Goal: Task Accomplishment & Management: Complete application form

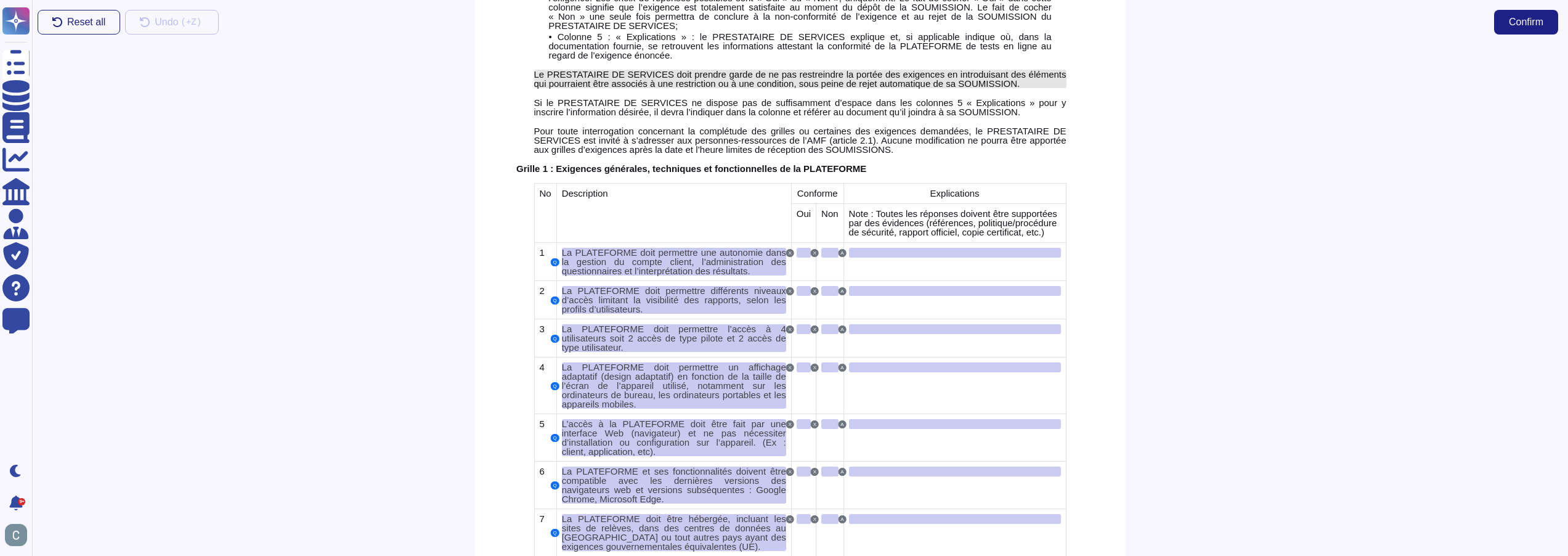
scroll to position [431, 0]
click at [797, 246] on div at bounding box center [804, 251] width 14 height 10
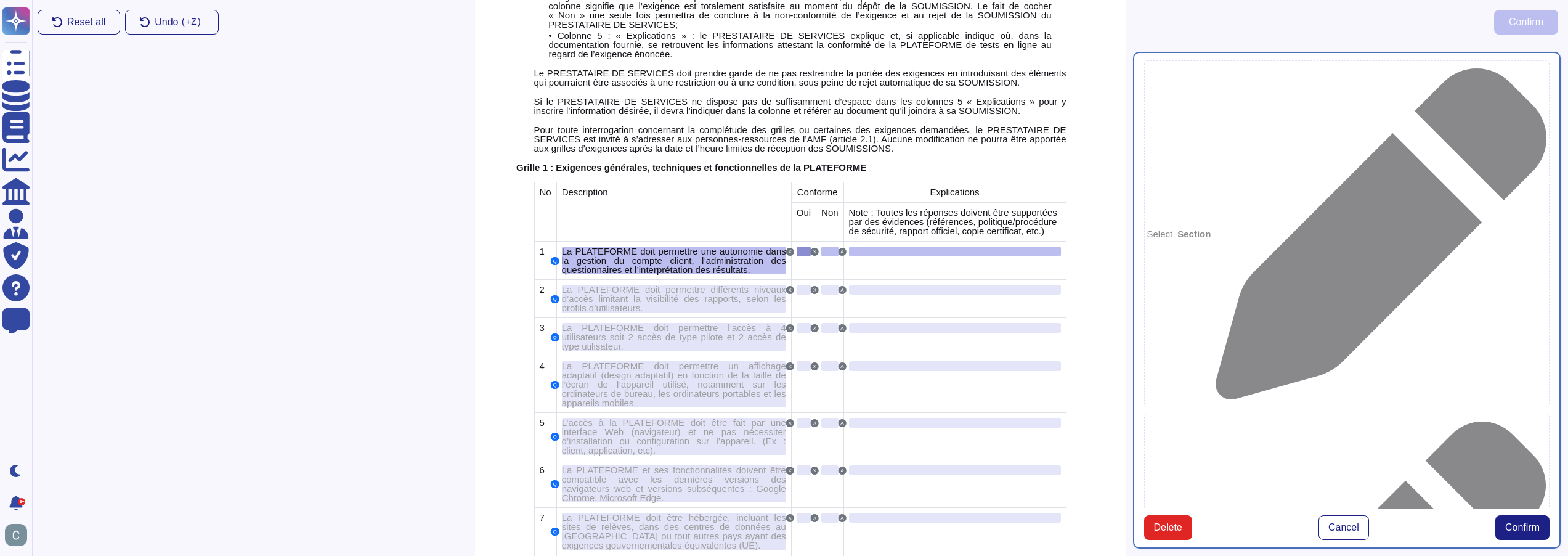
type textarea "La PLATEFORME doit permettre une autonomie dans la gestion du compte client, l’…"
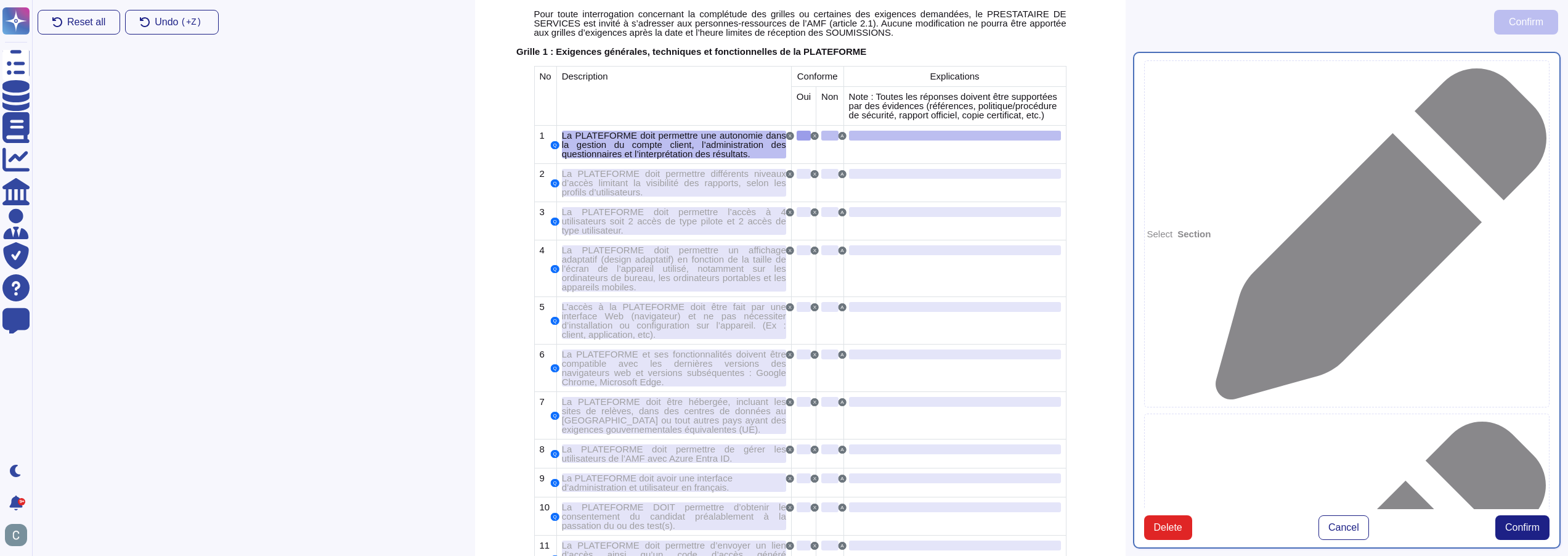
scroll to position [571, 0]
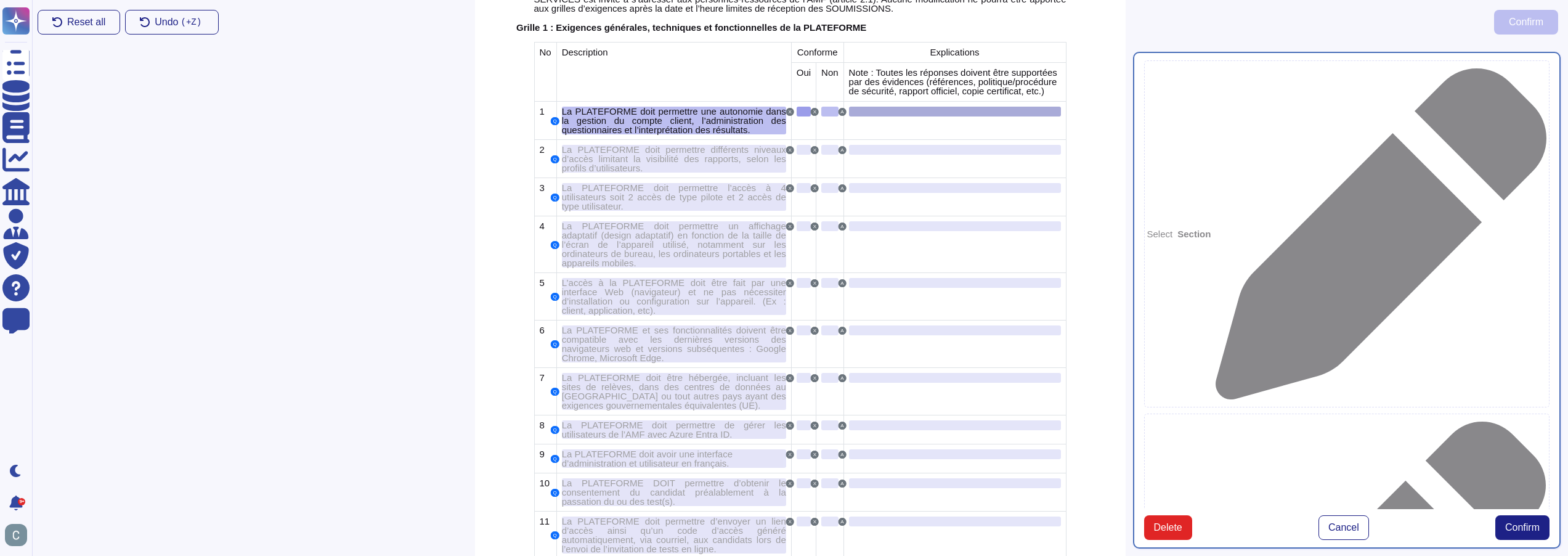
click at [912, 106] on div at bounding box center [954, 111] width 212 height 10
click at [797, 106] on div at bounding box center [804, 111] width 14 height 10
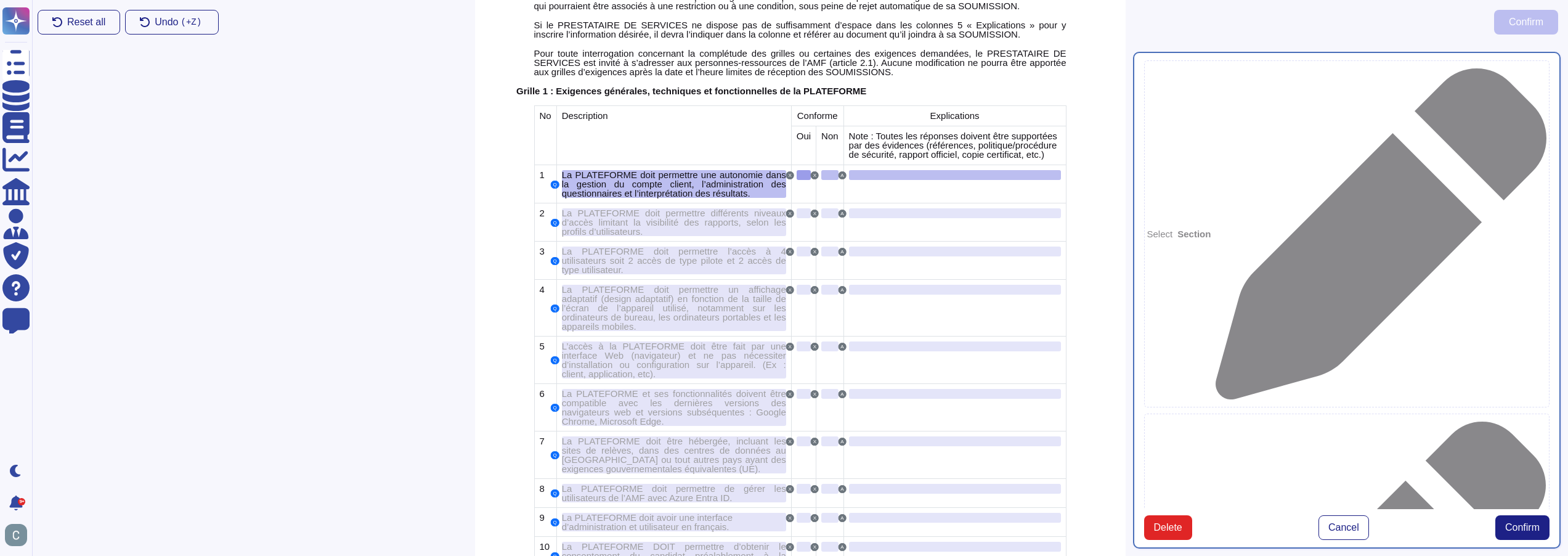
scroll to position [325, 0]
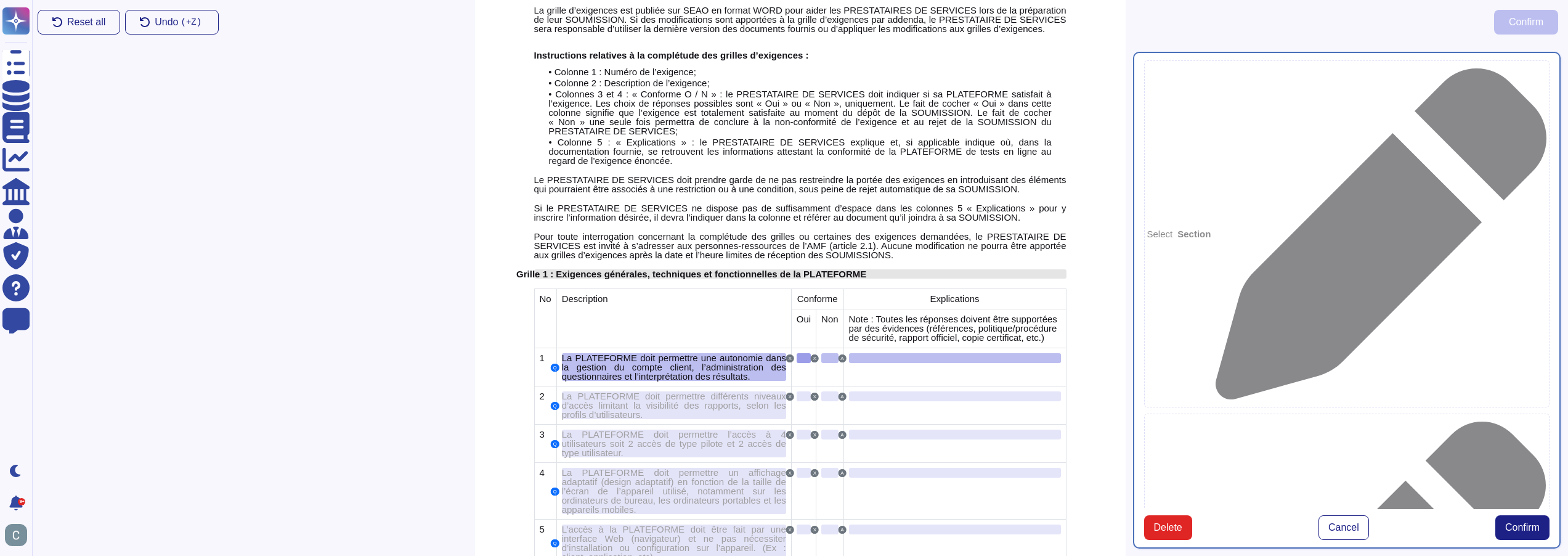
click at [569, 268] on span "Grille 1 : Exigences générales, techniques et fonctionnelles de la PLATEFORME" at bounding box center [691, 274] width 350 height 11
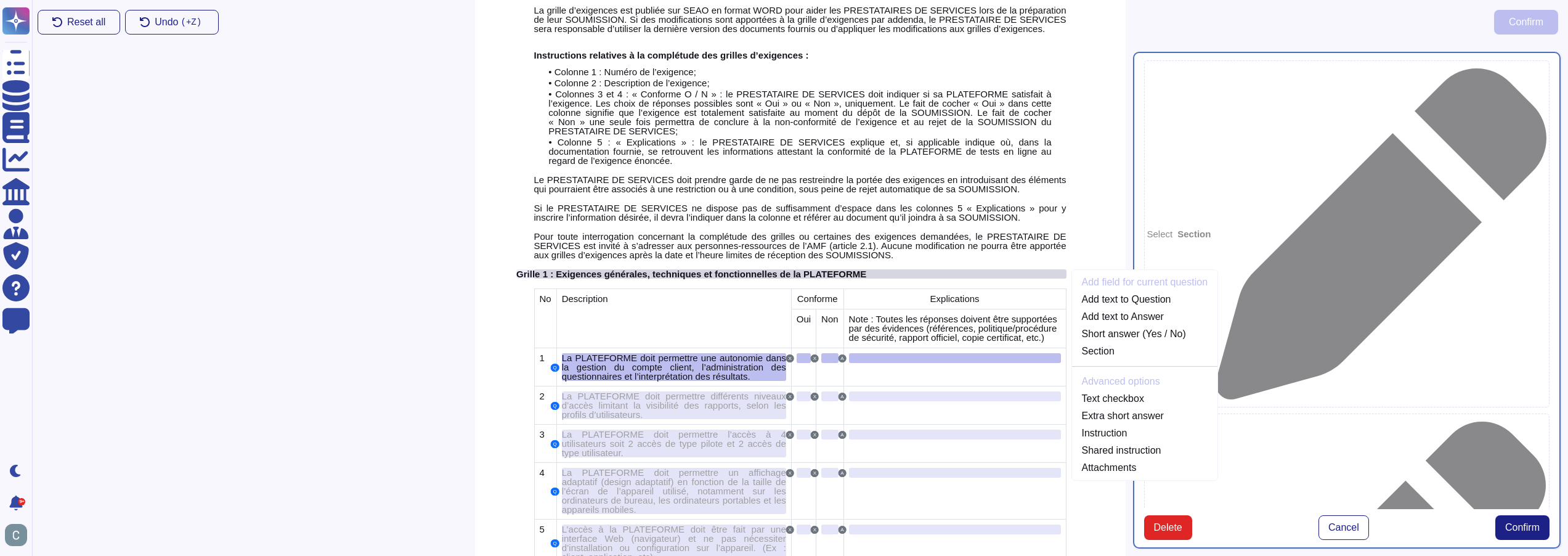
scroll to position [303, 0]
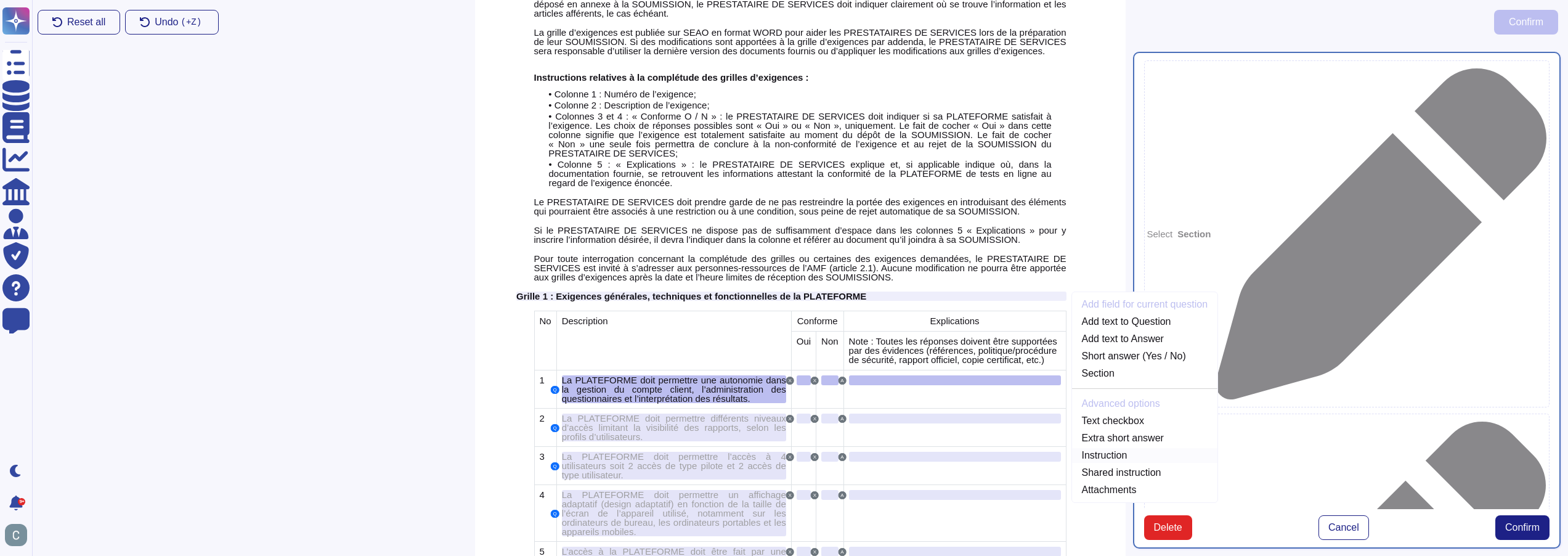
click at [1143, 448] on link "Instruction" at bounding box center [1145, 455] width 146 height 15
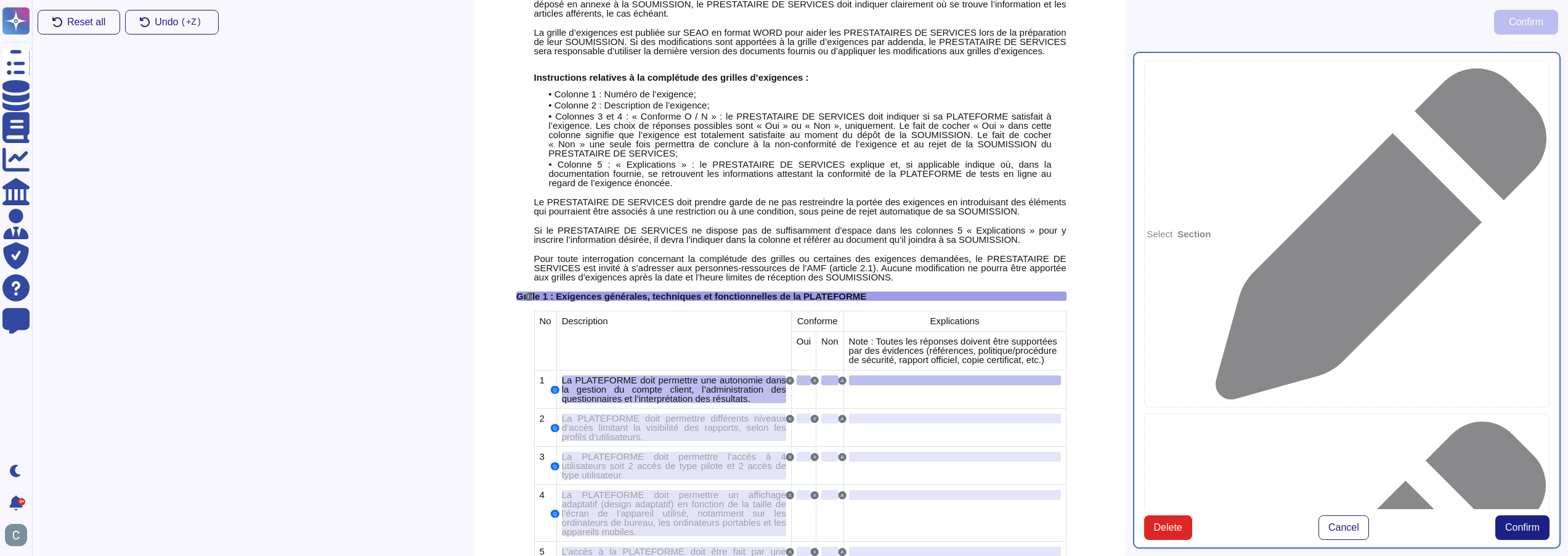
type textarea "Grille 1 : Exigences générales, techniques et fonctionnelles de la PLATEFORME"
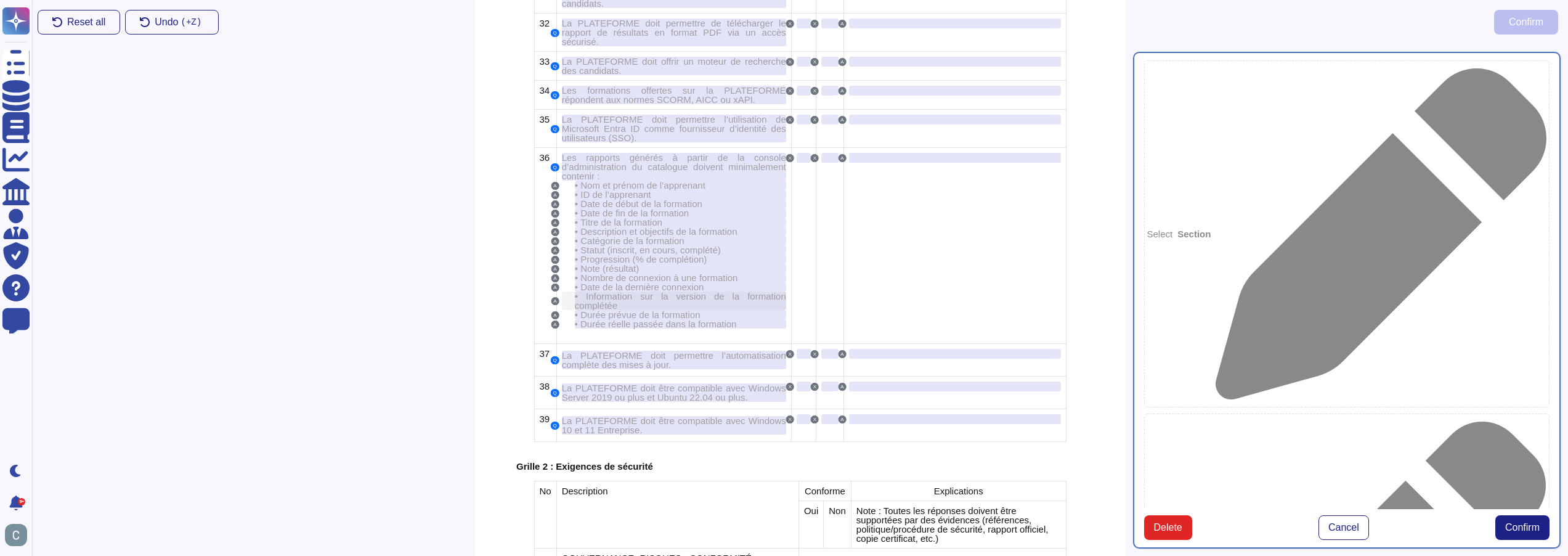
scroll to position [2089, 0]
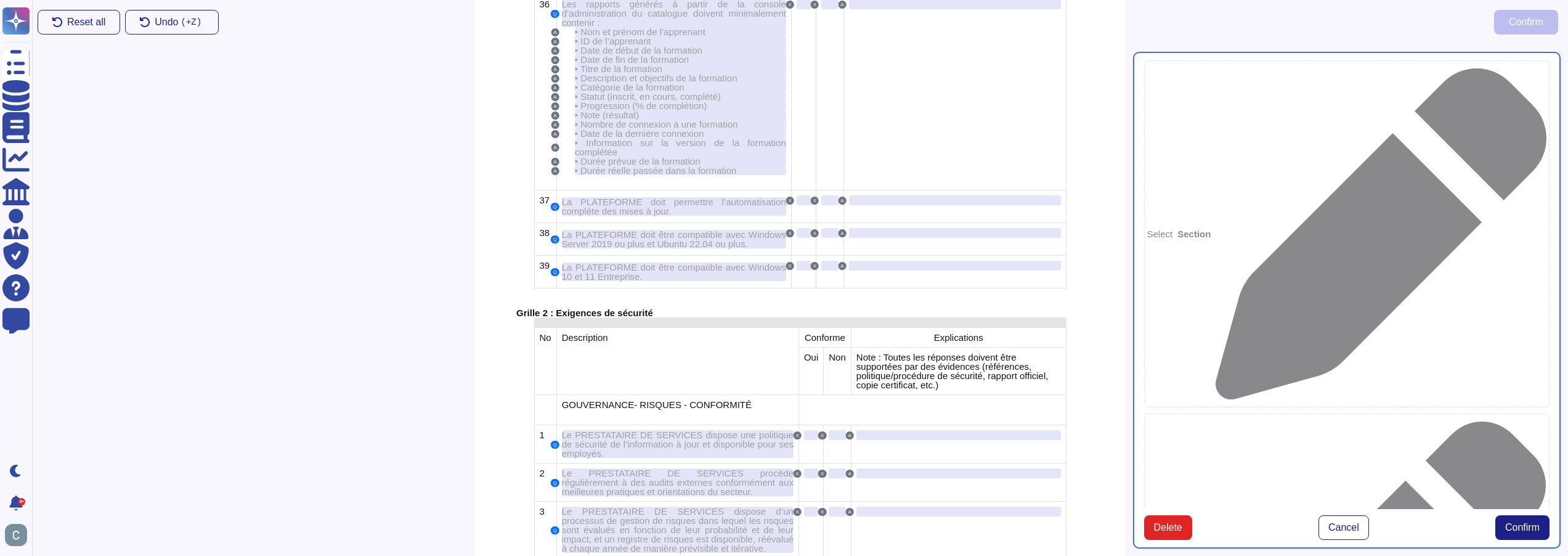
click at [608, 318] on div at bounding box center [799, 322] width 532 height 10
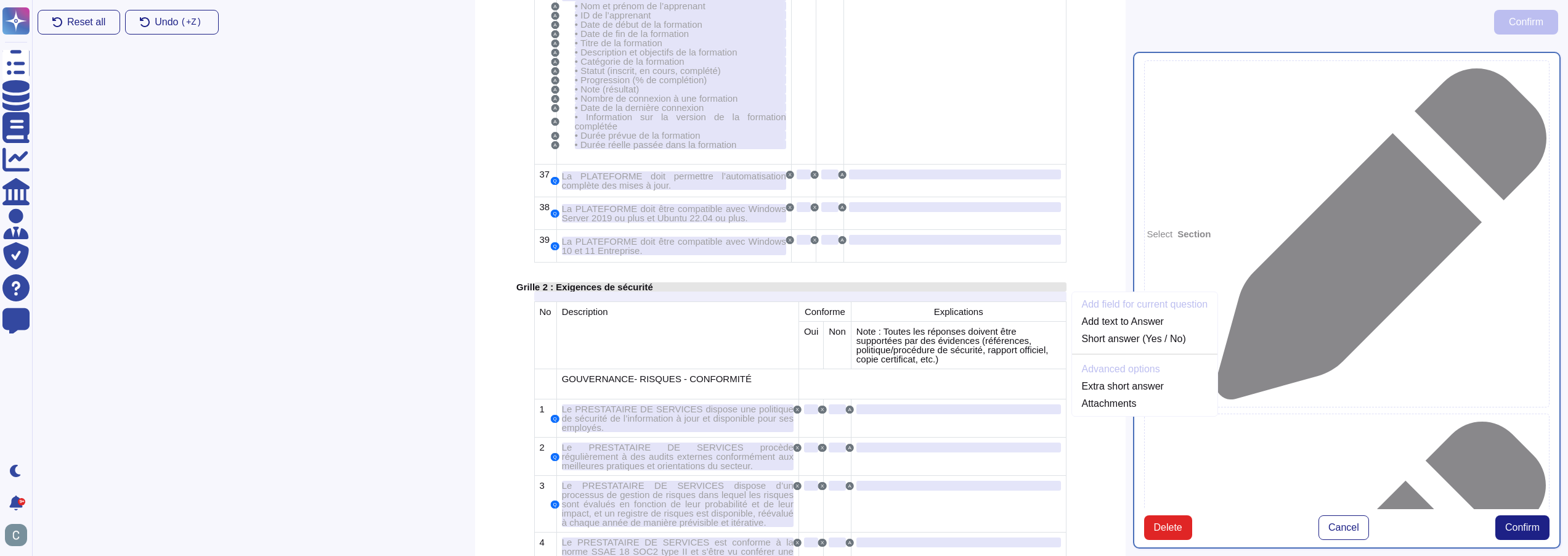
click at [591, 282] on span "Grille 2 : Exigences de sécurité" at bounding box center [585, 287] width 137 height 11
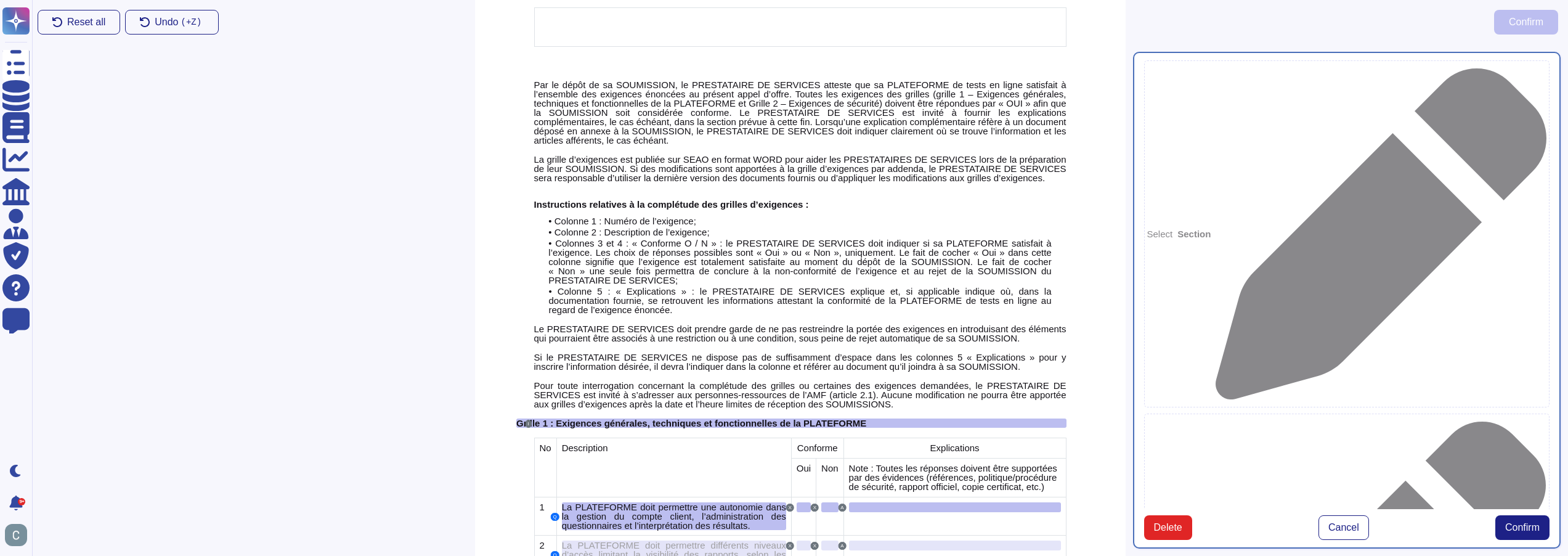
scroll to position [319, 0]
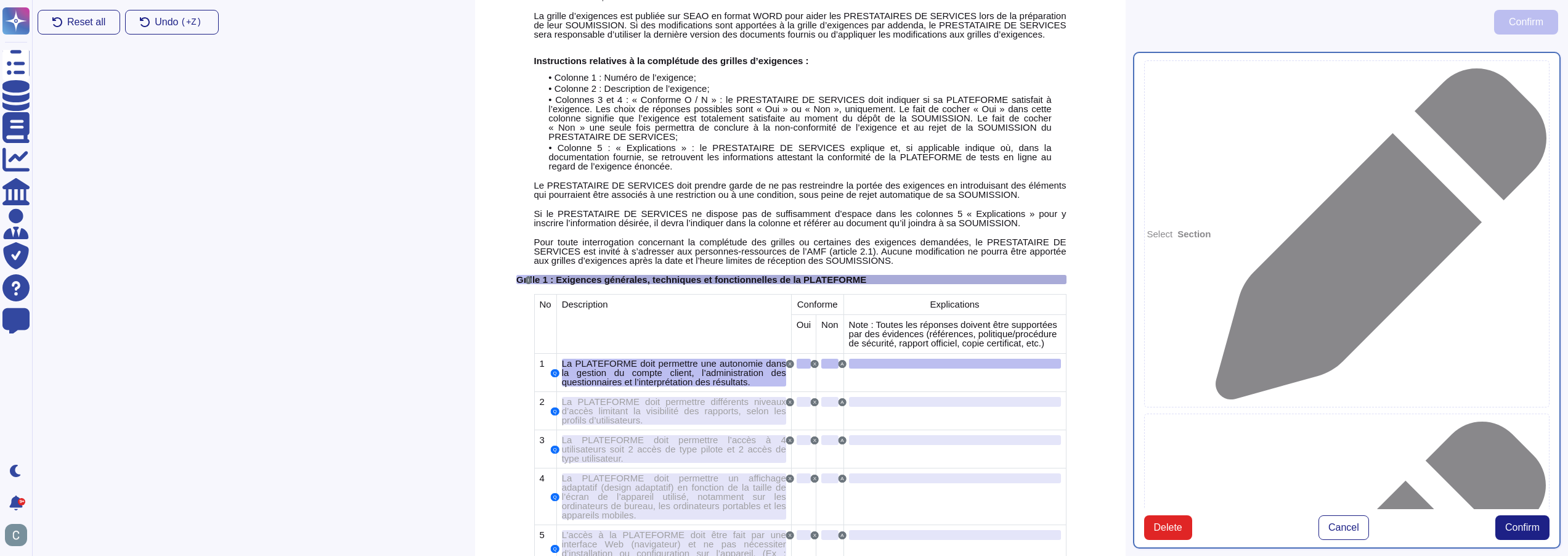
click at [838, 274] on span "Grille 1 : Exigences générales, techniques et fonctionnelles de la PLATEFORME" at bounding box center [691, 280] width 350 height 11
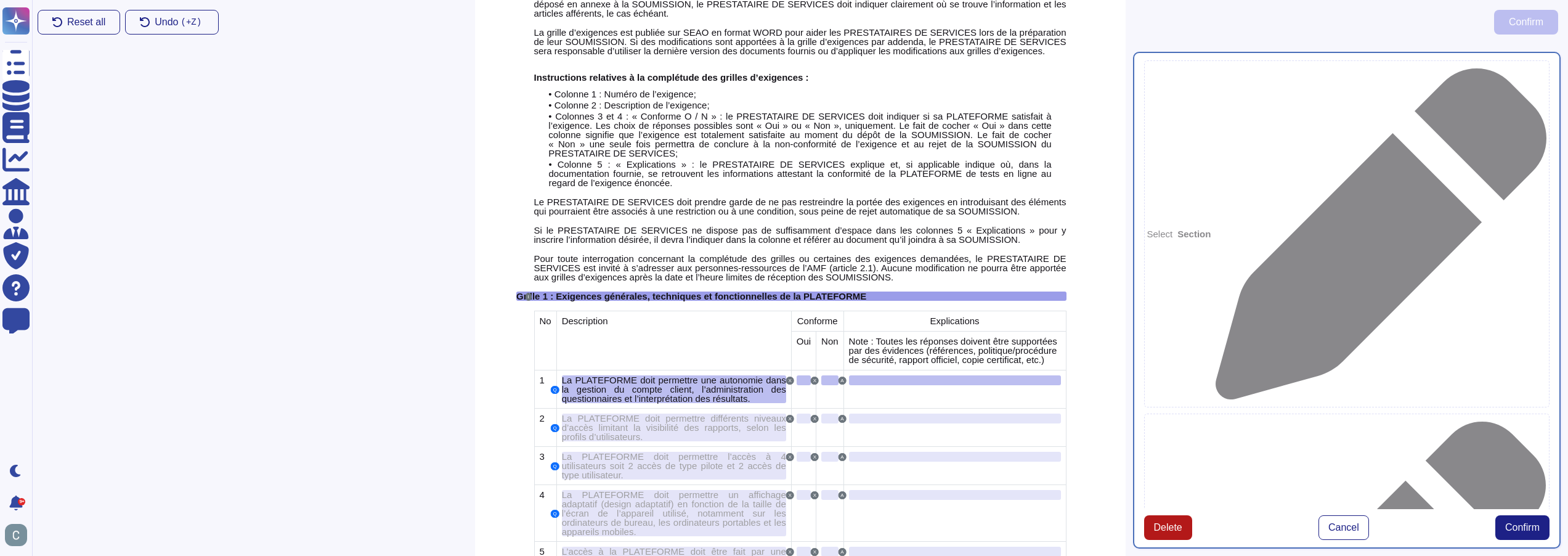
click at [1181, 532] on span "Delete" at bounding box center [1168, 527] width 28 height 10
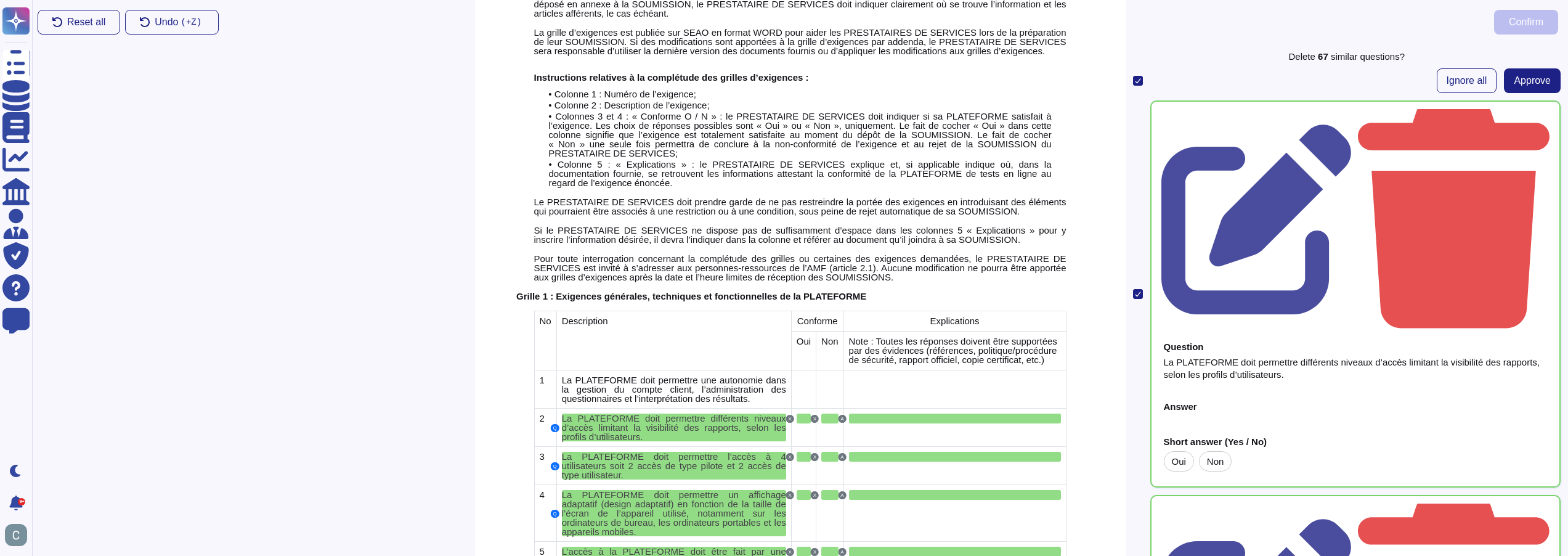
click at [594, 291] on span "Grille 1 : Exigences générales, techniques et fonctionnelles de la PLATEFORME" at bounding box center [691, 296] width 350 height 11
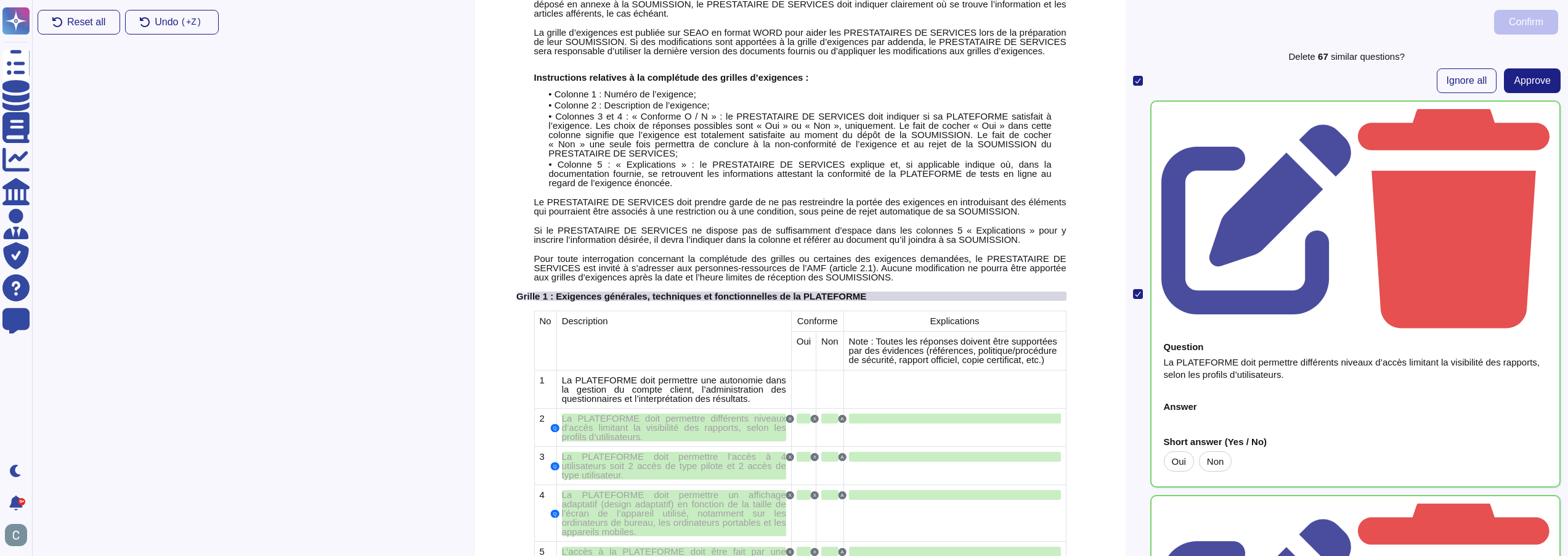
click at [624, 291] on span "Grille 1 : Exigences générales, techniques et fonctionnelles de la PLATEFORME" at bounding box center [691, 296] width 350 height 11
click at [185, 21] on kbd "( +Z)" at bounding box center [191, 22] width 26 height 9
click at [186, 18] on kbd "( +Z)" at bounding box center [191, 22] width 26 height 9
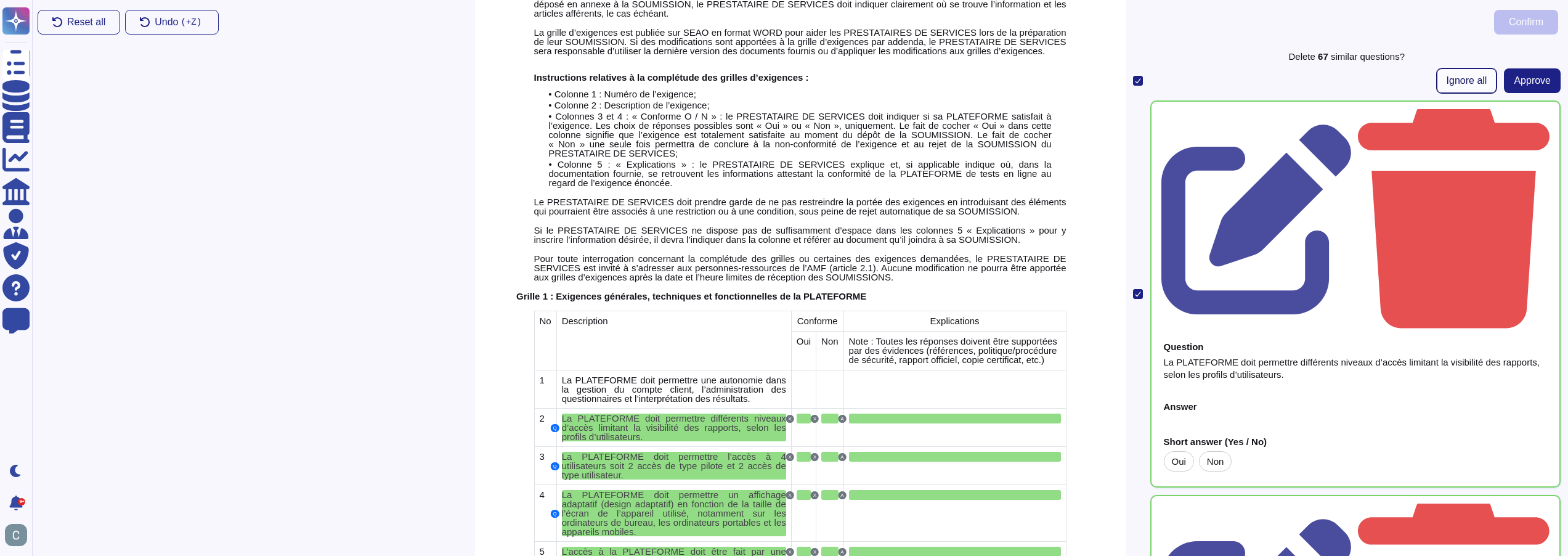
click at [1444, 69] on button "Ignore all" at bounding box center [1466, 81] width 61 height 25
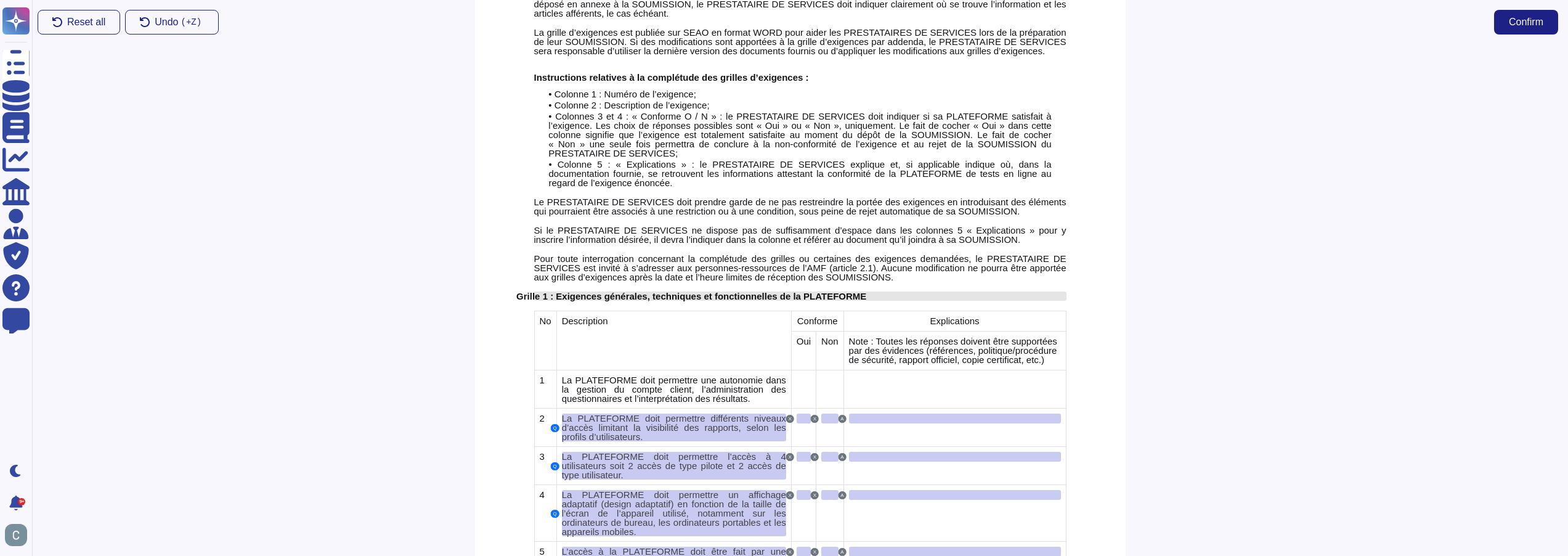
click at [645, 291] on span "Grille 1 : Exigences générales, techniques et fonctionnelles de la PLATEFORME" at bounding box center [691, 296] width 350 height 11
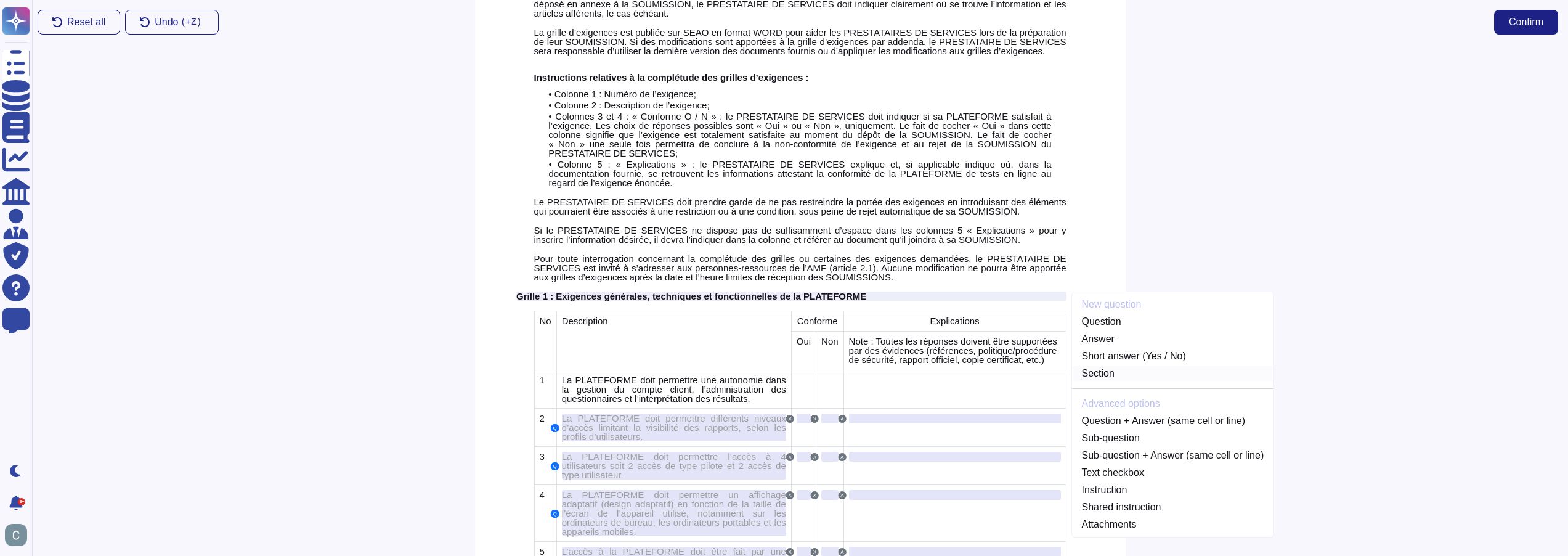
click at [1127, 366] on link "Section" at bounding box center [1173, 373] width 202 height 15
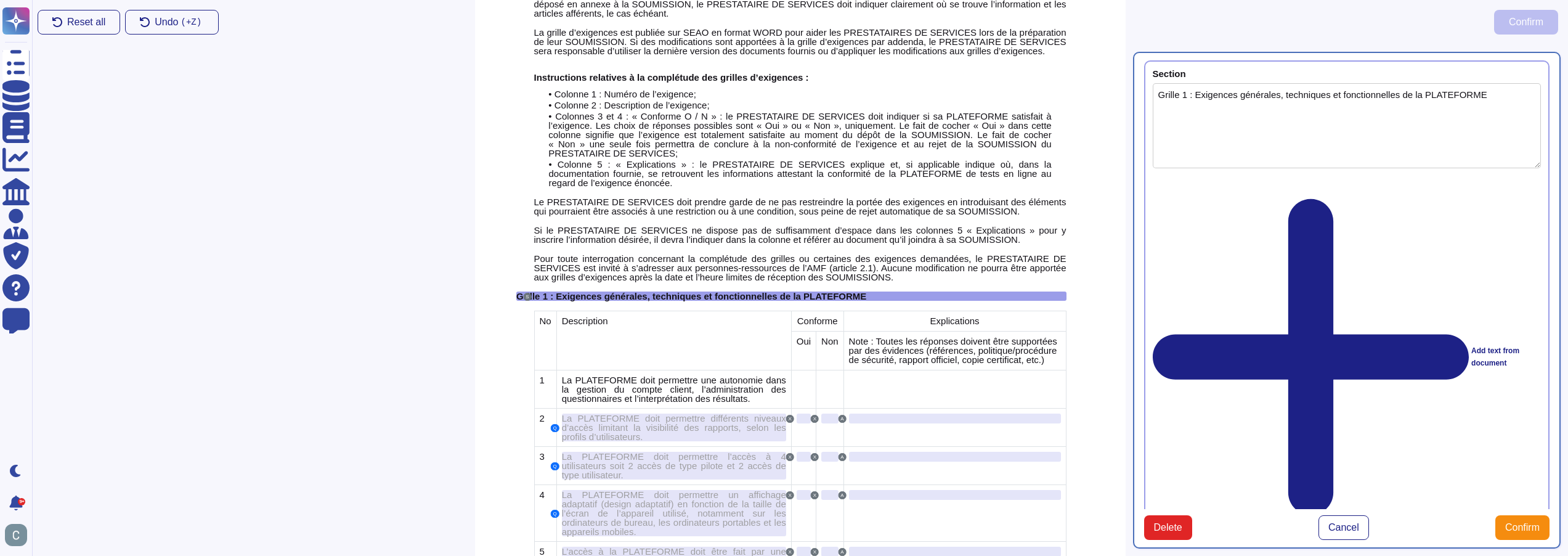
type textarea "Grille 1 : Exigences générales, techniques et fonctionnelles de la PLATEFORME"
click at [1338, 523] on span "Cancel" at bounding box center [1343, 527] width 31 height 10
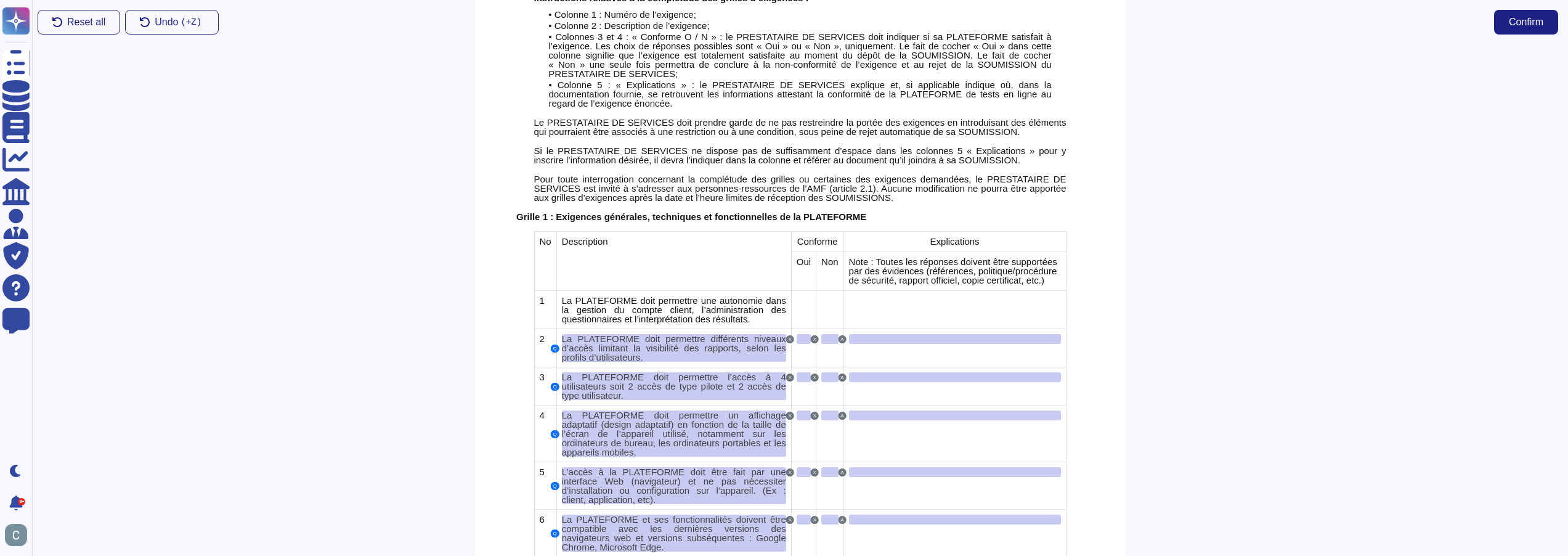
scroll to position [549, 0]
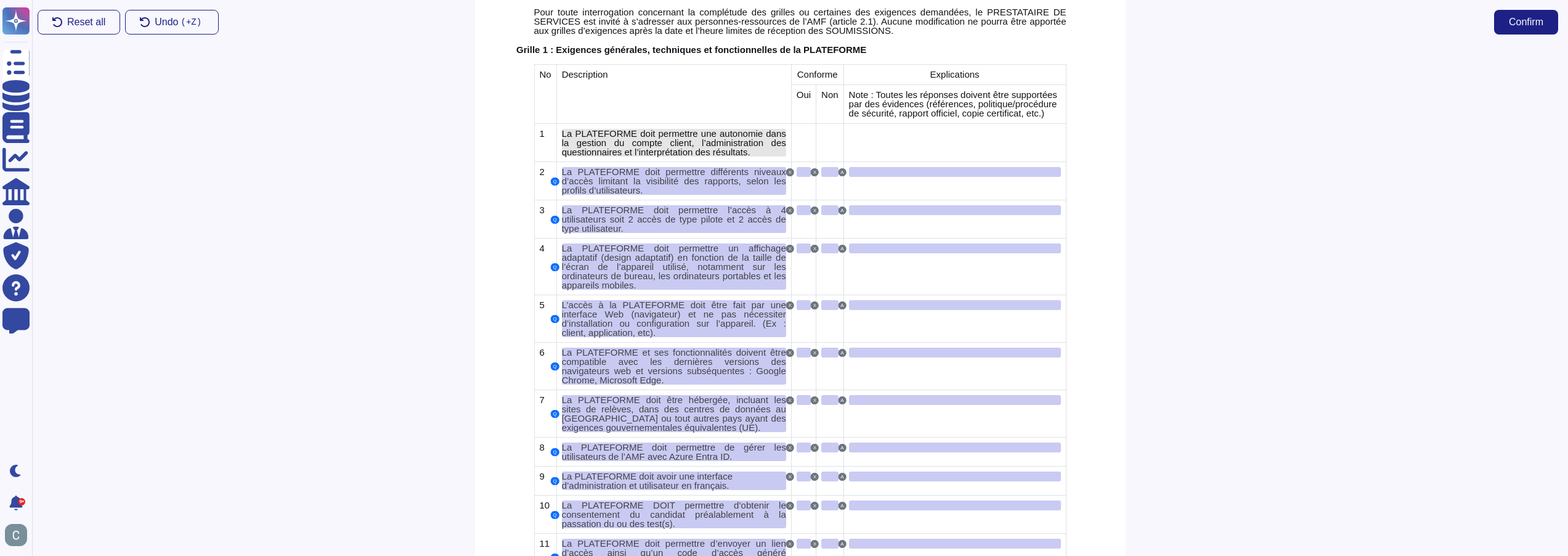
click at [715, 128] on span "La PLATEFORME doit permettre une autonomie dans la gestion du compte client, l’…" at bounding box center [674, 143] width 224 height 29
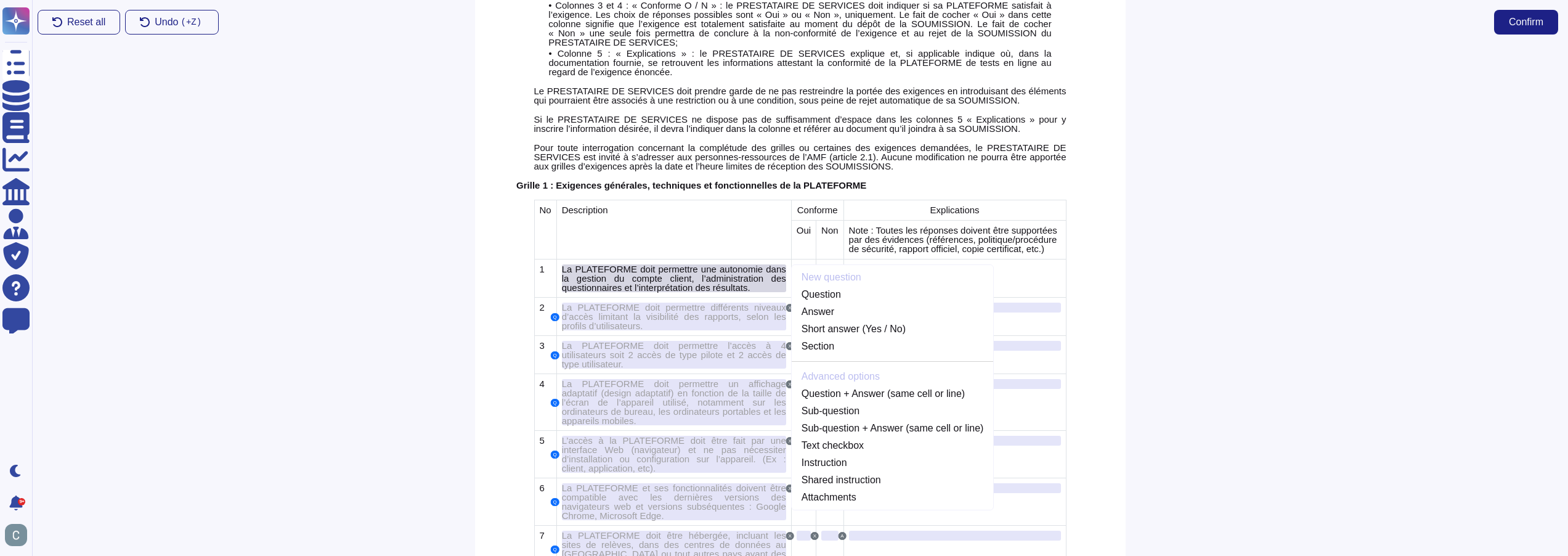
scroll to position [396, 0]
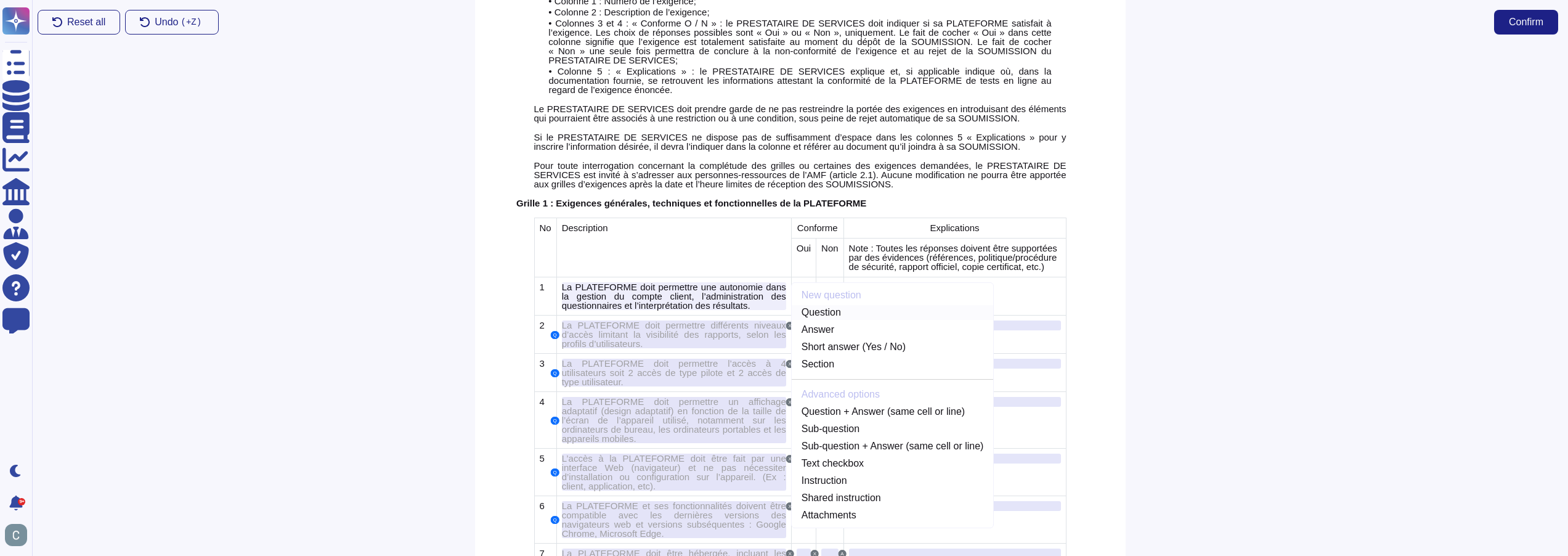
click at [848, 305] on link "Question" at bounding box center [893, 312] width 202 height 15
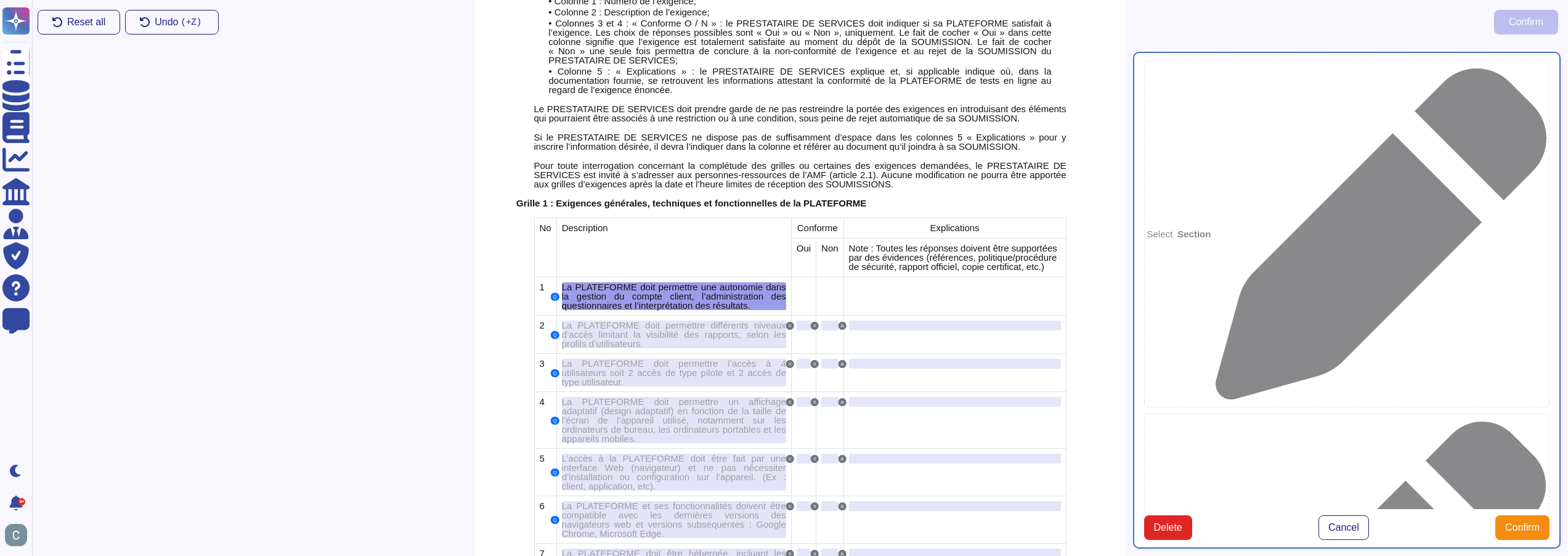
type textarea "La PLATEFORME doit permettre une autonomie dans la gestion du compte client, l’…"
click at [797, 282] on div at bounding box center [804, 287] width 14 height 10
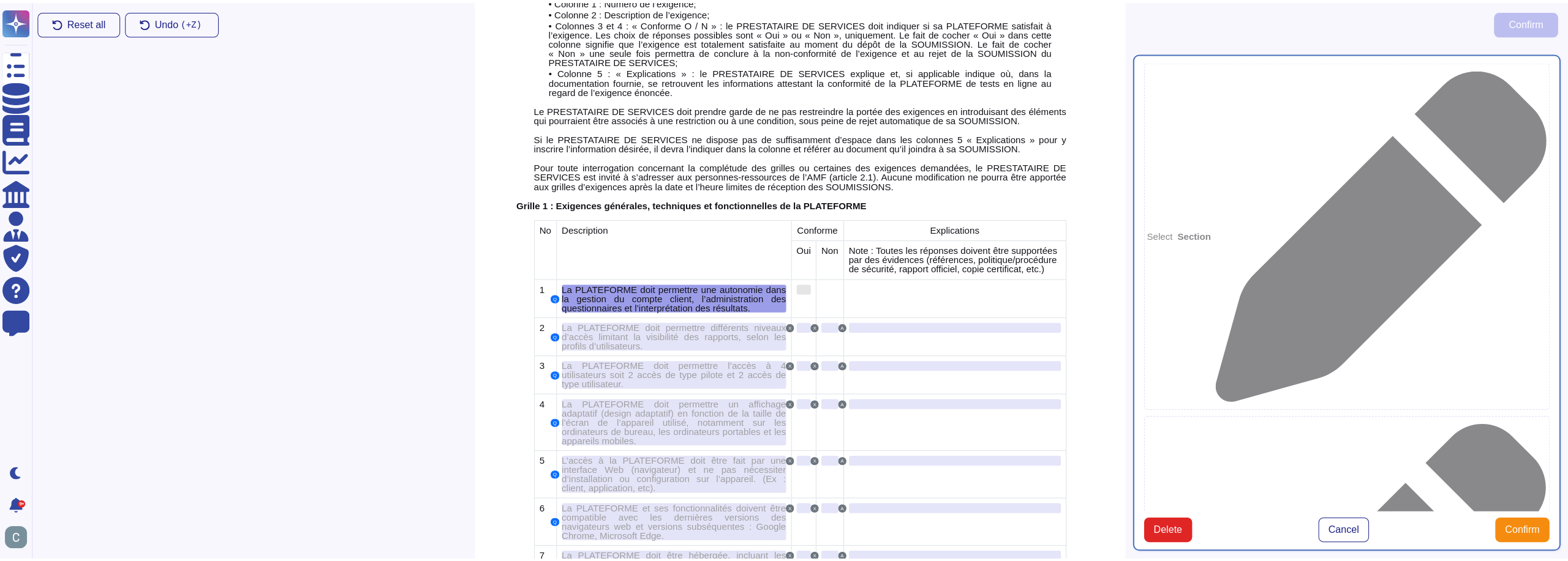
scroll to position [384, 0]
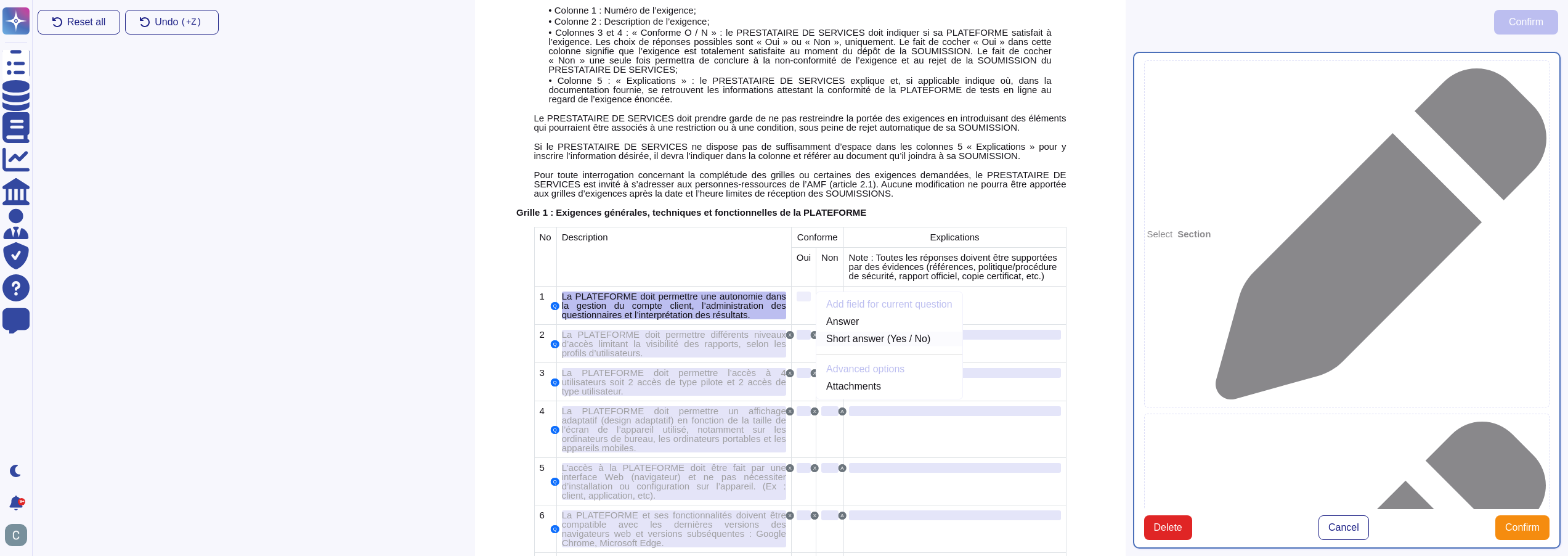
click at [903, 332] on link "Short answer (Yes / No)" at bounding box center [889, 339] width 146 height 15
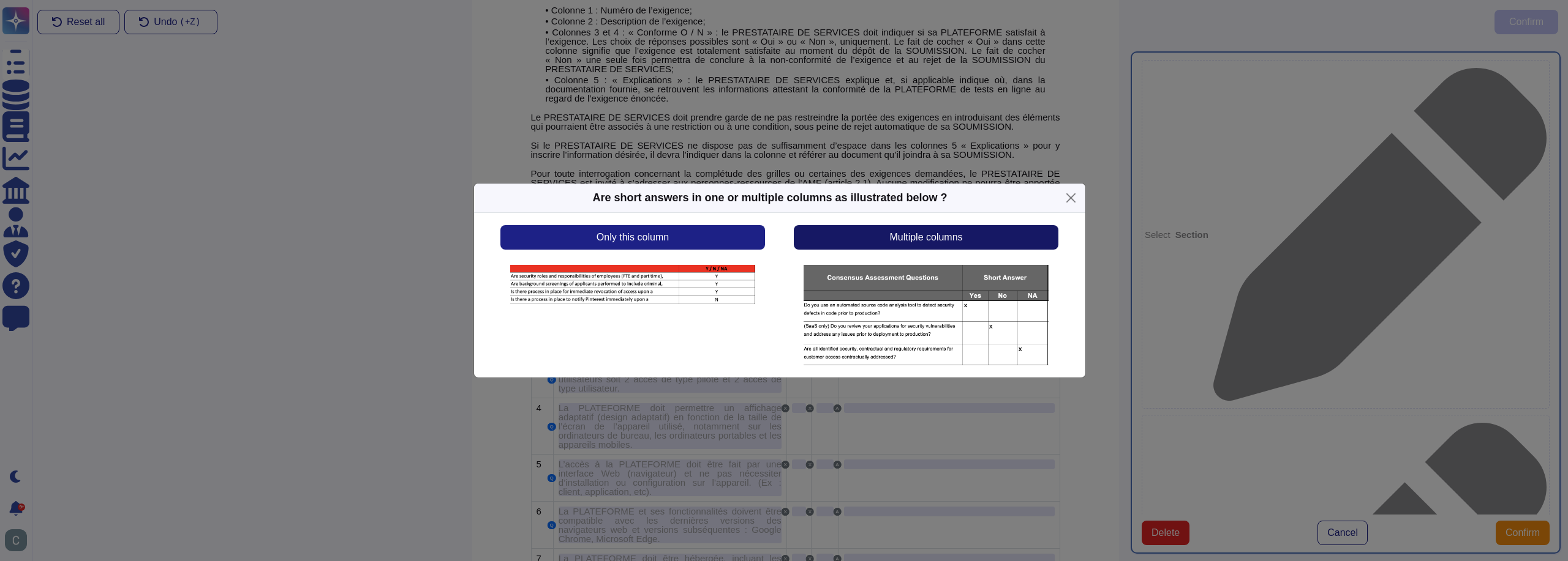
click at [854, 235] on button "Multiple columns" at bounding box center [926, 238] width 264 height 24
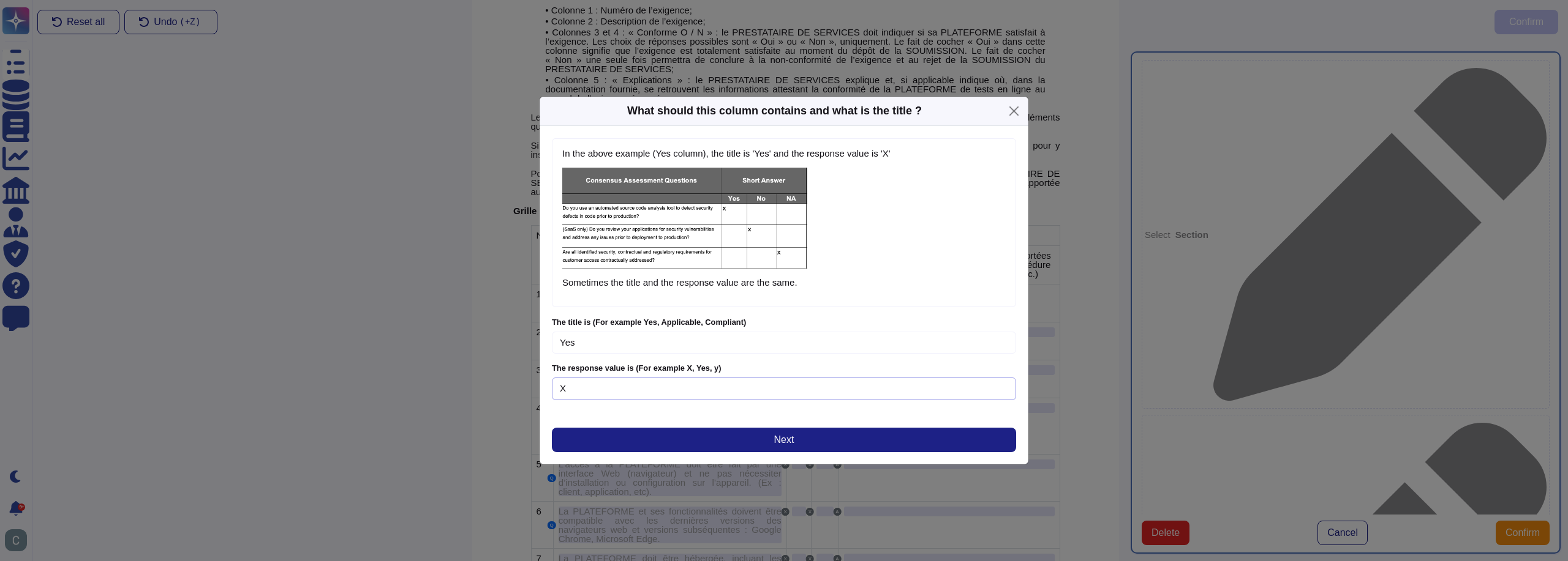
drag, startPoint x: 611, startPoint y: 383, endPoint x: 547, endPoint y: 383, distance: 64.0
click at [547, 383] on div "In the above example (Yes column), the title is 'Yes' and the response value is…" at bounding box center [784, 294] width 489 height 338
drag, startPoint x: 594, startPoint y: 344, endPoint x: 554, endPoint y: 350, distance: 40.4
click at [554, 350] on input "Yes" at bounding box center [784, 343] width 464 height 23
type input "Oui"
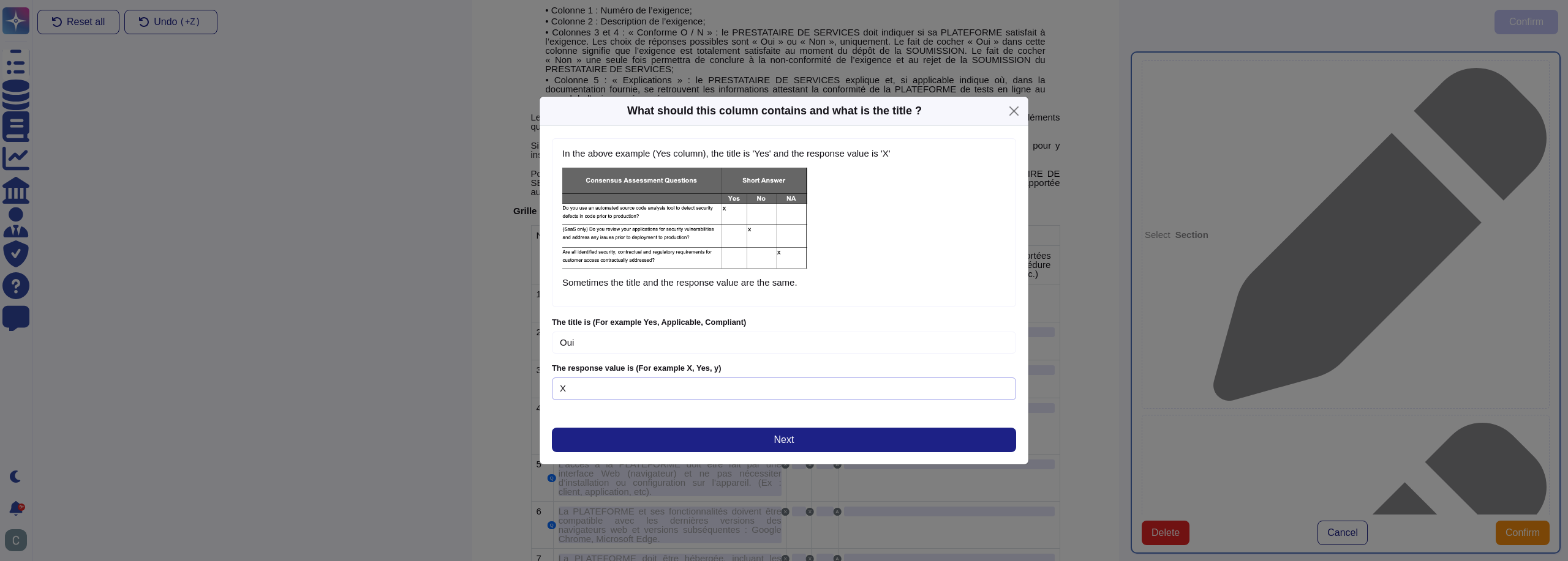
drag, startPoint x: 601, startPoint y: 394, endPoint x: 535, endPoint y: 393, distance: 66.0
click at [535, 393] on div "What should this column contains and what is the title ? In the above example (…" at bounding box center [784, 280] width 1568 height 561
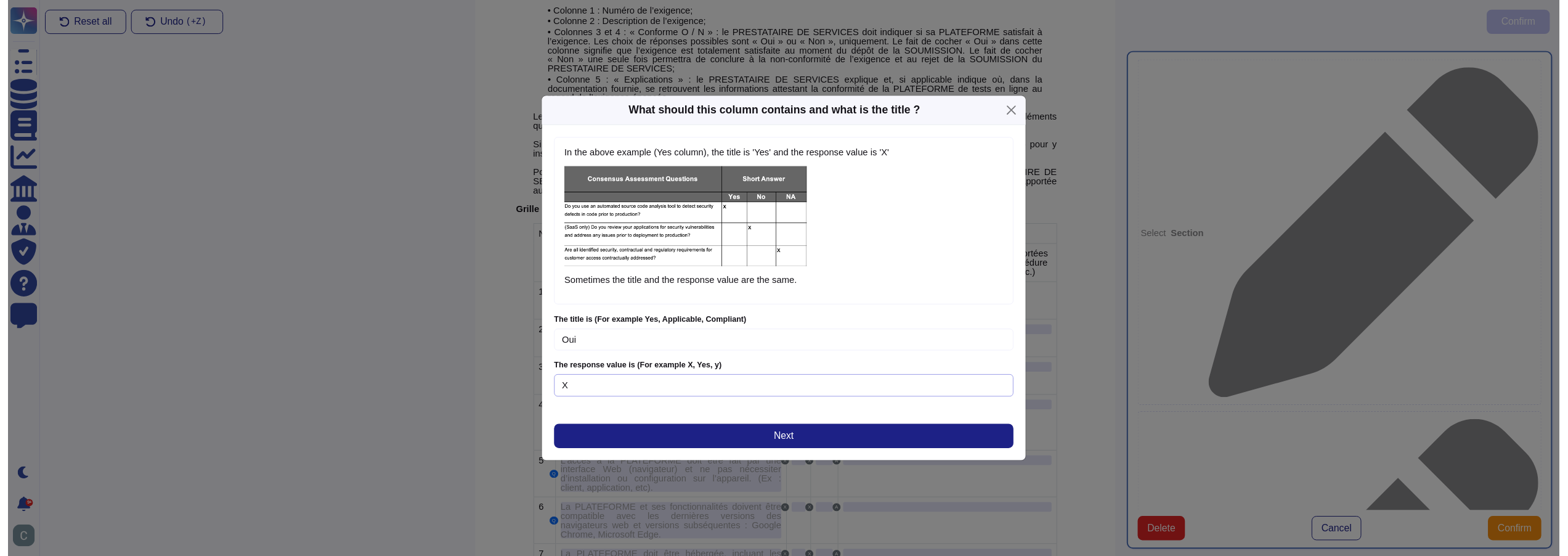
scroll to position [382, 0]
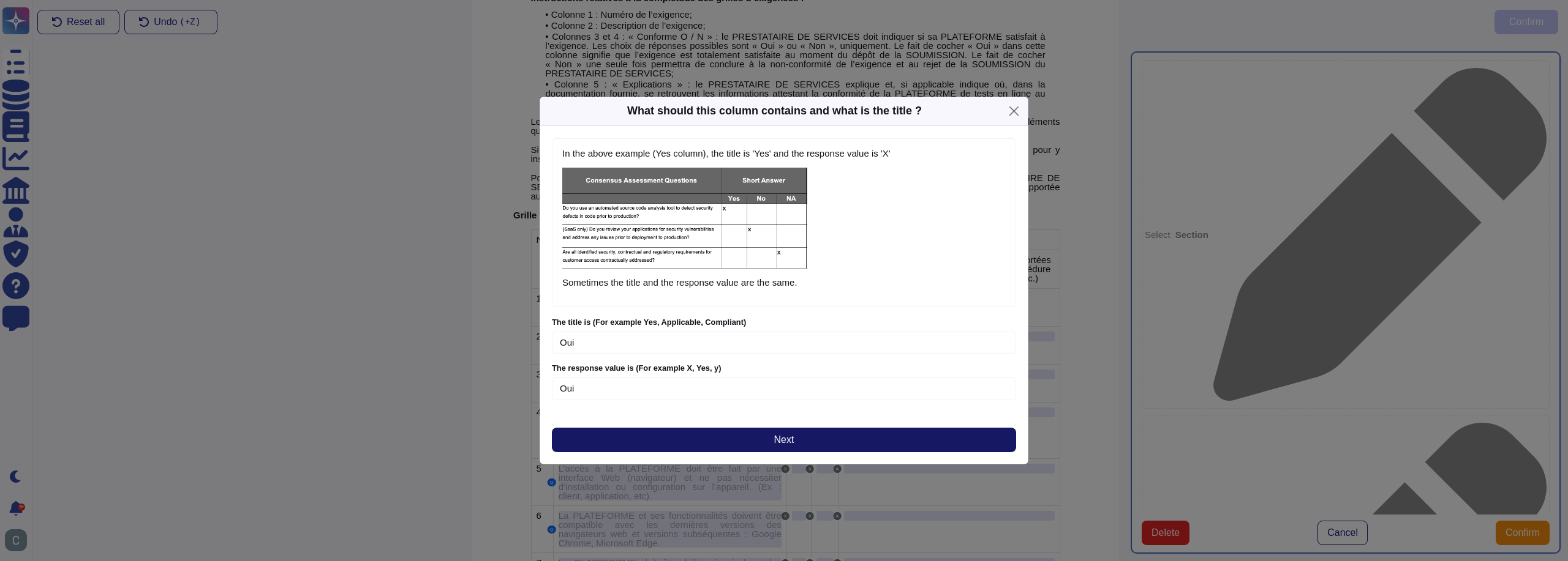
type input "Oui"
click at [792, 440] on span "Next" at bounding box center [784, 440] width 20 height 10
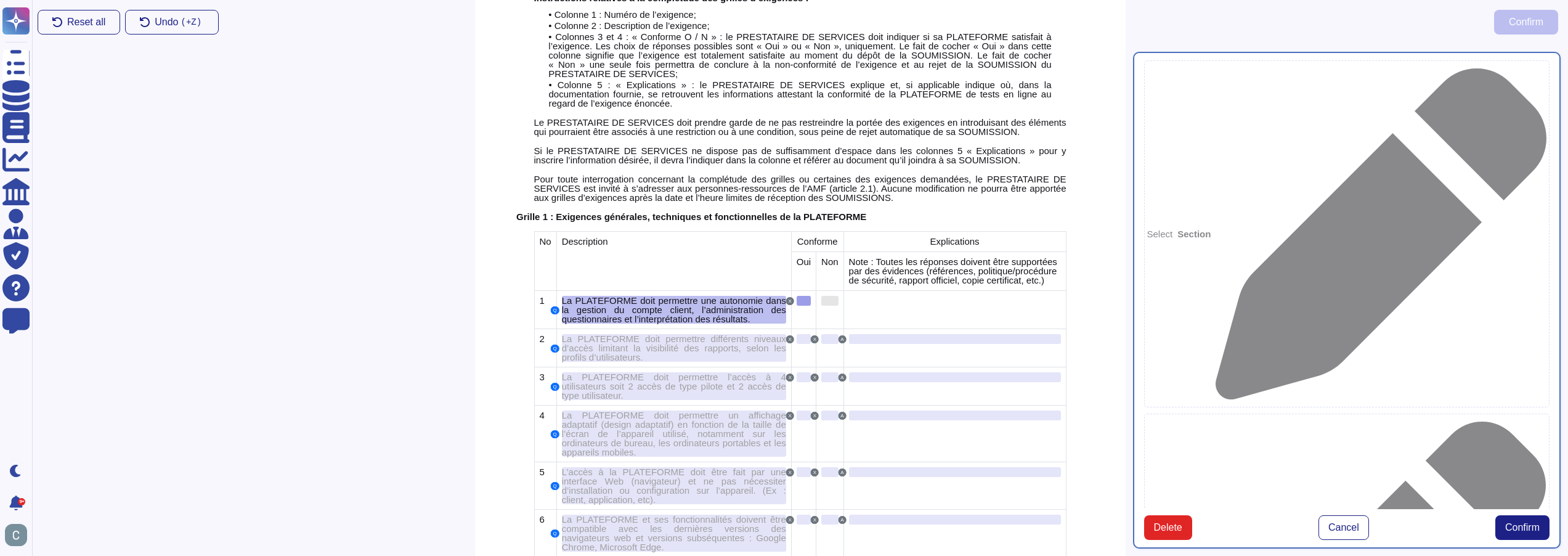
click at [821, 296] on div at bounding box center [830, 300] width 18 height 10
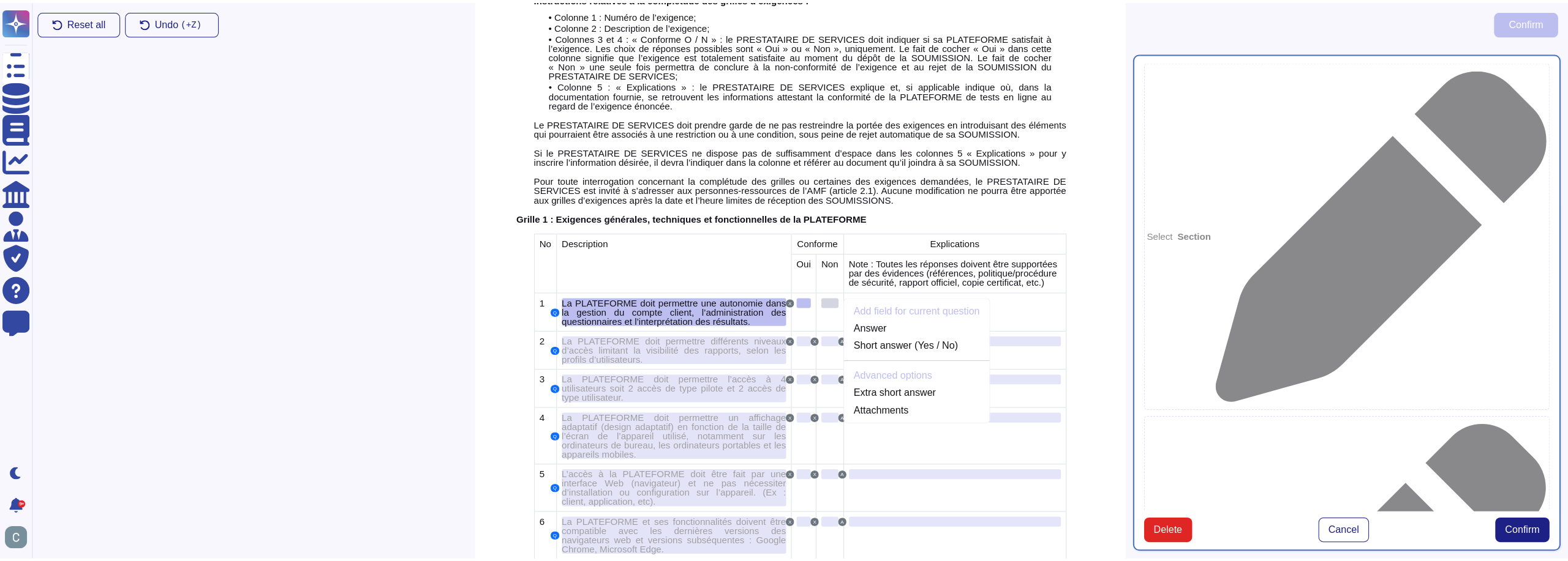
scroll to position [384, 0]
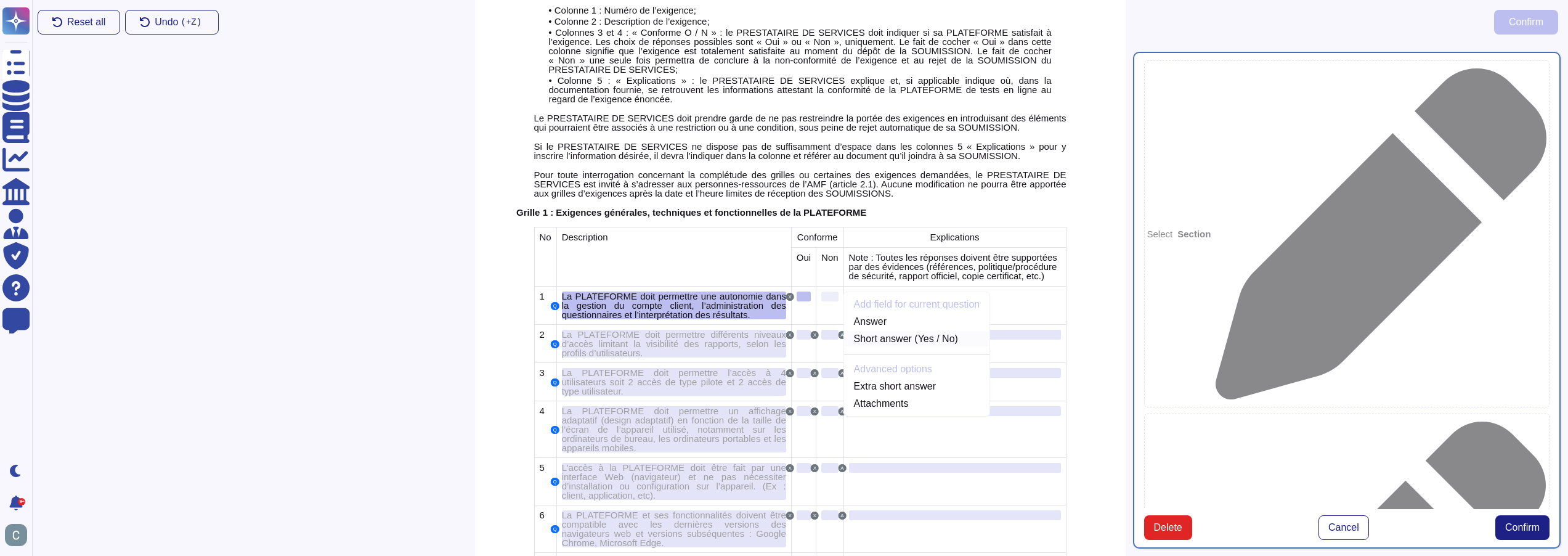
click at [878, 332] on link "Short answer (Yes / No)" at bounding box center [917, 339] width 146 height 15
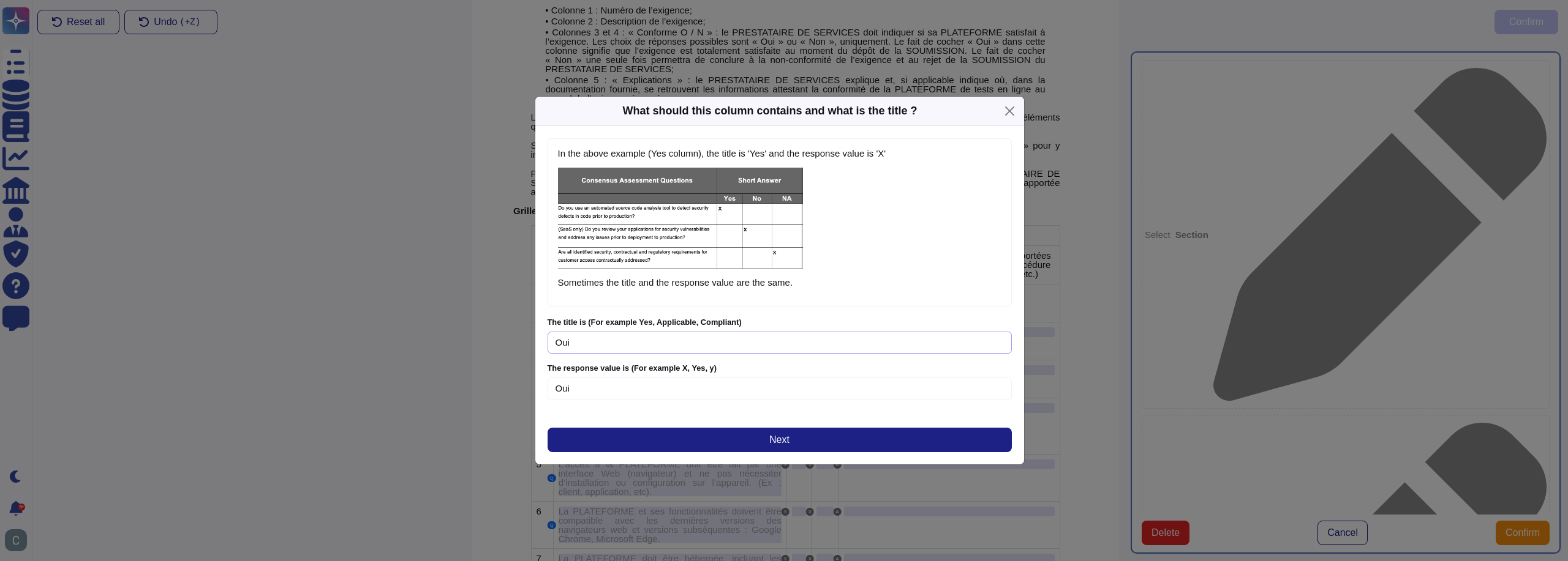
drag, startPoint x: 630, startPoint y: 348, endPoint x: 375, endPoint y: 308, distance: 258.1
click at [375, 308] on div "What should this column contains and what is the title ? In the above example (…" at bounding box center [784, 280] width 1568 height 561
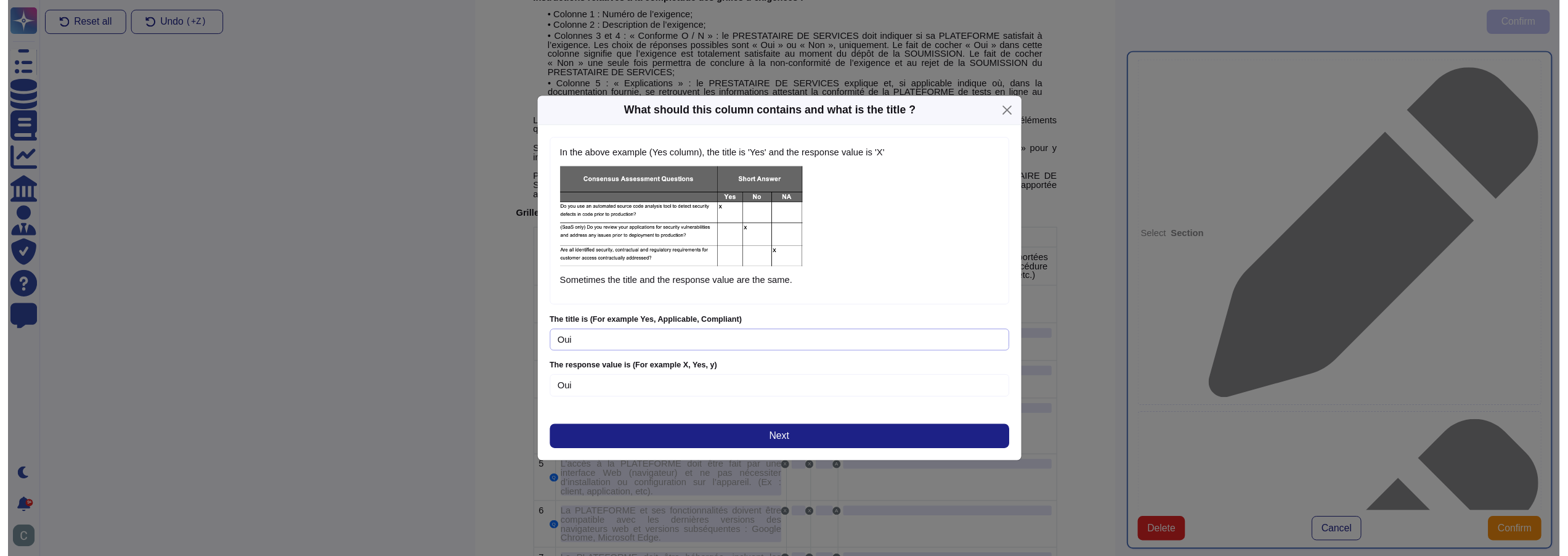
scroll to position [382, 0]
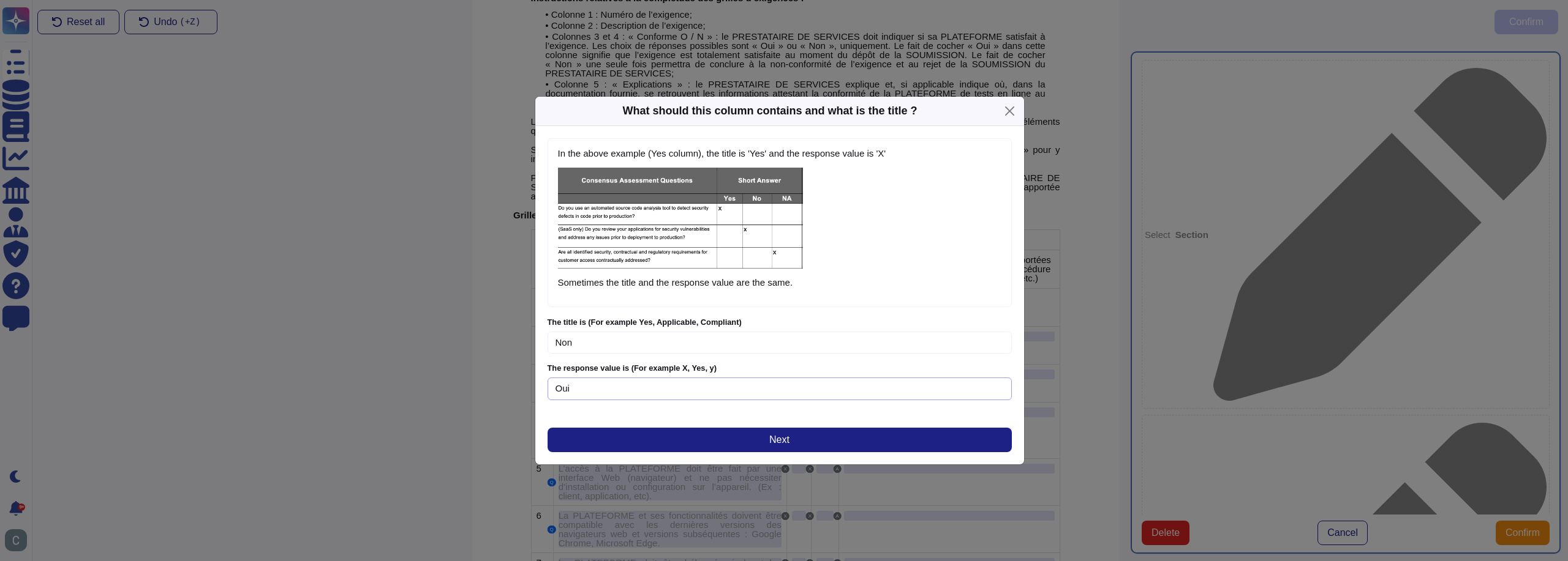
type input "Non"
drag, startPoint x: 597, startPoint y: 381, endPoint x: 498, endPoint y: 367, distance: 100.0
click at [491, 384] on div "What should this column contains and what is the title ? In the above example (…" at bounding box center [784, 280] width 1568 height 561
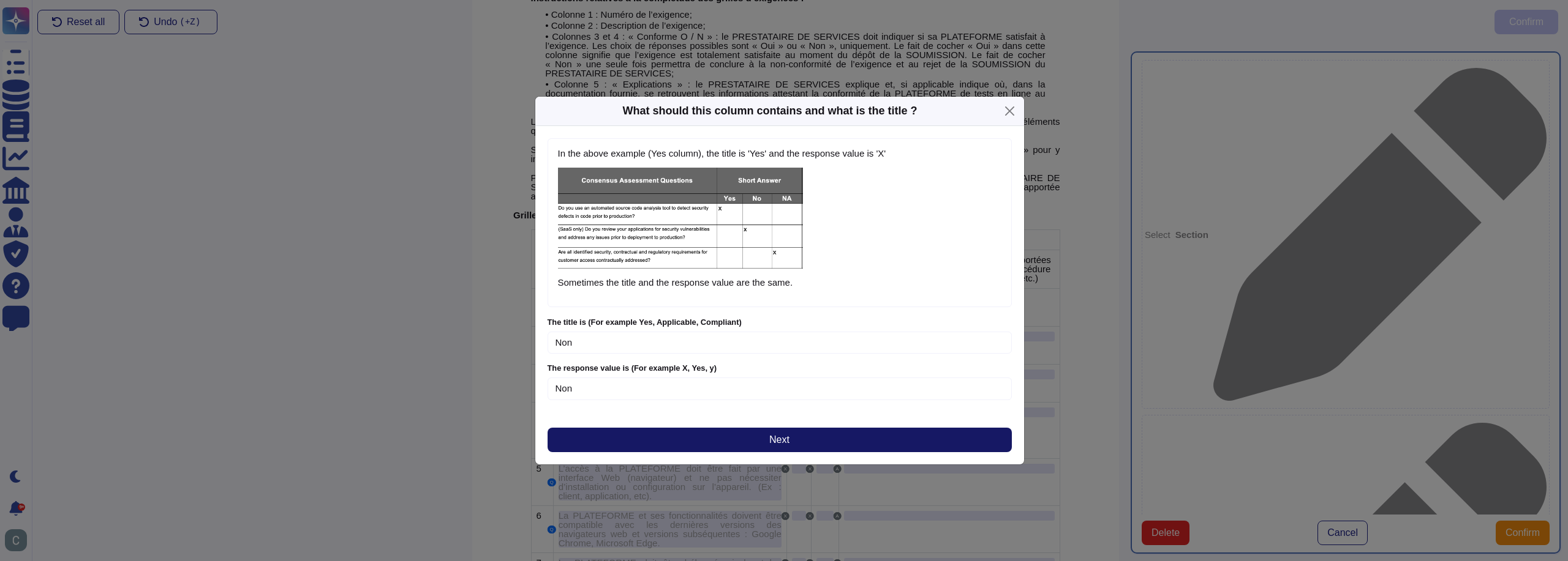
type input "Non"
click at [909, 429] on button "Next" at bounding box center [779, 440] width 464 height 24
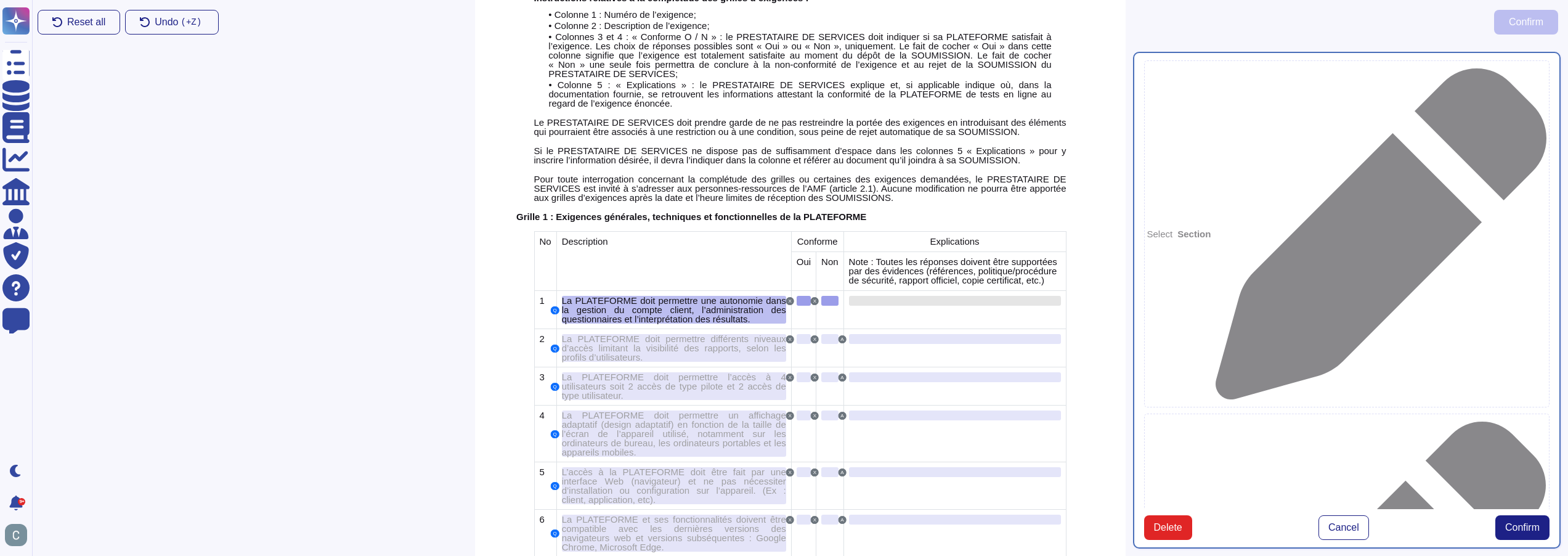
click at [876, 296] on div at bounding box center [954, 300] width 212 height 10
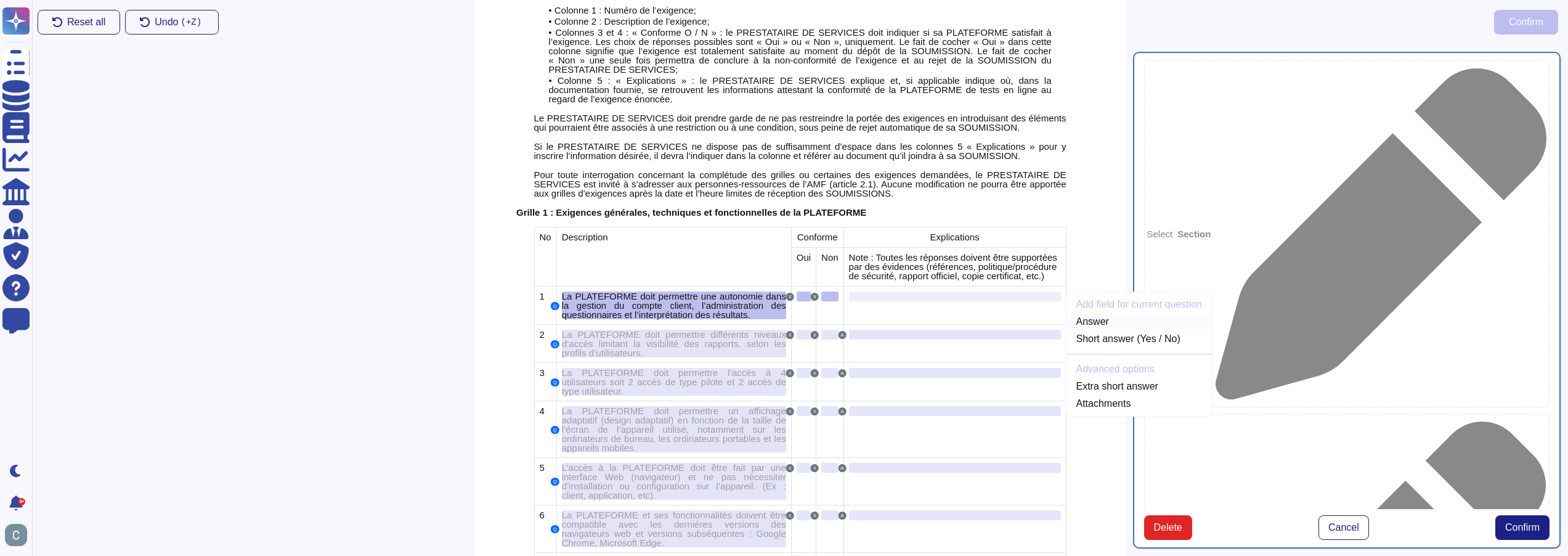
click at [1096, 314] on link "Answer" at bounding box center [1140, 321] width 146 height 15
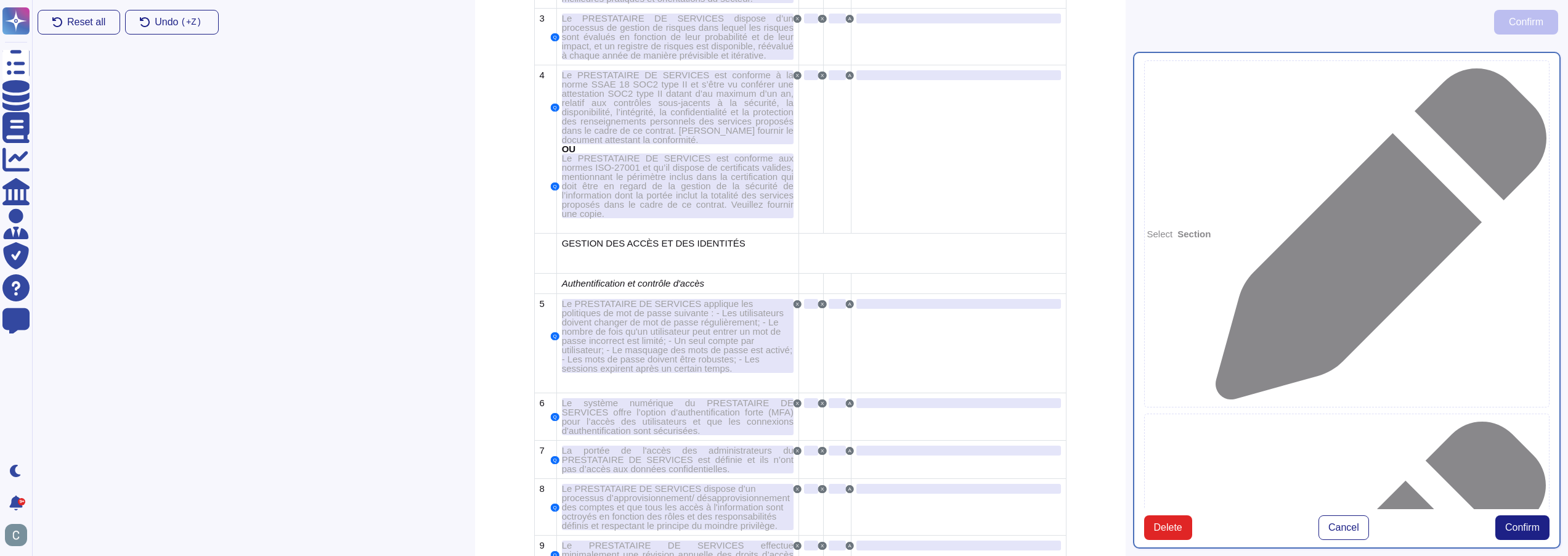
scroll to position [2383, 0]
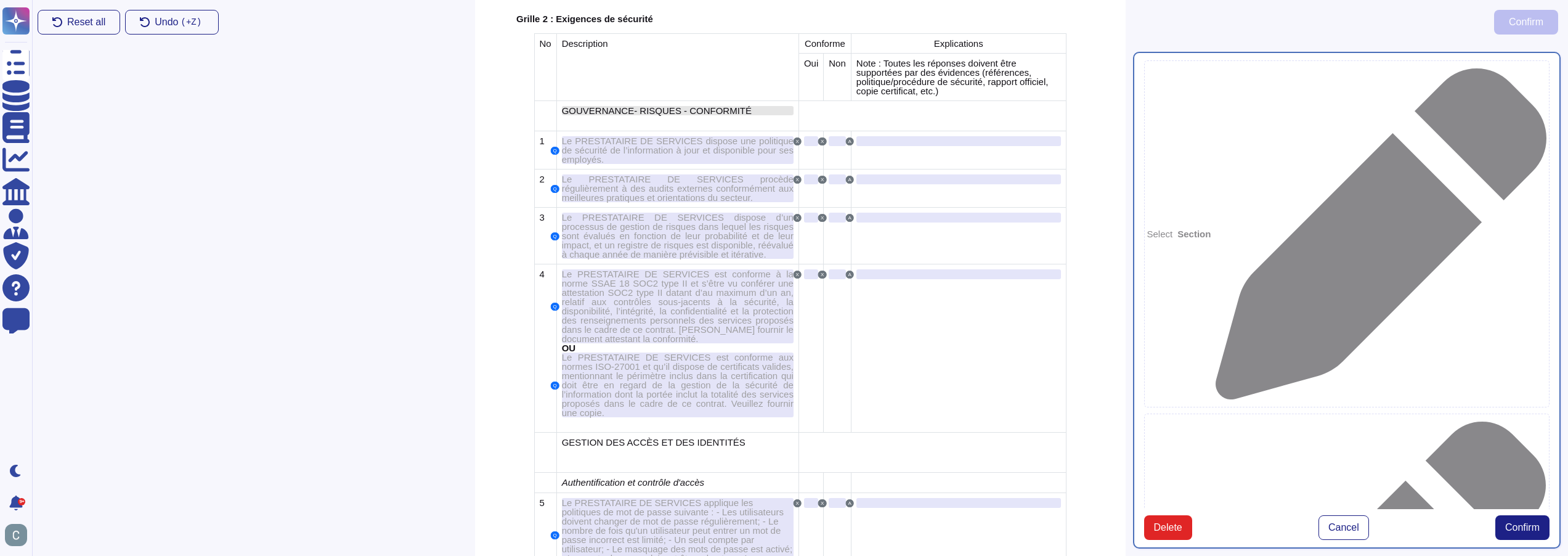
click at [669, 106] on span "GOUVERNANCE- RISQUES - CONFORMITÉ" at bounding box center [657, 111] width 190 height 11
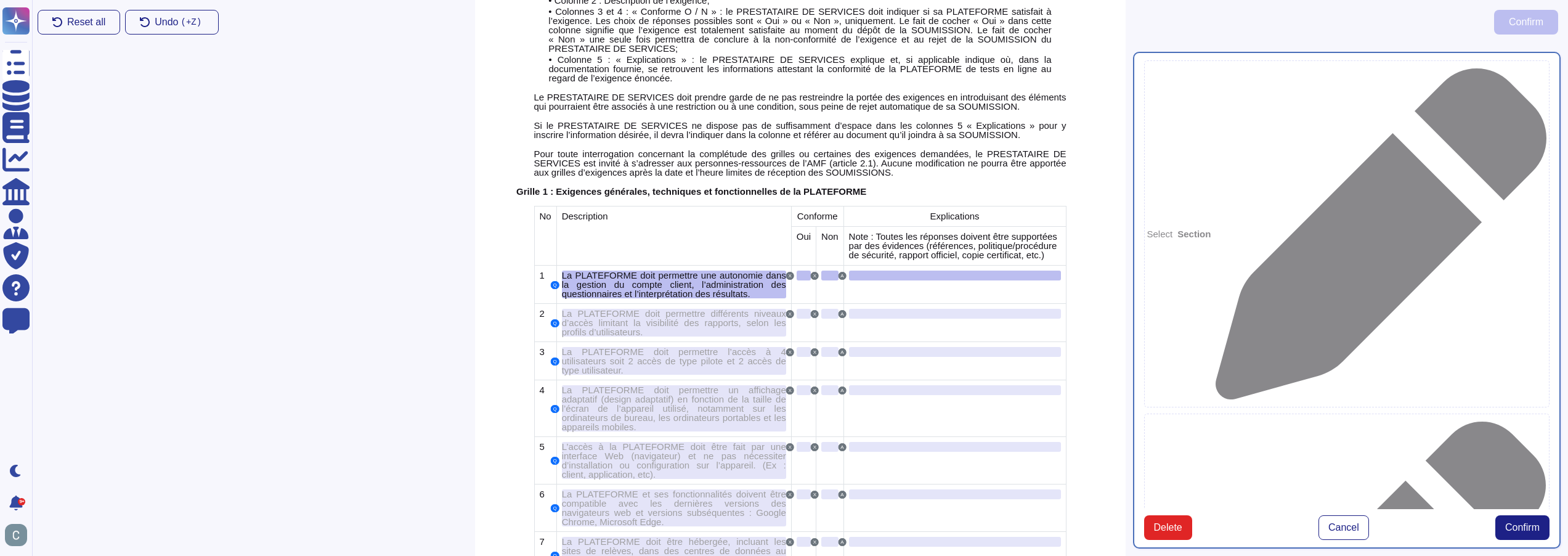
scroll to position [288, 0]
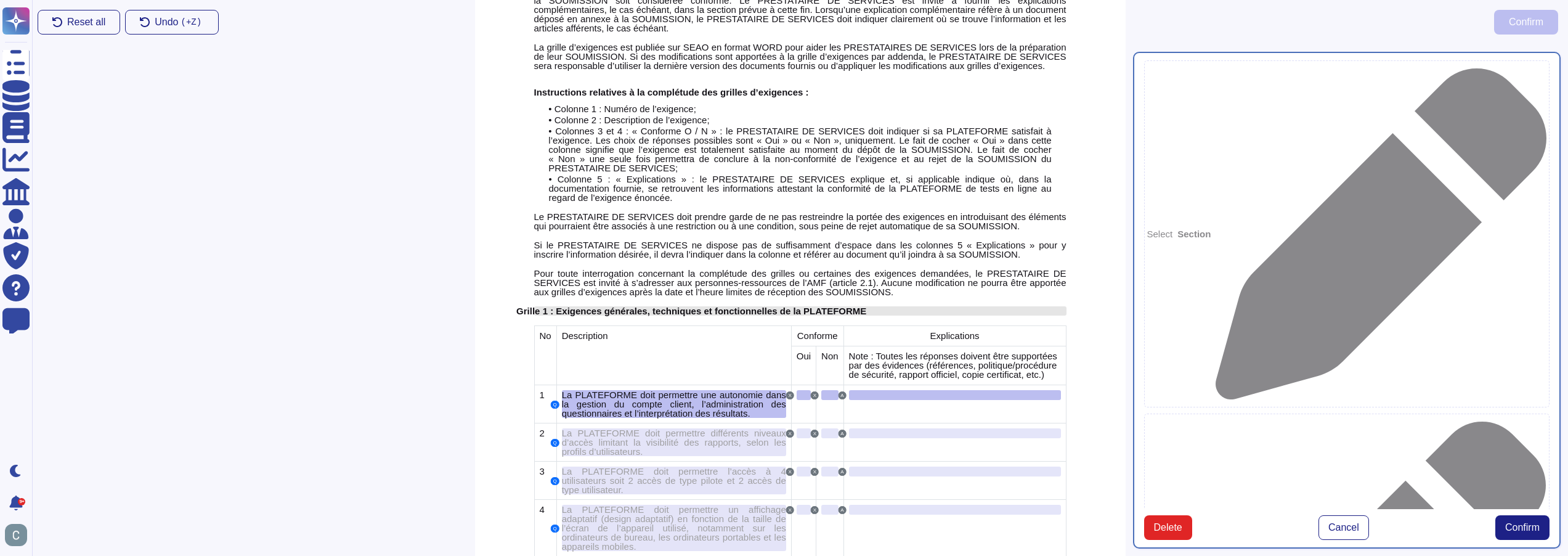
click at [624, 305] on span "Grille 1 : Exigences générales, techniques et fonctionnelles de la PLATEFORME" at bounding box center [691, 311] width 350 height 11
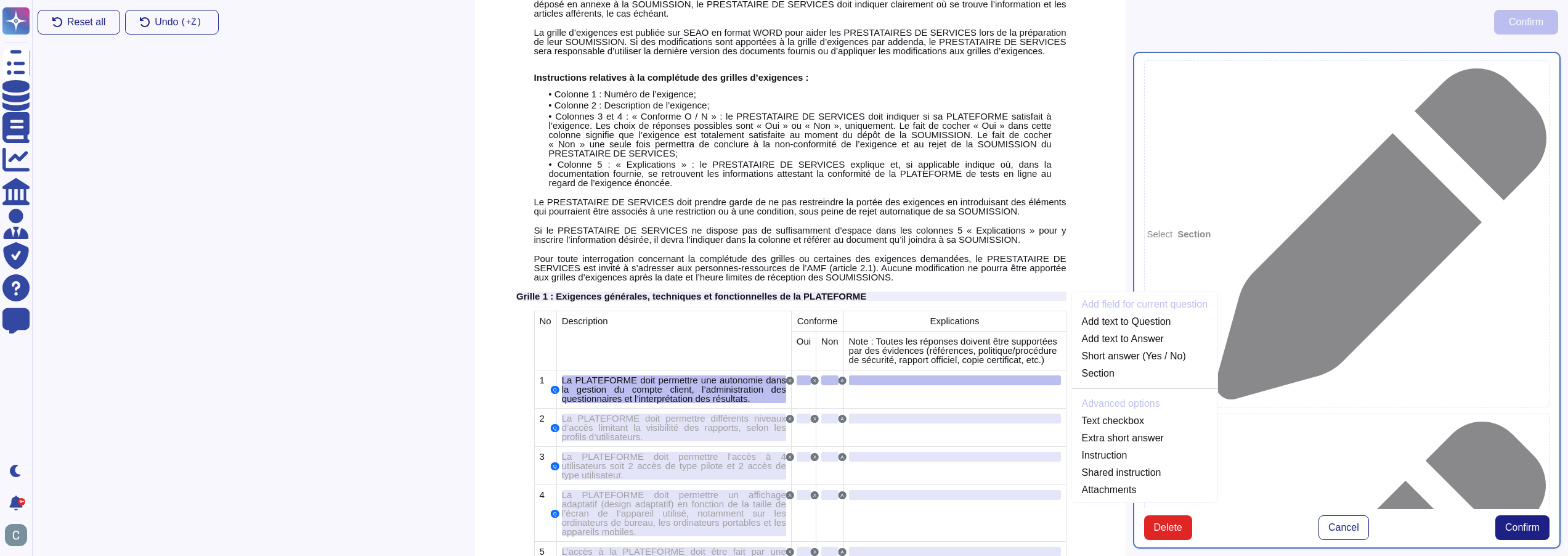
click at [1486, 507] on div "Select Section Select Shared instruction Select Instruction Question La PLATEFO…" at bounding box center [1347, 299] width 443 height 511
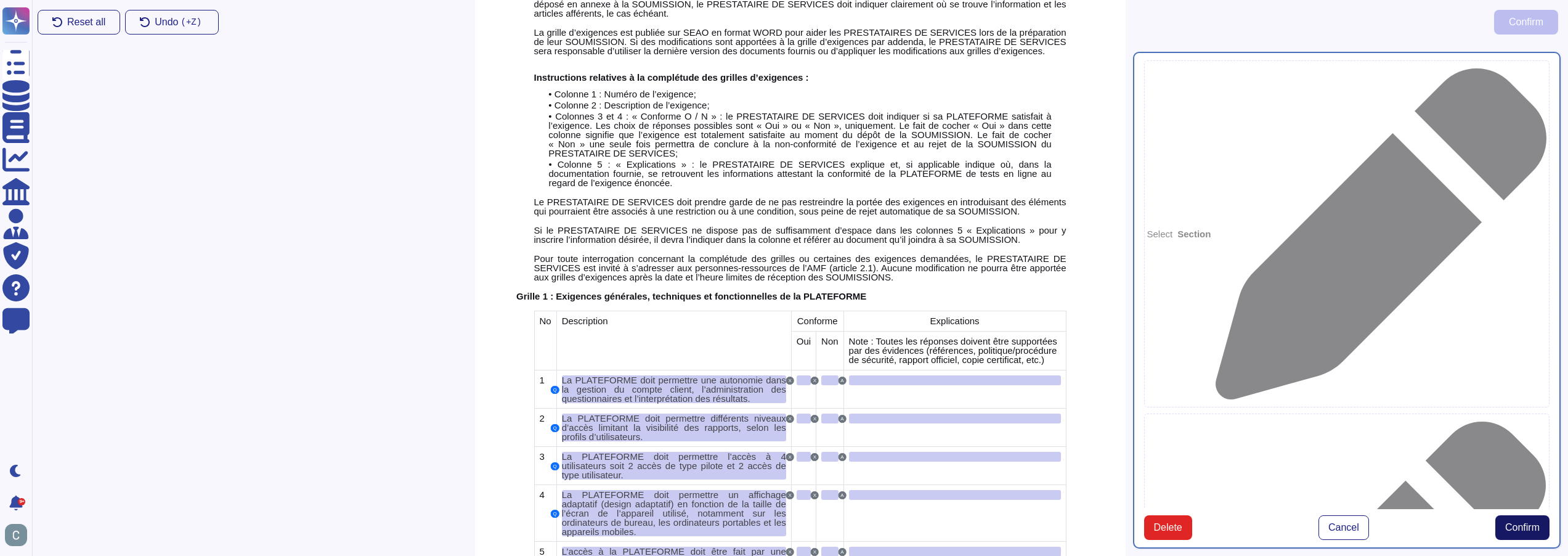
click at [1532, 523] on span "Confirm" at bounding box center [1521, 527] width 34 height 10
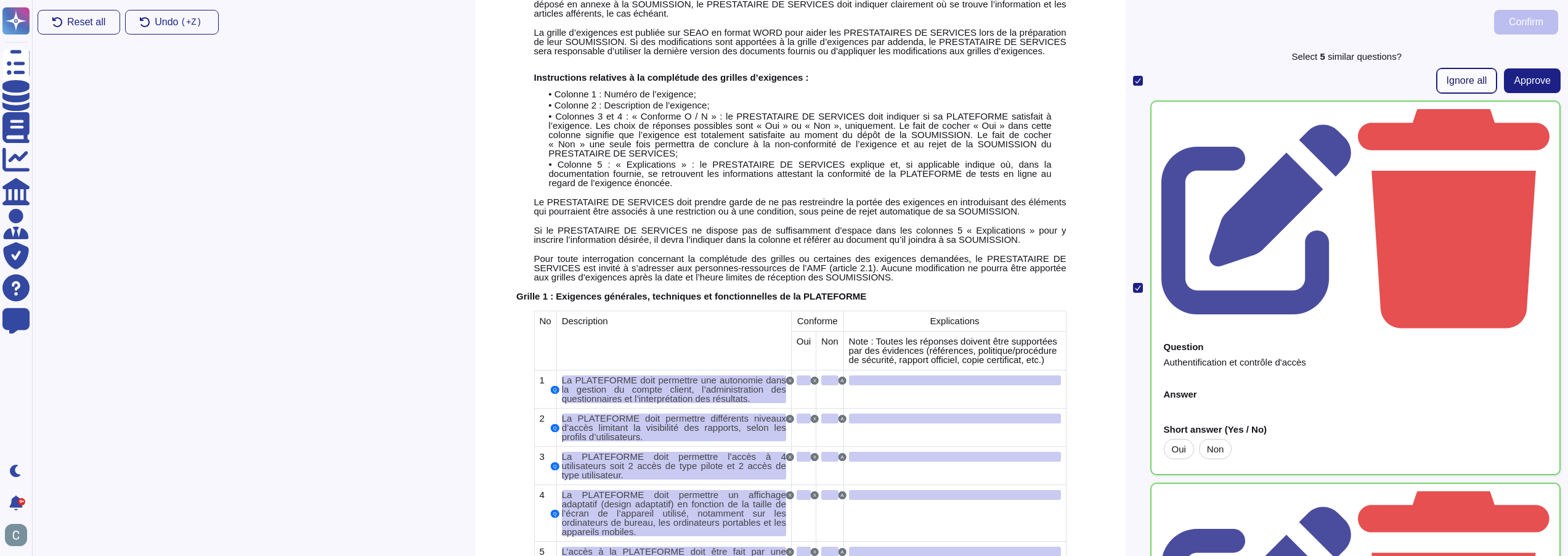
click at [1447, 77] on span "Ignore all" at bounding box center [1467, 80] width 40 height 10
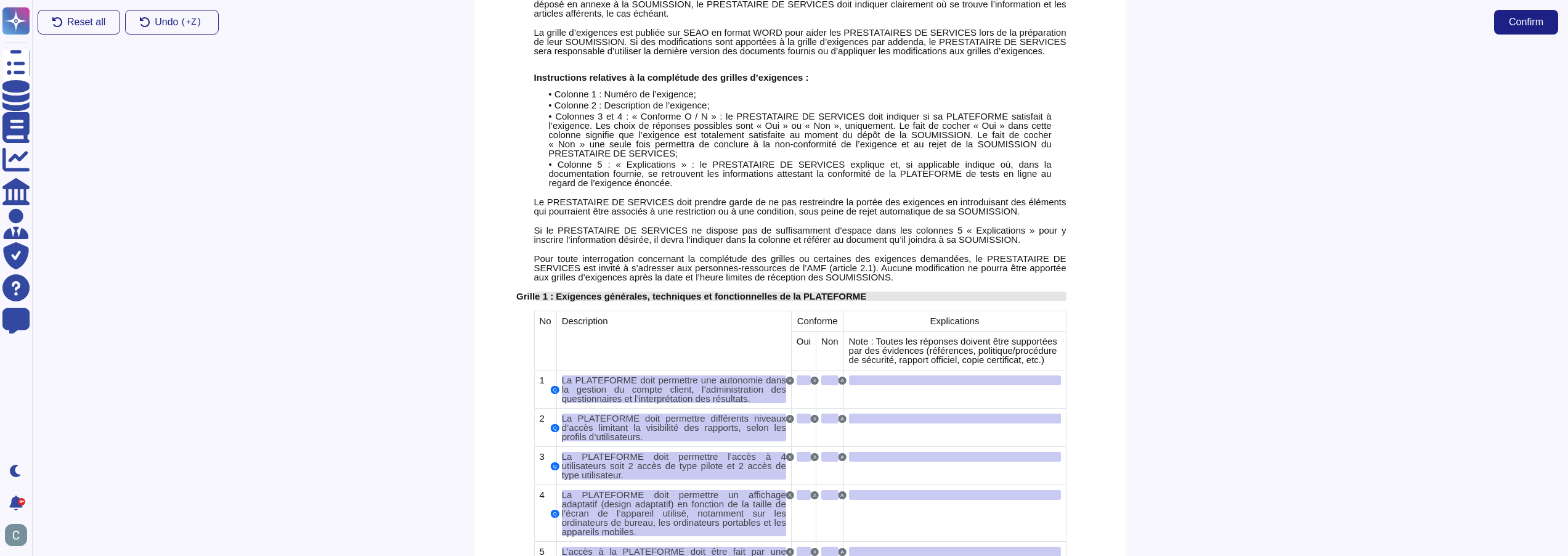
click at [653, 291] on span "Grille 1 : Exigences générales, techniques et fonctionnelles de la PLATEFORME" at bounding box center [691, 296] width 350 height 11
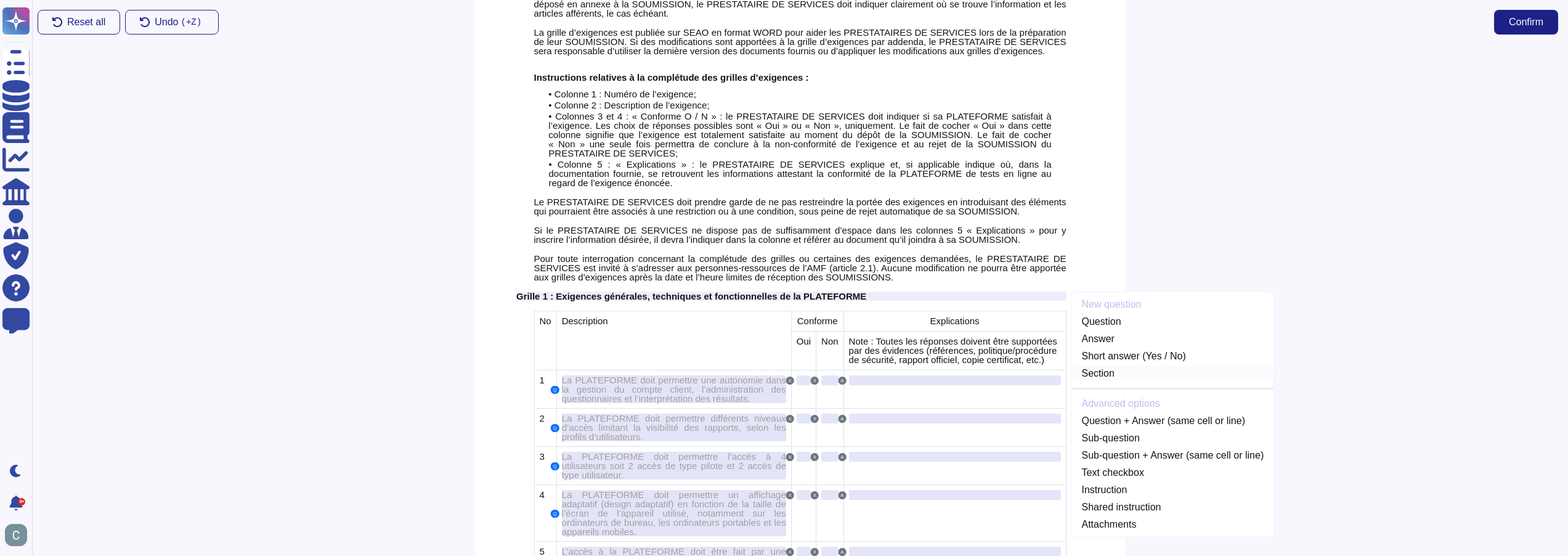
click at [1126, 366] on link "Section" at bounding box center [1173, 373] width 202 height 15
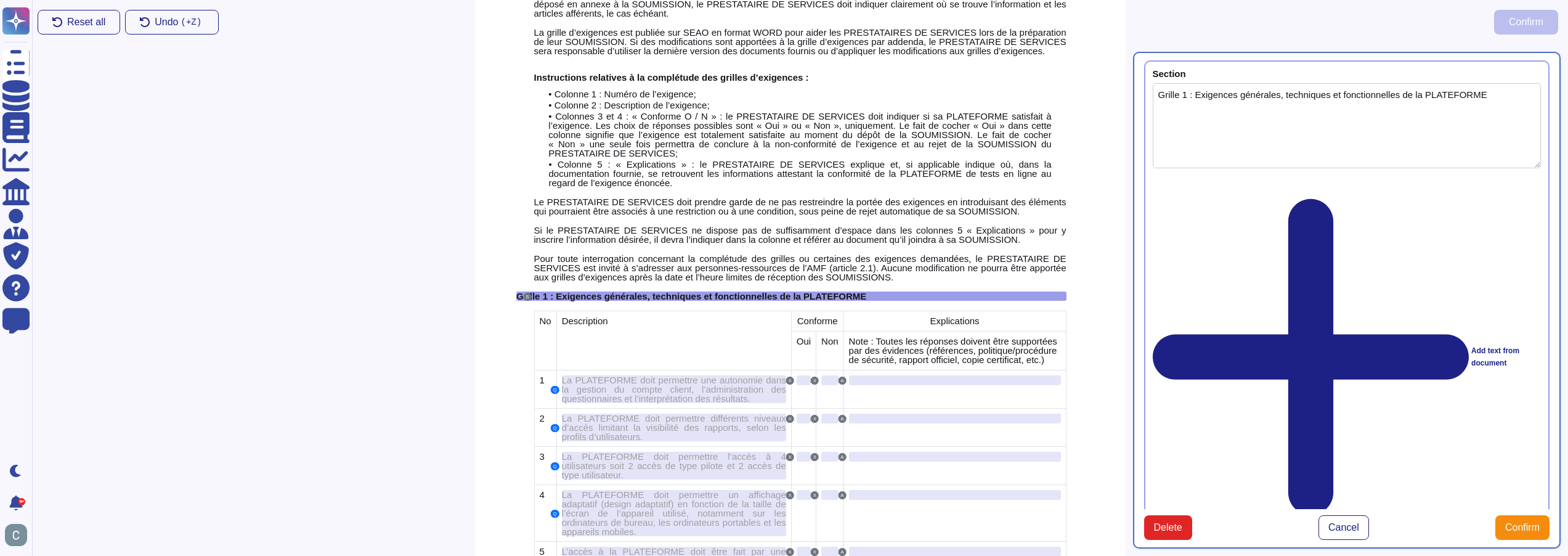
type textarea "Grille 1 : Exigences générales, techniques et fonctionnelles de la PLATEFORME"
click at [1513, 523] on span "Confirm" at bounding box center [1521, 527] width 34 height 10
click at [1345, 523] on span "Cancel" at bounding box center [1343, 527] width 31 height 10
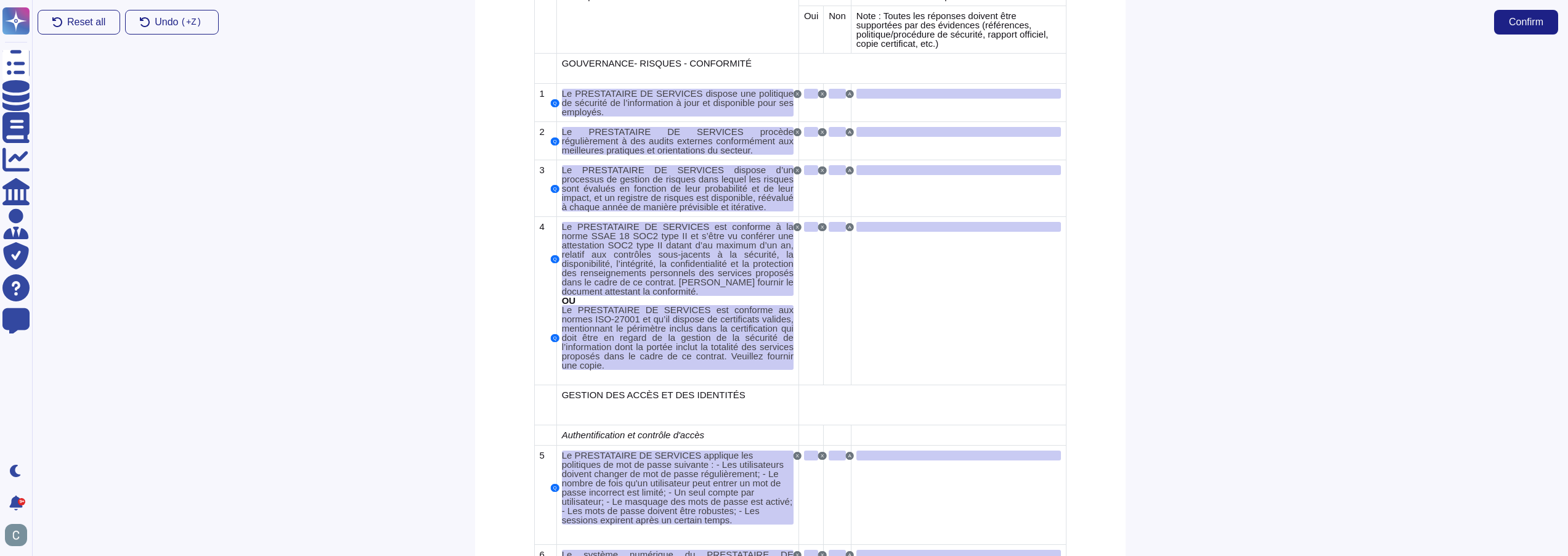
scroll to position [2460, 0]
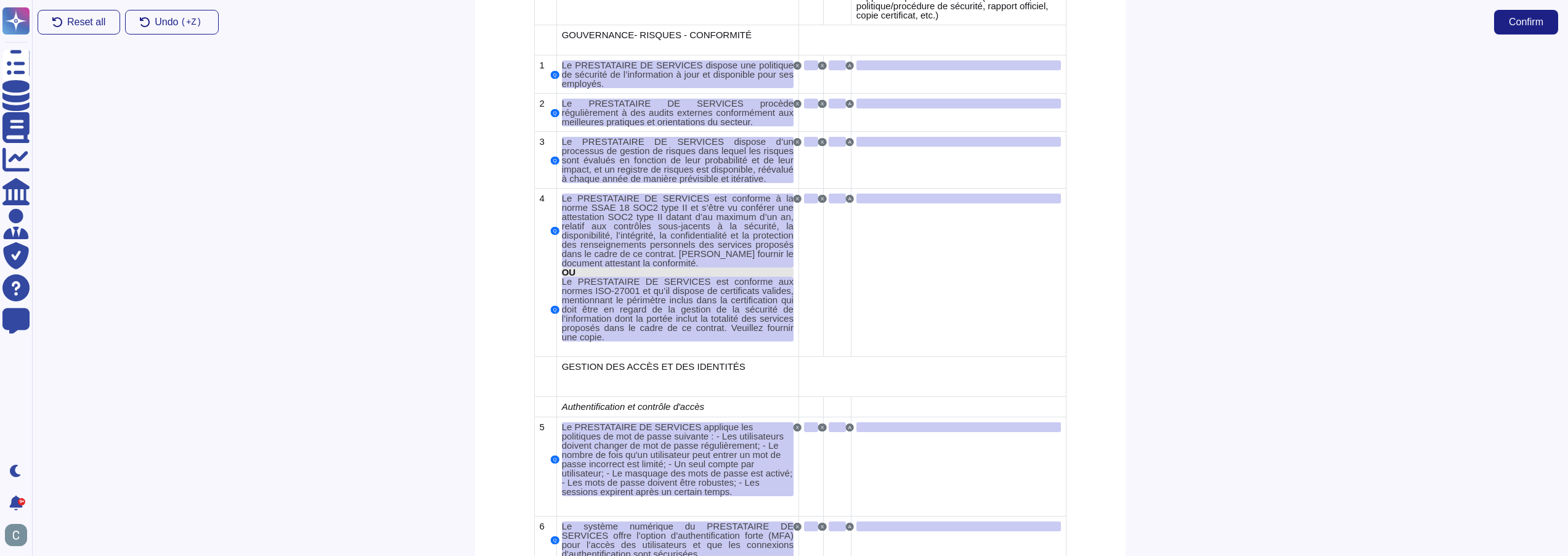
click at [589, 267] on div "OU" at bounding box center [677, 272] width 231 height 10
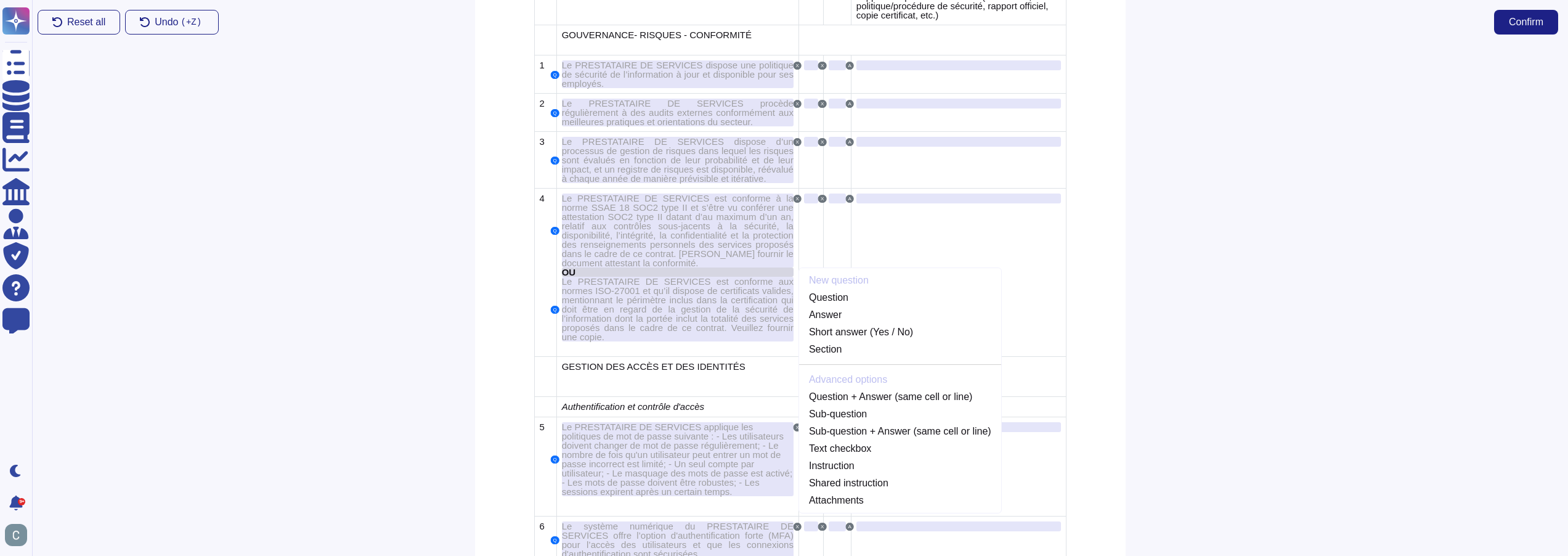
scroll to position [2435, 0]
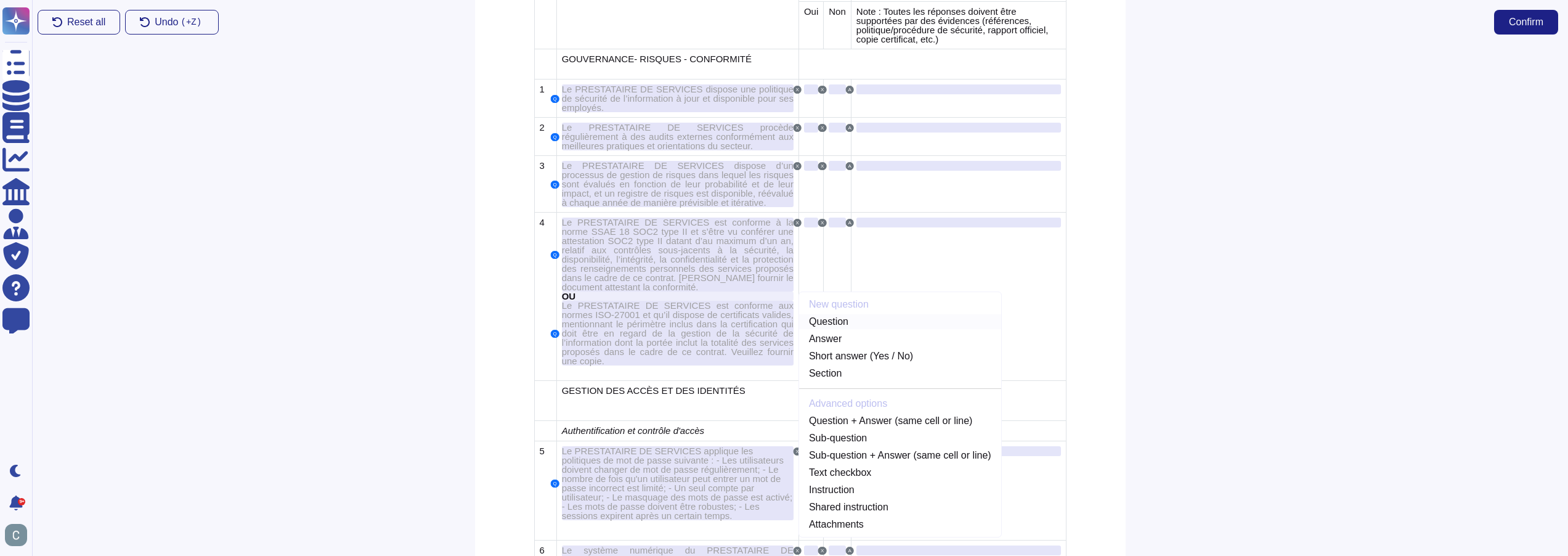
click at [855, 314] on link "Question" at bounding box center [901, 321] width 202 height 15
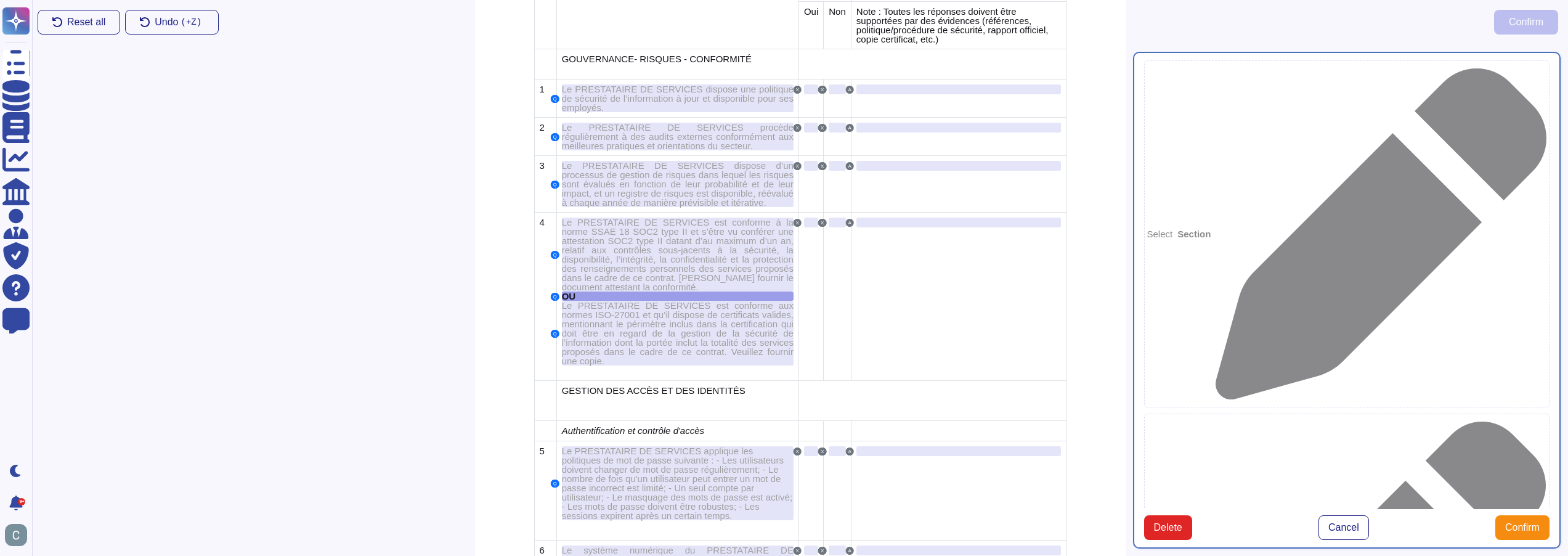
type textarea "OU"
click at [1495, 516] on button "Confirm" at bounding box center [1522, 528] width 55 height 25
click at [1340, 523] on span "Cancel" at bounding box center [1343, 527] width 31 height 10
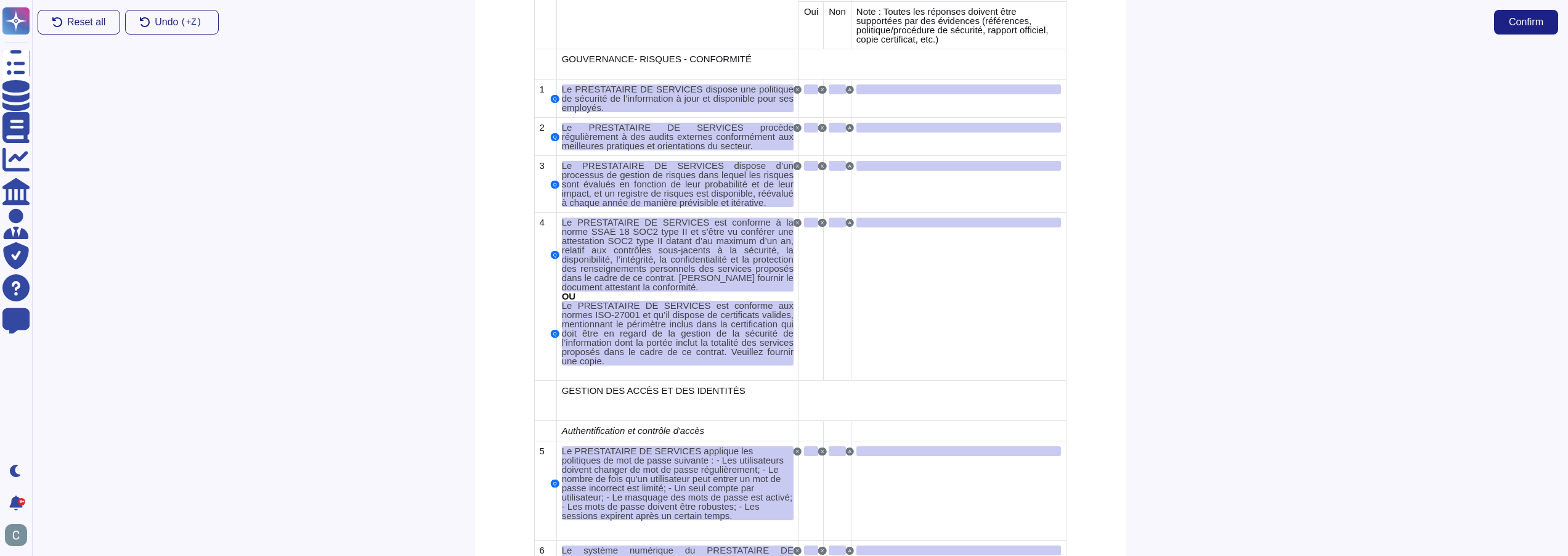
click at [1263, 363] on div at bounding box center [1347, 299] width 443 height 511
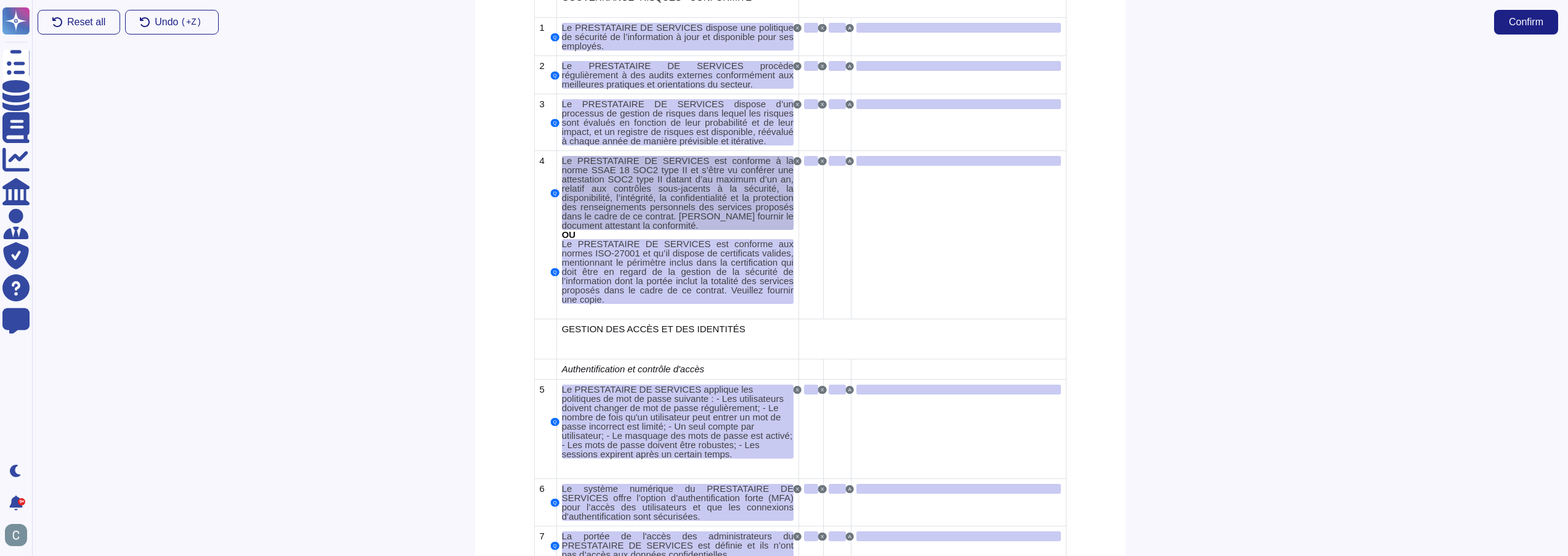
click at [645, 175] on span "Le PRESTATAIRE DE SERVICES est conforme à la norme SSAE 18 SOC2 type II et s’êt…" at bounding box center [677, 193] width 231 height 75
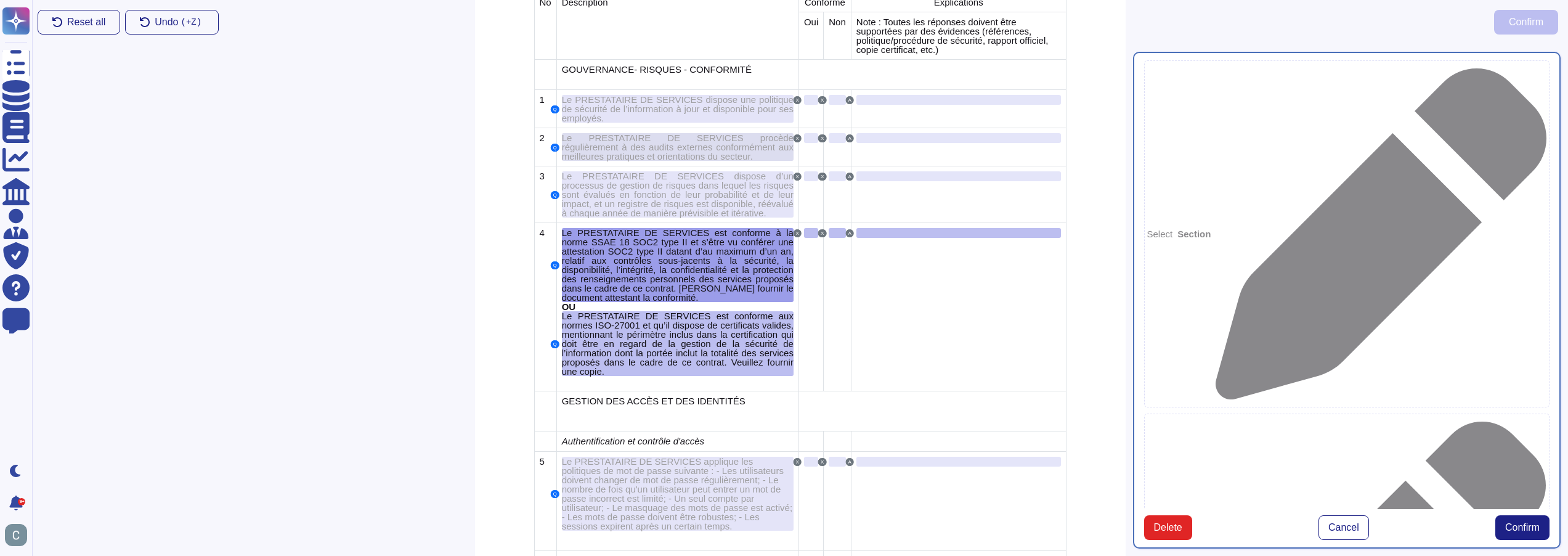
scroll to position [2394, 0]
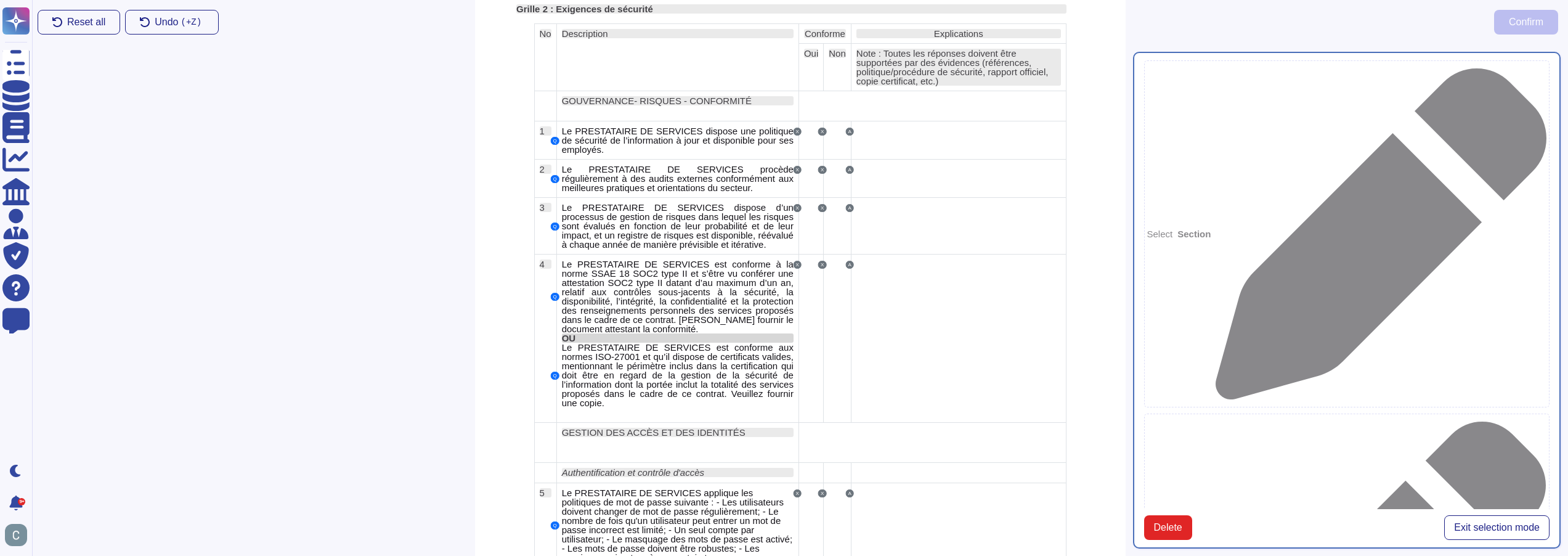
click at [696, 333] on div "OU" at bounding box center [677, 338] width 231 height 10
type textarea "Le PRESTATAIRE DE SERVICES est conforme à la norme SSAE 18 SOC2 type II et s’êt…"
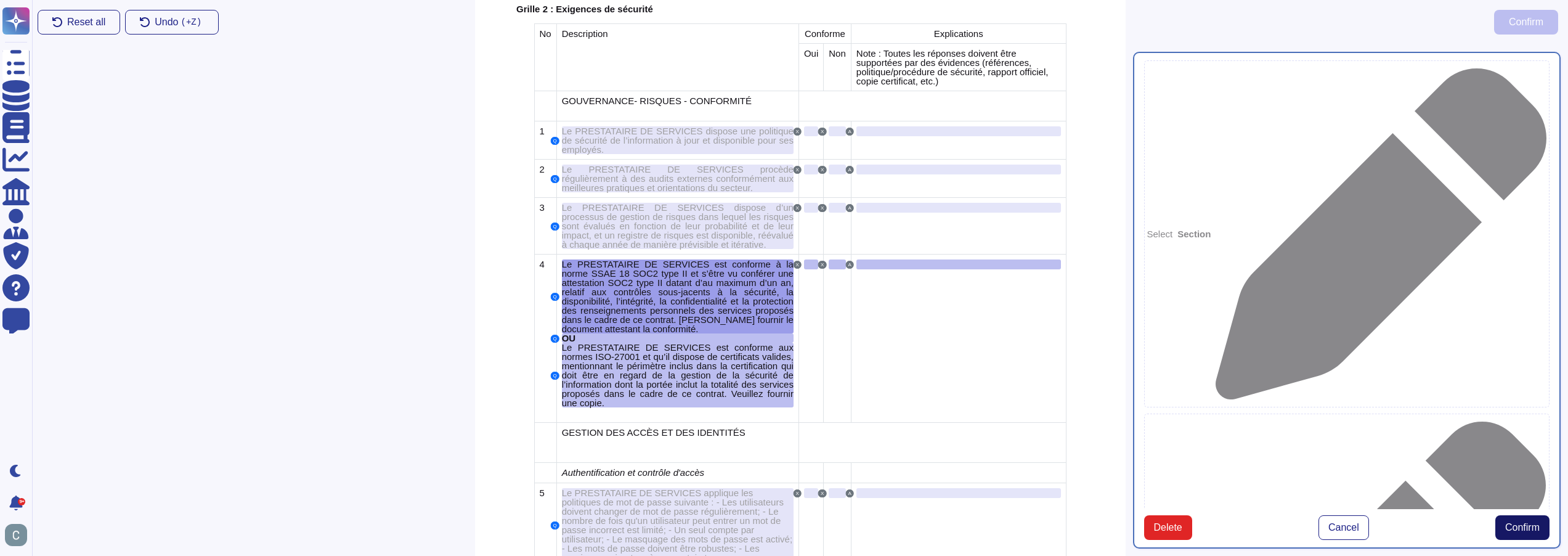
click at [1519, 532] on span "Confirm" at bounding box center [1521, 527] width 34 height 10
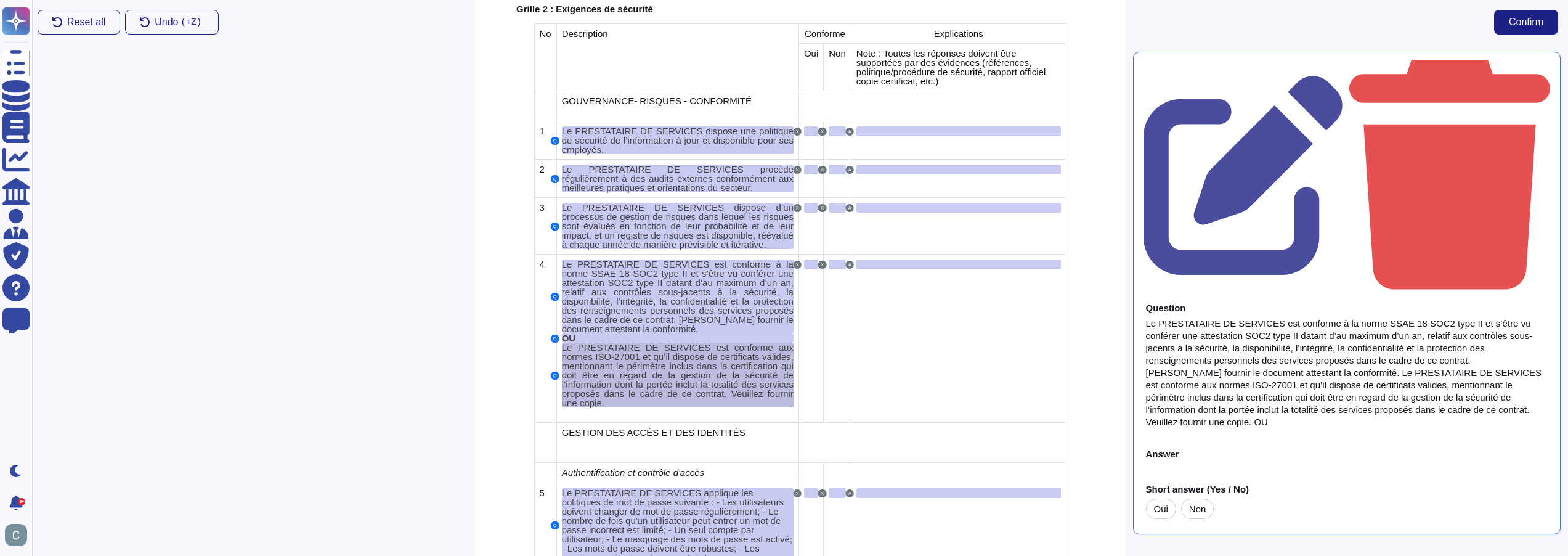
click at [668, 342] on span "Le PRESTATAIRE DE SERVICES est conforme aux normes ISO-27001 et qu’il dispose d…" at bounding box center [677, 375] width 231 height 66
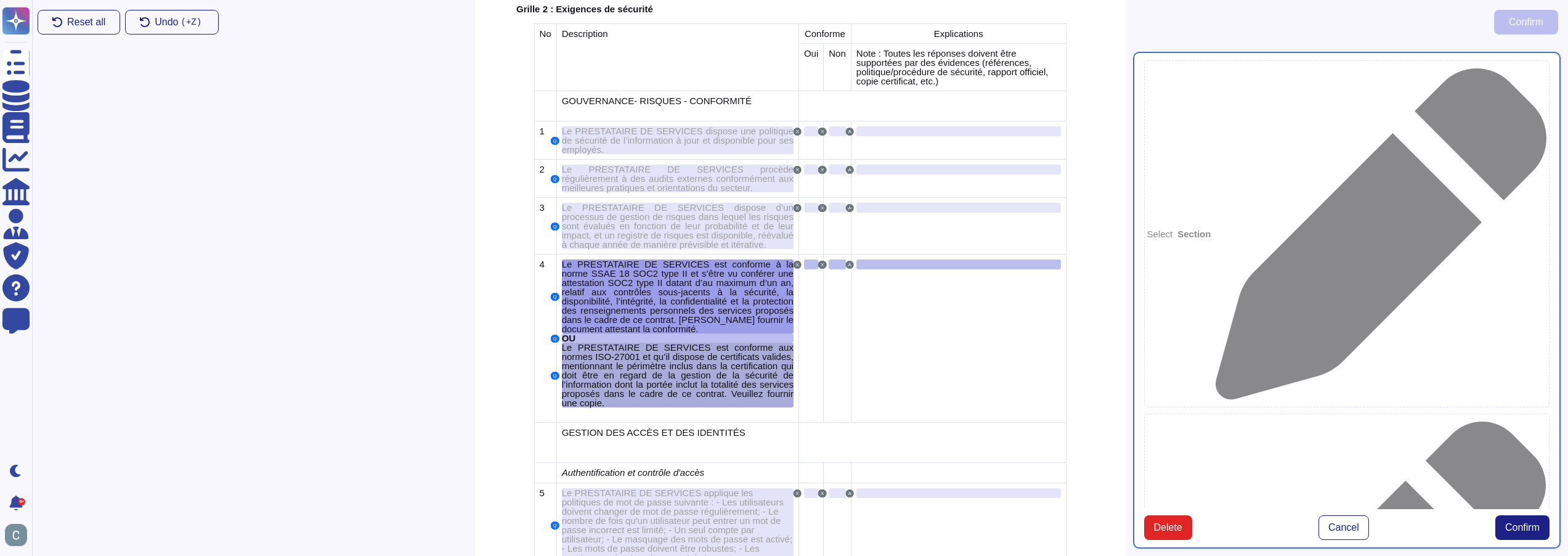
type textarea "Le PRESTATAIRE DE SERVICES est conforme à la norme SSAE 18 SOC2 type II et s’êt…"
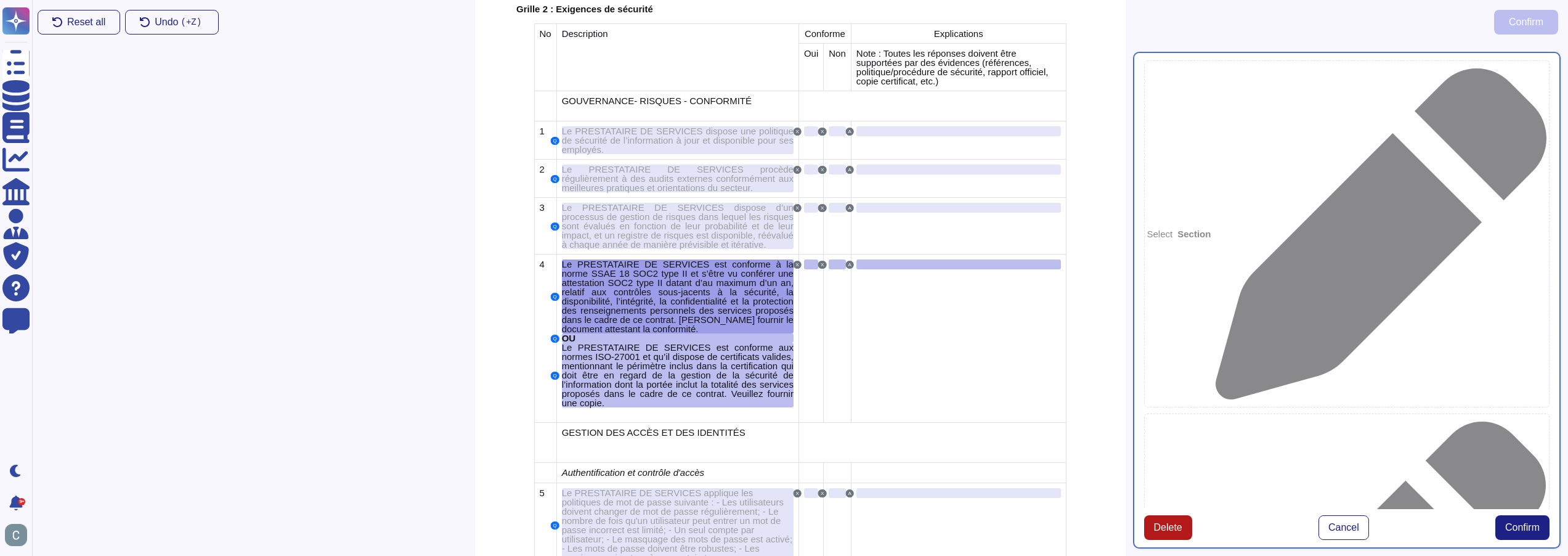
click at [1179, 532] on span "Delete" at bounding box center [1168, 527] width 28 height 10
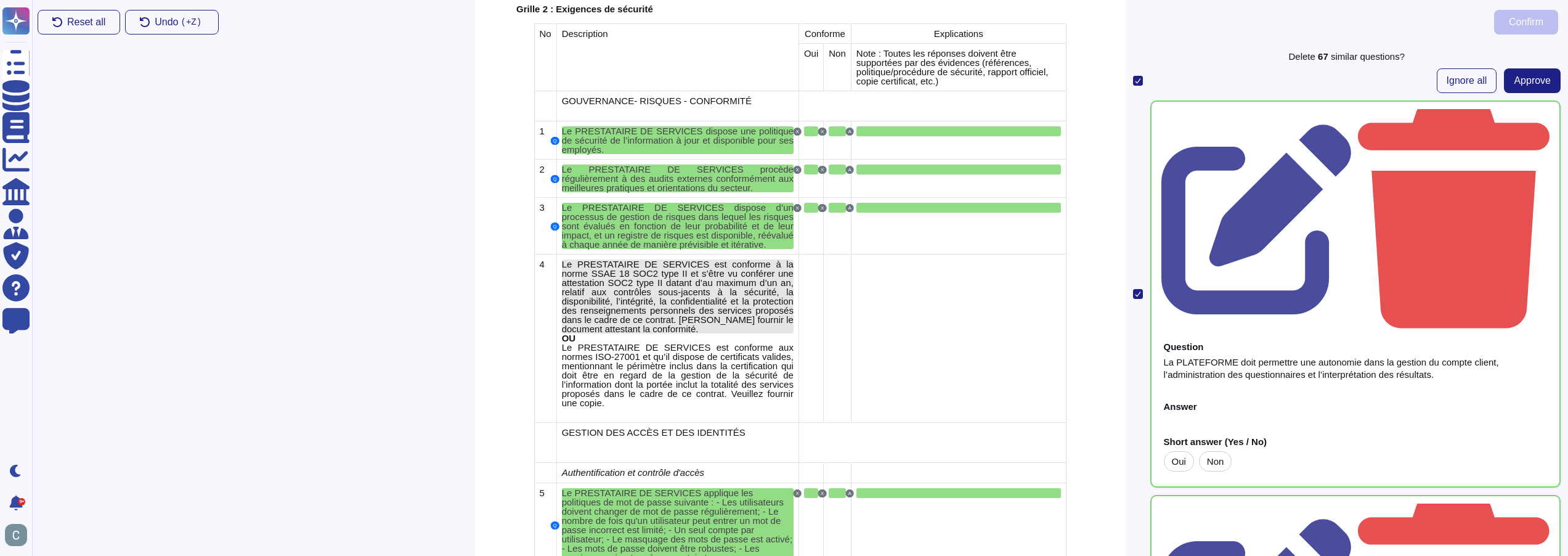
click at [605, 259] on span "Le PRESTATAIRE DE SERVICES est conforme à la norme SSAE 18 SOC2 type II et s’êt…" at bounding box center [677, 296] width 231 height 75
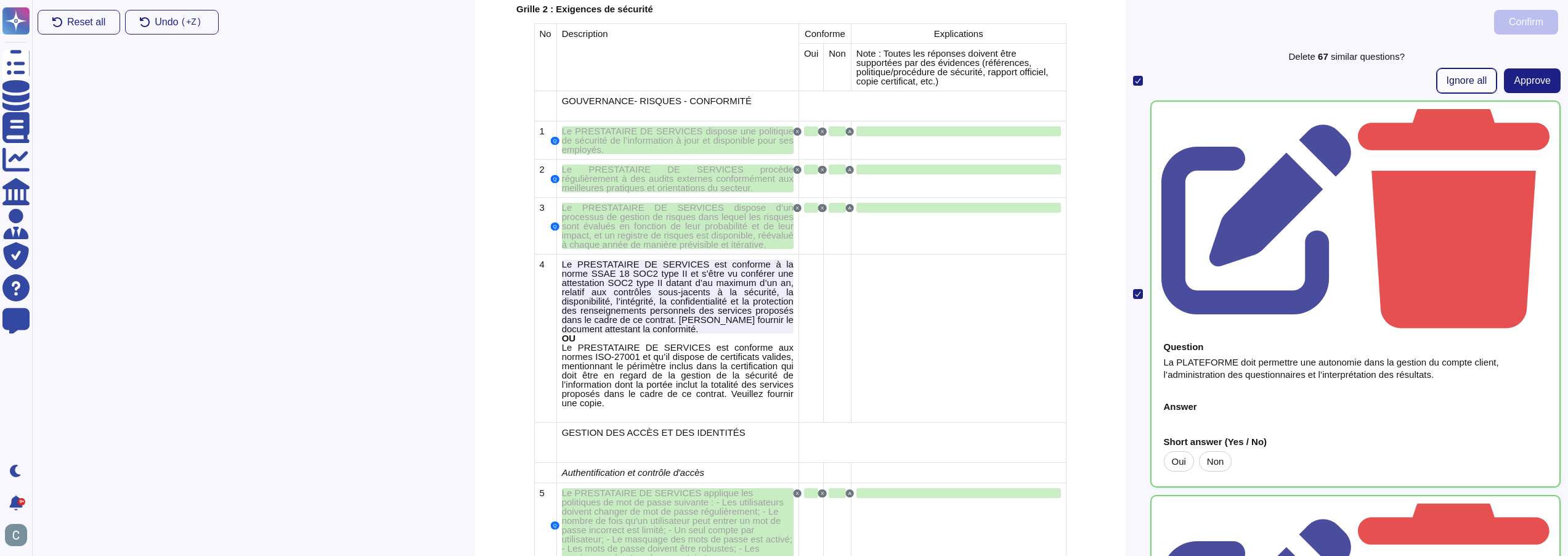
click at [1453, 78] on span "Ignore all" at bounding box center [1467, 80] width 40 height 10
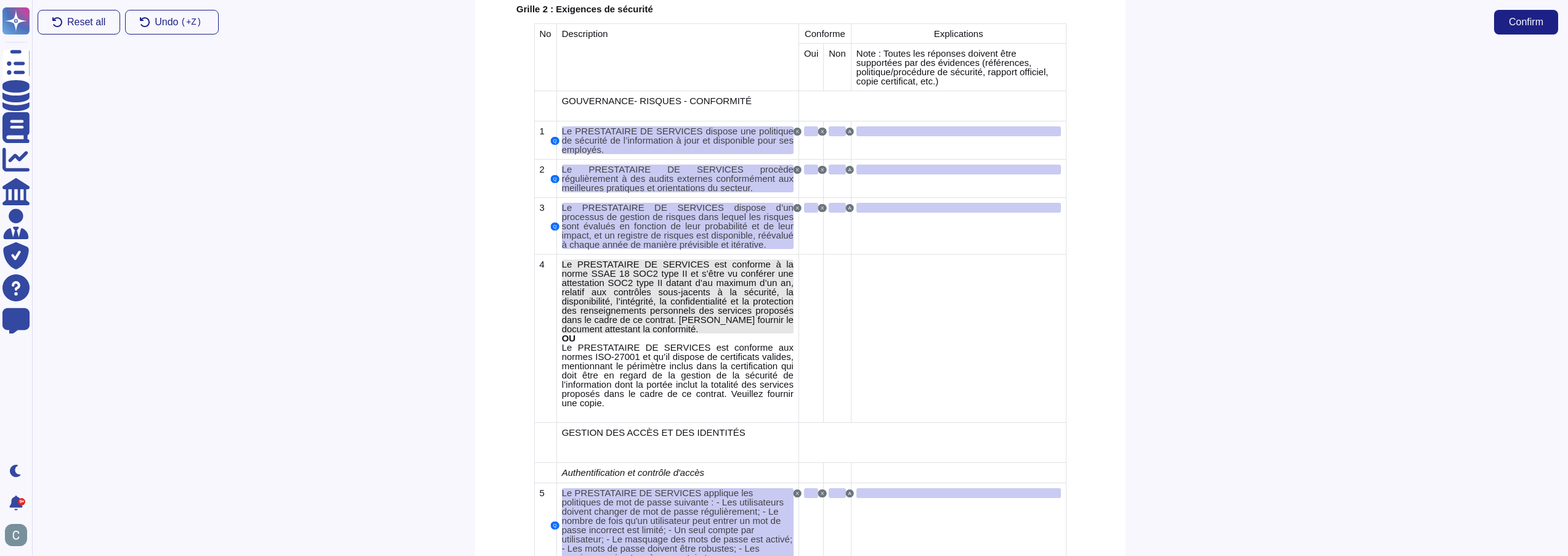
click at [635, 274] on span "Le PRESTATAIRE DE SERVICES est conforme à la norme SSAE 18 SOC2 type II et s’êt…" at bounding box center [677, 296] width 231 height 75
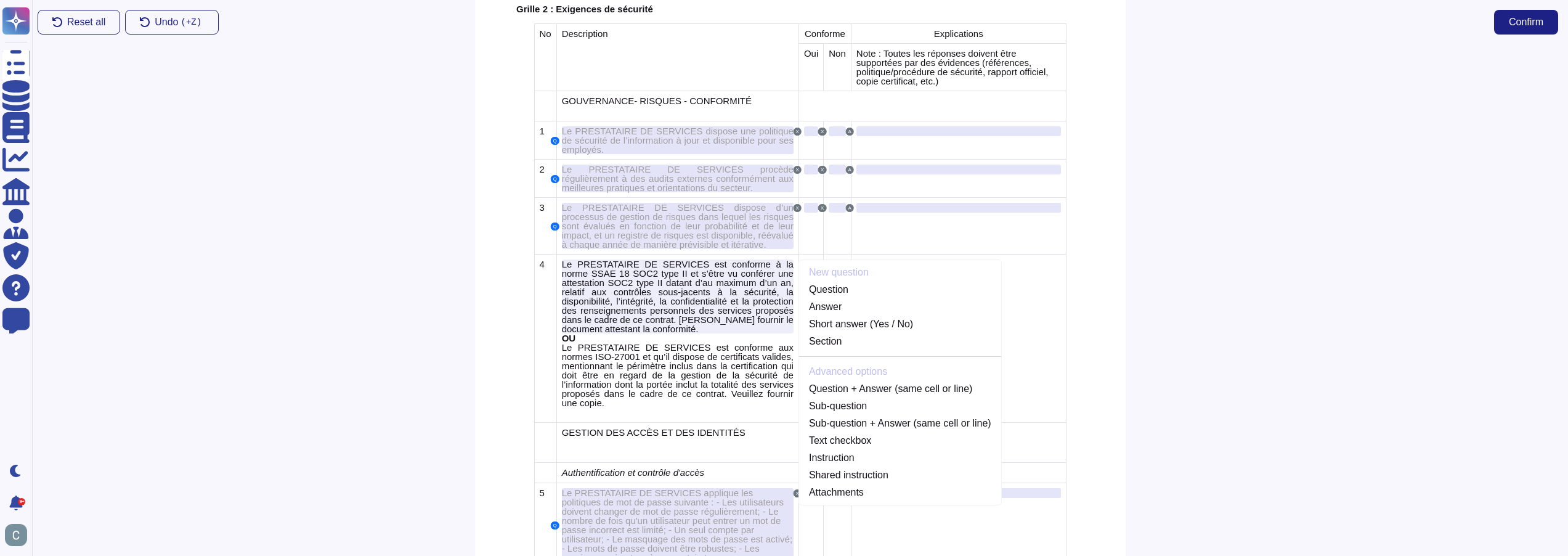
drag, startPoint x: 1223, startPoint y: 158, endPoint x: 1215, endPoint y: 163, distance: 9.4
click at [1221, 162] on div at bounding box center [1347, 299] width 443 height 511
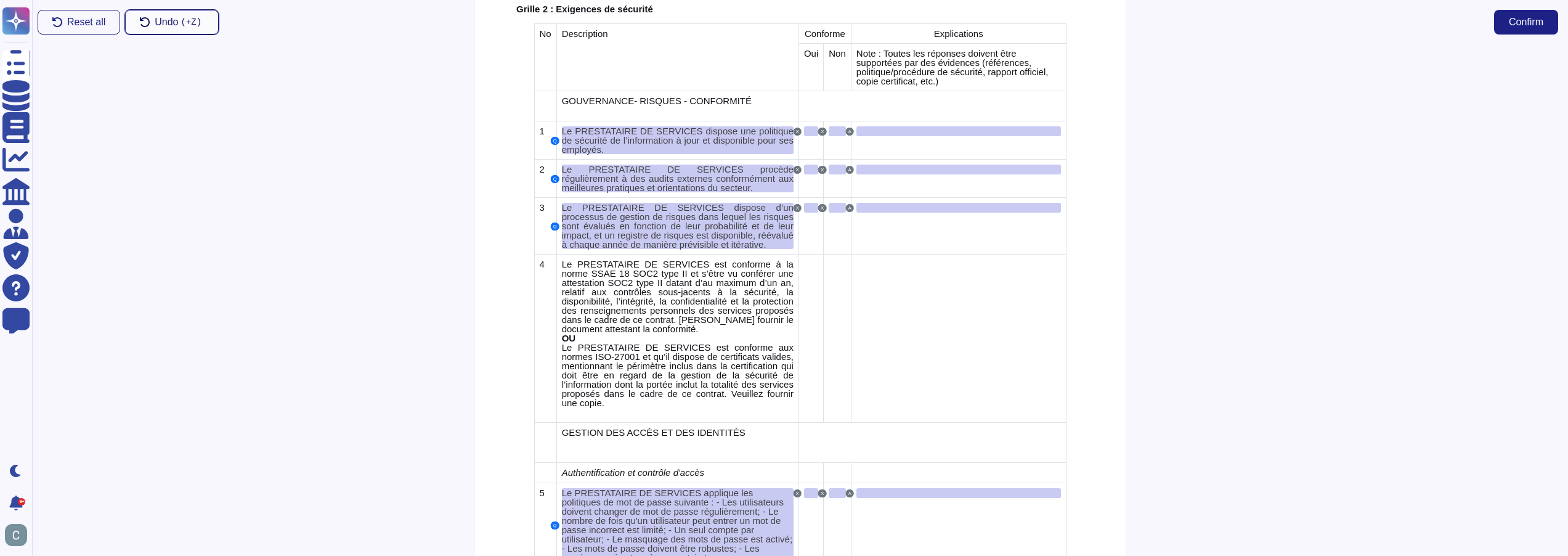
click at [146, 15] on button "Undo ( +Z)" at bounding box center [171, 22] width 93 height 25
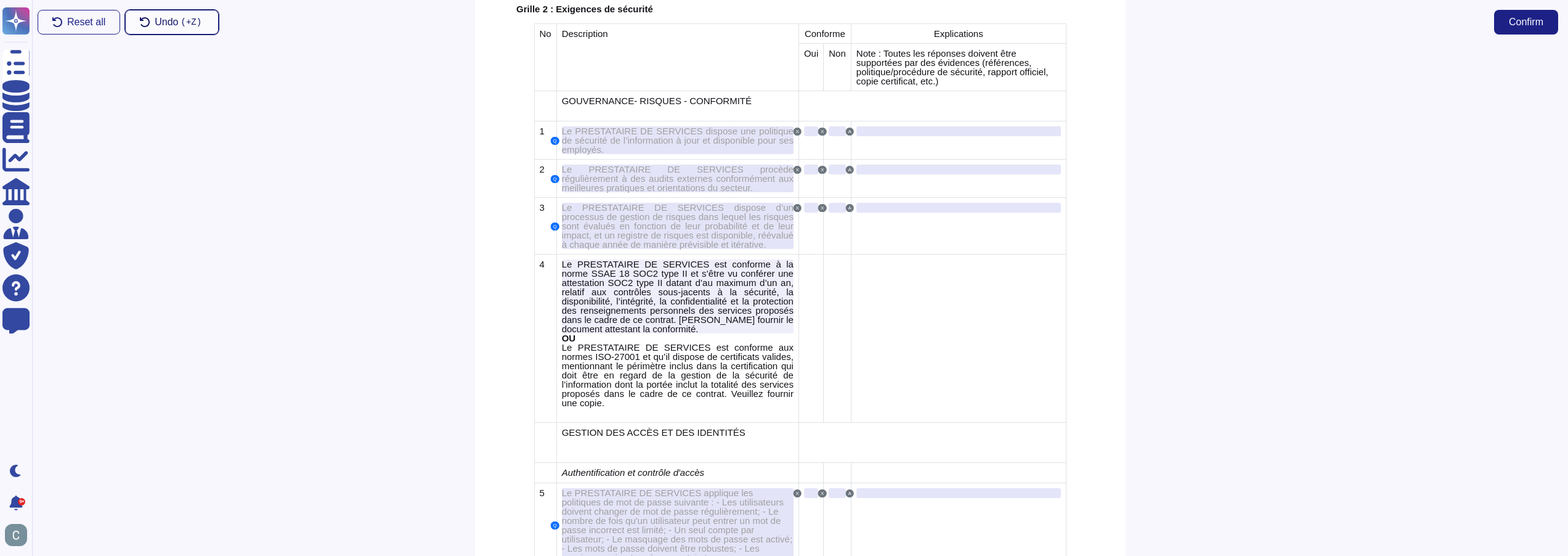
click at [155, 18] on span "Undo ( +Z)" at bounding box center [179, 22] width 49 height 10
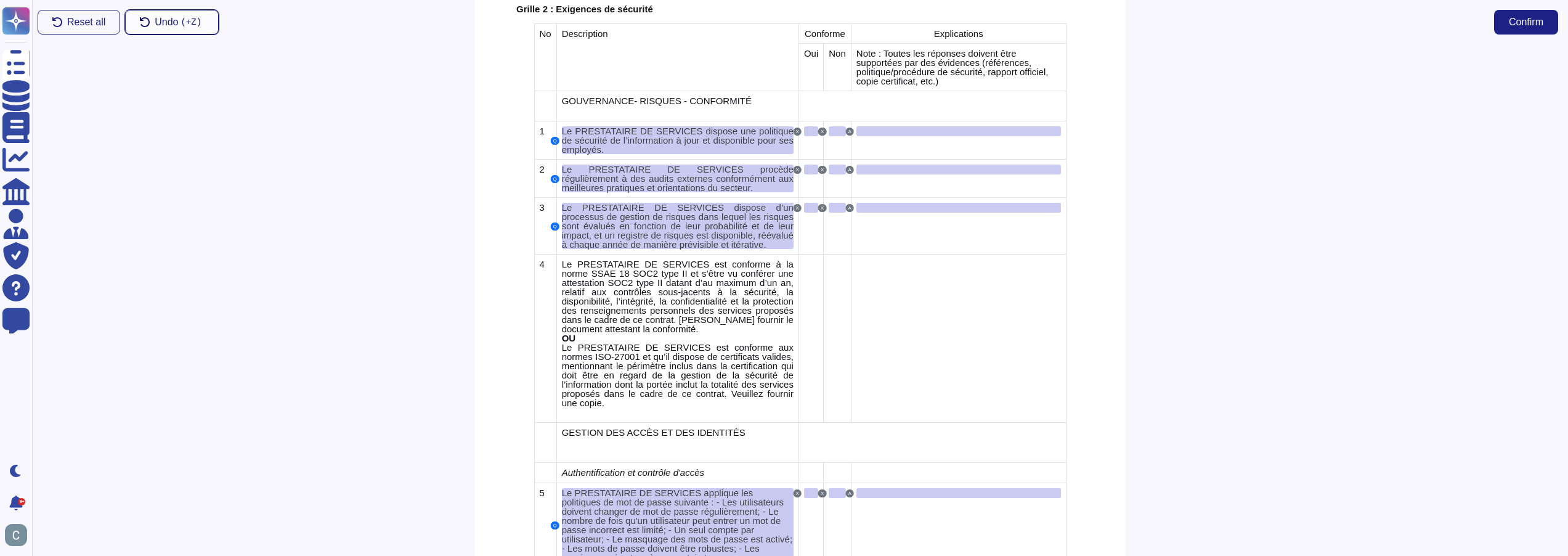
click at [155, 18] on span "Undo ( +Z)" at bounding box center [179, 22] width 49 height 10
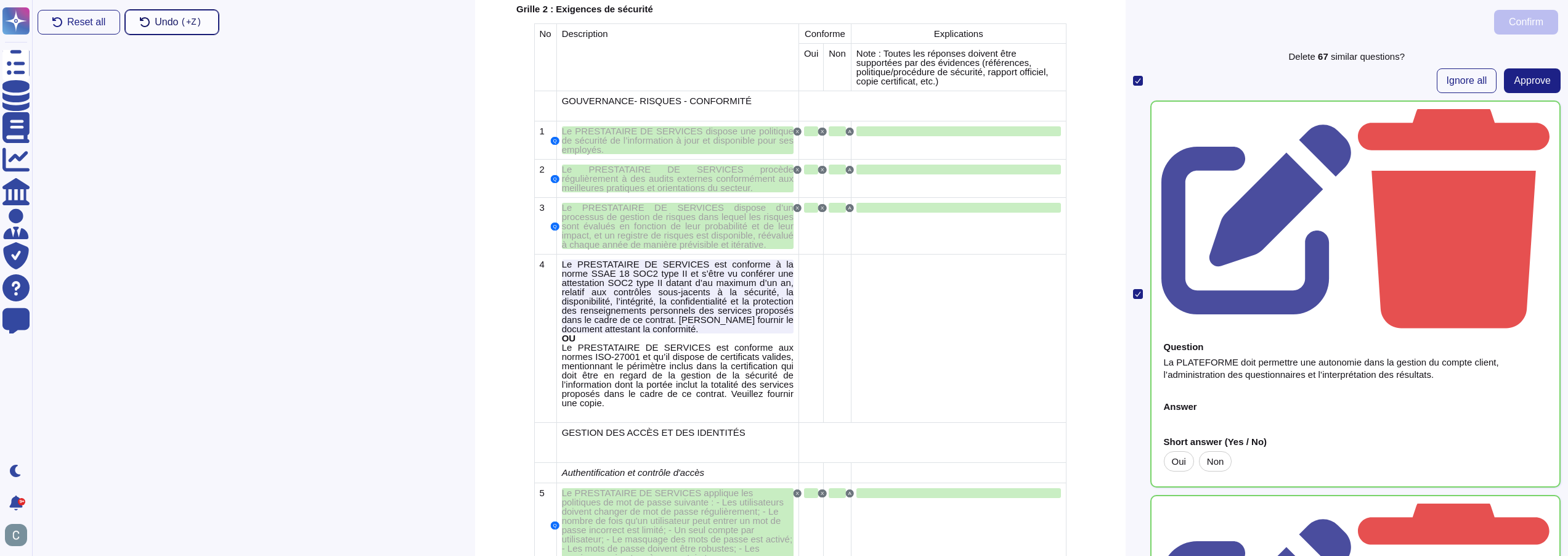
click at [155, 18] on span "Undo ( +Z)" at bounding box center [179, 22] width 49 height 10
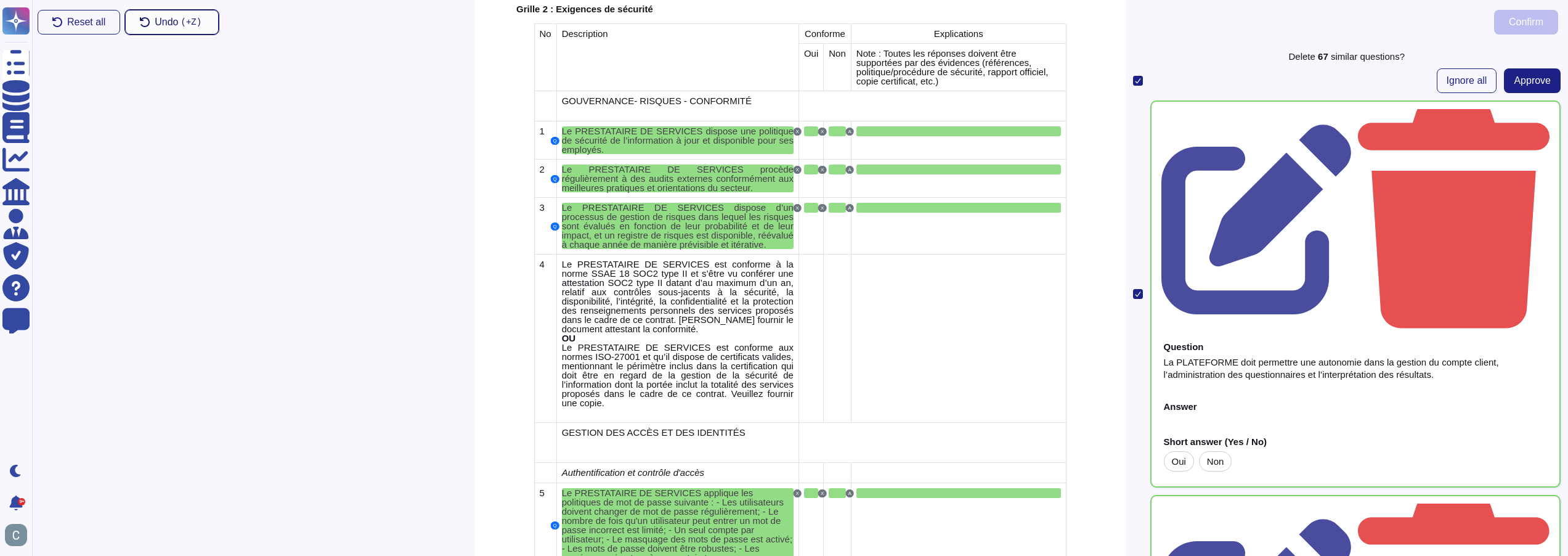
click at [155, 18] on span "Undo ( +Z)" at bounding box center [179, 22] width 49 height 10
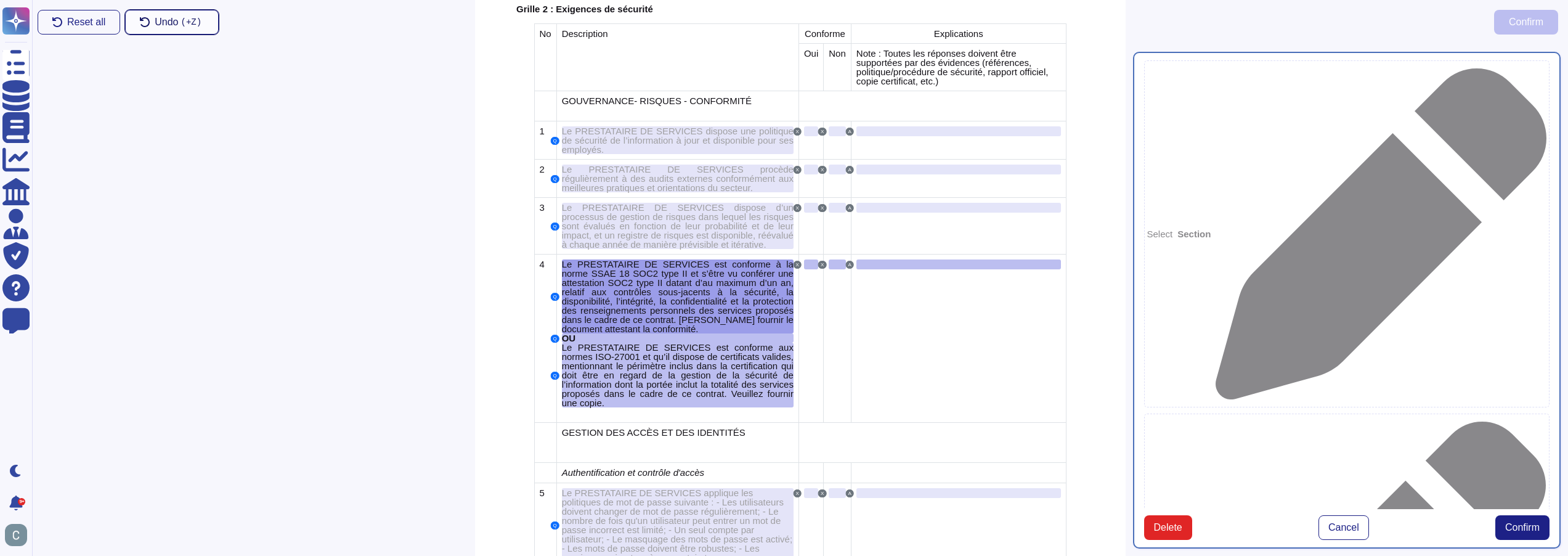
type textarea "Le PRESTATAIRE DE SERVICES est conforme à la norme SSAE 18 SOC2 type II et s’êt…"
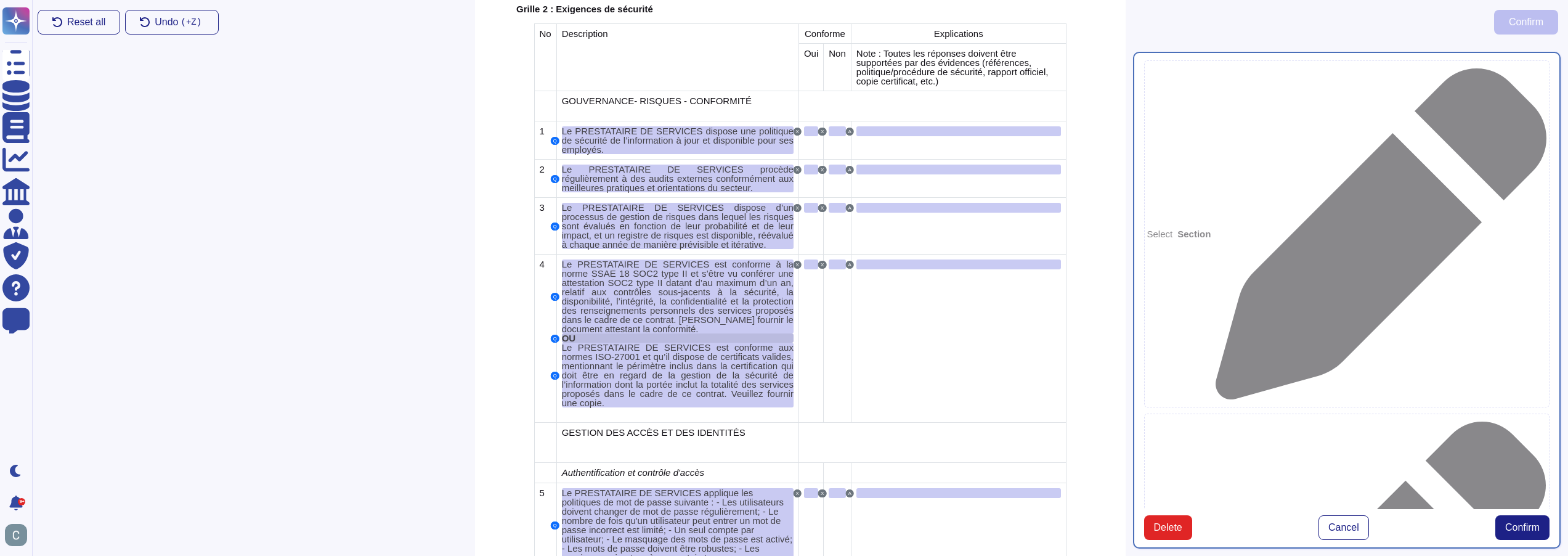
click at [573, 333] on span "OU" at bounding box center [569, 338] width 14 height 11
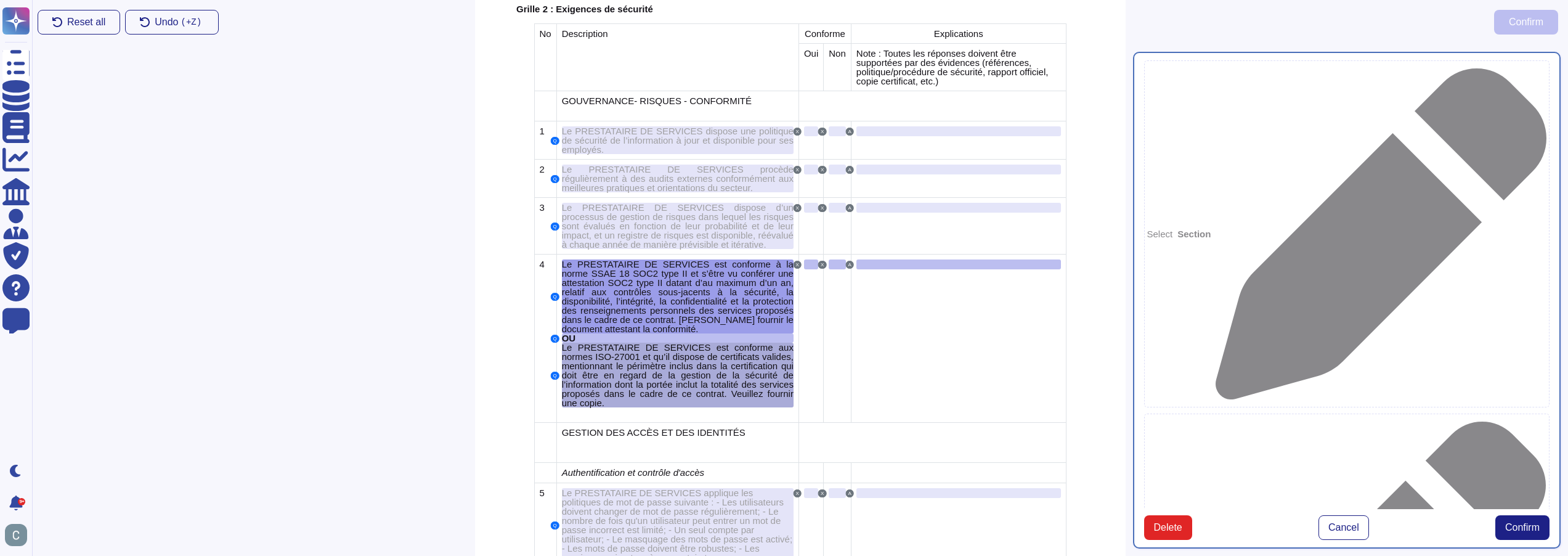
click at [686, 345] on span "Le PRESTATAIRE DE SERVICES est conforme aux normes ISO-27001 et qu’il dispose d…" at bounding box center [677, 375] width 231 height 66
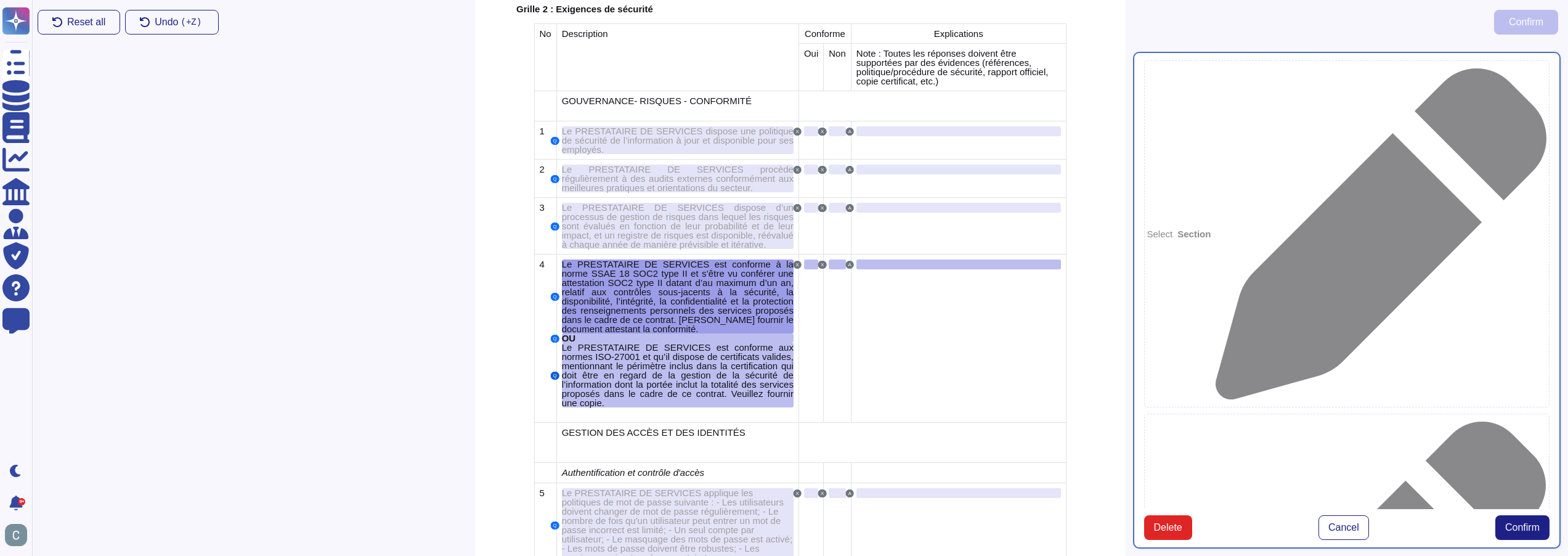
click at [553, 371] on button "Q" at bounding box center [555, 375] width 9 height 8
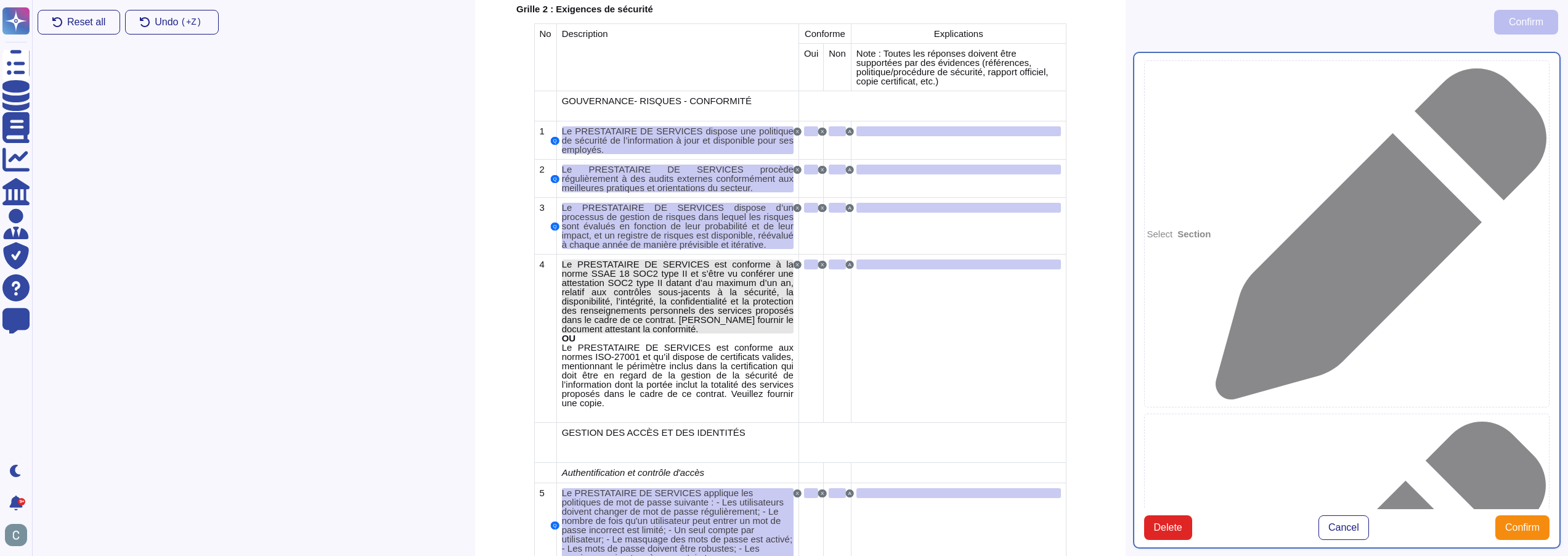
click at [647, 284] on span "Le PRESTATAIRE DE SERVICES est conforme à la norme SSAE 18 SOC2 type II et s’êt…" at bounding box center [677, 296] width 231 height 75
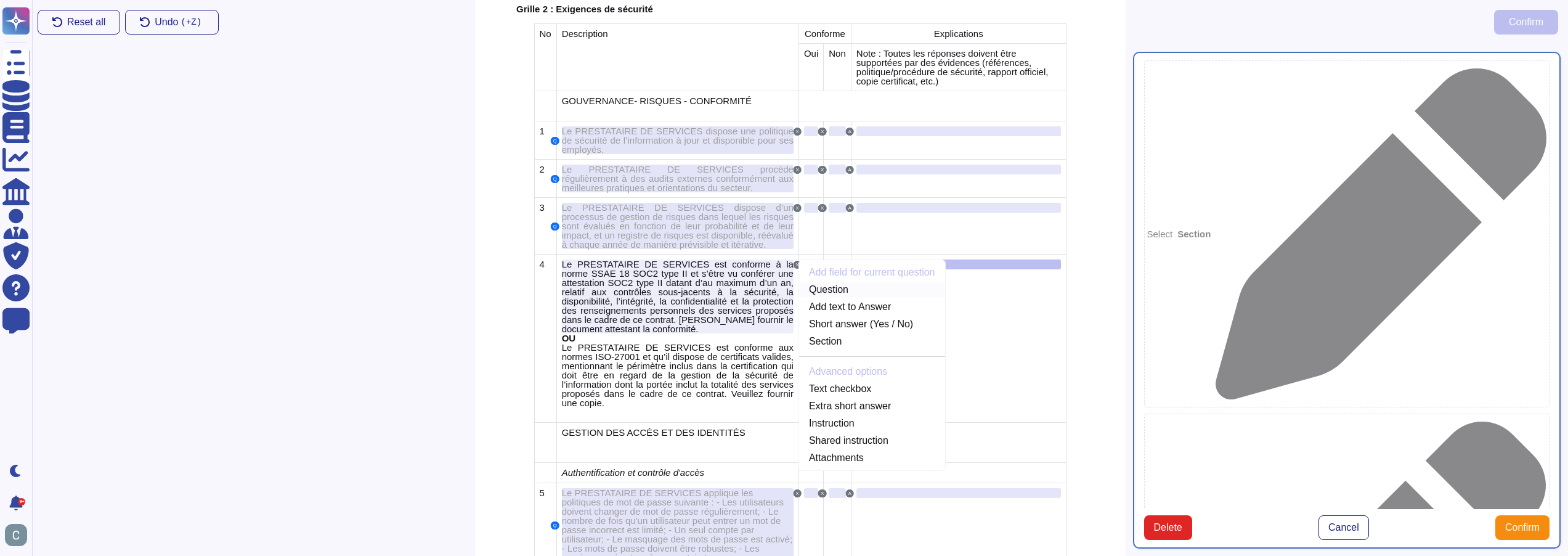
click at [835, 282] on link "Question" at bounding box center [872, 289] width 146 height 15
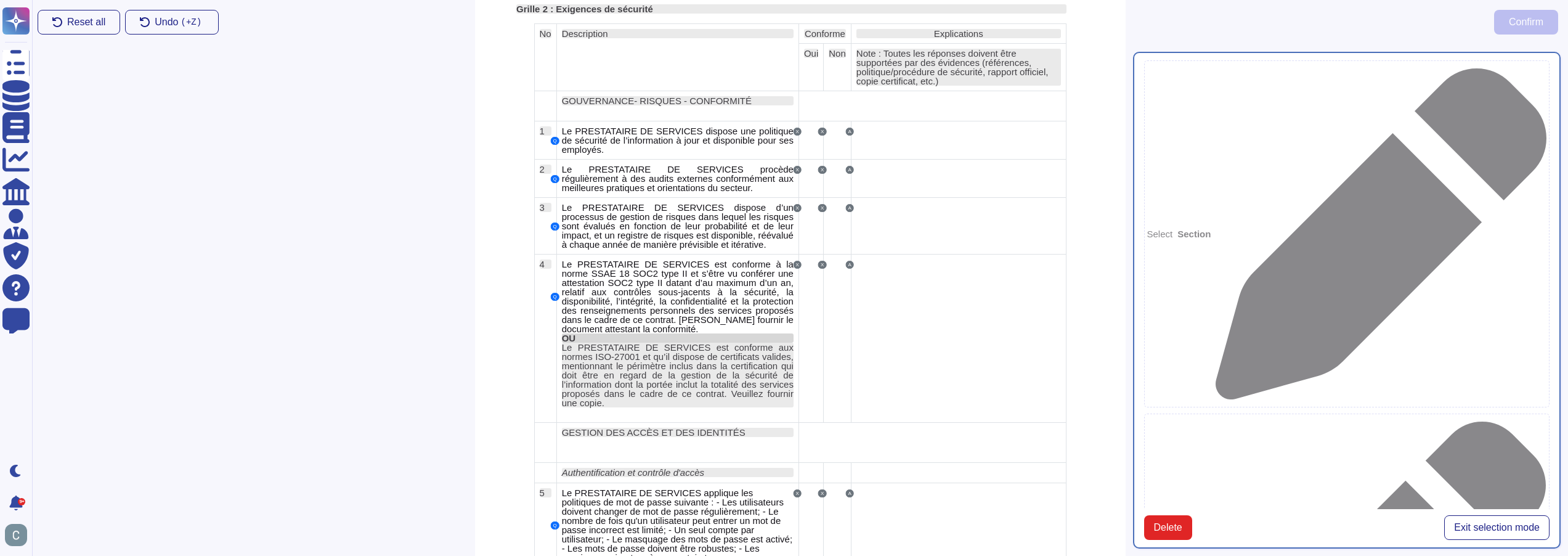
click at [565, 333] on span "OU" at bounding box center [569, 338] width 14 height 11
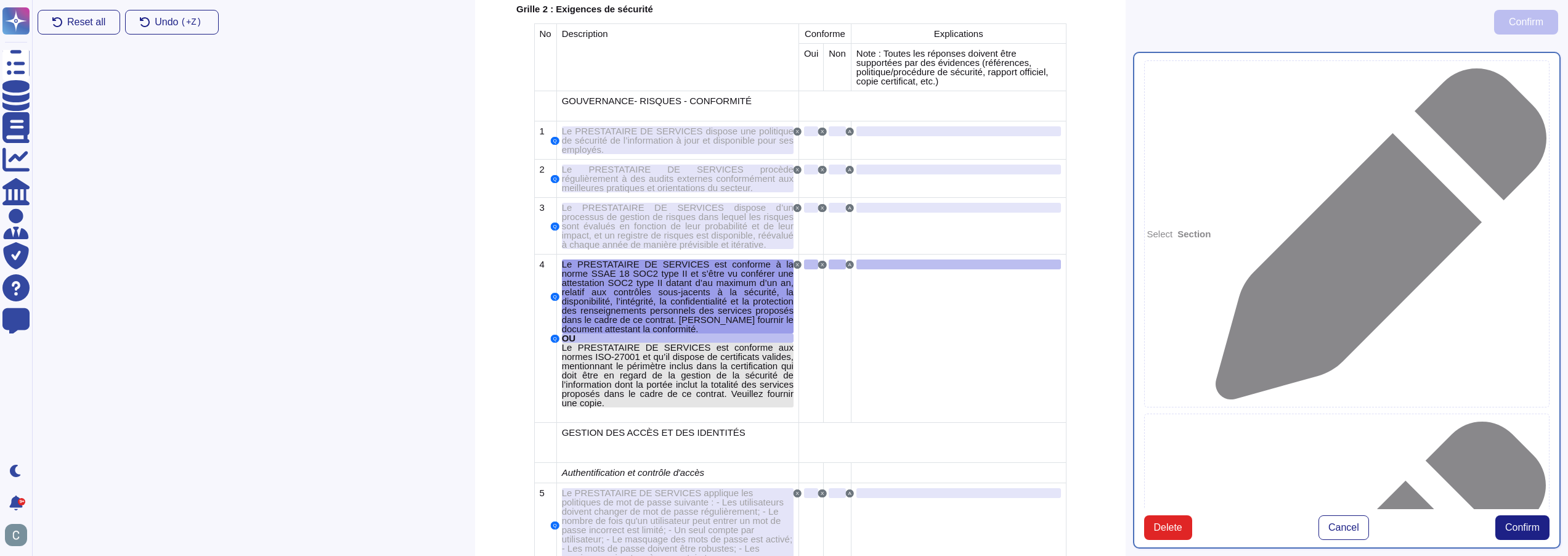
click at [725, 351] on span "Le PRESTATAIRE DE SERVICES est conforme aux normes ISO-27001 et qu’il dispose d…" at bounding box center [677, 375] width 231 height 66
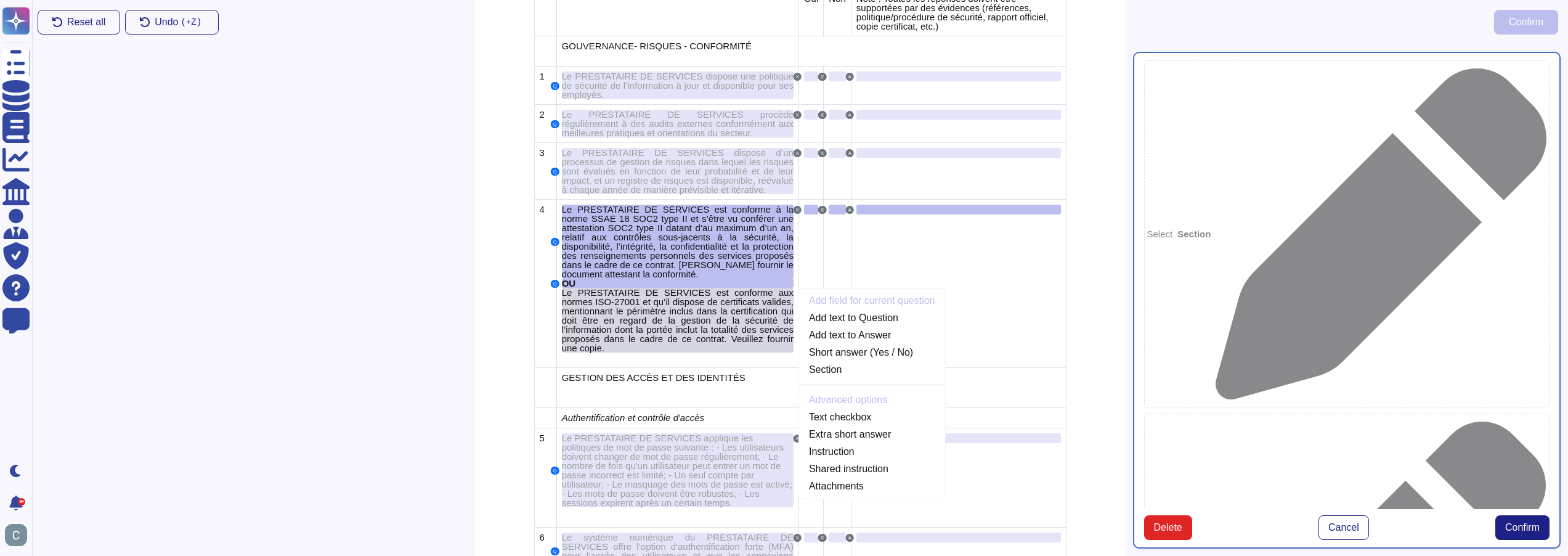
scroll to position [2472, 0]
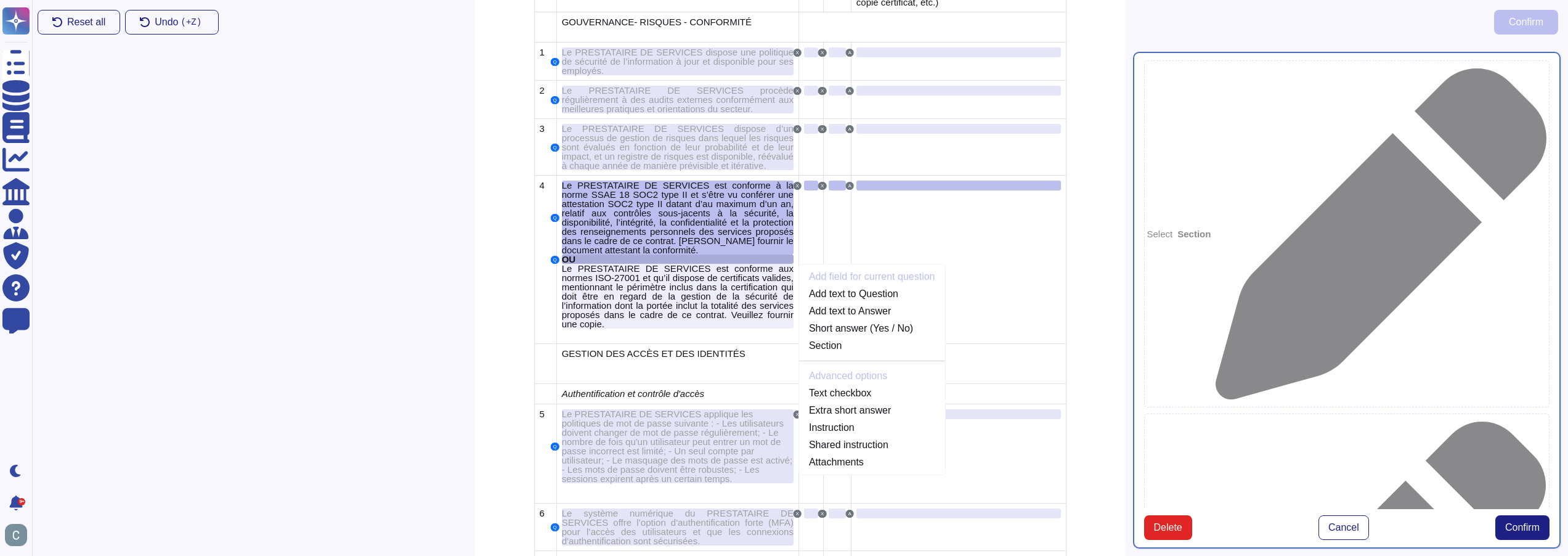
click at [651, 254] on div "OU" at bounding box center [677, 259] width 231 height 10
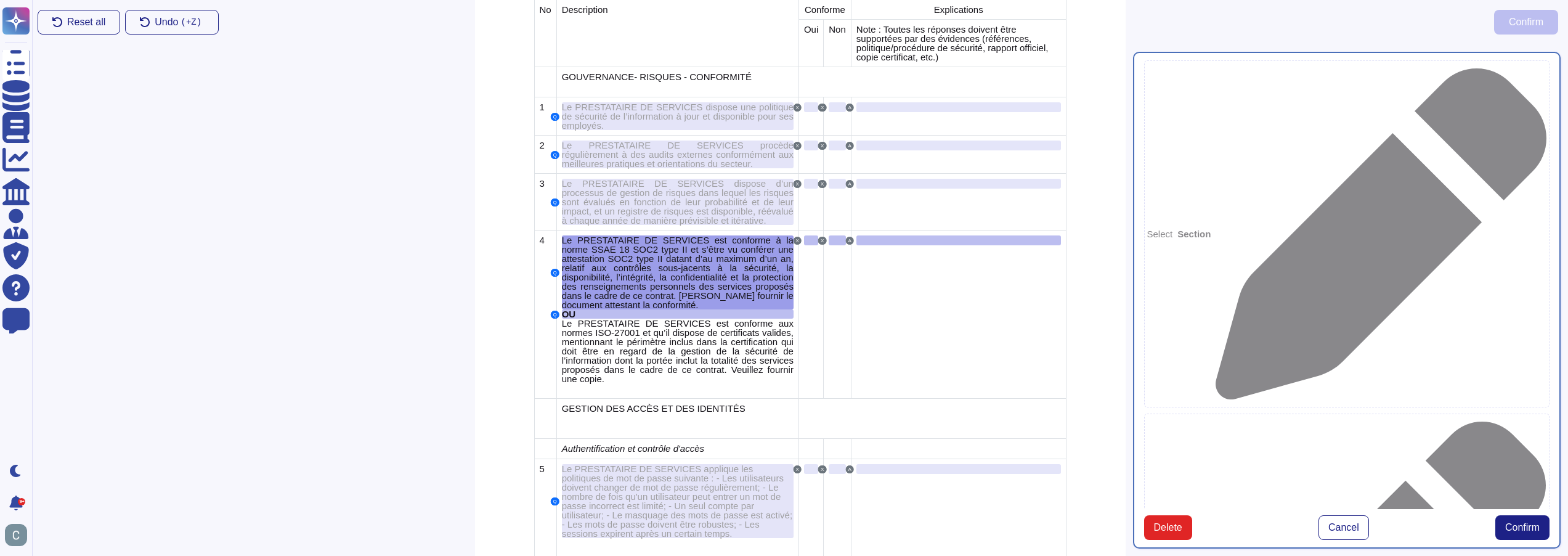
scroll to position [2394, 0]
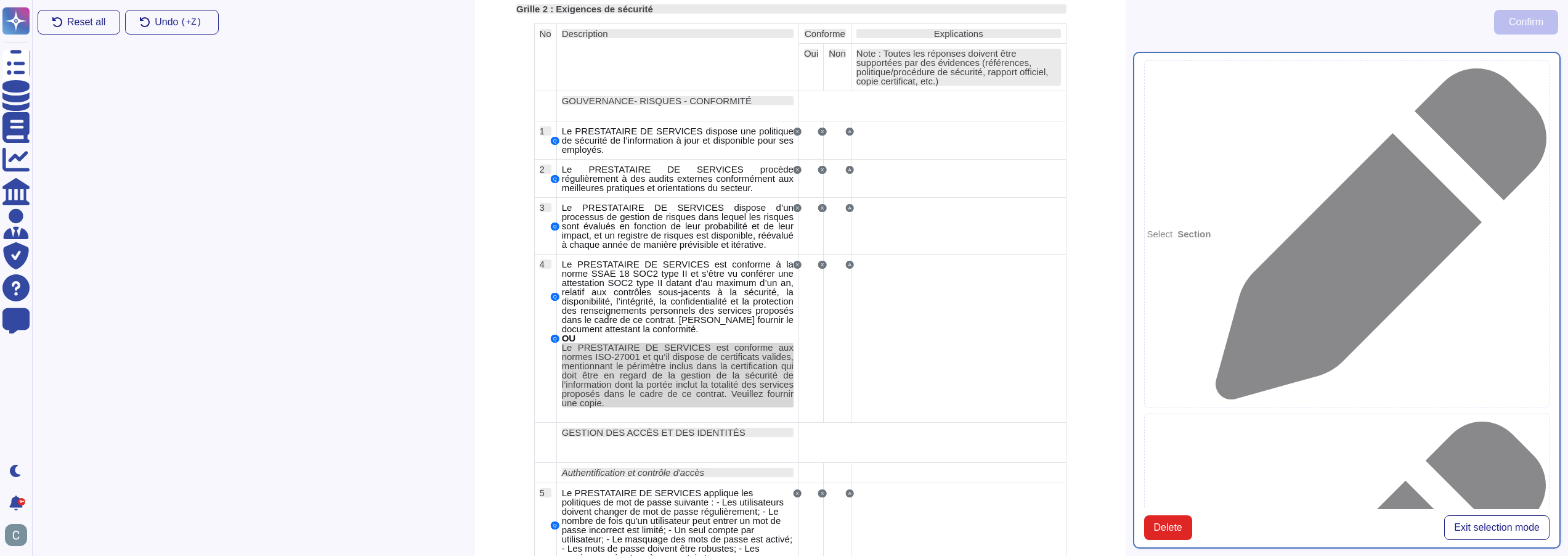
click at [655, 342] on span "Le PRESTATAIRE DE SERVICES est conforme aux normes ISO-27001 et qu’il dispose d…" at bounding box center [677, 375] width 231 height 66
type textarea "Le PRESTATAIRE DE SERVICES est conforme à la norme SSAE 18 SOC2 type II et s’êt…"
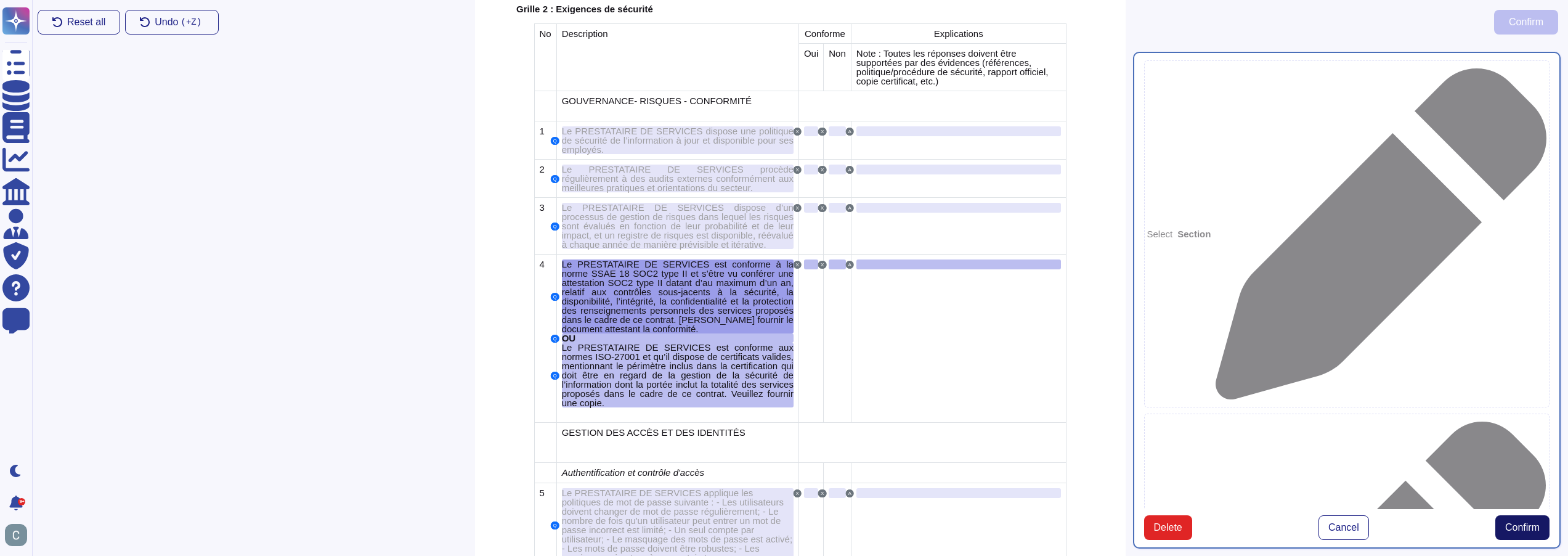
click at [1515, 532] on span "Confirm" at bounding box center [1521, 527] width 34 height 10
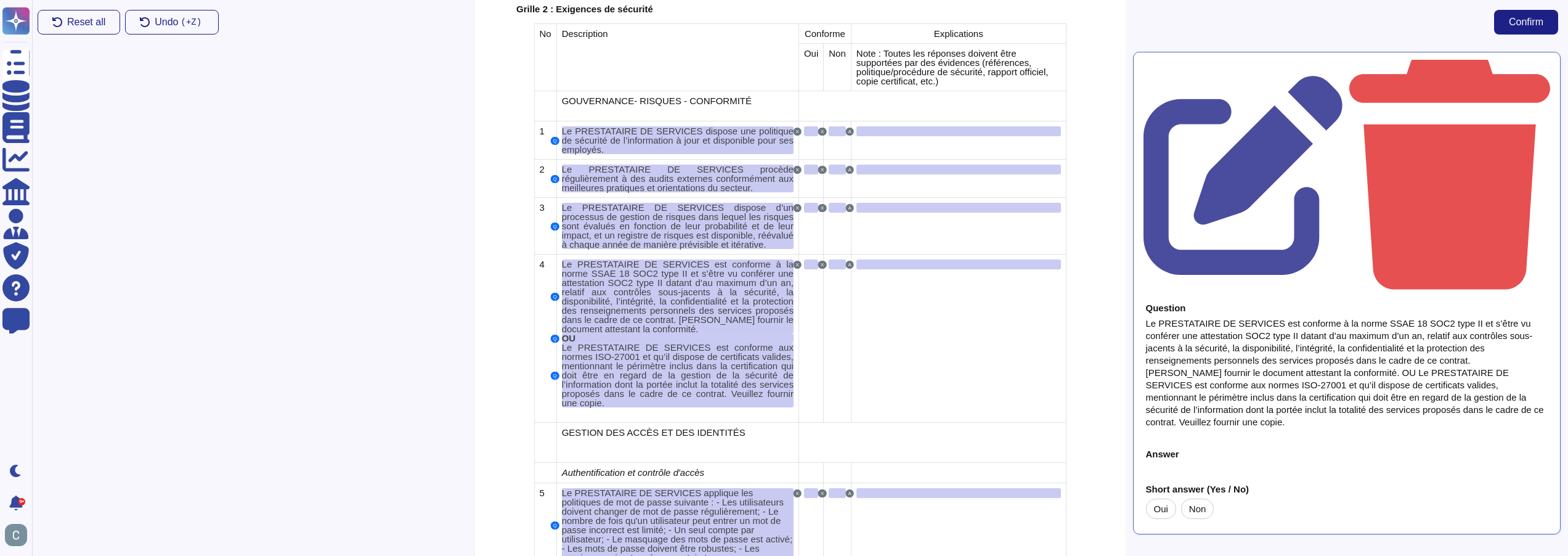
click at [1280, 431] on div "Question Le PRESTATAIRE DE SERVICES est conforme à la norme SSAE 18 SOC2 type I…" at bounding box center [1347, 299] width 443 height 511
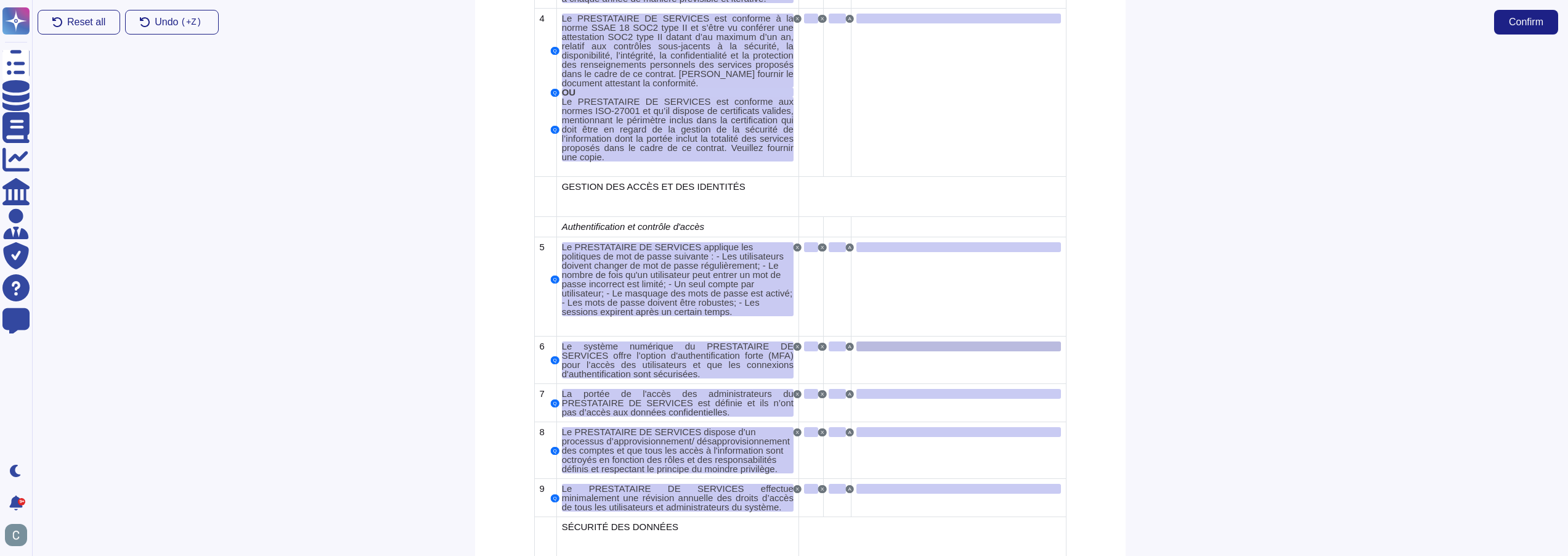
scroll to position [2640, 0]
click at [665, 180] on span "GESTION DES ACCÈS ET DES IDENTITÉS" at bounding box center [653, 186] width 184 height 11
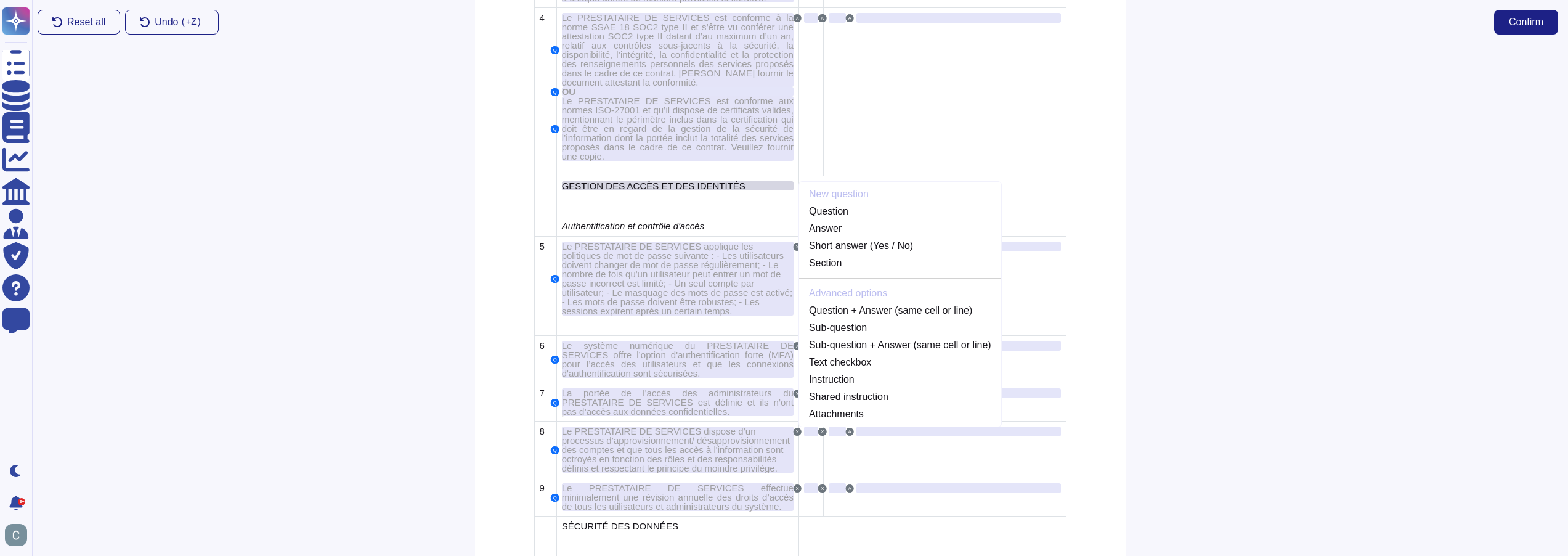
scroll to position [2529, 0]
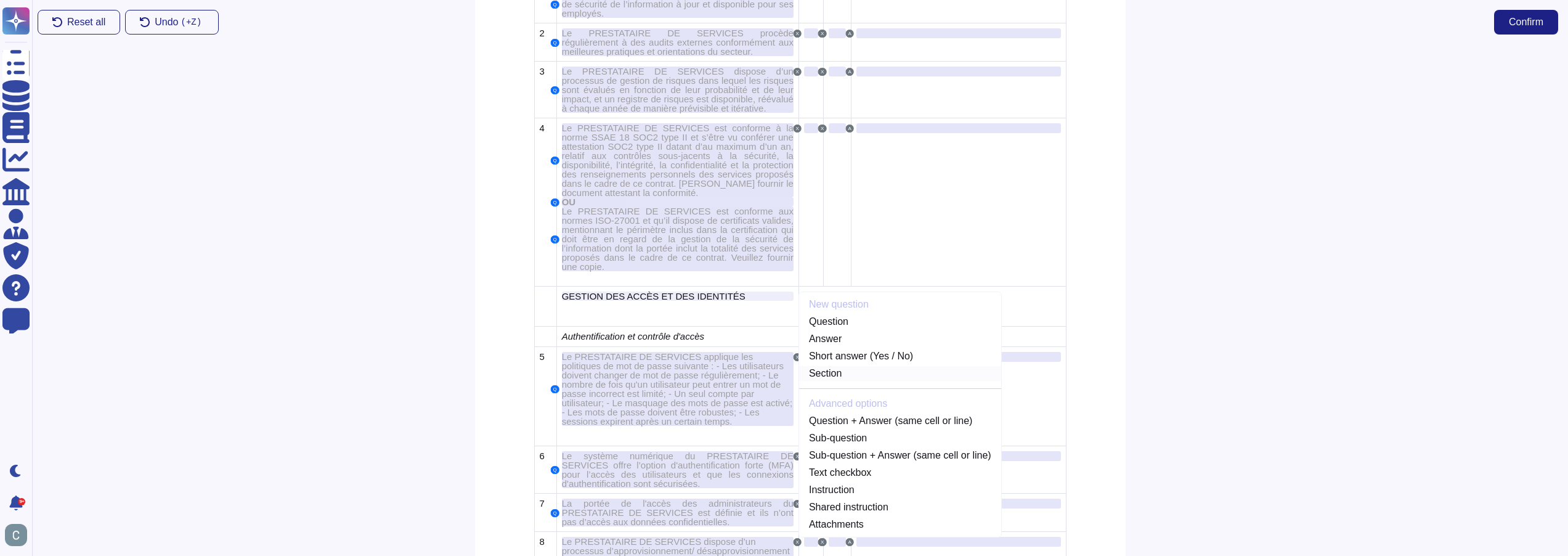
click at [855, 366] on link "Section" at bounding box center [901, 373] width 202 height 15
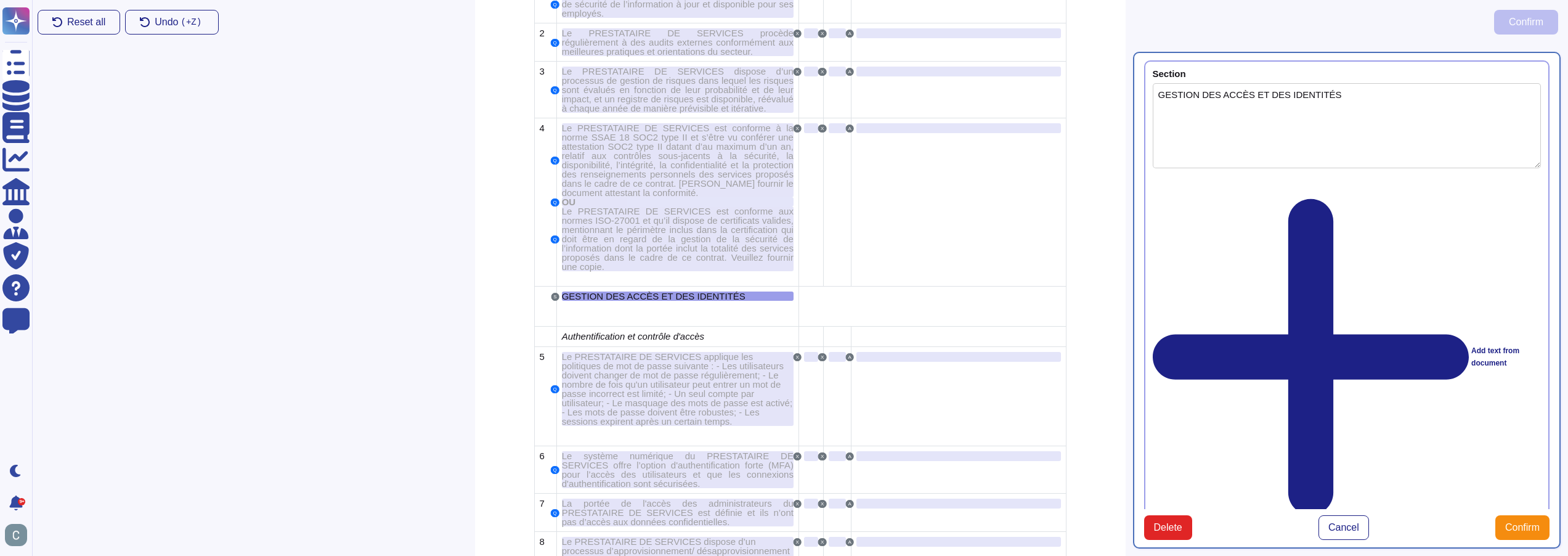
type textarea "GESTION DES ACCÈS ET DES IDENTITÉS"
click at [717, 332] on div "Authentification et contrôle d'accès" at bounding box center [677, 336] width 231 height 10
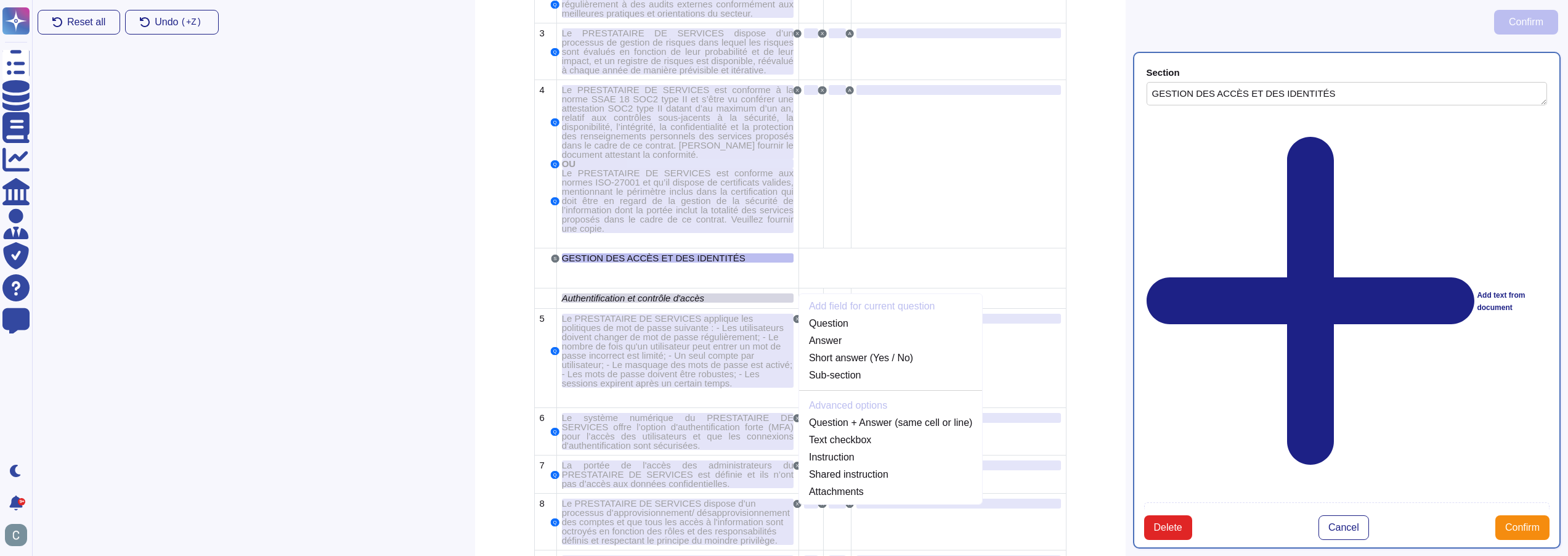
scroll to position [2570, 0]
click at [838, 366] on link "Sub-section" at bounding box center [891, 373] width 183 height 15
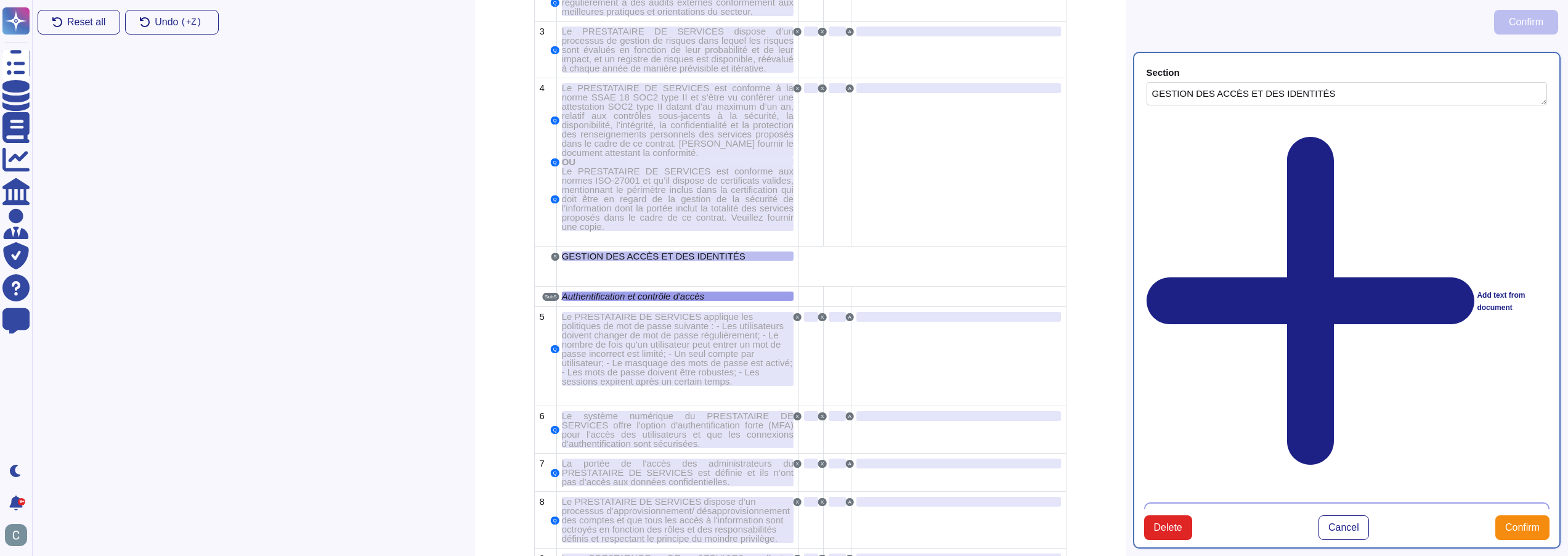
type textarea "Authentification et contrôle d'accès"
click at [1506, 532] on span "Confirm" at bounding box center [1521, 527] width 34 height 10
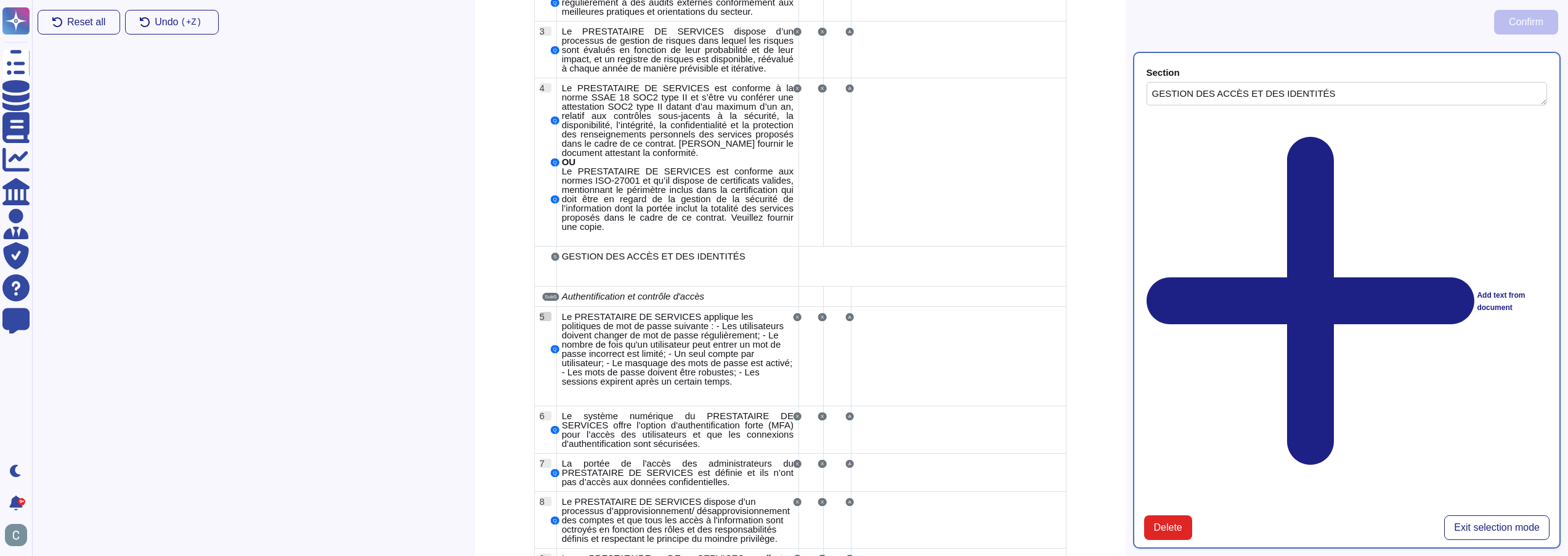
click at [540, 311] on span "5" at bounding box center [543, 317] width 5 height 11
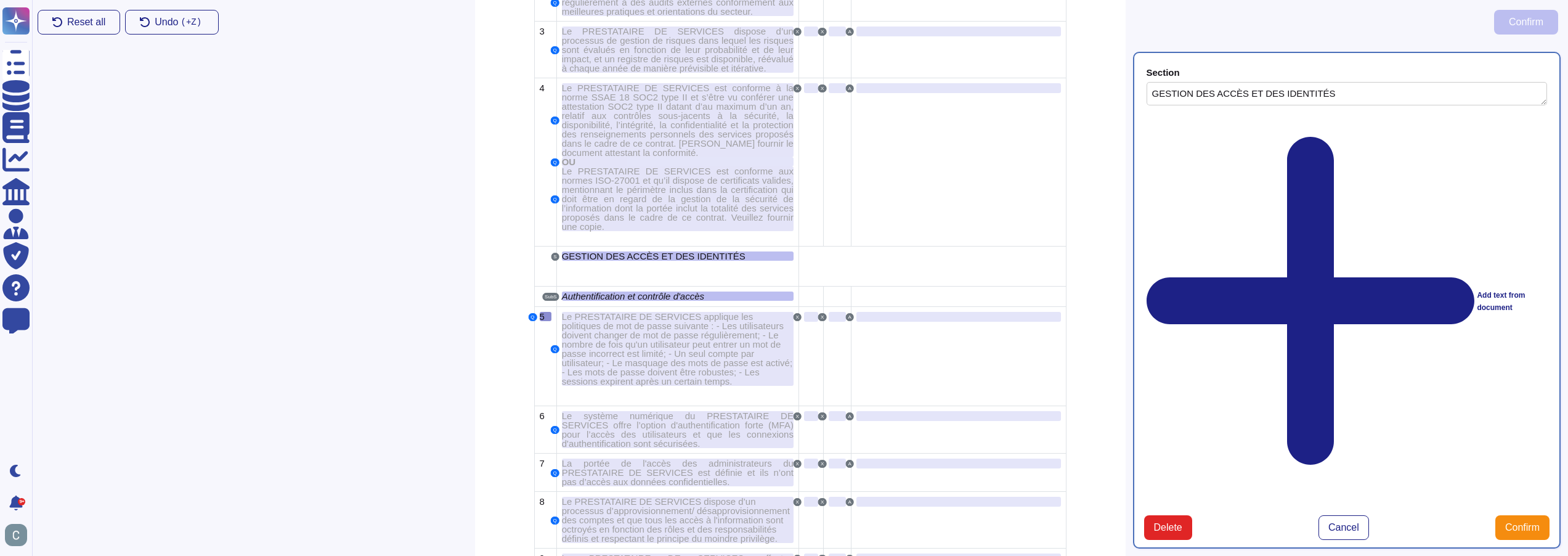
type textarea "5"
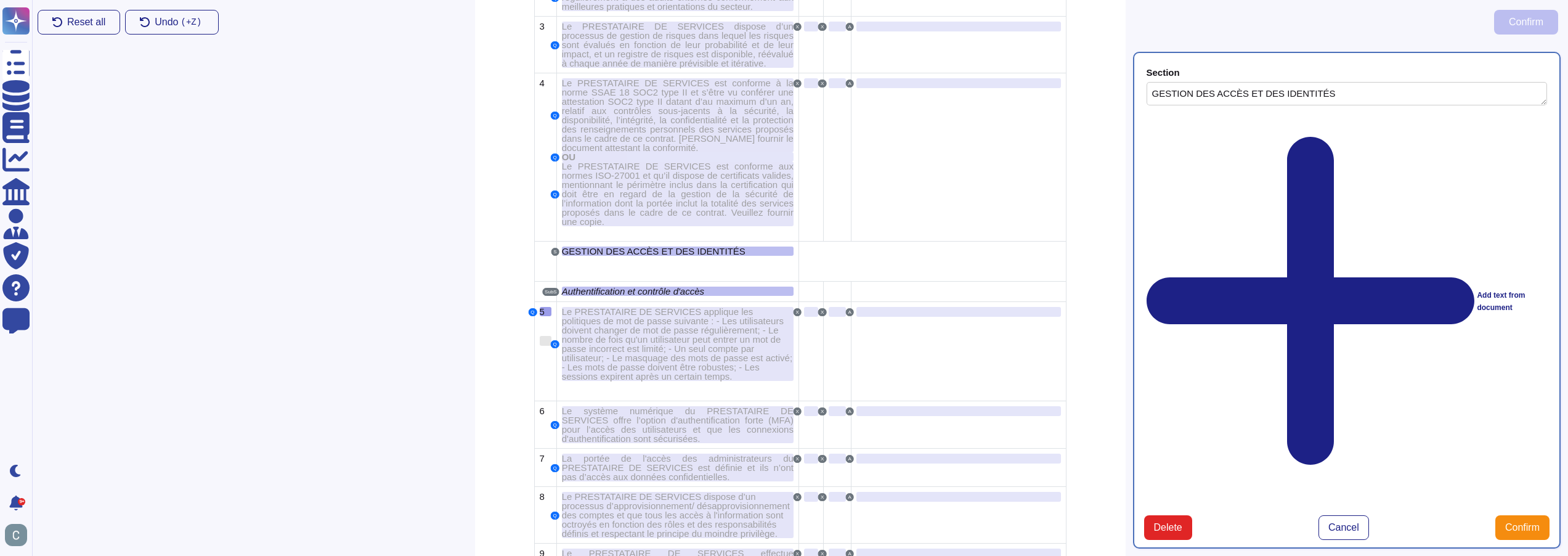
scroll to position [2590, 0]
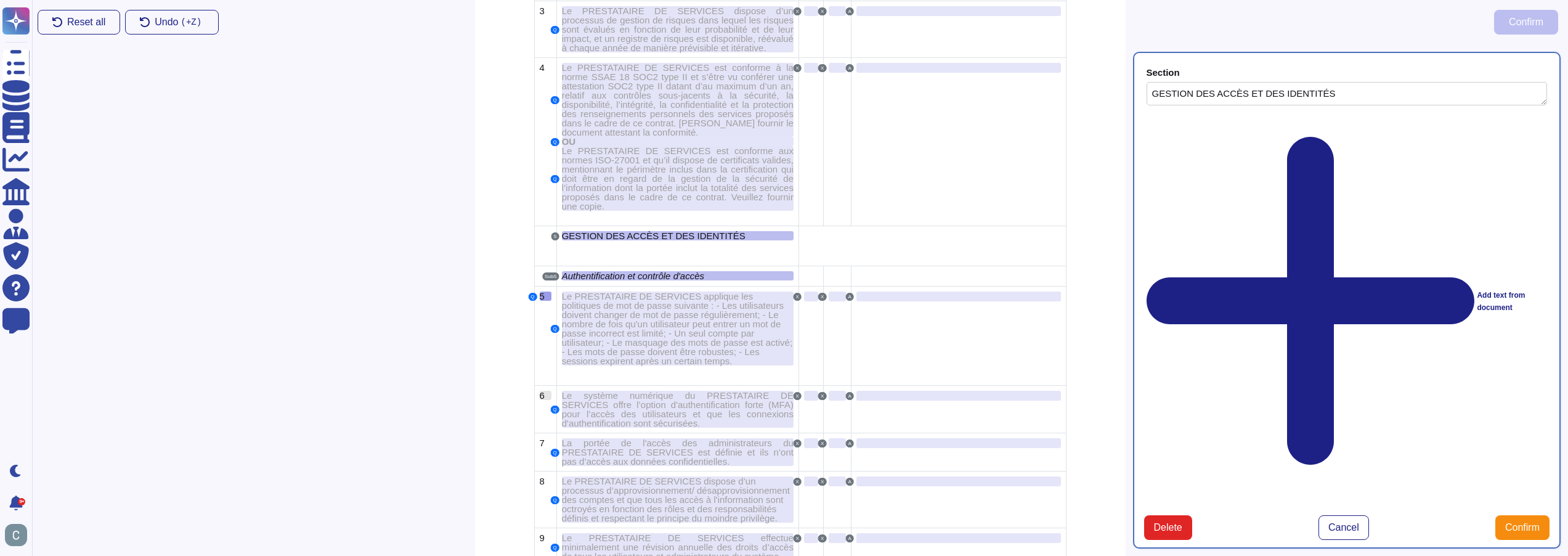
click at [543, 390] on span "6" at bounding box center [543, 395] width 5 height 11
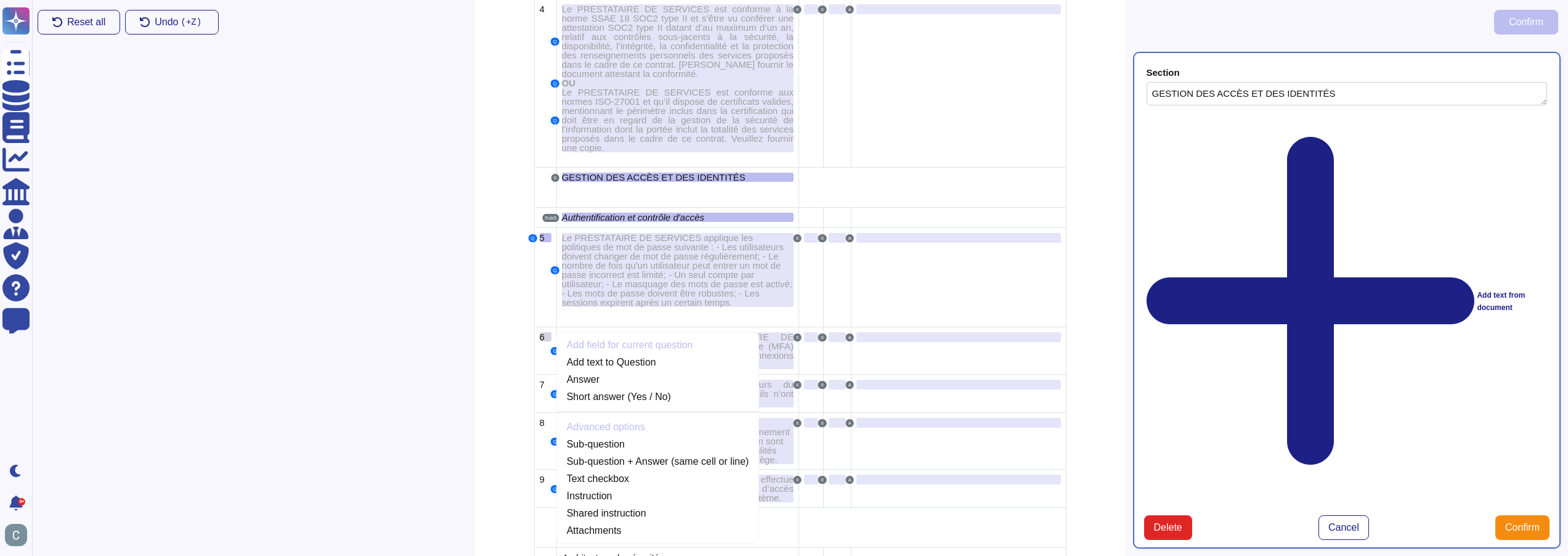
scroll to position [2689, 0]
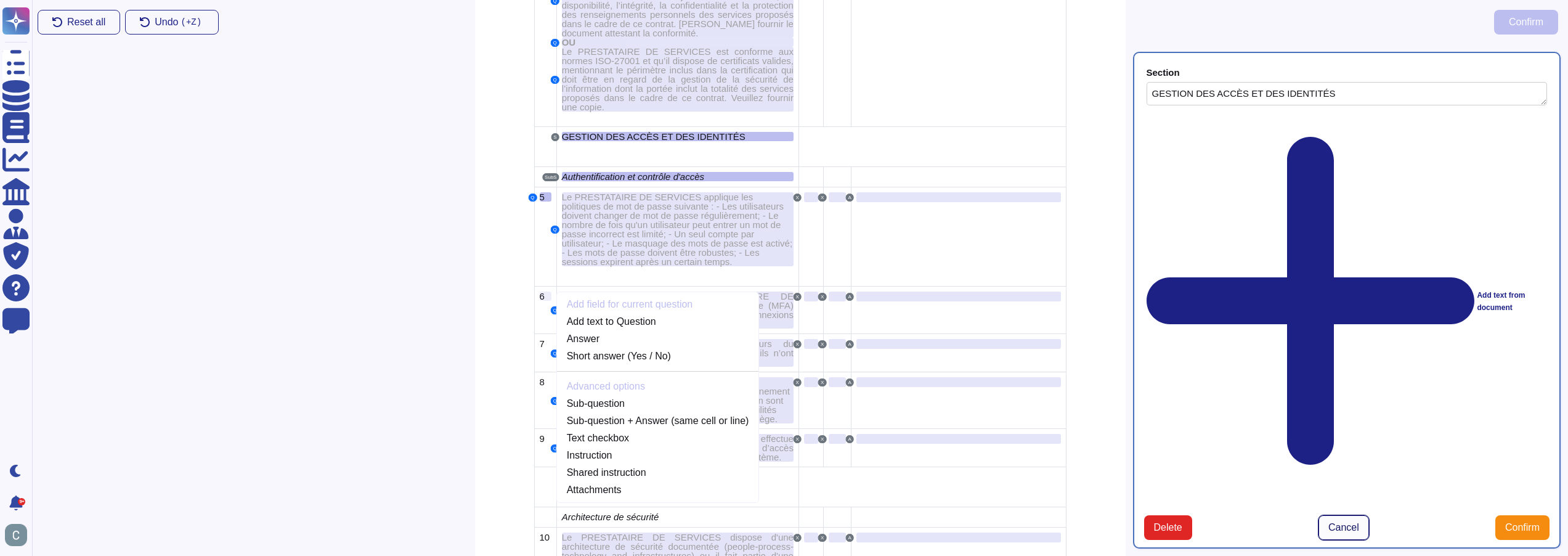
click at [1340, 532] on span "Cancel" at bounding box center [1343, 527] width 31 height 10
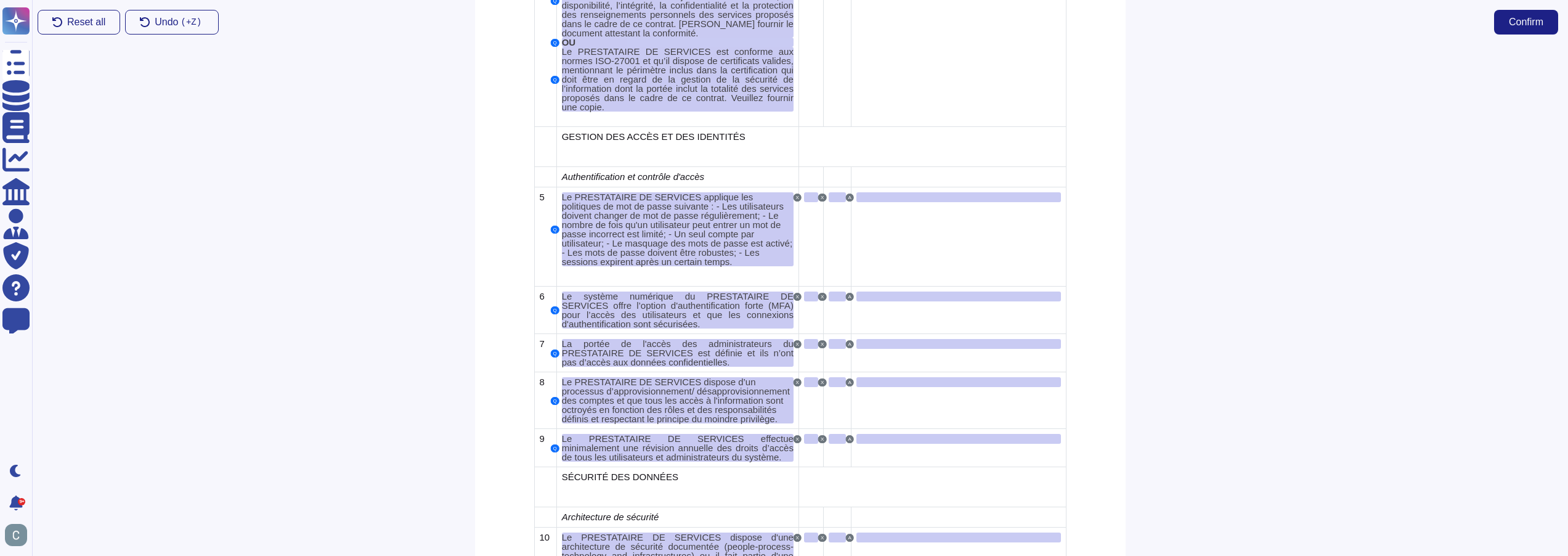
click at [1295, 350] on div at bounding box center [1347, 299] width 443 height 511
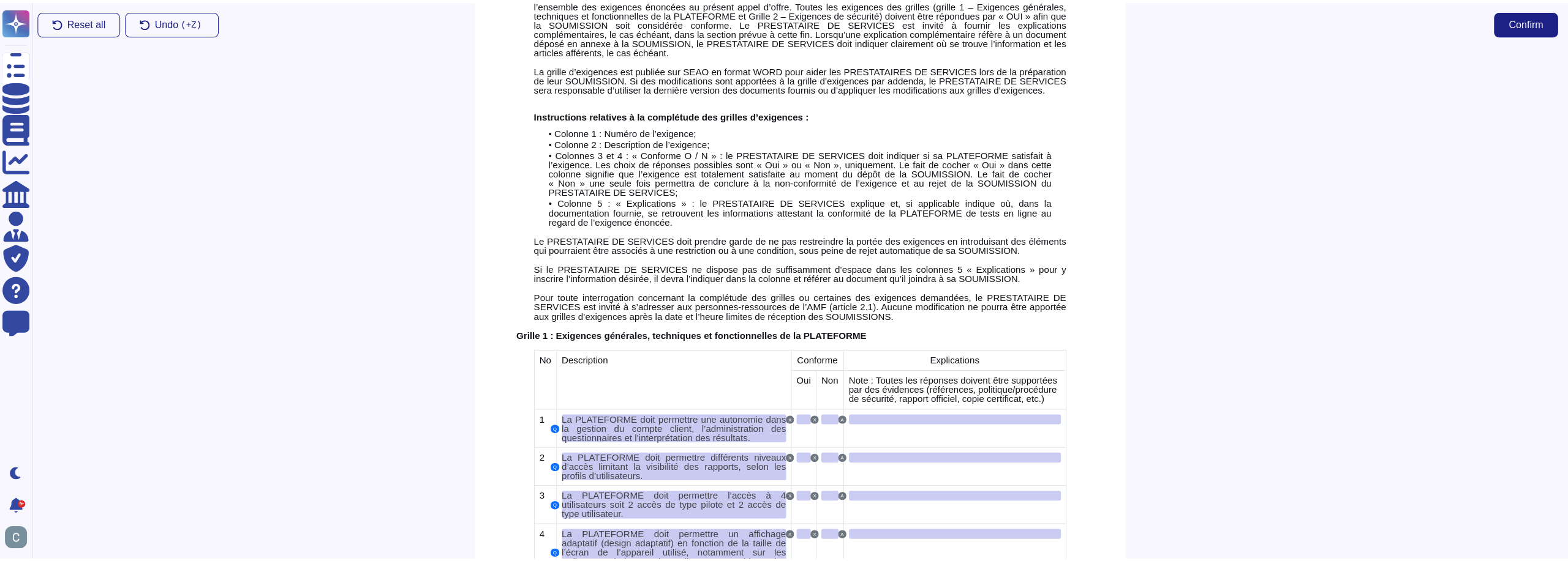
scroll to position [162, 0]
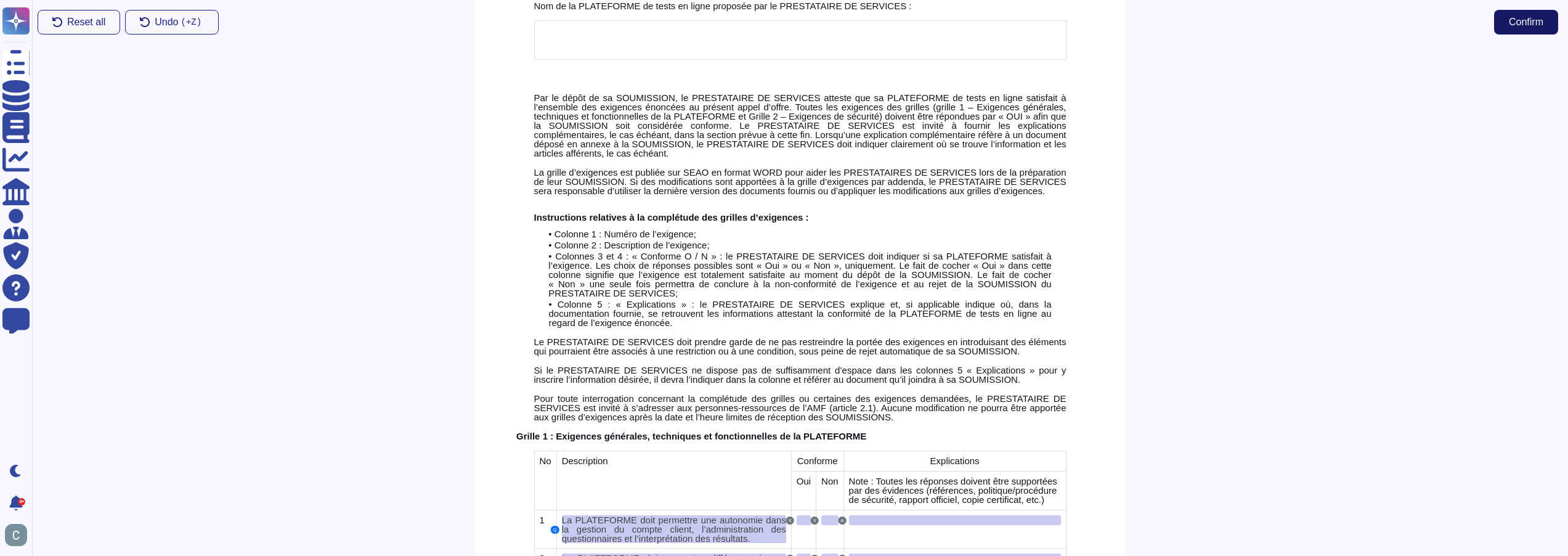
click at [1537, 18] on span "Confirm" at bounding box center [1525, 22] width 34 height 10
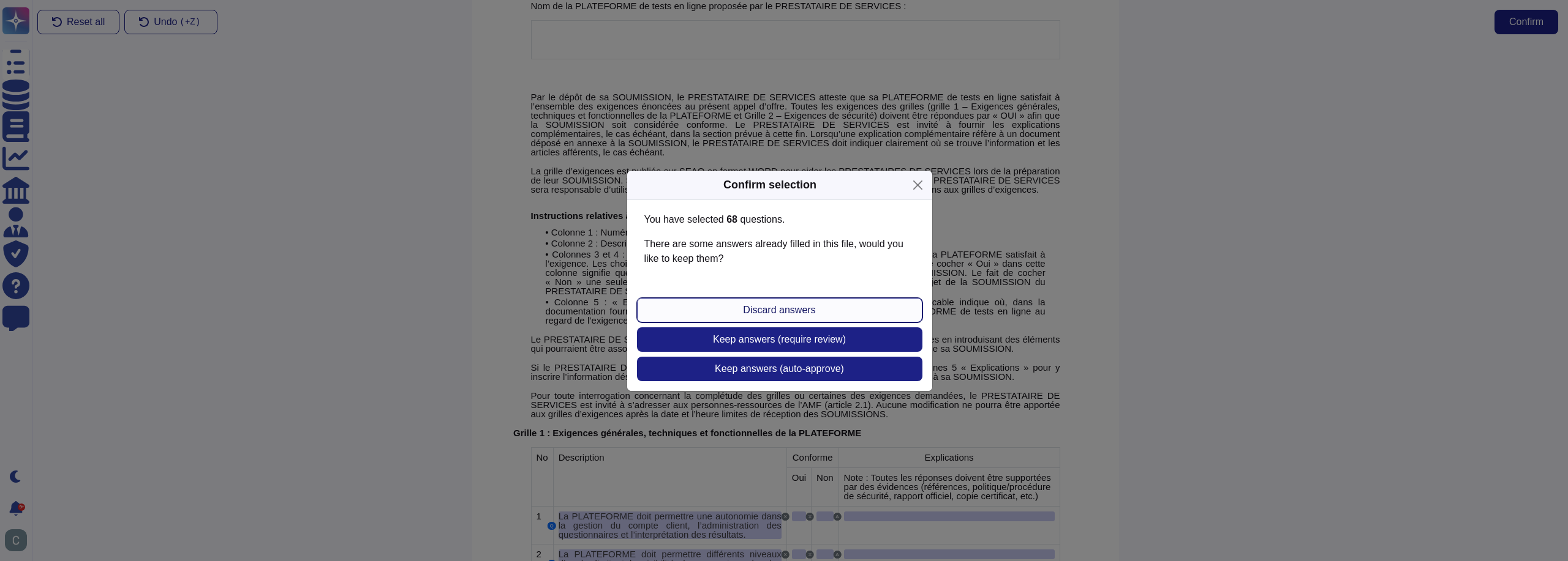
click at [862, 303] on button "Discard answers" at bounding box center [779, 310] width 285 height 24
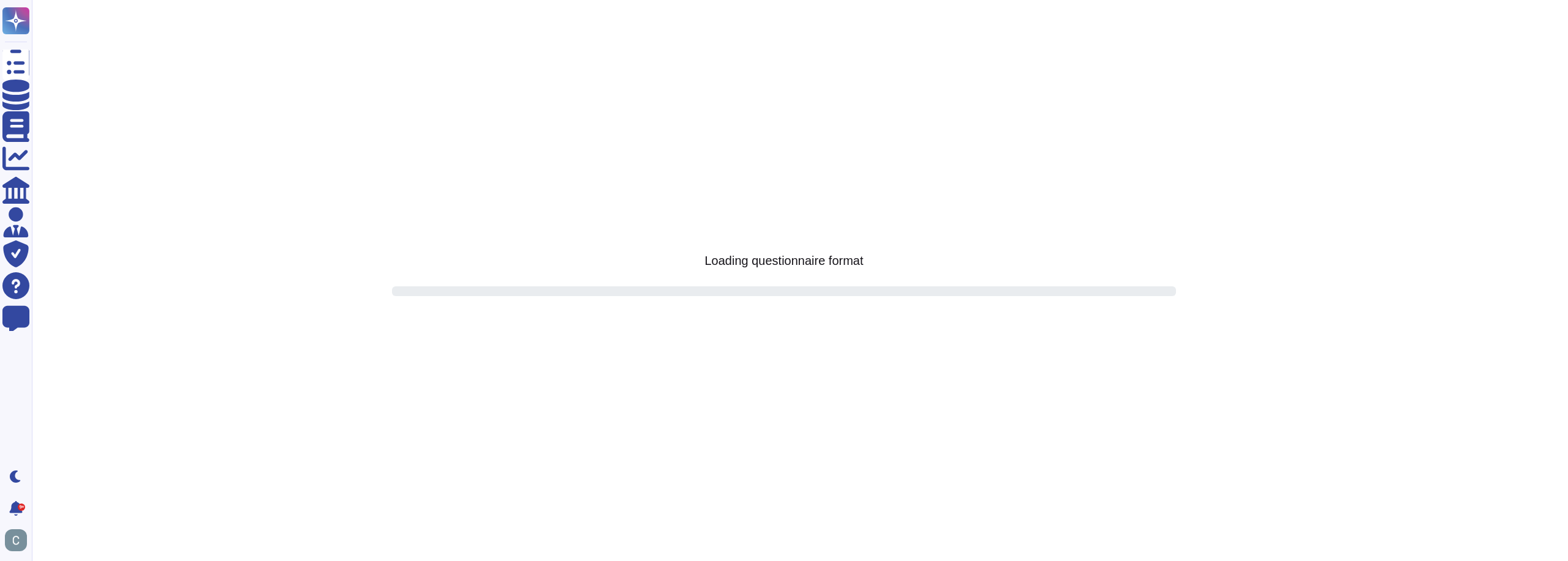
scroll to position [0, 0]
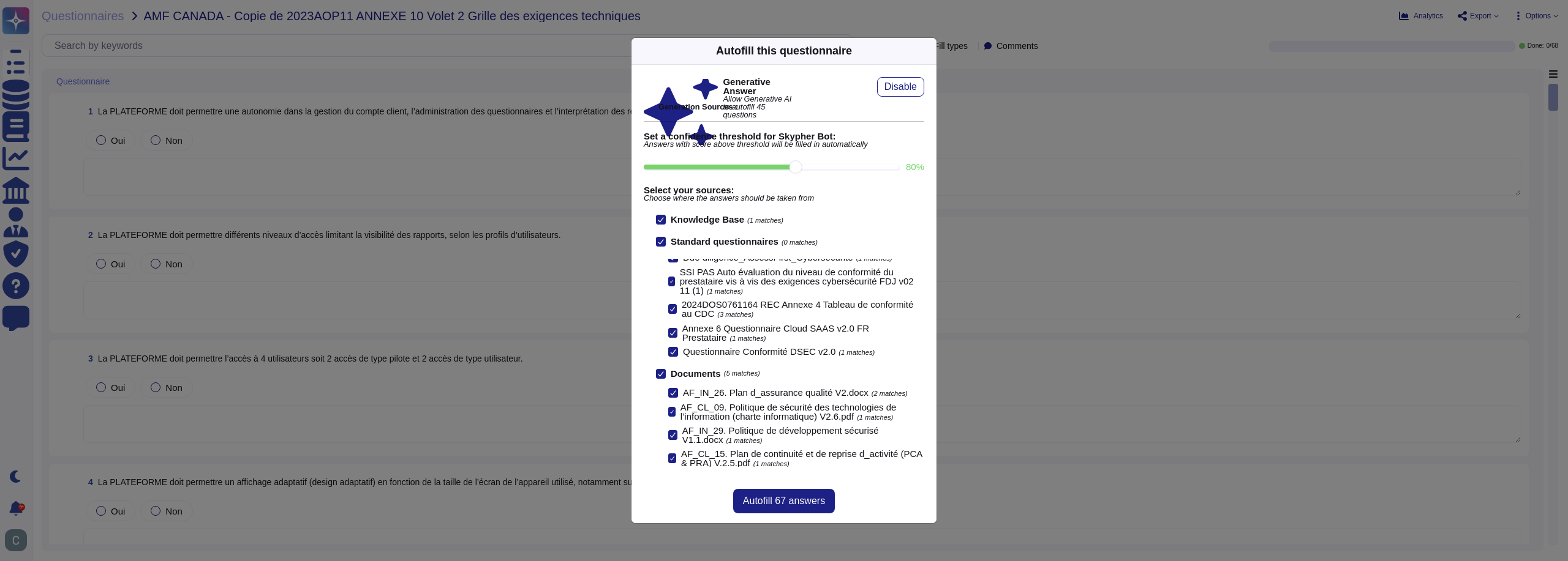
scroll to position [2, 0]
click at [837, 169] on input "90 %" at bounding box center [770, 167] width 254 height 5
type input "90"
click at [798, 502] on span "Autofill 45 answers" at bounding box center [784, 501] width 82 height 10
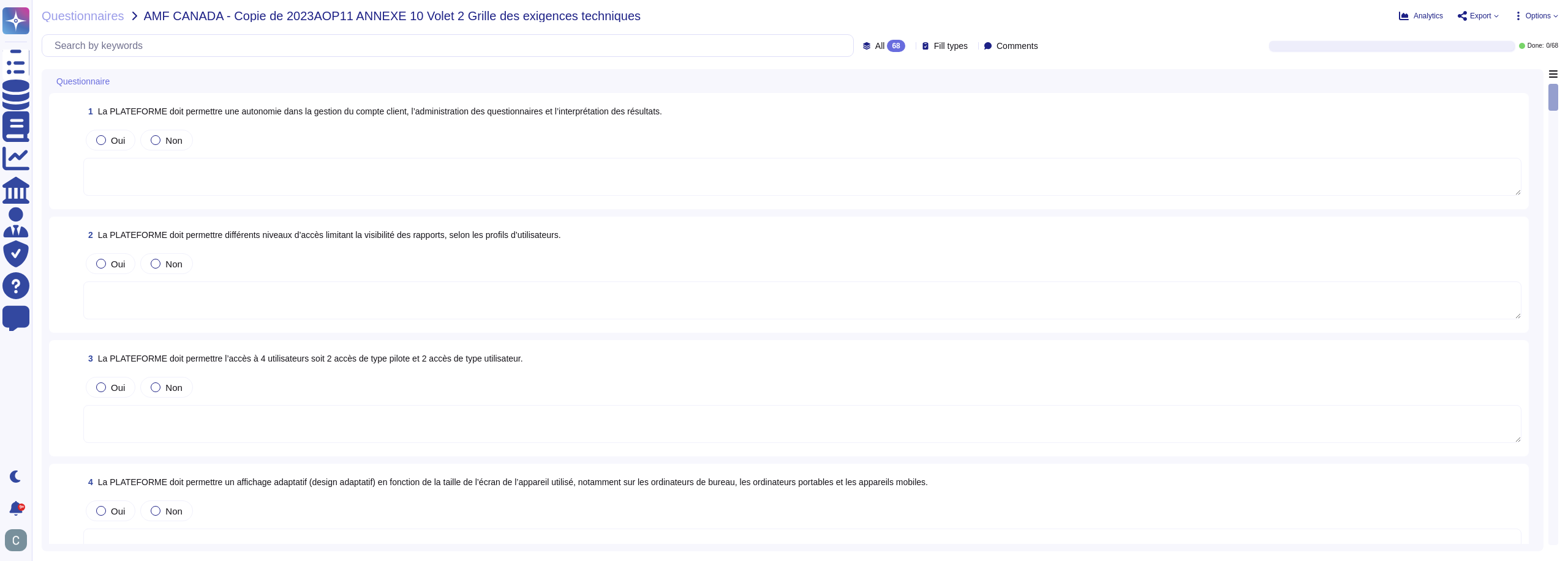
type textarea "La plateforme AssessFirst offre une interface unique où les utilisateurs peuven…"
type textarea "Notre solution propose effectivement différents niveaux d'accès et de profils p…"
type textarea "Notre application est conçue dans une logique "mobile first" et "responsive Web…"
type textarea "L'accès à notre plateforme se fait exclusivement via une interface web accessib…"
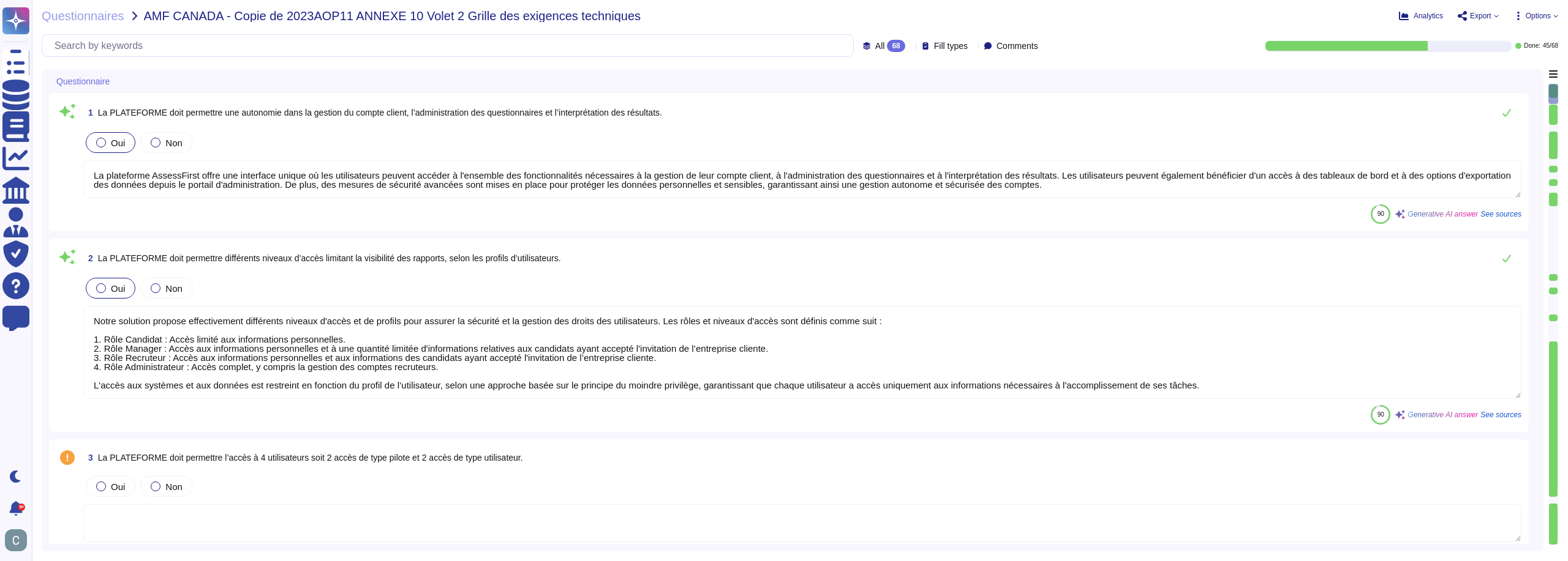
click at [887, 44] on div "68" at bounding box center [896, 46] width 17 height 12
click at [866, 73] on div "All 68" at bounding box center [902, 77] width 99 height 13
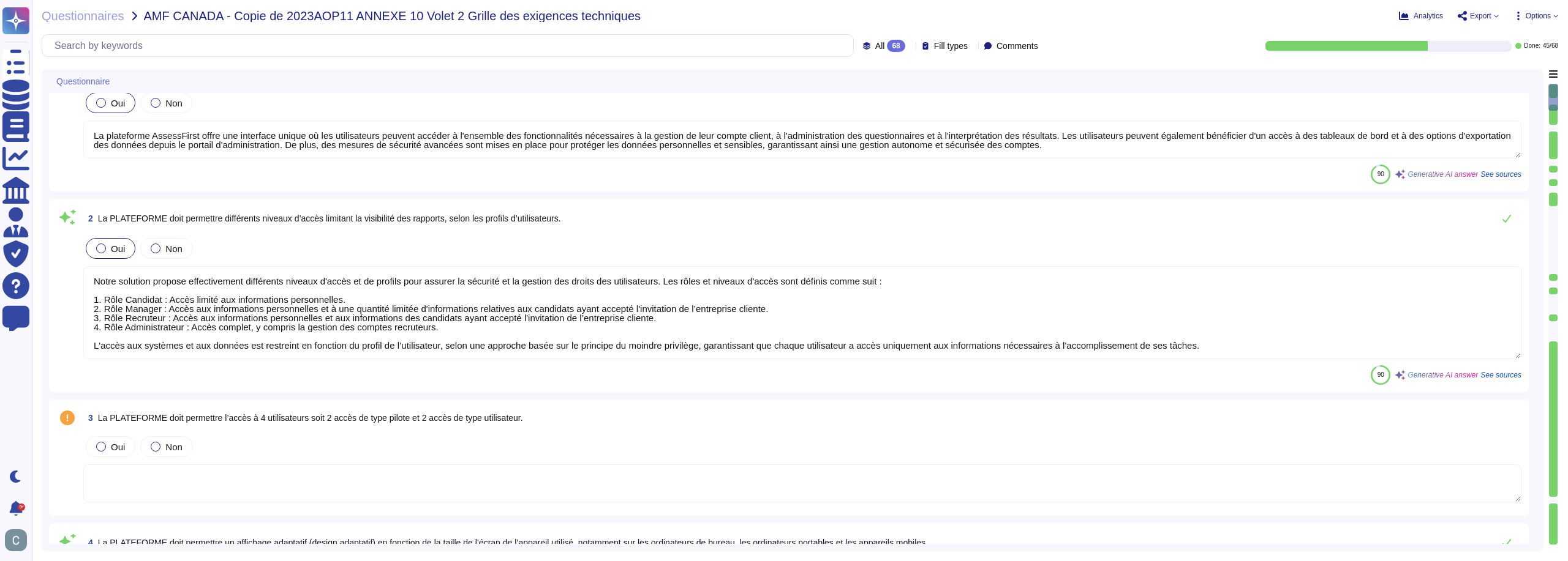
scroll to position [61, 0]
type textarea "Notre solution est une plateforme SAAS accessible via un navigateur web, optimi…"
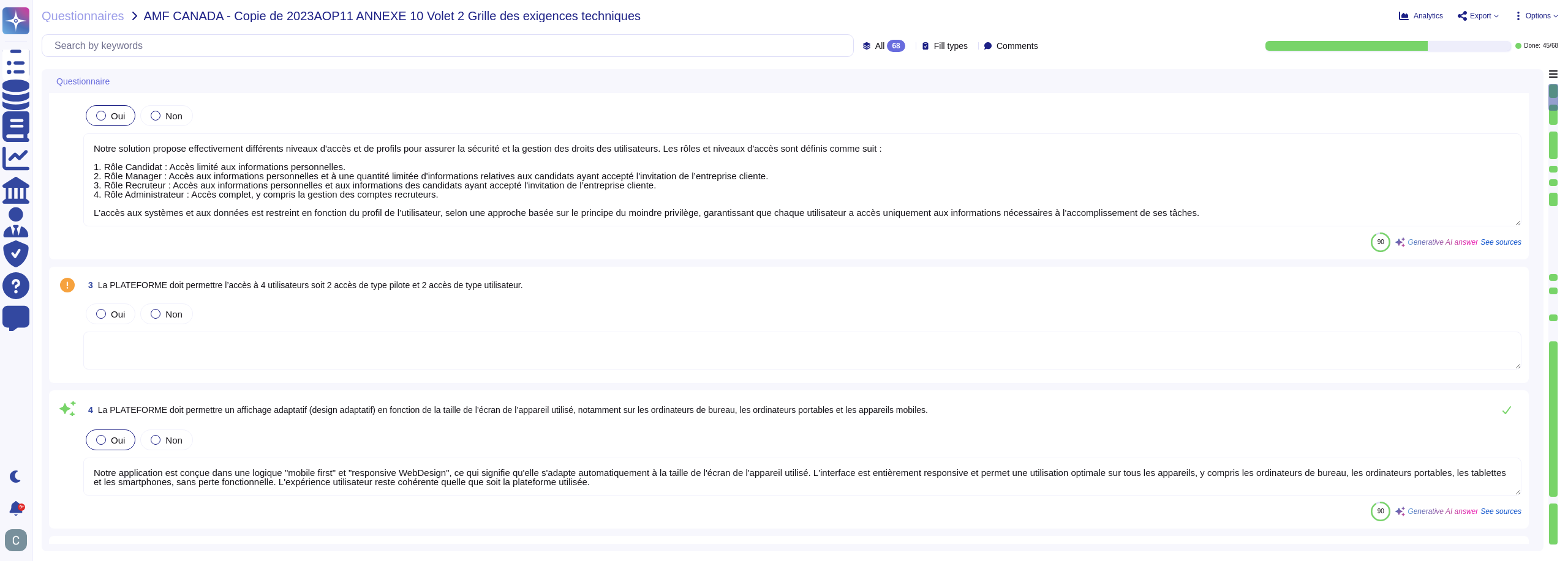
scroll to position [184, 0]
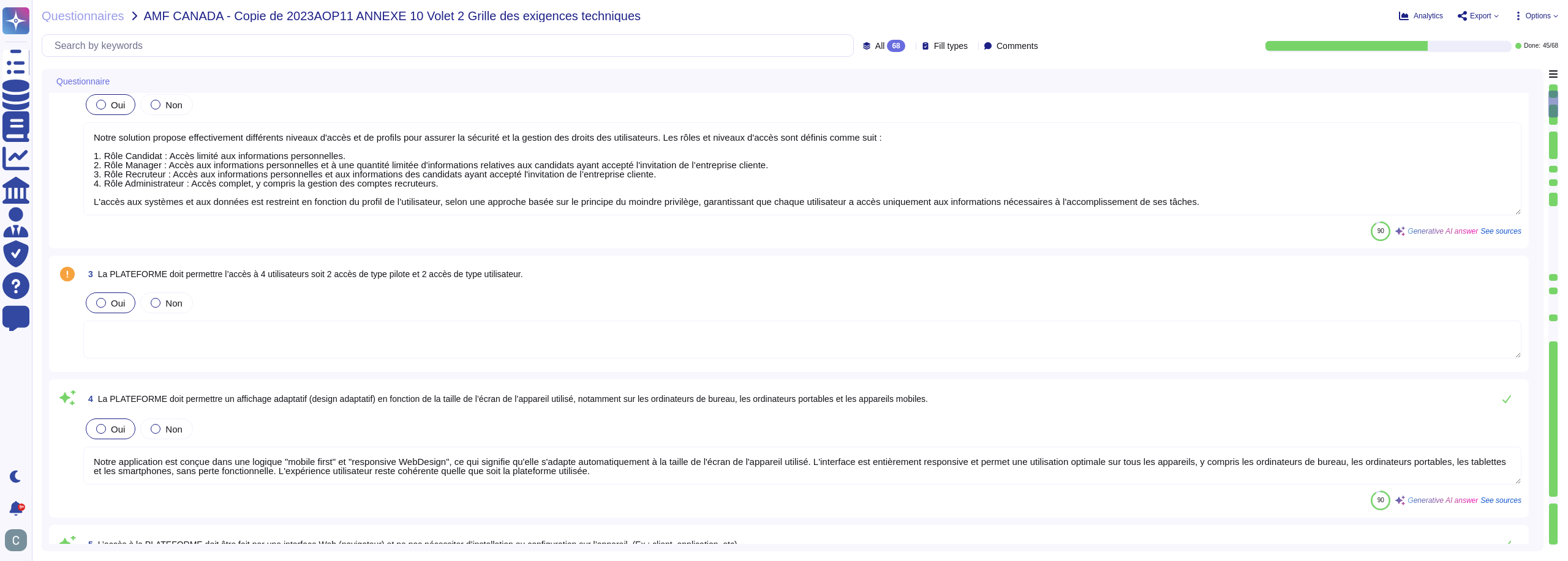
click at [111, 303] on span "Oui" at bounding box center [118, 303] width 14 height 10
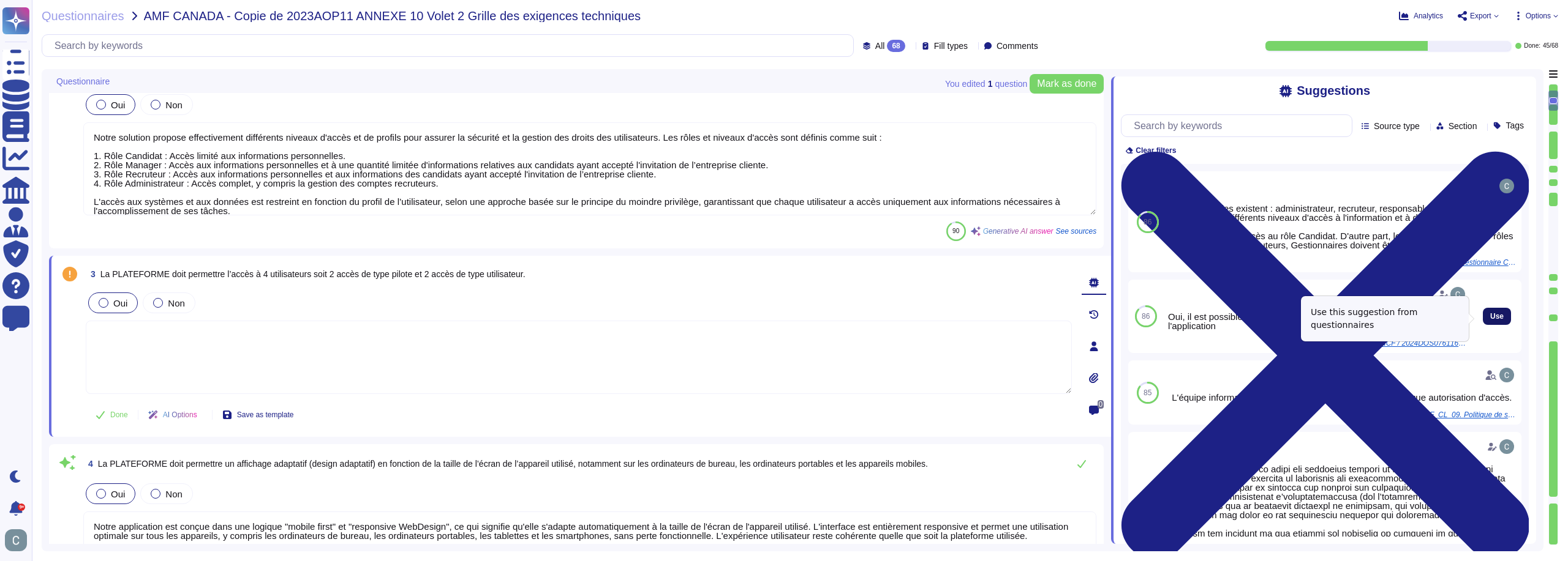
click at [1492, 320] on span "Use" at bounding box center [1496, 316] width 13 height 7
type textarea "Oui, il est possible d'effectuer cela sous le profil administrateur de l'applic…"
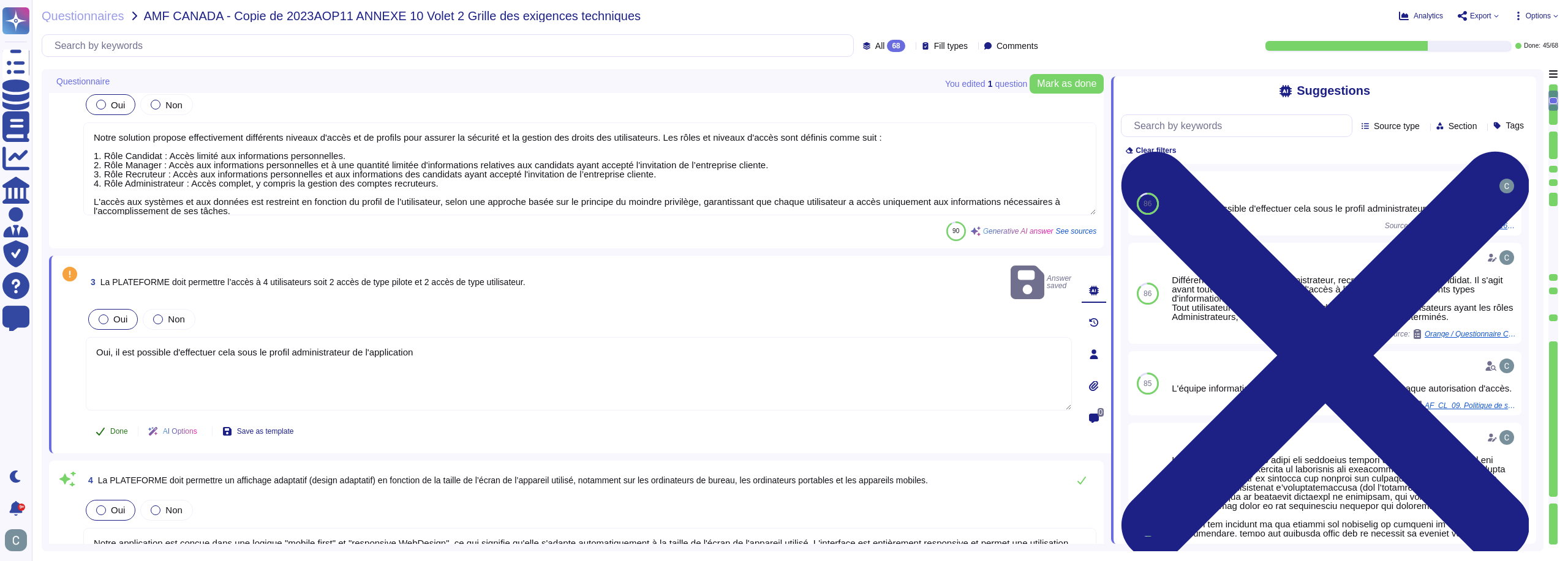
click at [108, 419] on button "Done" at bounding box center [112, 432] width 52 height 24
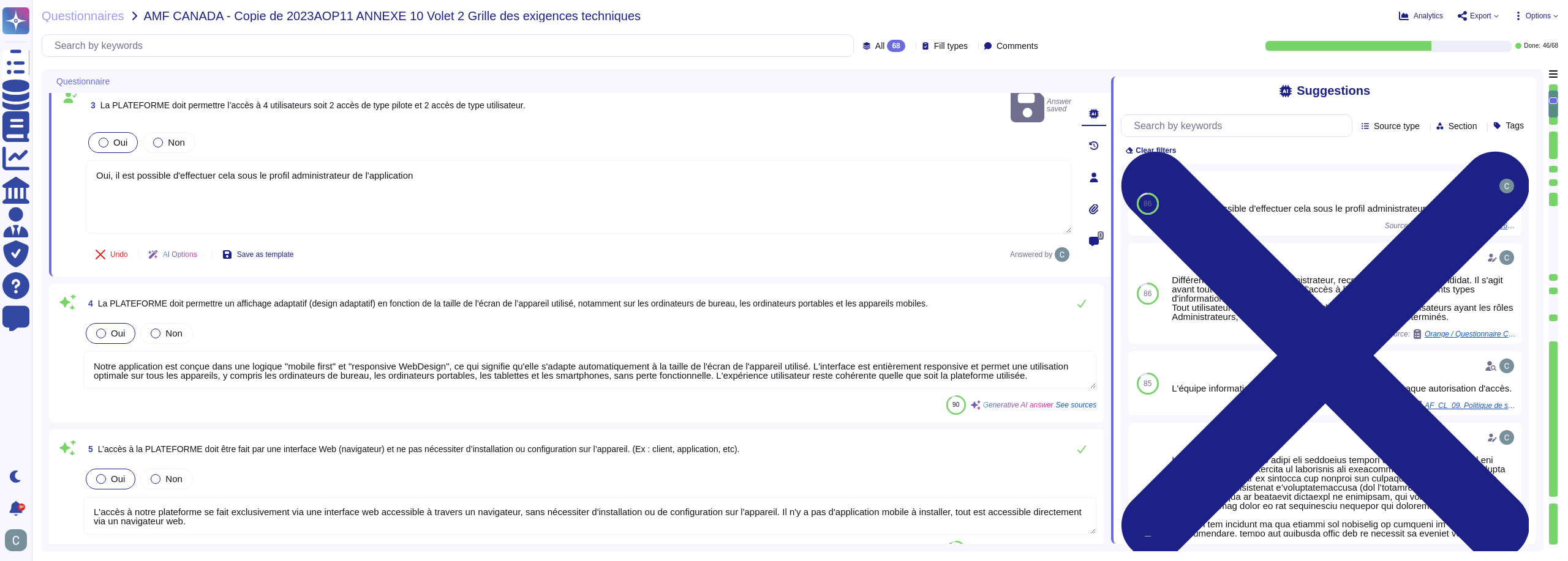
scroll to position [367, 0]
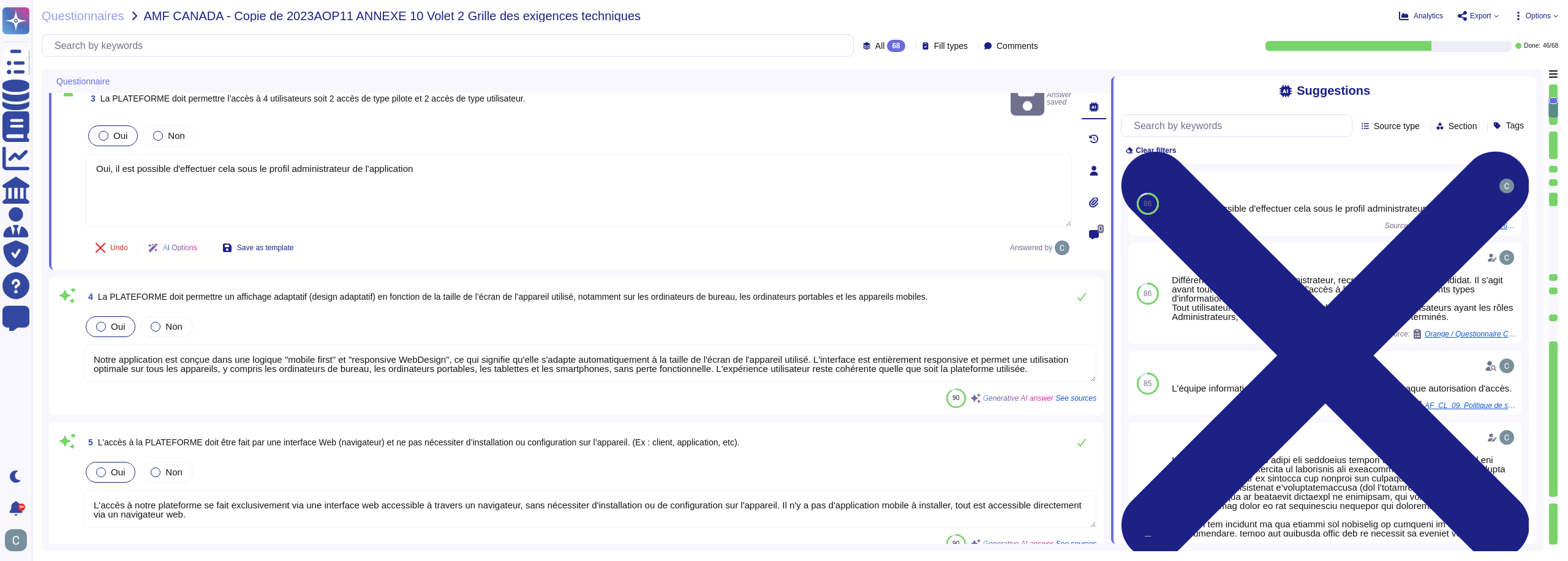
type textarea "Oui, il est possible d'intégrer la plateforme avec SSO, y compris avec Azure AD…"
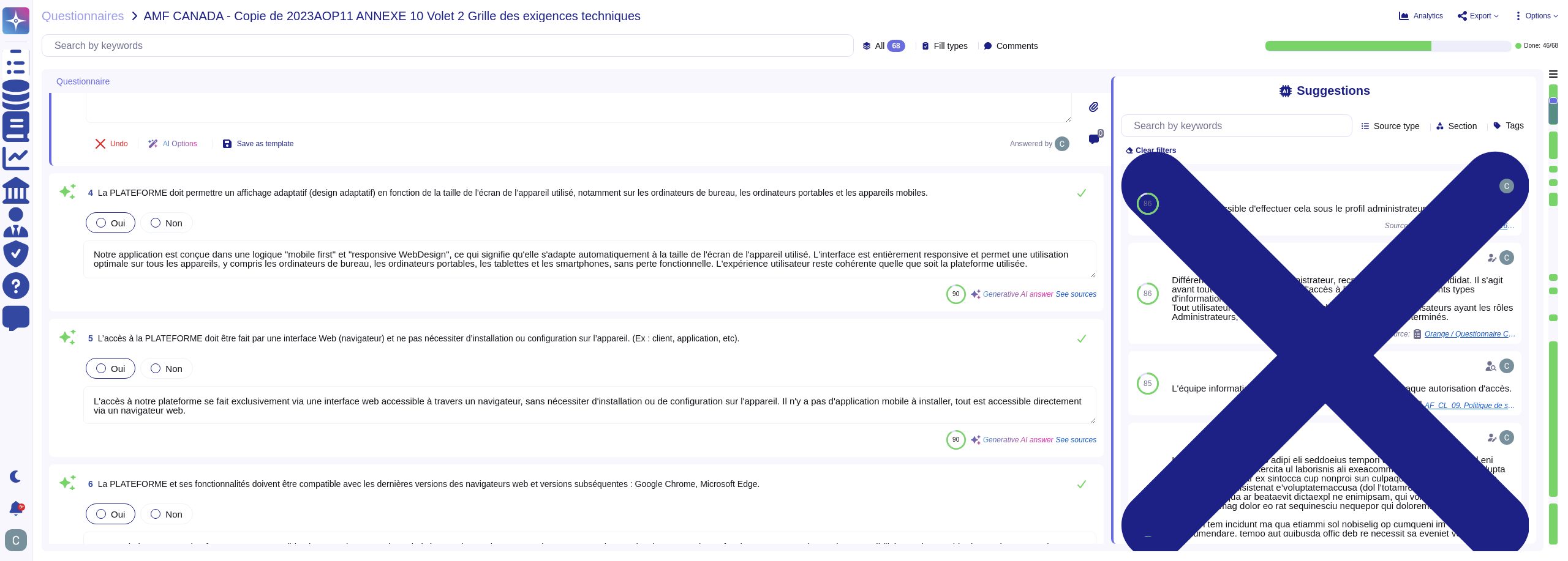
scroll to position [489, 0]
type textarea "Notre application est une plateforme SAAS accessible uniquement via un navigate…"
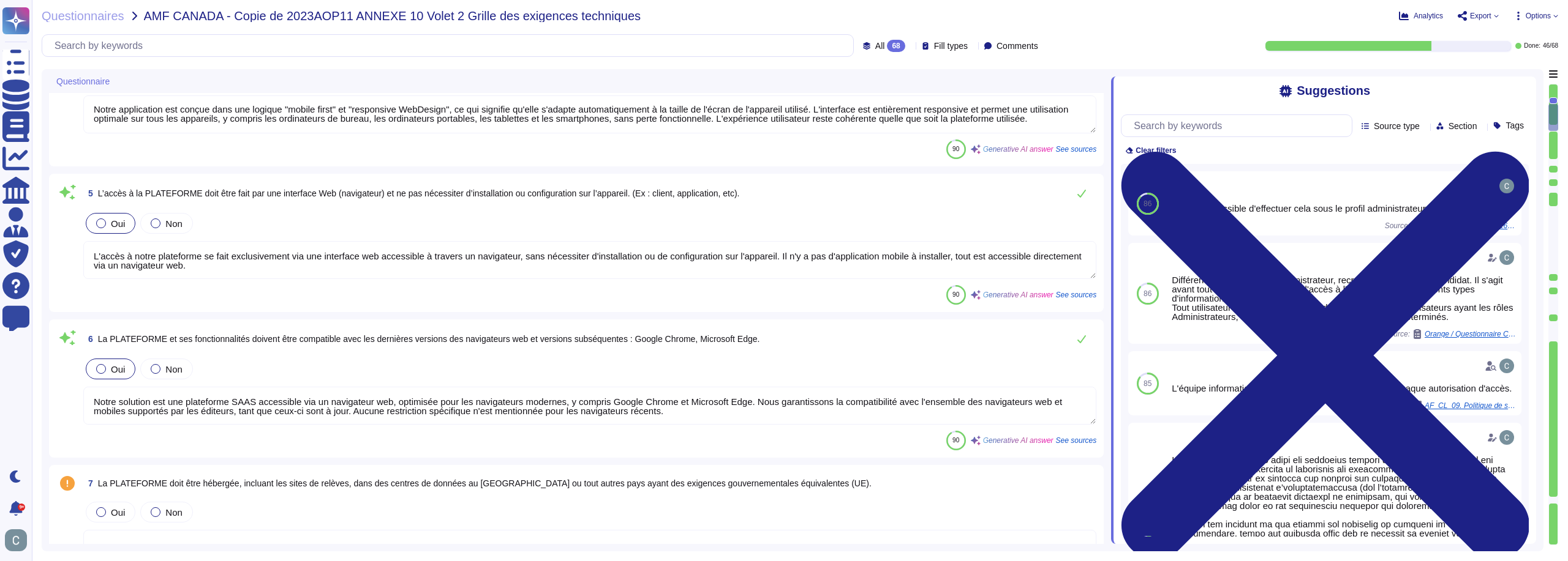
scroll to position [612, 0]
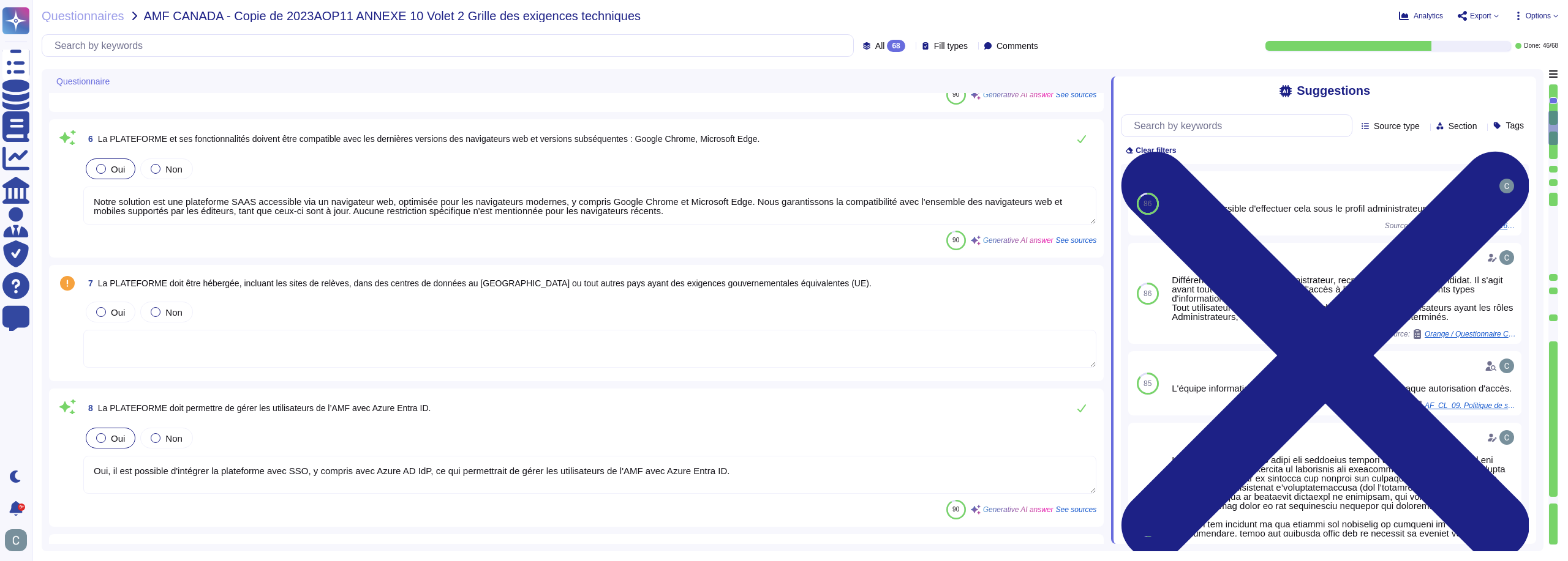
type textarea "La plateforme permet d'obtenir le consentement du candidat avant la passation d…"
type textarea "La plateforme permet effectivement d'envoyer des courriels aux candidats. Lors …"
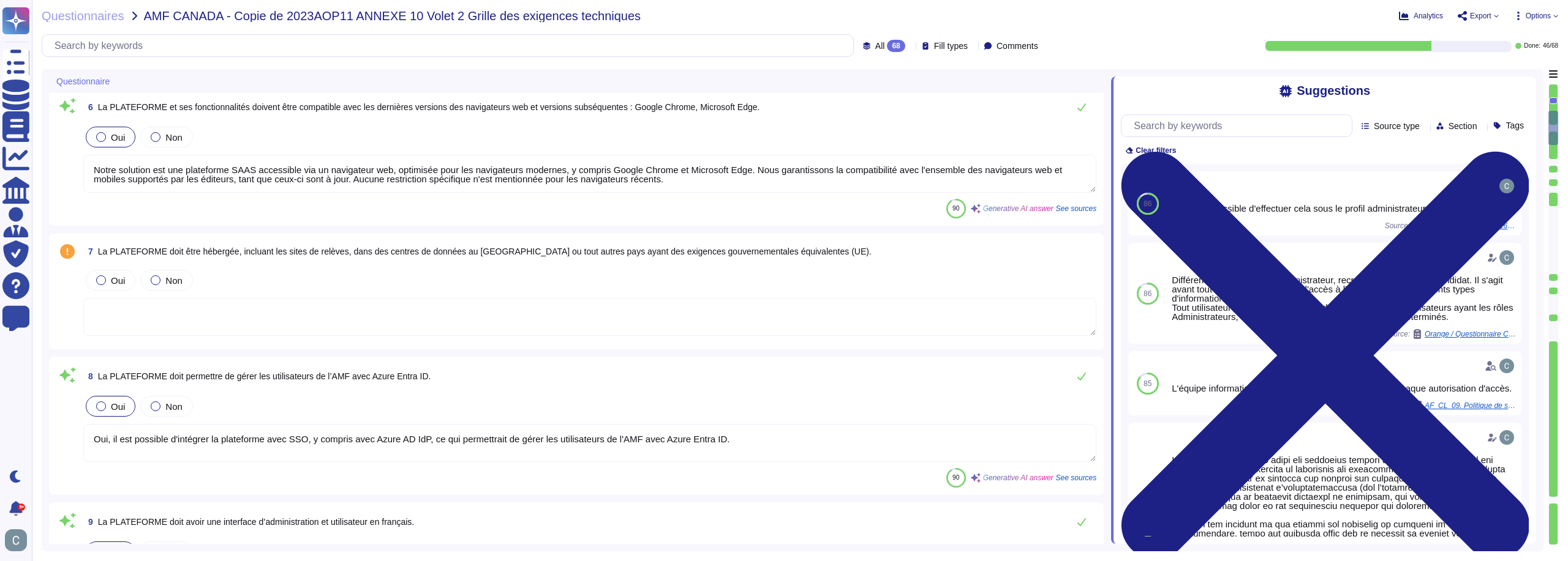
scroll to position [796, 0]
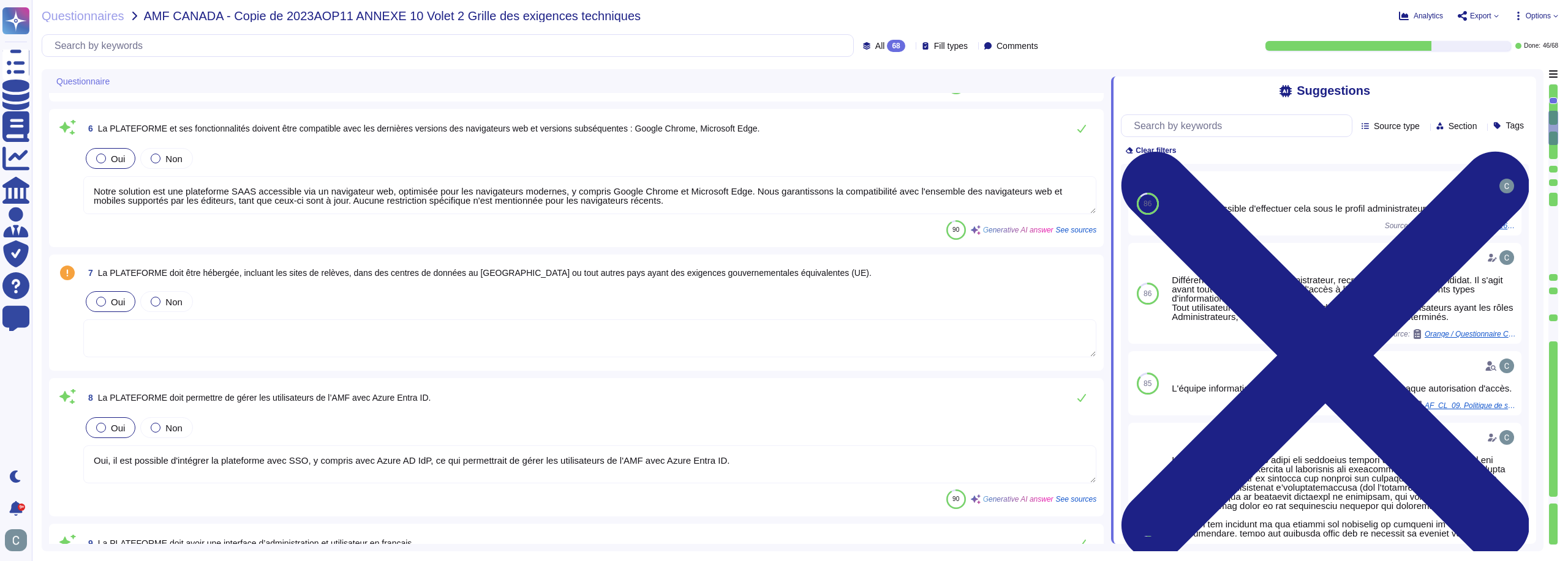
click at [114, 291] on div "Oui" at bounding box center [110, 301] width 50 height 21
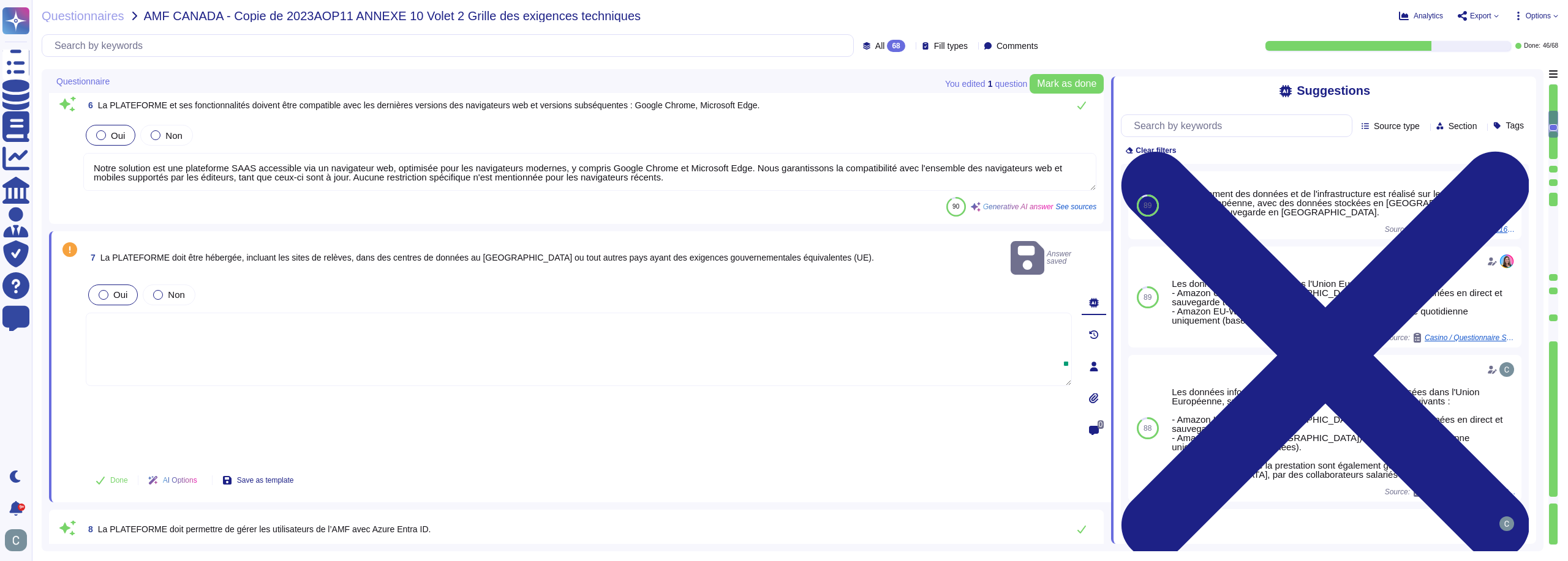
click at [226, 313] on textarea at bounding box center [579, 350] width 986 height 73
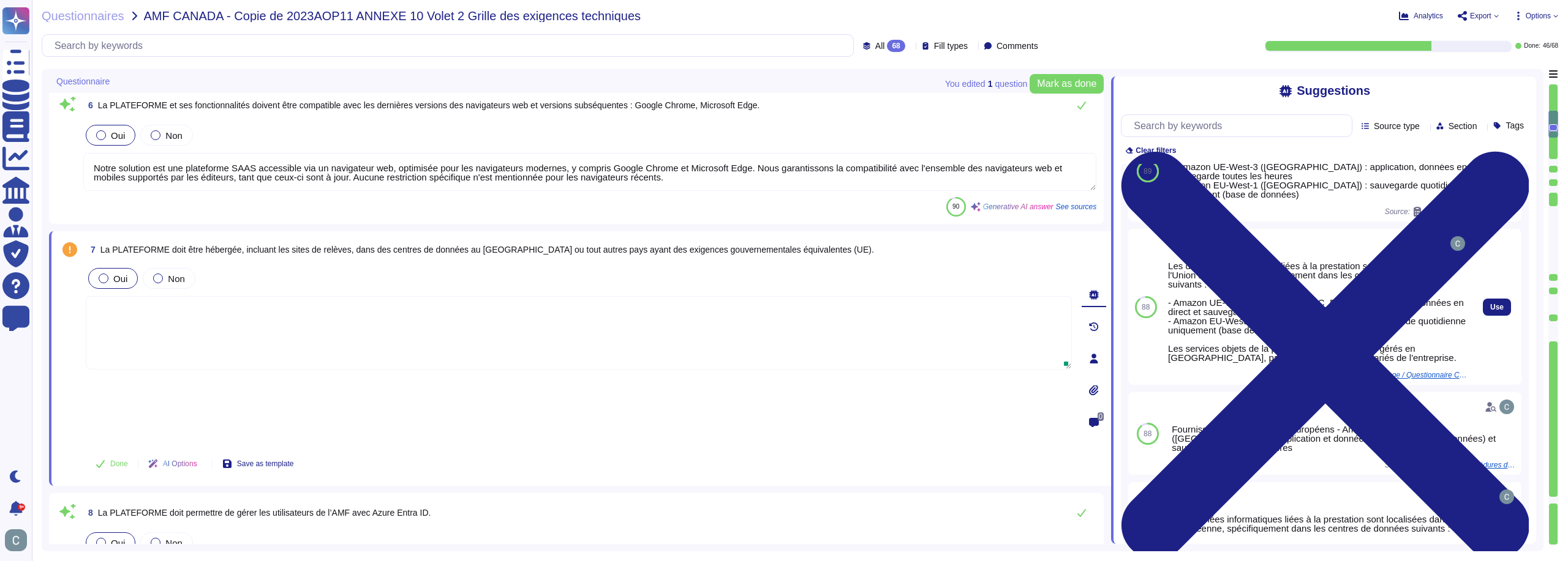
scroll to position [0, 0]
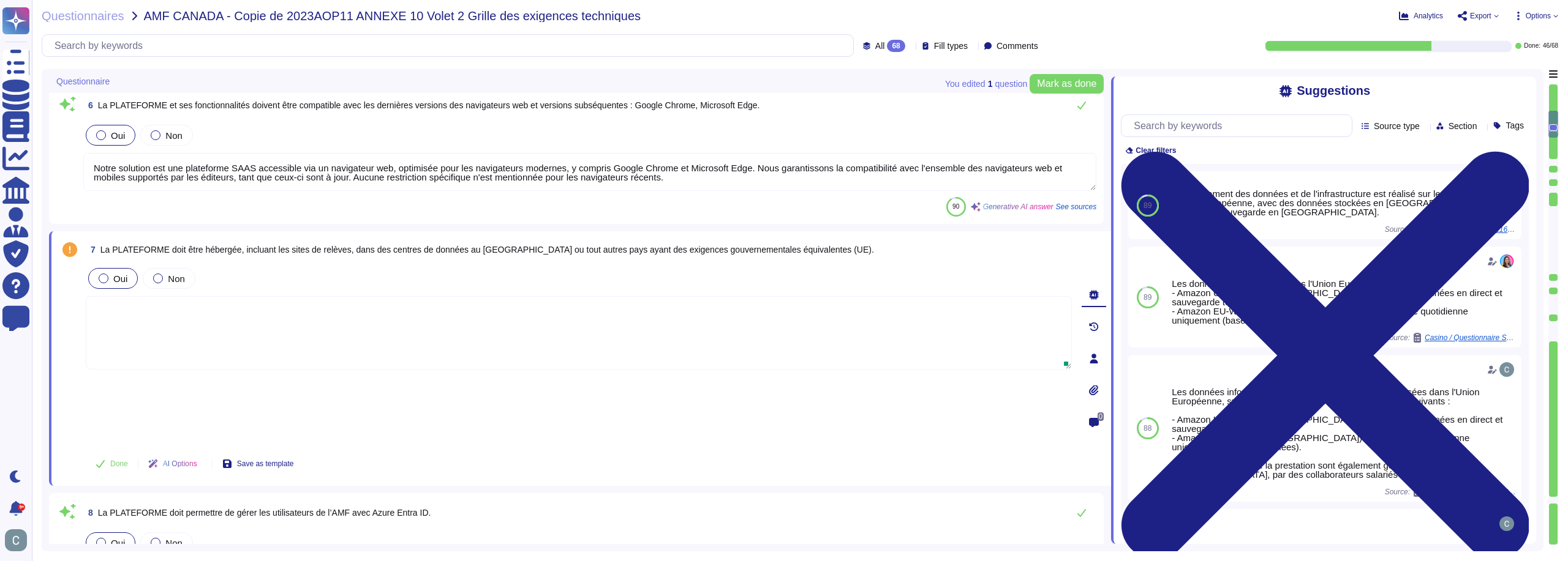
click at [1381, 130] on span "Source type" at bounding box center [1397, 126] width 46 height 9
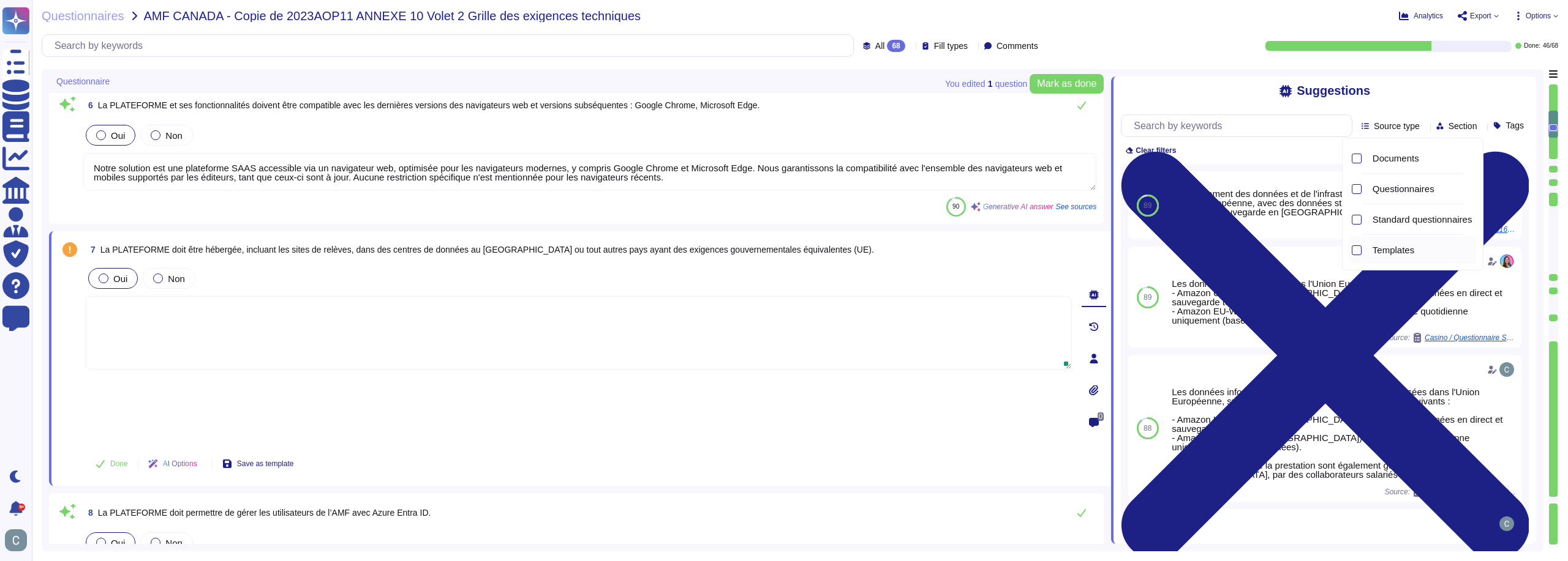
click at [1383, 256] on div "Templates" at bounding box center [1422, 250] width 109 height 28
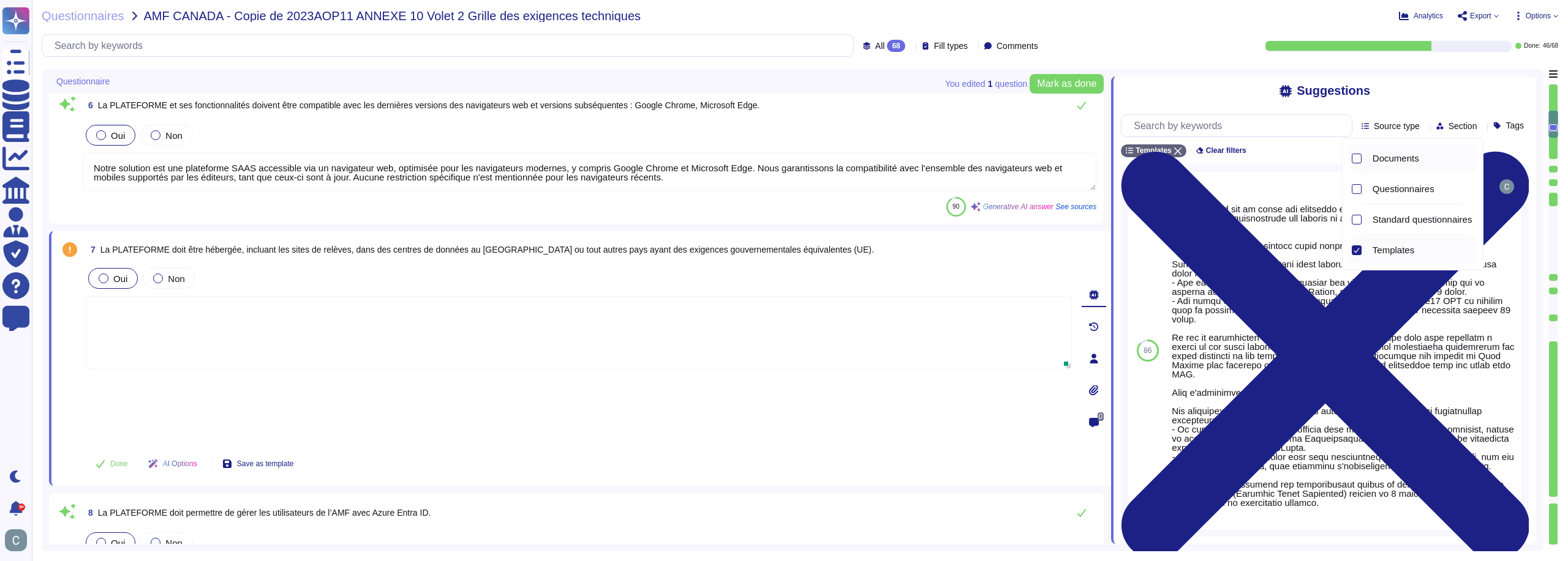
click at [1391, 156] on span "Documents" at bounding box center [1396, 158] width 46 height 11
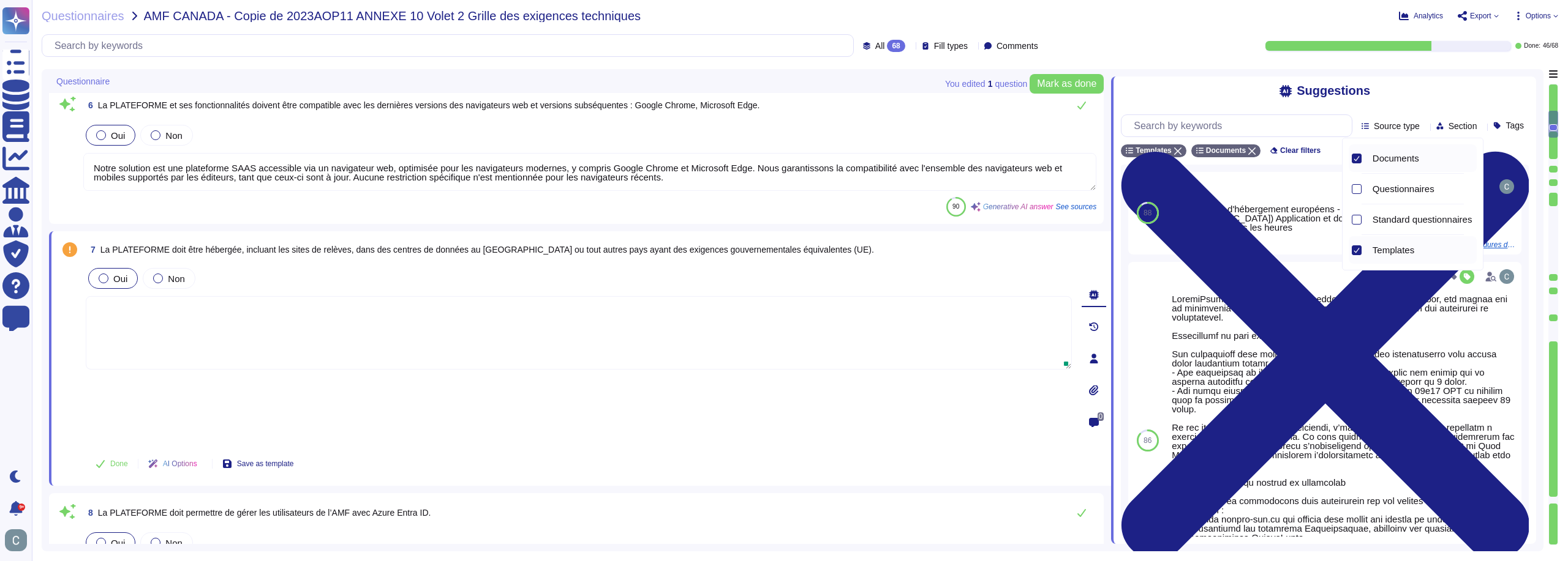
click at [1332, 149] on div "Templates Documents Clear filters" at bounding box center [1325, 150] width 408 height 13
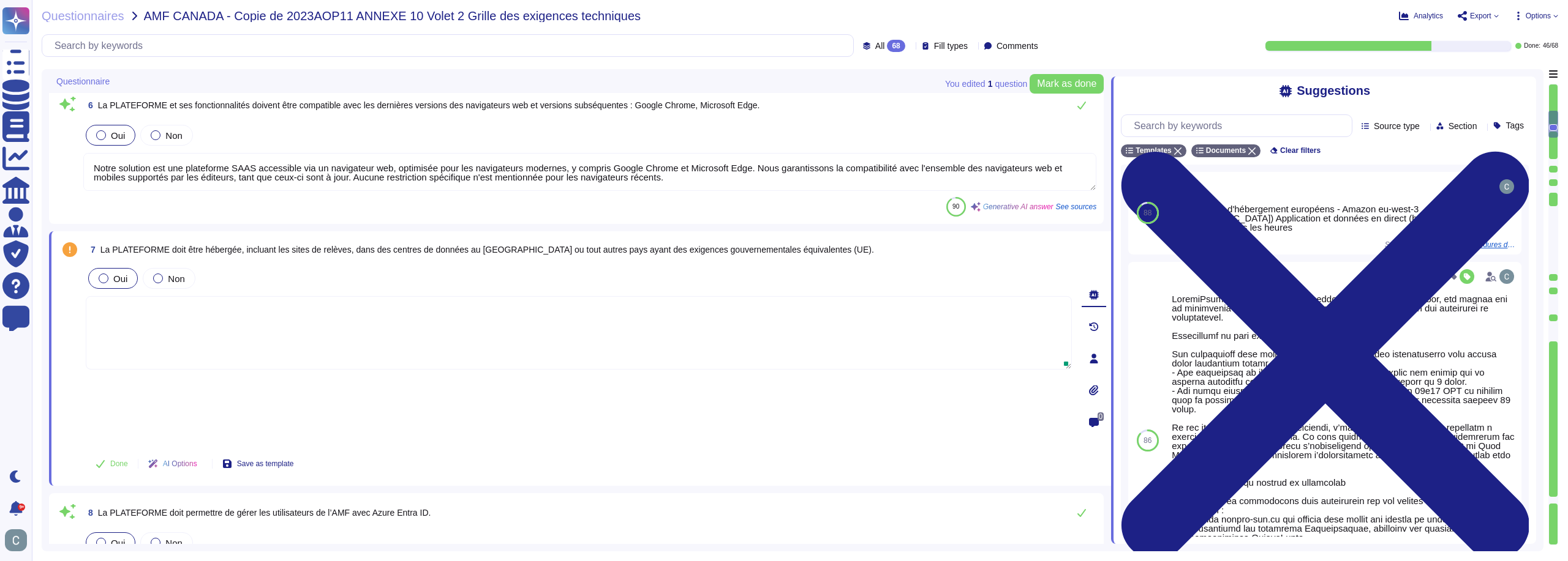
click at [1374, 123] on span "Source type" at bounding box center [1397, 126] width 46 height 9
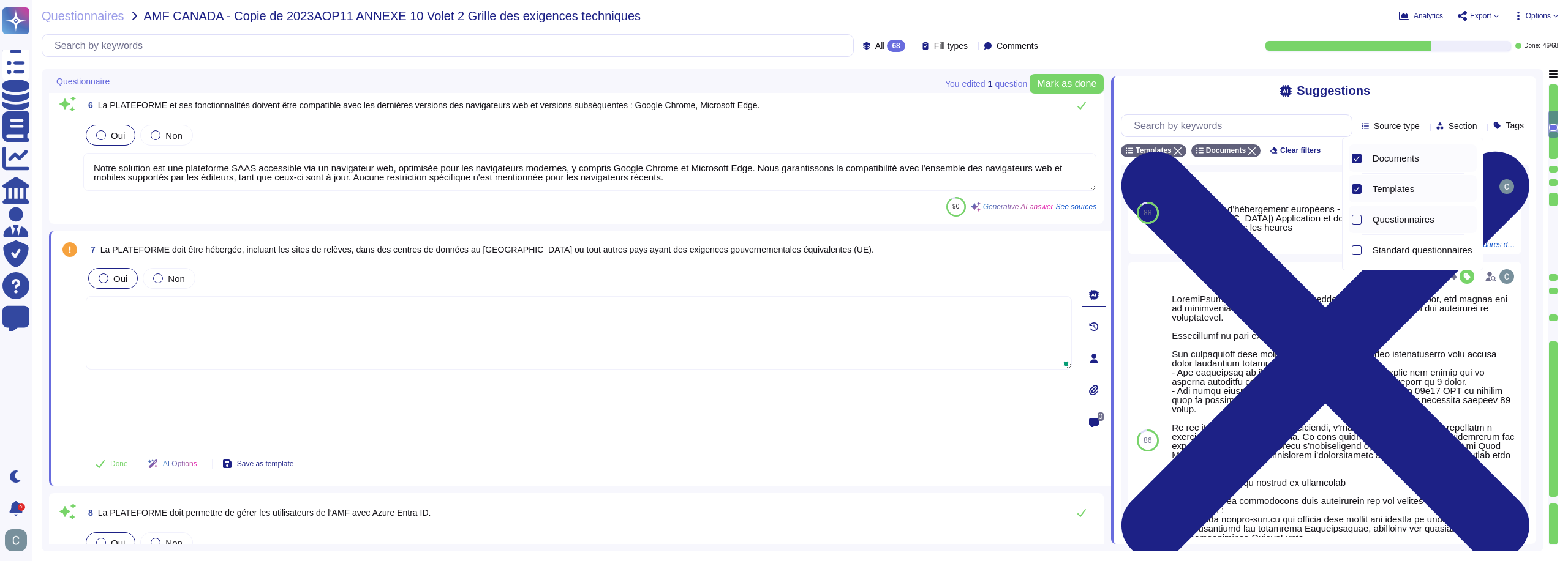
click at [1373, 225] on span "Questionnaires" at bounding box center [1404, 219] width 62 height 11
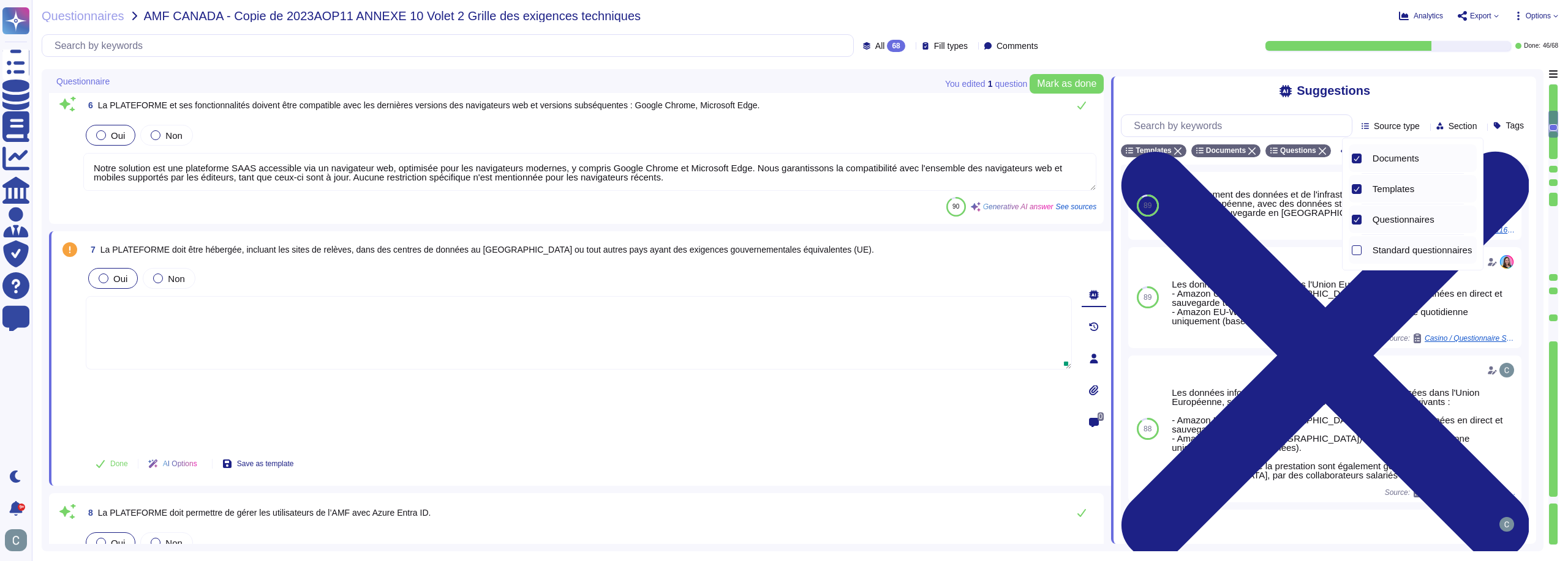
click at [1368, 252] on div "Standard questionnaires" at bounding box center [1422, 250] width 109 height 11
click at [1300, 261] on div at bounding box center [1318, 262] width 300 height 19
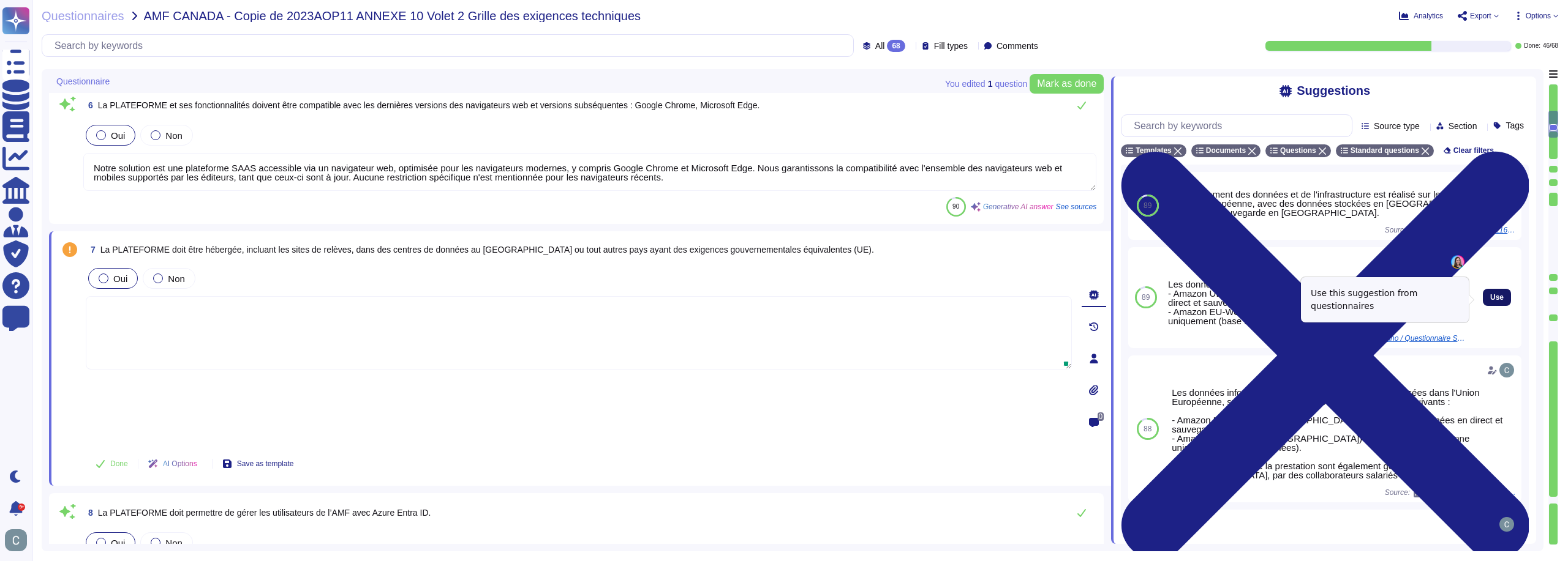
click at [1483, 295] on button "Use" at bounding box center [1497, 298] width 28 height 17
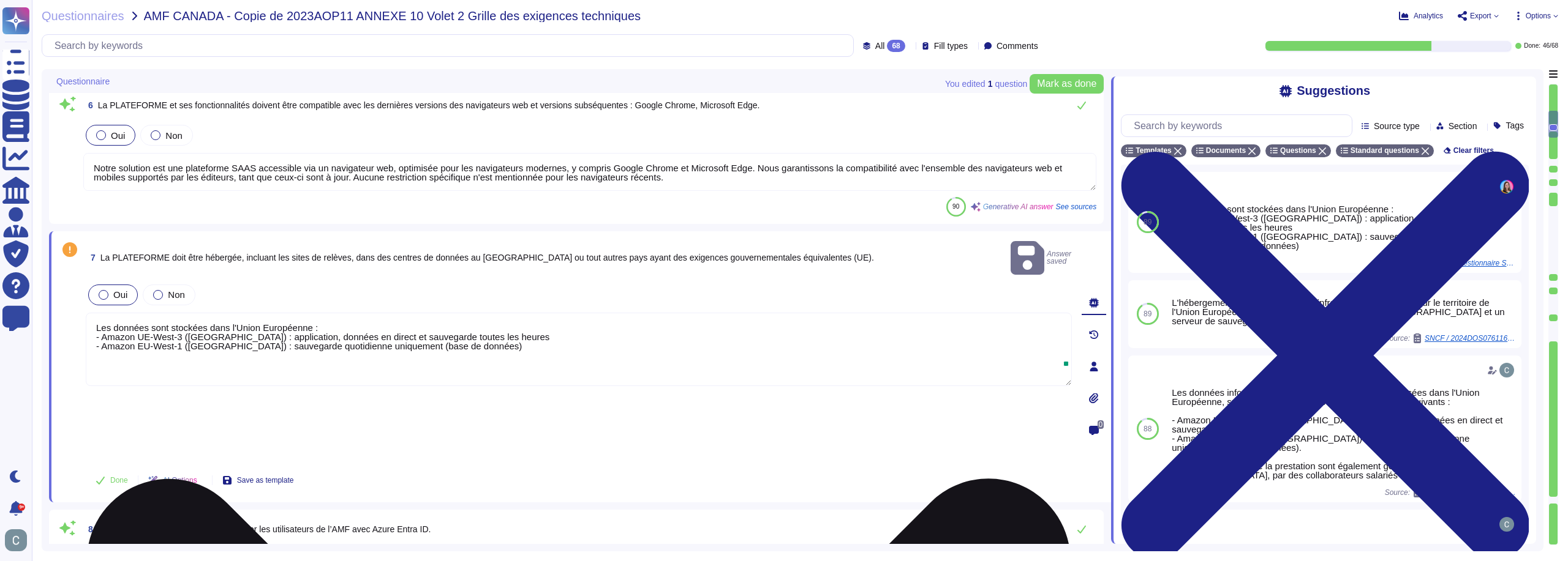
drag, startPoint x: 149, startPoint y: 320, endPoint x: 140, endPoint y: 320, distance: 9.0
click at [140, 320] on textarea "Les données sont stockées dans l'Union Européenne : - Amazon UE-West-3 ([GEOGRA…" at bounding box center [579, 350] width 986 height 73
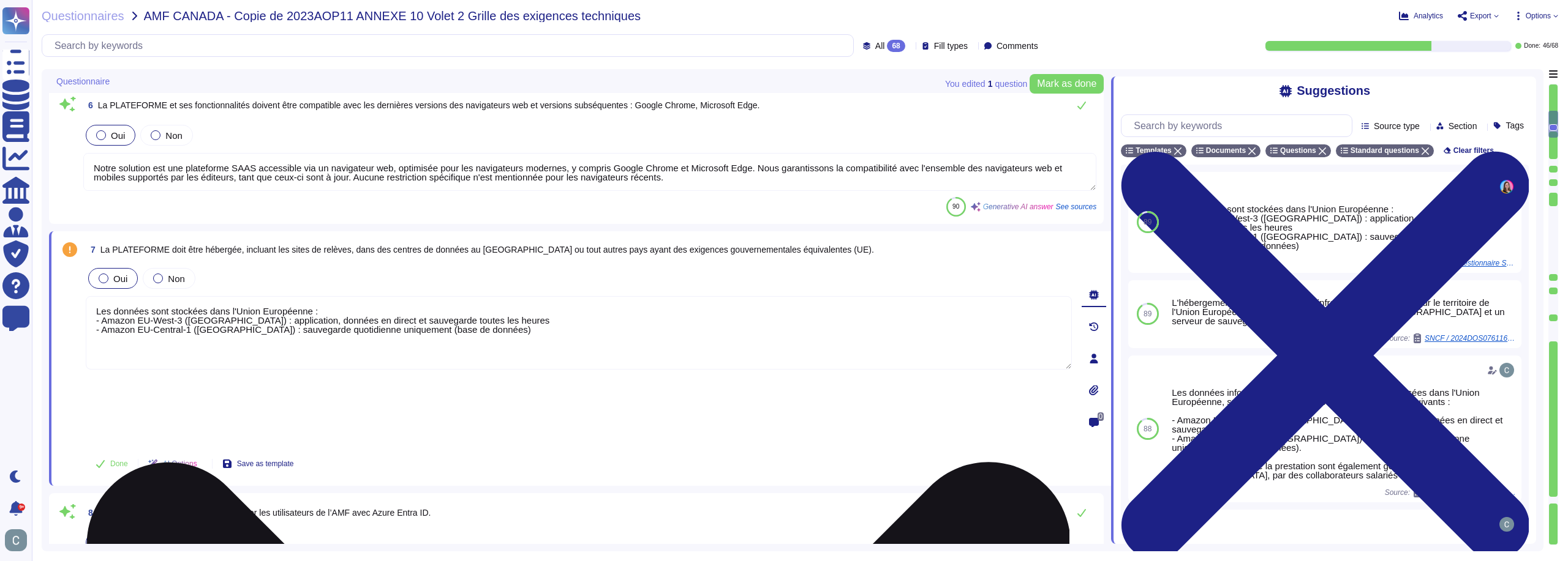
click at [392, 336] on textarea "Les données sont stockées dans l'Union Européenne : - Amazon EU-West-3 ([GEOGRA…" at bounding box center [579, 333] width 986 height 73
click at [222, 336] on textarea "Les données sont stockées dans l'Union Européenne : - Amazon EU-West-3 ([GEOGRA…" at bounding box center [579, 333] width 986 height 73
click at [205, 330] on textarea "Les données sont stockées dans l'Union Européenne : - Amazon EU-West-3 ([GEOGRA…" at bounding box center [579, 333] width 986 height 73
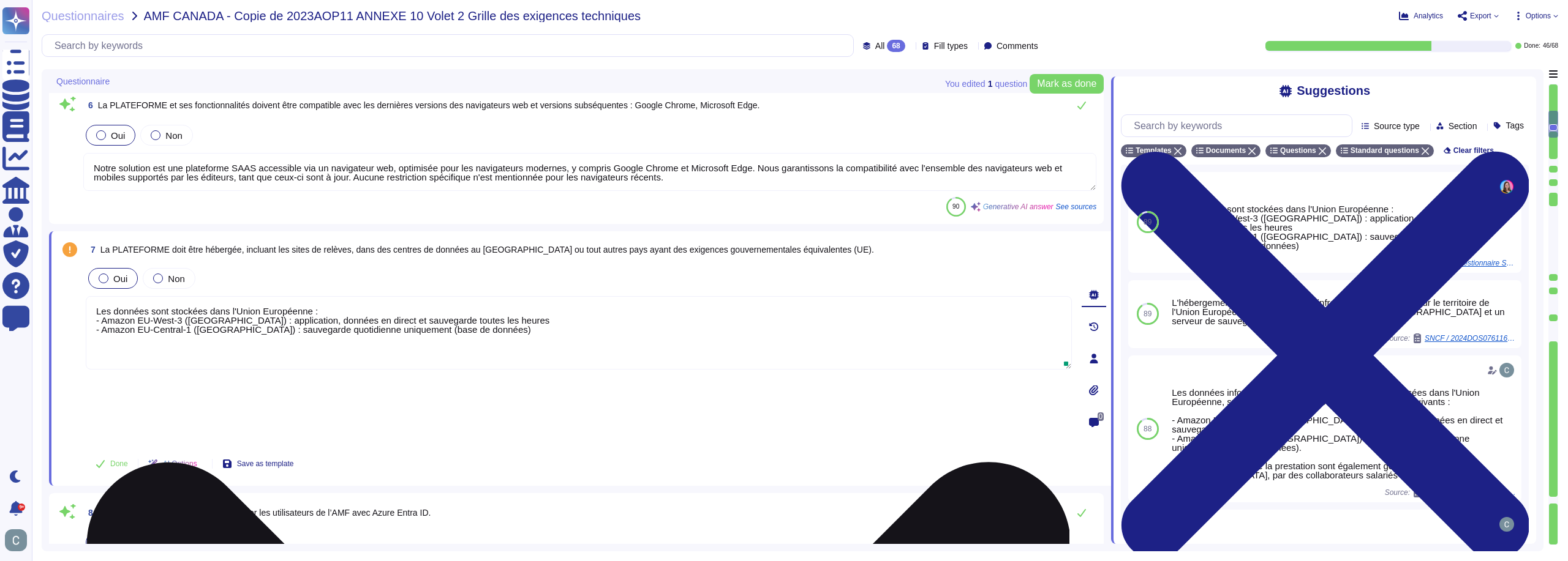
click at [509, 327] on textarea "Les données sont stockées dans l'Union Européenne : - Amazon EU-West-3 ([GEOGRA…" at bounding box center [579, 333] width 986 height 73
drag, startPoint x: 232, startPoint y: 326, endPoint x: 194, endPoint y: 324, distance: 38.1
click at [194, 324] on textarea "Les données sont stockées dans l'Union Européenne : - Amazon EU-West-3 ([GEOGRA…" at bounding box center [579, 333] width 986 height 73
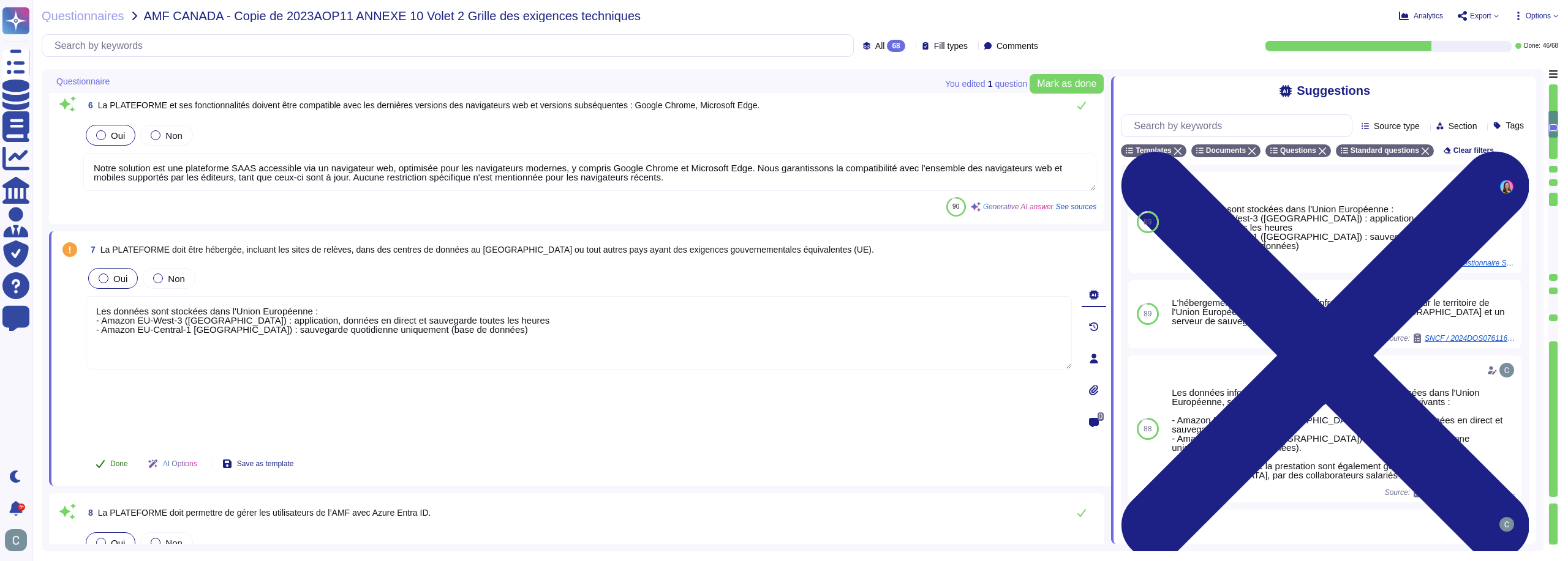
click at [114, 452] on button "Done" at bounding box center [112, 464] width 52 height 24
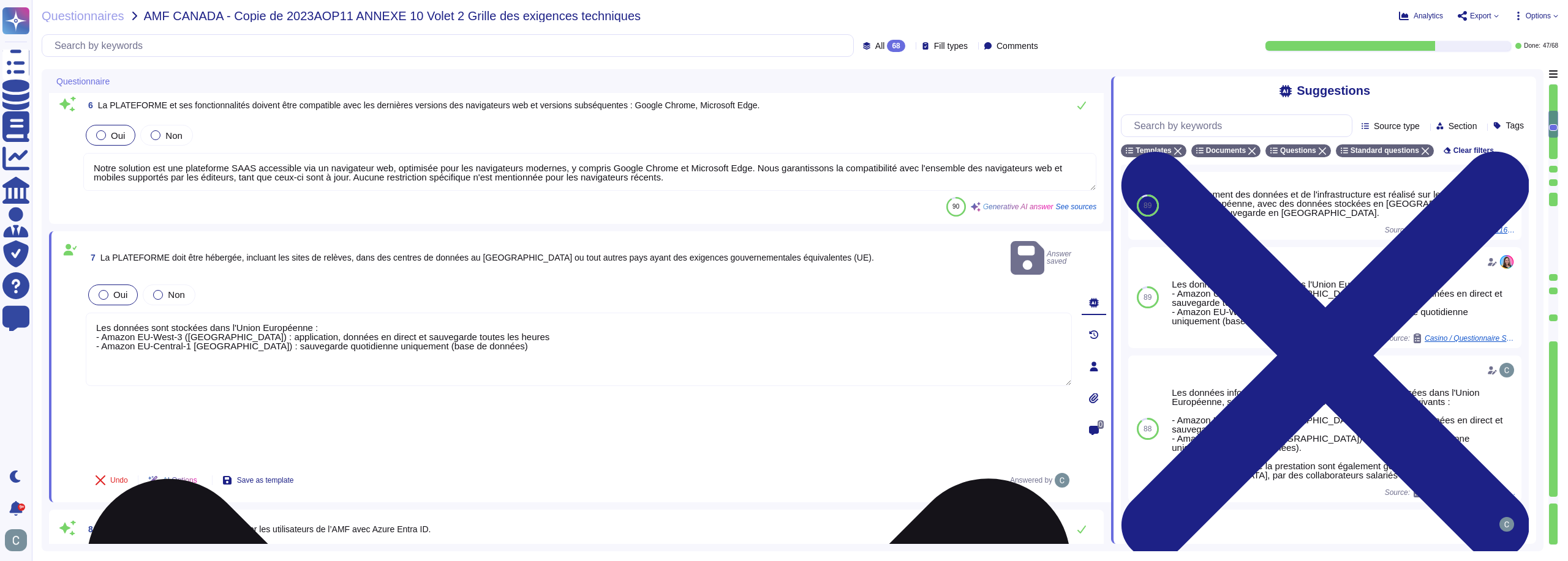
click at [600, 330] on textarea "Les données sont stockées dans l'Union Européenne : - Amazon EU-West-3 ([GEOGRA…" at bounding box center [579, 350] width 986 height 73
click at [192, 331] on textarea "Les données sont stockées dans l'Union Européenne : - Amazon EU-West-3 ([GEOGRA…" at bounding box center [579, 350] width 986 height 73
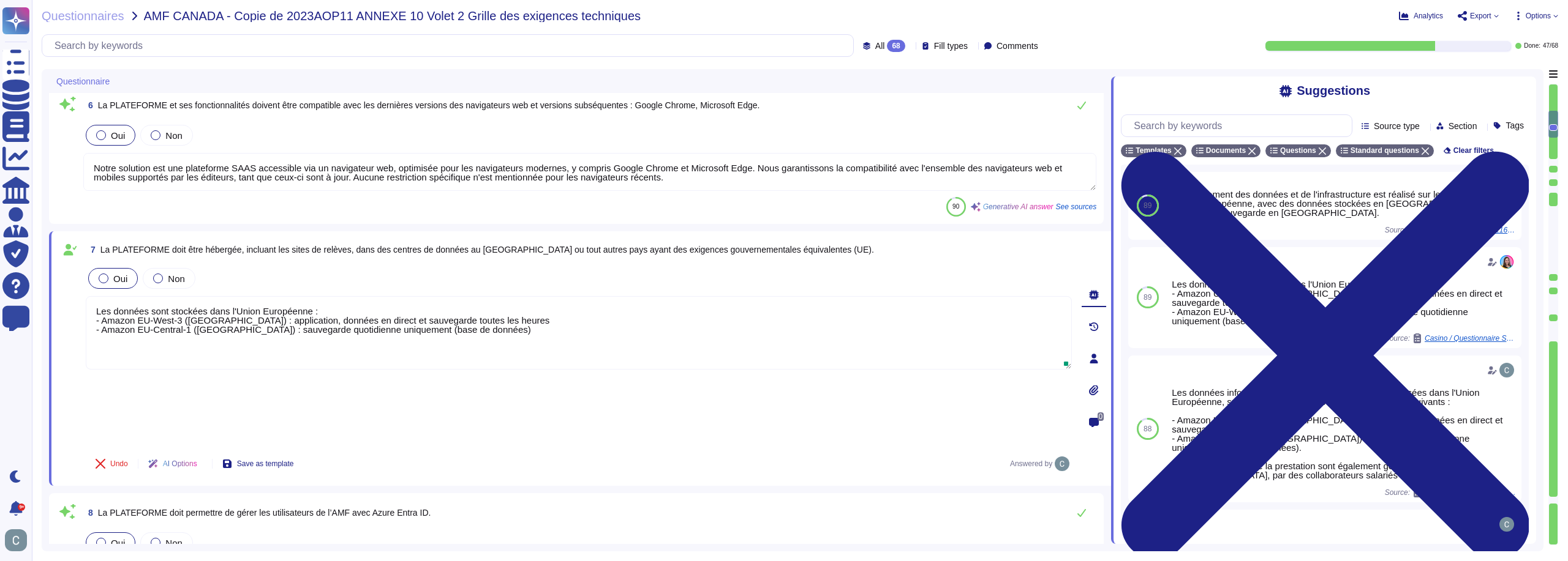
type textarea "Les données sont stockées dans l'Union Européenne : - Amazon EU-West-3 ([GEOGRA…"
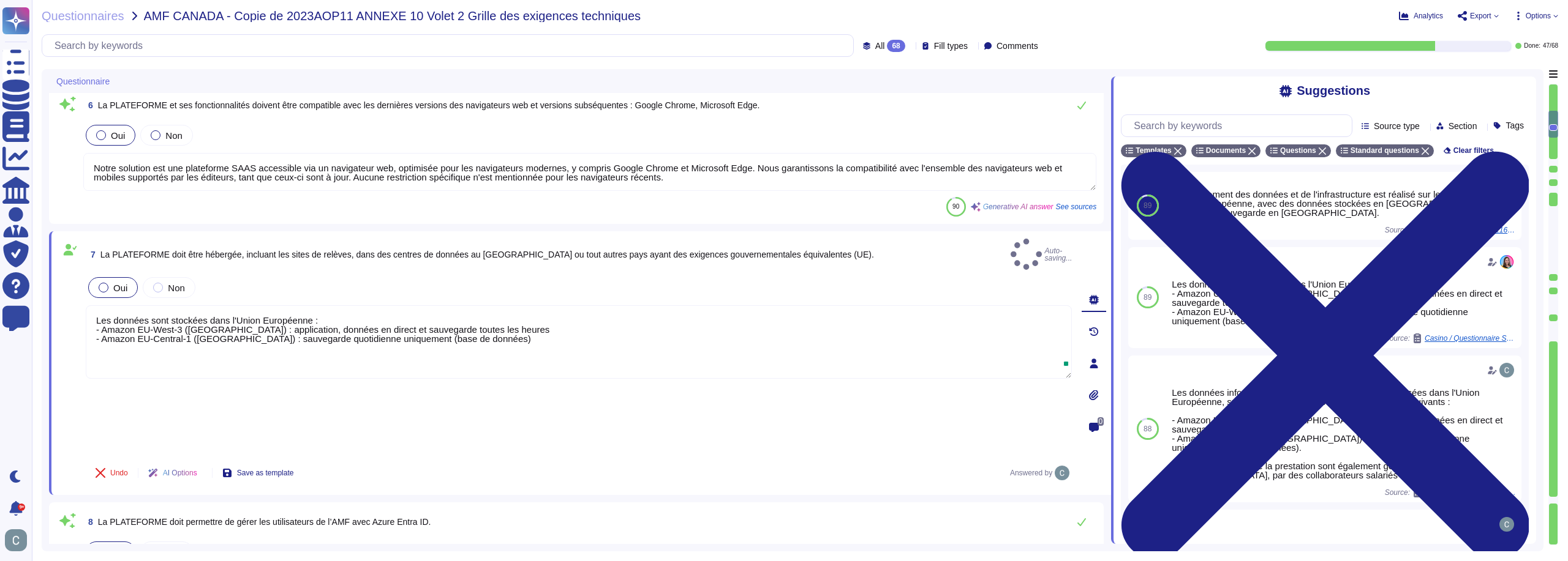
click at [410, 459] on div "Undo AI Options Save as template Answered by" at bounding box center [579, 474] width 986 height 30
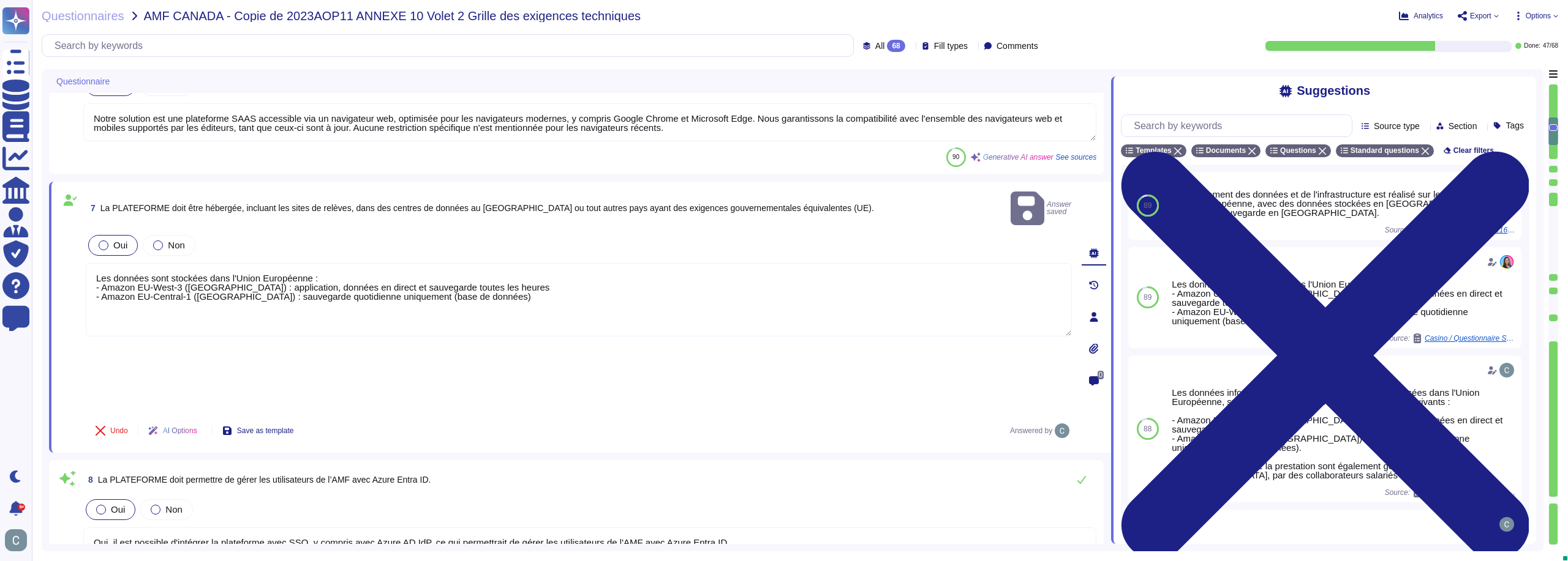
type textarea "La plateforme permet effectivement d'envoyer des courriels aux candidats. Lors …"
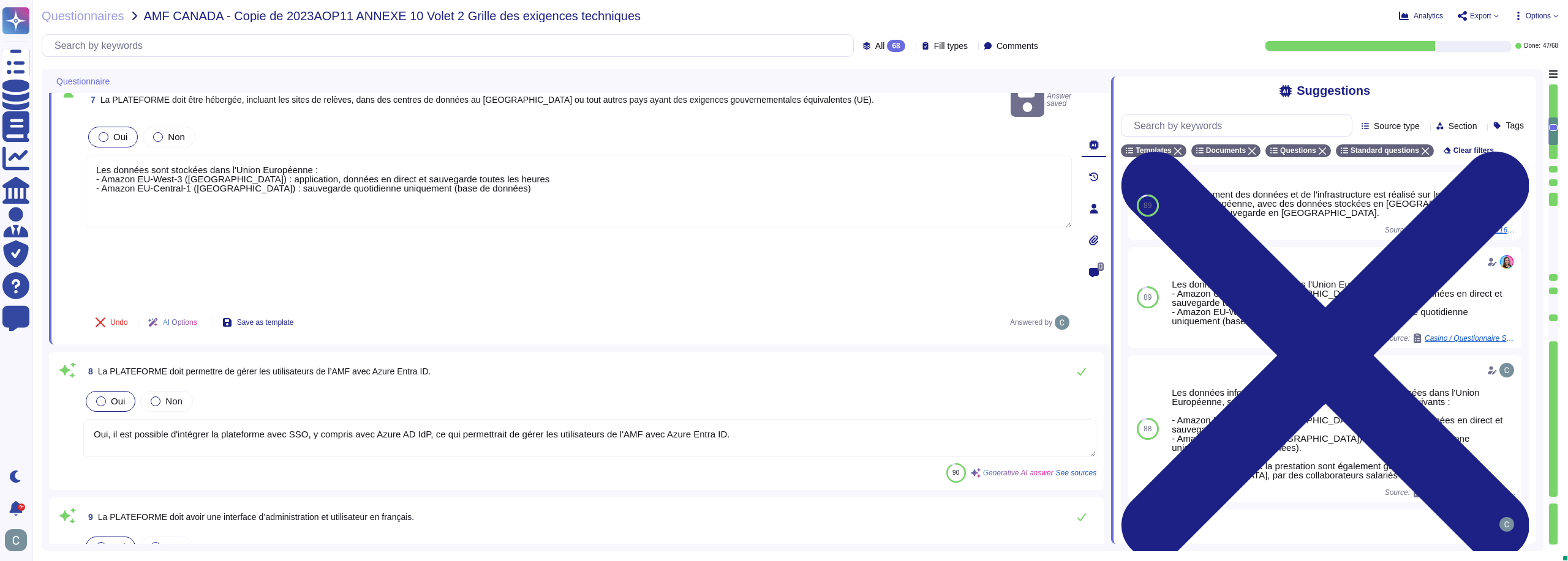
scroll to position [980, 0]
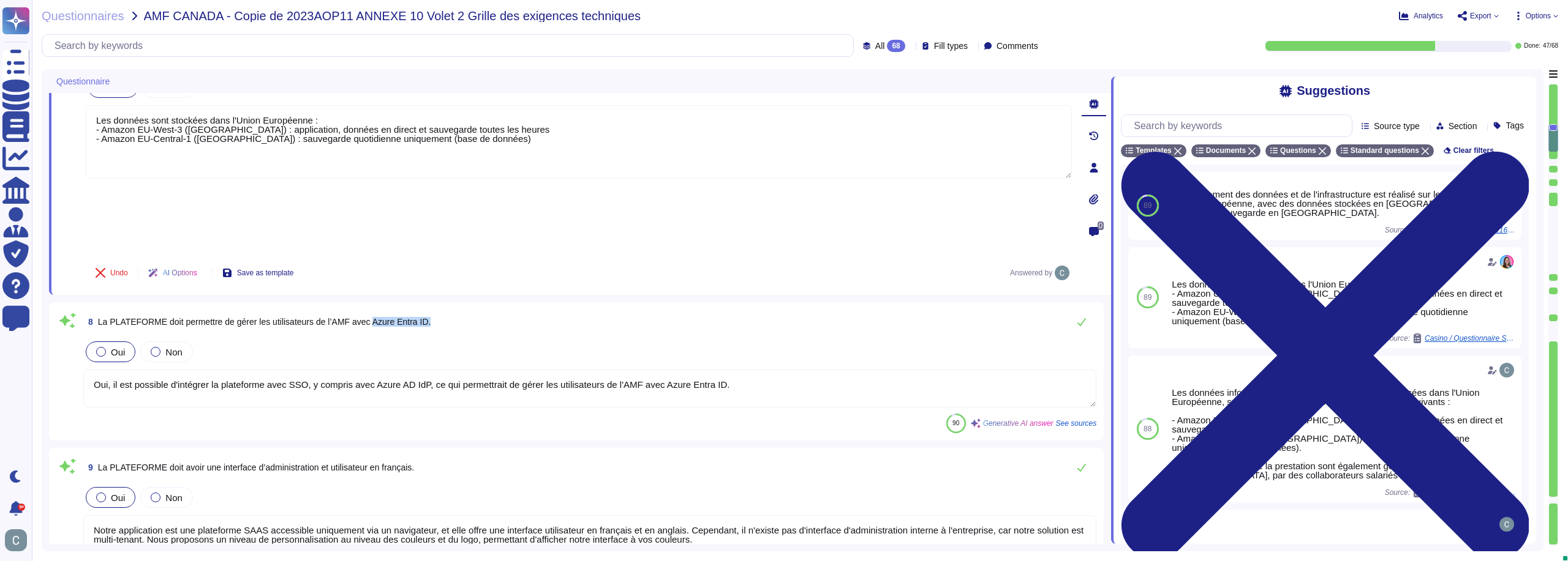
drag, startPoint x: 445, startPoint y: 242, endPoint x: 371, endPoint y: 250, distance: 74.4
click at [371, 309] on div "8 La PLATEFORME doit permettre de gérer les utilisateurs de l’AMF avec Azure En…" at bounding box center [589, 322] width 1014 height 24
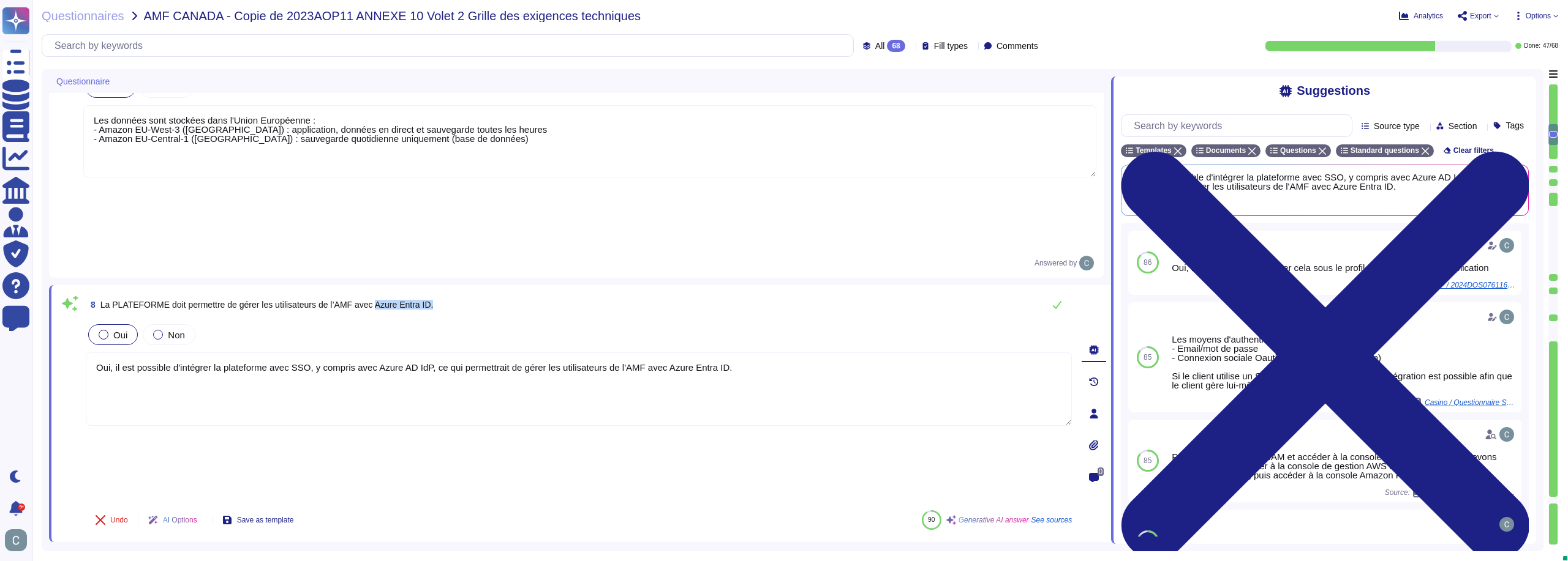
drag, startPoint x: 434, startPoint y: 232, endPoint x: 373, endPoint y: 226, distance: 61.3
click at [373, 293] on div "8 La PLATEFORME doit permettre de gérer les utilisateurs de l’AMF avec Azure En…" at bounding box center [579, 305] width 986 height 24
drag, startPoint x: 435, startPoint y: 302, endPoint x: 410, endPoint y: 309, distance: 26.0
click at [435, 352] on textarea "Oui, il est possible d'intégrer la plateforme avec SSO, y compris avec Azure AD…" at bounding box center [579, 389] width 986 height 73
drag, startPoint x: 307, startPoint y: 295, endPoint x: 1040, endPoint y: 279, distance: 733.2
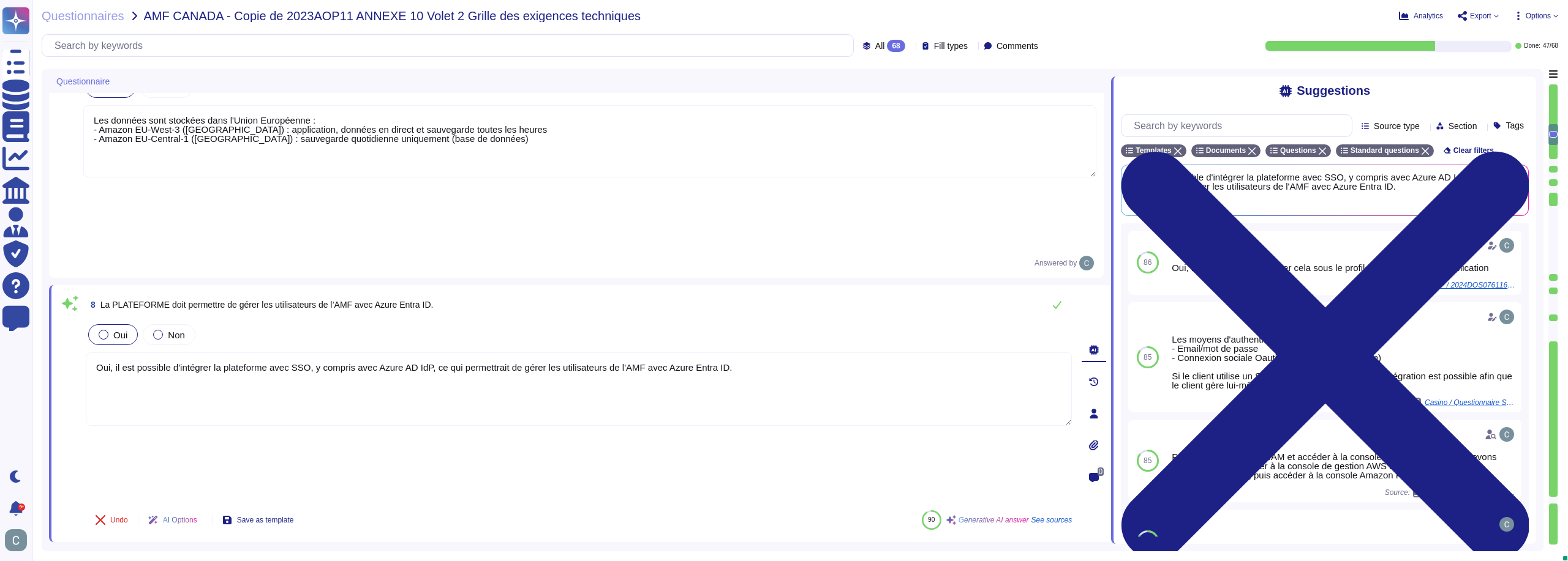
click at [1040, 322] on div "Oui Non Oui, il est possible d'intégrer la plateforme avec SSO, y compris avec …" at bounding box center [579, 411] width 986 height 179
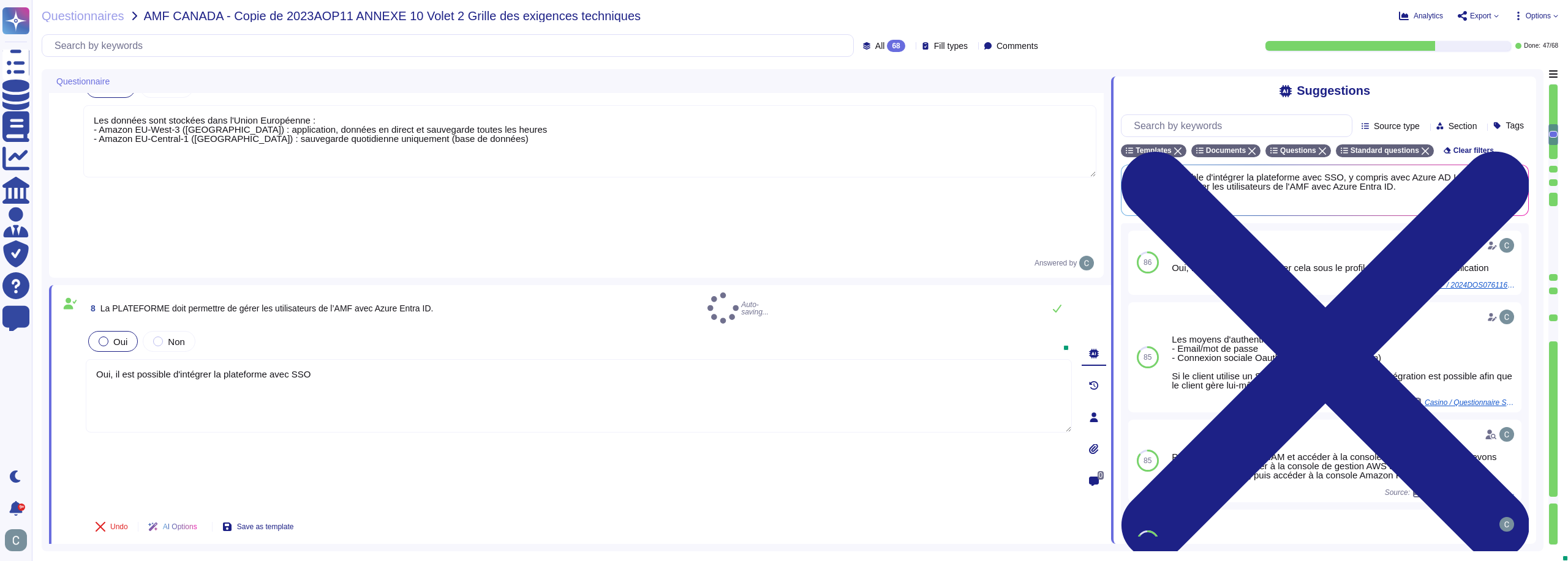
click at [380, 512] on div "Undo AI Options Save as template" at bounding box center [579, 527] width 986 height 30
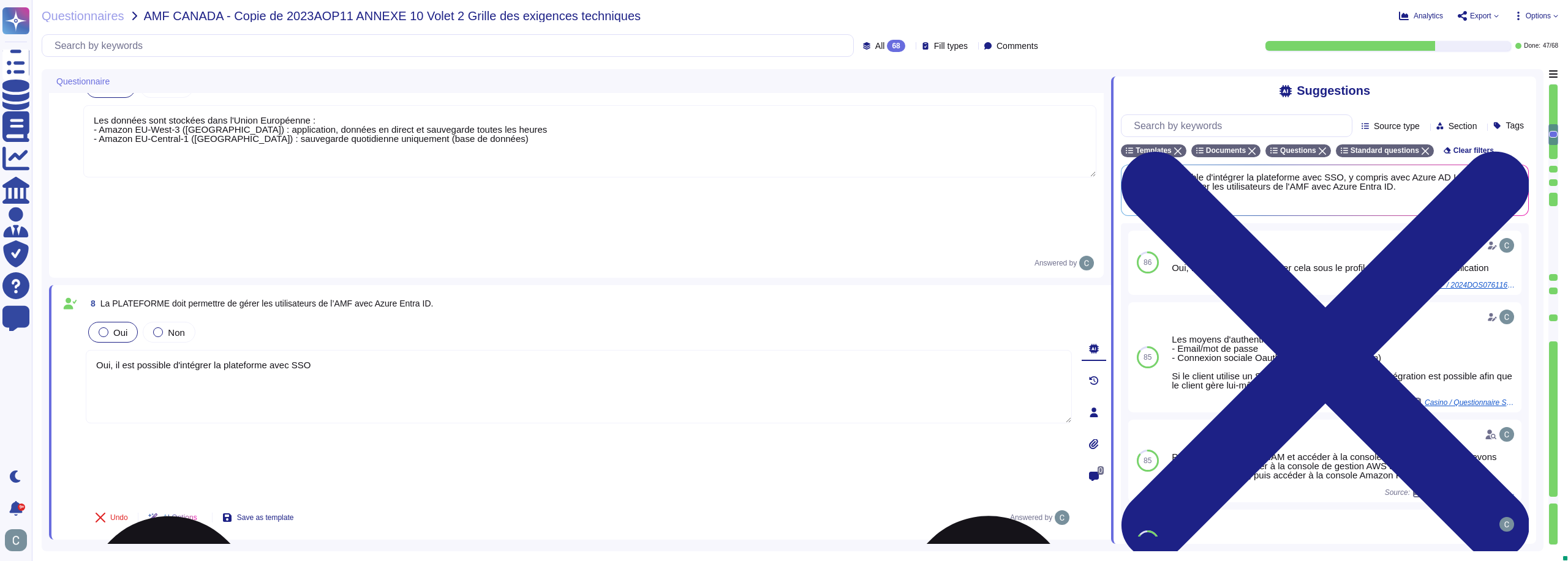
click at [503, 350] on textarea "Oui, il est possible d'intégrer la plateforme avec SSO" at bounding box center [579, 387] width 986 height 73
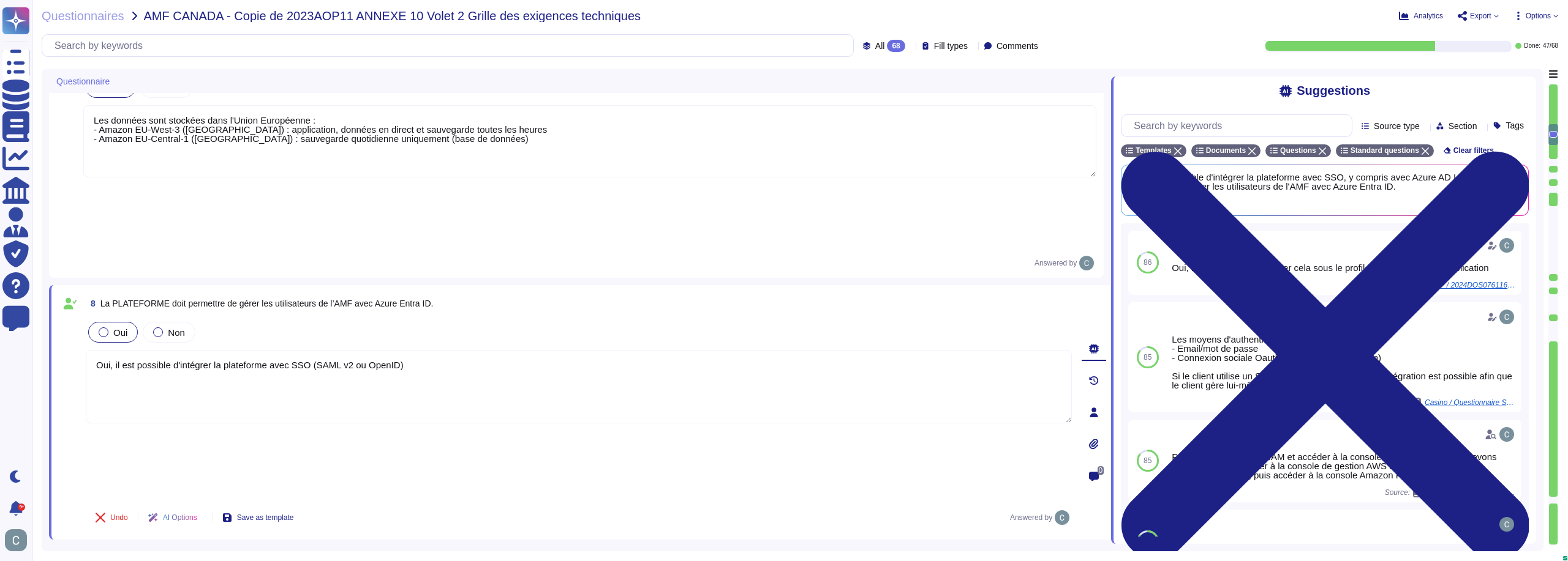
type textarea "Oui, il est possible d'intégrer la plateforme avec SSO (SAML v2 ou OpenID)"
click at [502, 503] on div "Undo AI Options Save as template Answered by" at bounding box center [579, 518] width 986 height 30
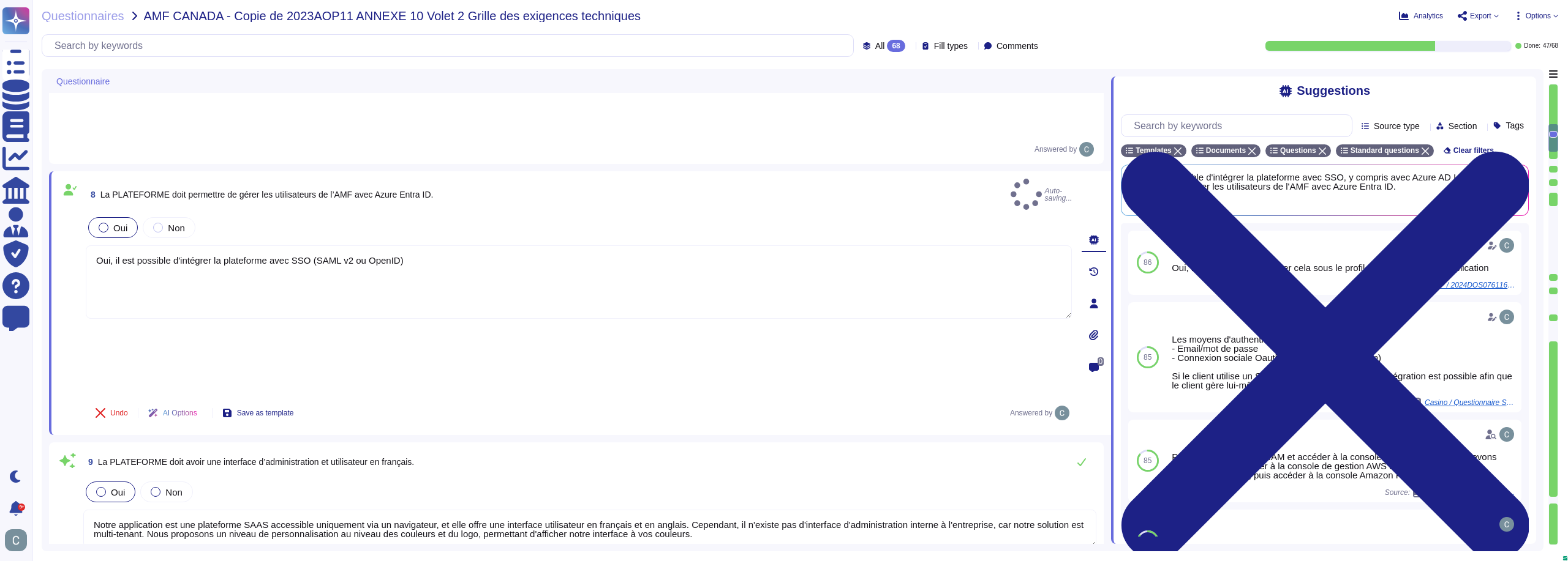
scroll to position [1102, 0]
type textarea "La plateforme AssessFirst permet effectivement une gestion autonome des accès a…"
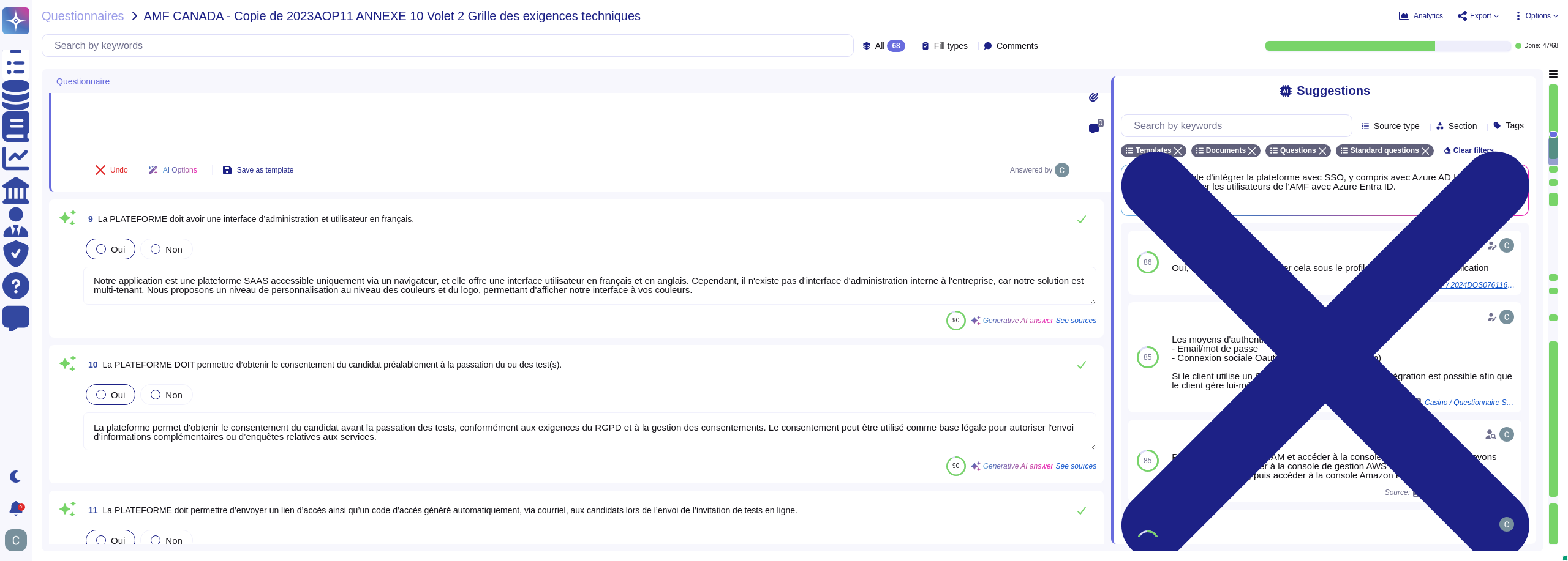
scroll to position [1347, 0]
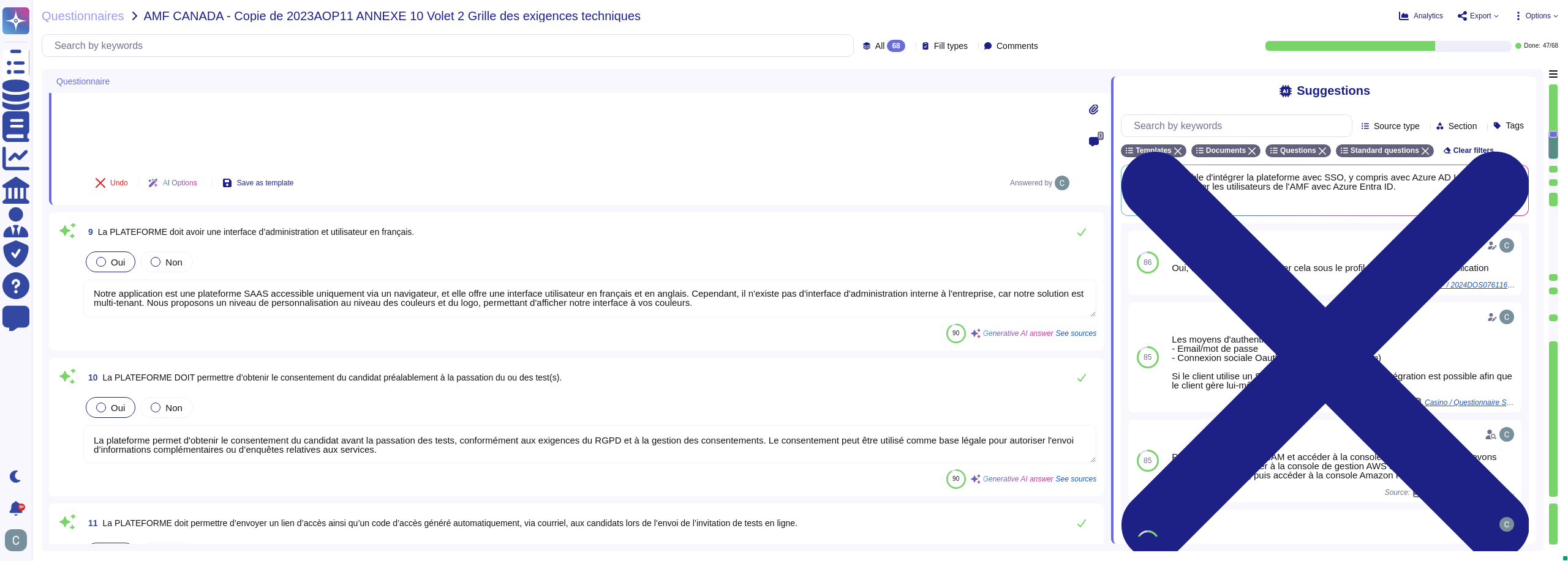
type textarea "L'accès à notre plateforme se fait exclusivement via une interface web accessib…"
type textarea "Notre solution est une plateforme SAAS accessible via un navigateur web, optimi…"
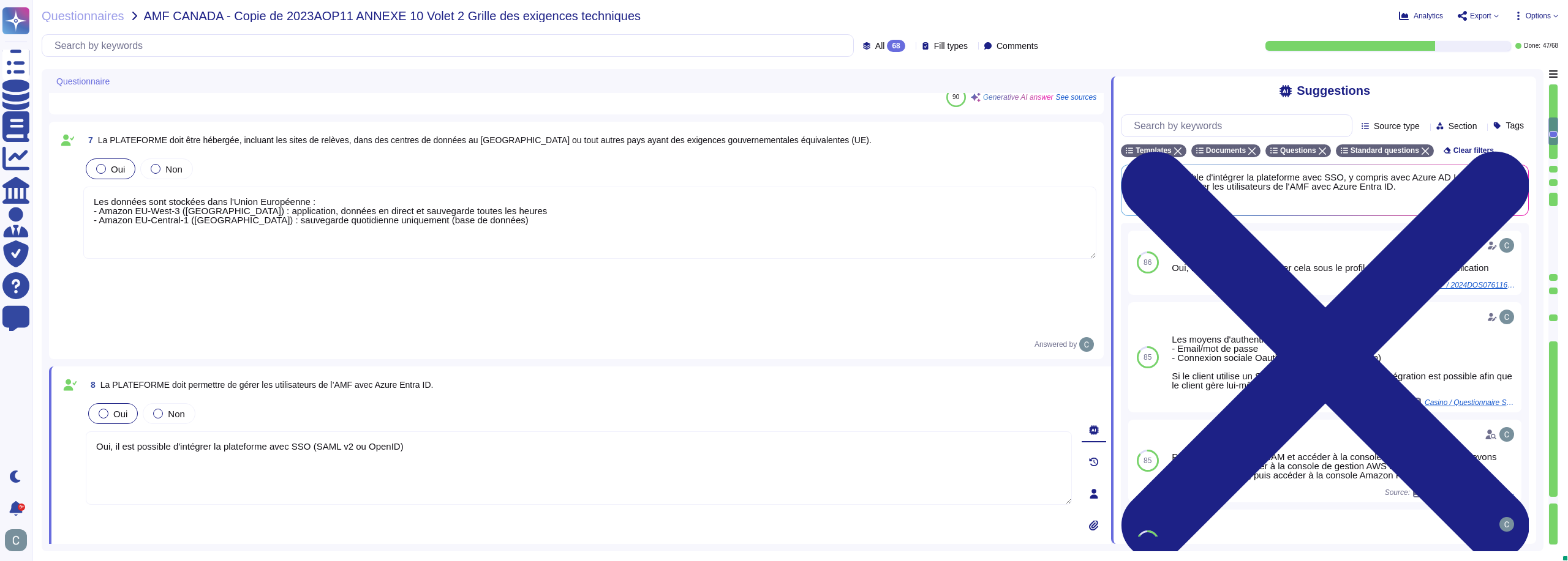
type textarea "Notre application est conçue dans une logique "mobile first" et "responsive Web…"
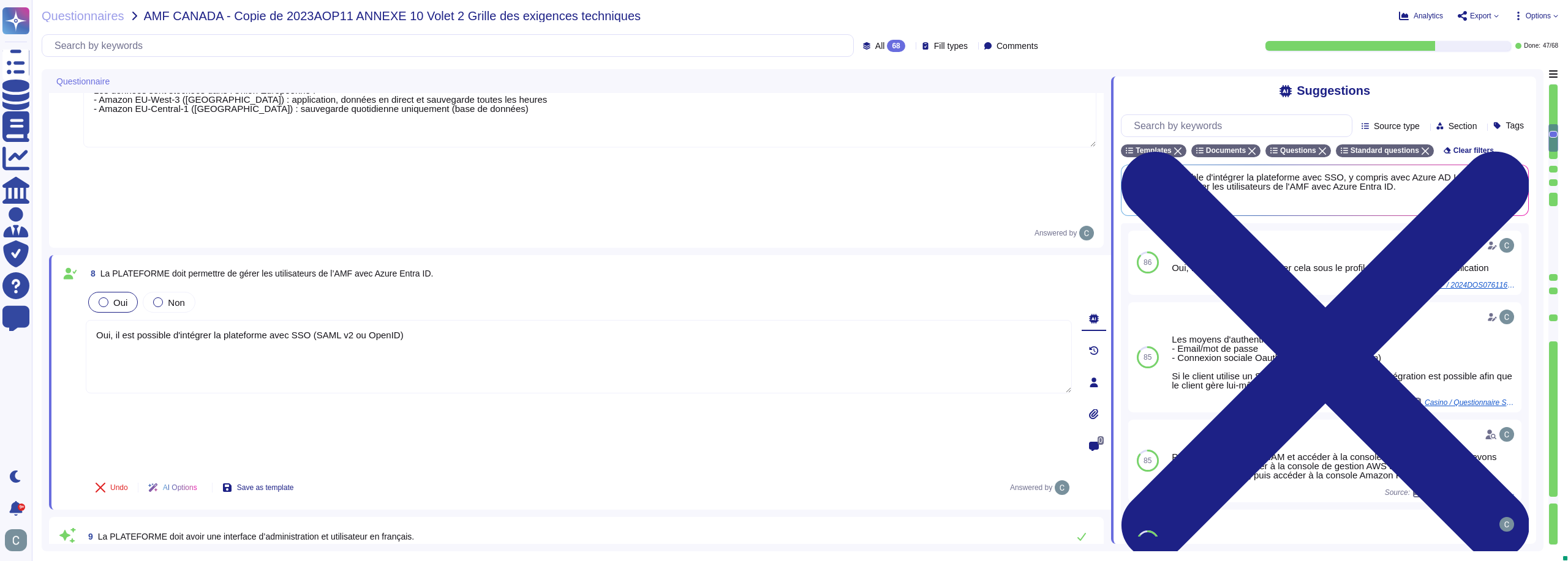
click at [631, 358] on div "8 La PLATEFORME doit permettre de gérer les utilisateurs de l’AMF avec Azure En…" at bounding box center [580, 382] width 1063 height 254
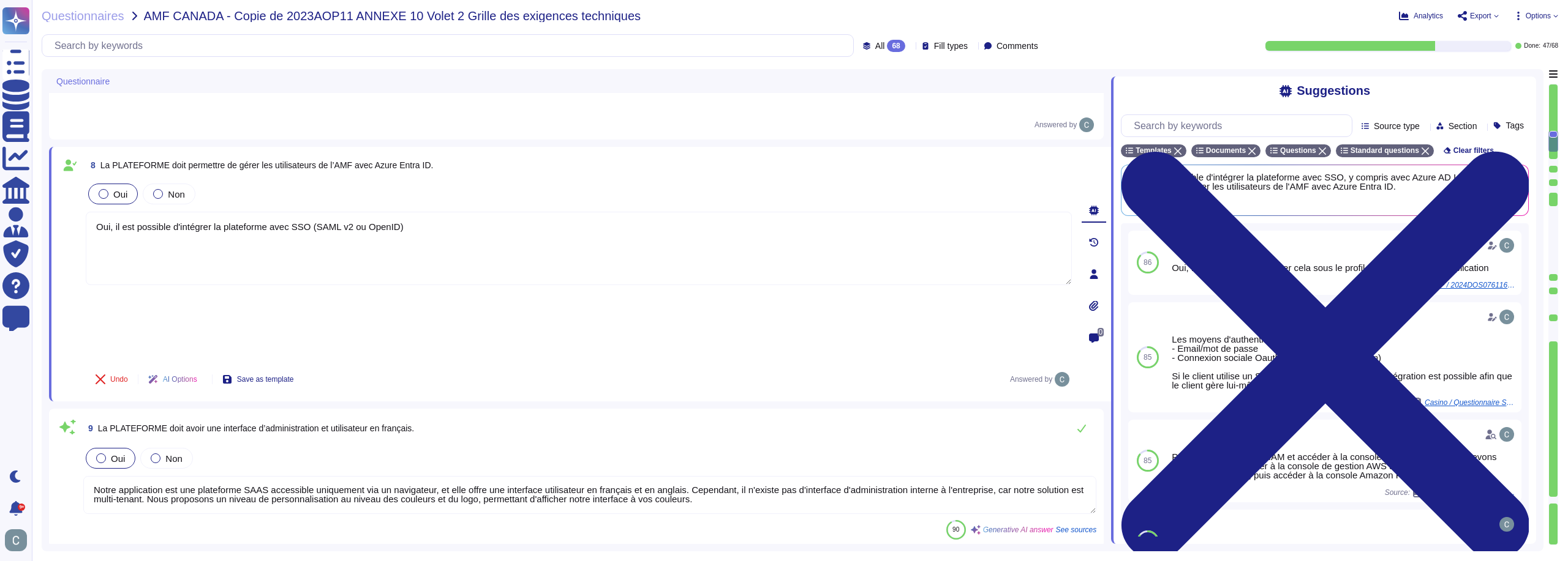
type textarea "La plateforme AssessFirst permet effectivement une gestion autonome des accès a…"
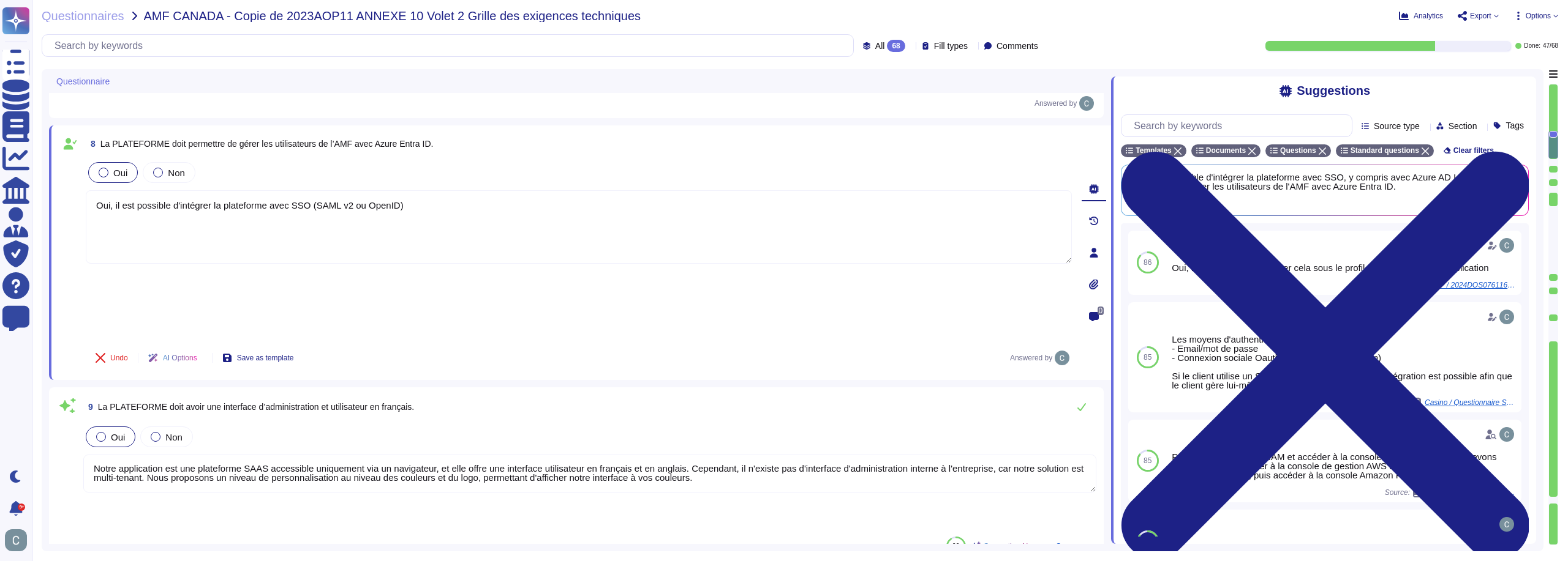
scroll to position [0, 0]
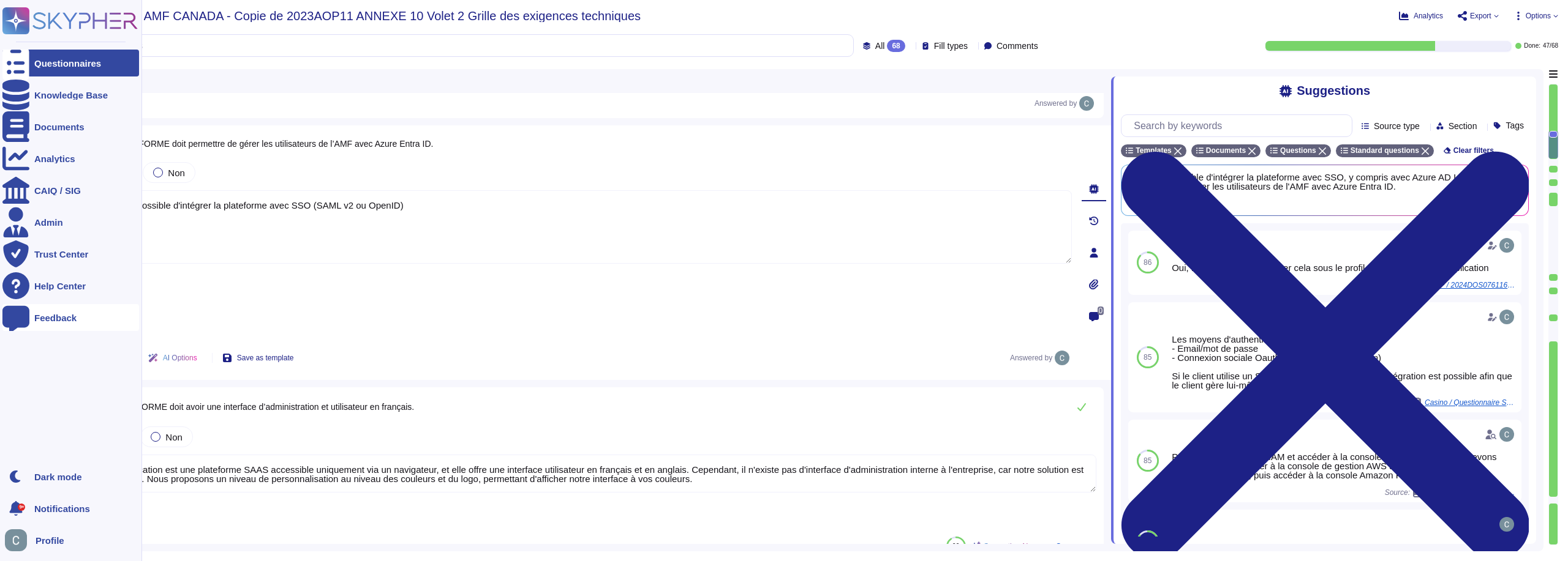
drag, startPoint x: 740, startPoint y: 329, endPoint x: 21, endPoint y: 312, distance: 719.2
click at [21, 312] on div "Questionnaires Knowledge Base Documents Analytics CAIQ / SIG Admin Trust Center…" at bounding box center [784, 280] width 1568 height 561
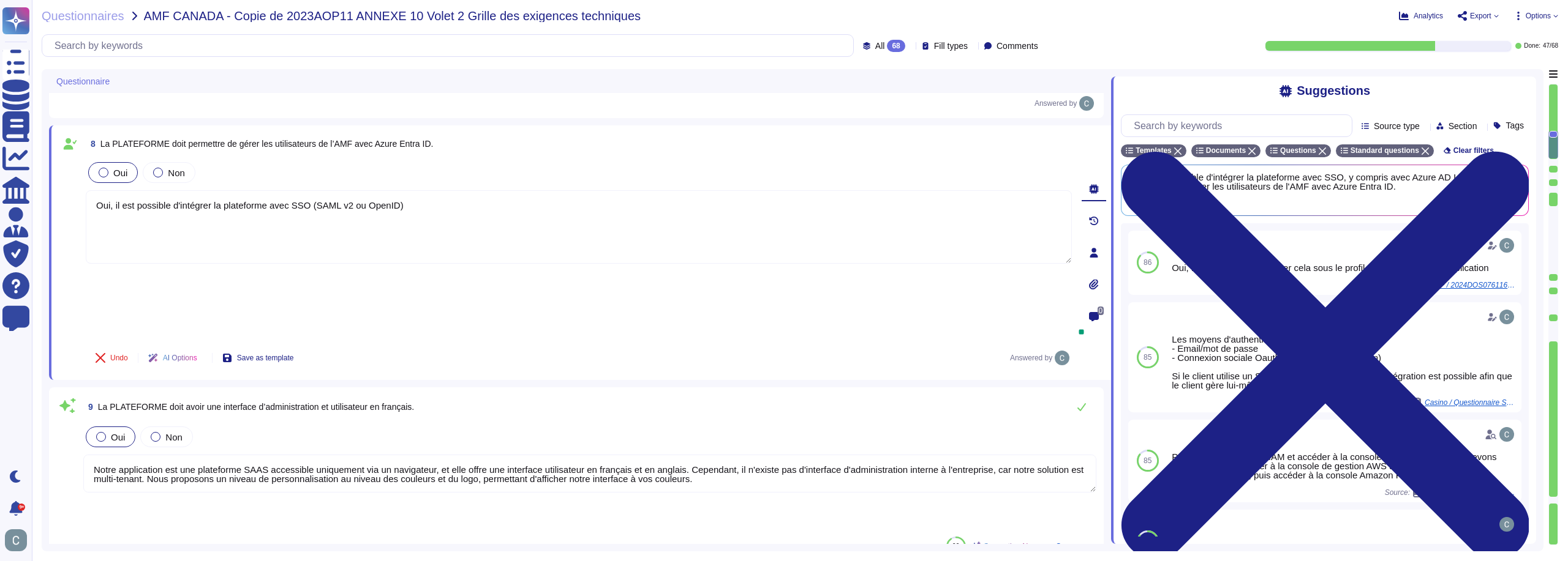
drag, startPoint x: 737, startPoint y: 341, endPoint x: 73, endPoint y: 263, distance: 668.6
click at [73, 395] on div "9 La PLATEFORME doit avoir une interface d’administration et utilisateur en fra…" at bounding box center [575, 475] width 1040 height 162
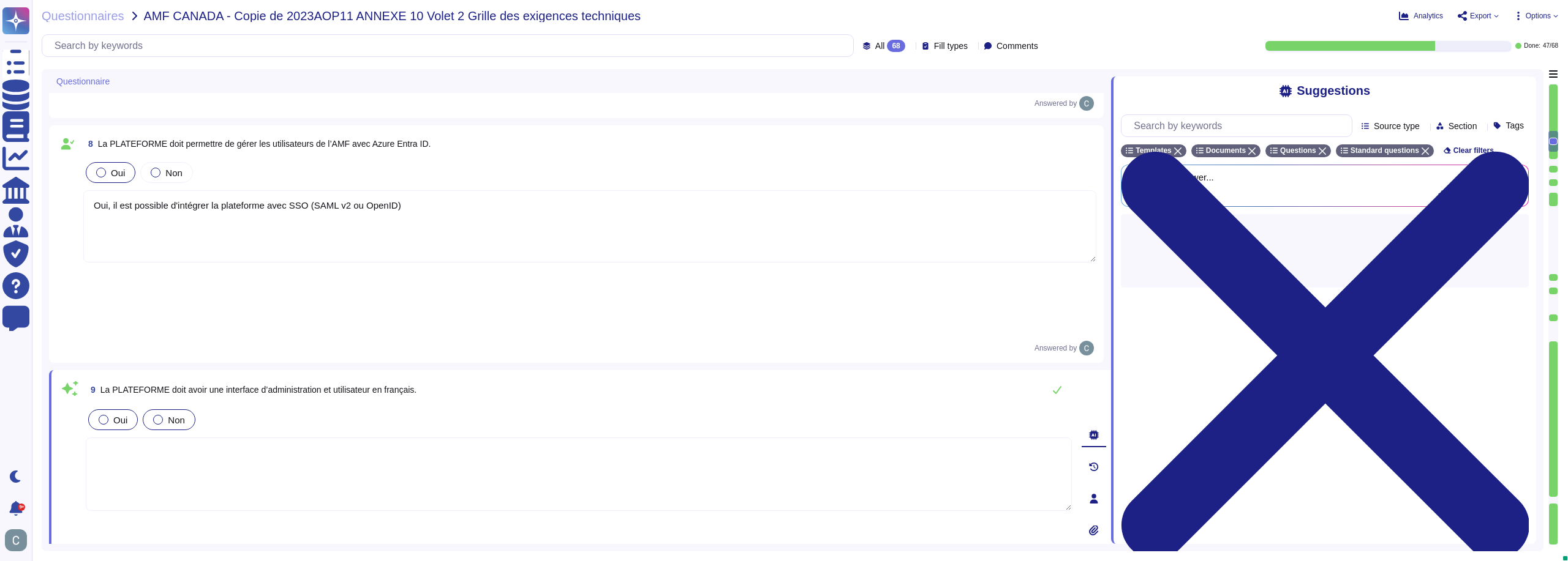
type textarea "La plateforme AssessFirst permet effectivement une gestion autonome des accès a…"
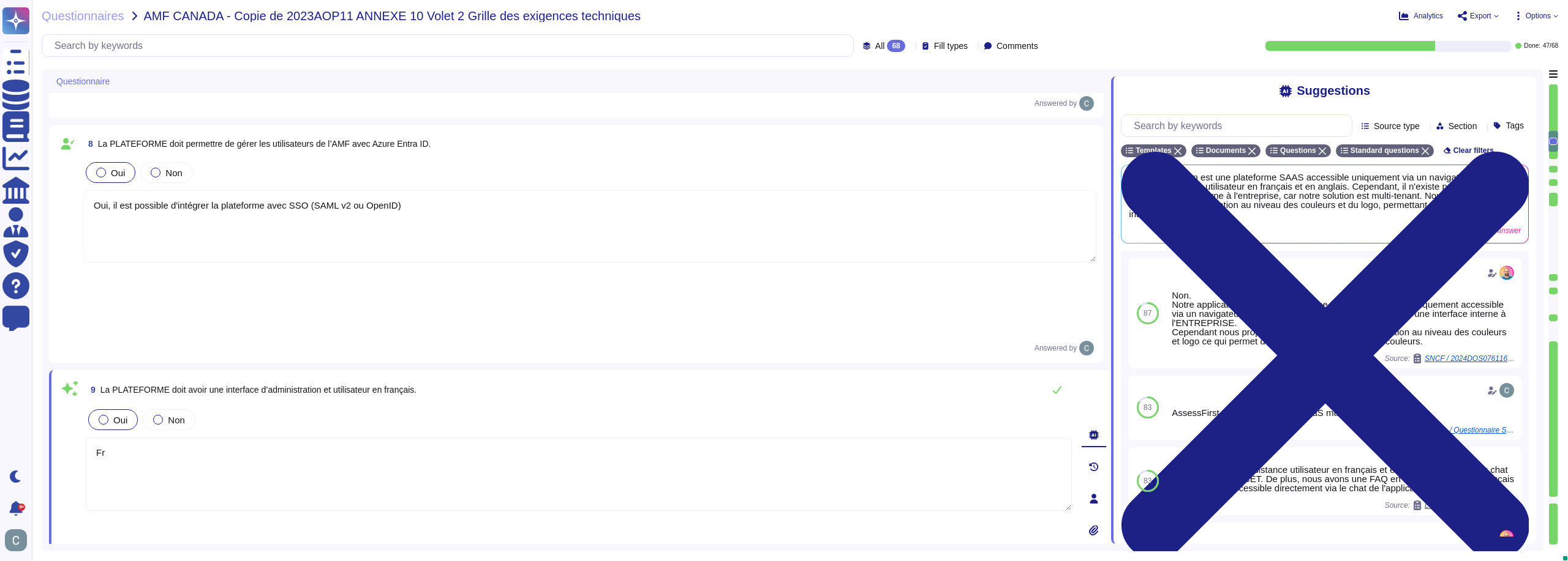
type textarea "F"
click at [349, 371] on div "9 La PLATEFORME doit avoir une interface d’administration et utilisateur en fra…" at bounding box center [580, 502] width 1063 height 264
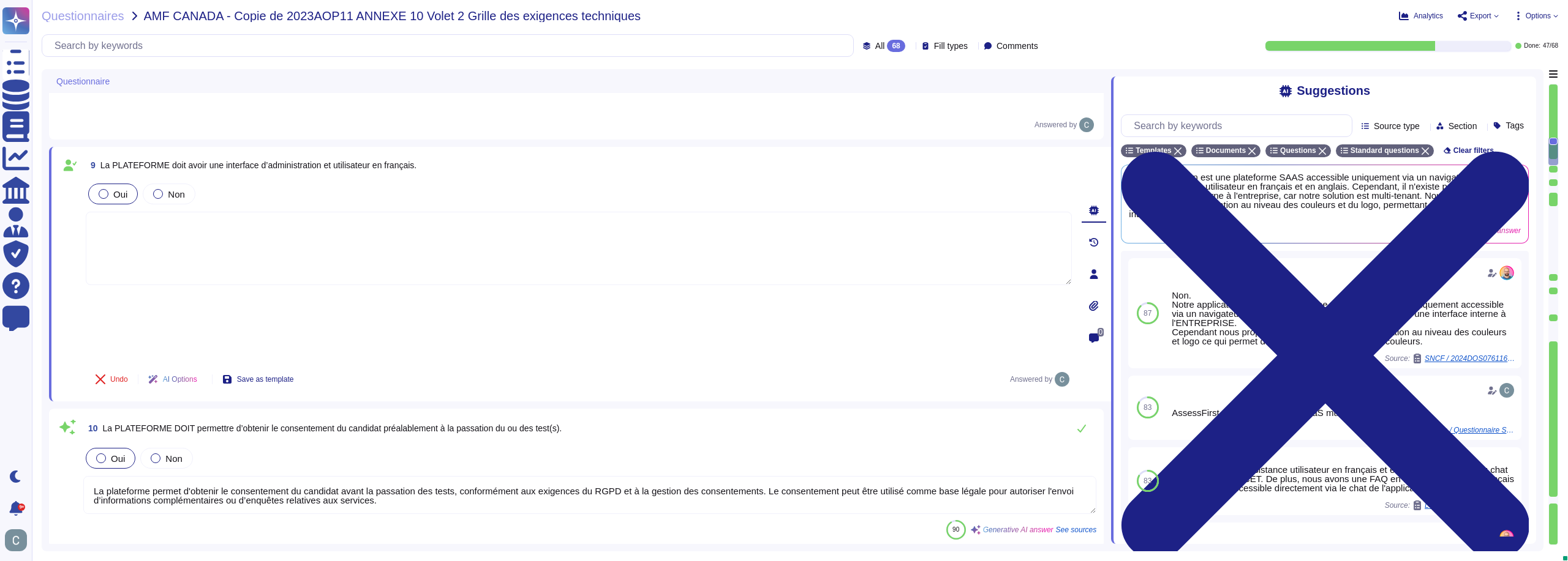
scroll to position [1376, 0]
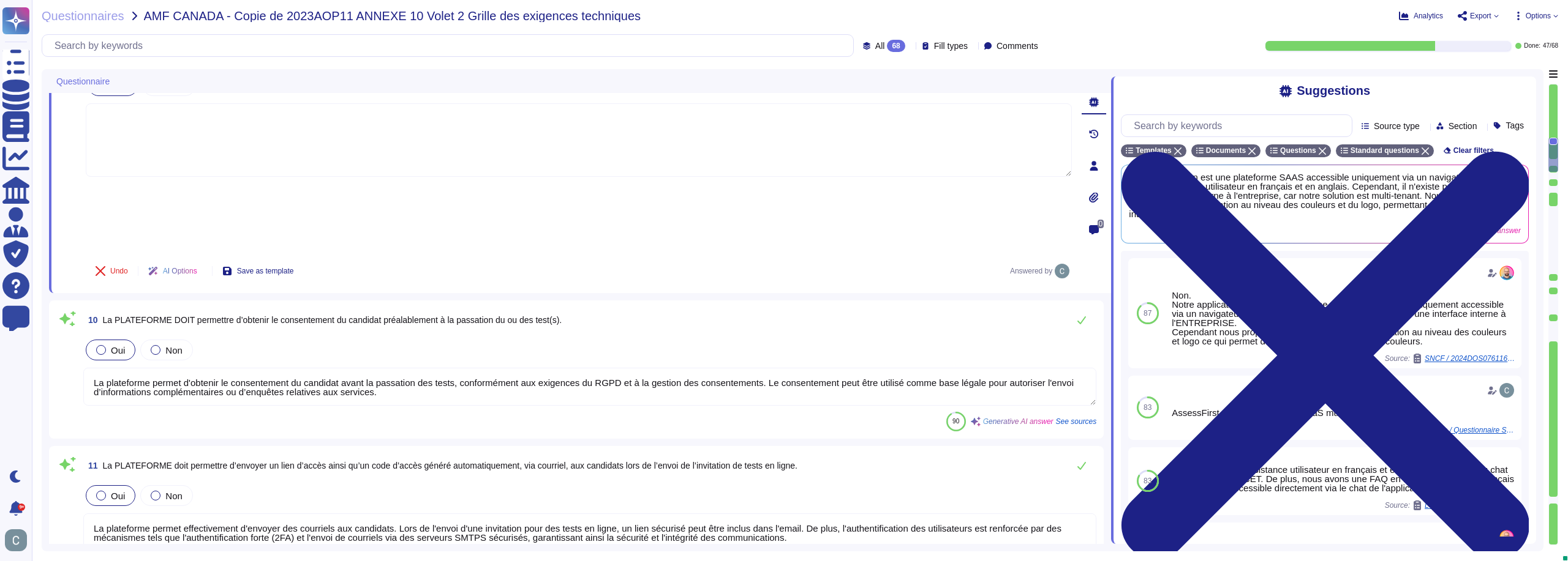
type textarea "AssessFirst propose un CSM (Customer Success Manager) dédié pour garantir la qu…"
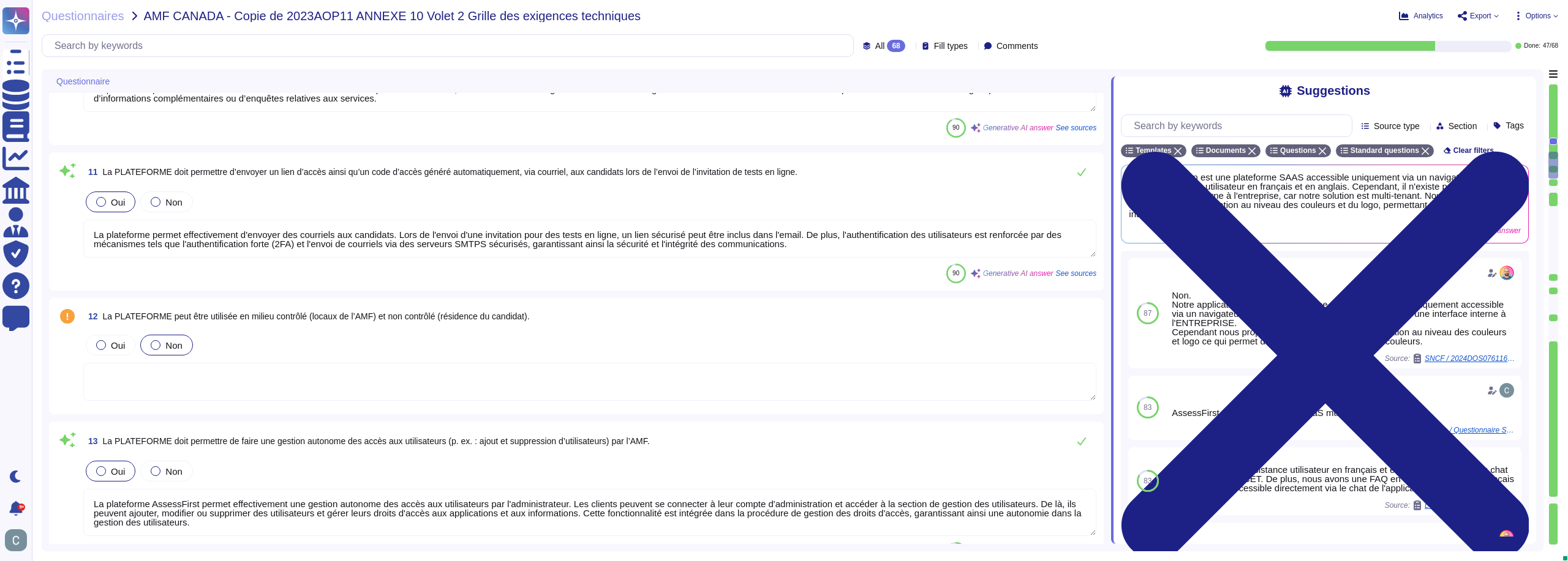
scroll to position [1560, 0]
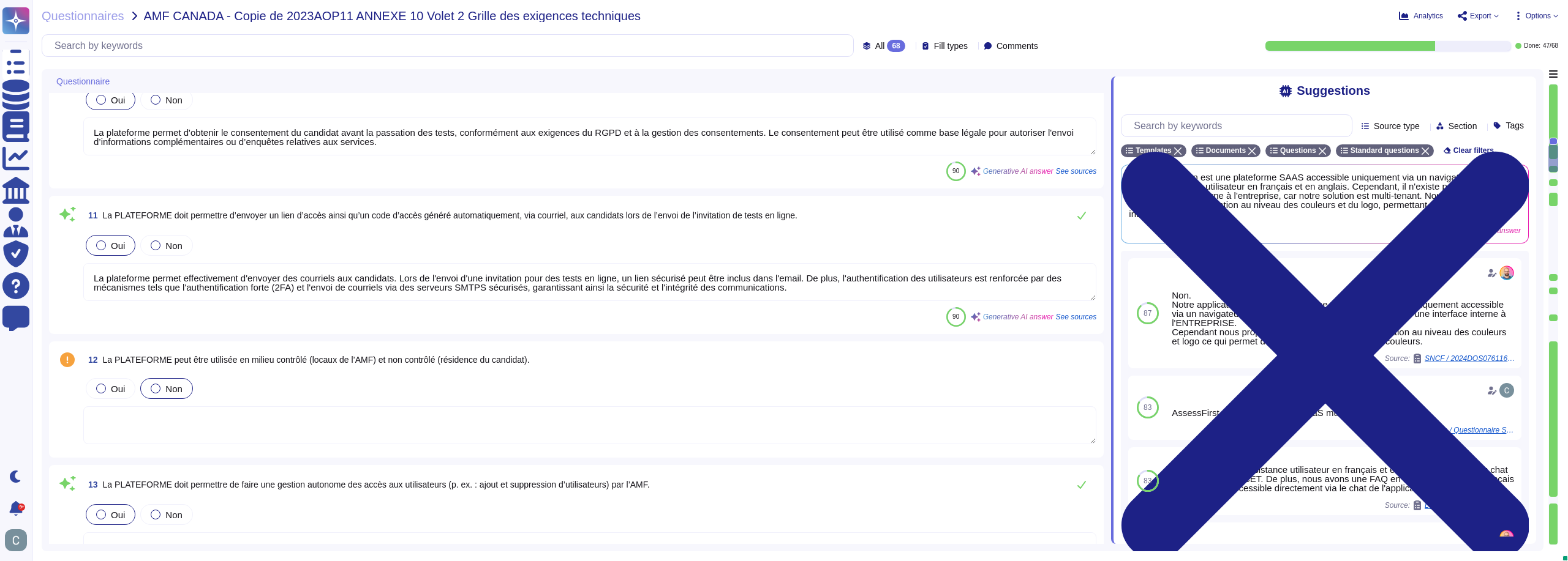
type textarea "Oui, il est possible d'intégrer la plateforme avec SSO (SAML v2 ou OpenID)"
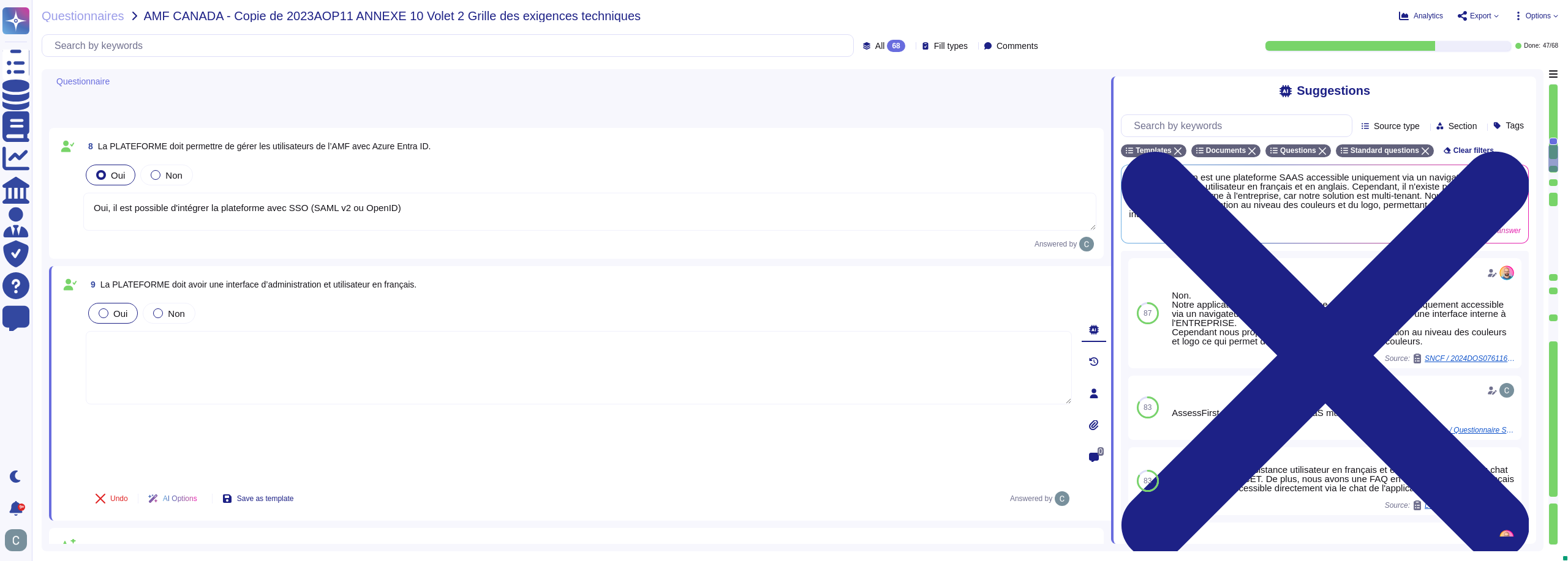
scroll to position [1041, 0]
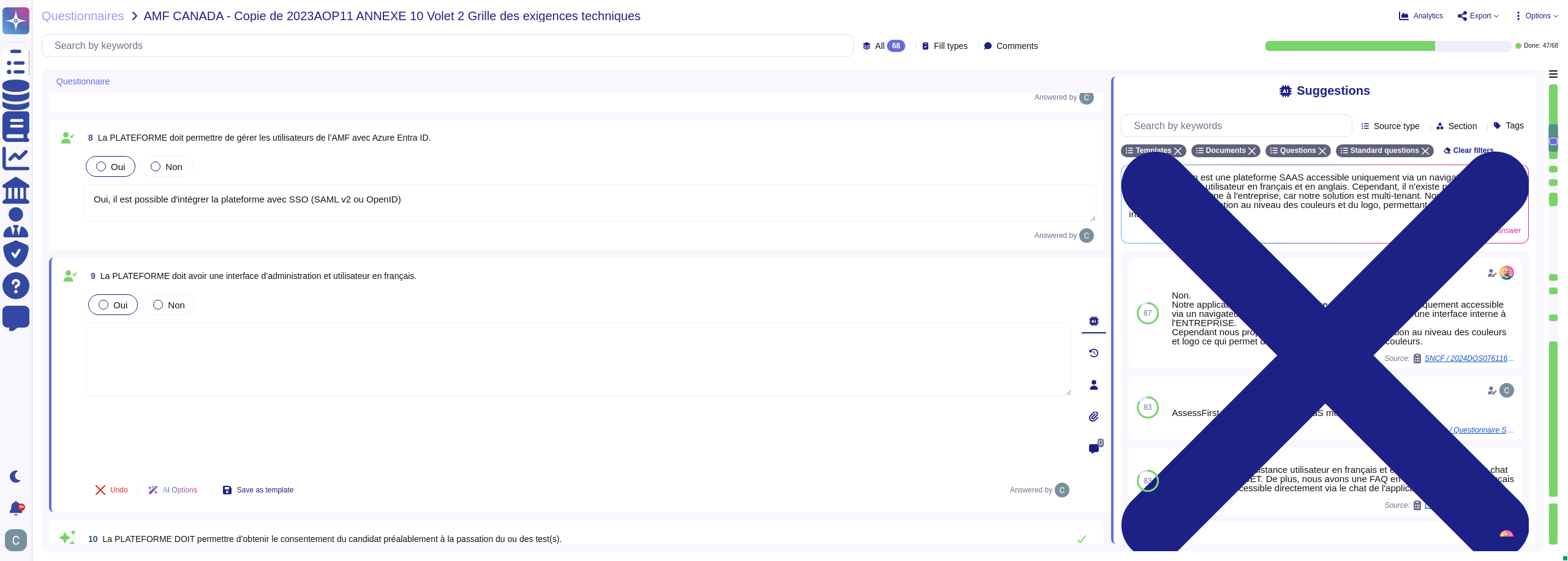
type textarea "Notre solution est une plateforme SAAS accessible via un navigateur web, optimi…"
type textarea "Les données sont stockées dans l'Union Européenne : - Amazon EU-West-3 ([GEOGRA…"
type textarea "La plateforme AssessFirst permet effectivement une gestion autonome des accès a…"
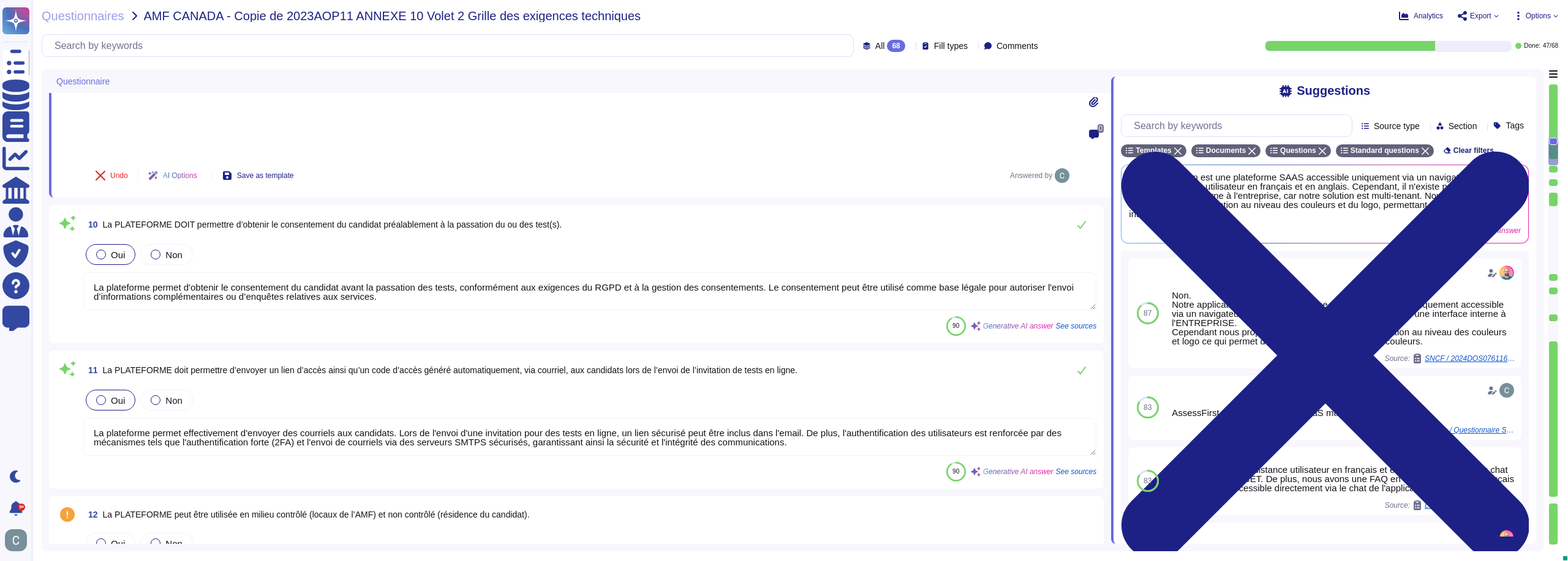
scroll to position [1408, 0]
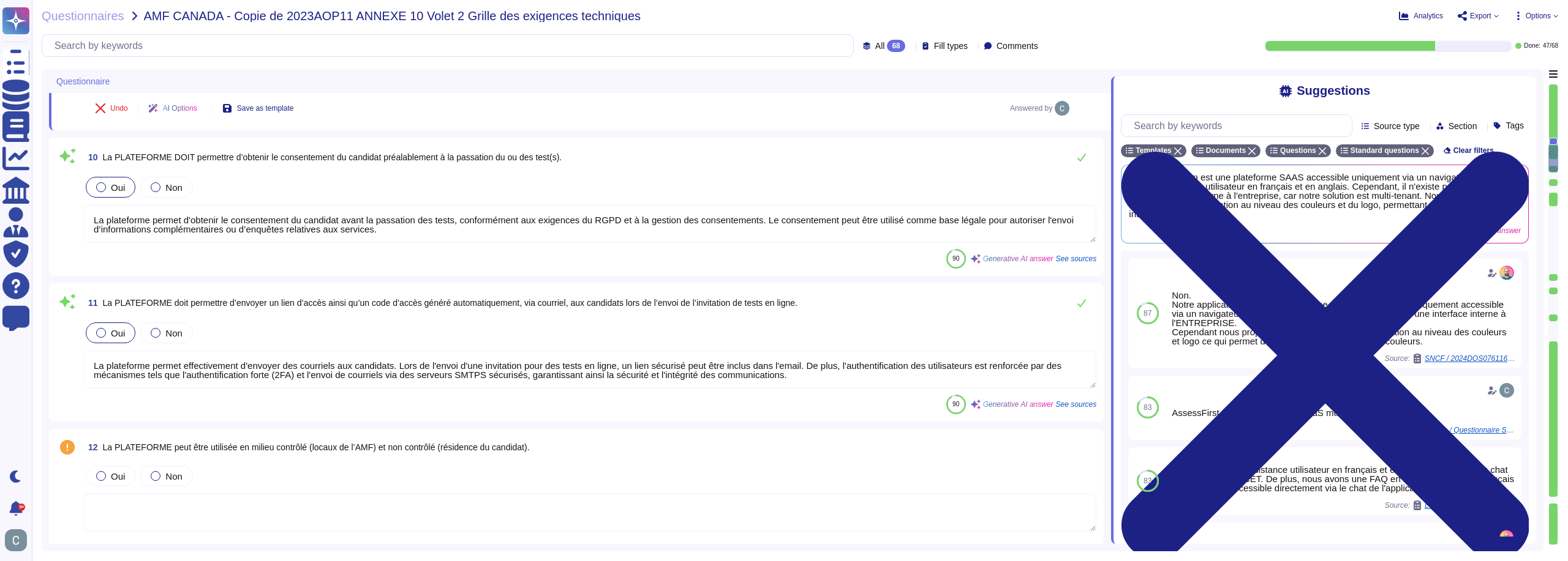
type textarea "AssessFirst propose un CSM (Customer Success Manager) dédié pour garantir la qu…"
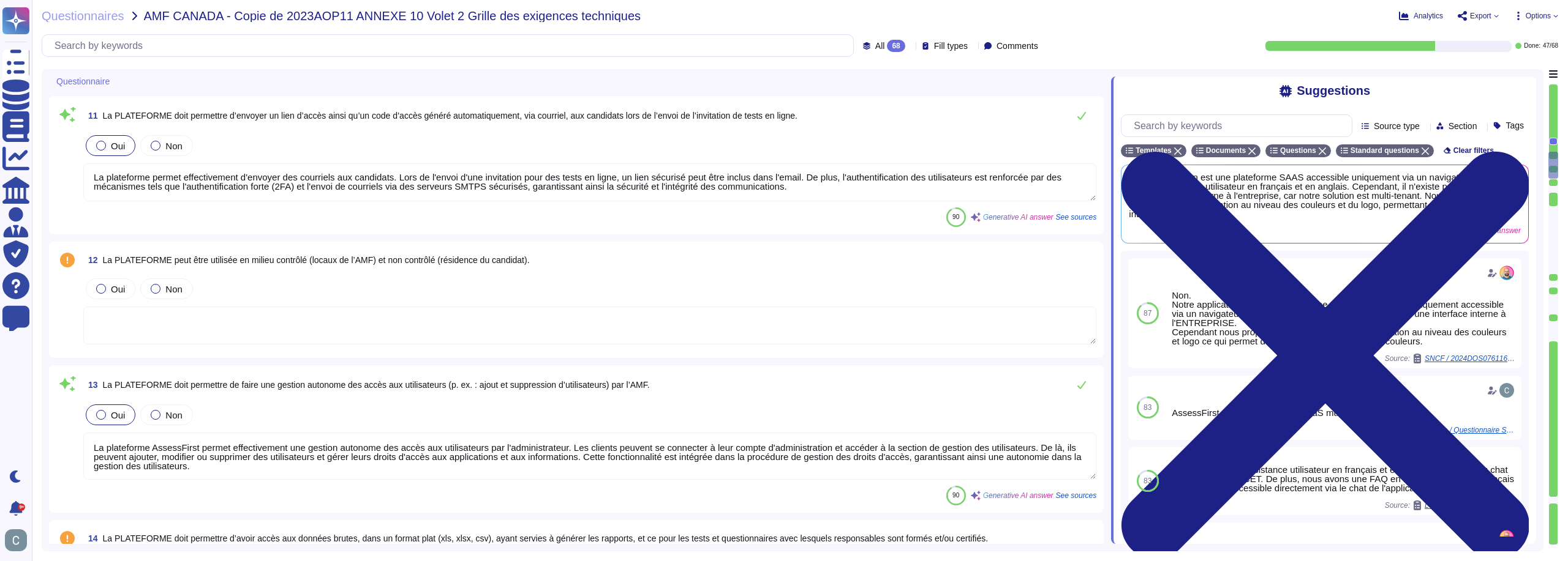
type textarea "Nous proposons une formation spécialisée axée sur des aspects spécifiques de la…"
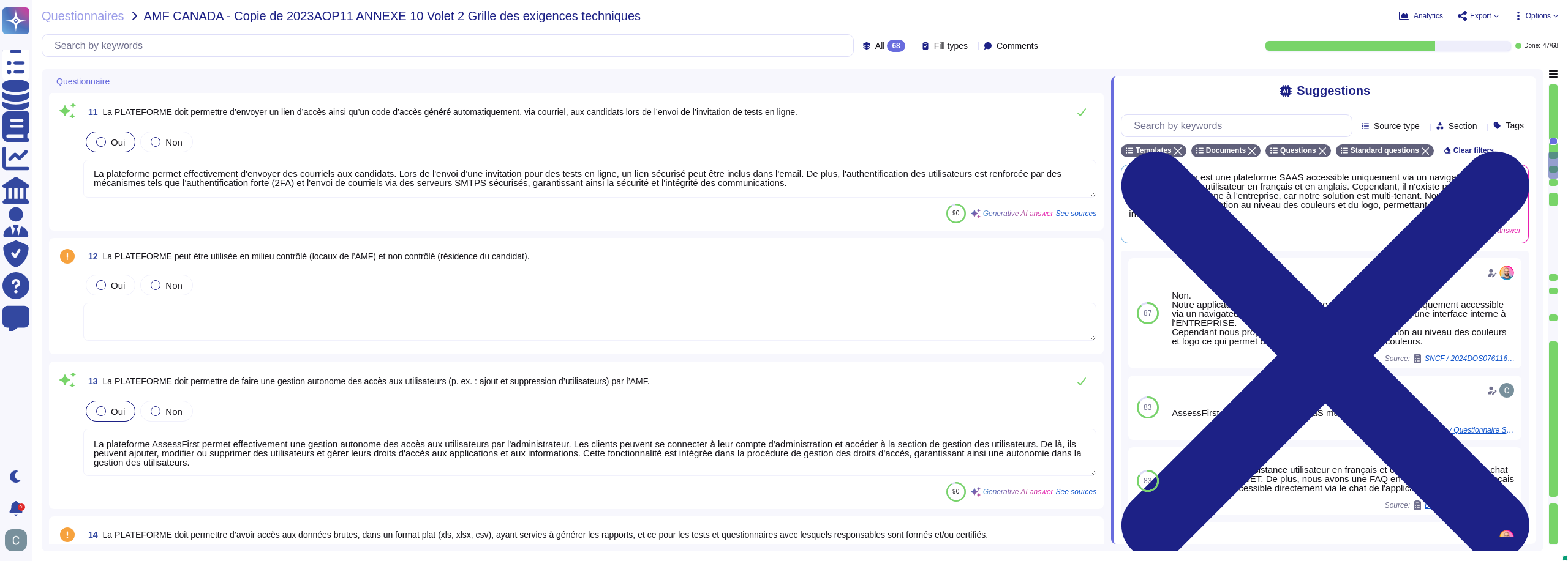
click at [240, 273] on div "Oui Non" at bounding box center [589, 285] width 1014 height 25
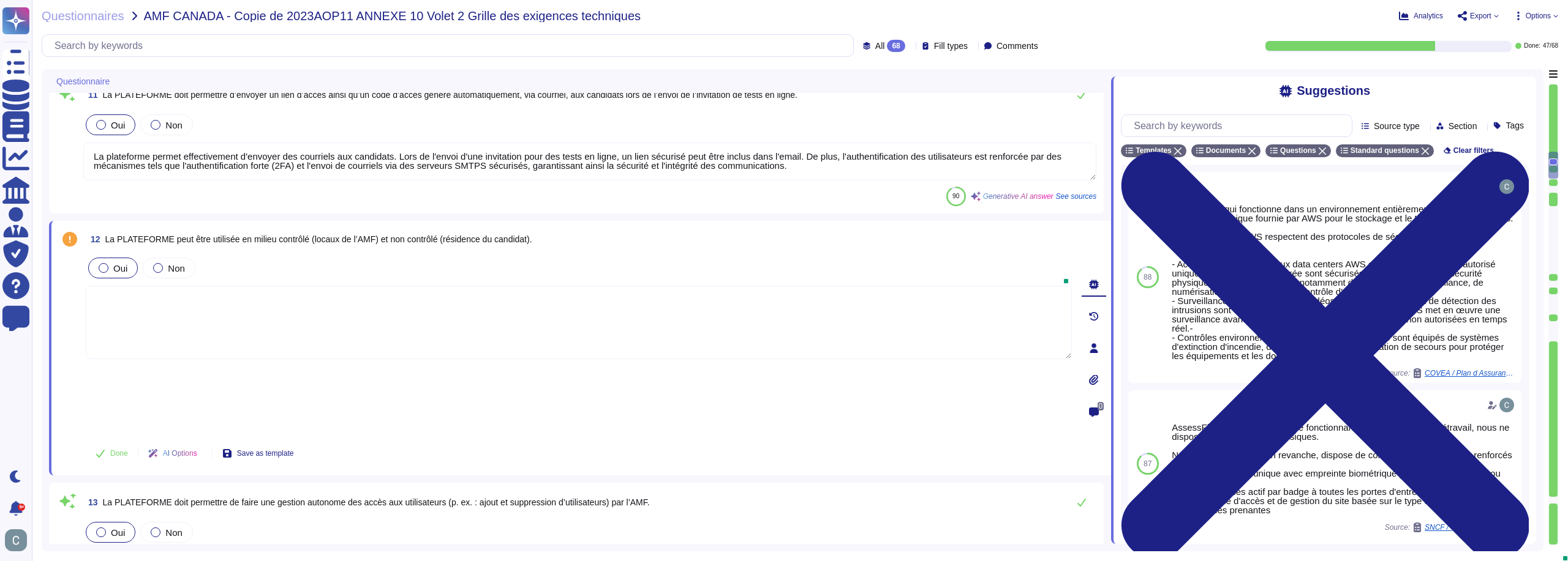
click at [111, 263] on label "Oui" at bounding box center [113, 267] width 29 height 10
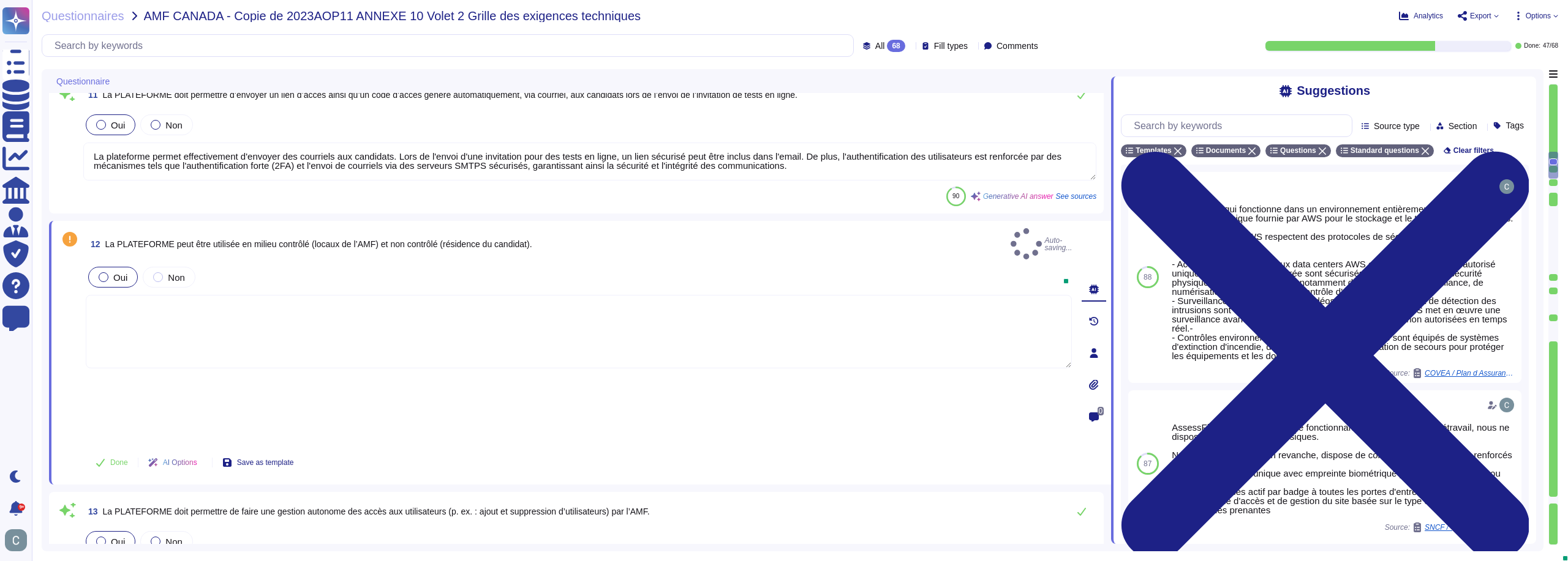
click at [169, 295] on textarea at bounding box center [579, 332] width 986 height 73
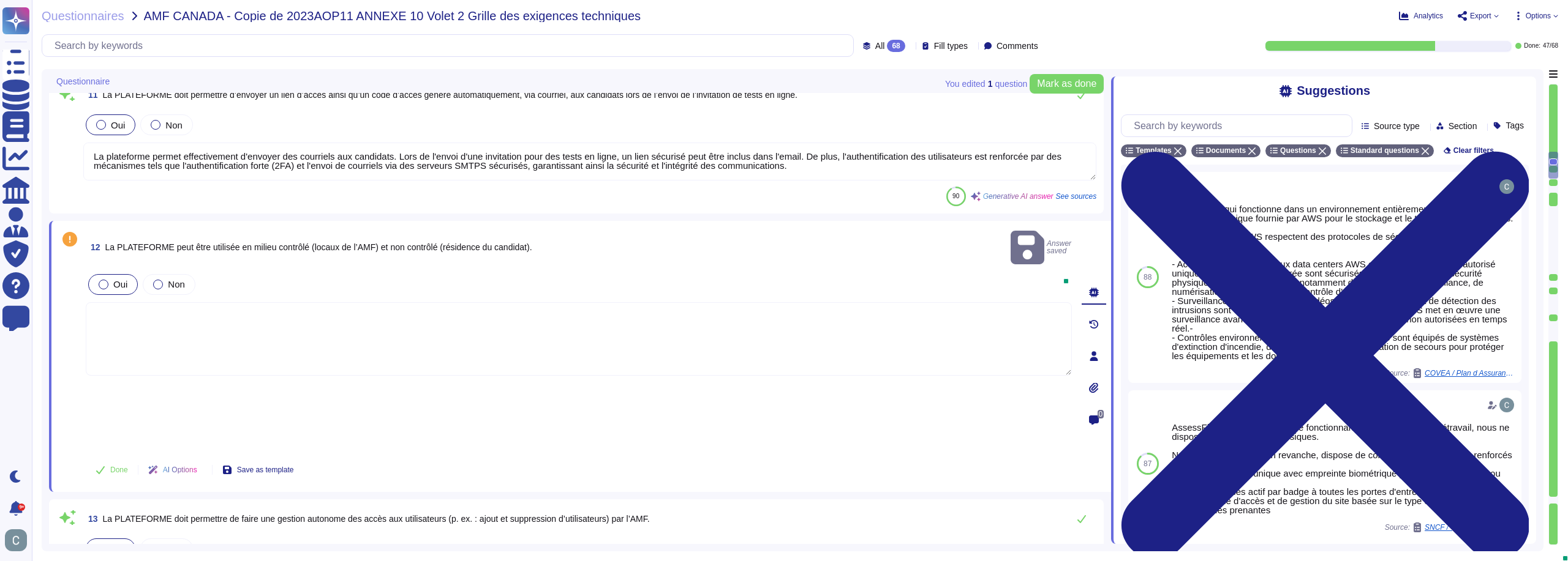
click at [171, 302] on textarea at bounding box center [579, 339] width 986 height 73
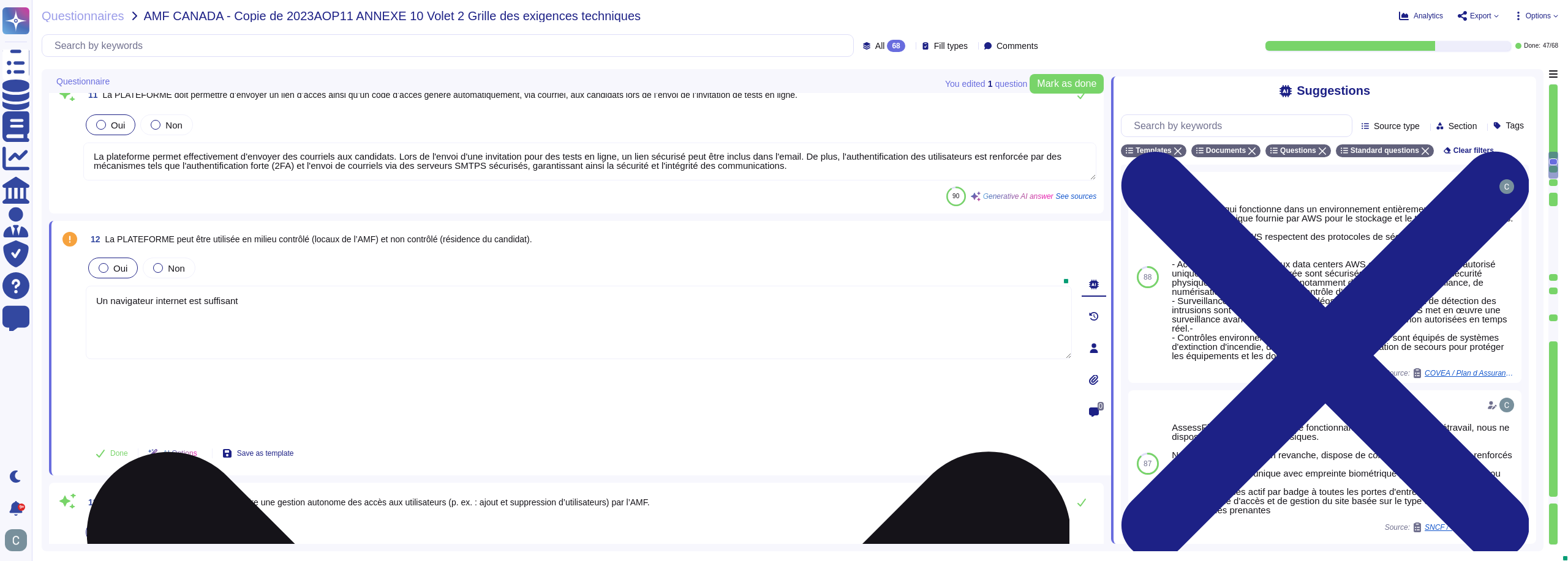
drag, startPoint x: 280, startPoint y: 218, endPoint x: 129, endPoint y: 219, distance: 151.0
click at [72, 228] on div "12 La PLATEFORME peut être utilisée en milieu contrôlé (locaux de l’AMF) et non…" at bounding box center [565, 348] width 1014 height 240
click at [273, 286] on textarea "Un navigateur internet est suffisant" at bounding box center [579, 322] width 986 height 73
click at [289, 286] on textarea "Un navigateur internet est suffisant pour avoir acces à la plateforme" at bounding box center [579, 322] width 986 height 73
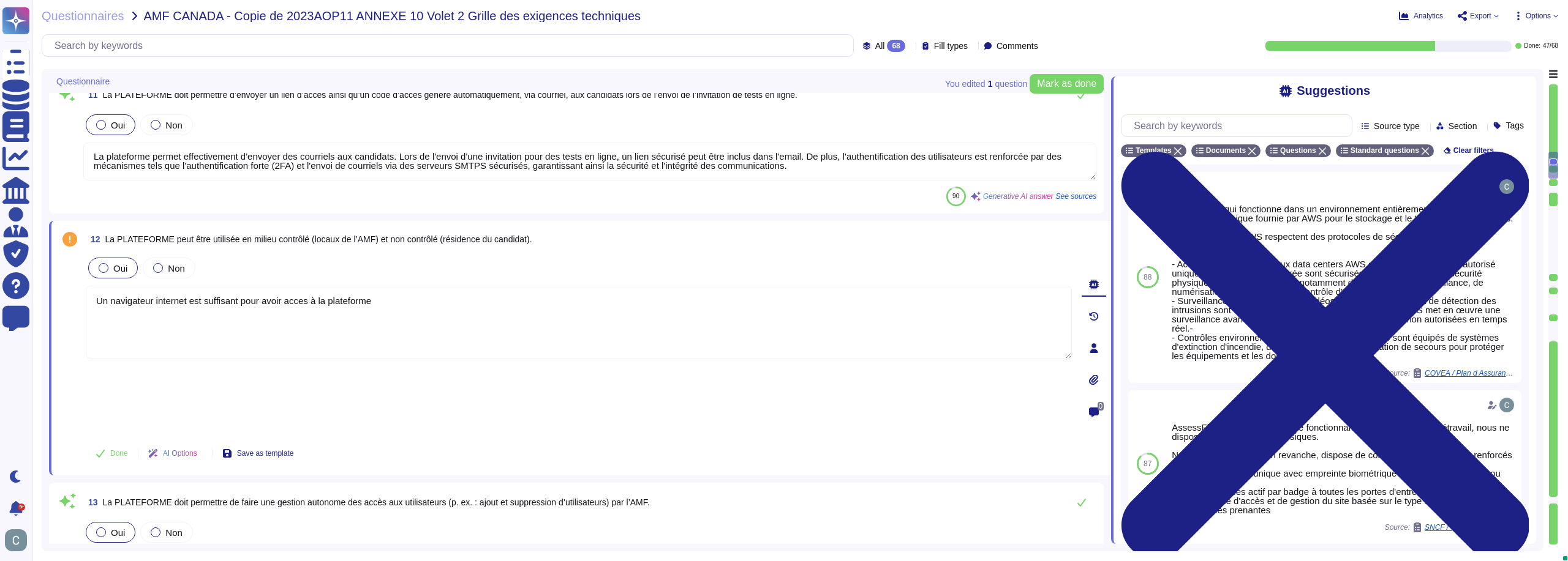
drag, startPoint x: 386, startPoint y: 230, endPoint x: 79, endPoint y: 215, distance: 307.4
click at [79, 228] on div "12 La PLATEFORME peut être utilisée en milieu contrôlé (locaux de l’AMF) et non…" at bounding box center [565, 348] width 1014 height 240
type textarea "Un navigateur internet est suffisant pour avoir accès à la plateforme"
click at [108, 441] on button "Done" at bounding box center [112, 454] width 52 height 24
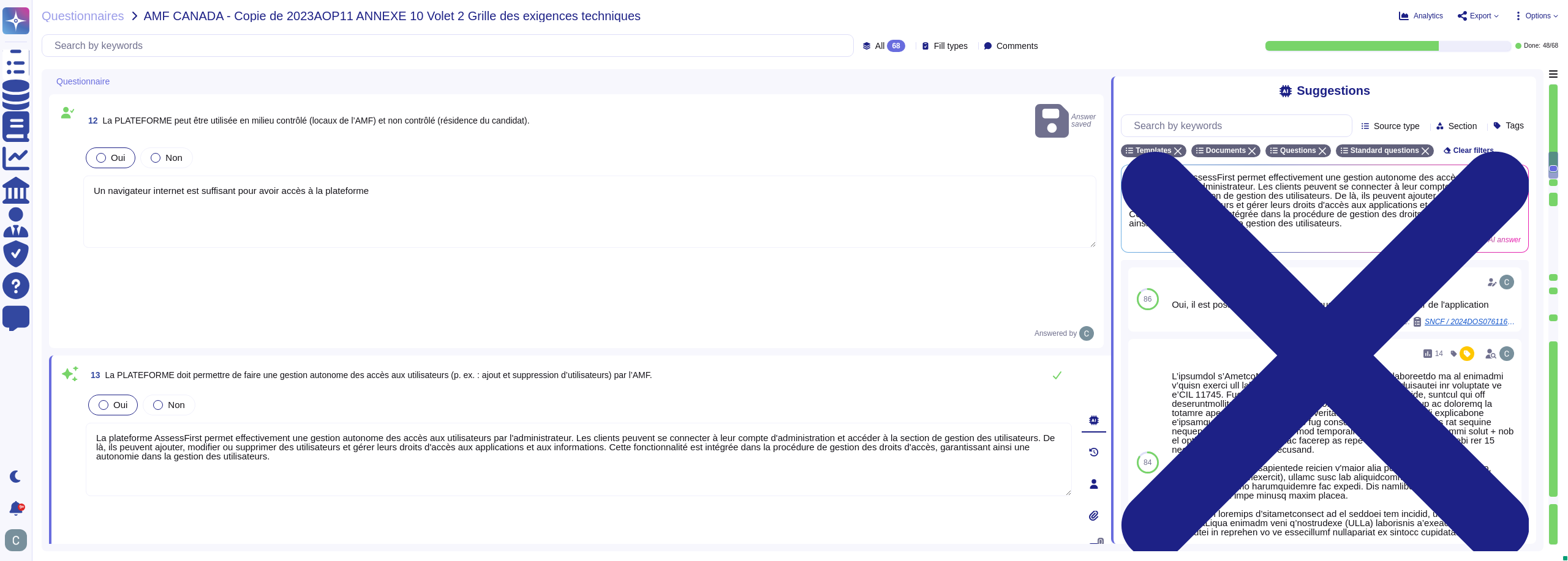
type textarea "Nous proposons une formation spécialisée axée sur des aspects spécifiques de la…"
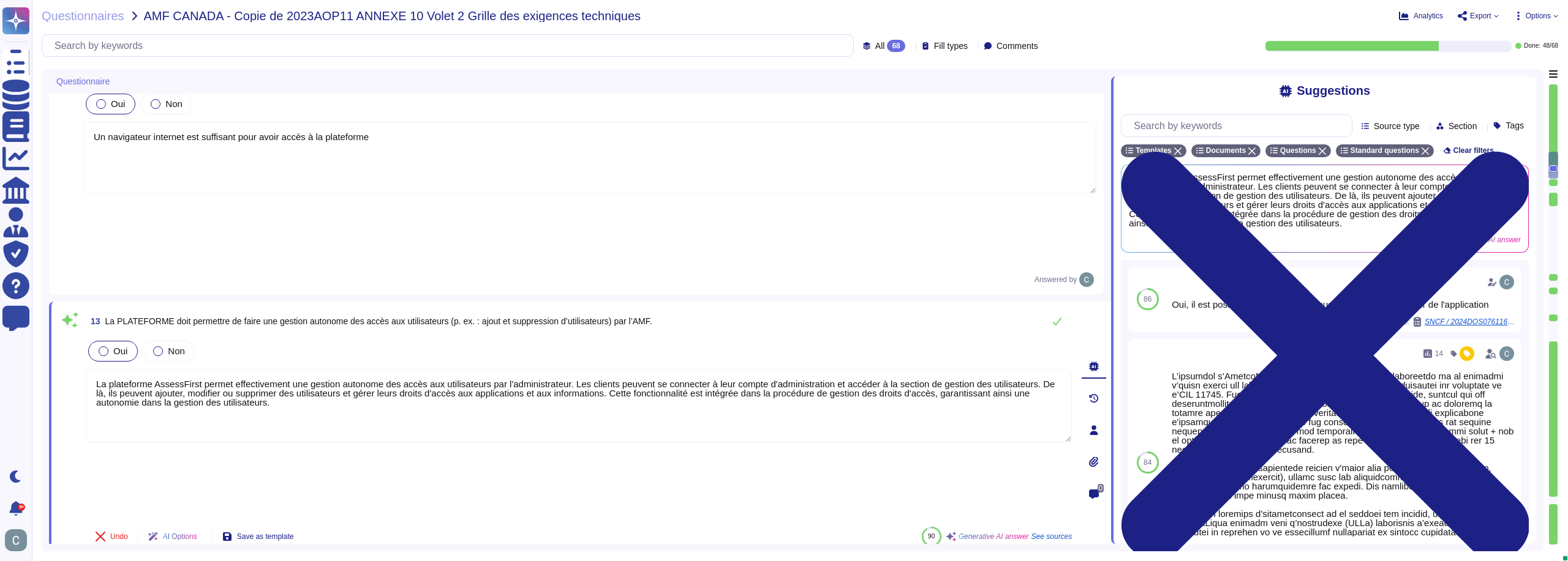
scroll to position [1714, 0]
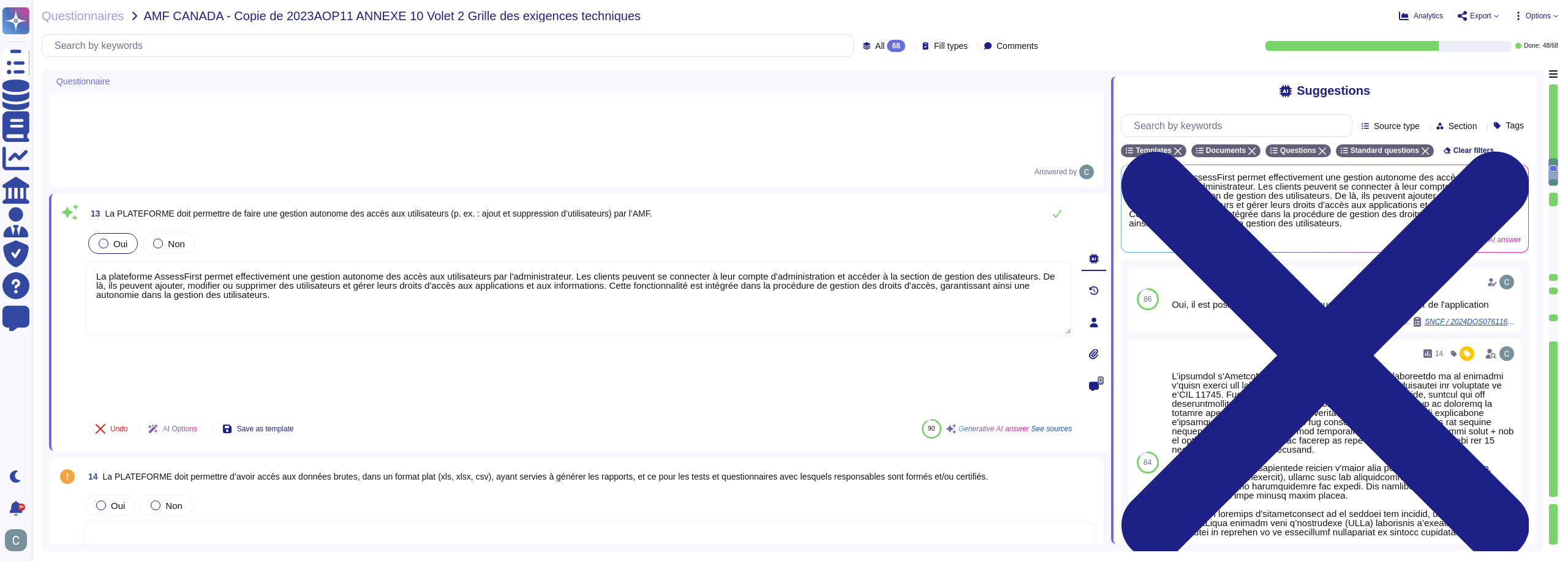
type textarea "La plateforme d'AssessFirst propose un catalogue de types de tests qui inclut :…"
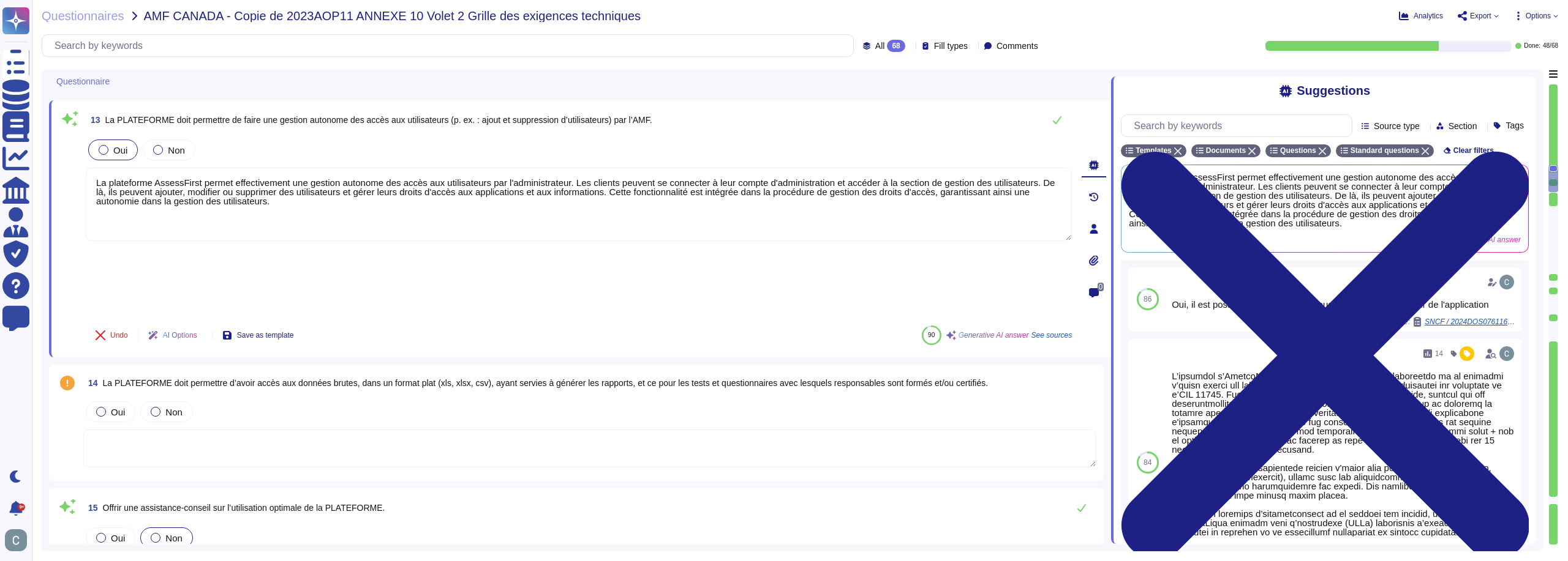
scroll to position [1897, 0]
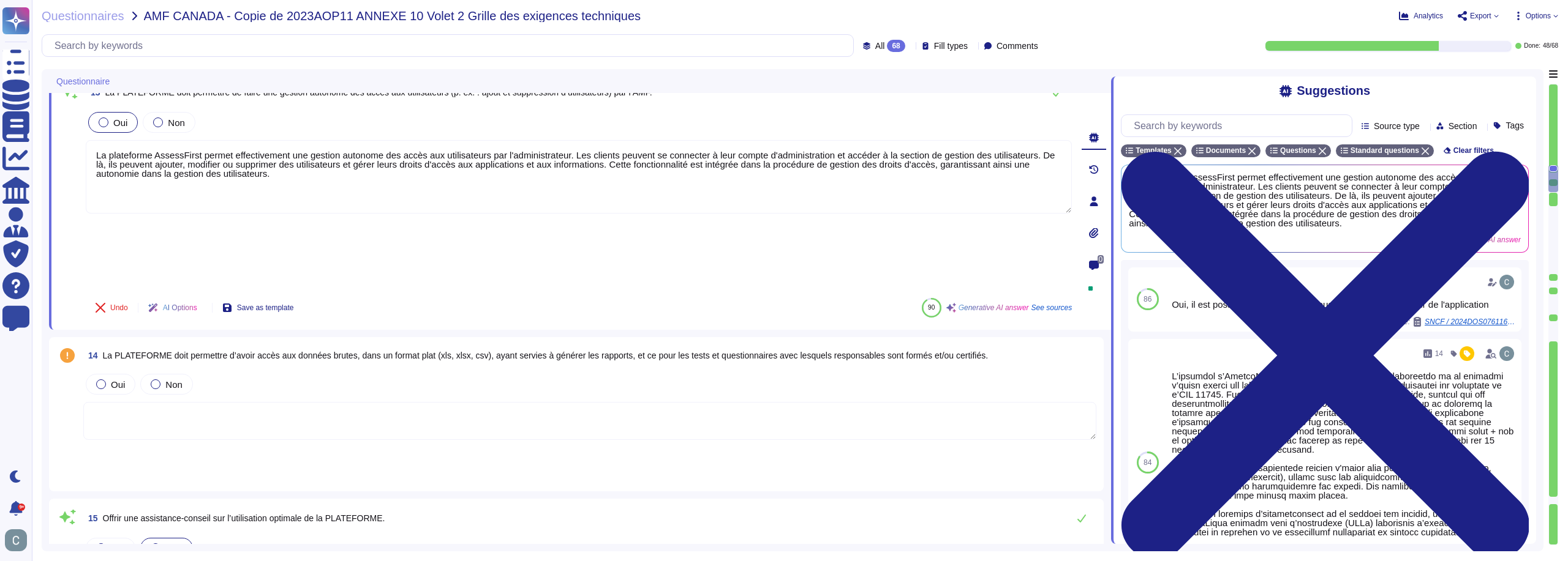
click at [287, 402] on textarea at bounding box center [589, 420] width 1014 height 38
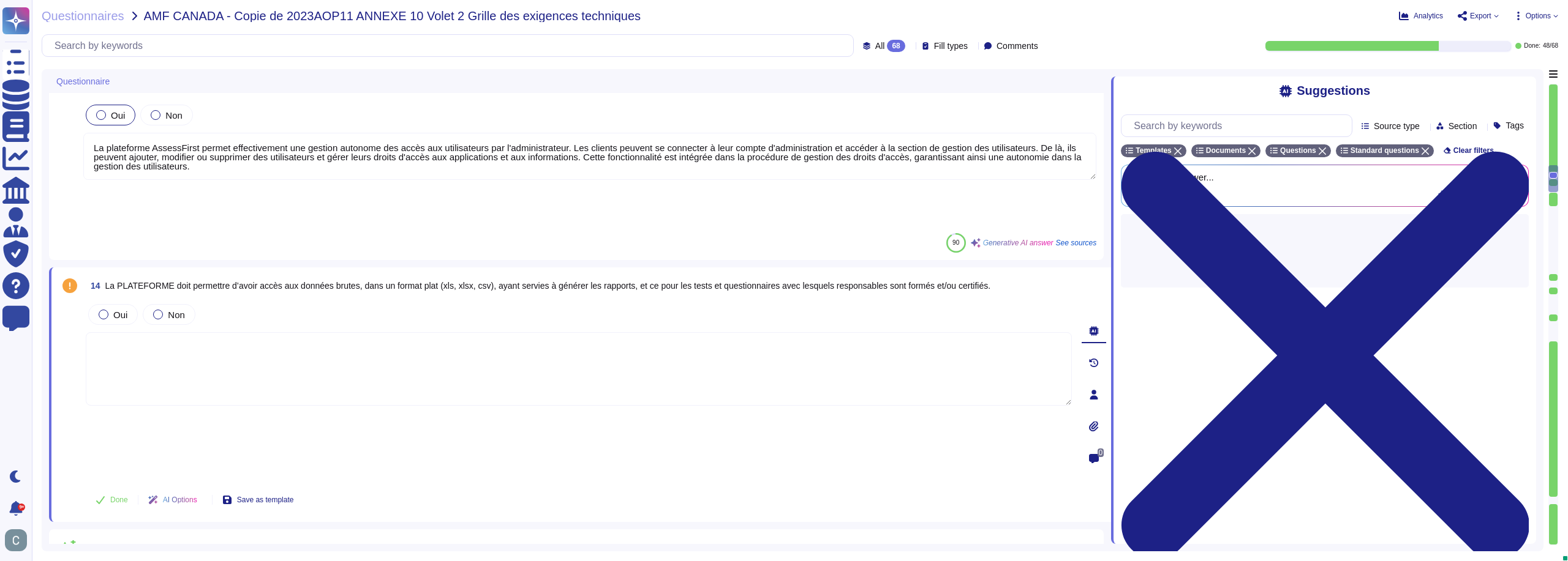
type textarea "La plateforme d'AssessFirst propose un catalogue de types de tests qui inclut :…"
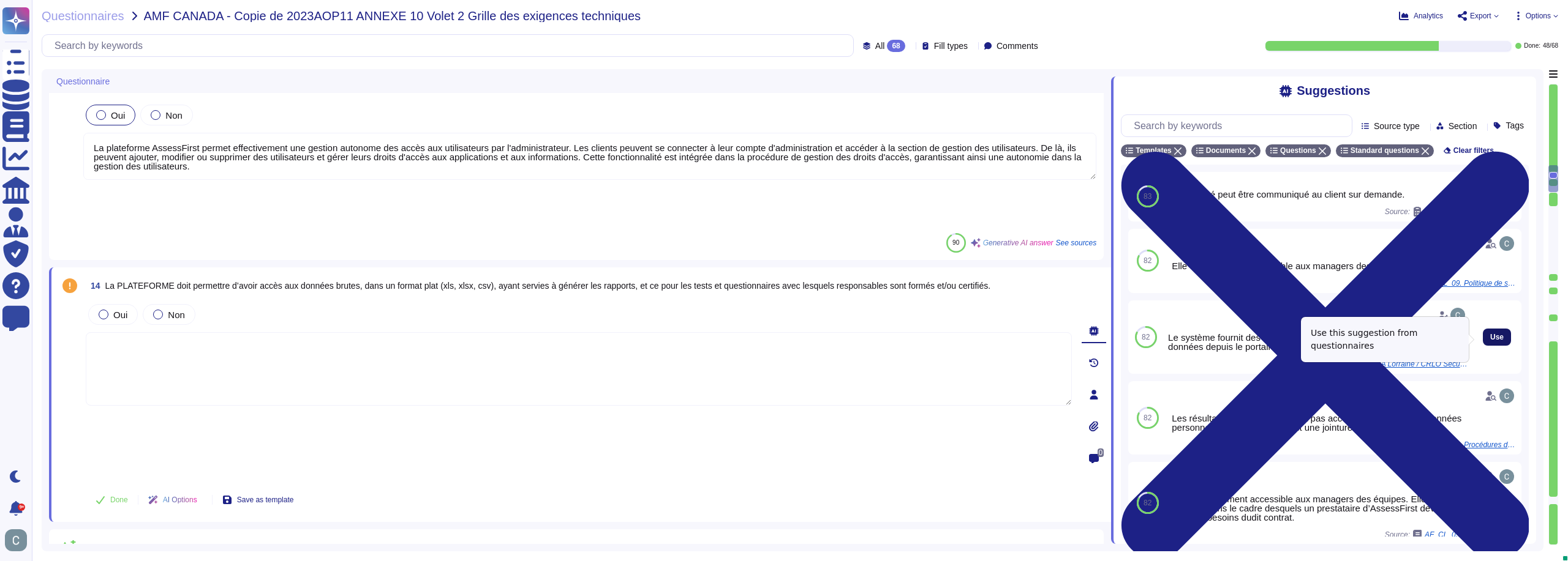
click at [1490, 338] on span "Use" at bounding box center [1496, 337] width 13 height 7
type textarea "Le système fournit des tableaux de bord et permet d'exporter les données depuis…"
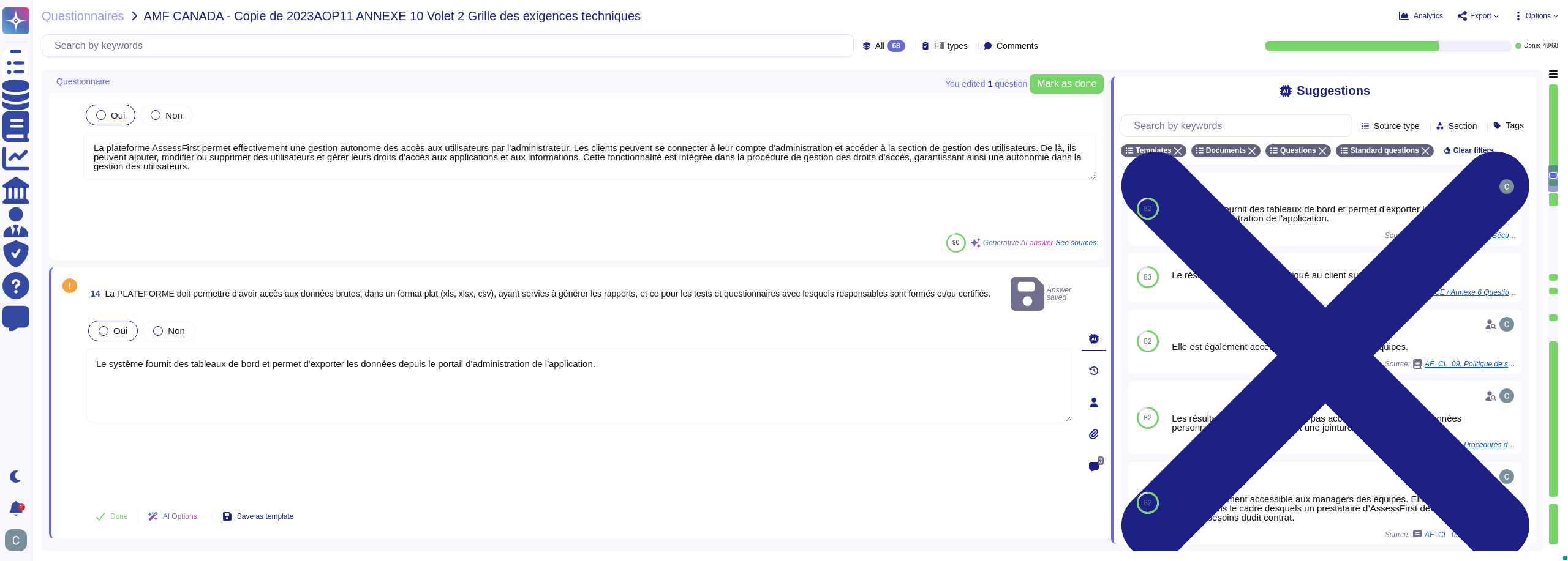
click at [122, 326] on span "Oui" at bounding box center [121, 331] width 14 height 10
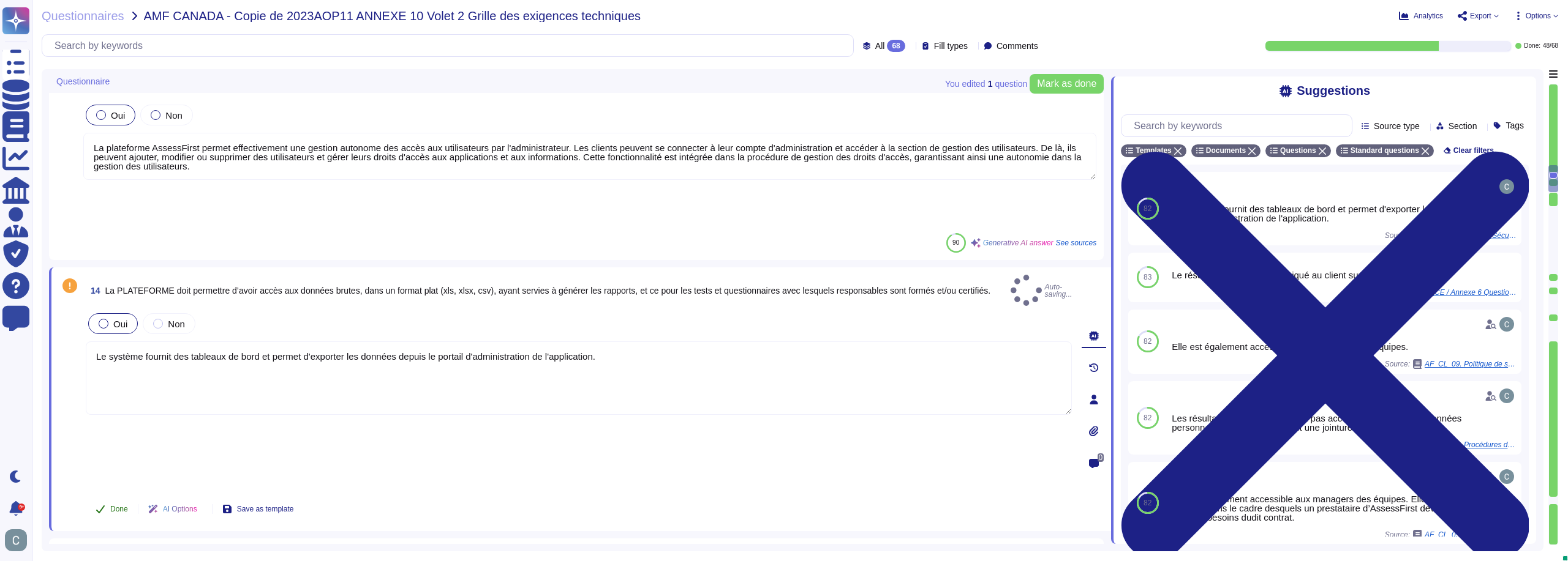
click at [104, 497] on button "Done" at bounding box center [112, 509] width 52 height 24
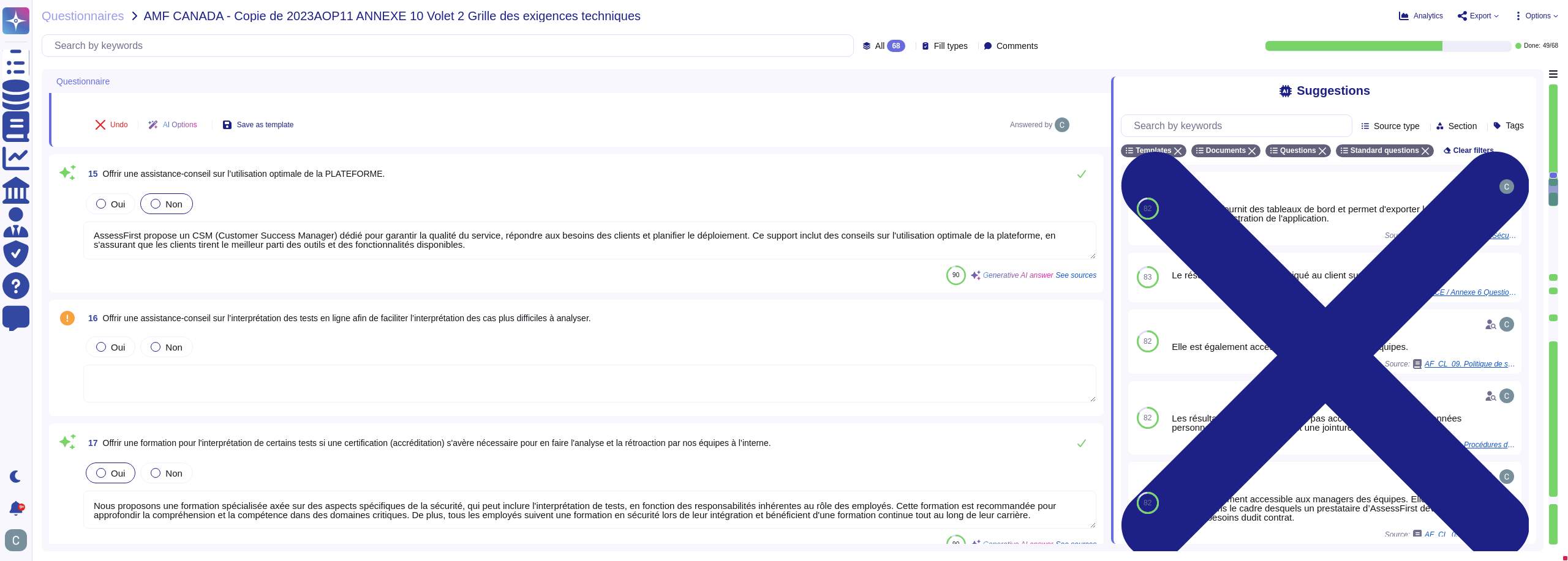
scroll to position [2204, 0]
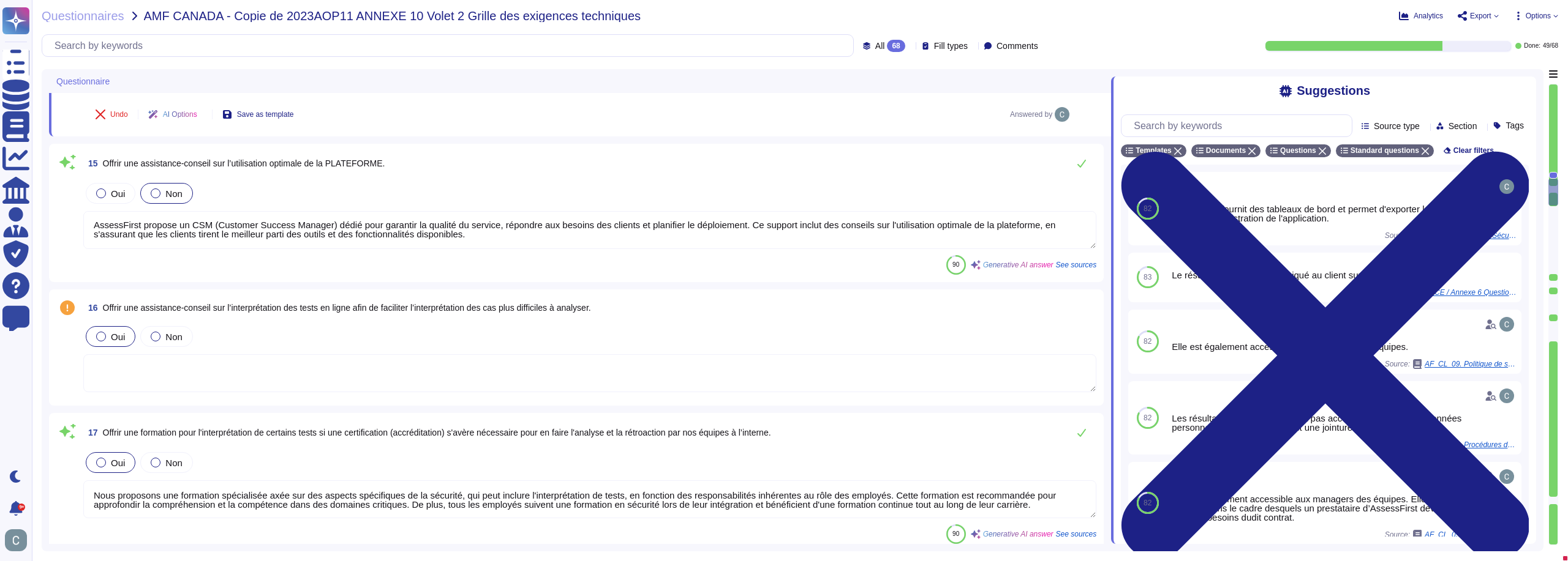
click at [104, 326] on div "Oui" at bounding box center [110, 336] width 50 height 21
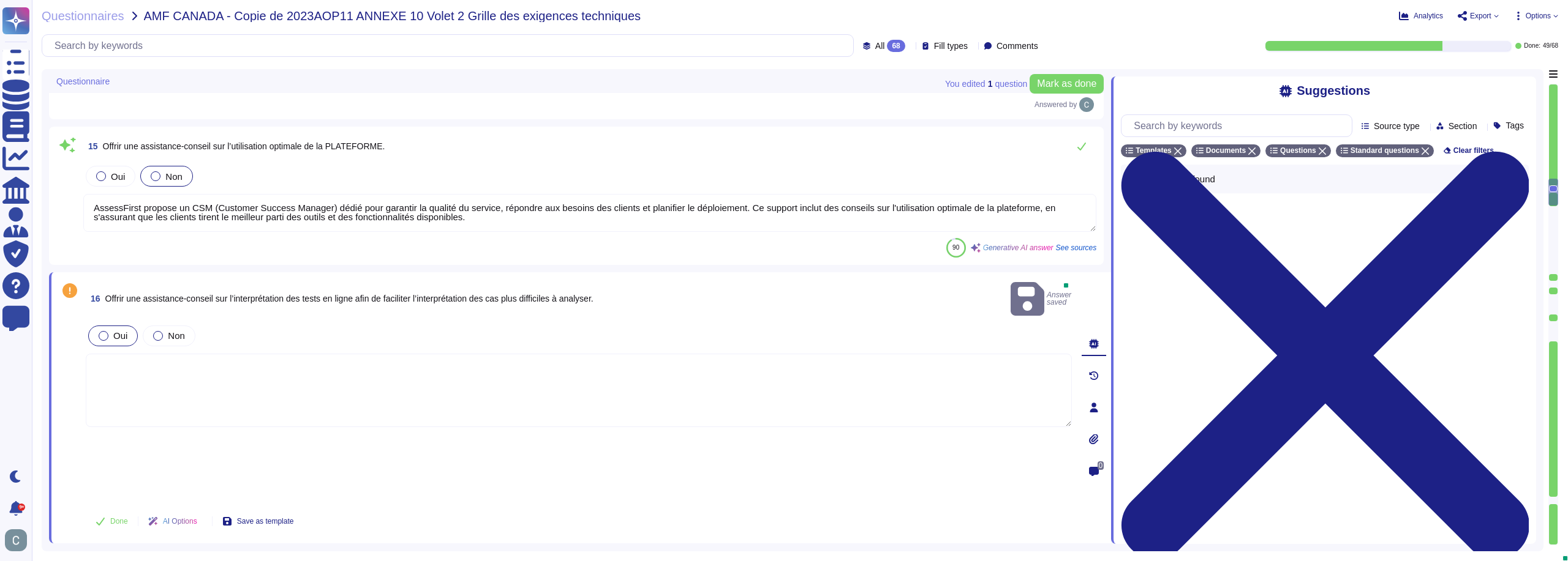
click at [177, 354] on textarea at bounding box center [579, 391] width 986 height 73
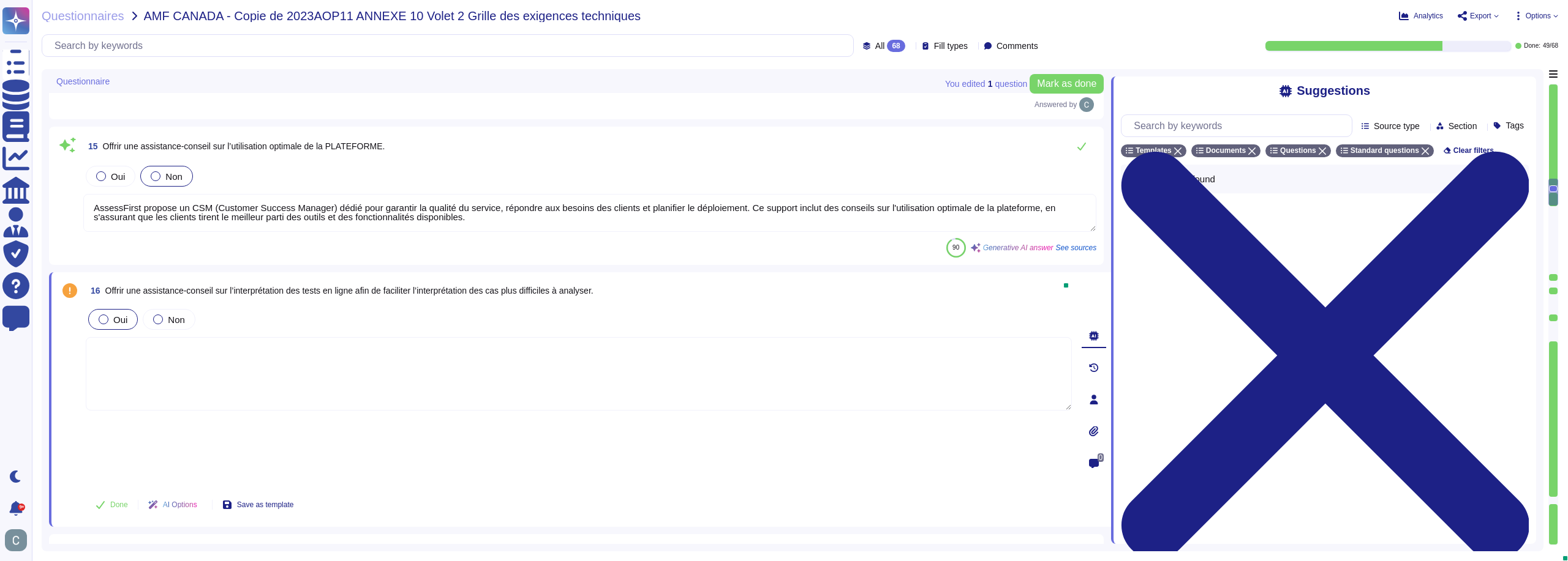
click at [290, 337] on textarea at bounding box center [579, 374] width 986 height 73
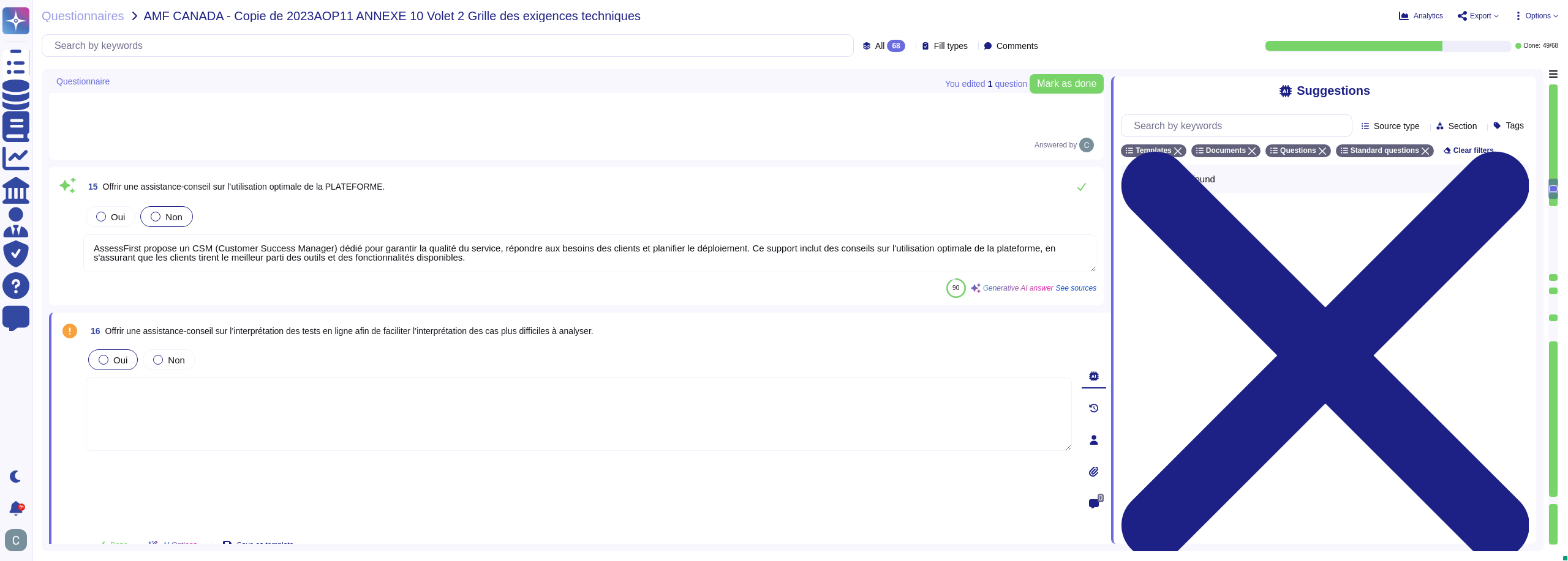
scroll to position [2143, 0]
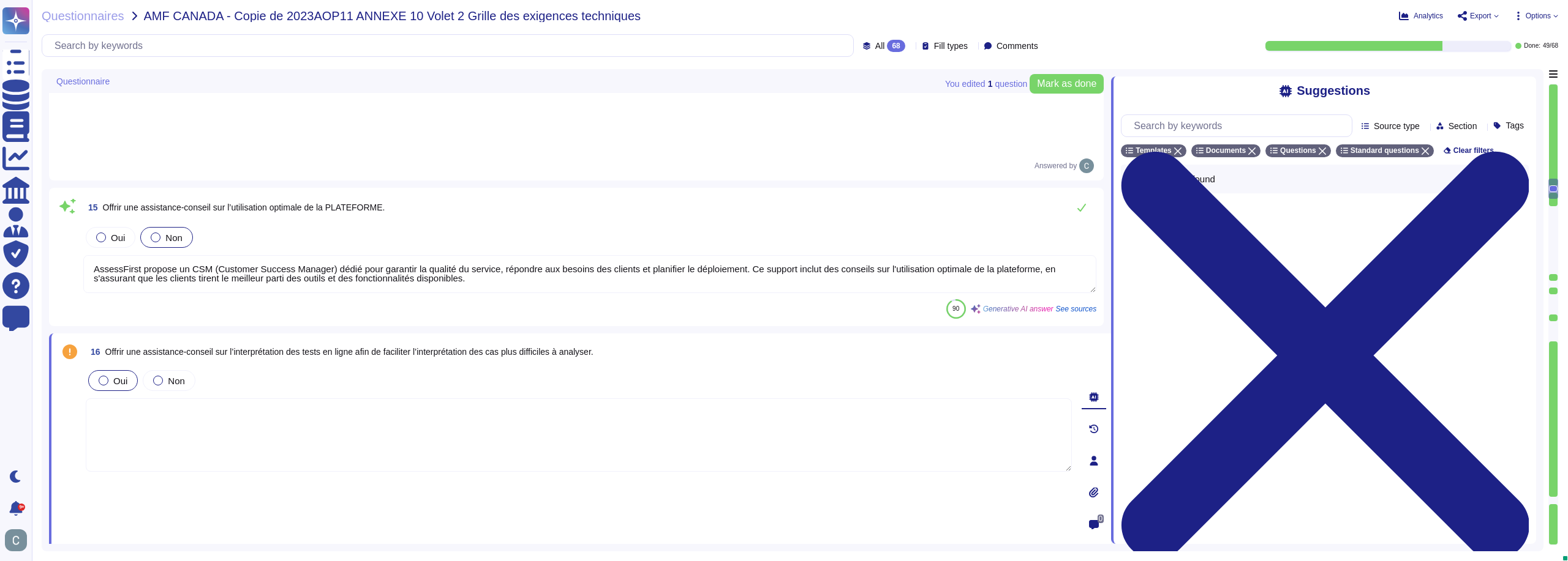
click at [251, 341] on div "16 Offrir une assistance-conseil sur l’interprétation des tests en ligne afin d…" at bounding box center [565, 461] width 1014 height 240
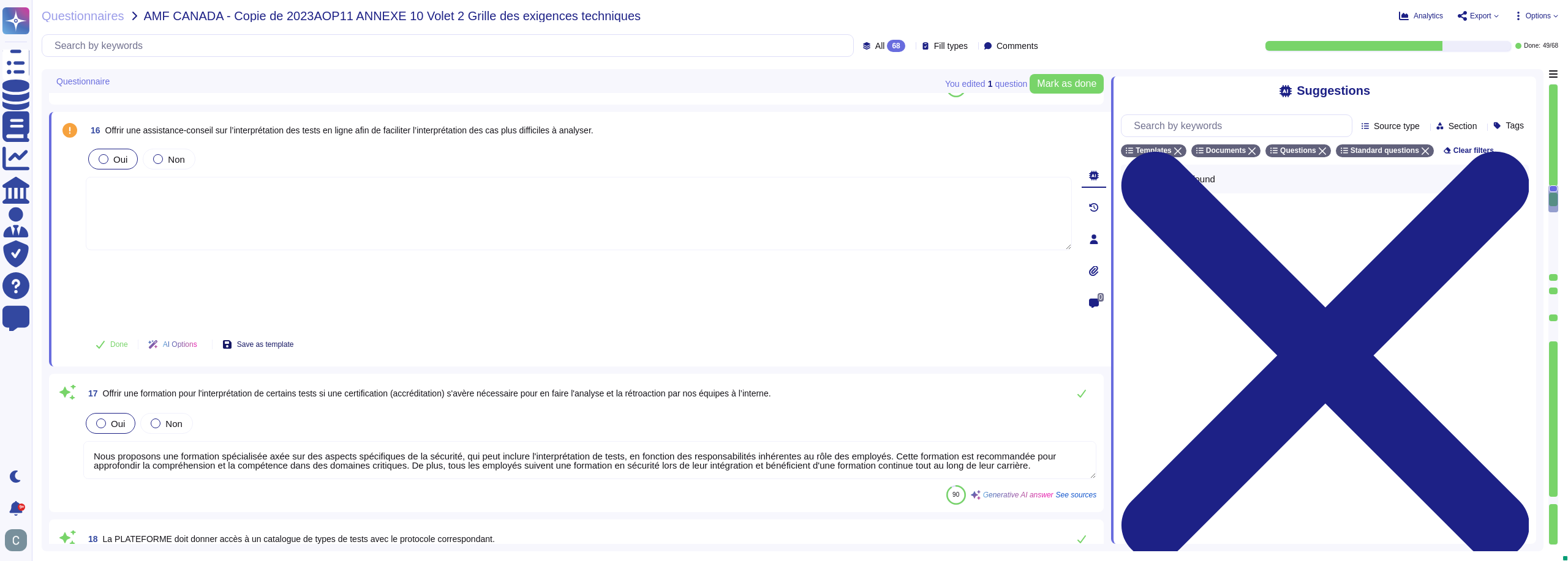
scroll to position [2387, 0]
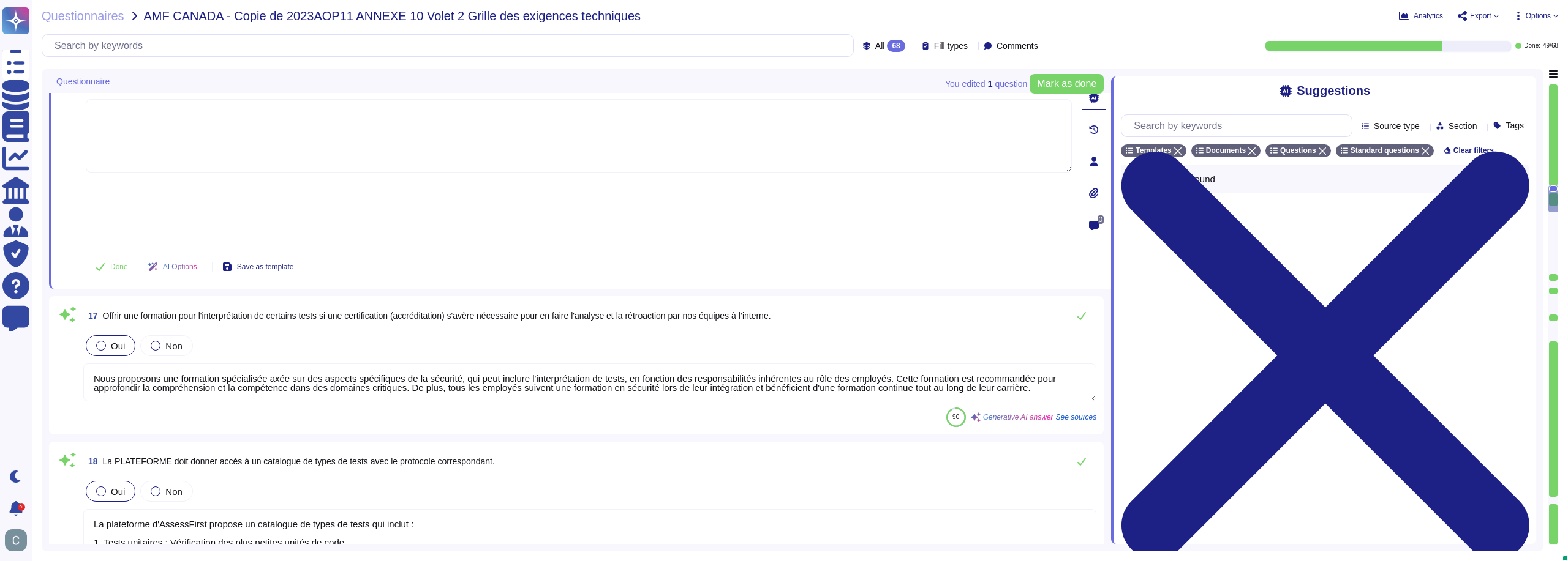
click at [503, 364] on textarea "Nous proposons une formation spécialisée axée sur des aspects spécifiques de la…" at bounding box center [589, 382] width 1014 height 38
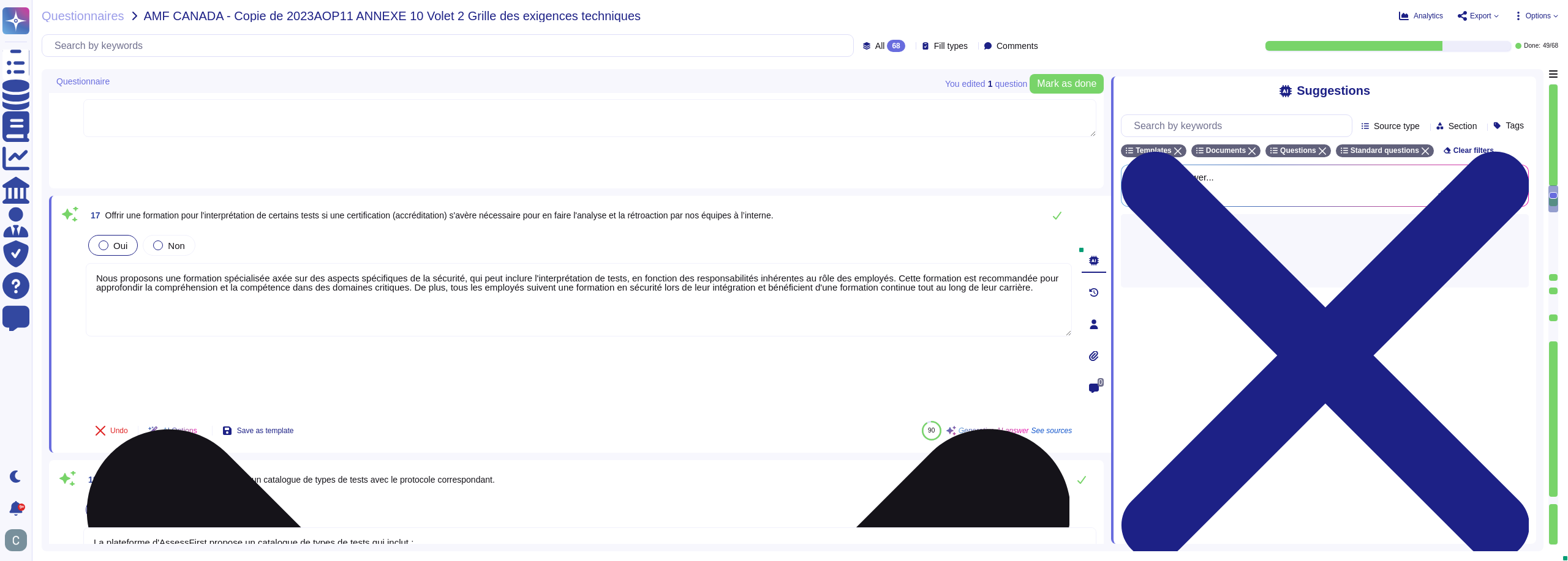
click at [503, 416] on div "Undo AI Options Save as template 90 Generative AI answer See sources" at bounding box center [579, 431] width 986 height 30
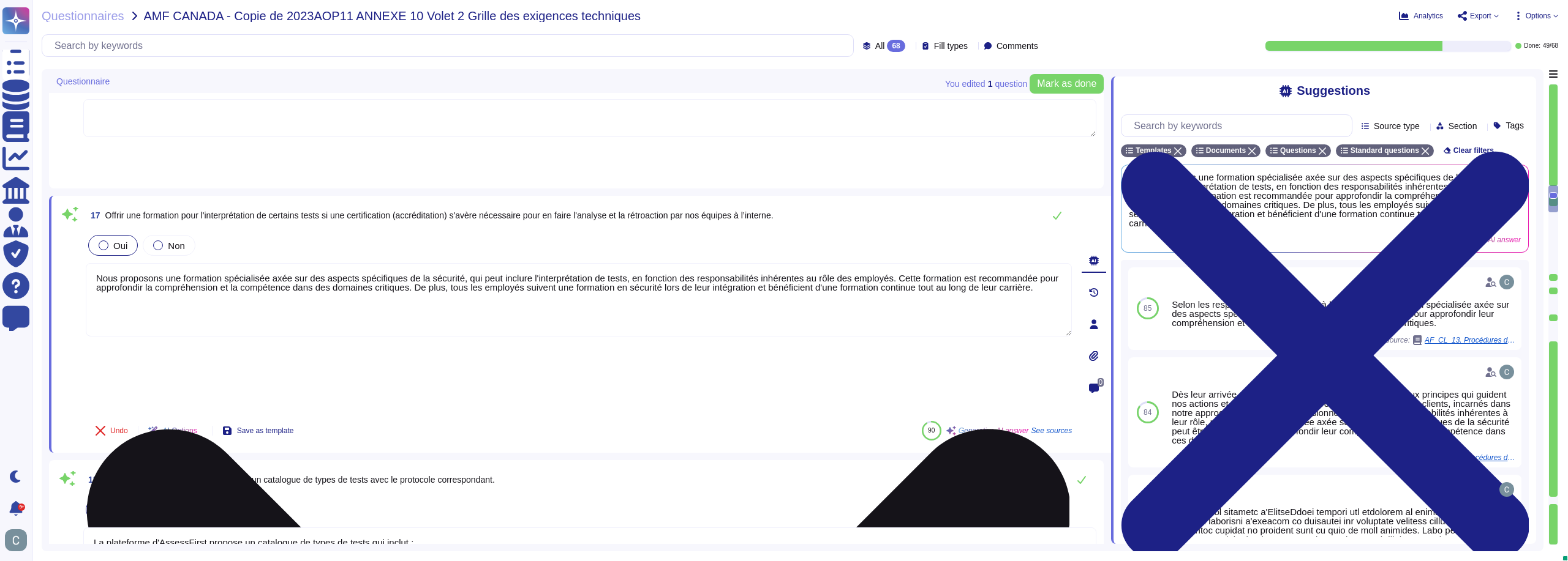
click at [466, 263] on textarea "Nous proposons une formation spécialisée axée sur des aspects spécifiques de la…" at bounding box center [579, 300] width 986 height 73
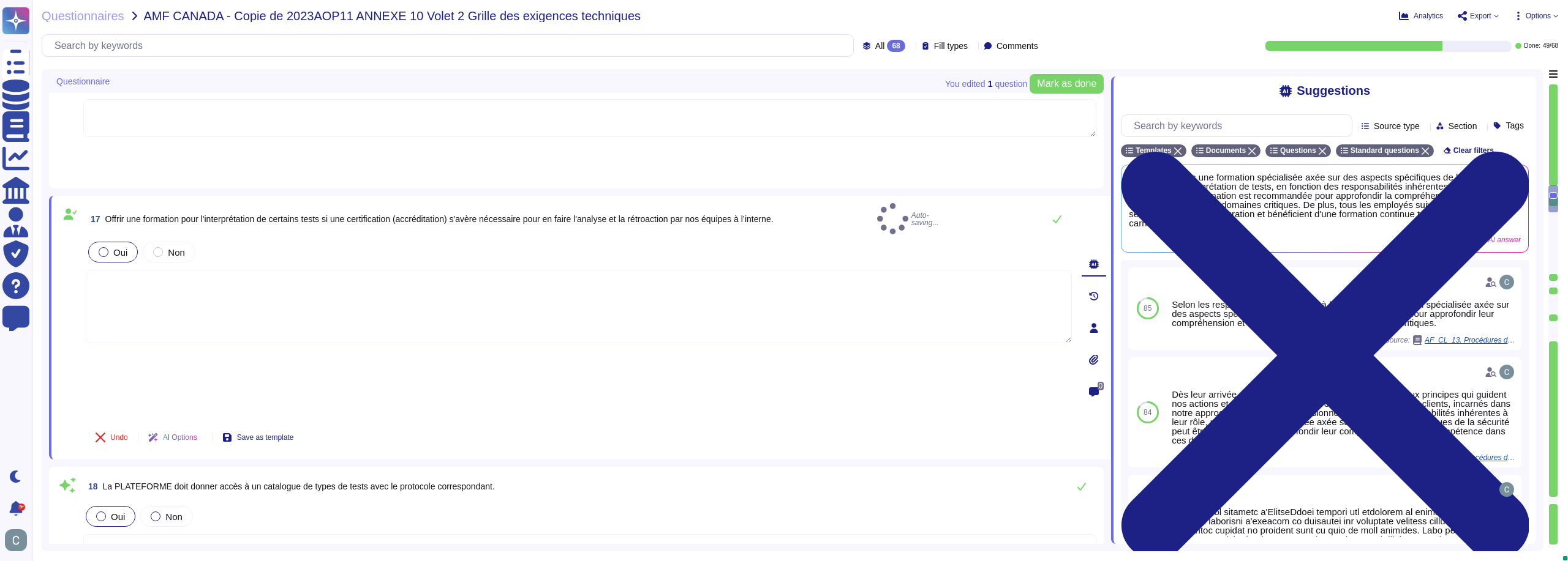
click at [467, 423] on div "Undo AI Options Save as template" at bounding box center [579, 438] width 986 height 30
click at [1058, 85] on span "Mark as done" at bounding box center [1067, 83] width 59 height 10
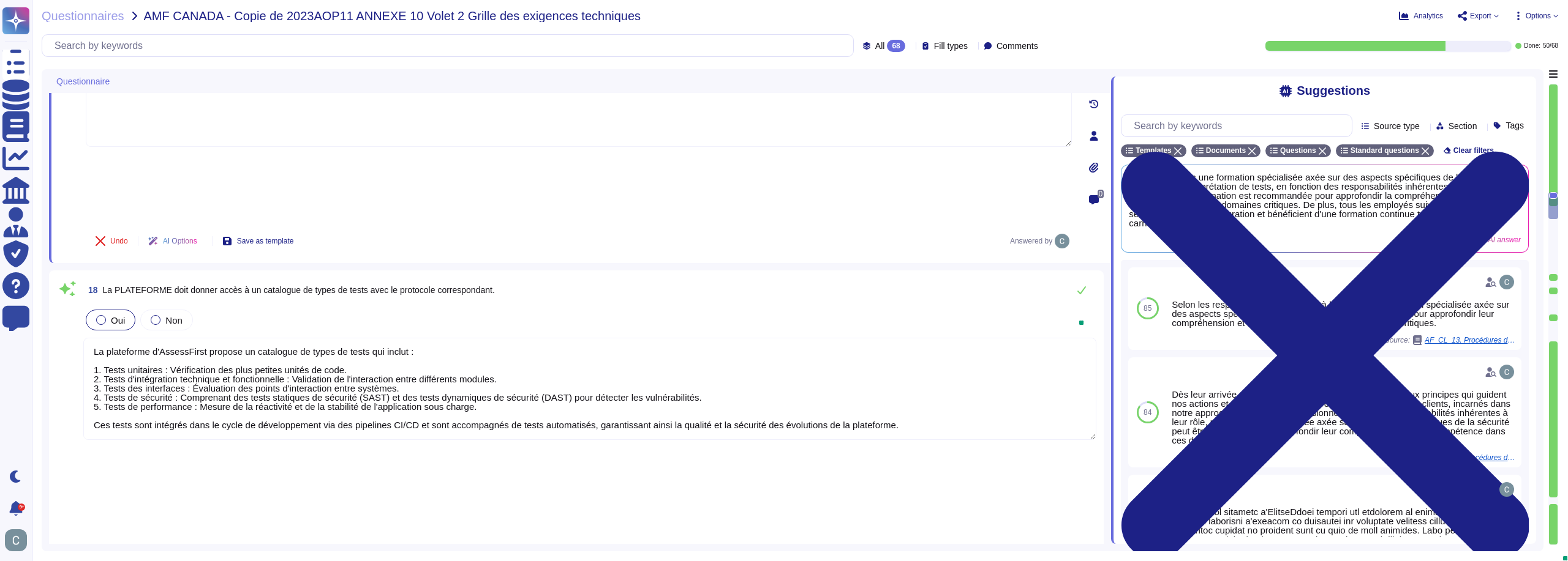
scroll to position [0, 0]
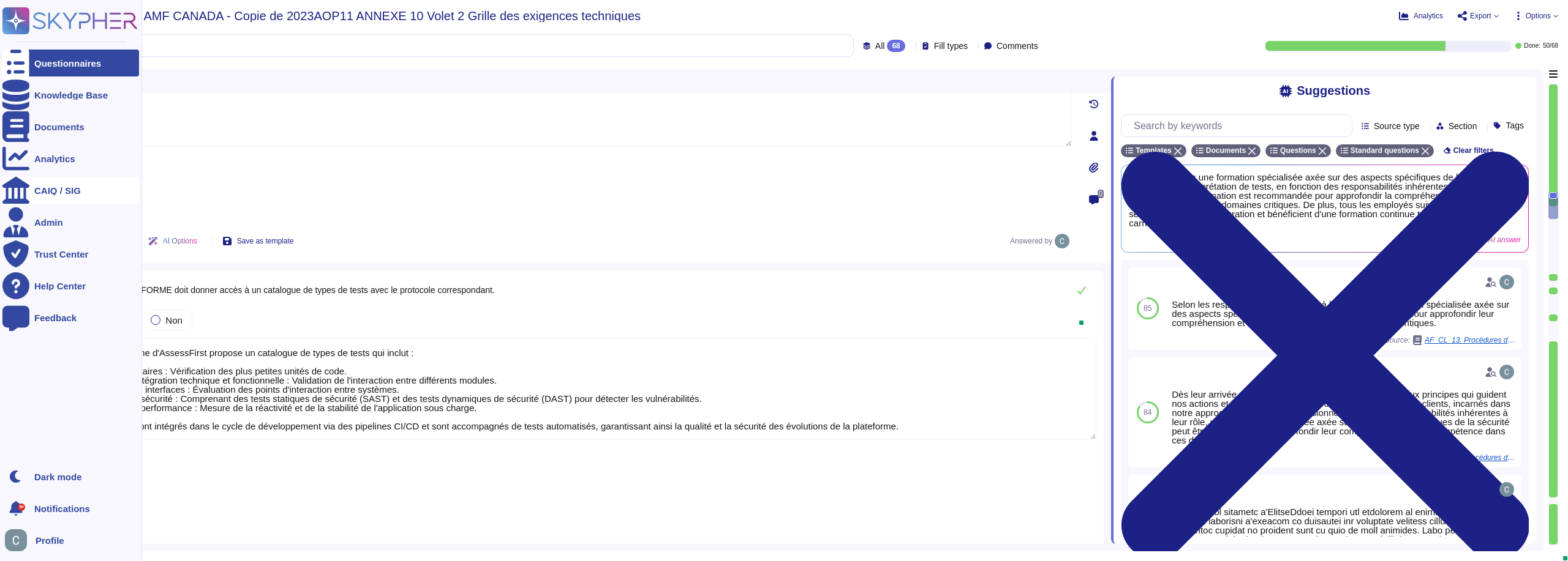
drag, startPoint x: 900, startPoint y: 310, endPoint x: 25, endPoint y: 196, distance: 882.4
click at [25, 196] on div "Questionnaires Knowledge Base Documents Analytics CAIQ / SIG Admin Trust Center…" at bounding box center [784, 280] width 1568 height 561
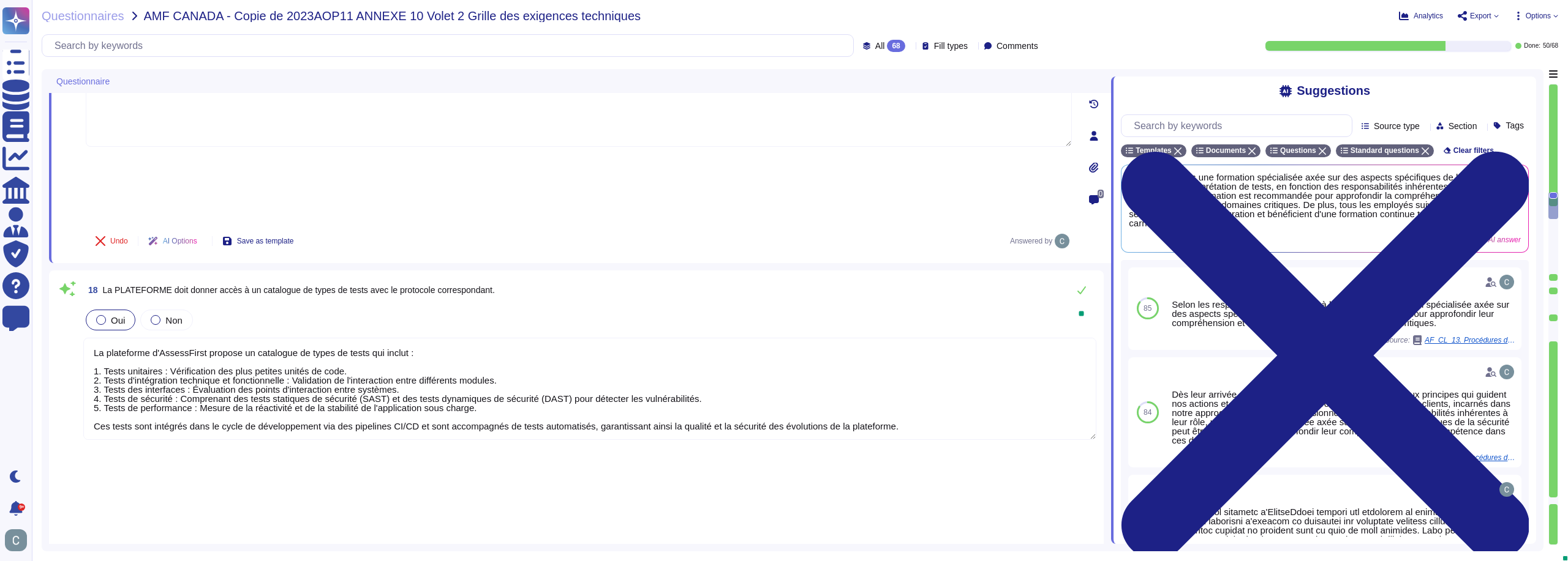
scroll to position [1, 0]
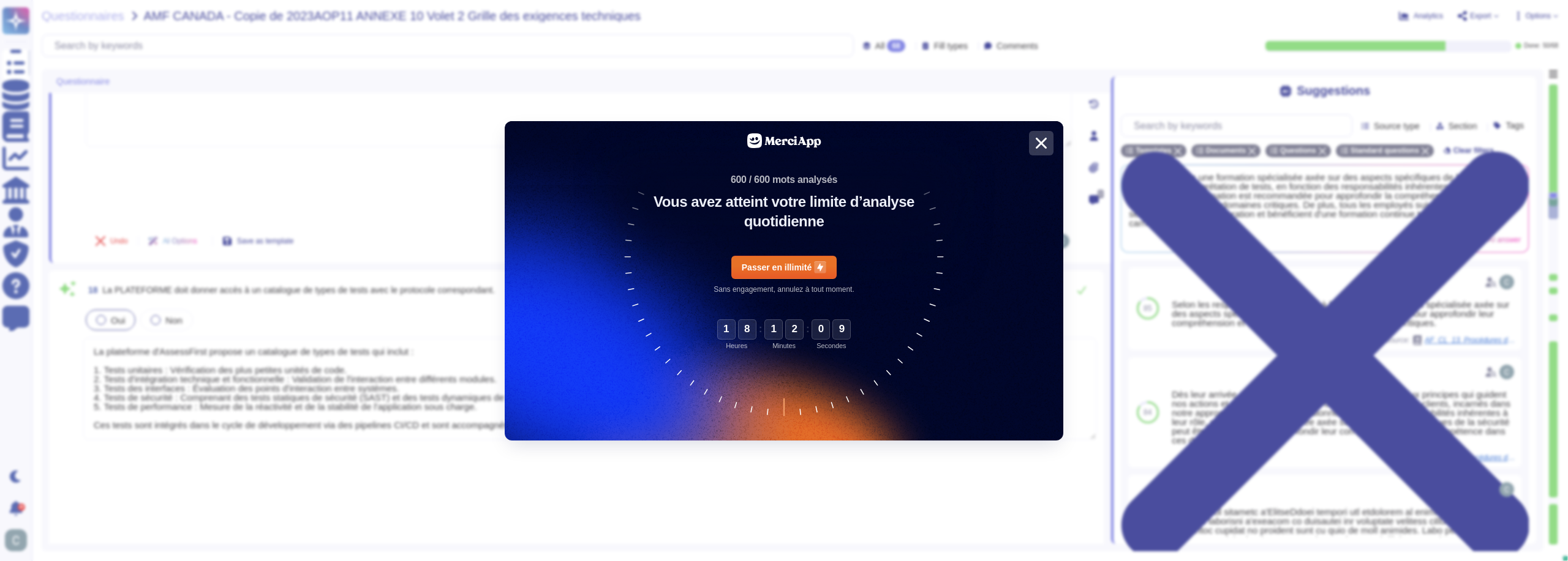
drag, startPoint x: 97, startPoint y: 239, endPoint x: 1014, endPoint y: 343, distance: 922.9
click at [1119, 371] on html "Questionnaires Knowledge Base Documents Analytics CAIQ / SIG Admin Trust Center…" at bounding box center [784, 280] width 1568 height 561
type textarea "L"
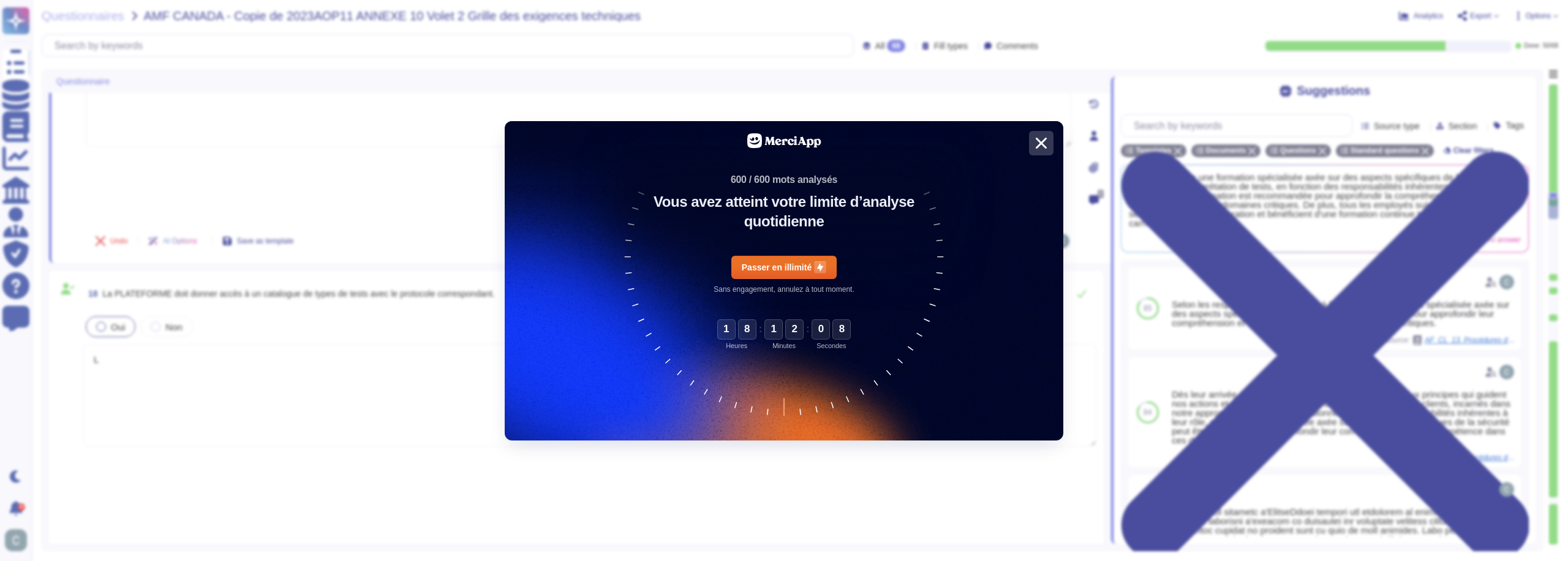
click at [1035, 144] on icon at bounding box center [1041, 142] width 18 height 18
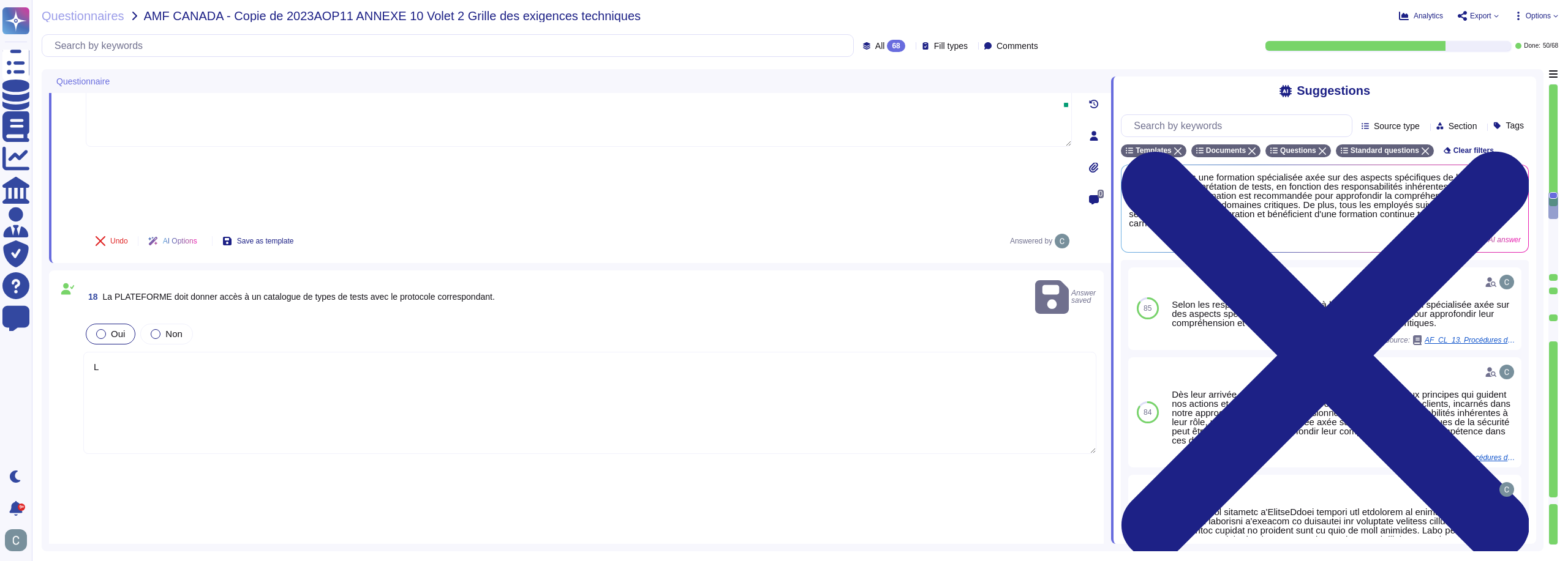
click at [370, 352] on textarea "L" at bounding box center [589, 403] width 1014 height 102
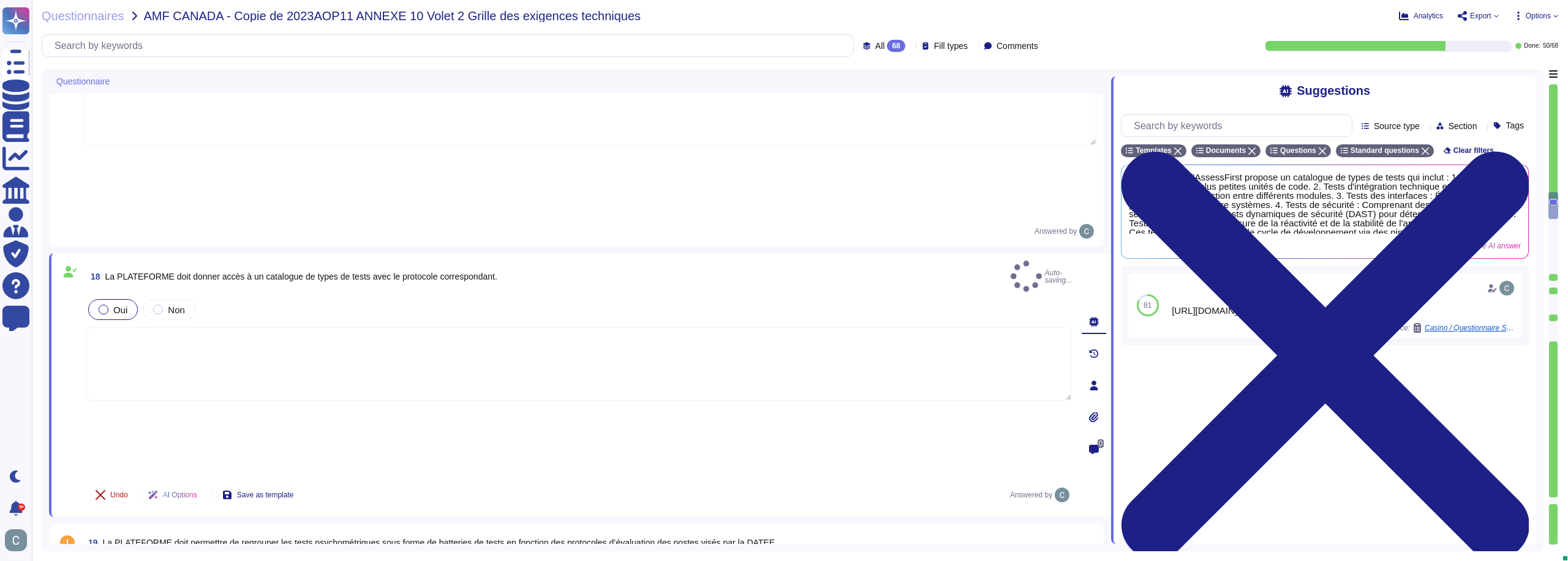
click at [122, 491] on span "Undo" at bounding box center [119, 495] width 17 height 7
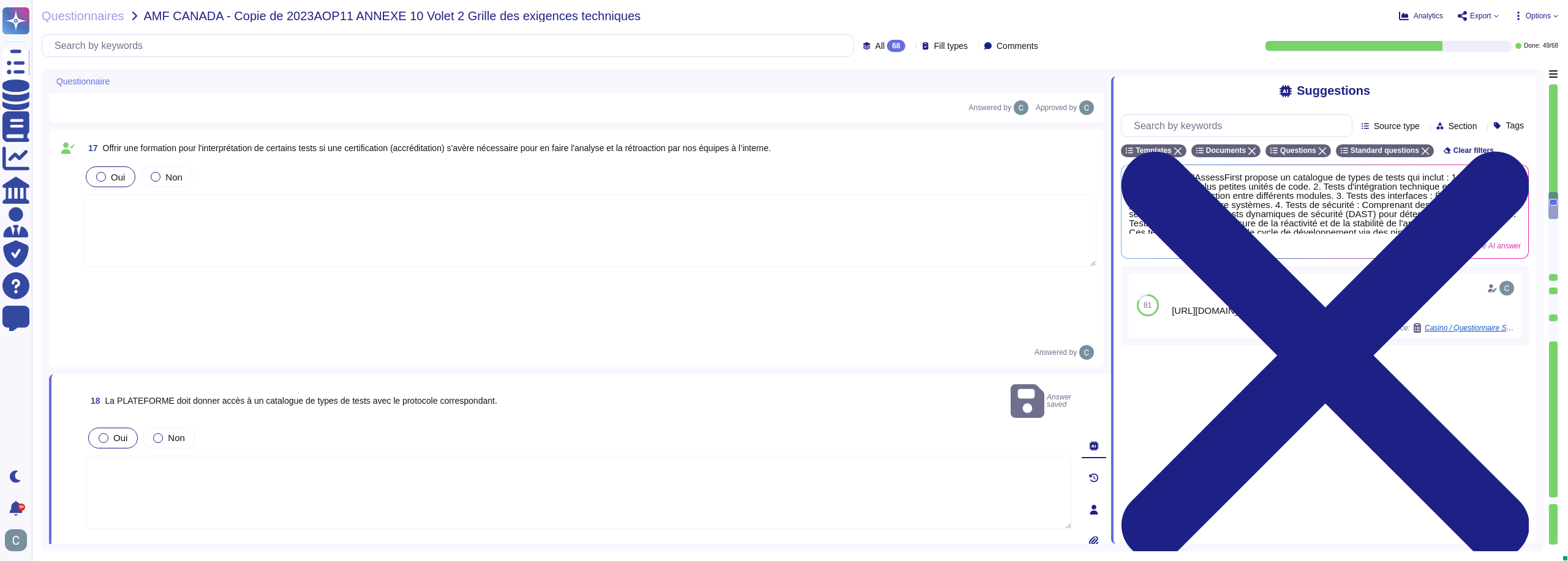
scroll to position [2387, 0]
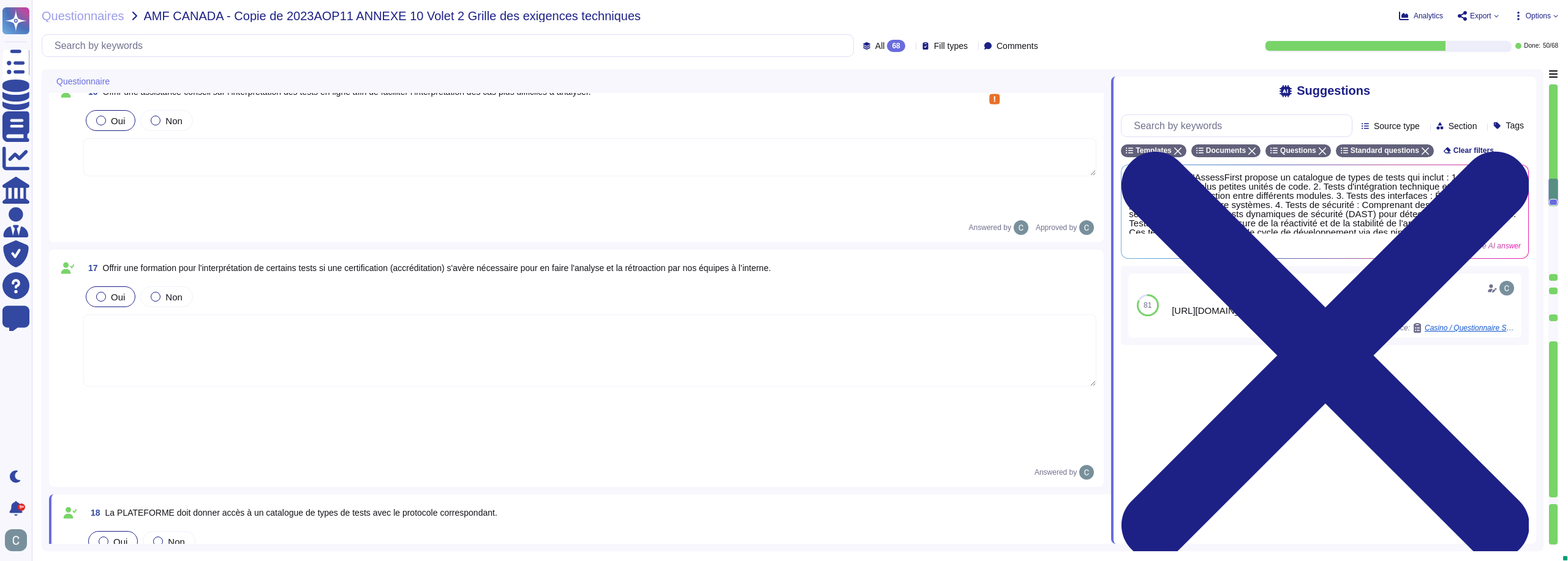
type textarea "Le système fournit des tableaux de bord et permet d'exporter les données depuis…"
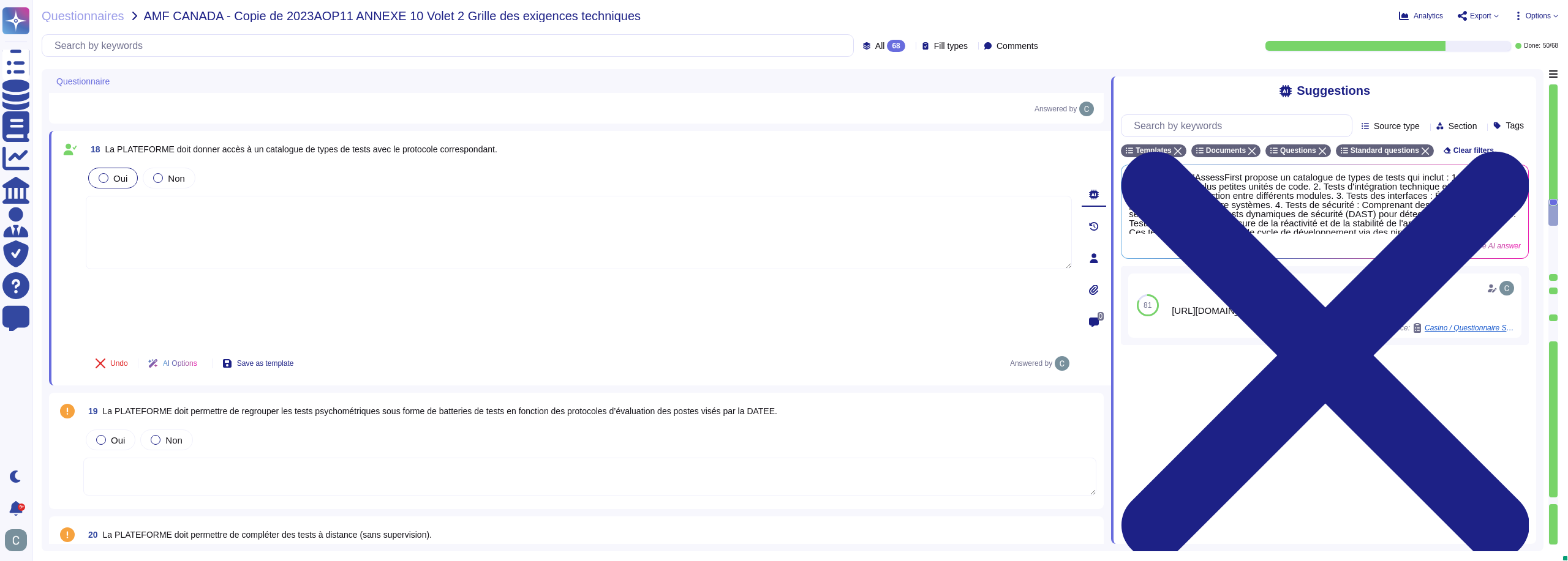
scroll to position [2598, 0]
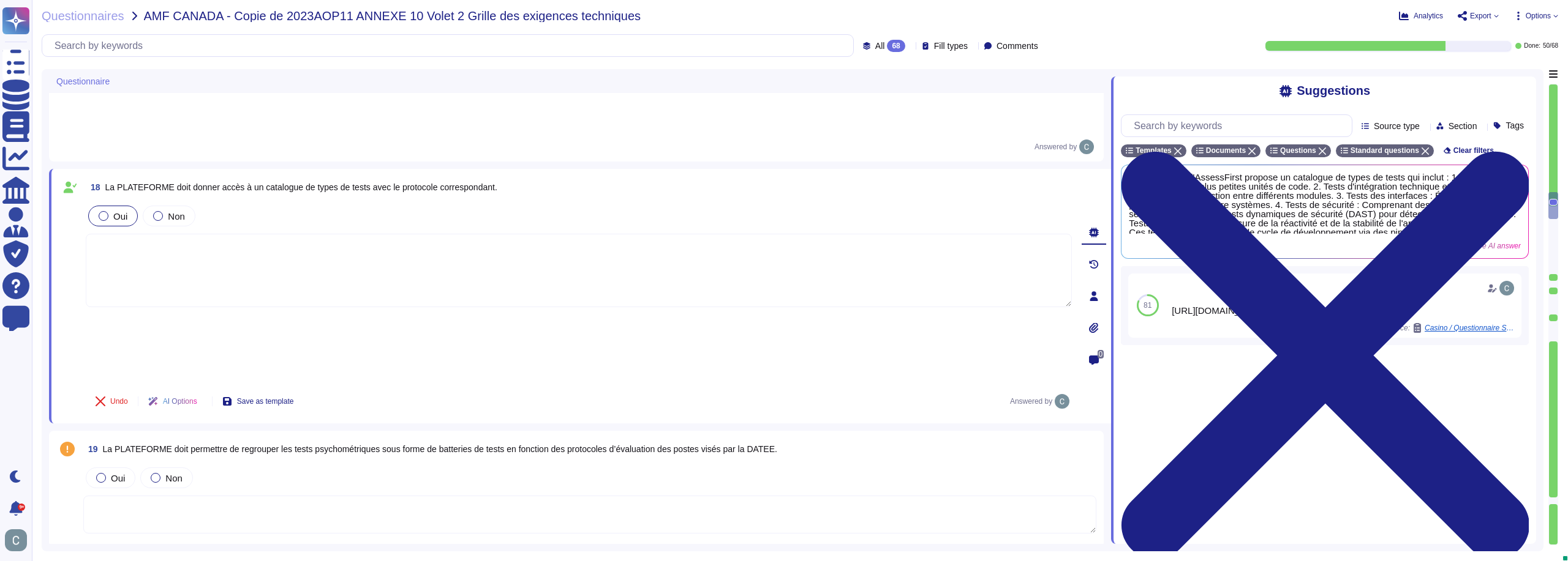
type textarea "AssessFirst propose un CSM (Customer Success Manager) dédié pour garantir la qu…"
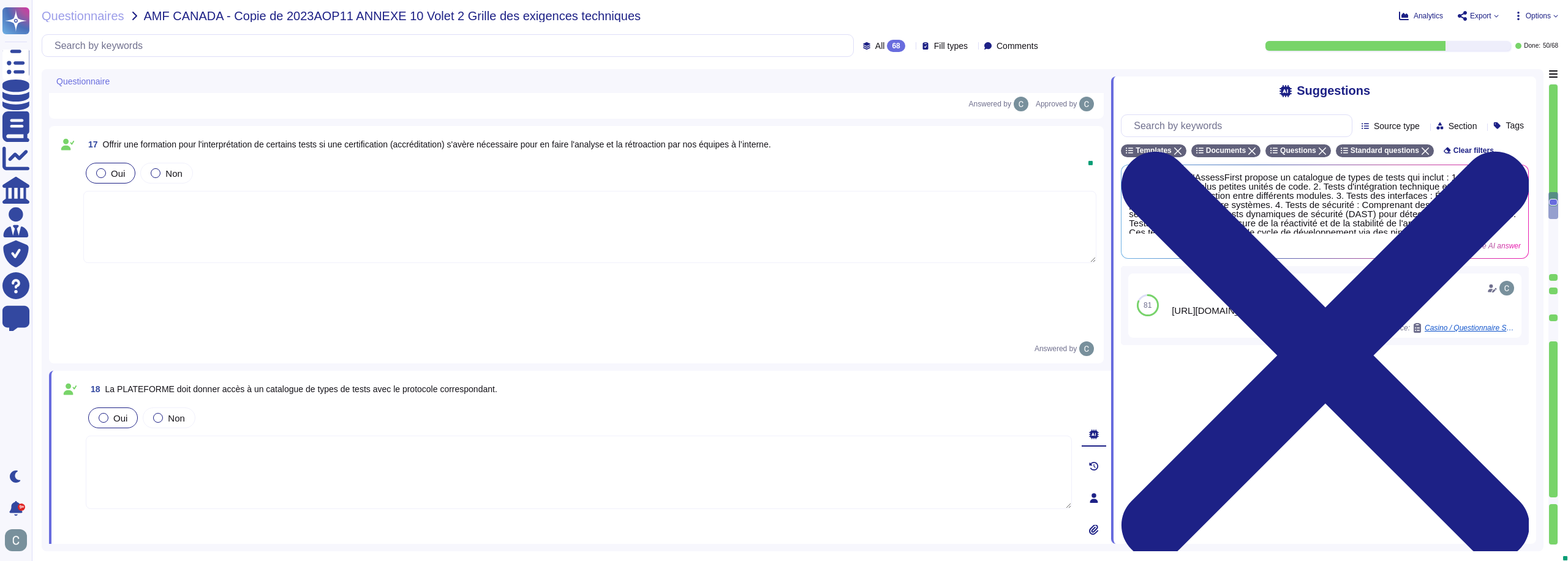
scroll to position [2292, 0]
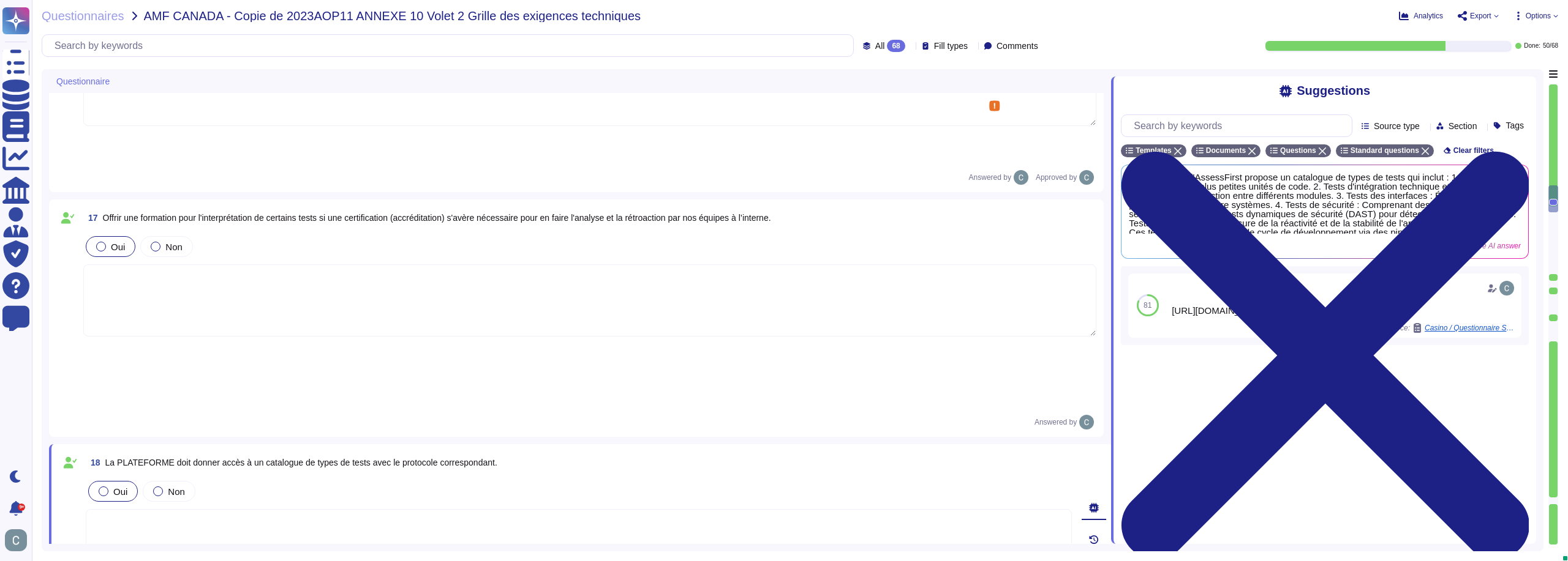
type textarea "Le système fournit des tableaux de bord et permet d'exporter les données depuis…"
click at [122, 487] on span "Oui" at bounding box center [121, 492] width 14 height 10
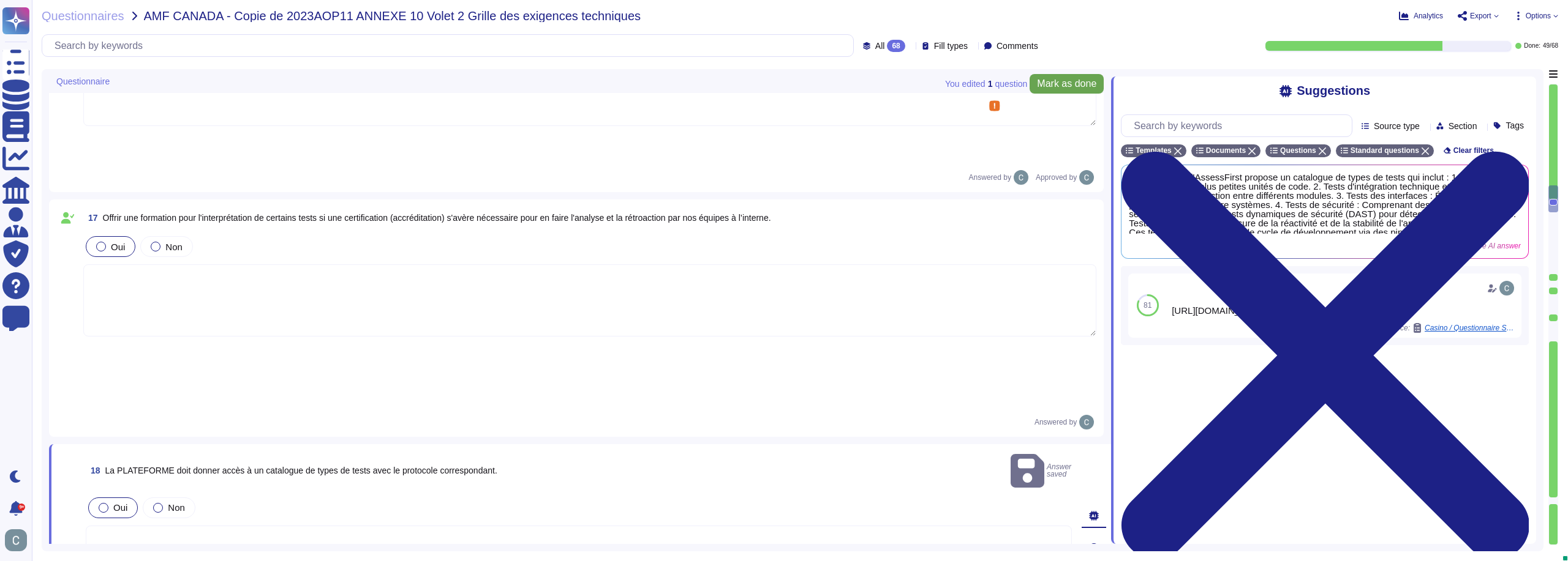
click at [1054, 80] on span "Mark as done" at bounding box center [1067, 83] width 59 height 10
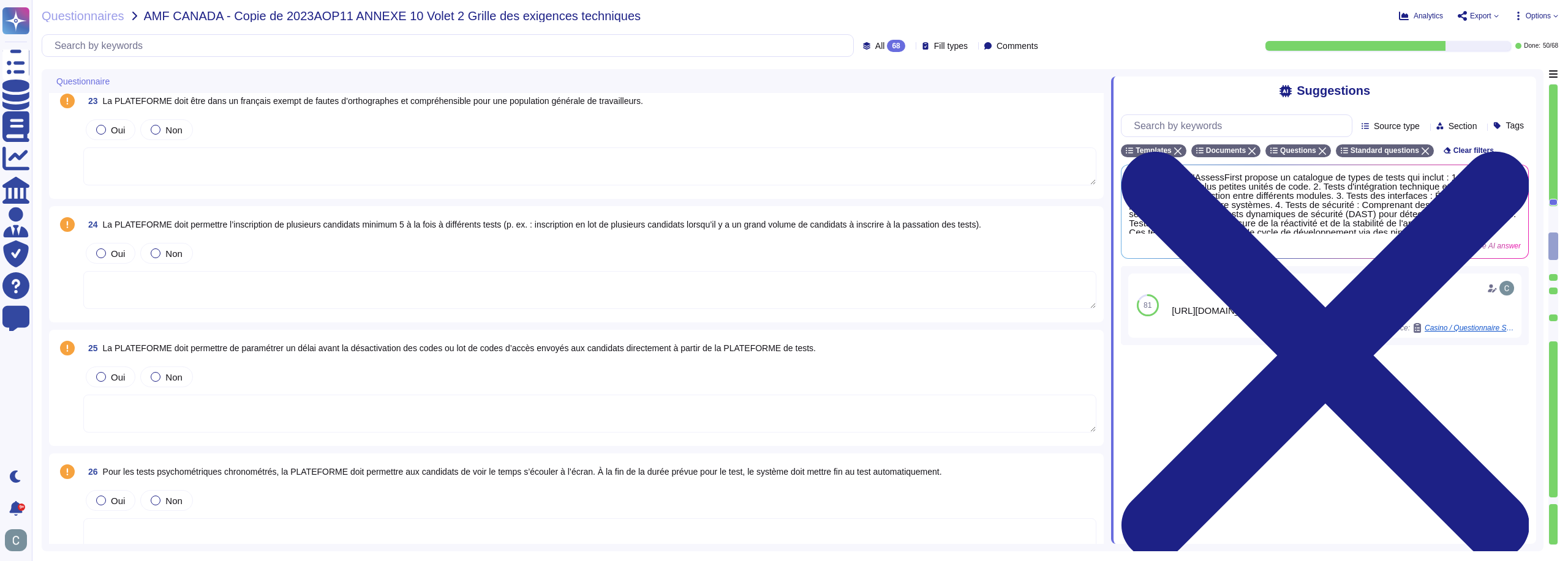
scroll to position [3210, 0]
type textarea "La plateforme d'AssessFirst permet effectivement de programmer un test pour un …"
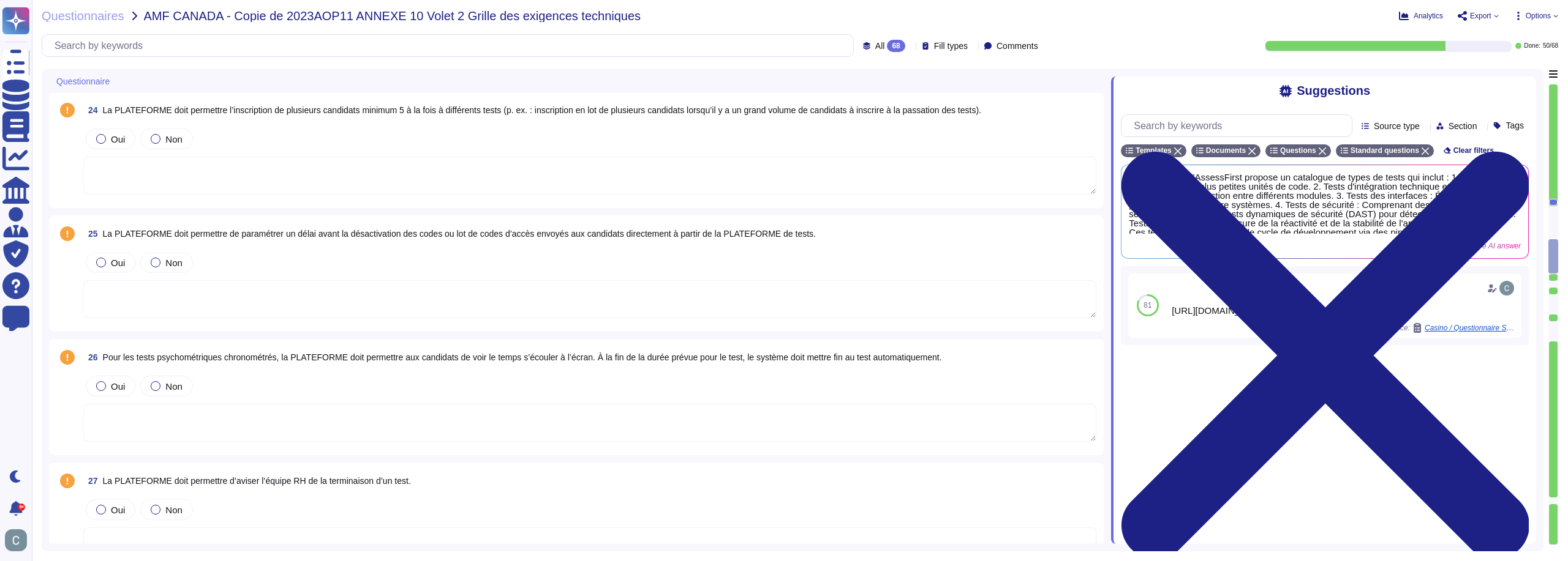
scroll to position [3393, 0]
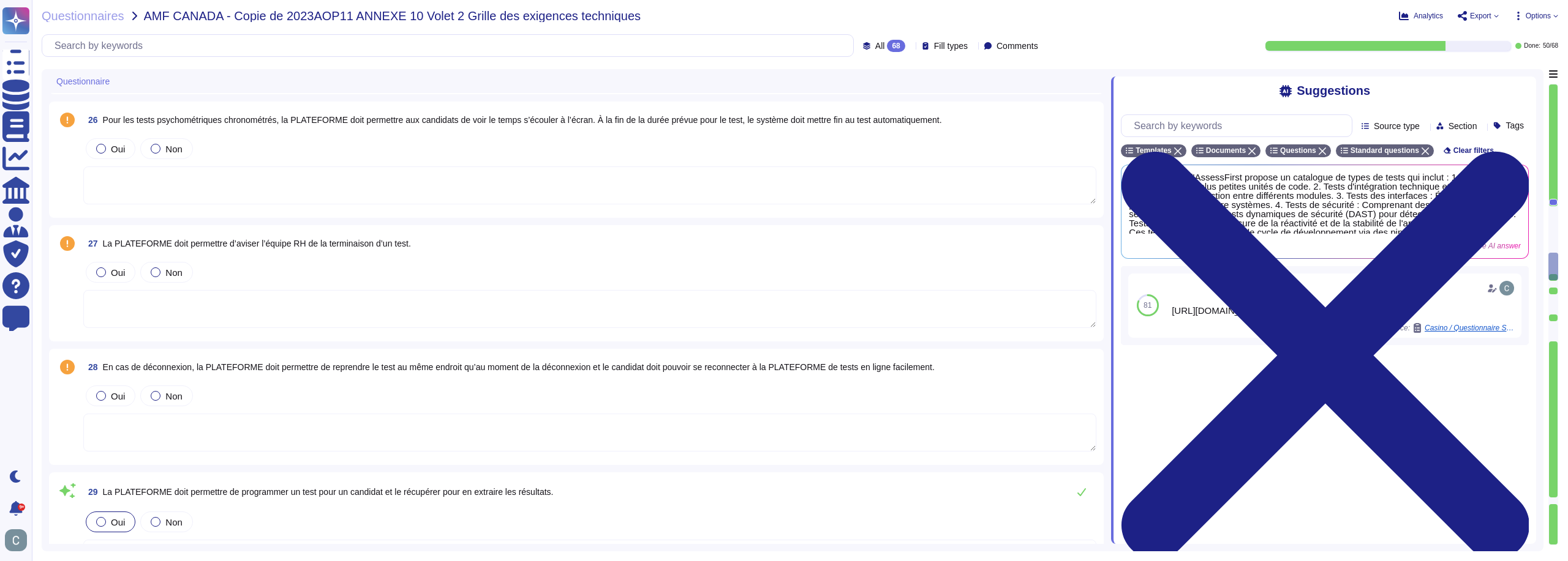
type textarea "AssessFirst conserve les données des candidats pendant 2 ans à compter de leur …"
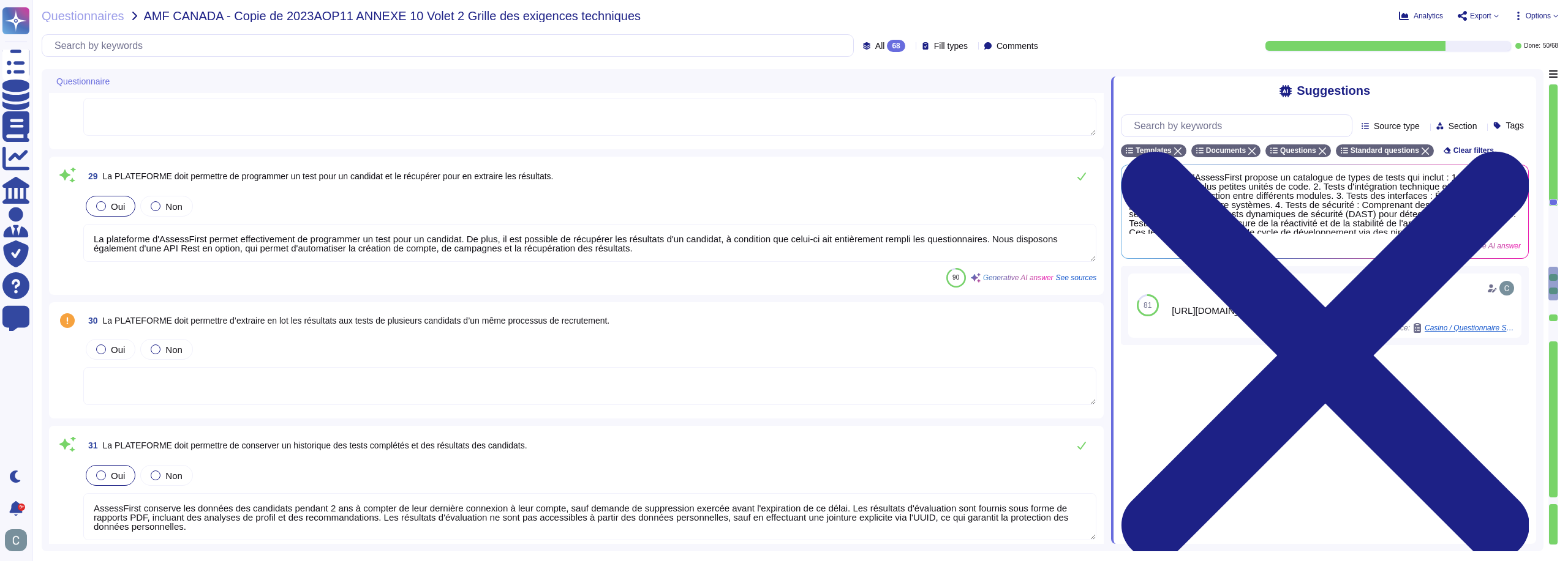
scroll to position [3944, 0]
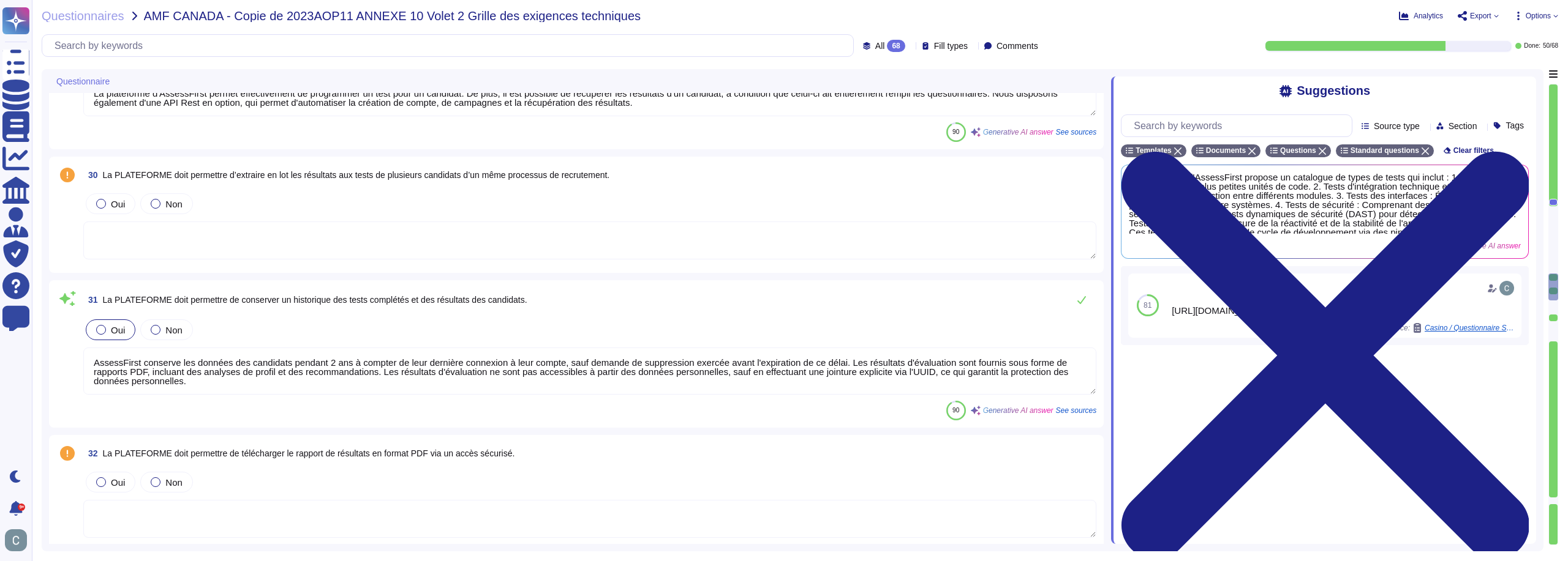
type textarea "Oui, notre solution peut être intégrée avec SSO, y compris avec des fournisseur…"
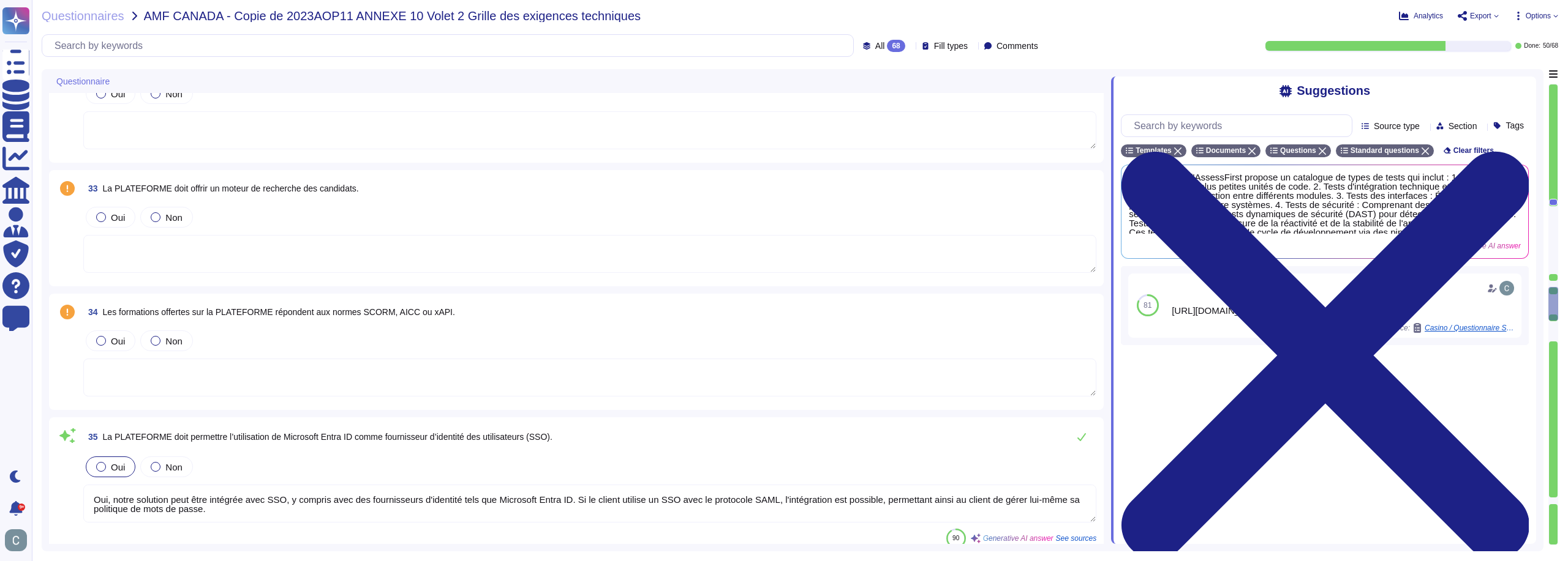
scroll to position [4311, 0]
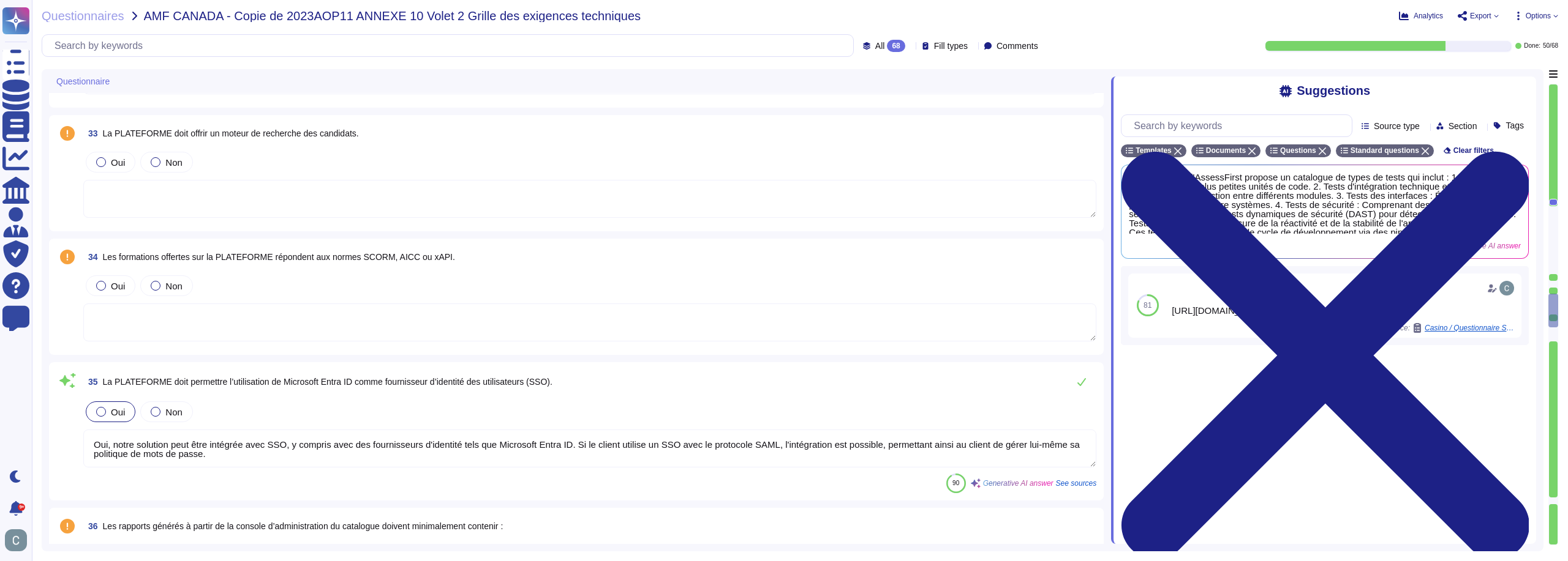
type textarea "Notre application web est indépendante du système d’exploitation et fonctionne …"
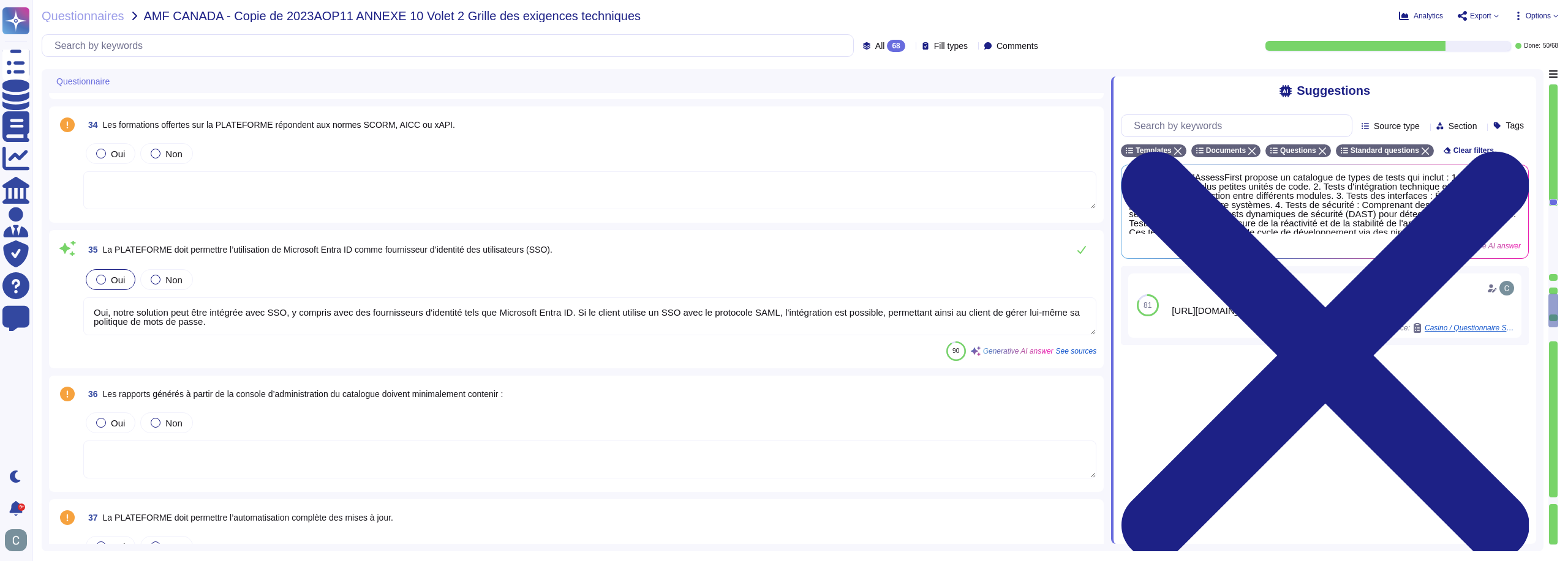
scroll to position [4556, 0]
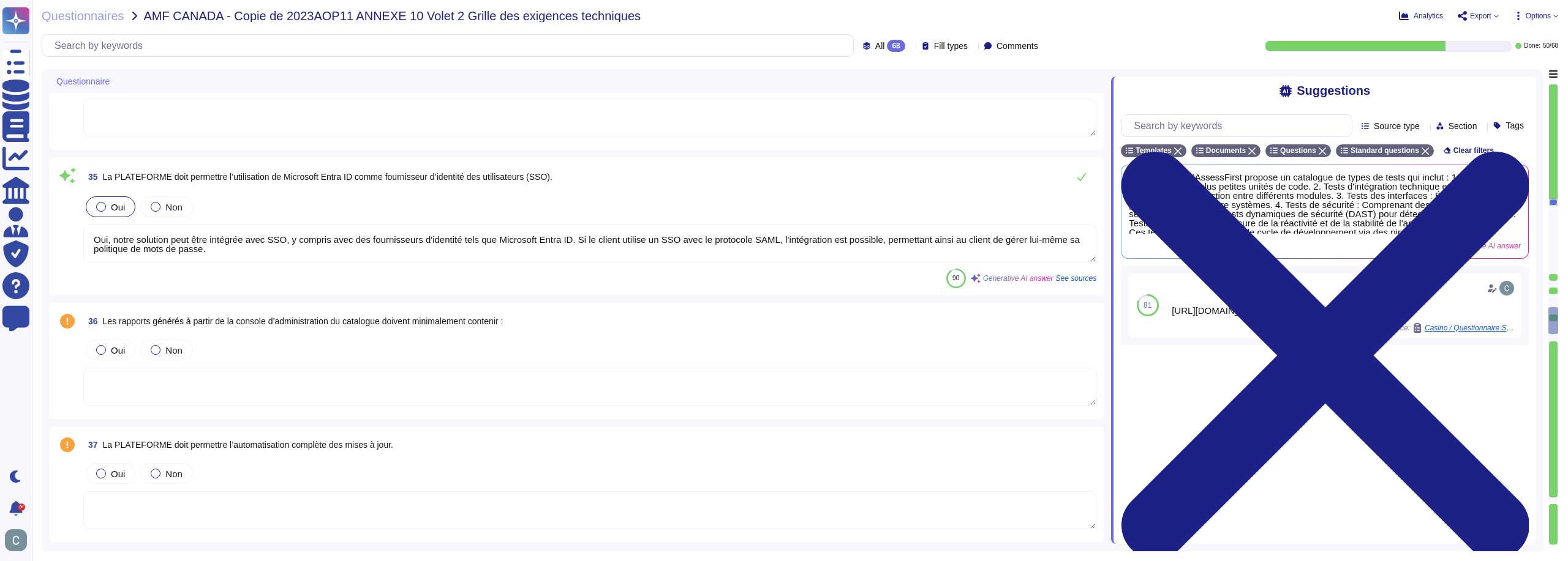
type textarea "Oui, nous disposons d'une politique de sécurité de l'information qui est mise e…"
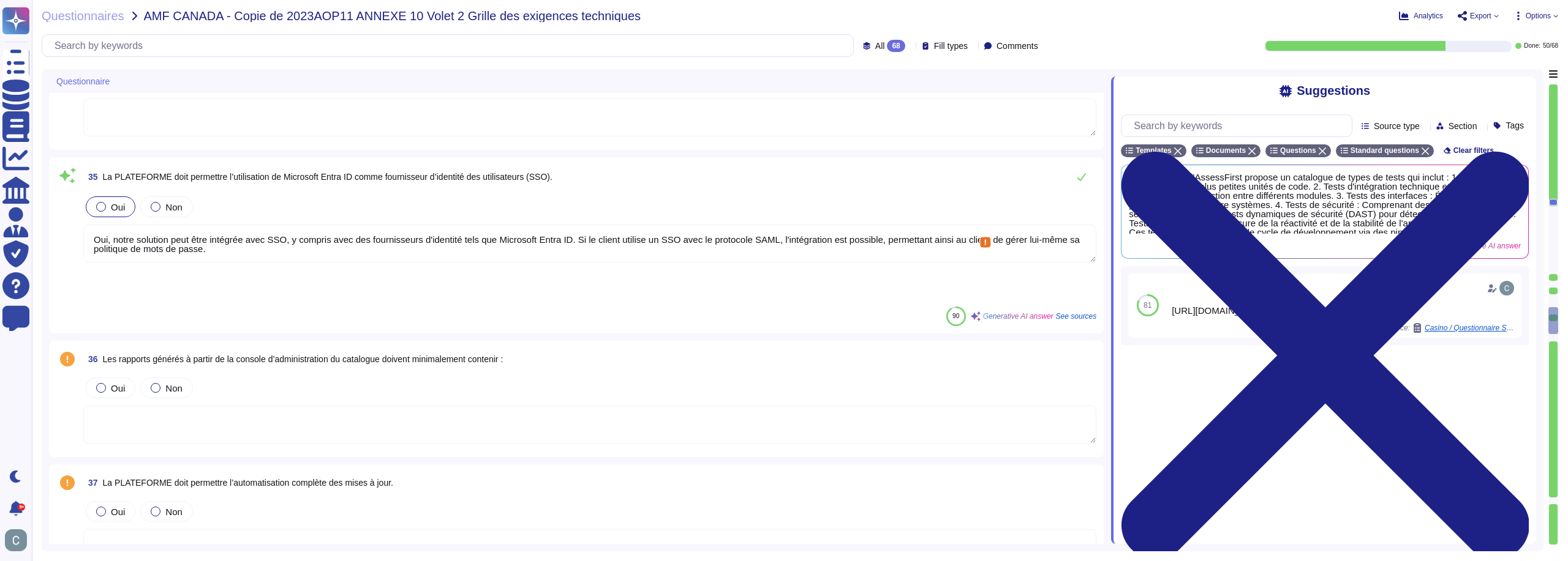
scroll to position [1, 0]
drag, startPoint x: 290, startPoint y: 239, endPoint x: 637, endPoint y: 320, distance: 356.3
drag, startPoint x: 288, startPoint y: 235, endPoint x: 351, endPoint y: 324, distance: 109.0
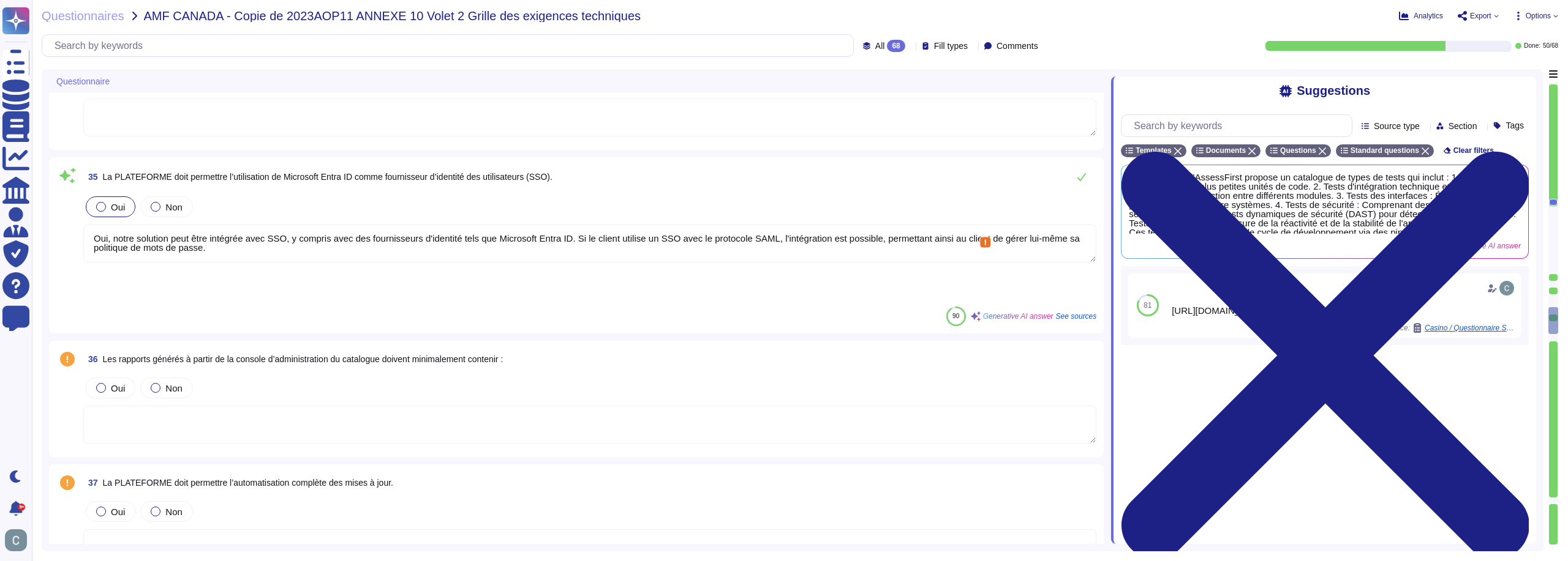
drag, startPoint x: 298, startPoint y: 244, endPoint x: 325, endPoint y: 315, distance: 76.0
drag, startPoint x: 306, startPoint y: 235, endPoint x: 392, endPoint y: 311, distance: 114.8
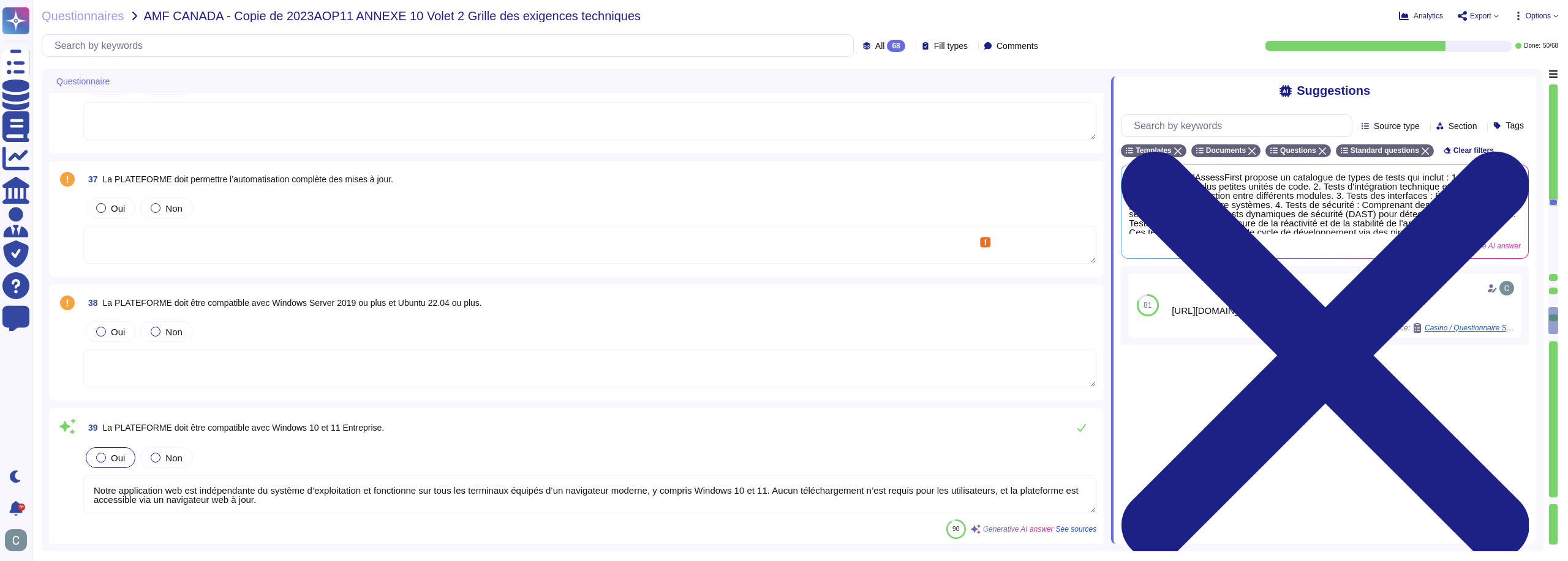
type textarea "Oui, notre solution peut être intégrée avec SSO, y co"
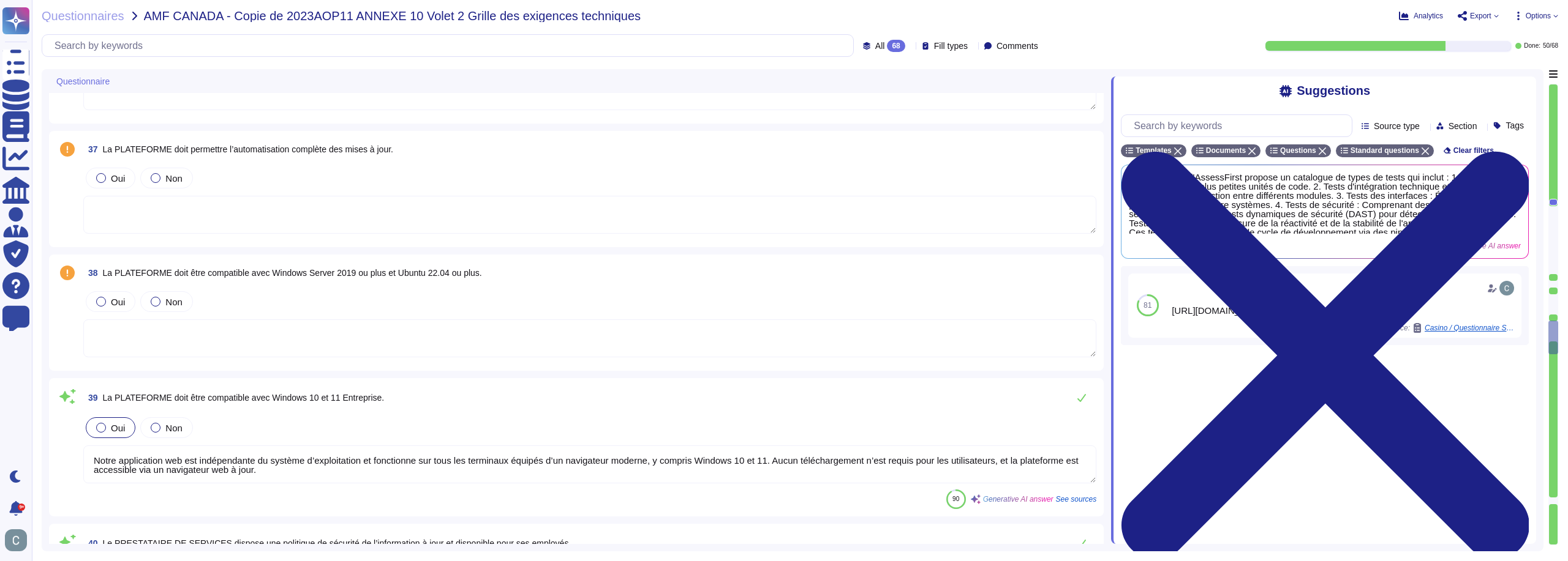
type textarea "Oui, nous réalisons des audits externes indépendants de notre programme de sécu…"
type textarea "Oui, AssessFirst dispose d’un processus structuré pour évaluer les risques, qui…"
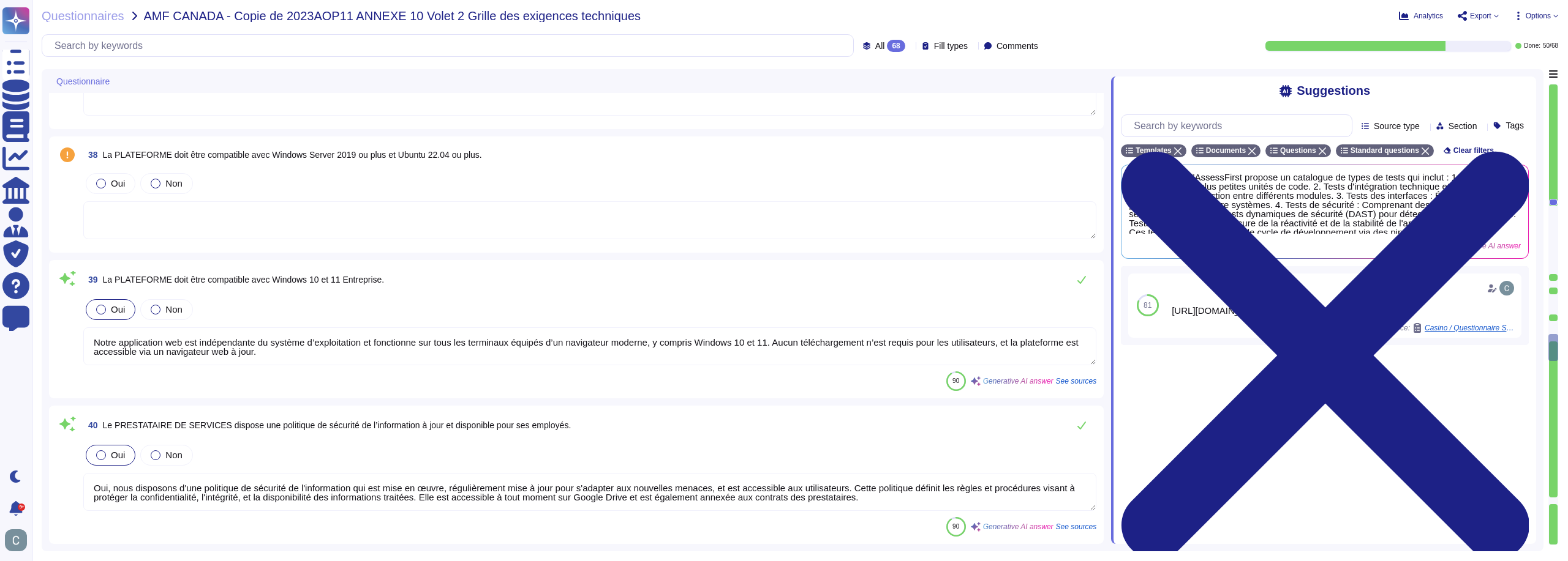
type textarea "Nous pouvons fournir les certifications SOC II de notre hébergeur Amazon AWS su…"
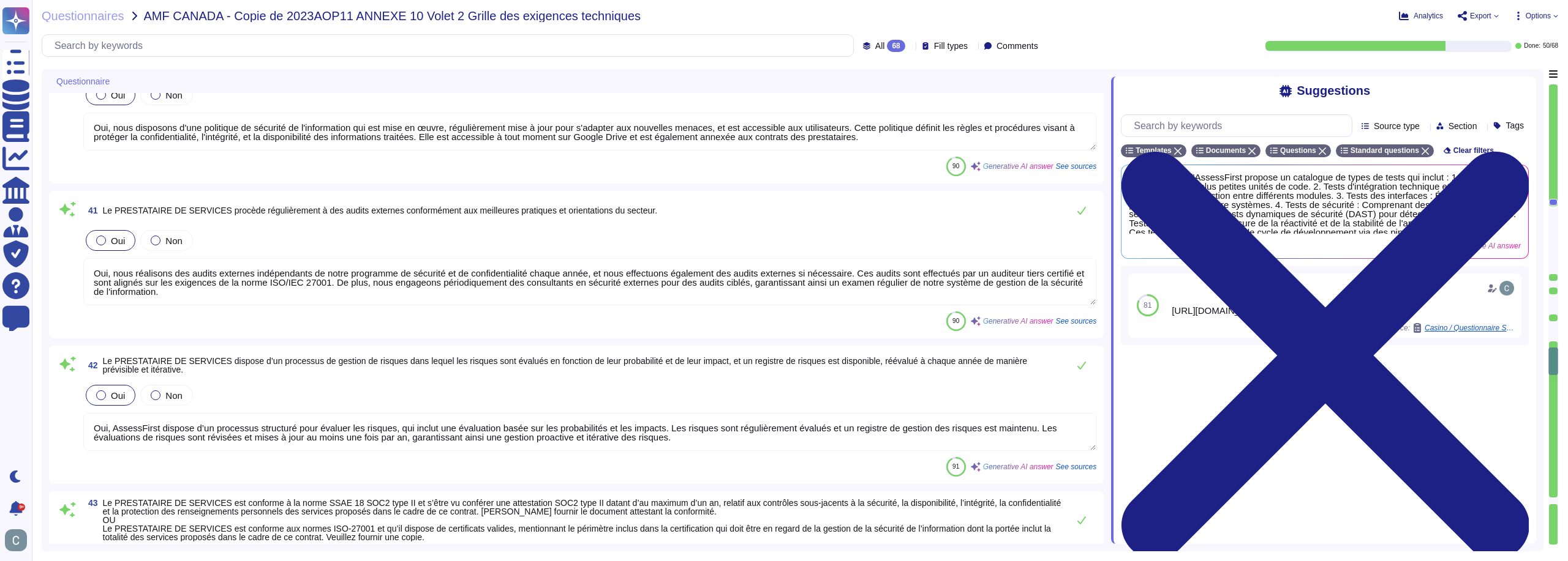
type textarea "- Les utilisateurs ne sont pas tenus de changer de mot de passe régulièrement, …"
type textarea "Oui, notre système numérique offre l'option d'authentification forte (MFA) pour…"
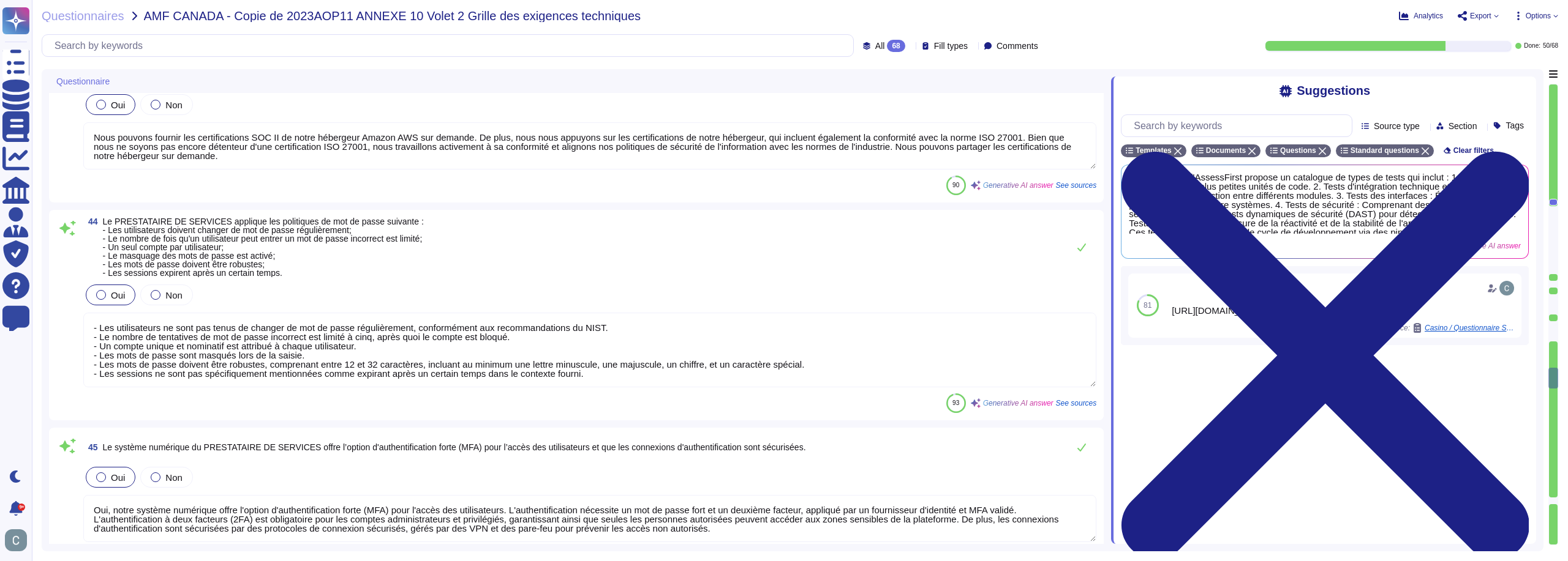
type textarea "Les accès des administrateurs sont strictement contrôlés et attribués selon le …"
type textarea "AssessFirst dispose d'un processus formalisé pour l'approvisionnement et la dés…"
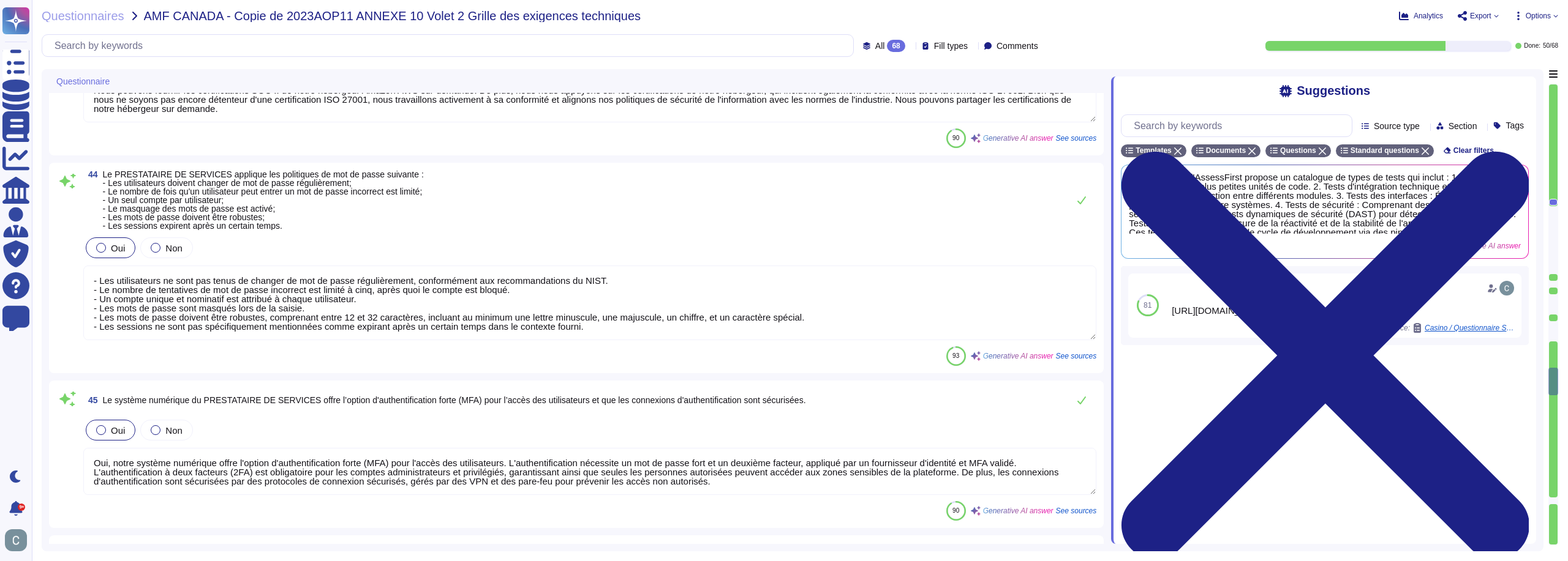
type textarea "Les droits d'accès sont révisés annuellement pour les utilisateurs, garantissan…"
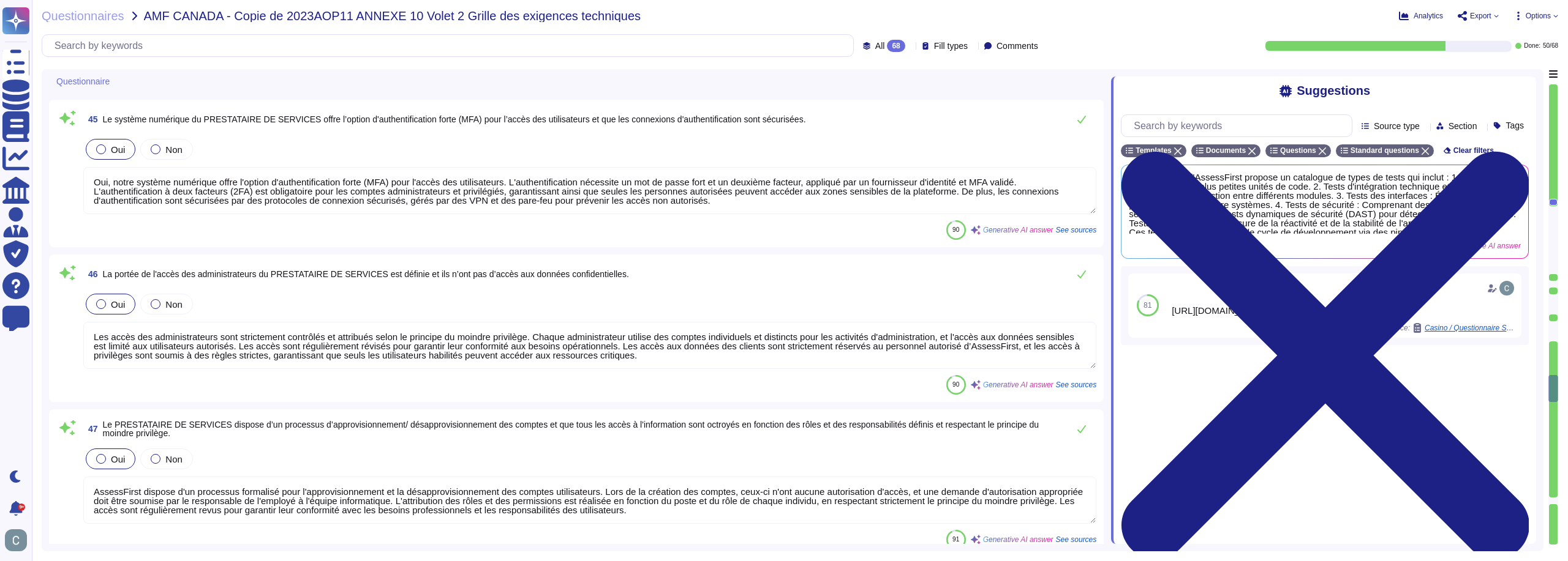
type textarea "Lor, ipsum dolorsitamet co adipisci eli seddoeiusm te incidi utl et dolorem al …"
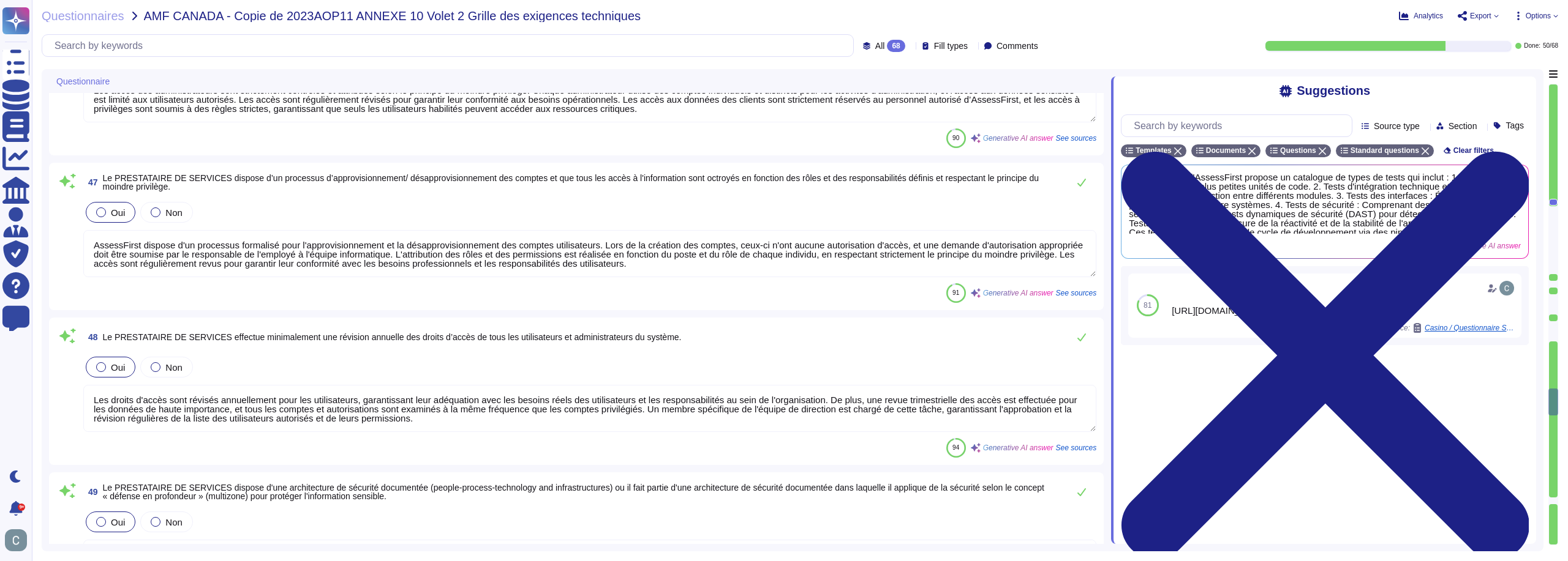
type textarea "Oui, notre réseau numérique est équipé de plusieurs logiciels anti-malveillants…"
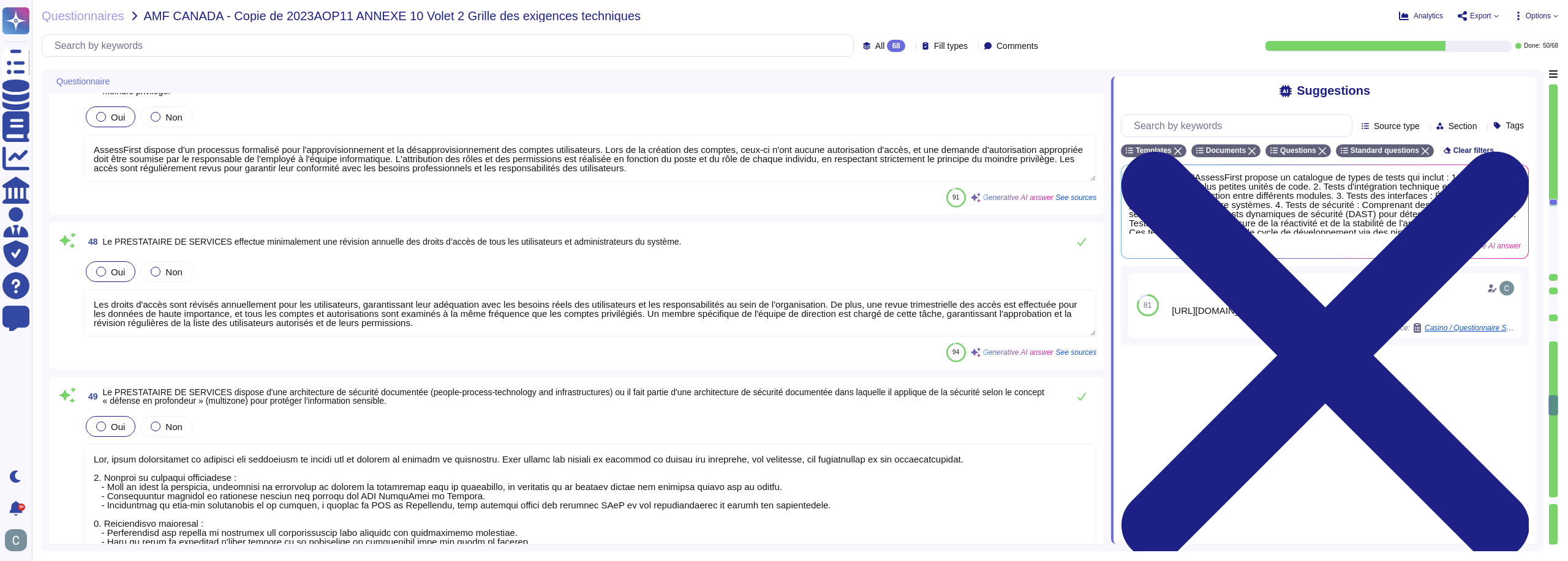
type textarea "AssessFirst assure un cloisonnement des environnements de production et de test…"
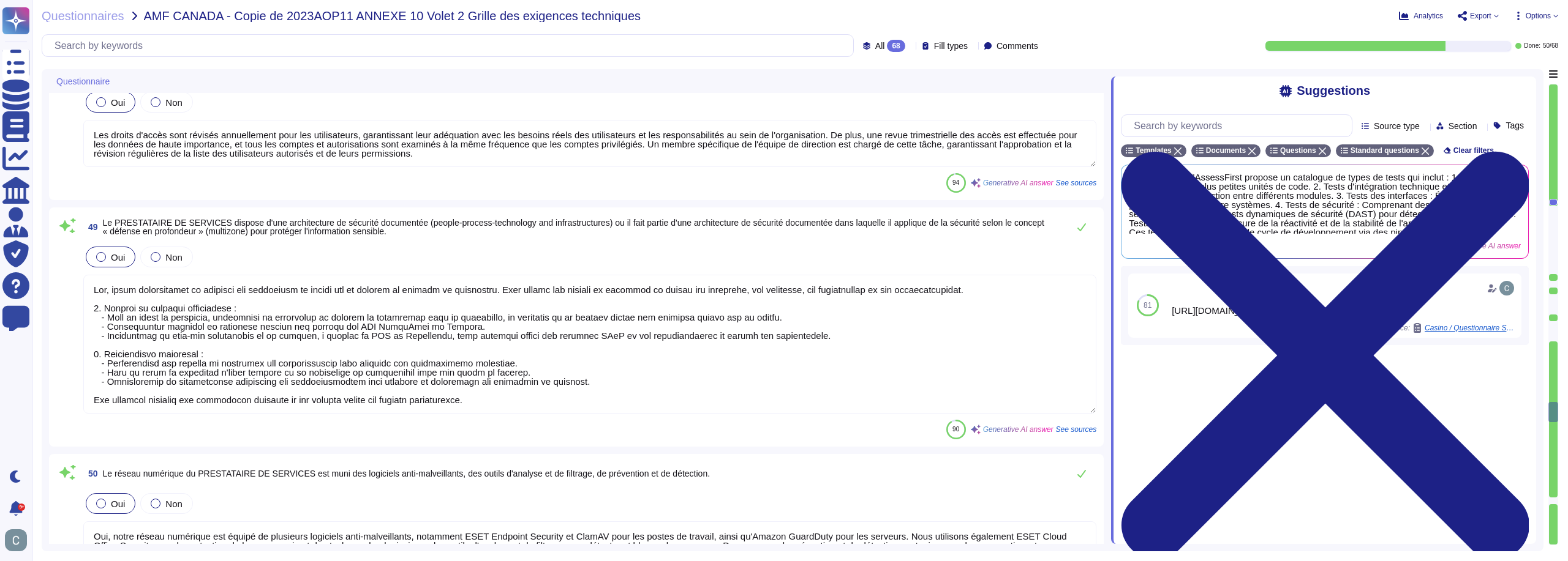
type textarea "Oui, le Prestataire de Services applique du chiffrement sur toutes les données …"
drag, startPoint x: 1558, startPoint y: 411, endPoint x: 1557, endPoint y: 338, distance: 73.0
click at [1557, 338] on div at bounding box center [1553, 315] width 10 height 461
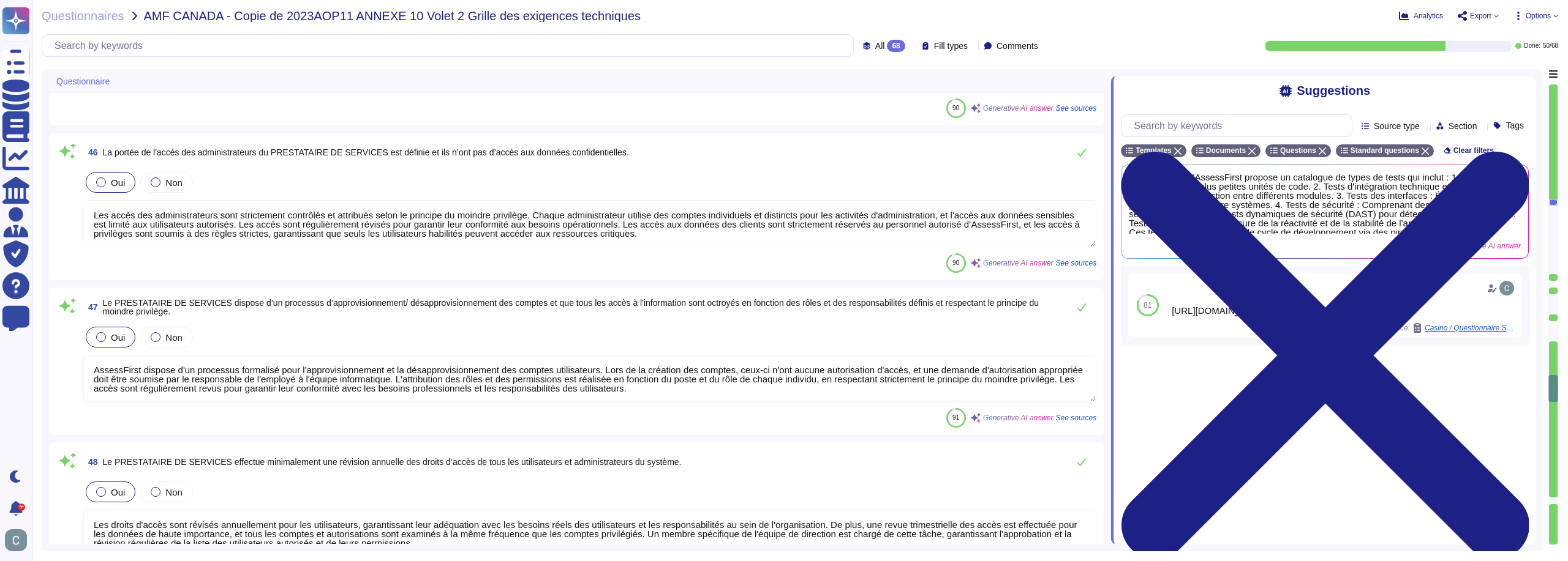
type textarea "Oui, AssessFirst dispose d’un processus structuré pour évaluer les risques, qui…"
type textarea "Nous pouvons fournir les certifications SOC II de notre hébergeur Amazon AWS su…"
type textarea "- Les utilisateurs ne sont pas tenus de changer de mot de passe régulièrement, …"
type textarea "Oui, notre système numérique offre l'option d'authentification forte (MFA) pour…"
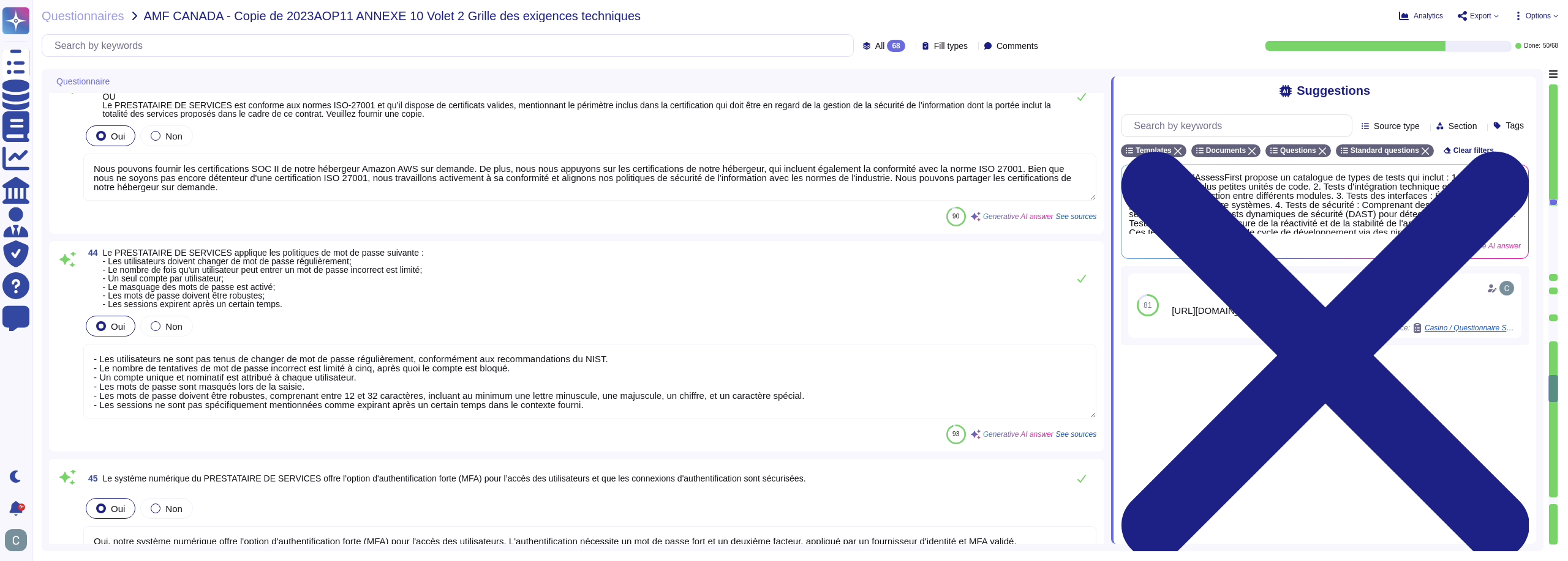
click at [1558, 345] on div at bounding box center [1553, 419] width 9 height 156
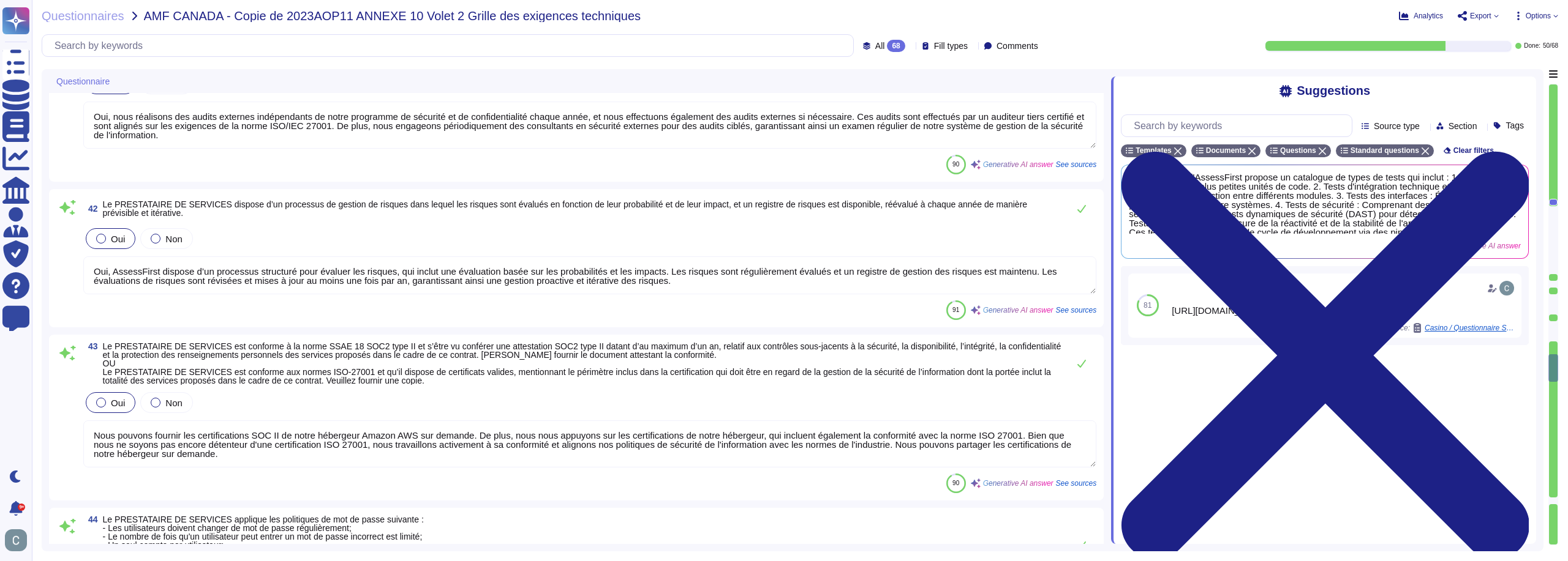
type textarea "Notre application web est indépendante du système d’exploitation et fonctionne …"
type textarea "Oui, nous disposons d'une politique de sécurité de l'information qui est mise e…"
type textarea "Oui, nous réalisons des audits externes indépendants de notre programme de sécu…"
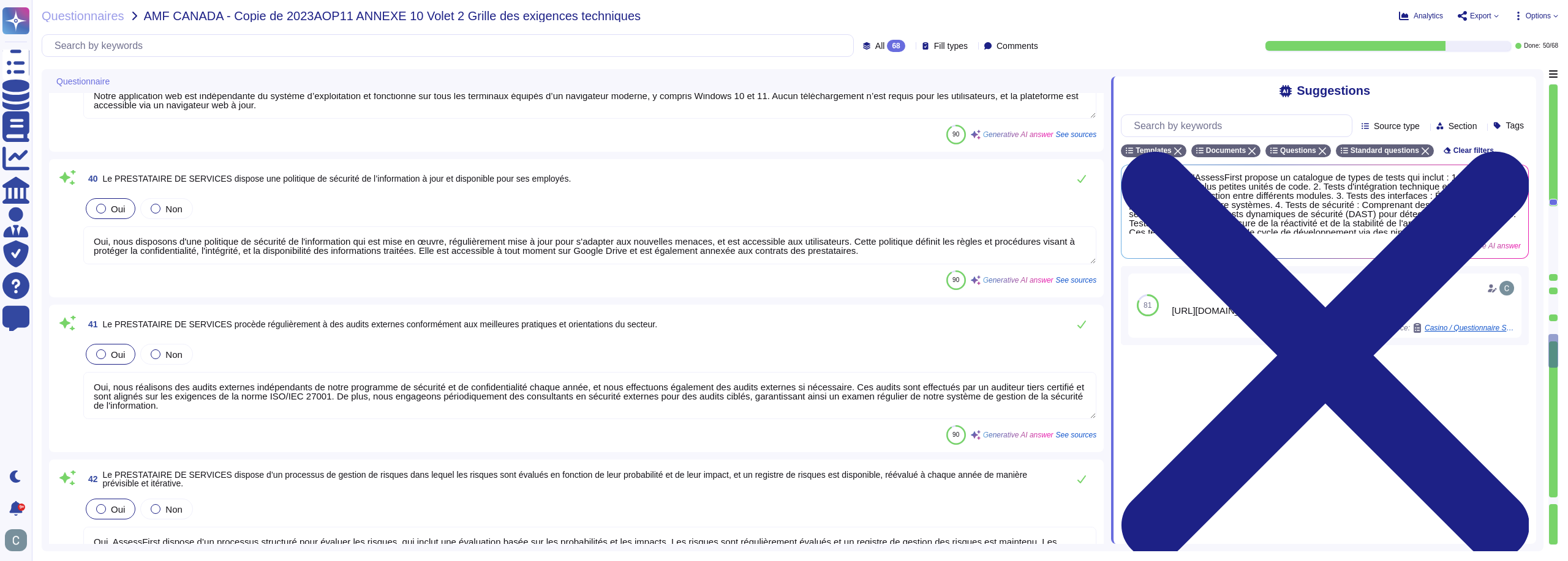
scroll to position [5079, 0]
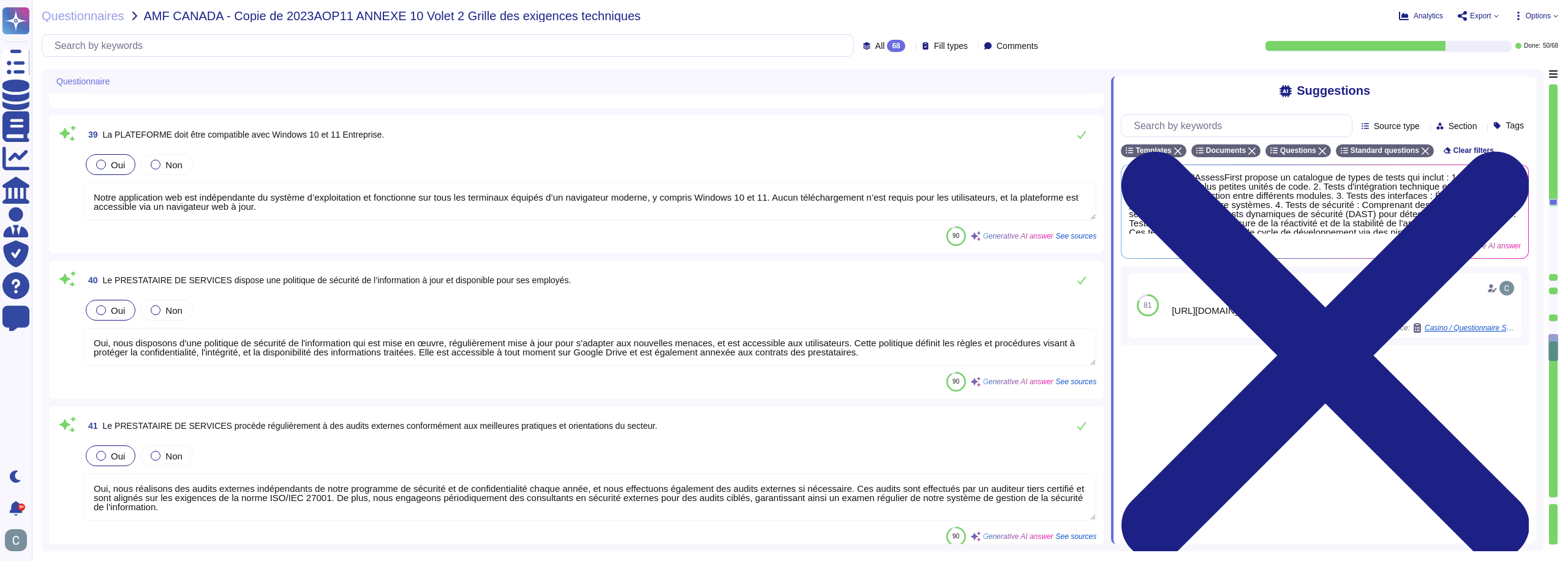
click at [1513, 91] on div "Suggestions" at bounding box center [1325, 91] width 408 height 14
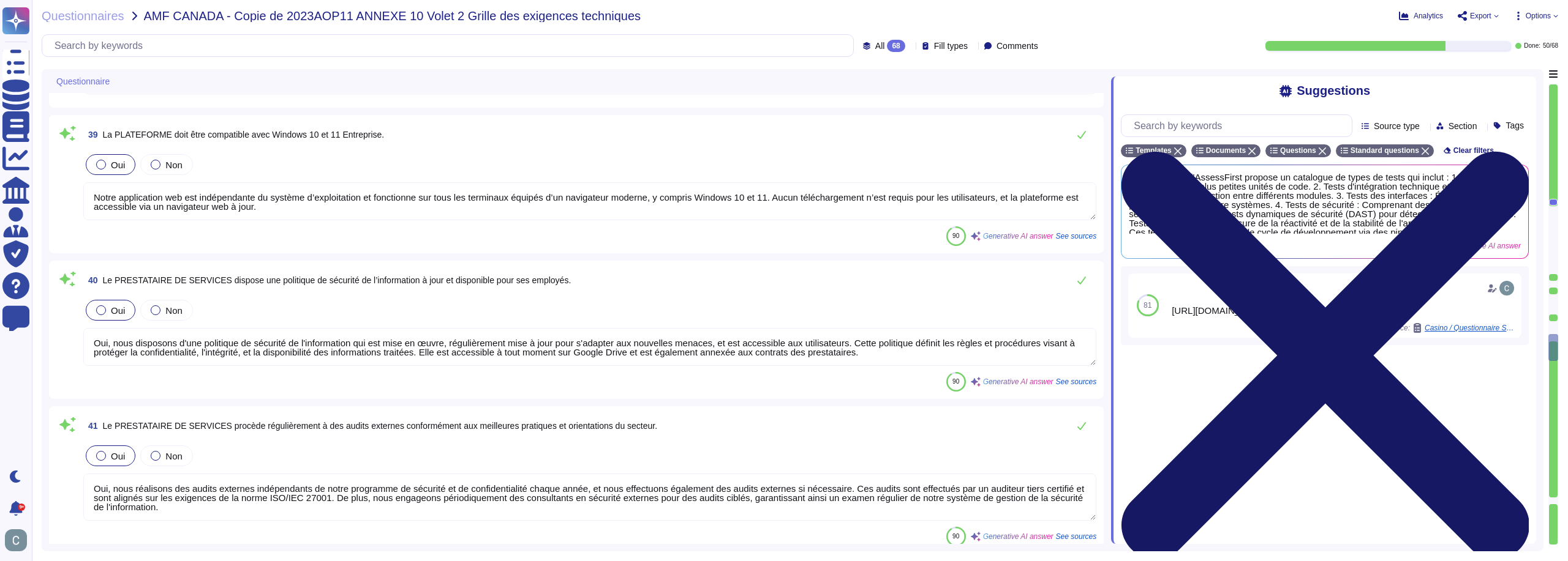
click at [1521, 87] on icon at bounding box center [1325, 356] width 408 height 544
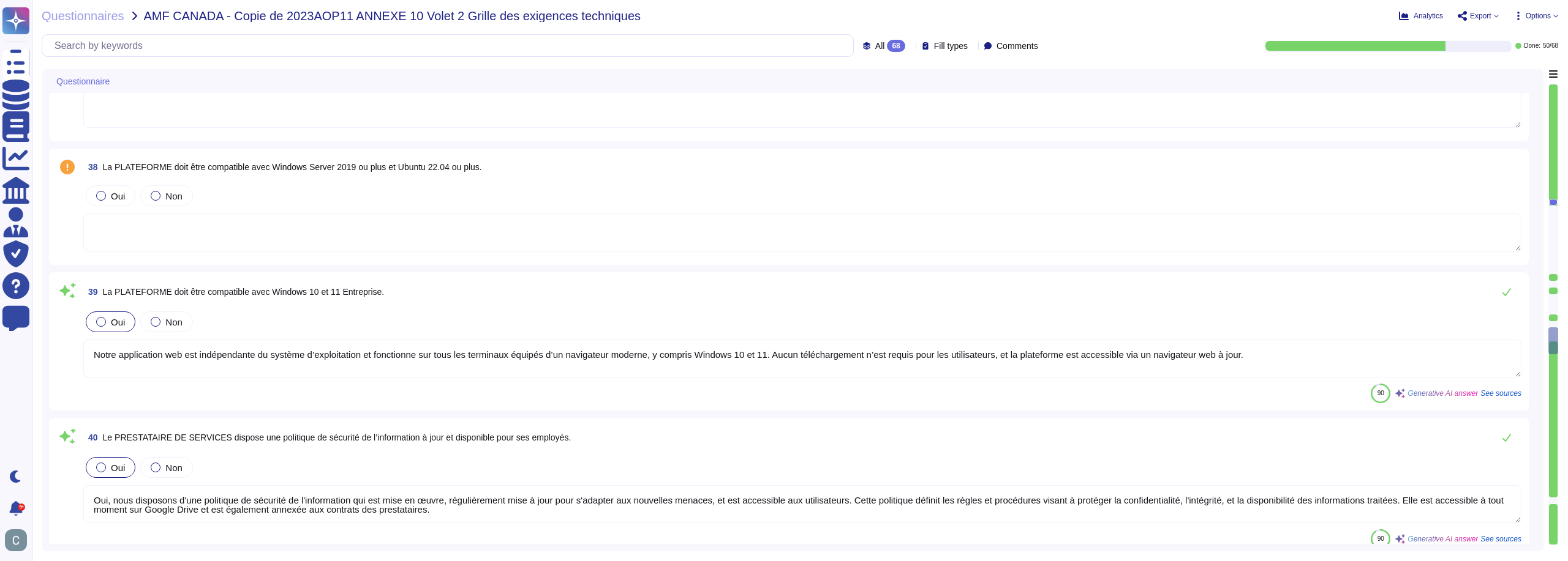
scroll to position [4895, 0]
type textarea "Oui, notre solution peut être intégrée avec SSO, y co"
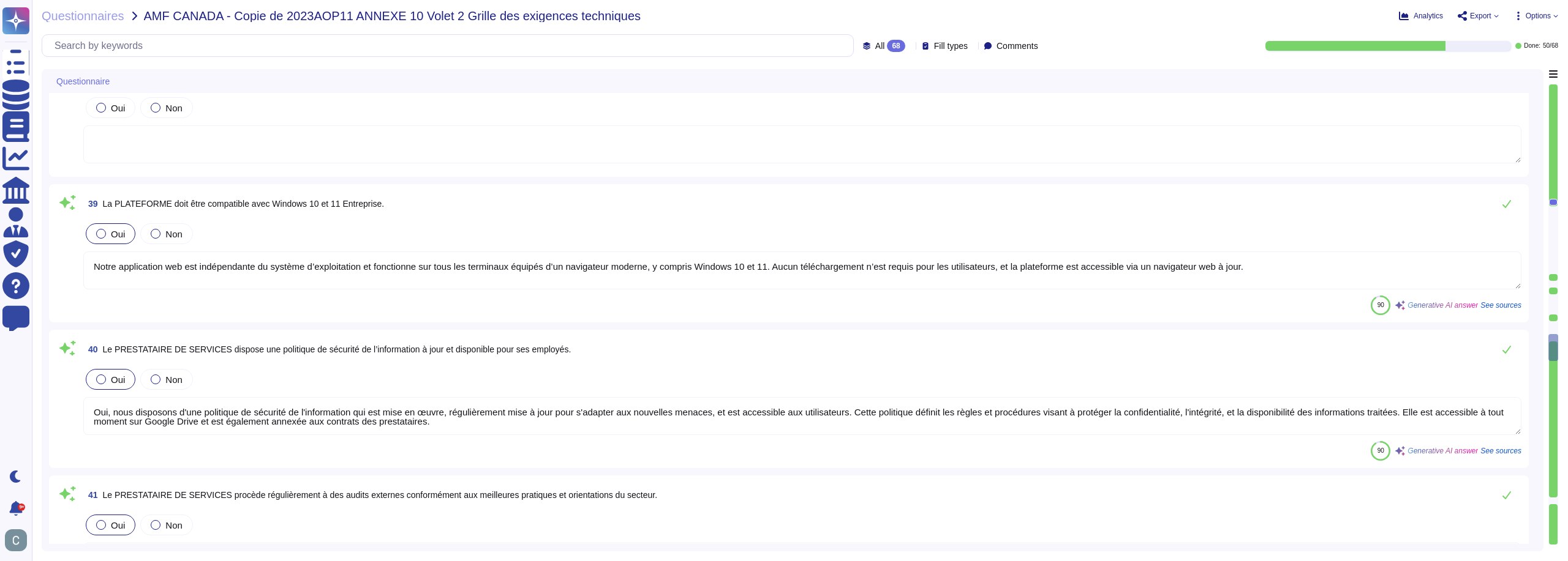
scroll to position [5018, 0]
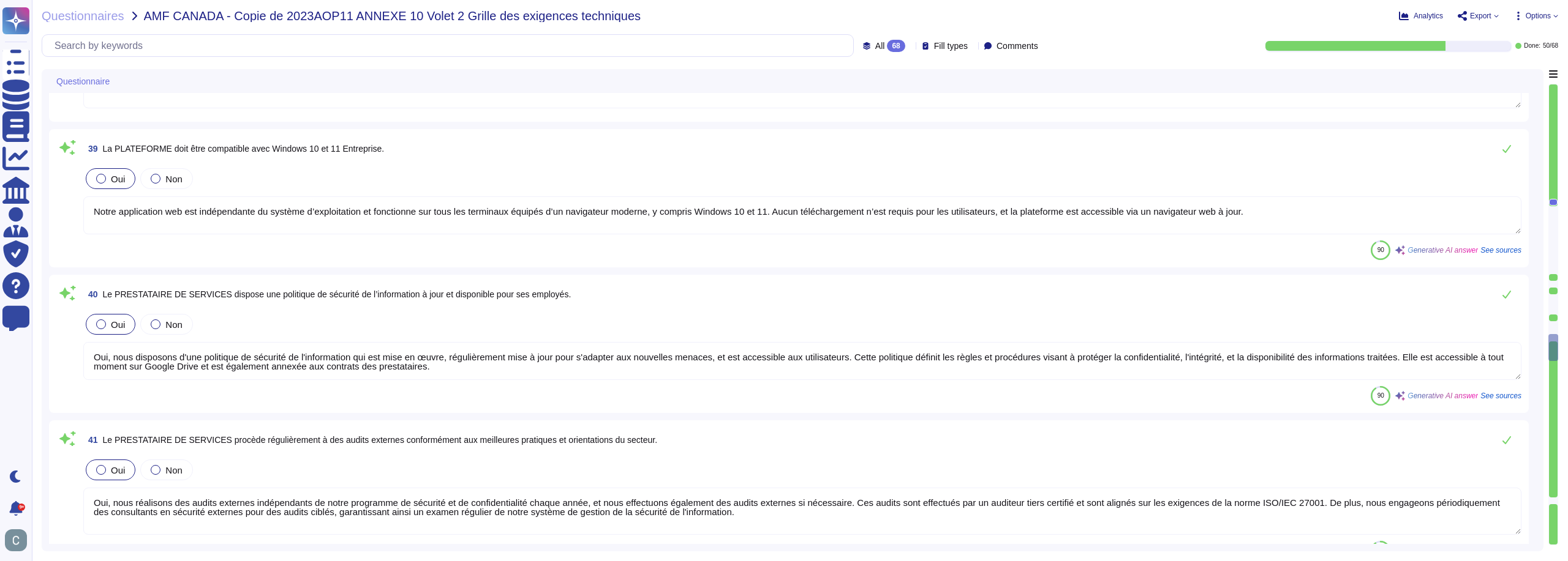
type textarea "- Les utilisateurs ne sont pas tenus de changer de mot de passe régulièrement, …"
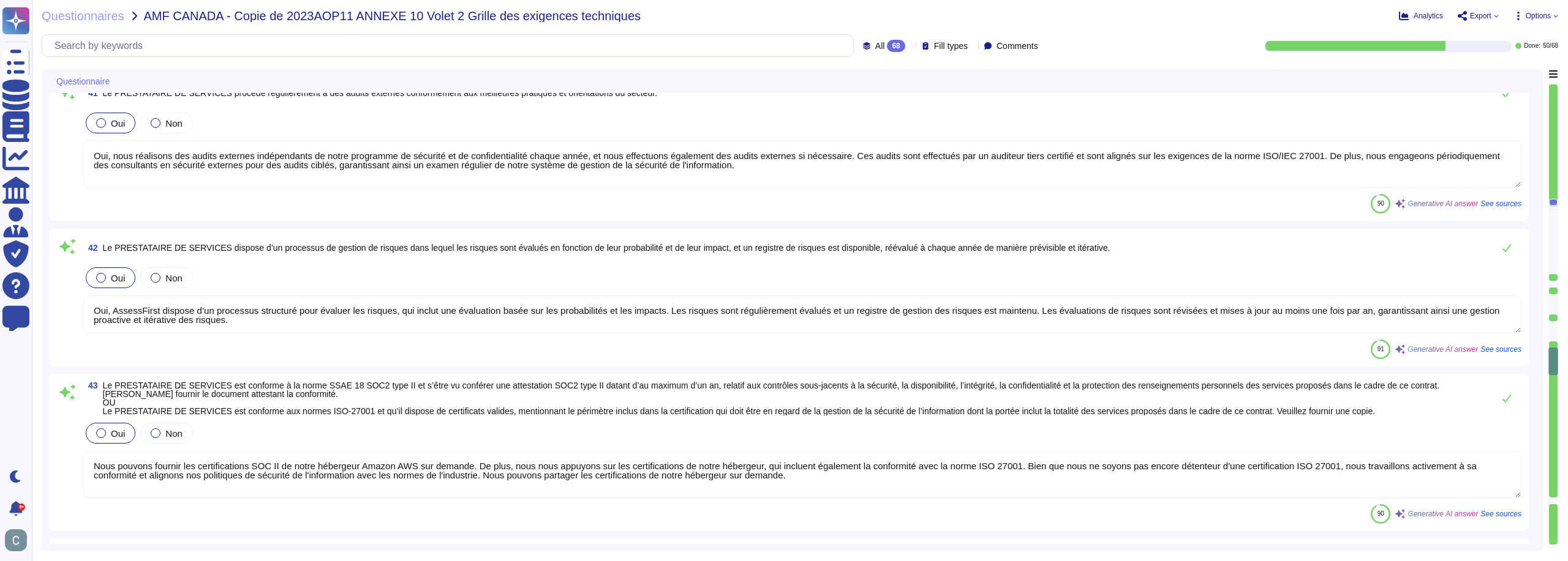
scroll to position [5446, 0]
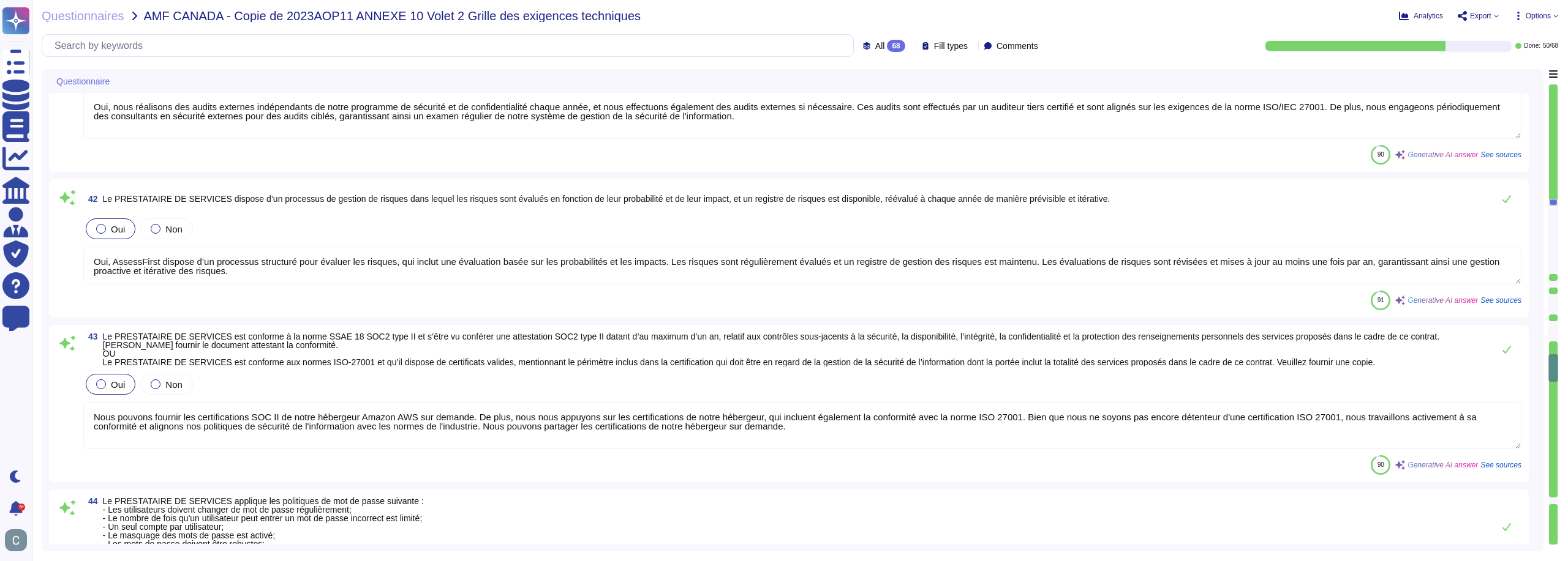
type textarea "Oui, notre système numérique offre l'option d'authentification forte (MFA) pour…"
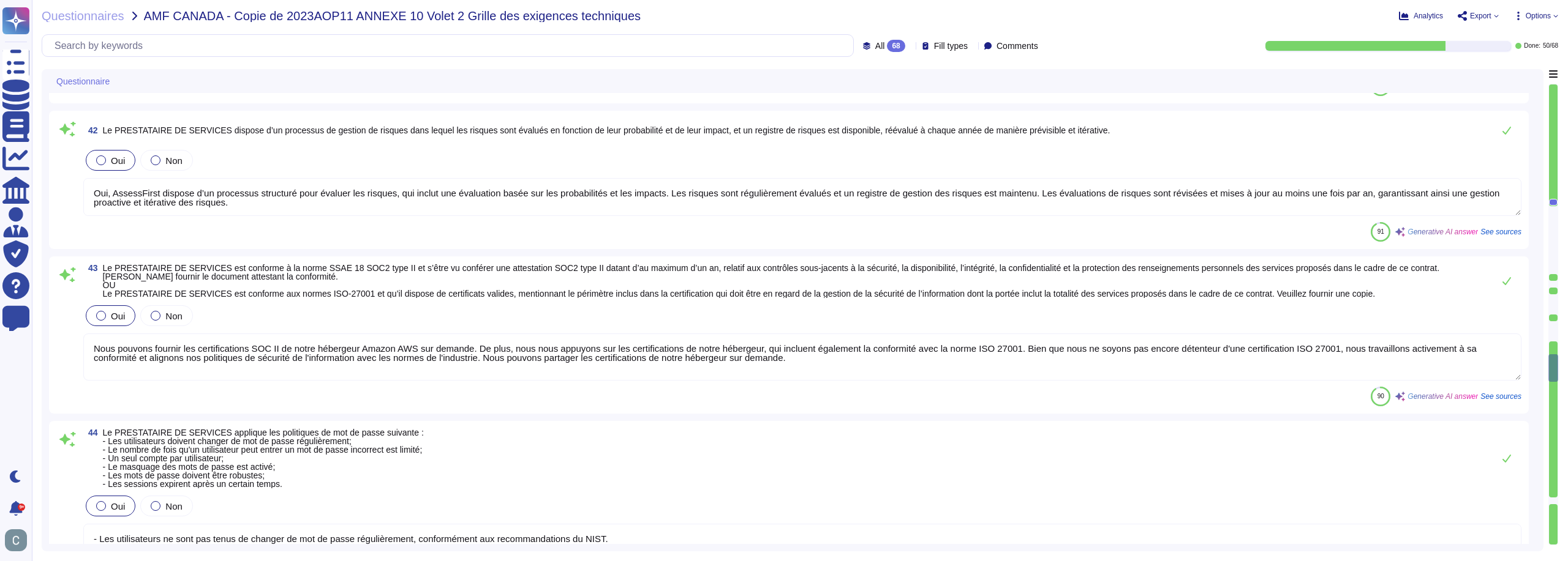
type textarea "Les accès des administrateurs sont strictement contrôlés et attribués selon le …"
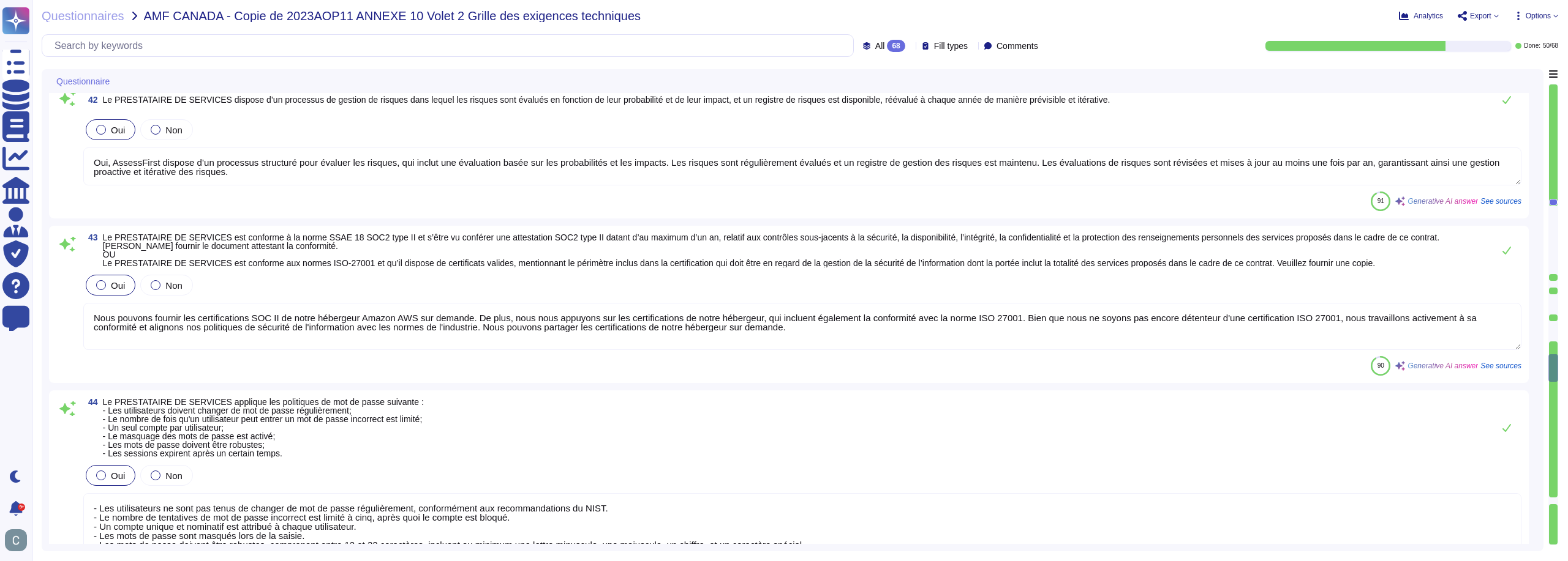
scroll to position [5568, 0]
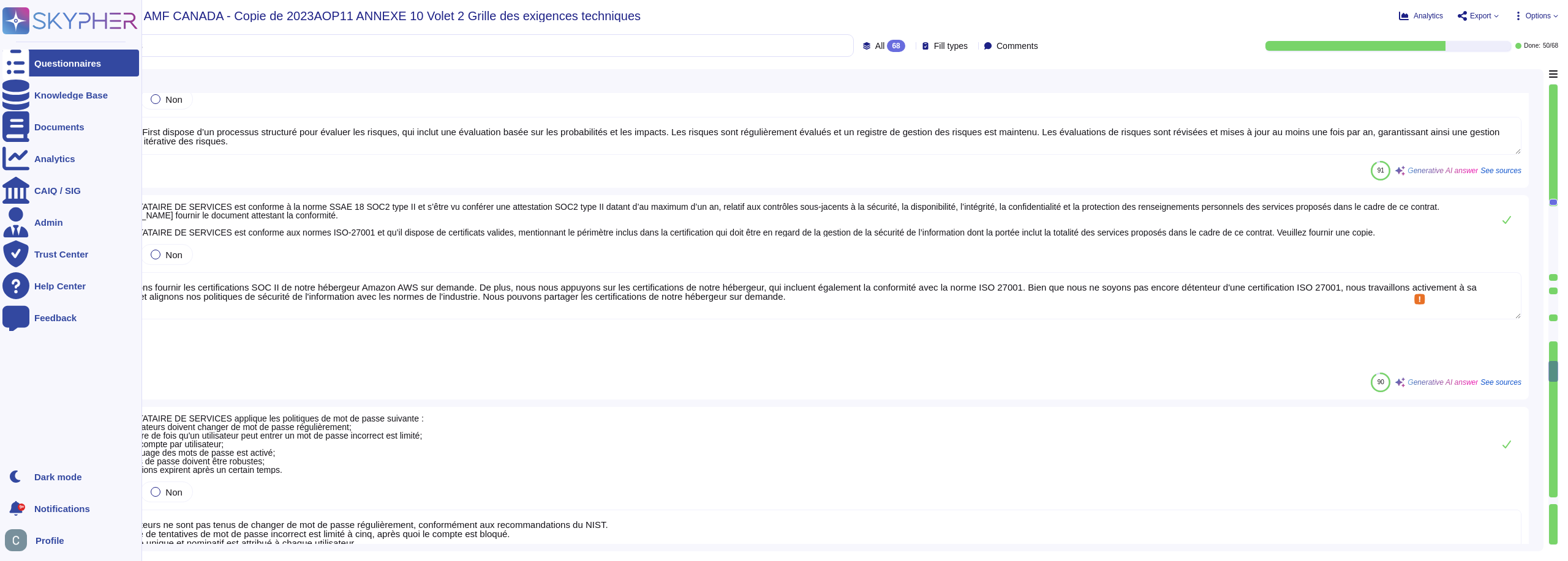
drag, startPoint x: 767, startPoint y: 295, endPoint x: 13, endPoint y: 268, distance: 754.5
click at [13, 268] on div "Questionnaires Knowledge Base Documents Analytics CAIQ / SIG Admin Trust Center…" at bounding box center [784, 280] width 1568 height 561
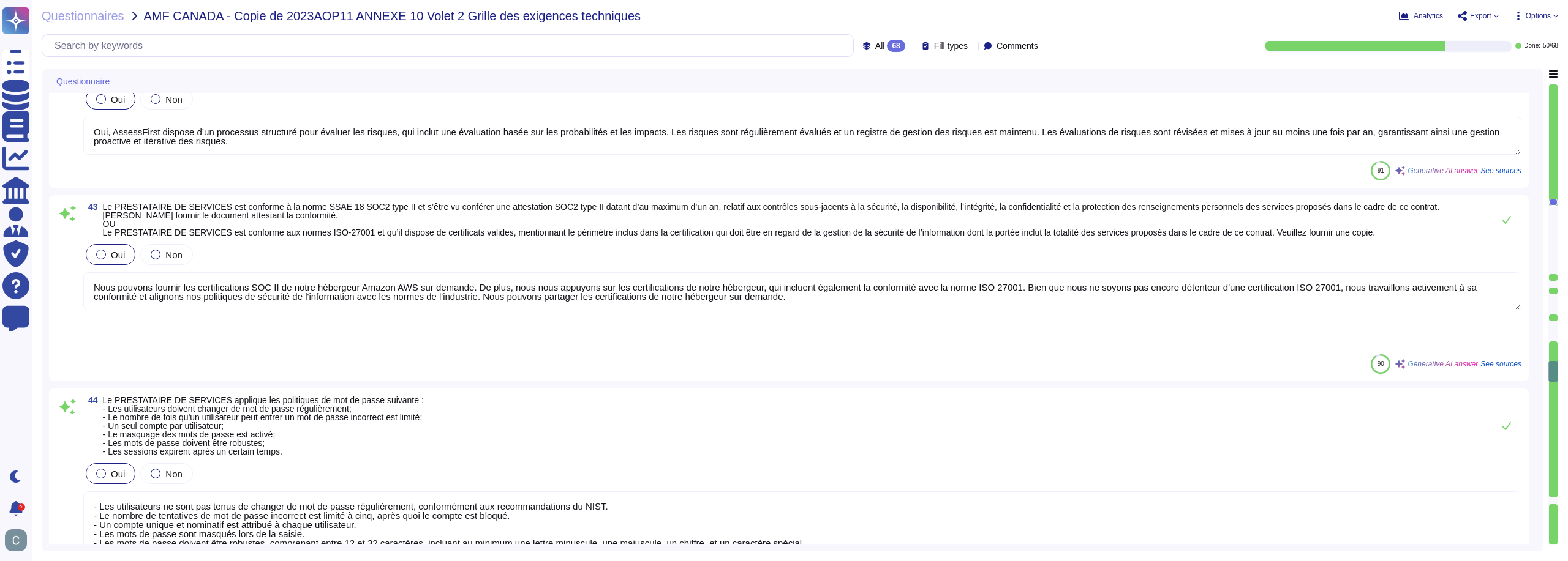
click at [261, 294] on textarea "Nous pouvons fournir les certifications SOC II de notre hébergeur Amazon AWS su…" at bounding box center [802, 291] width 1439 height 38
type textarea "Nous pouvons fournir les certifications SOC II de notre hébergeur Amazon AWS su…"
click at [261, 294] on textarea "Nous pouvons fournir les certifications SOC II de notre hébergeur Amazon AWS su…" at bounding box center [802, 291] width 1439 height 38
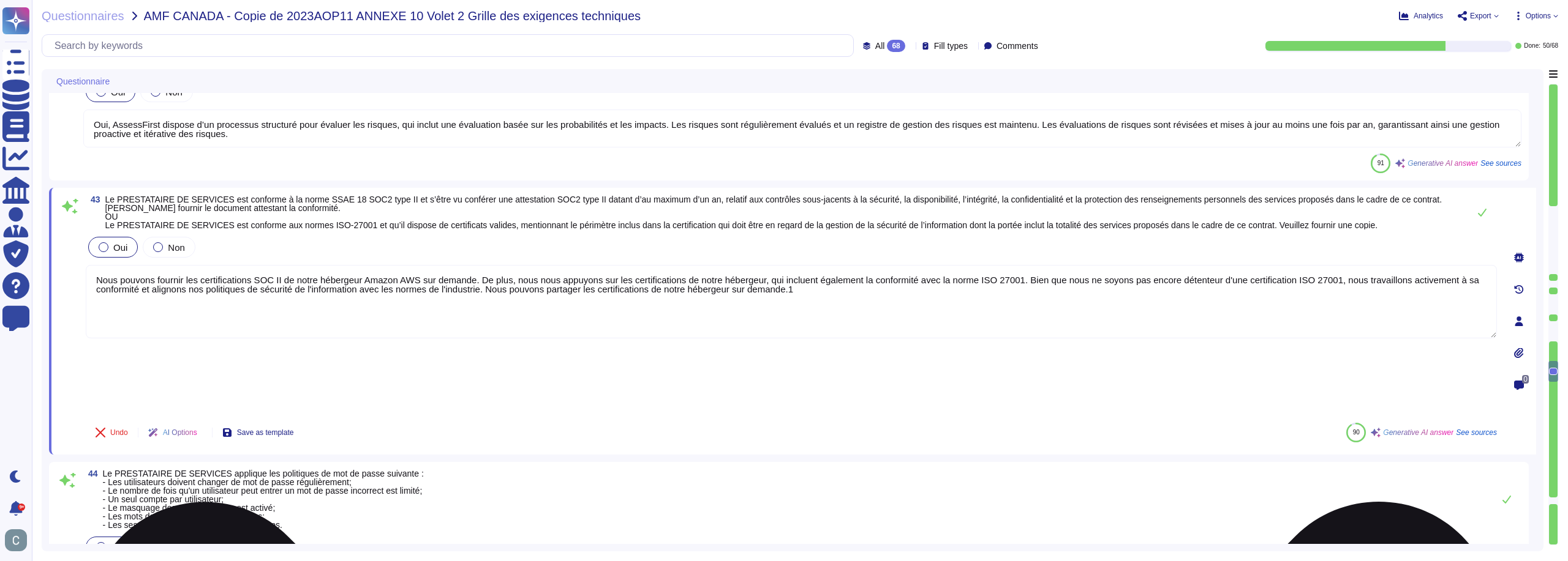
type textarea "Les accès des administrateurs sont strictement contrôlés et attribués selon le …"
click at [261, 294] on textarea "Nous pouvons fournir les certifications SOC II de notre hébergeur Amazon AWS su…" at bounding box center [791, 301] width 1411 height 73
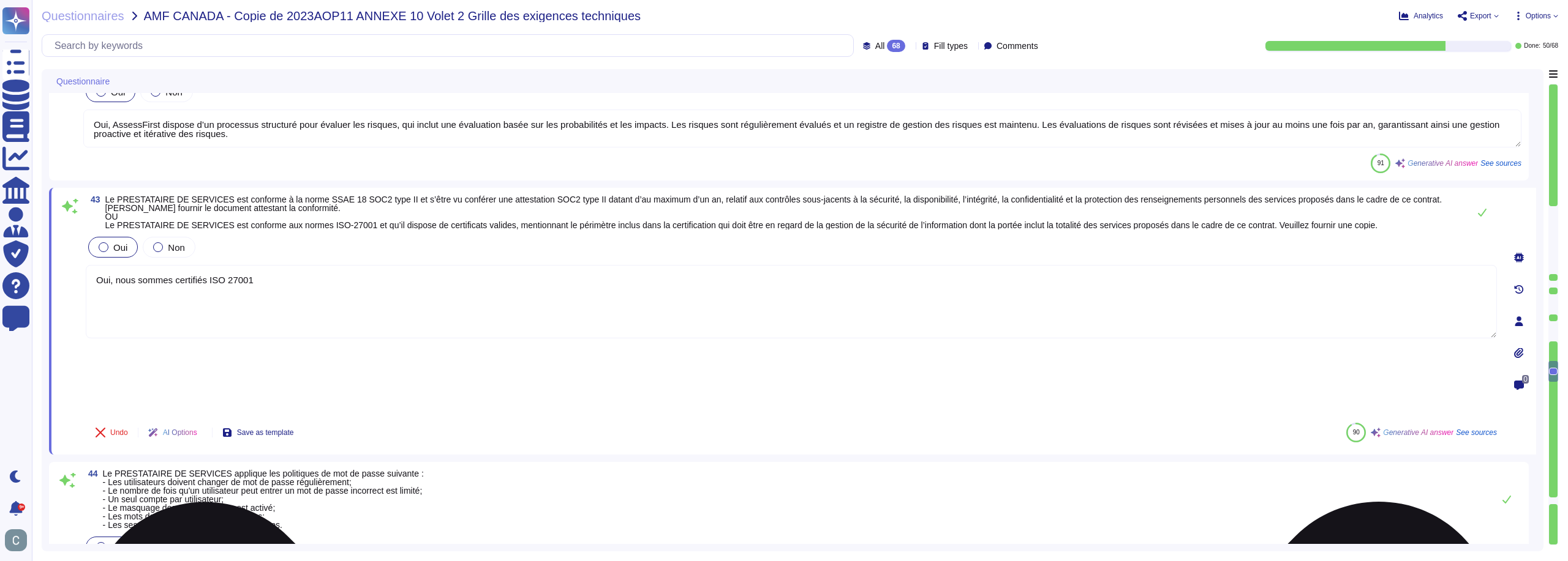
click at [272, 311] on textarea "Oui, nous sommes certifiés ISO 27001" at bounding box center [791, 301] width 1411 height 73
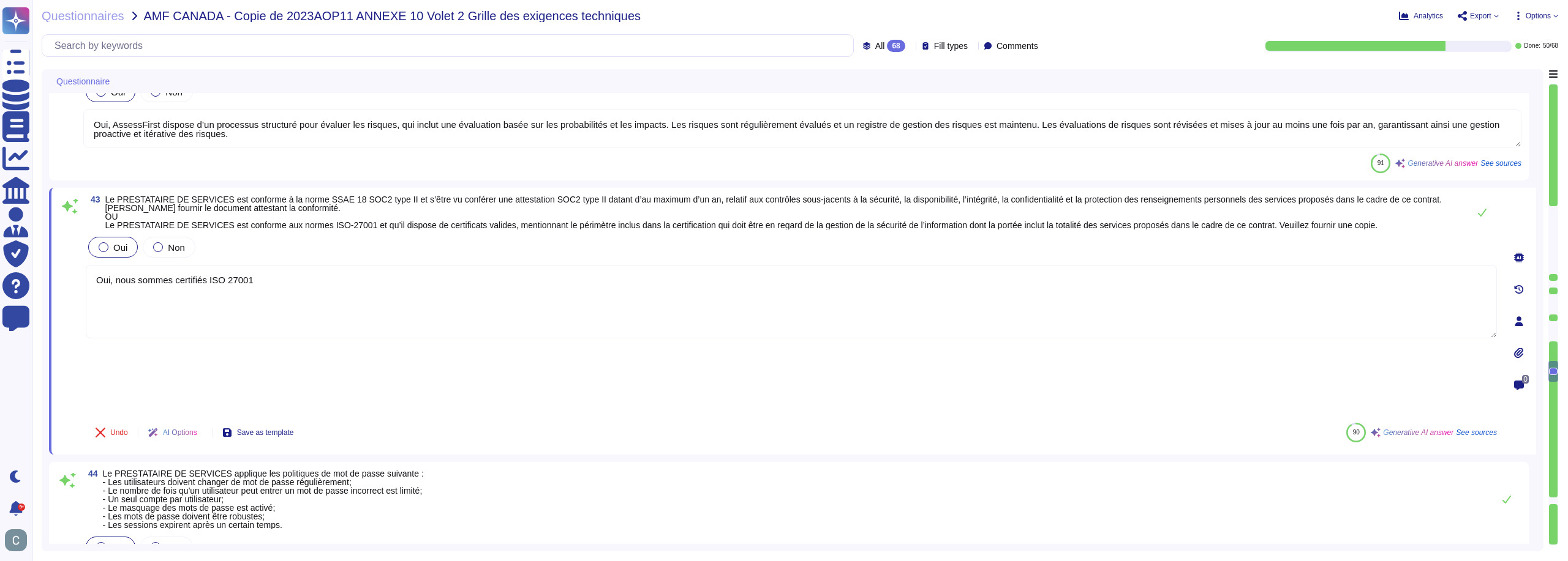
type textarea "Oui, nous sommes certifiés ISO 27001"
click at [352, 418] on div "Undo AI Options Save as template 90 Generative AI answer See sources" at bounding box center [791, 433] width 1411 height 30
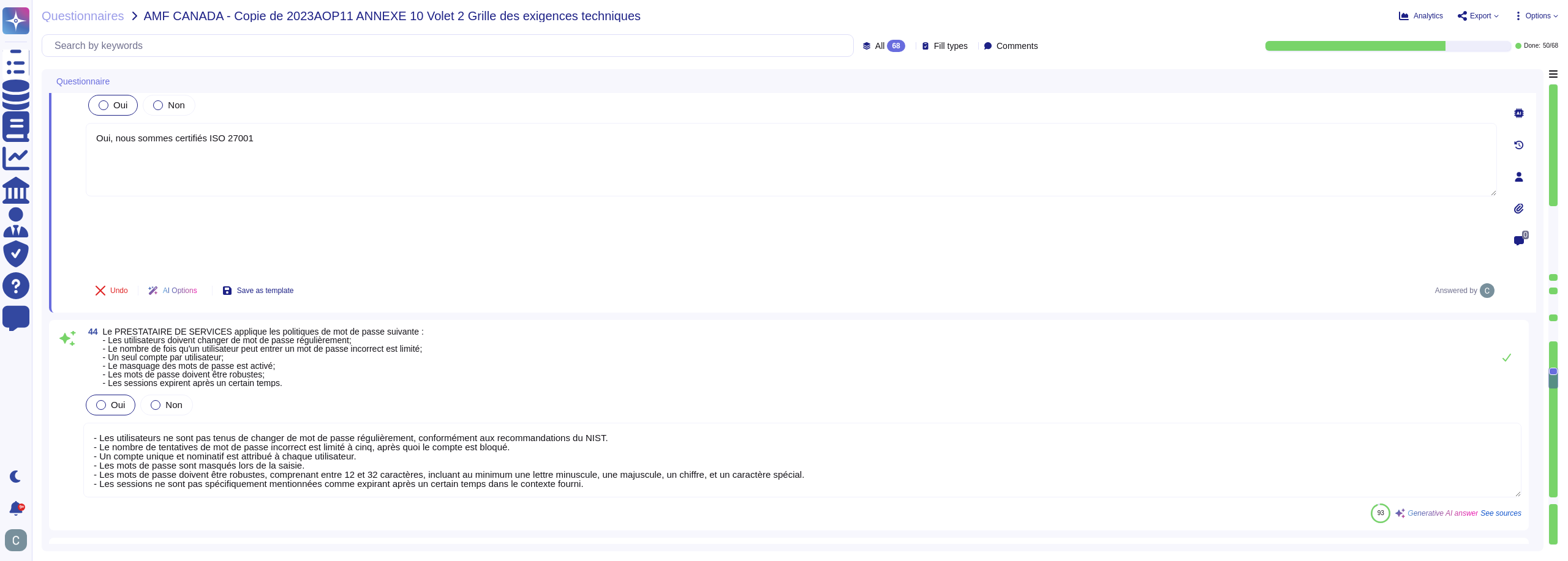
scroll to position [5752, 0]
type textarea "AssessFirst dispose d'un processus formalisé pour l'approvisionnement et la dés…"
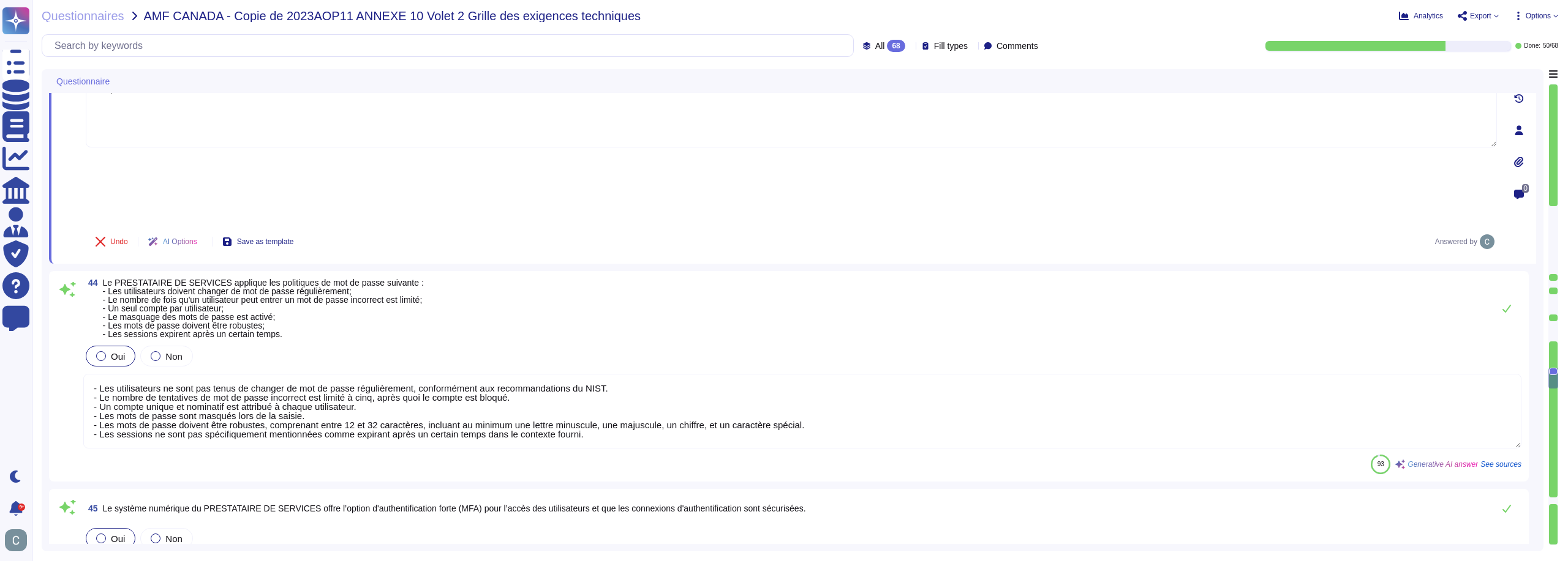
scroll to position [1, 0]
type textarea "Les droits d'accès sont révisés annuellement pour les utilisateurs, garantissan…"
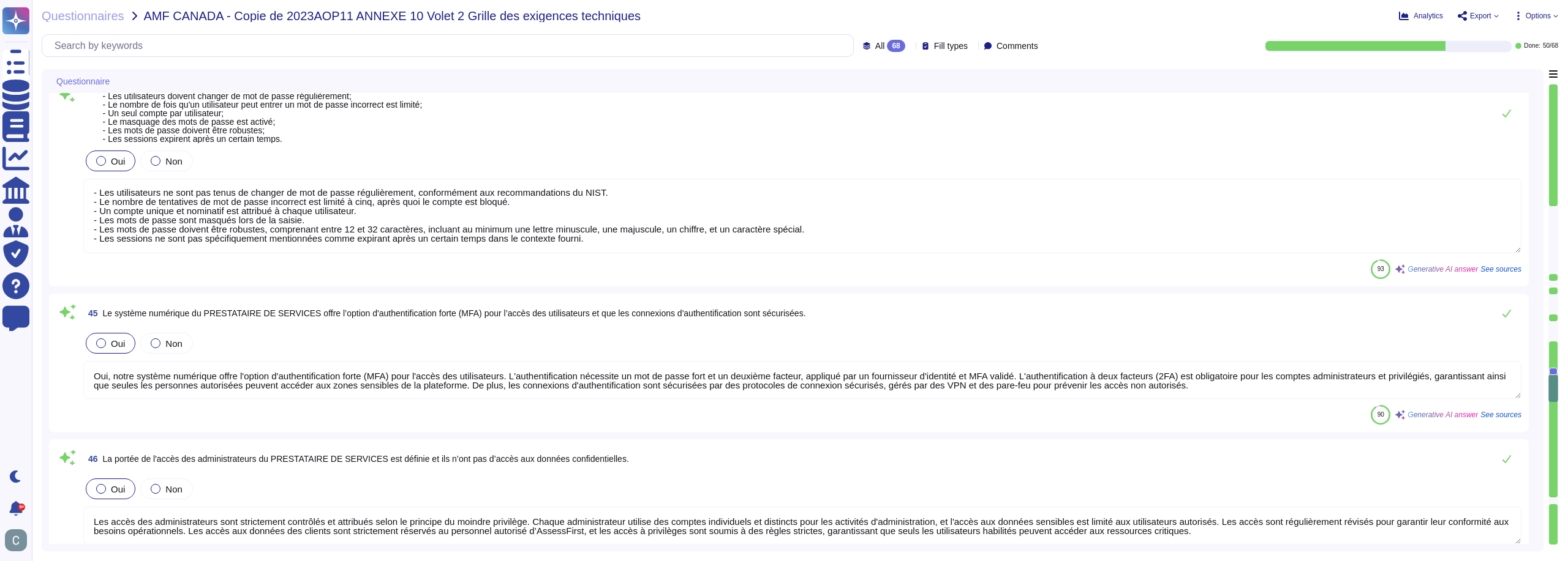
scroll to position [5935, 0]
type textarea "Lor, ipsum dolorsitamet co adipisci eli seddoeiusm te incidi utl et dolorem al …"
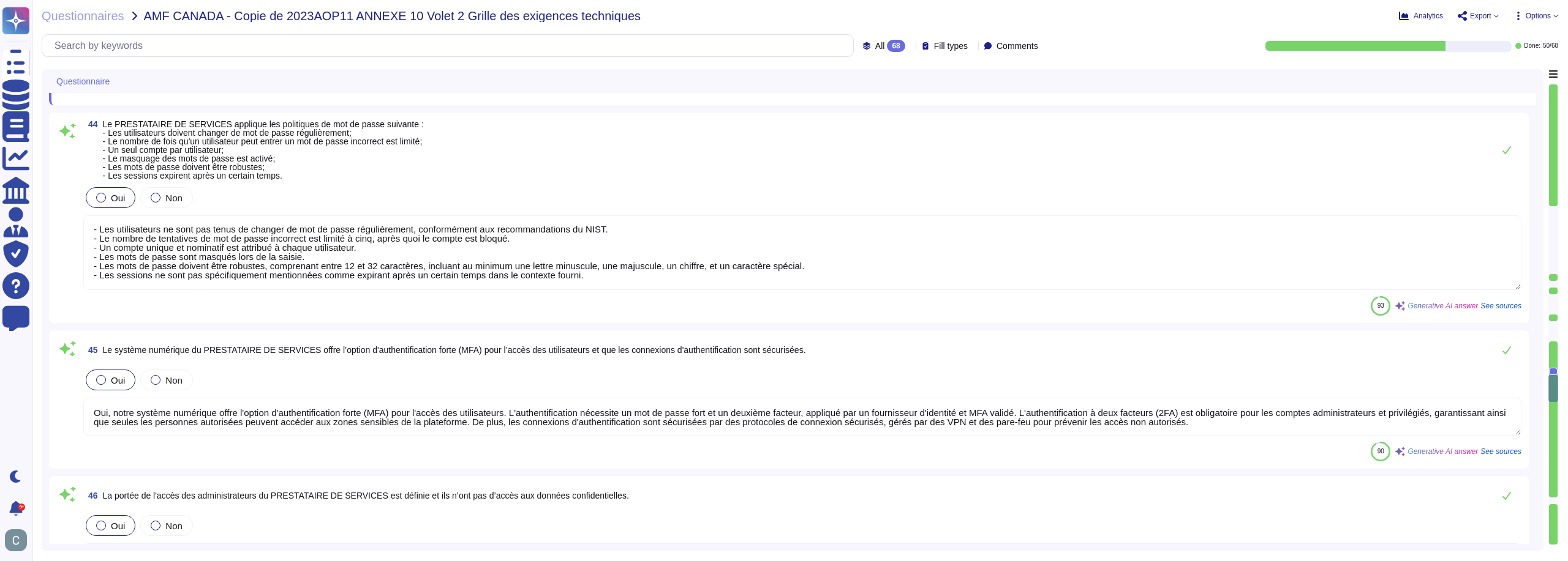
scroll to position [5874, 0]
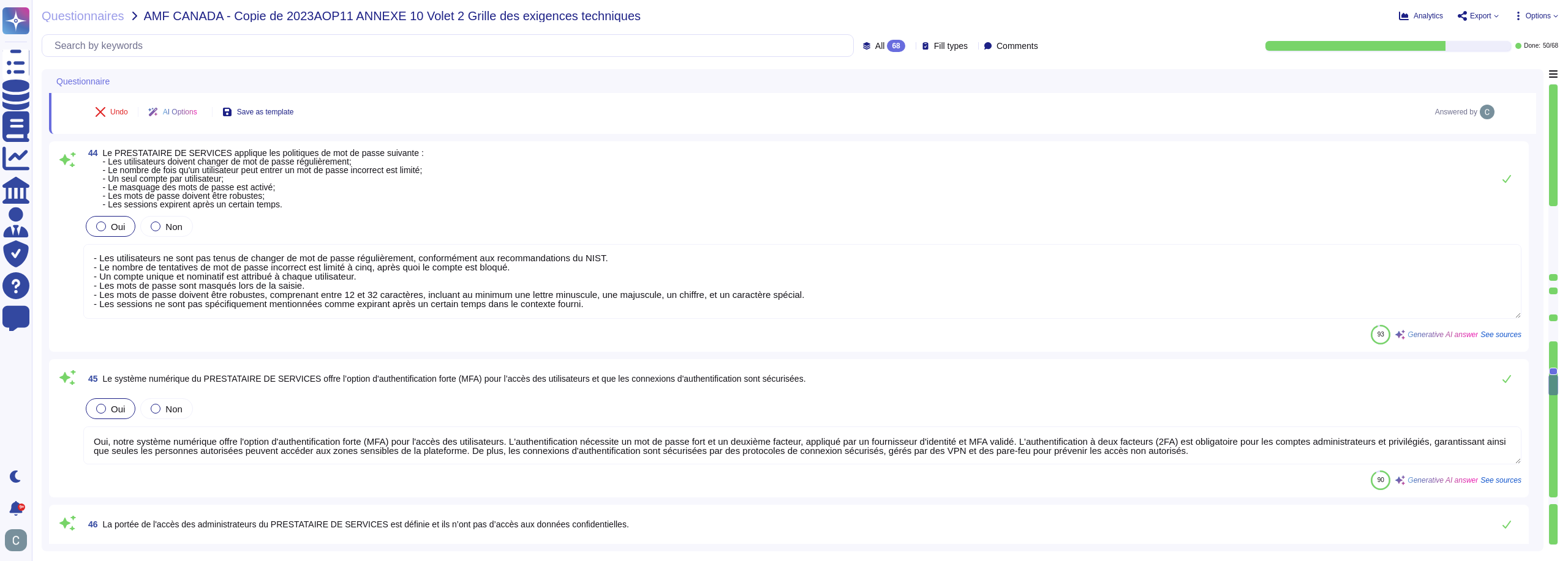
type textarea "Oui, AssessFirst dispose d’un processus structuré pour évaluer les risques, qui…"
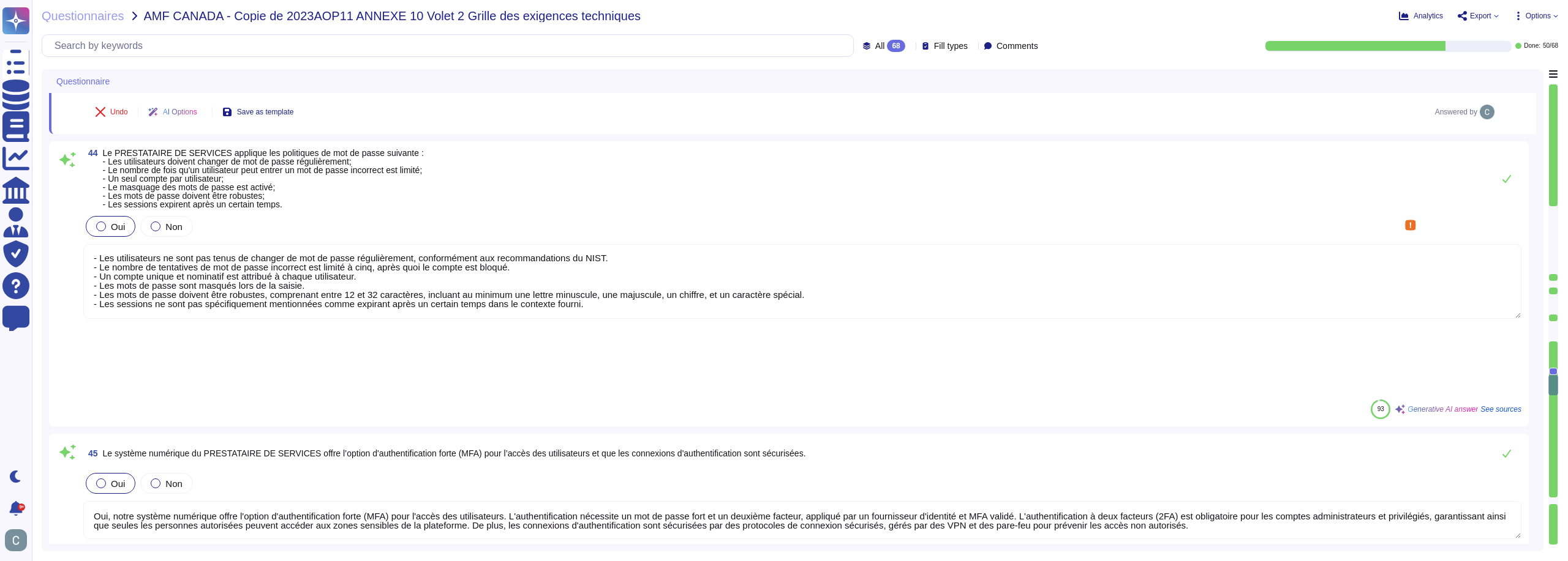
drag, startPoint x: 606, startPoint y: 235, endPoint x: 150, endPoint y: 244, distance: 456.1
click at [150, 244] on textarea "- Les utilisateurs ne sont pas tenus de changer de mot de passe régulièrement, …" at bounding box center [802, 280] width 1439 height 74
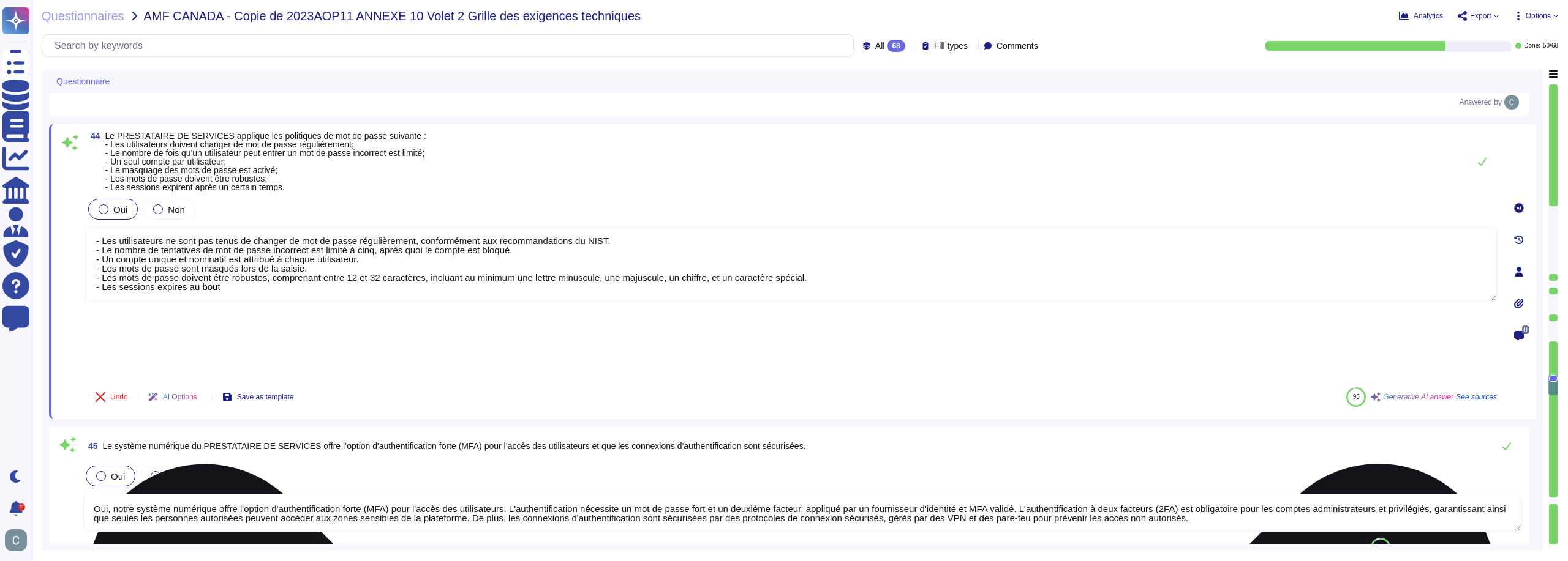
click at [183, 227] on textarea "- Les utilisateurs ne sont pas tenus de changer de mot de passe régulièrement, …" at bounding box center [791, 264] width 1411 height 74
click at [234, 227] on textarea "- Les utilisateurs ne sont pas tenus de changer de mot de passe régulièrement, …" at bounding box center [791, 264] width 1411 height 74
click at [230, 227] on textarea "- Les utilisateurs ne sont pas tenus de changer de mot de passe régulièrement, …" at bounding box center [791, 264] width 1411 height 74
click at [1372, 227] on textarea "- Les utilisateurs ne sont pas tenus de changer de mot de passe régulièrement, …" at bounding box center [791, 264] width 1411 height 74
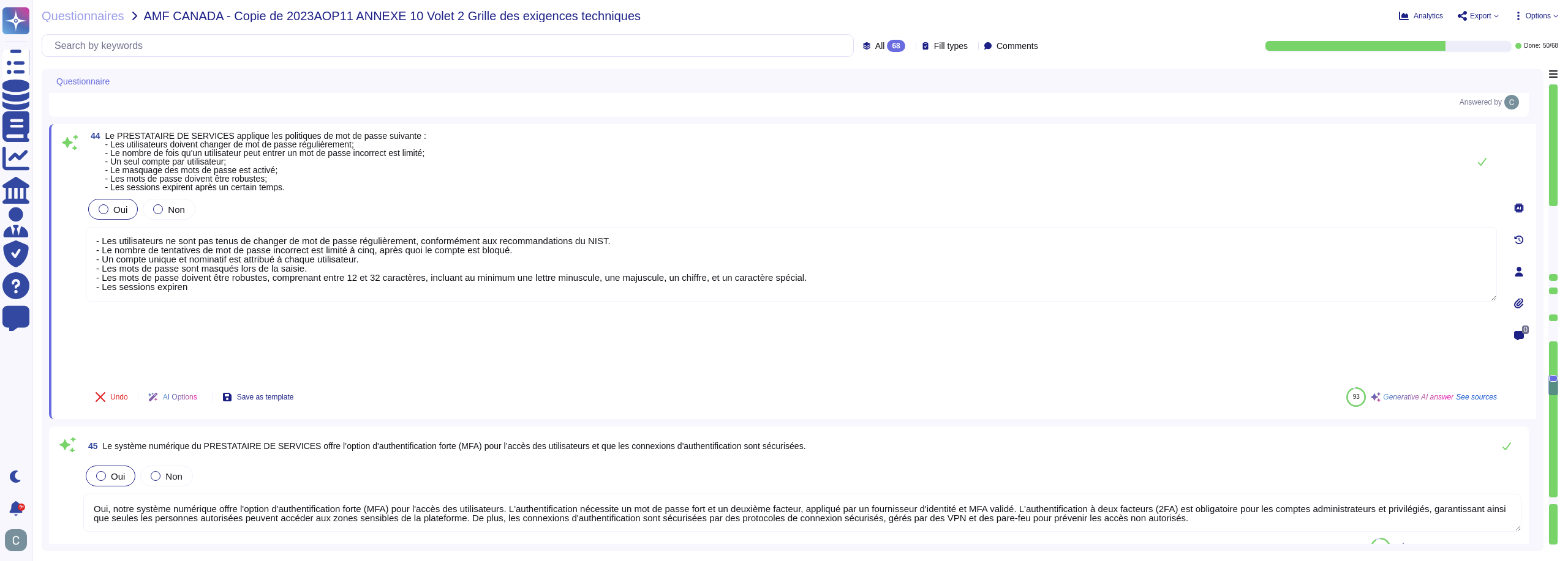
type textarea "- Les utilisateurs ne sont pas tenus de changer de mot de passe régulièrement, …"
click at [1516, 196] on div at bounding box center [1519, 208] width 24 height 24
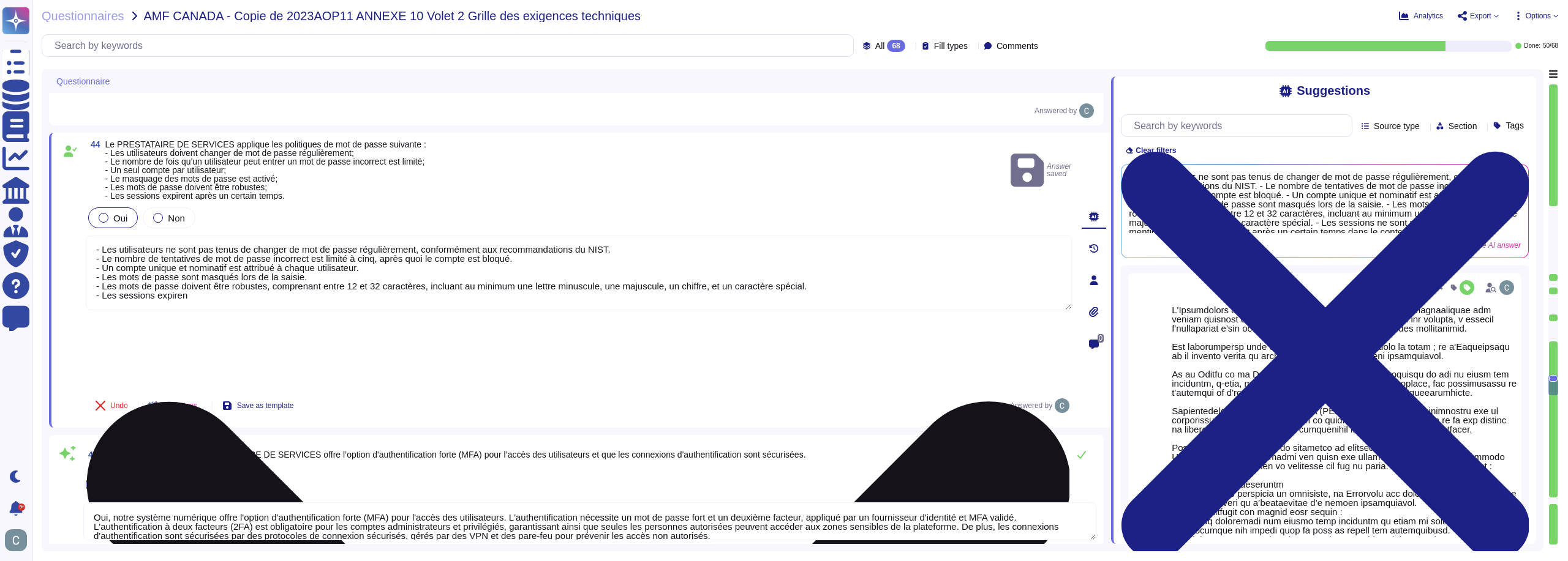
click at [635, 236] on textarea "- Les utilisateurs ne sont pas tenus de changer de mot de passe régulièrement, …" at bounding box center [579, 273] width 986 height 74
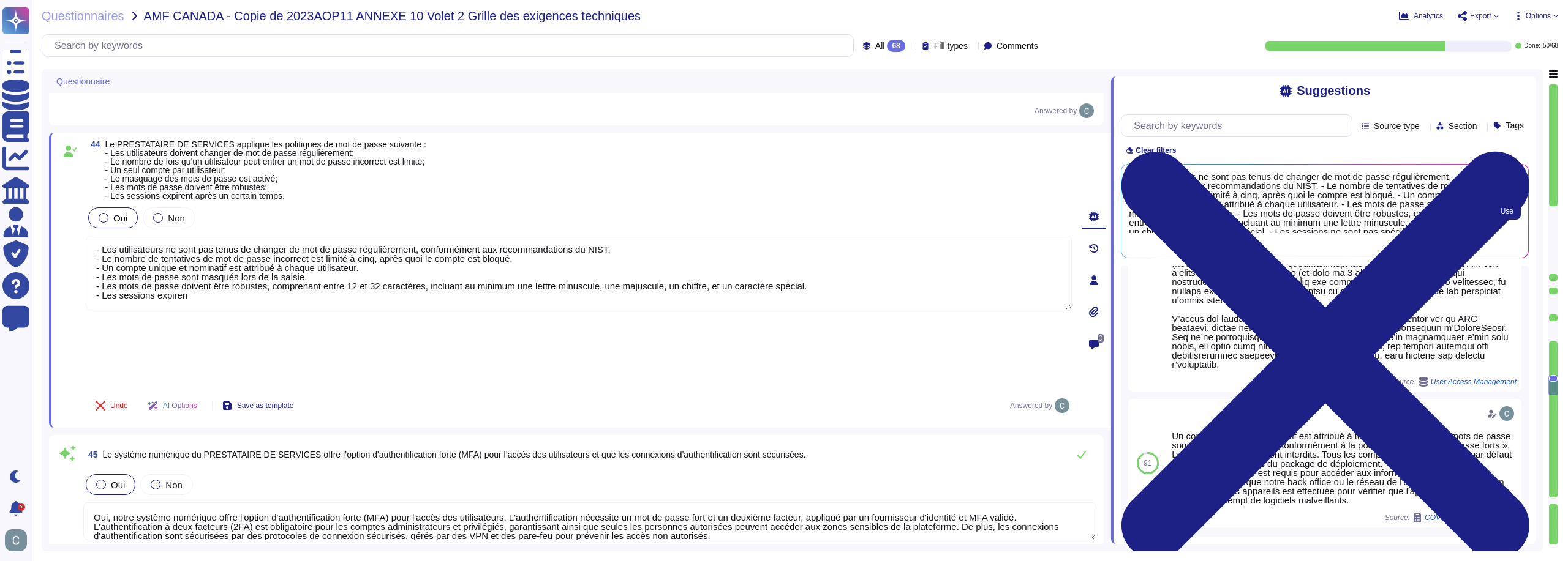
scroll to position [1084, 0]
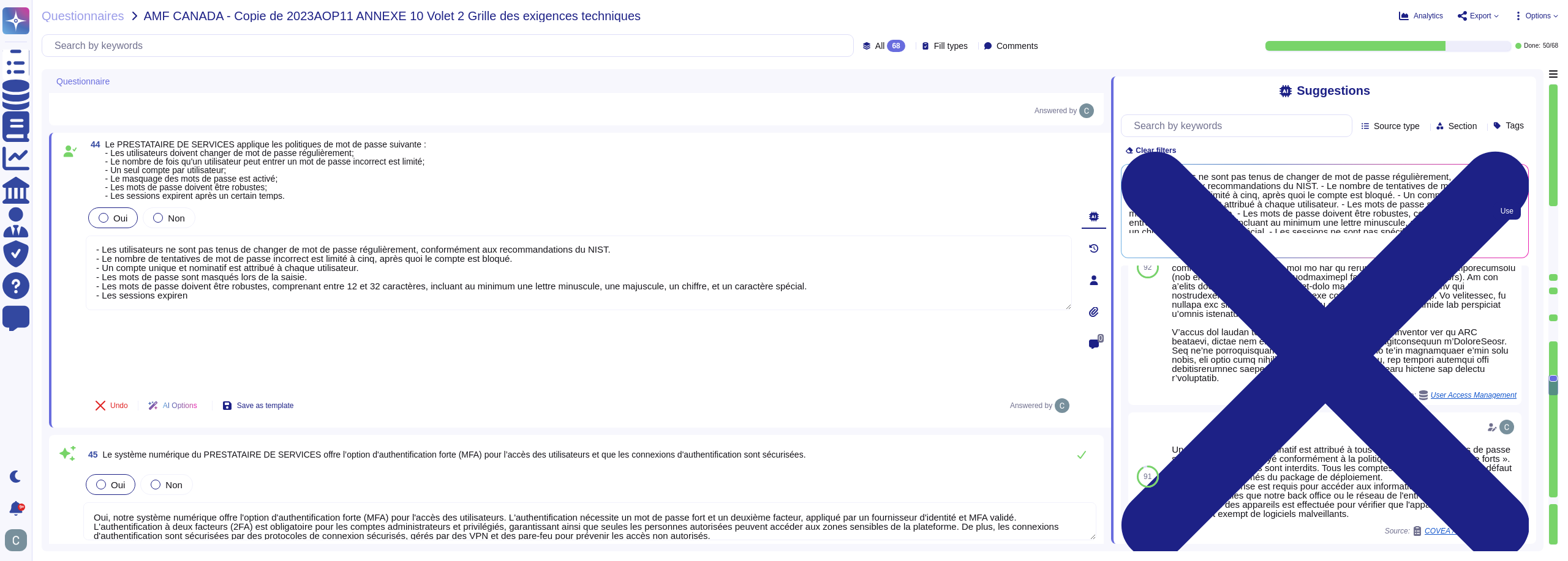
click at [1286, 214] on span "- Les utilisateurs ne sont pas tenus de changer de mot de passe régulièrement, …" at bounding box center [1303, 203] width 349 height 61
click at [1285, 214] on span "- Les utilisateurs ne sont pas tenus de changer de mot de passe régulièrement, …" at bounding box center [1303, 203] width 349 height 61
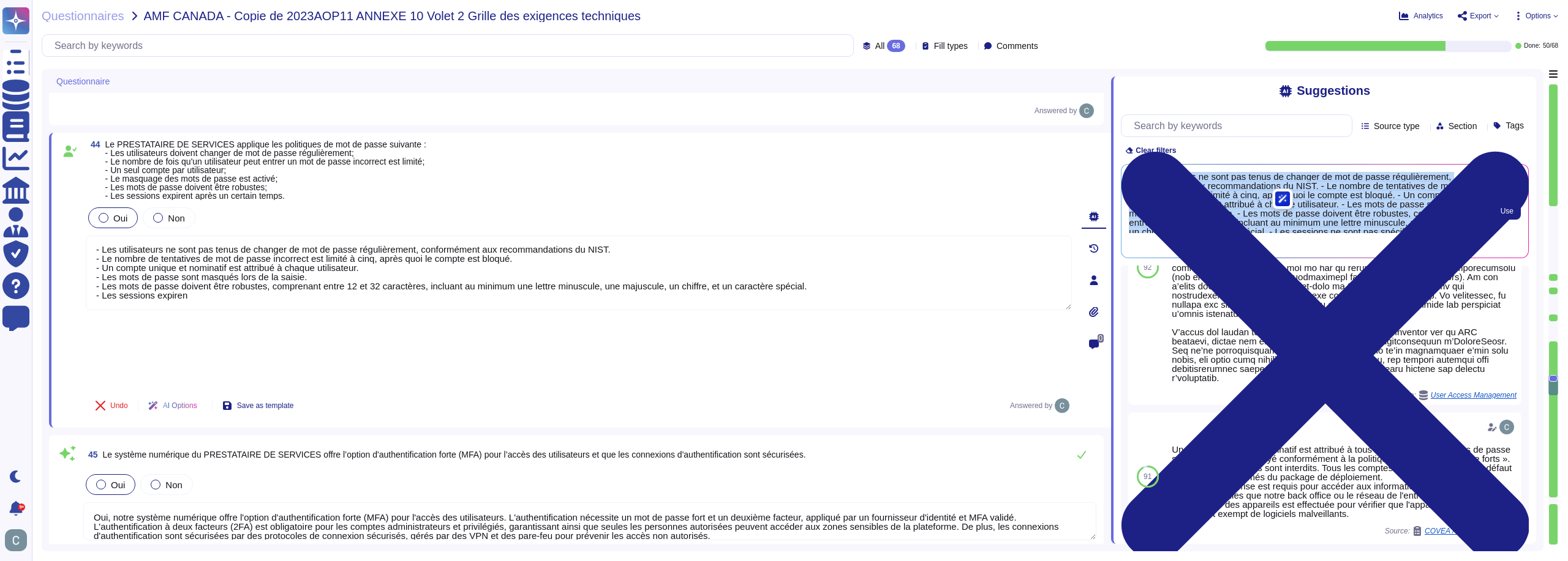
click at [1285, 214] on span "- Les utilisateurs ne sont pas tenus de changer de mot de passe régulièrement, …" at bounding box center [1303, 203] width 349 height 61
click at [1360, 204] on span "- Les utilisateurs ne sont pas tenus de changer de mot de passe régulièrement, …" at bounding box center [1303, 203] width 349 height 61
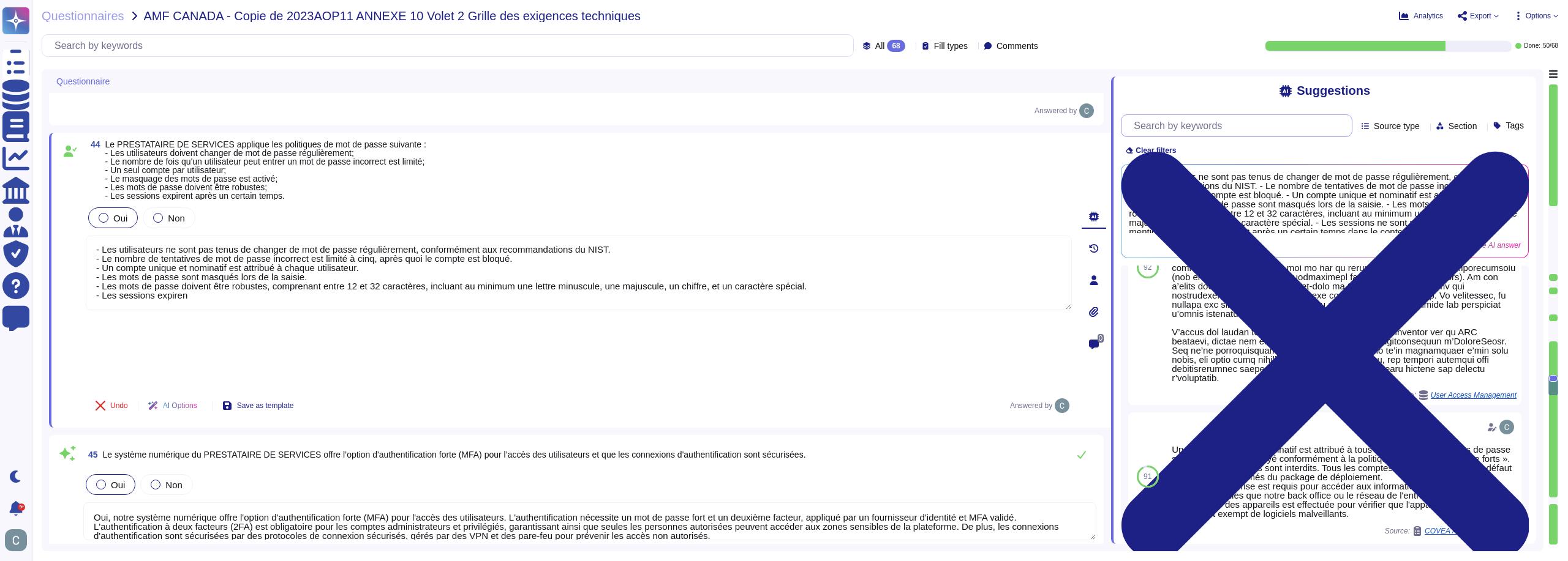
click at [1206, 128] on input "text" at bounding box center [1240, 126] width 224 height 22
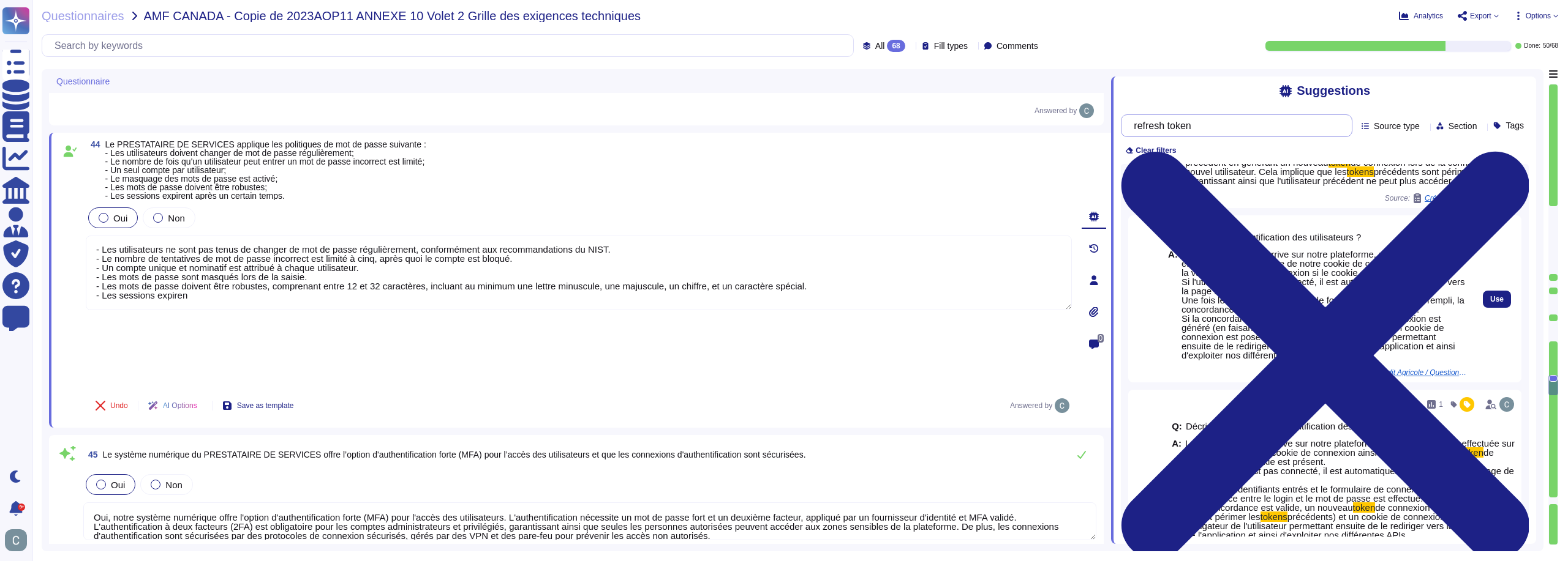
scroll to position [0, 0]
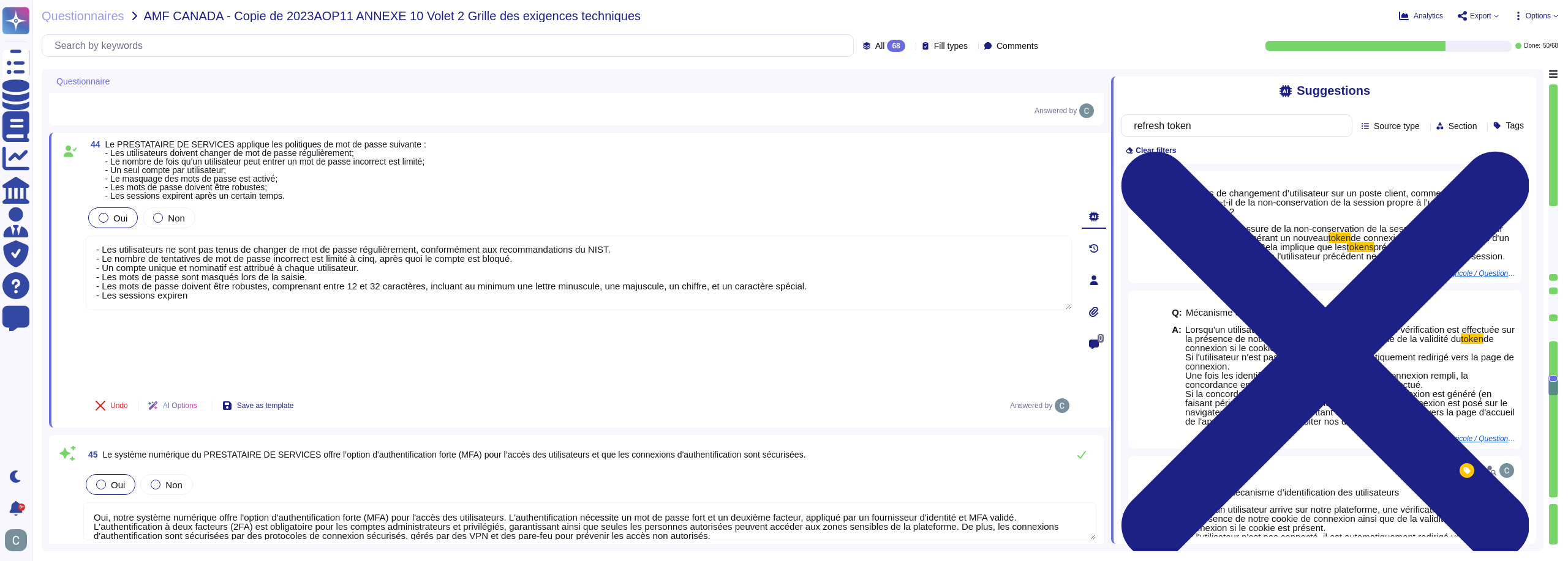
type input "refresh token"
click at [1392, 128] on span "Source type" at bounding box center [1397, 126] width 46 height 9
click at [1376, 88] on div "Suggestions" at bounding box center [1325, 91] width 408 height 14
click at [1155, 155] on span "Clear filters" at bounding box center [1156, 150] width 40 height 7
click at [1169, 147] on div "Clear filters" at bounding box center [1151, 150] width 60 height 12
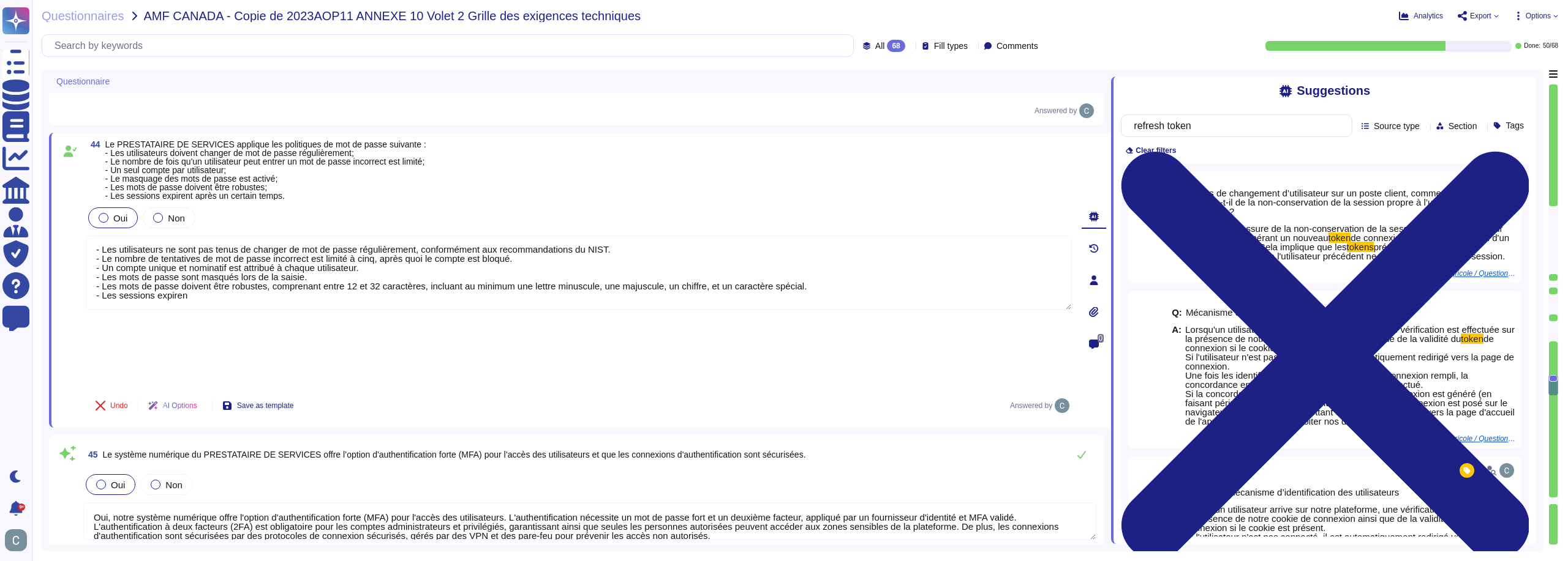
click at [1520, 92] on icon at bounding box center [1325, 356] width 408 height 544
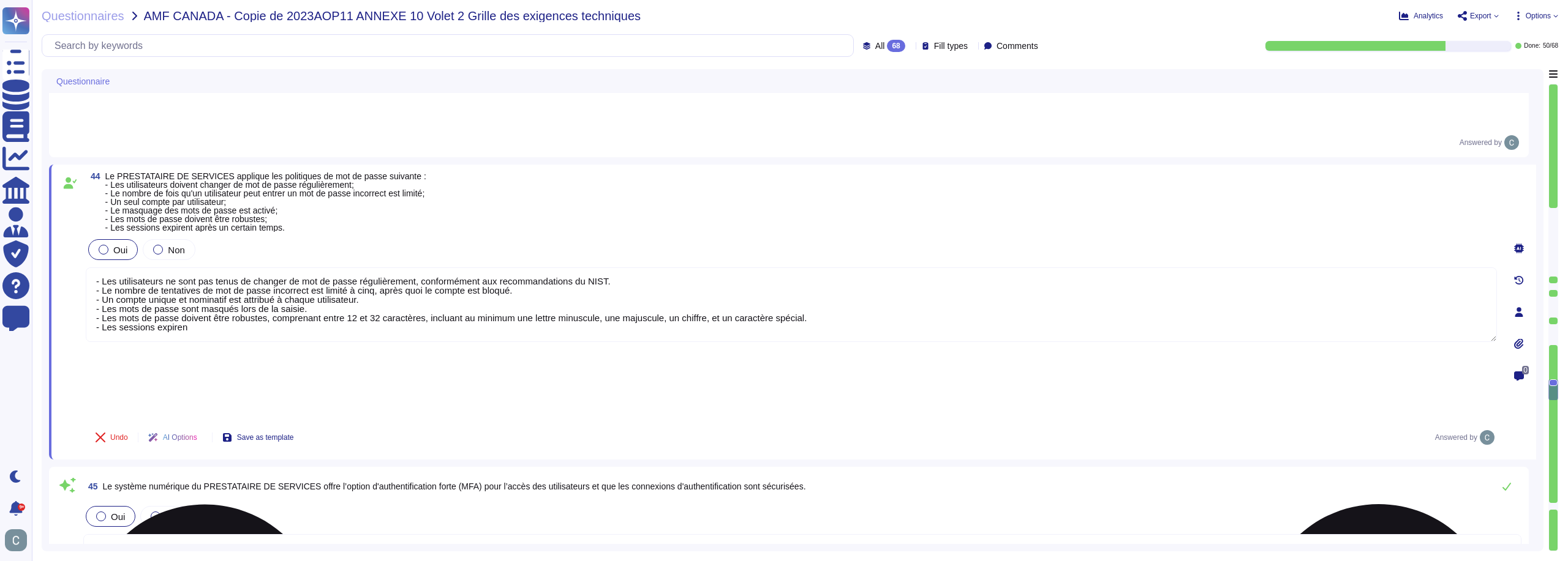
scroll to position [5813, 0]
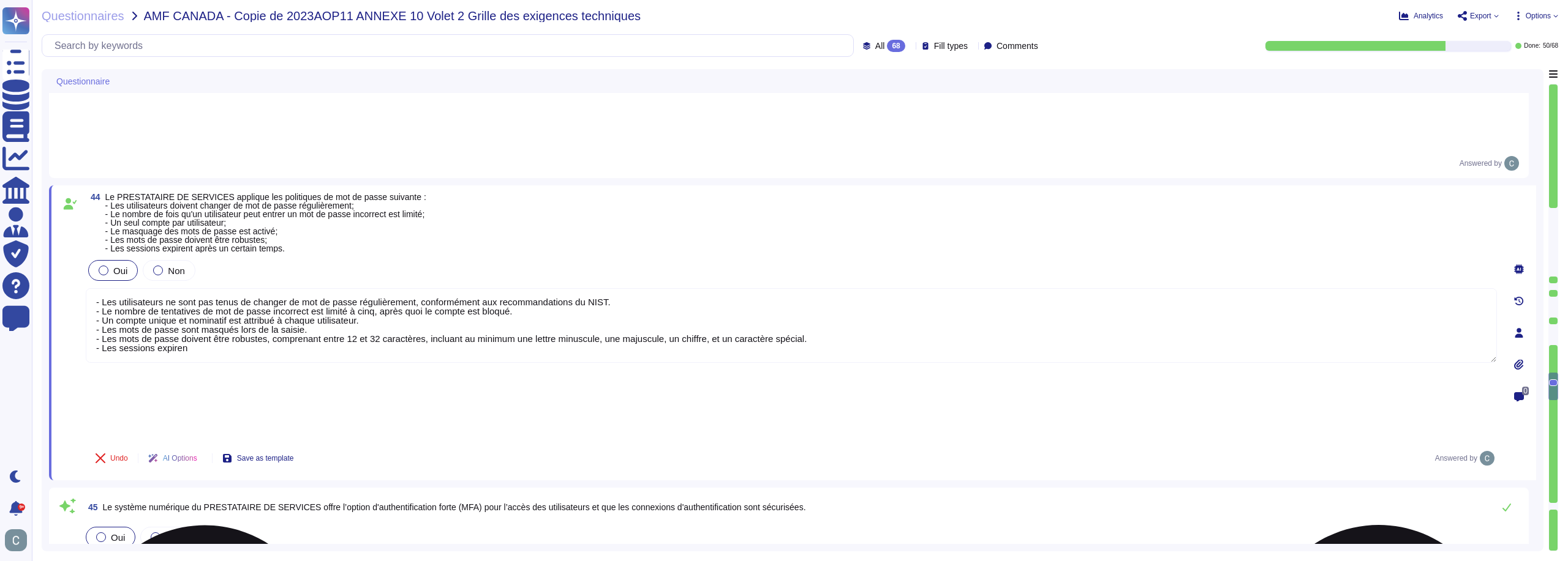
drag, startPoint x: 222, startPoint y: 281, endPoint x: 103, endPoint y: 279, distance: 119.0
click at [103, 288] on textarea "- Les utilisateurs ne sont pas tenus de changer de mot de passe régulièrement, …" at bounding box center [791, 325] width 1411 height 74
paste textarea "a durée de validité d’une session d'un utilisateur est de 1 heure à la connexio…"
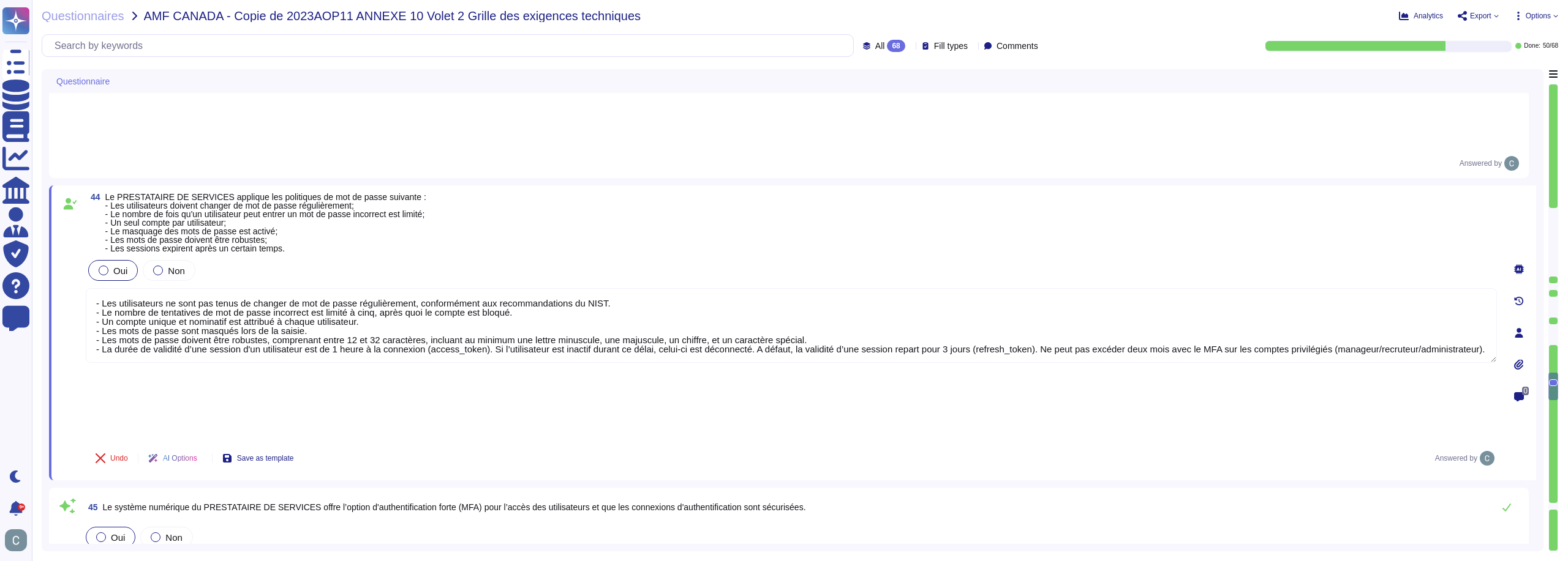
scroll to position [1, 0]
drag, startPoint x: 1028, startPoint y: 277, endPoint x: 1515, endPoint y: 315, distance: 488.5
click at [1515, 315] on div "44 Le PRESTATAIRE DE SERVICES applique les politiques de mot de passe suivante …" at bounding box center [792, 333] width 1488 height 295
click at [1283, 444] on div "Undo AI Options Save as template Answered by" at bounding box center [791, 459] width 1411 height 30
drag, startPoint x: 1028, startPoint y: 280, endPoint x: 1568, endPoint y: 304, distance: 540.5
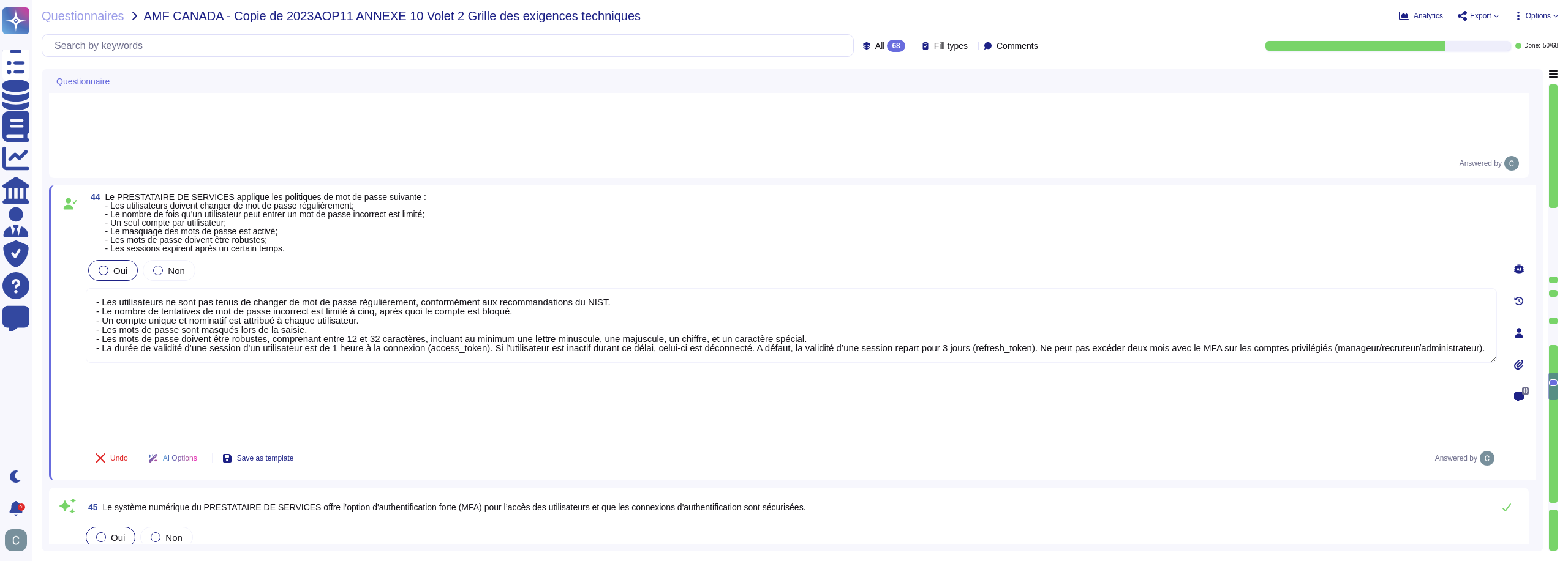
click at [1558, 304] on div "Questionnaires AMF CANADA - Copie de 2023AOP11 ANNEXE 10 Volet 2 Grille des exi…" at bounding box center [799, 280] width 1537 height 561
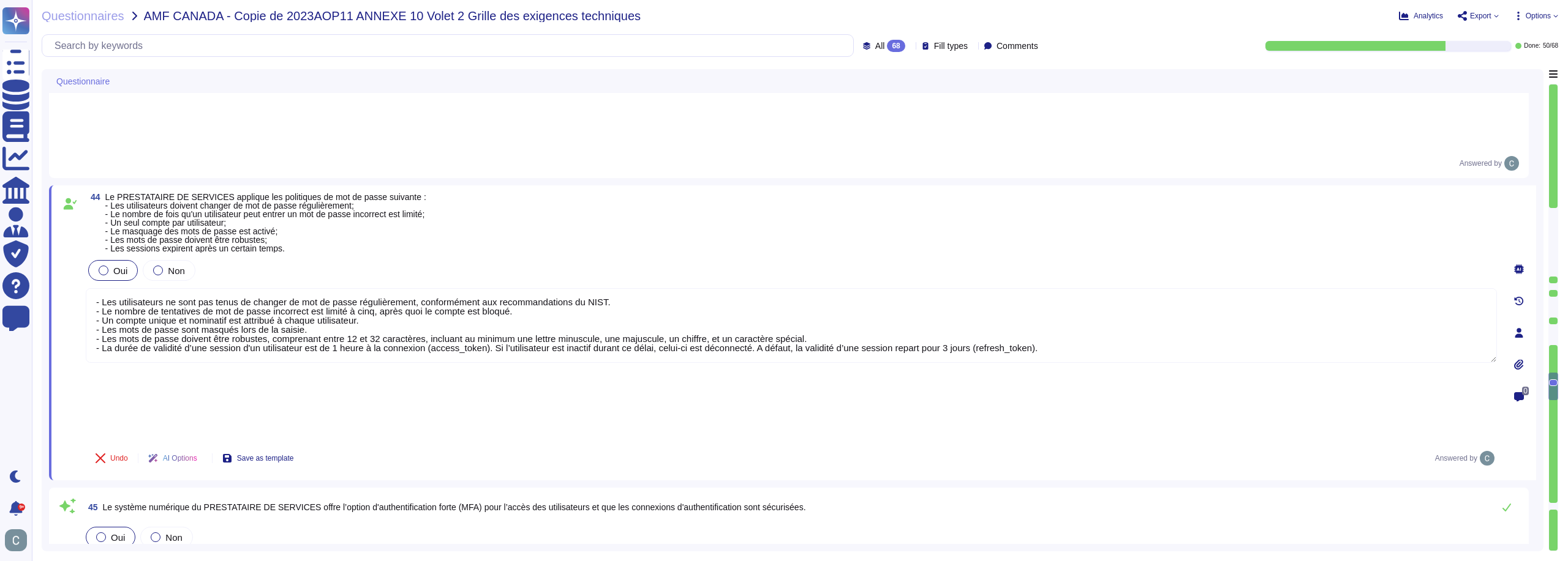
type textarea "- Les utilisateurs ne sont pas tenus de changer de mot de passe régulièrement, …"
click at [373, 444] on div "Undo AI Options Save as template Answered by" at bounding box center [791, 459] width 1411 height 30
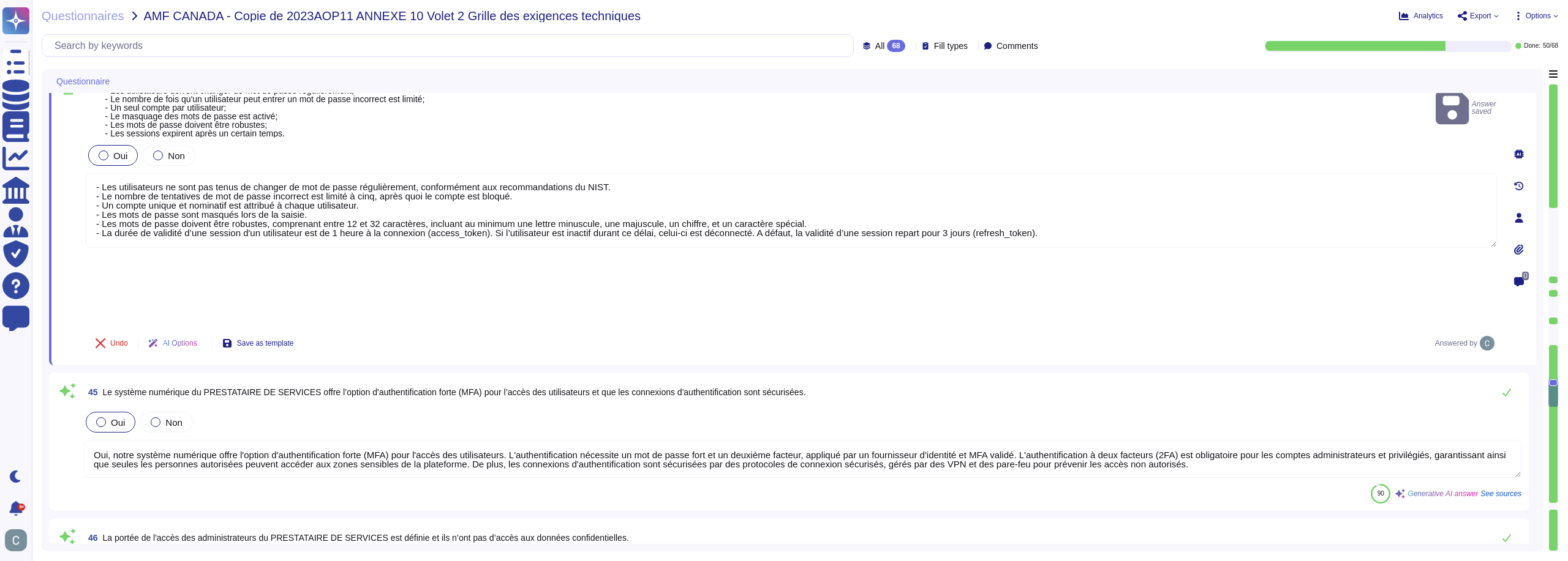
type textarea "Lor, ipsum dolorsitamet co adipisci eli seddoeiusm te incidi utl et dolorem al …"
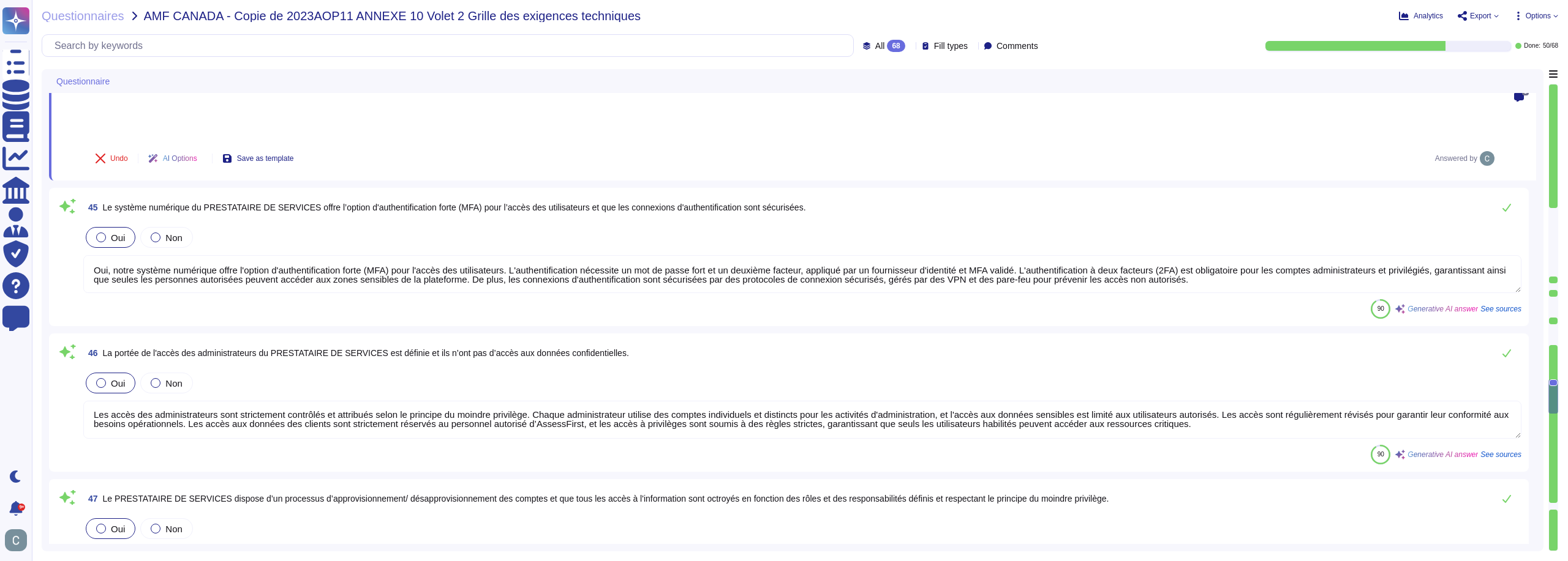
scroll to position [6119, 0]
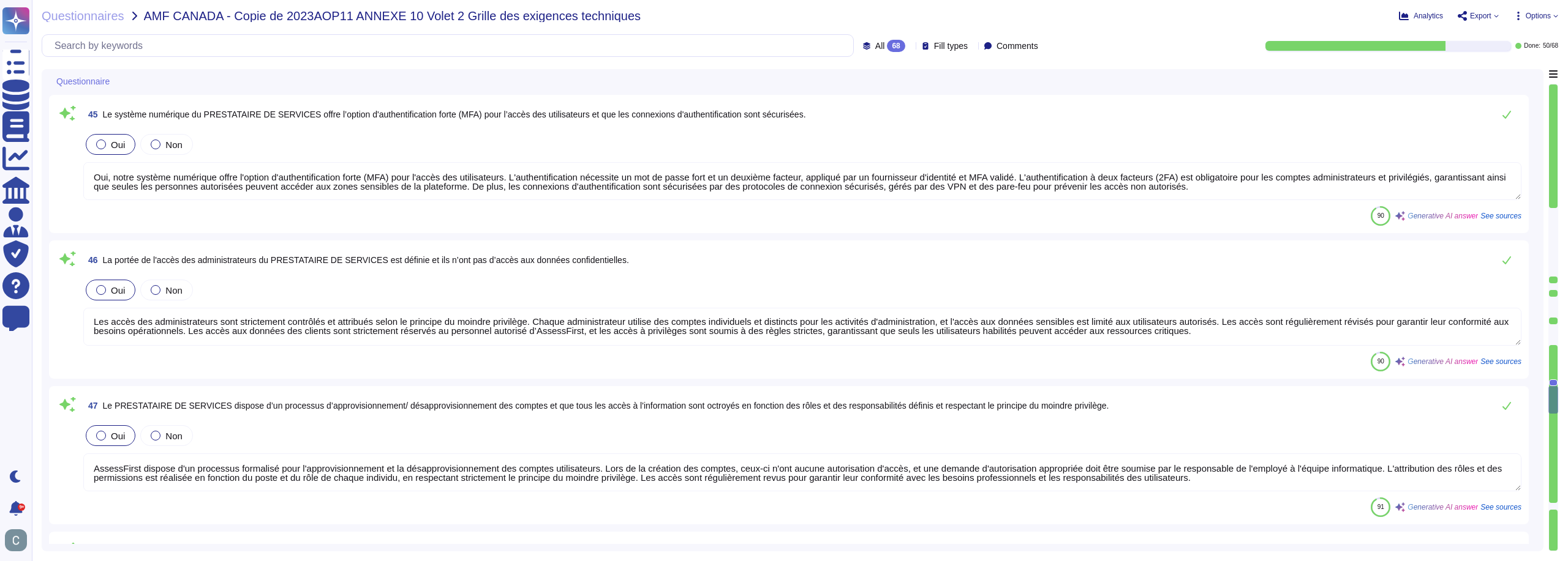
type textarea "Oui, notre réseau numérique est équipé de plusieurs logiciels anti-malveillants…"
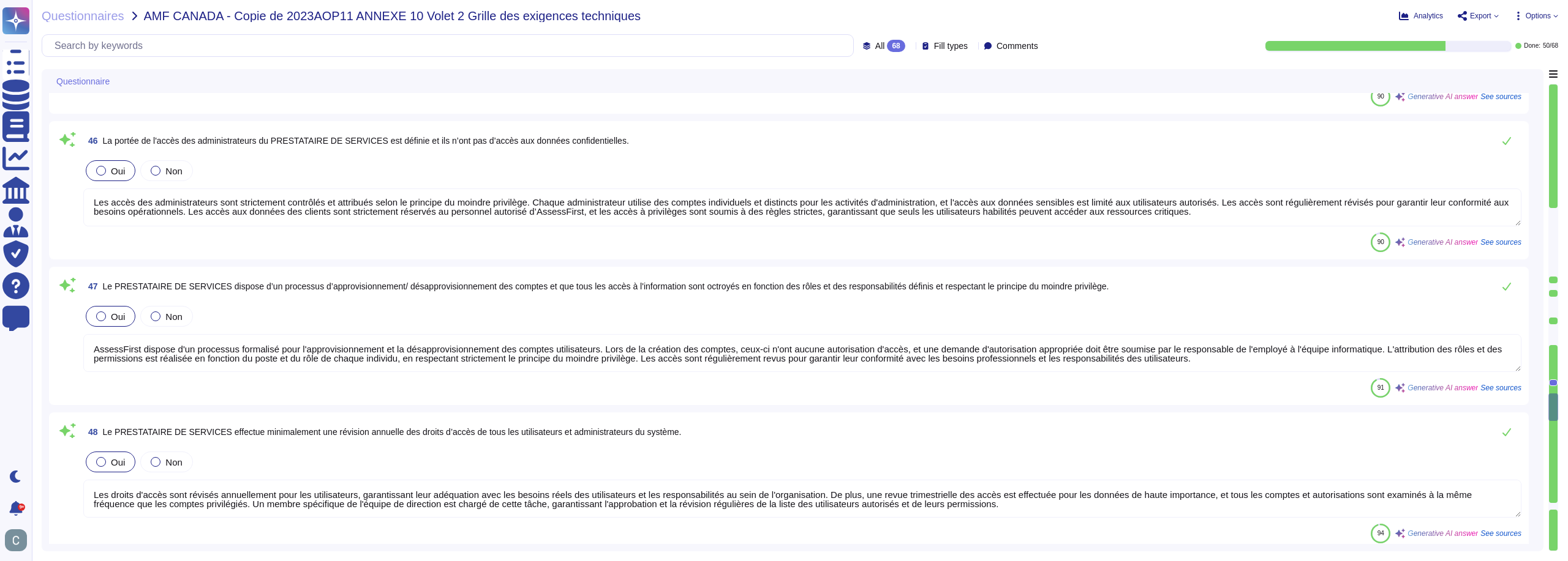
scroll to position [6242, 0]
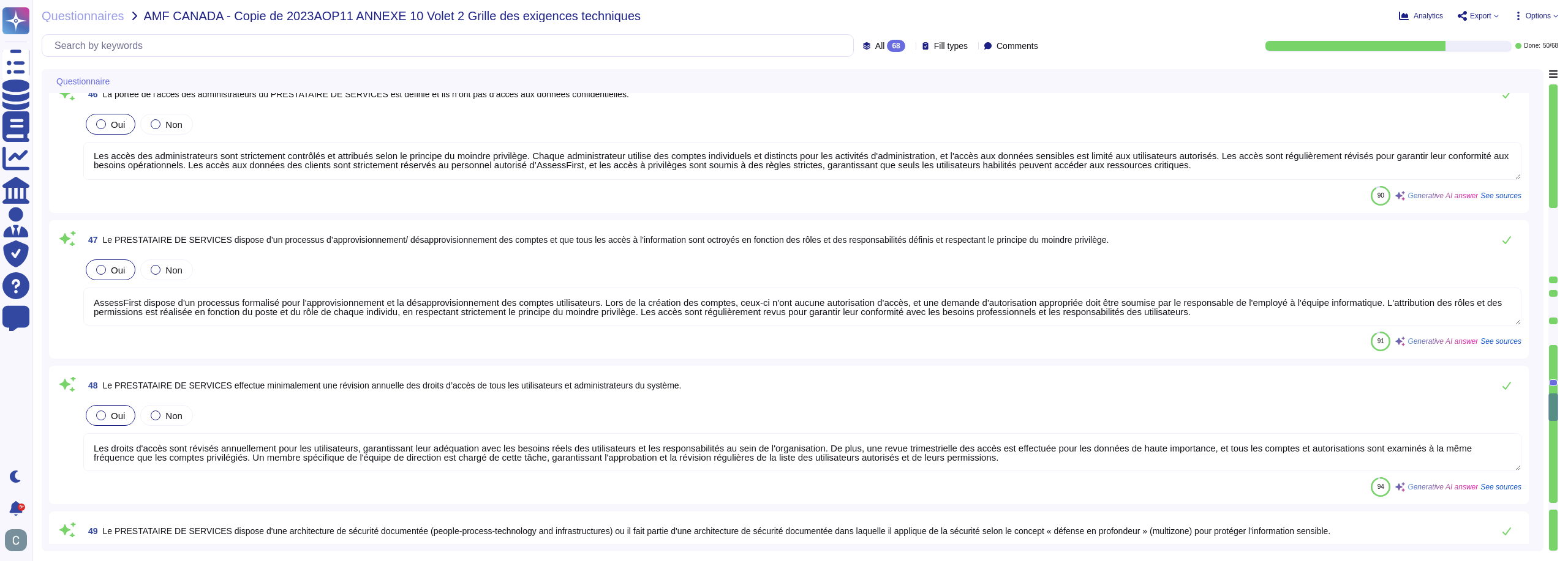
type textarea "AssessFirst assure un cloisonnement des environnements de production et de test…"
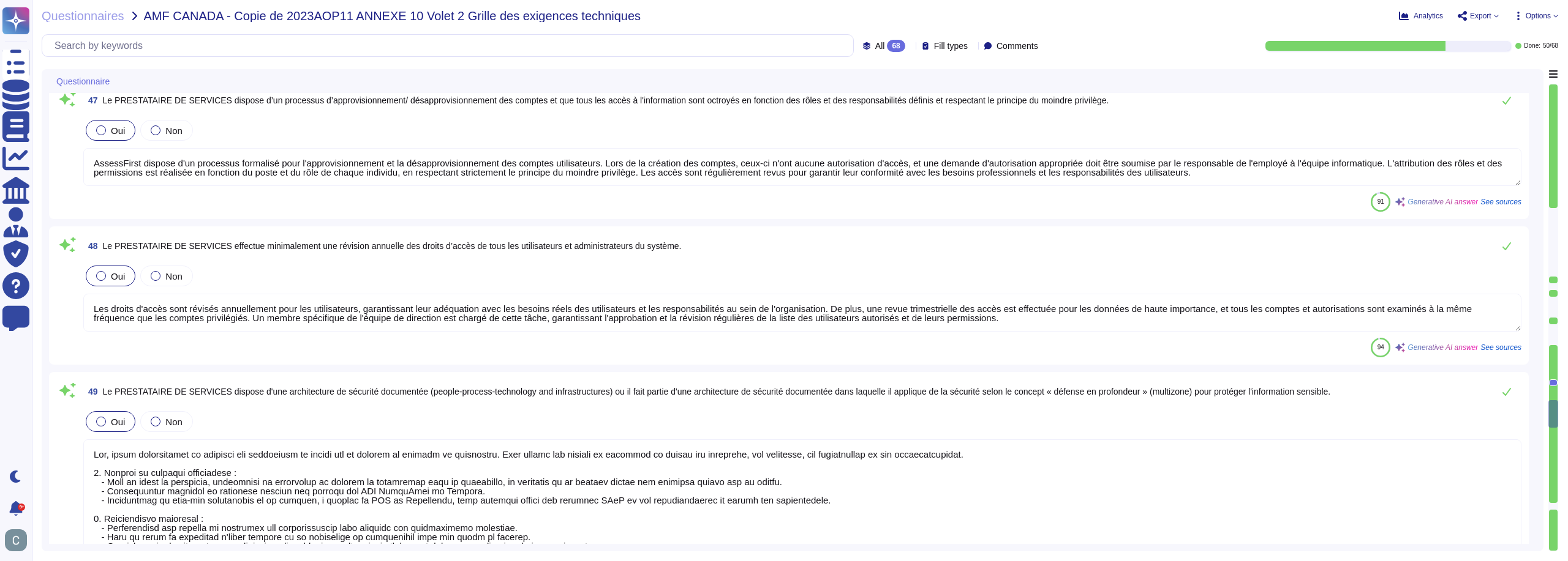
scroll to position [6425, 0]
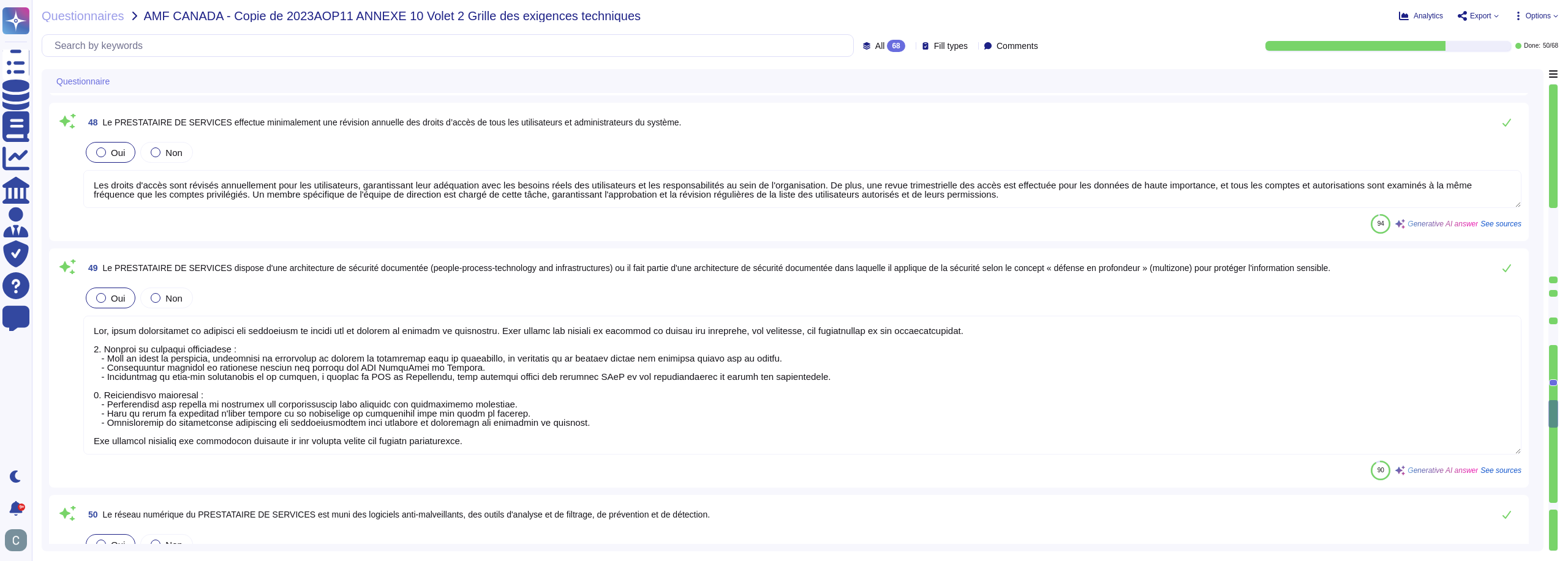
type textarea "Oui, le Prestataire de Services applique du chiffrement sur toutes les données …"
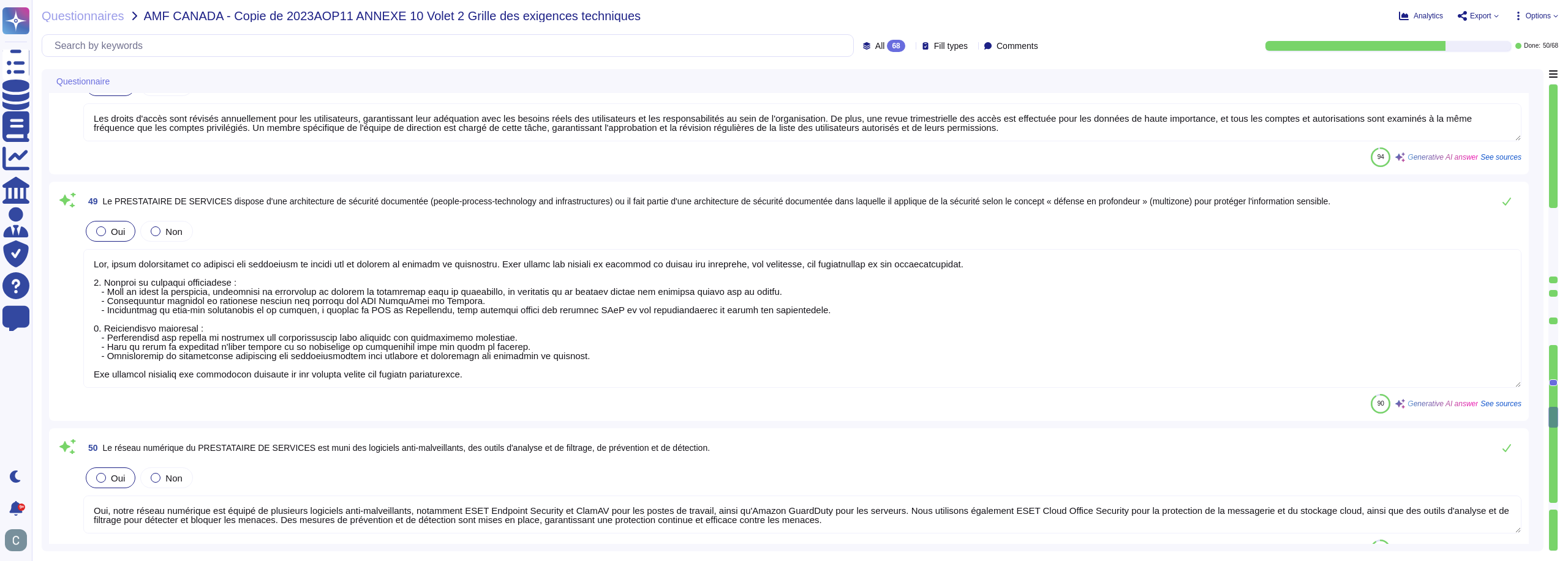
scroll to position [6548, 0]
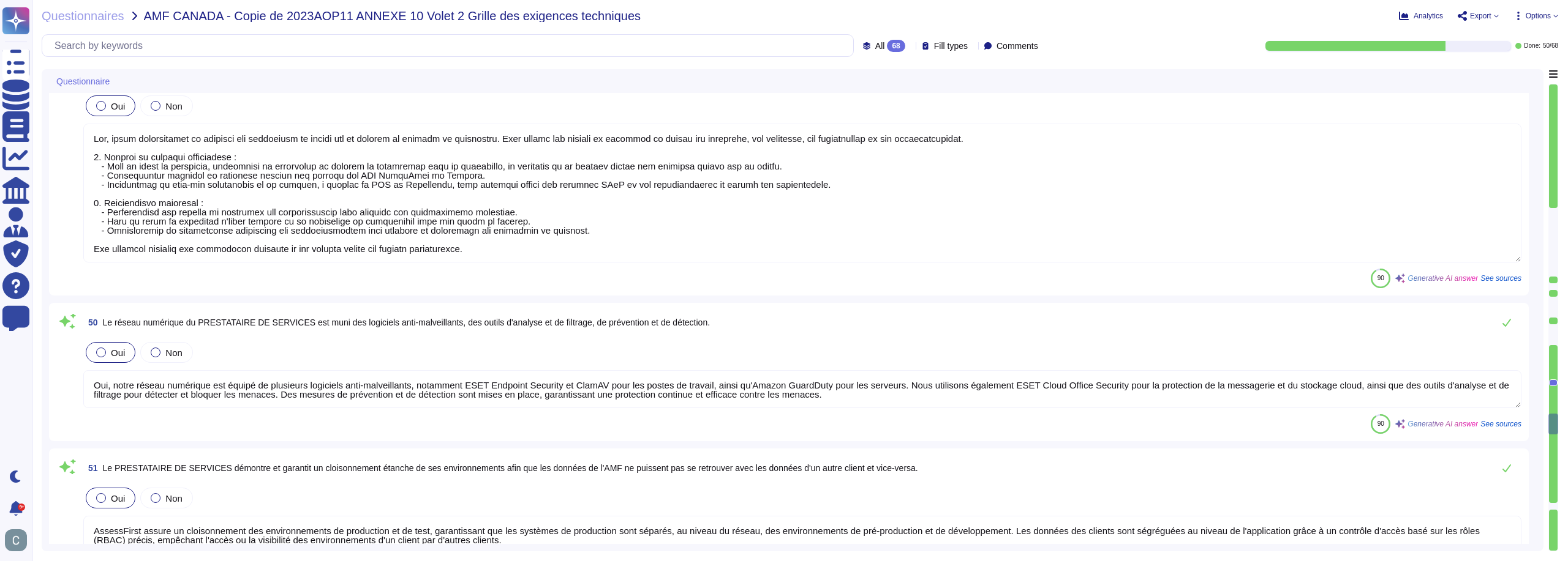
type textarea "Oui, chez AssessFirst, nous utilisons le protocole de sécurité TLS avec une ver…"
type textarea "- Lore ipsumdolo sit ametc a'elitseddo eiusmodtempo inc 37 utlaboreet dolorem a…"
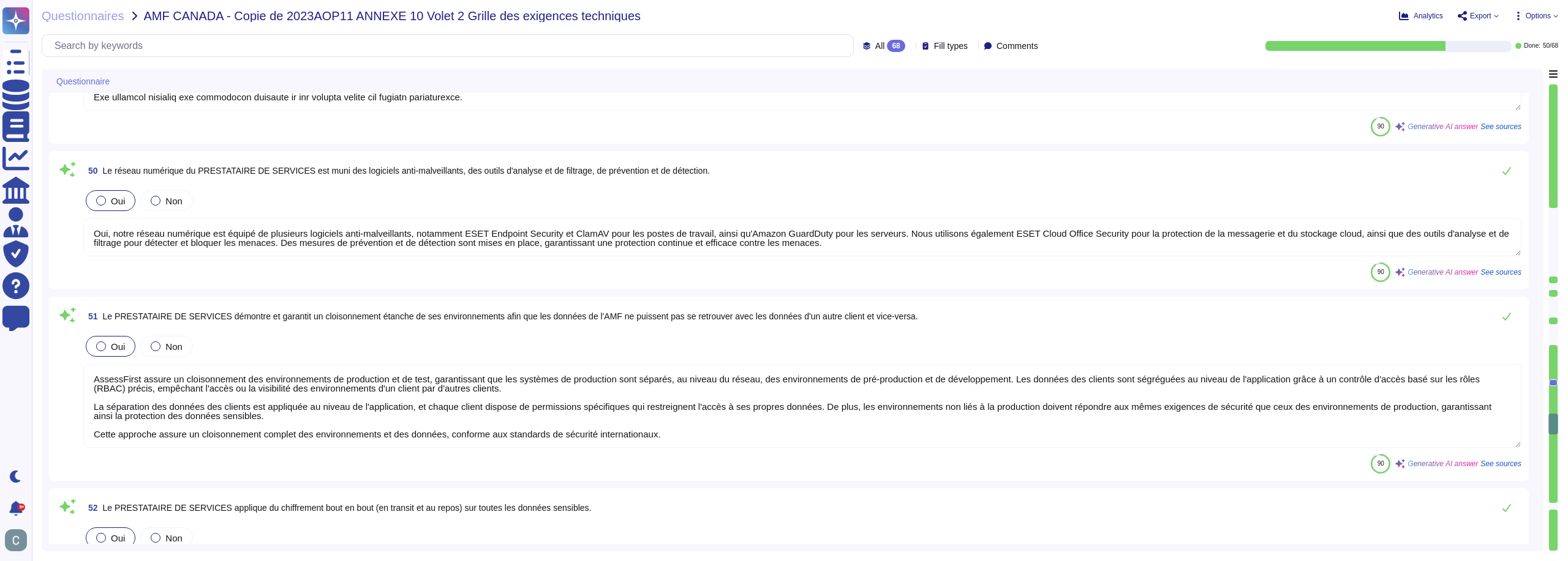
scroll to position [6792, 0]
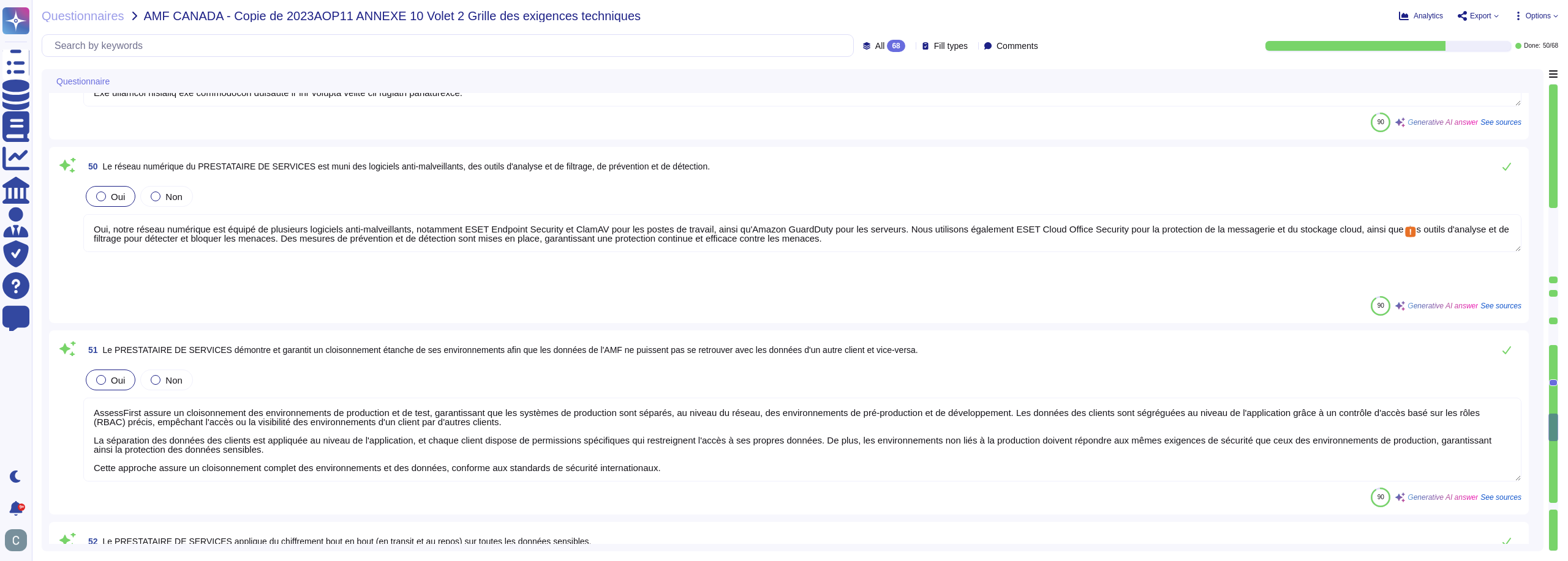
drag, startPoint x: 463, startPoint y: 232, endPoint x: 600, endPoint y: 229, distance: 137.0
click at [600, 229] on textarea "Oui, notre réseau numérique est équipé de plusieurs logiciels anti-malveillants…" at bounding box center [802, 232] width 1439 height 38
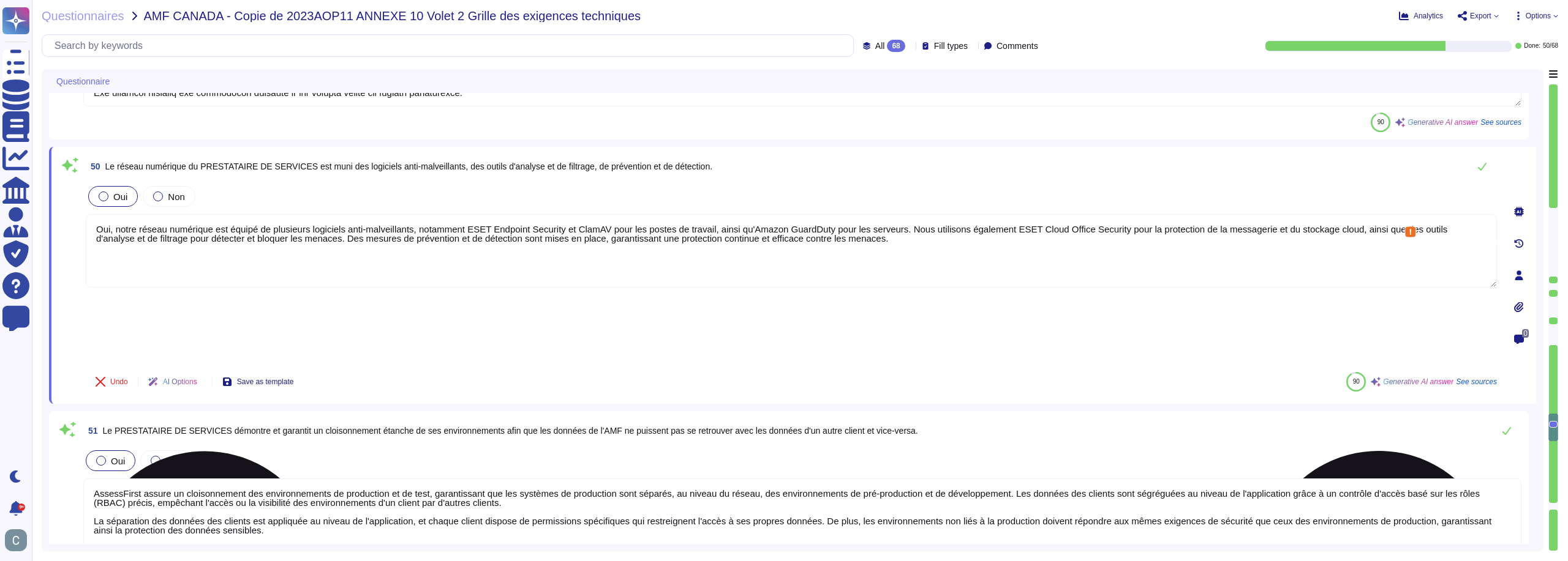
type textarea "- Lore ipsumdolo sit ametc a'elitseddo eiusmodtempo inc 37 utlaboreet dolorem a…"
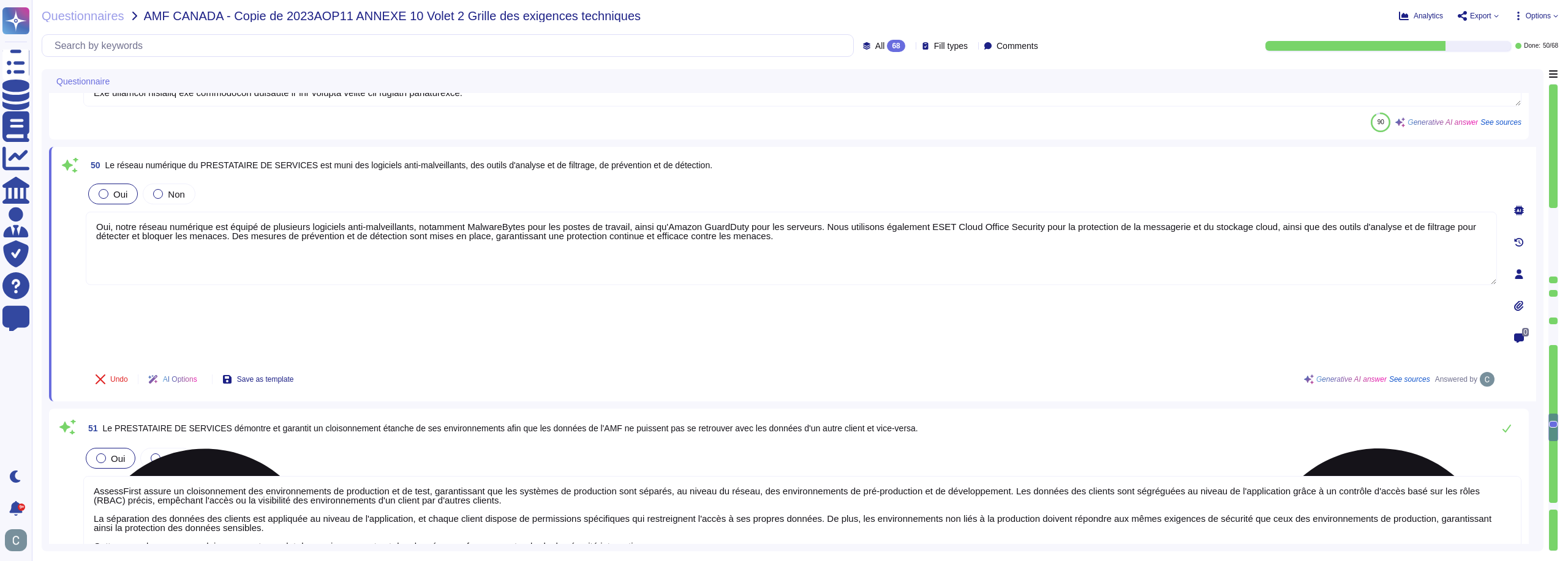
drag, startPoint x: 1181, startPoint y: 223, endPoint x: 1258, endPoint y: 232, distance: 77.5
click at [1258, 232] on textarea "Oui, notre réseau numérique est équipé de plusieurs logiciels anti-malveillants…" at bounding box center [791, 248] width 1411 height 73
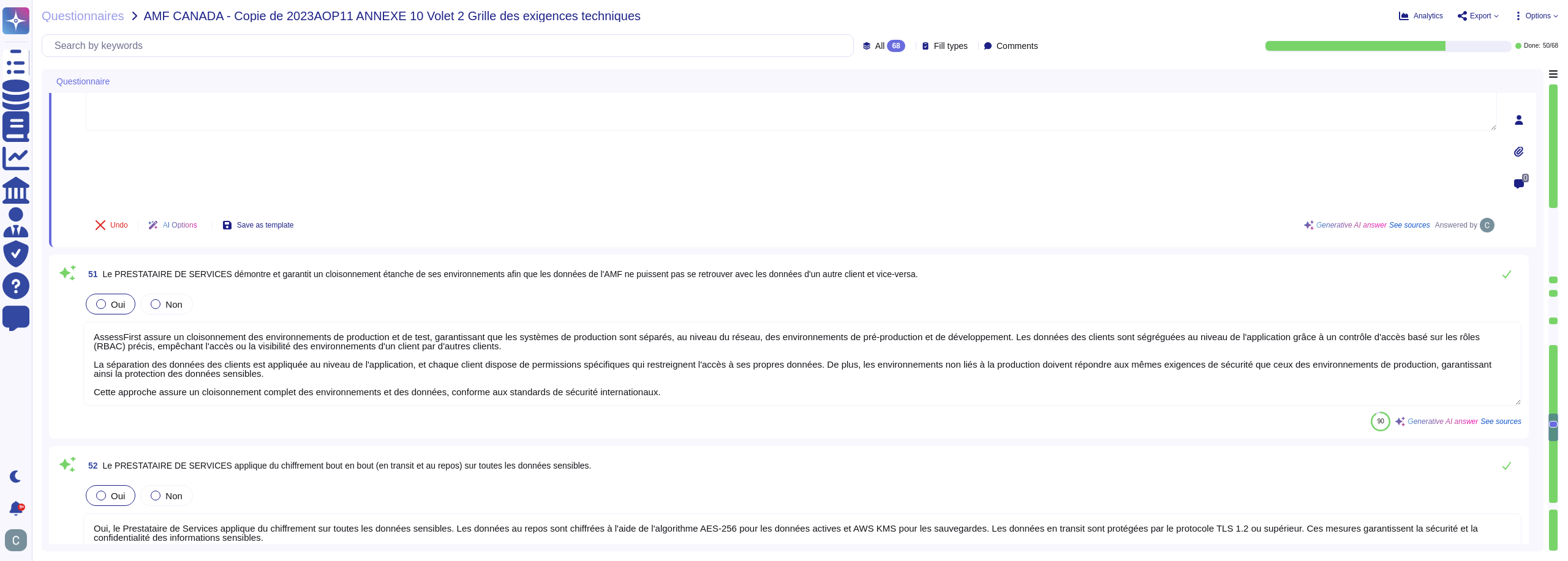
scroll to position [6976, 0]
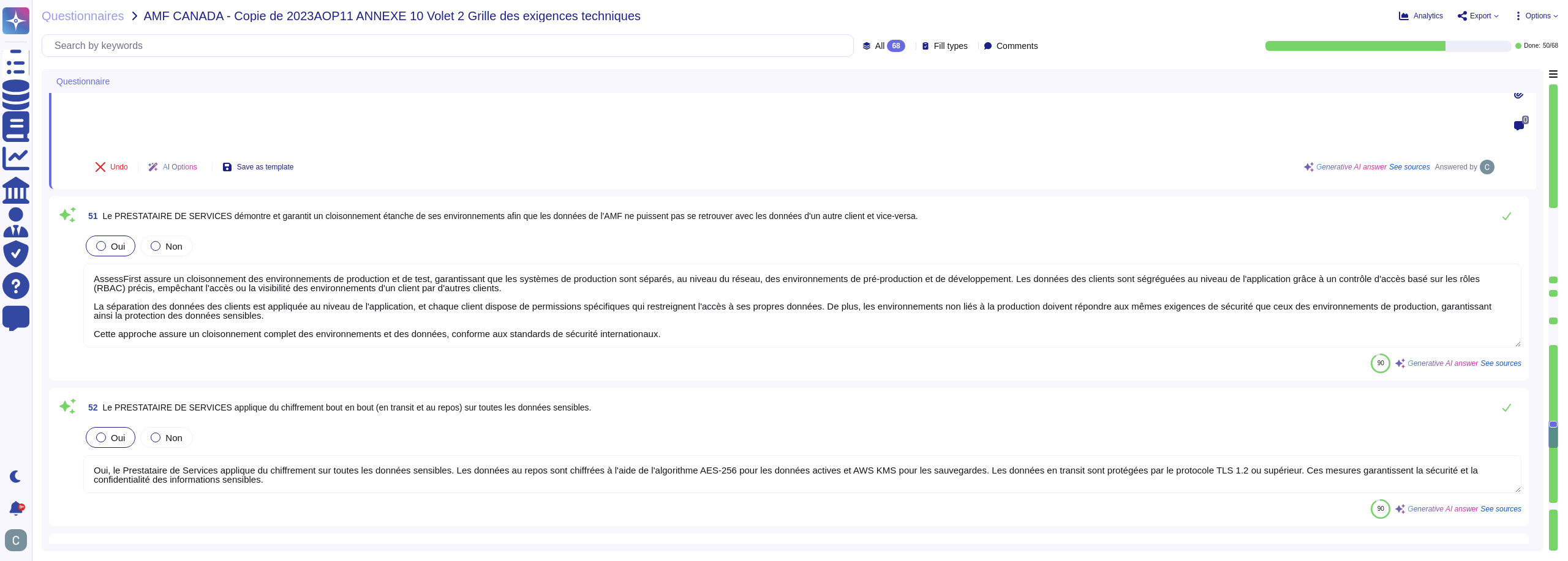
type textarea "Oui, notre réseau numérique est équipé de plusieurs logiciels anti-malveillants…"
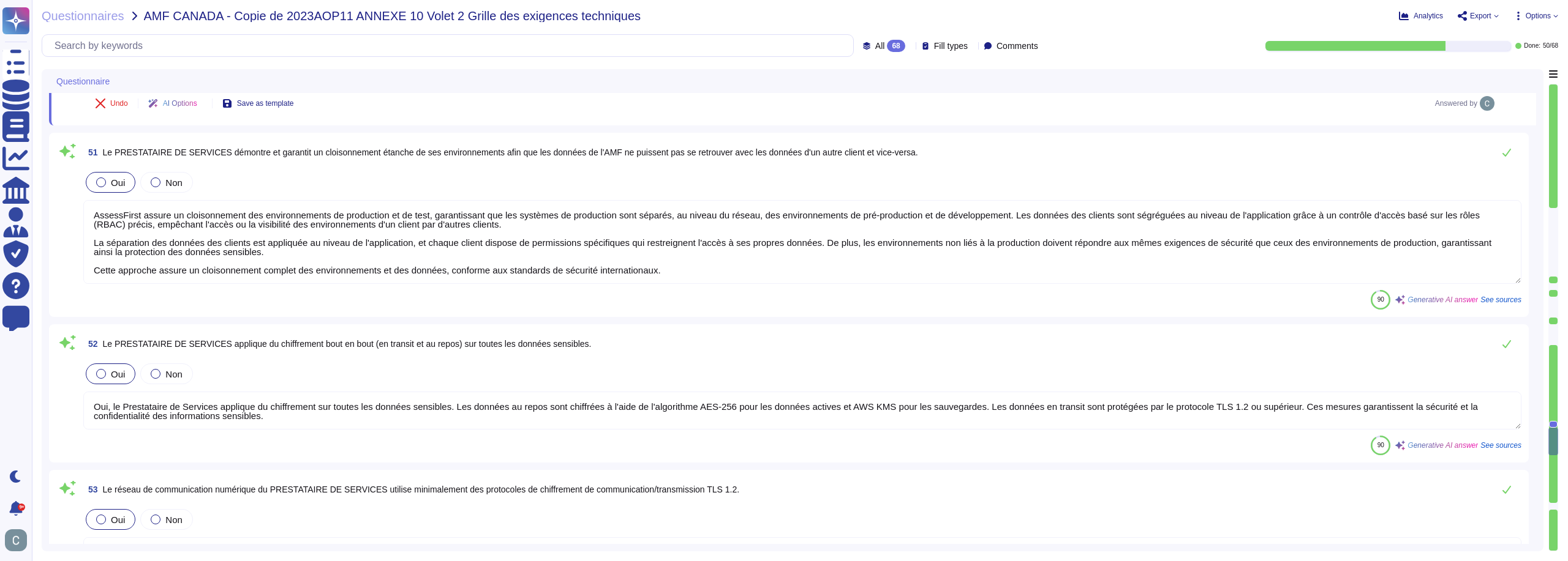
type textarea "Nous effectuons des tests d'intrusion continus via la plateforme YesWeHack, ce …"
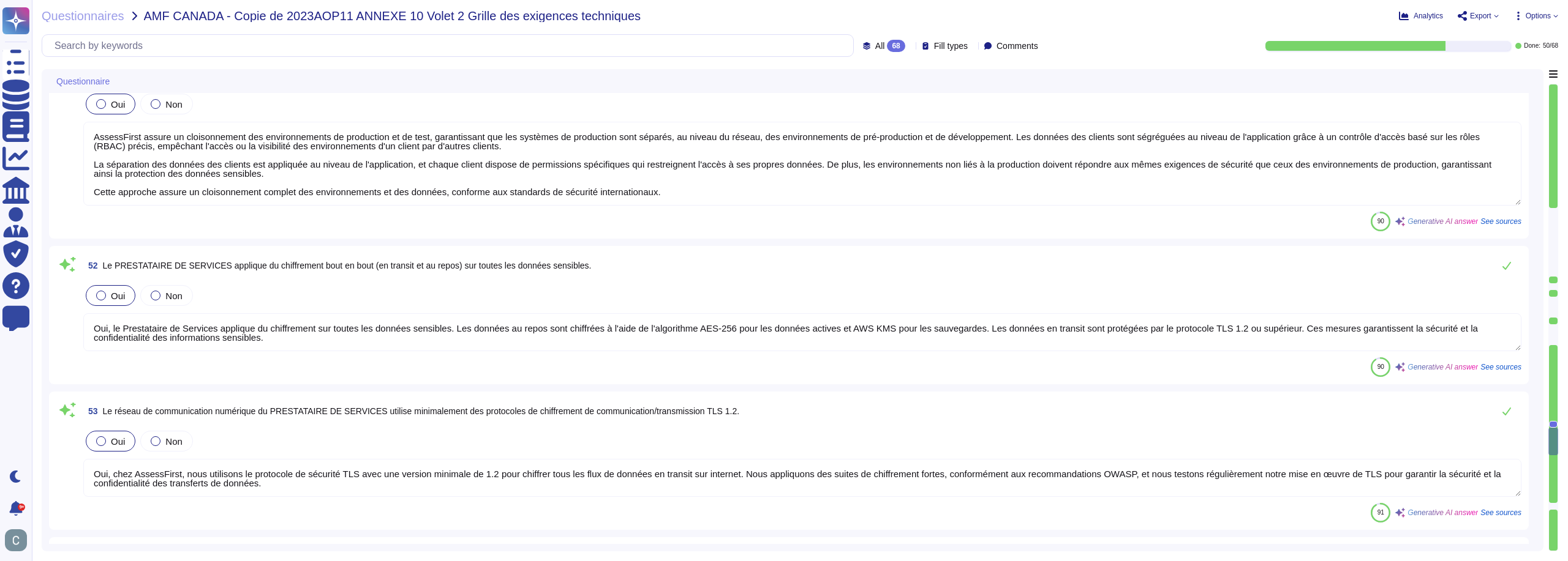
scroll to position [7159, 0]
type textarea "LoremiPsumd sitamet c'ad elitseddo eiusmo, temporinc ut lab et dolor magn aliqu…"
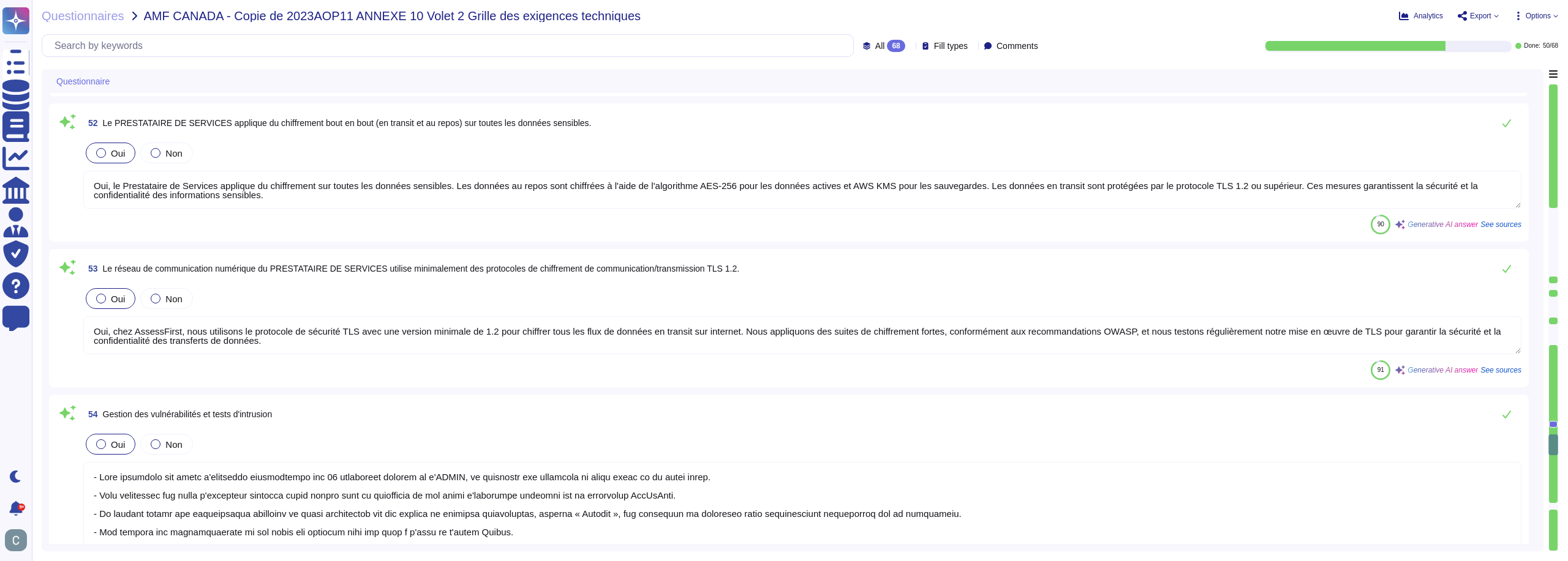
scroll to position [7282, 0]
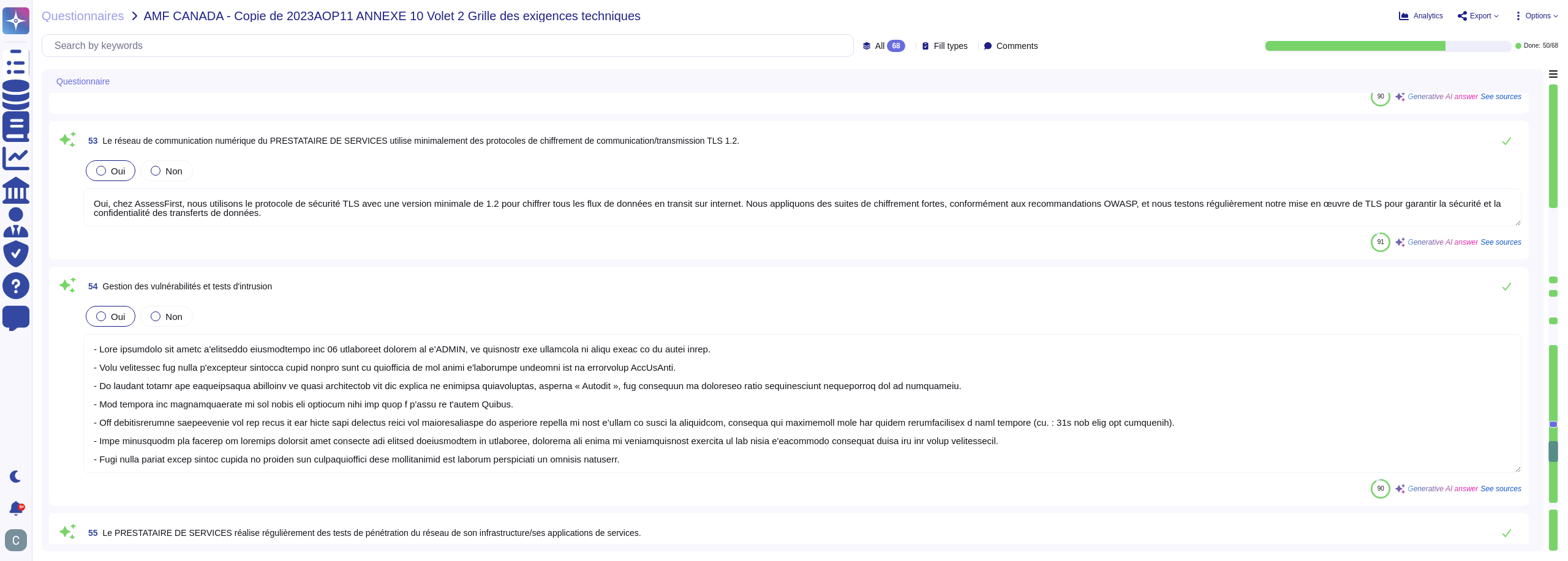
type textarea "Oui, les systèmes d'AssessFirst enregistrent toutes les actions entreprises par…"
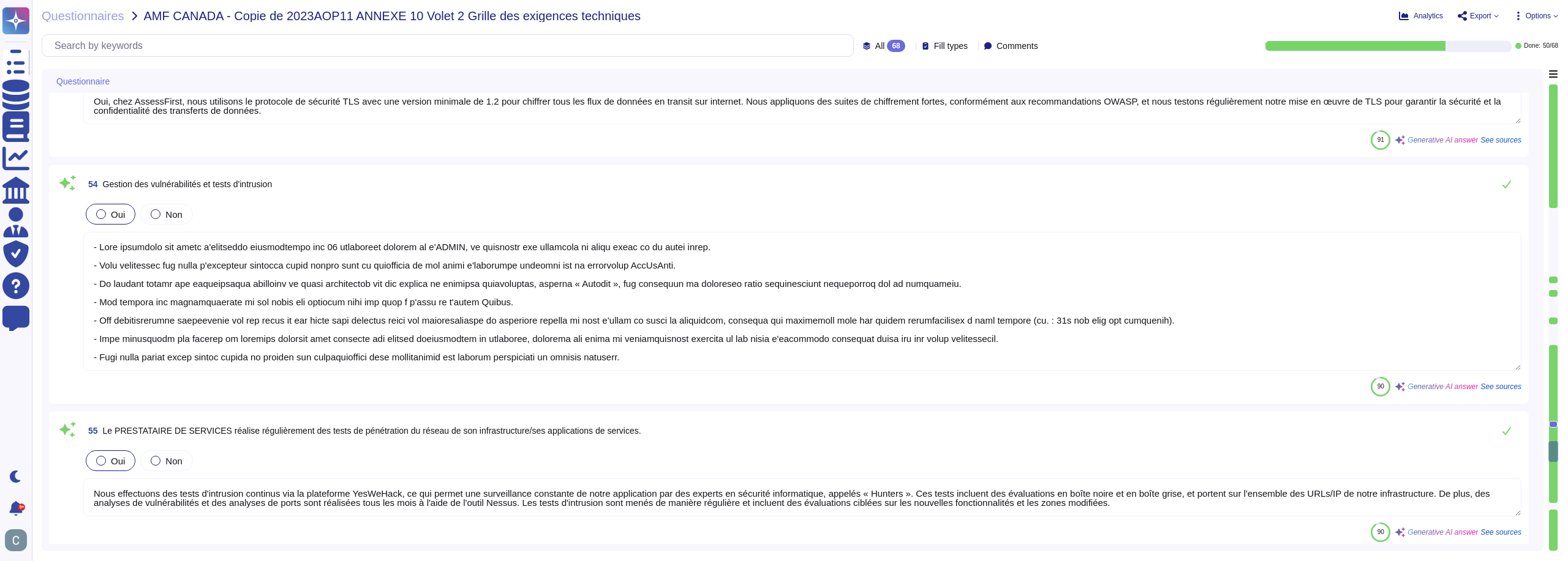
scroll to position [7466, 0]
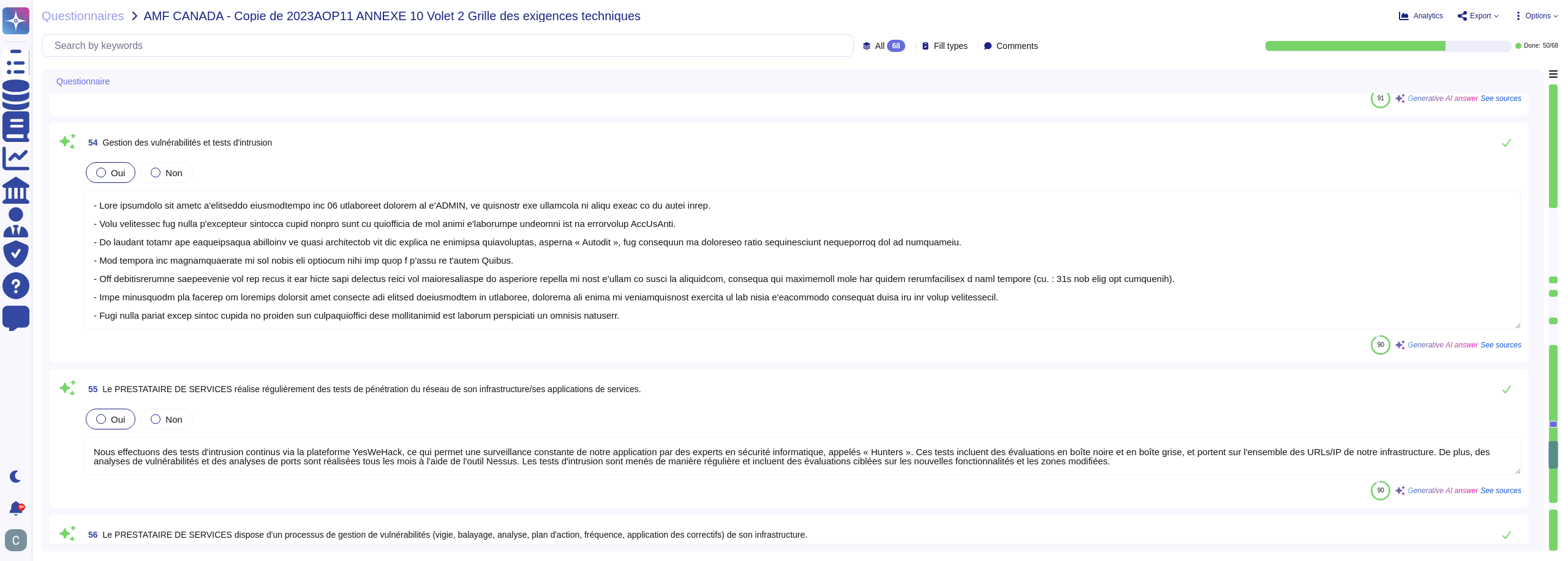
click at [102, 244] on textarea at bounding box center [802, 260] width 1439 height 139
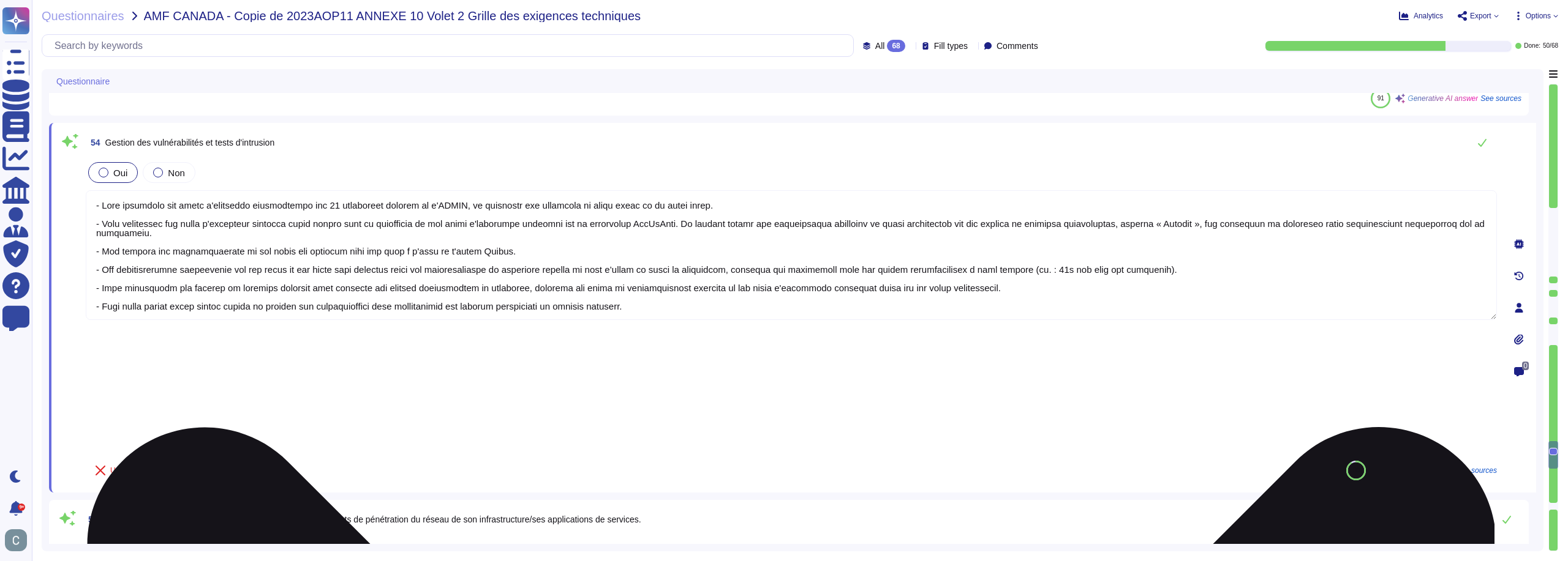
click at [103, 269] on textarea at bounding box center [791, 255] width 1411 height 129
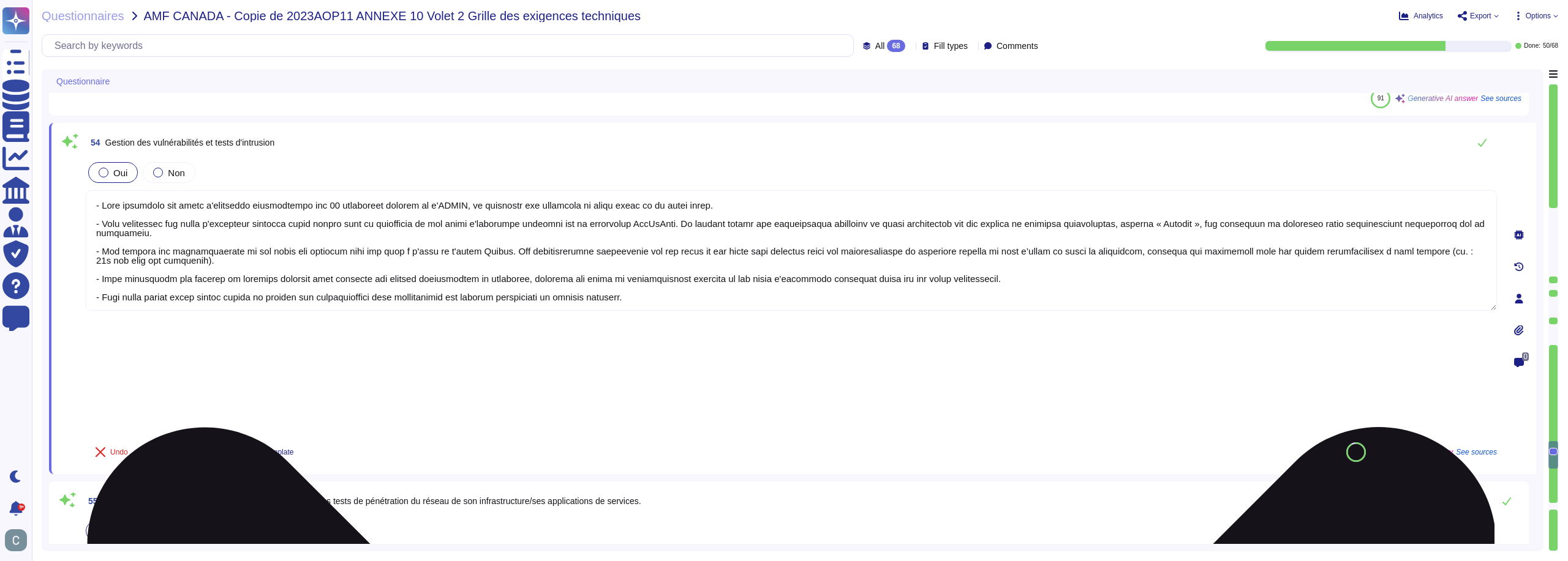
click at [284, 274] on textarea at bounding box center [791, 251] width 1411 height 121
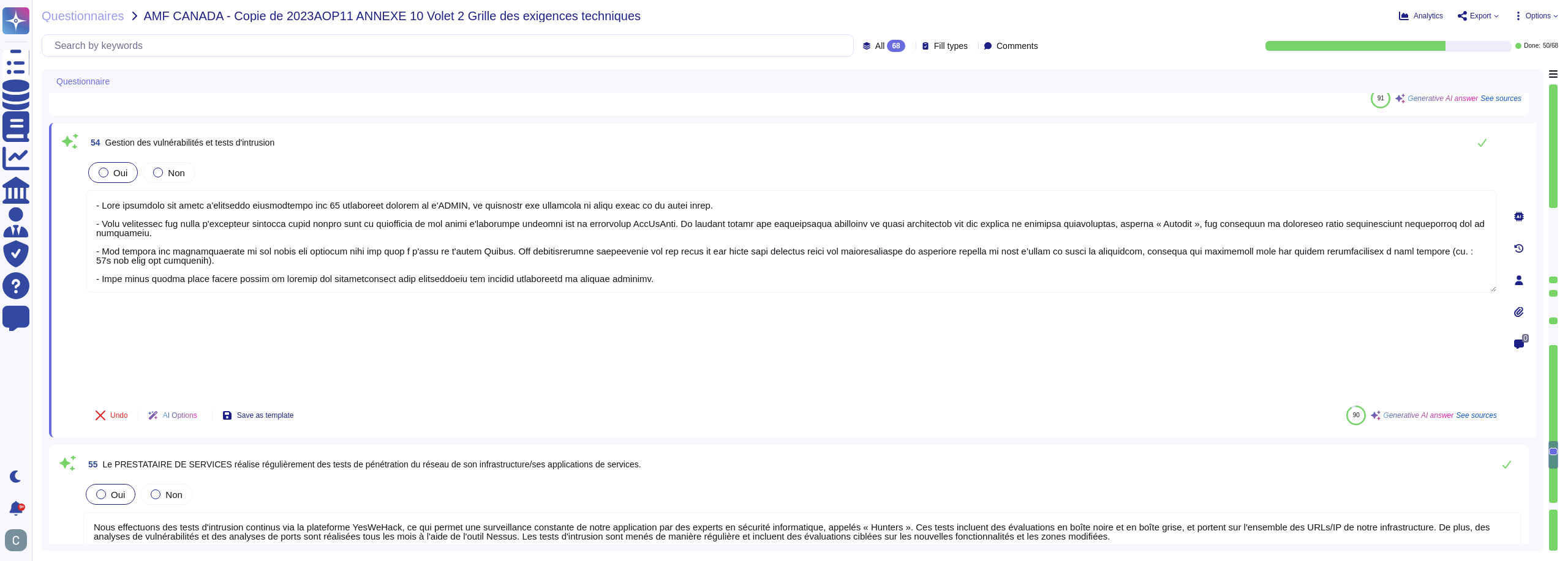
type textarea "- Lore ipsumdolo sit ametc a'elitseddo eiusmodtempo inc 37 utlaboreet dolorem a…"
click at [356, 401] on div "Undo AI Options Save as template 90 Generative AI answer See sources" at bounding box center [791, 416] width 1411 height 30
click at [1558, 66] on div "Questionnaires AMF CANADA - Copie de 2023AOP11 ANNEXE 10 Volet 2 Grille des exi…" at bounding box center [799, 280] width 1537 height 561
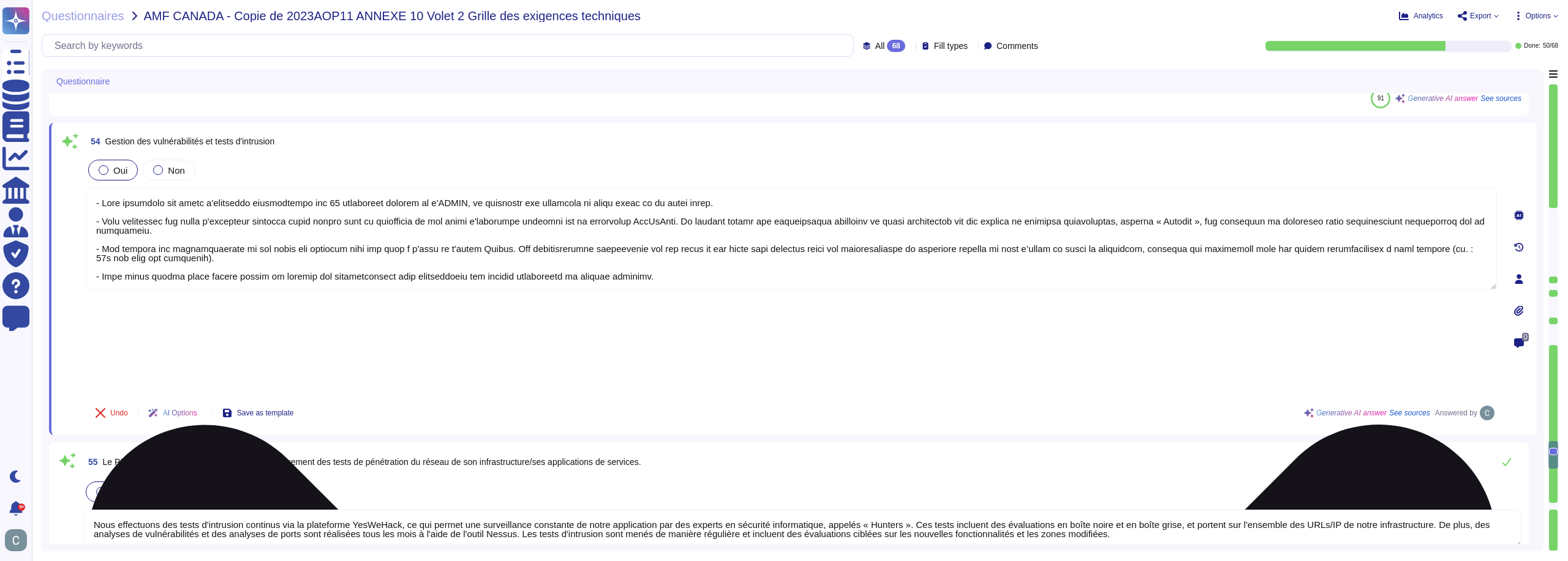
click at [1385, 213] on textarea at bounding box center [791, 239] width 1411 height 102
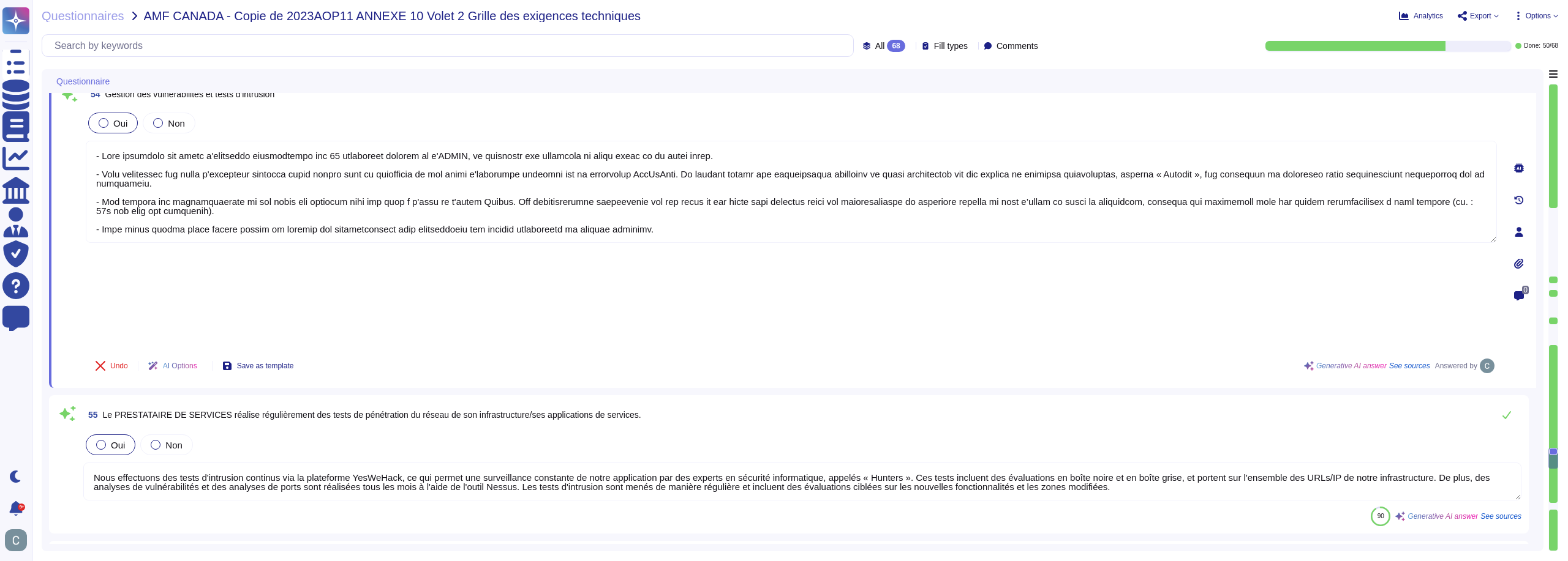
type textarea "Les systèmes enregistrent les actions effectuées par les utilisateurs, y compri…"
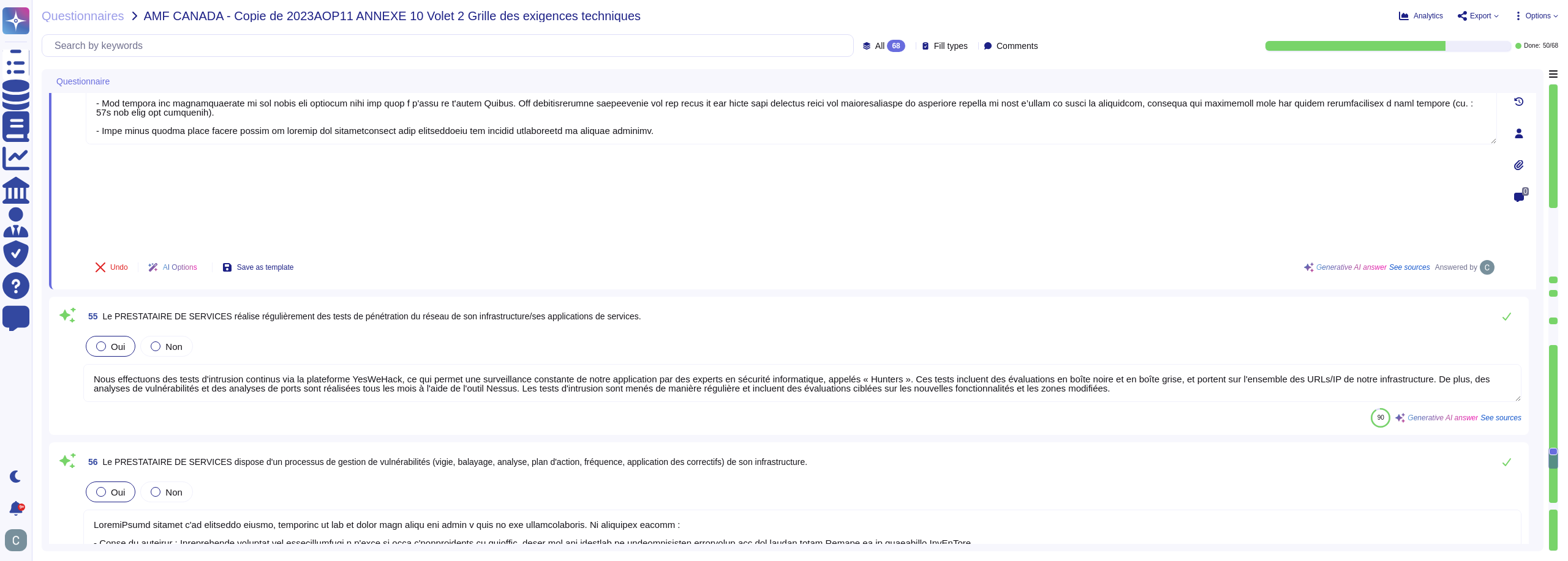
scroll to position [7650, 0]
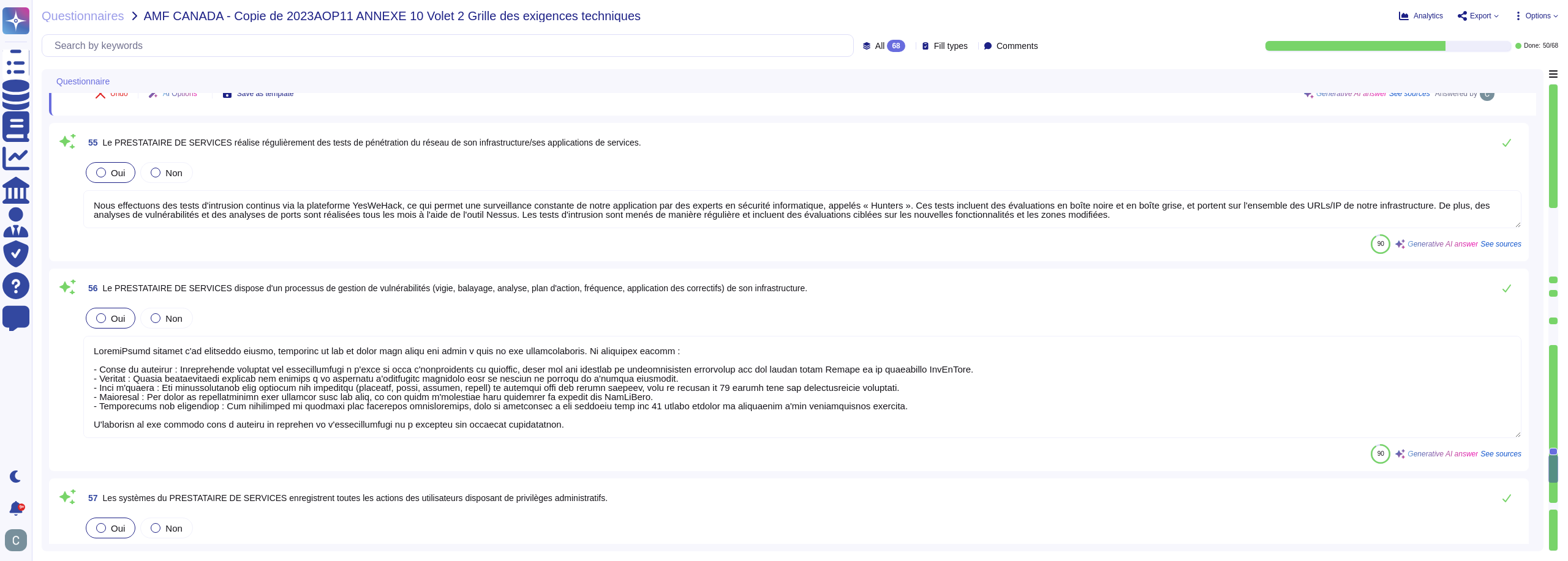
type textarea "Oui, nos systèmes disposent d'outils et de solutions pour protéger et analyser …"
click at [484, 335] on textarea at bounding box center [802, 385] width 1439 height 102
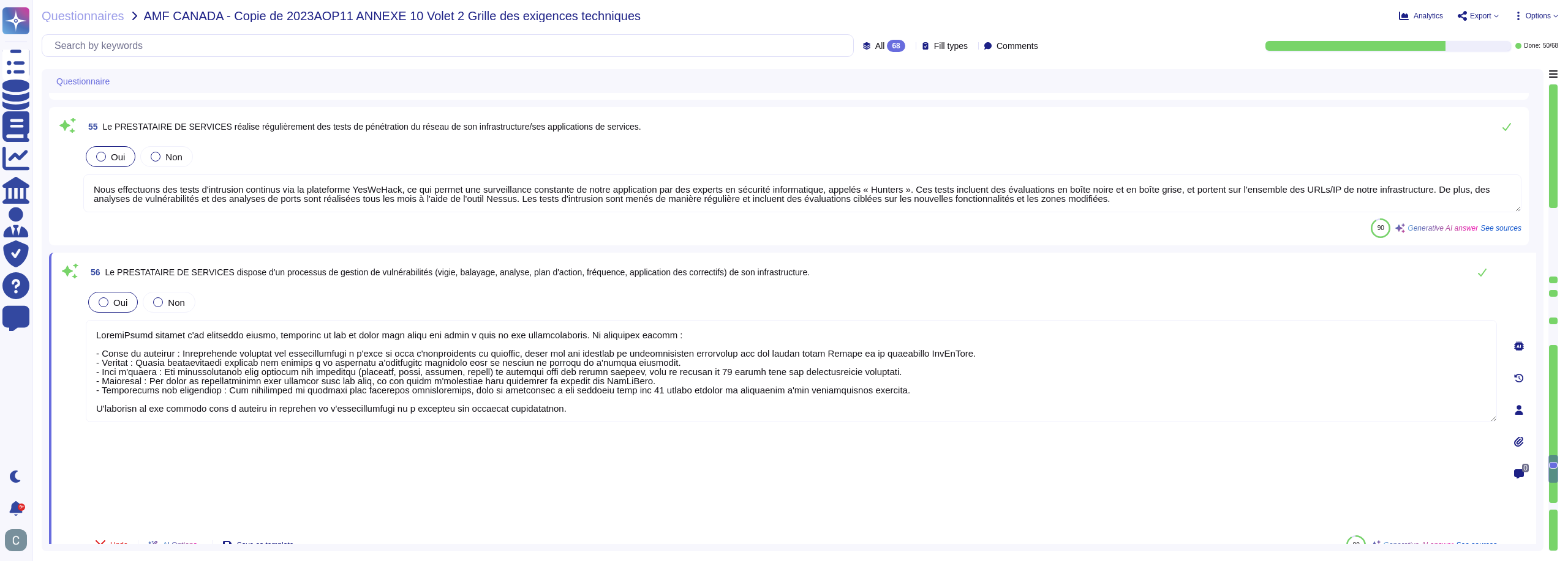
click at [1119, 320] on textarea at bounding box center [791, 371] width 1411 height 102
click at [864, 320] on textarea at bounding box center [791, 371] width 1411 height 102
click at [192, 530] on div "AI Options" at bounding box center [175, 545] width 73 height 30
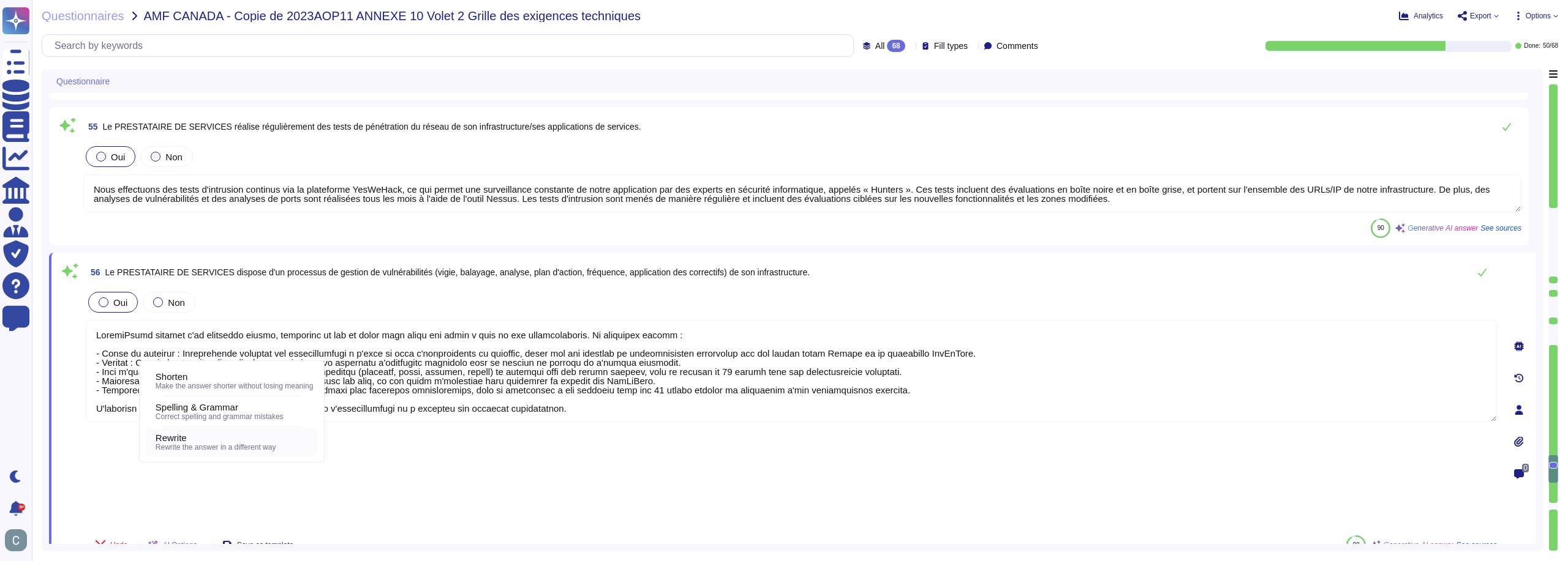
click at [268, 443] on span "Rewrite the answer in a different way" at bounding box center [216, 447] width 121 height 9
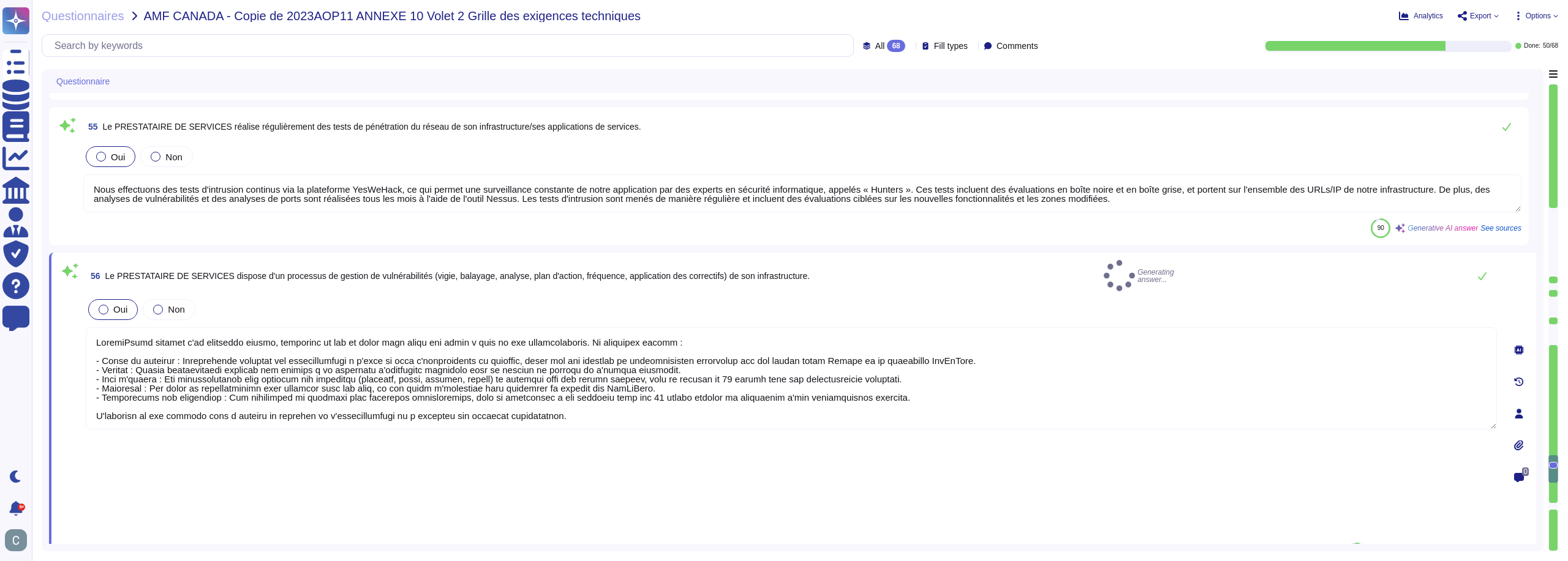
click at [1518, 345] on icon at bounding box center [1519, 350] width 10 height 10
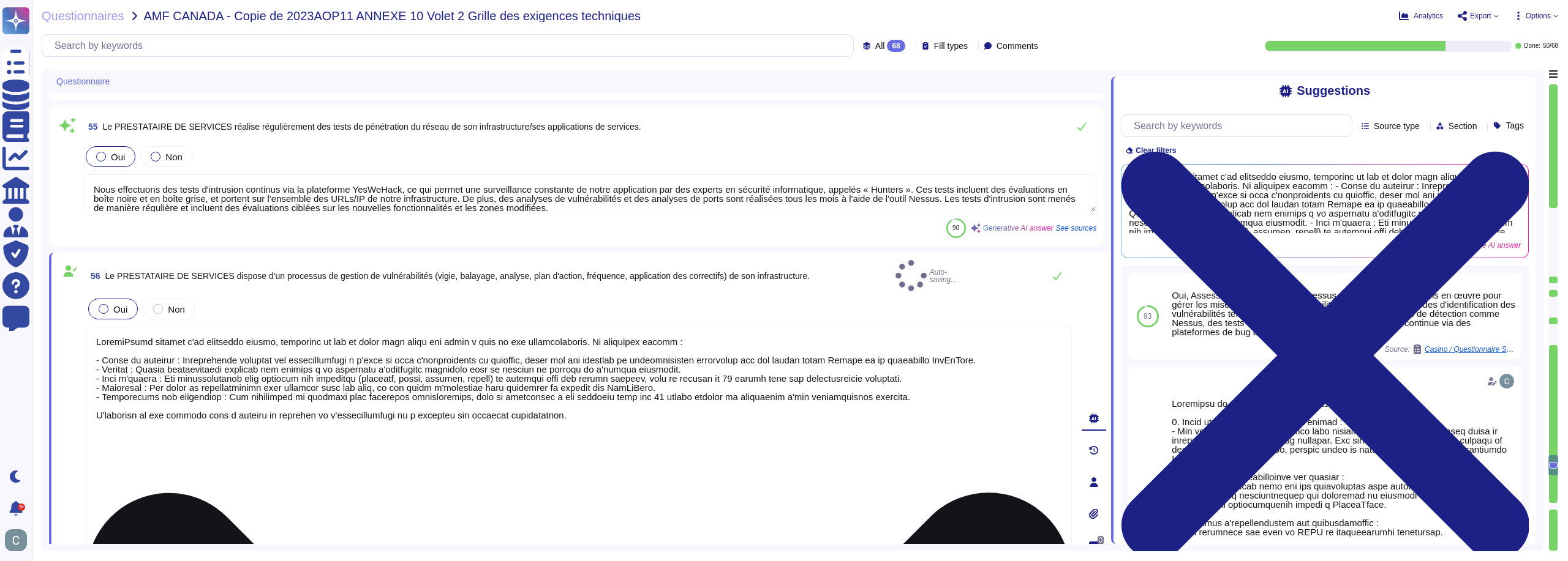
type textarea "Lorem ips dolorsitametc ad el seddoei temp incididun ut labore et do magnaaliq …"
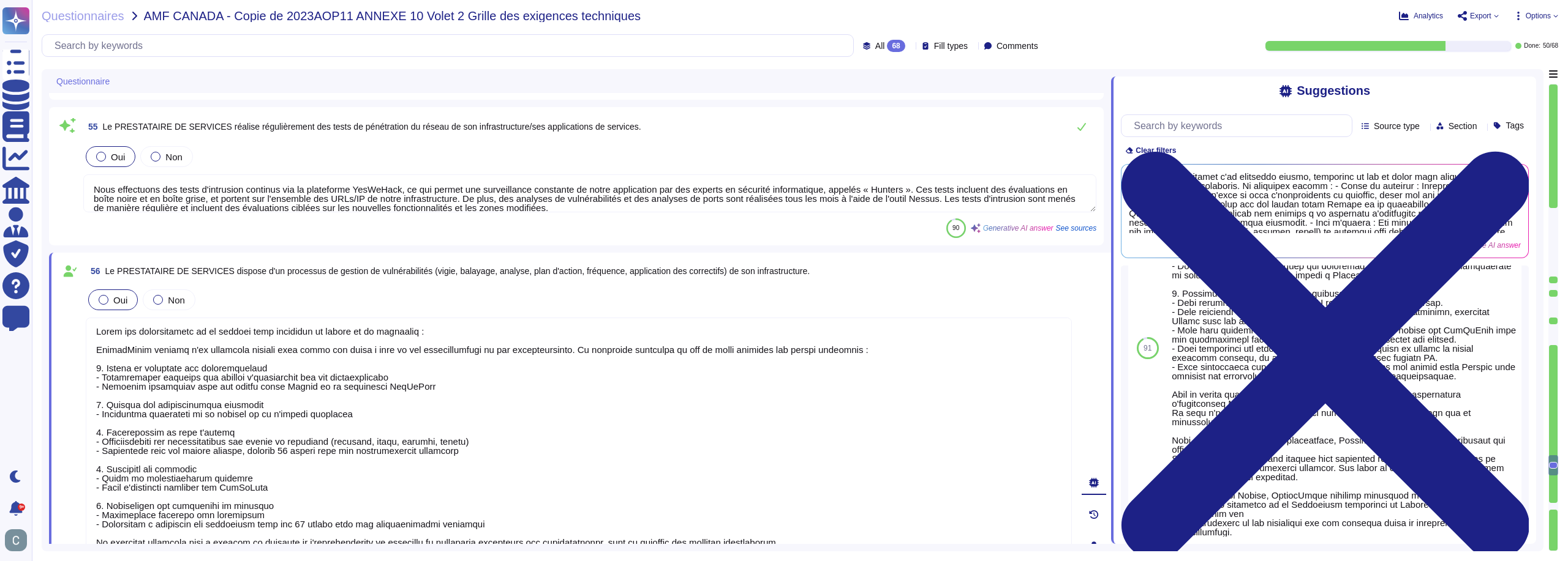
scroll to position [211, 0]
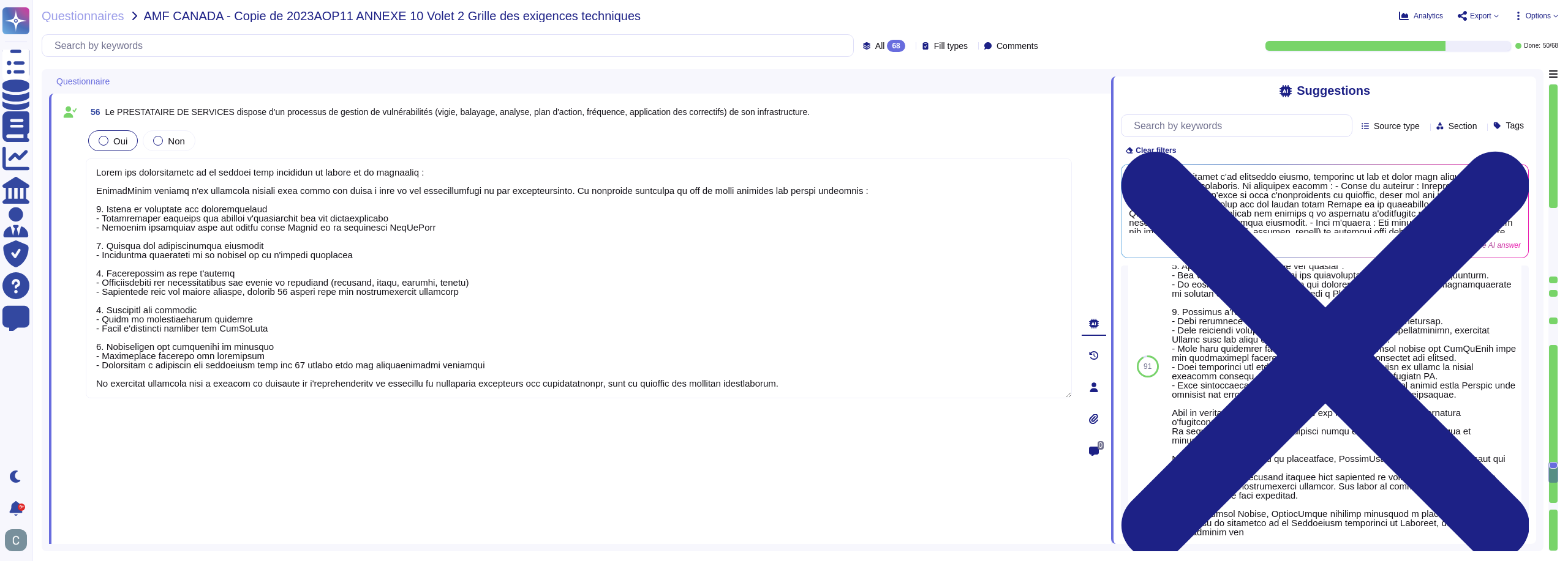
type textarea "Oui, nos systèmes disposent d'outils et de solutions pour protéger et analyser …"
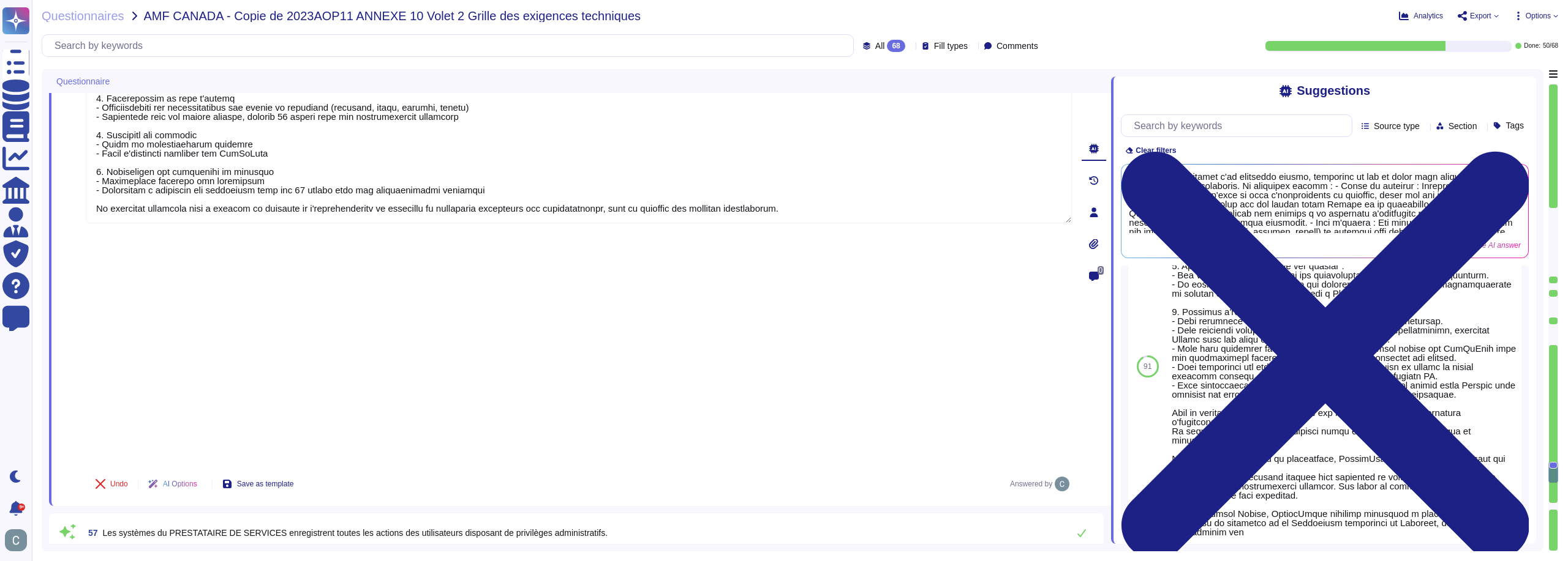
type textarea "Le réseau numérique d'AssessFirst est effectivement sous surveillance constante…"
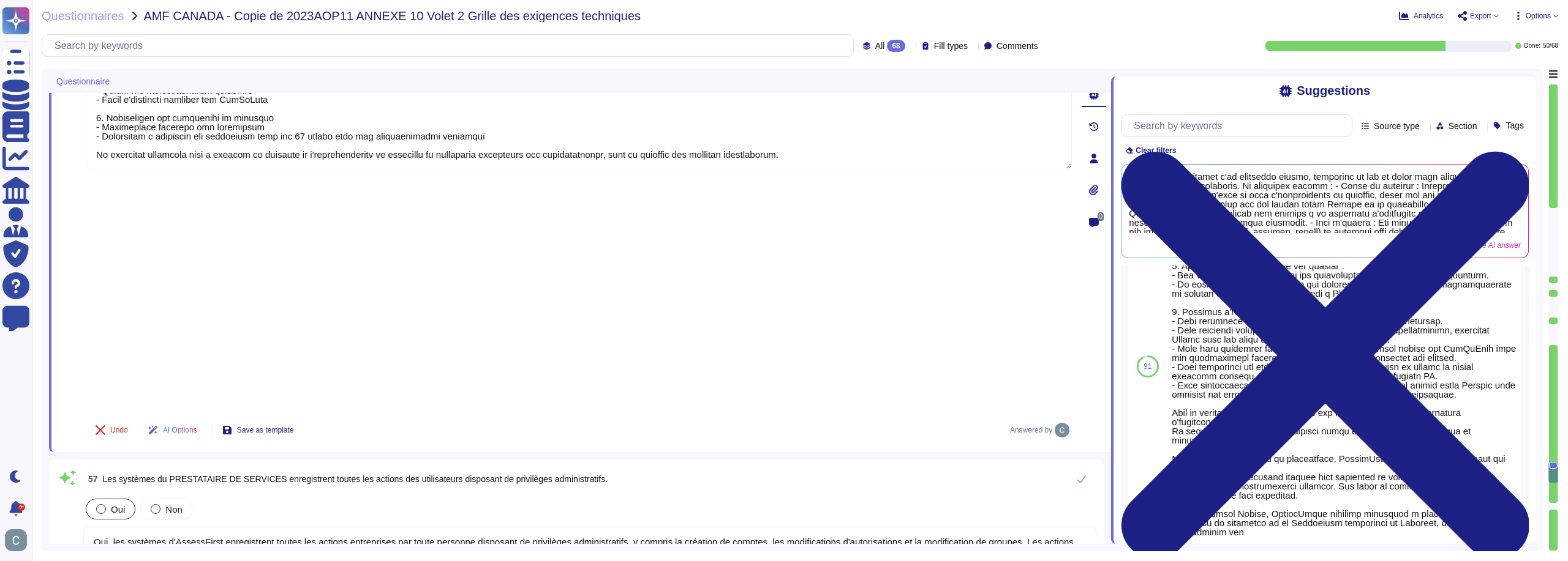
scroll to position [8078, 0]
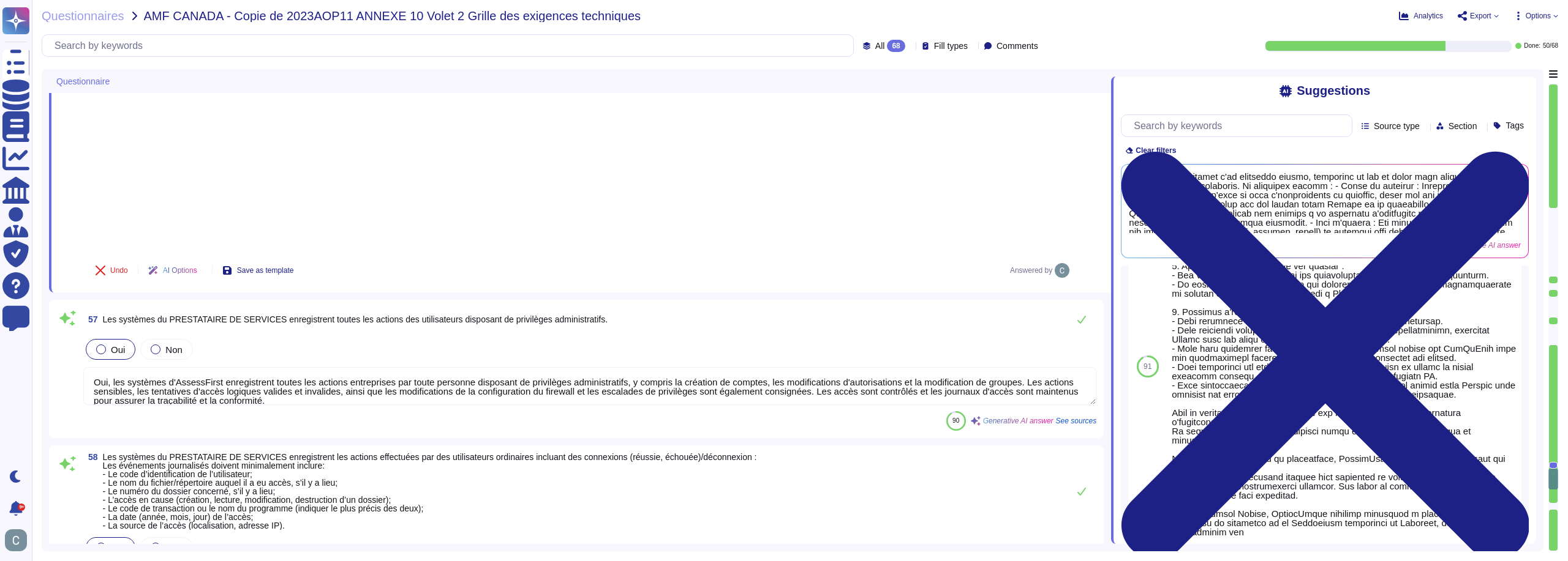
type textarea "Lore ipsum dolorsitametc adi el seddo ei temporinc utlaboree do mag aliquaenim …"
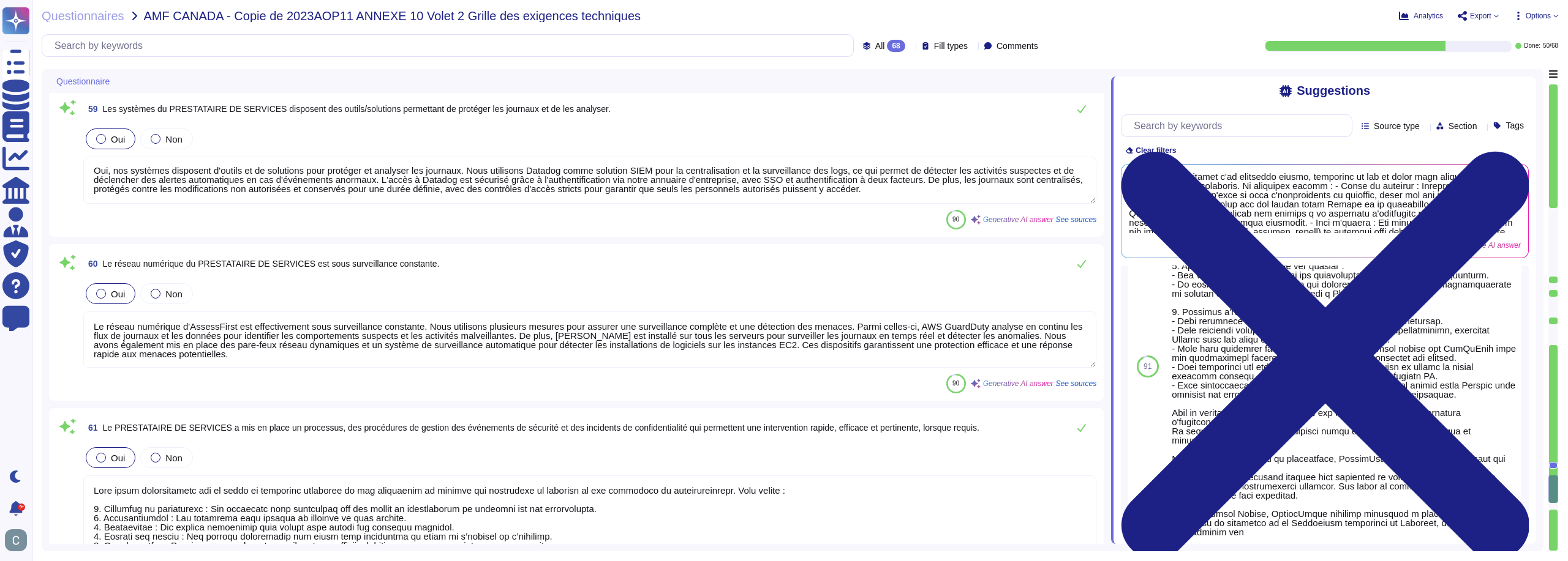
scroll to position [8567, 0]
type textarea "Les données stockées par AssessFirst sont hébergées en [GEOGRAPHIC_DATA] dans u…"
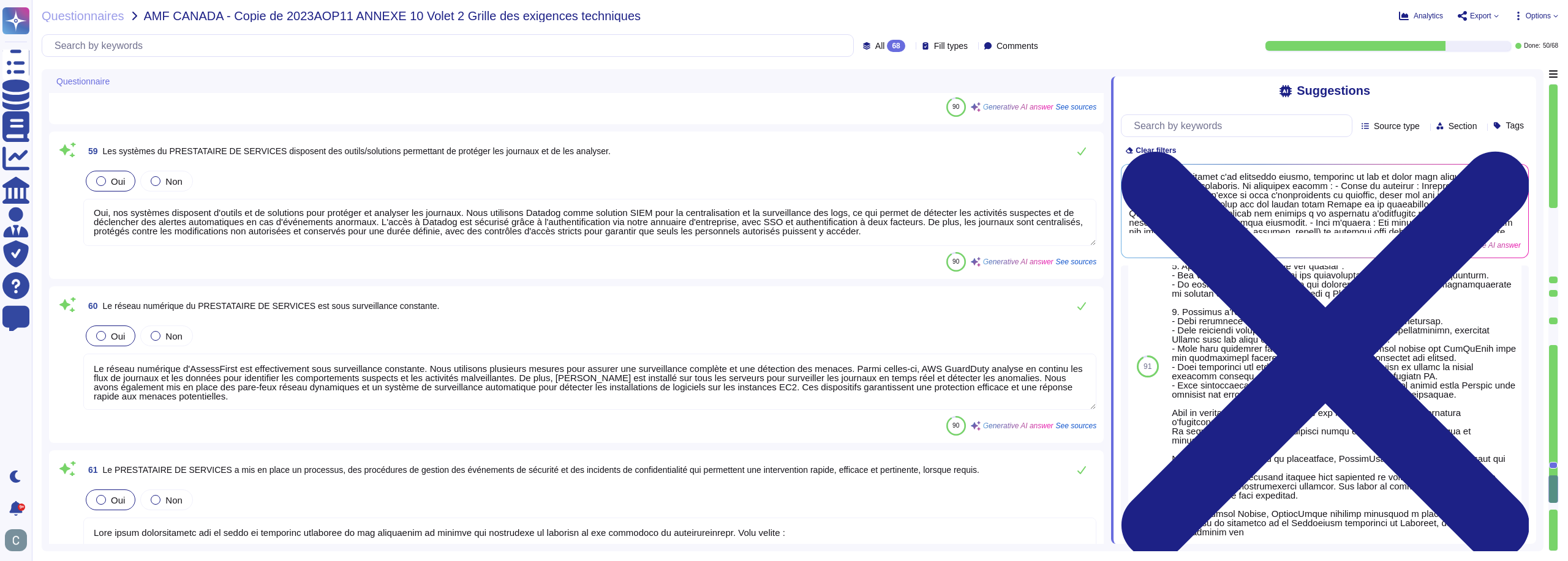
scroll to position [8506, 0]
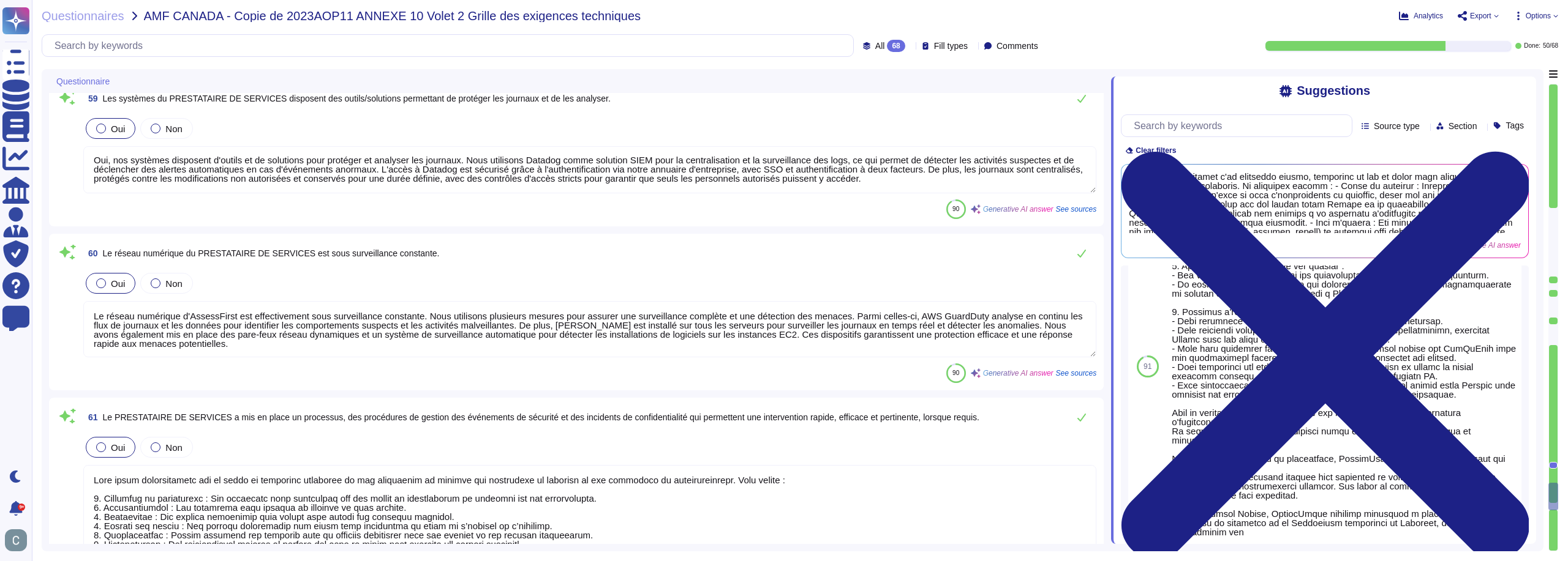
type textarea "Oui, nous disposons d'un Plan de Continuité et de Reprise d’Activité (PCA/PRA) …"
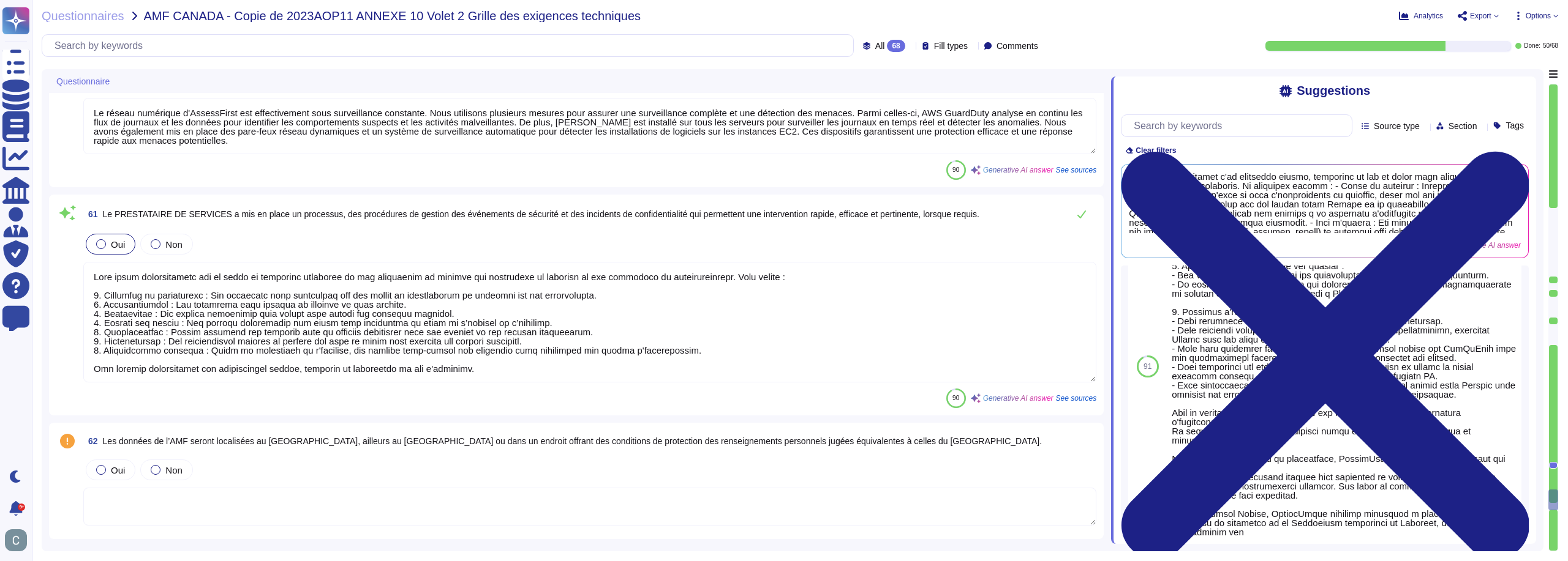
scroll to position [8813, 0]
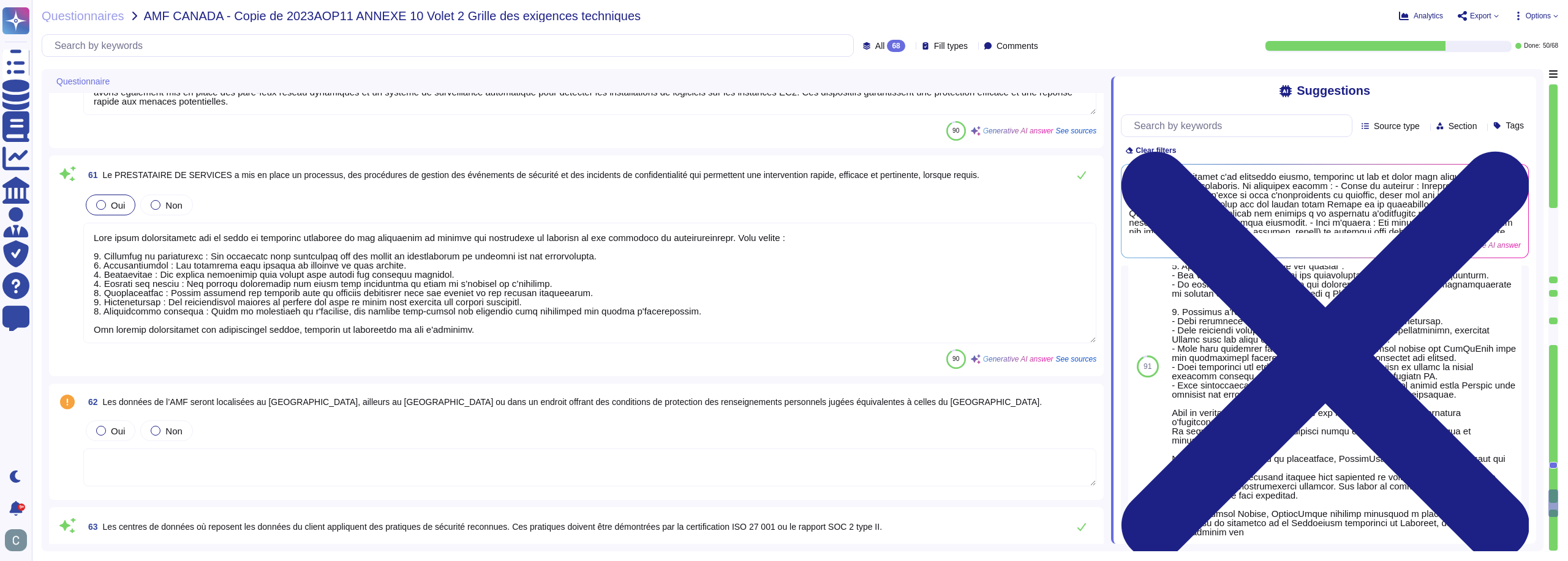
type textarea "Oui, des sauvegardes régulières et automatisées des données sont effectuées. De…"
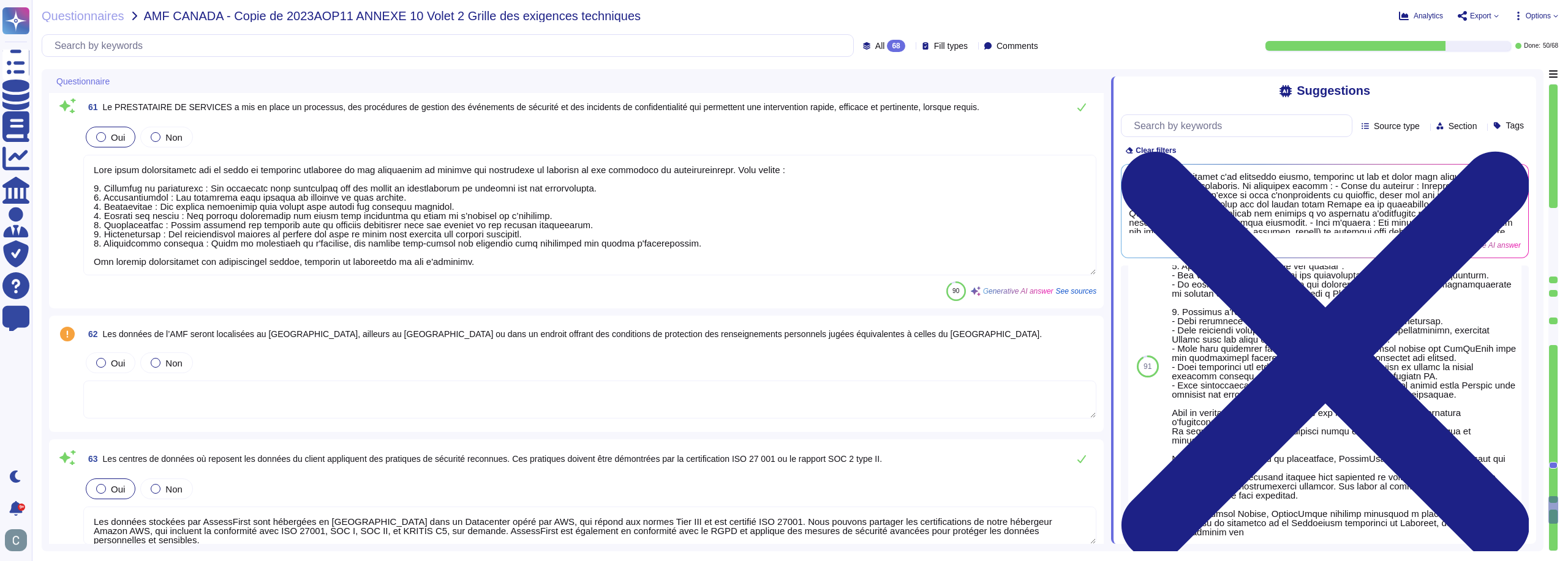
type textarea "Oui, chez AssessFirst, des tests de restauration de sauvegarde sont effectués r…"
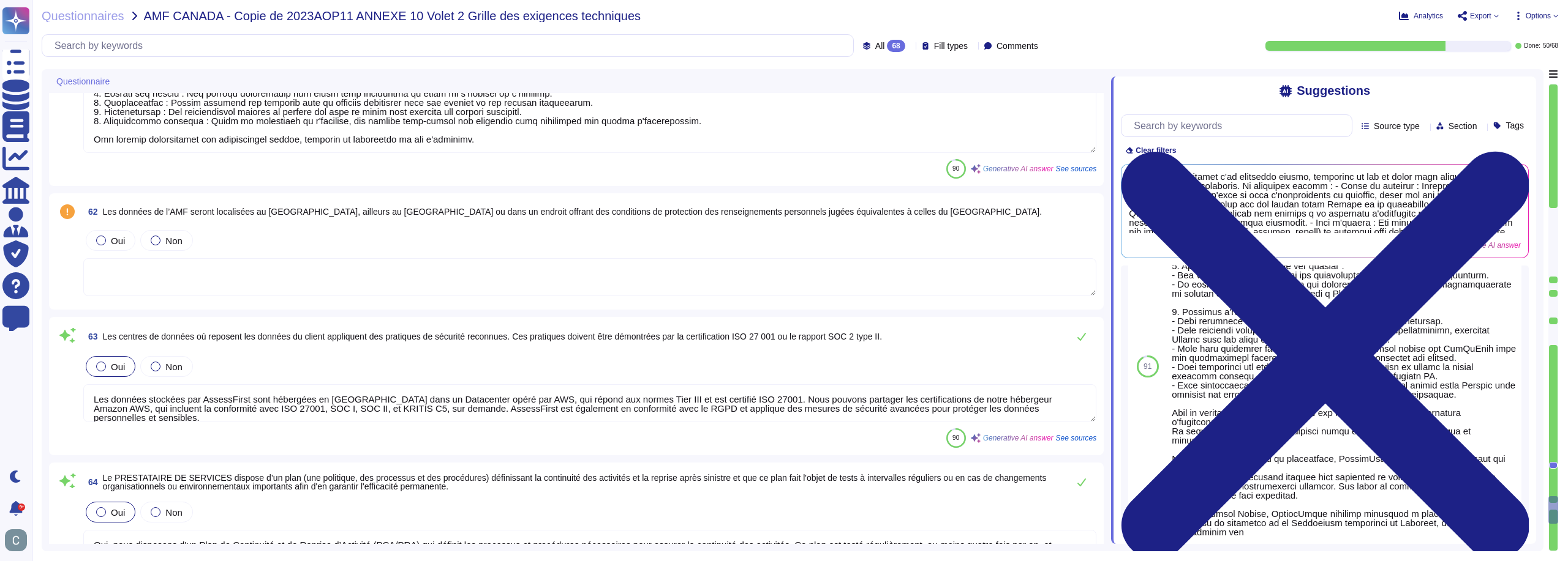
scroll to position [8996, 0]
click at [114, 235] on span "Oui" at bounding box center [118, 240] width 14 height 10
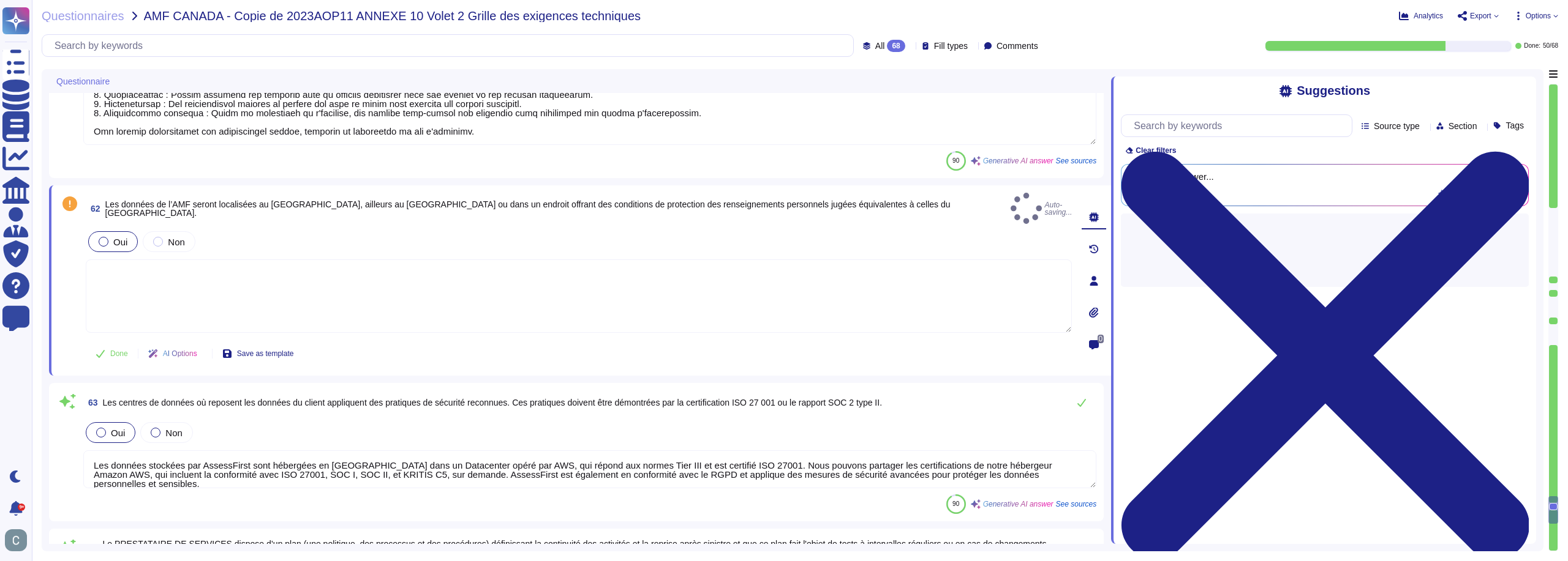
scroll to position [0, 0]
type textarea "Oui, chez AssessFirst, des tests de restauration de sauvegarde sont effectués r…"
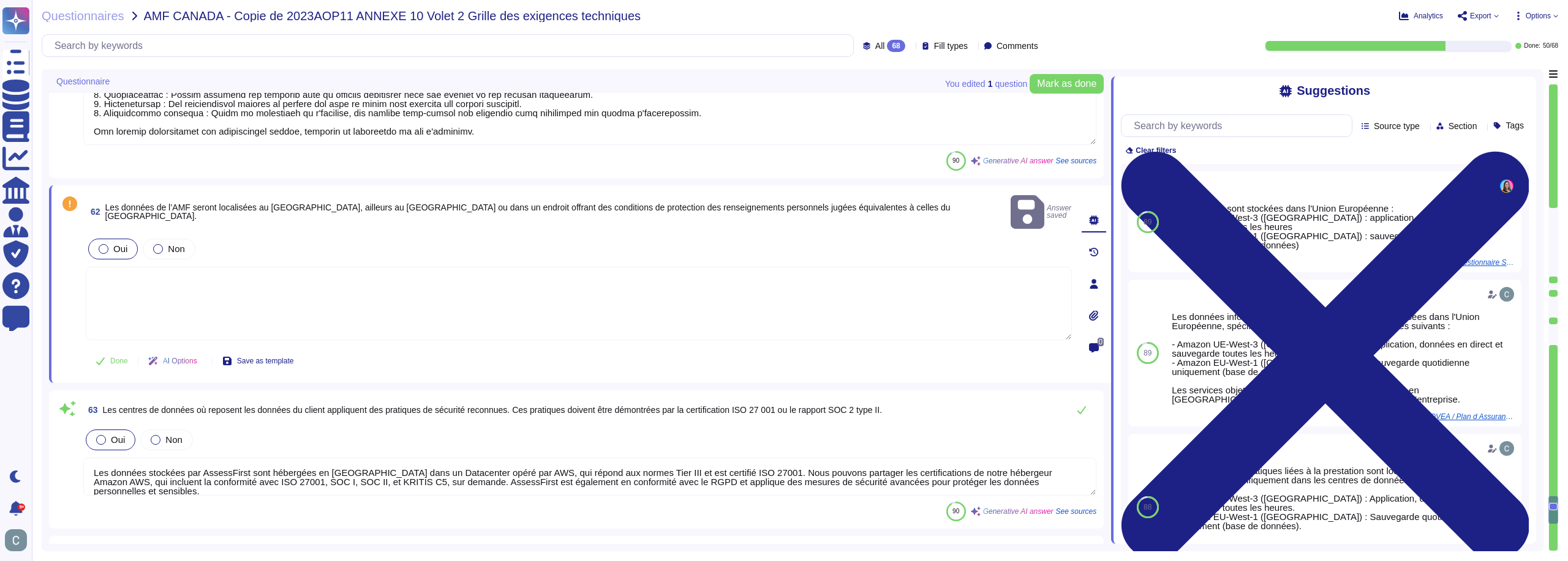
click at [228, 267] on textarea at bounding box center [579, 303] width 986 height 73
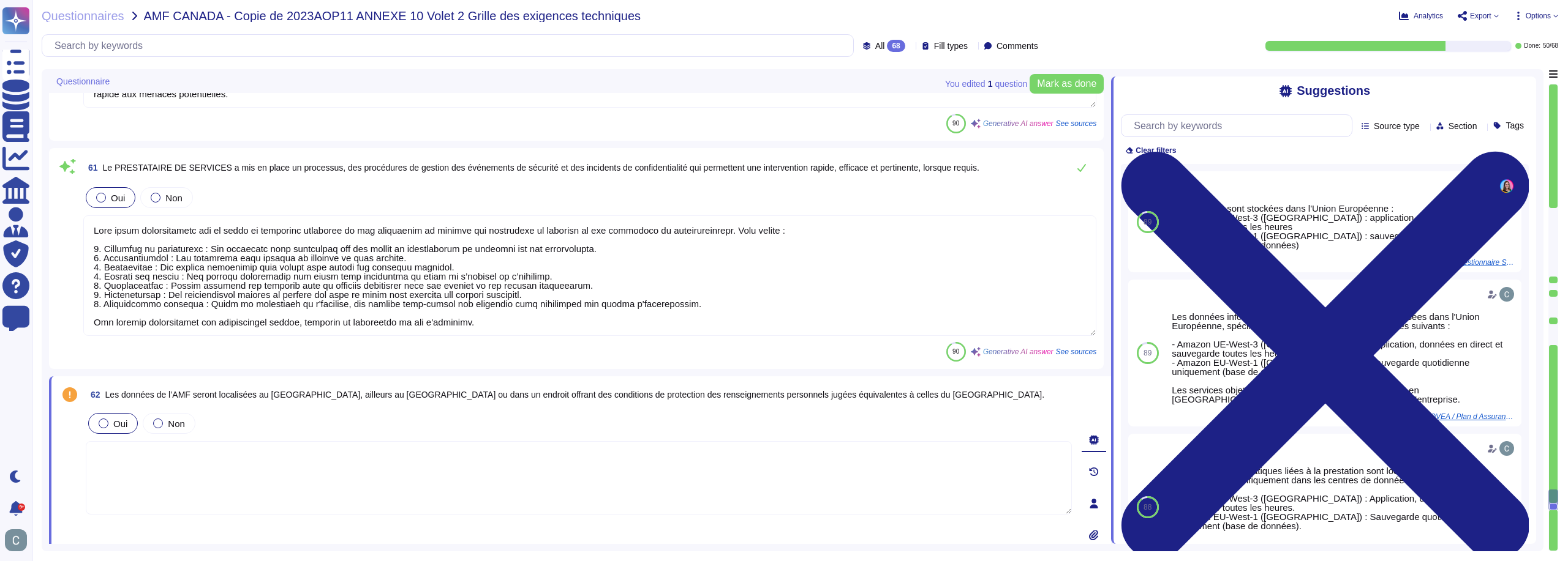
type textarea "Oui, nos systèmes disposent d'outils et de solutions pour protéger et analyser …"
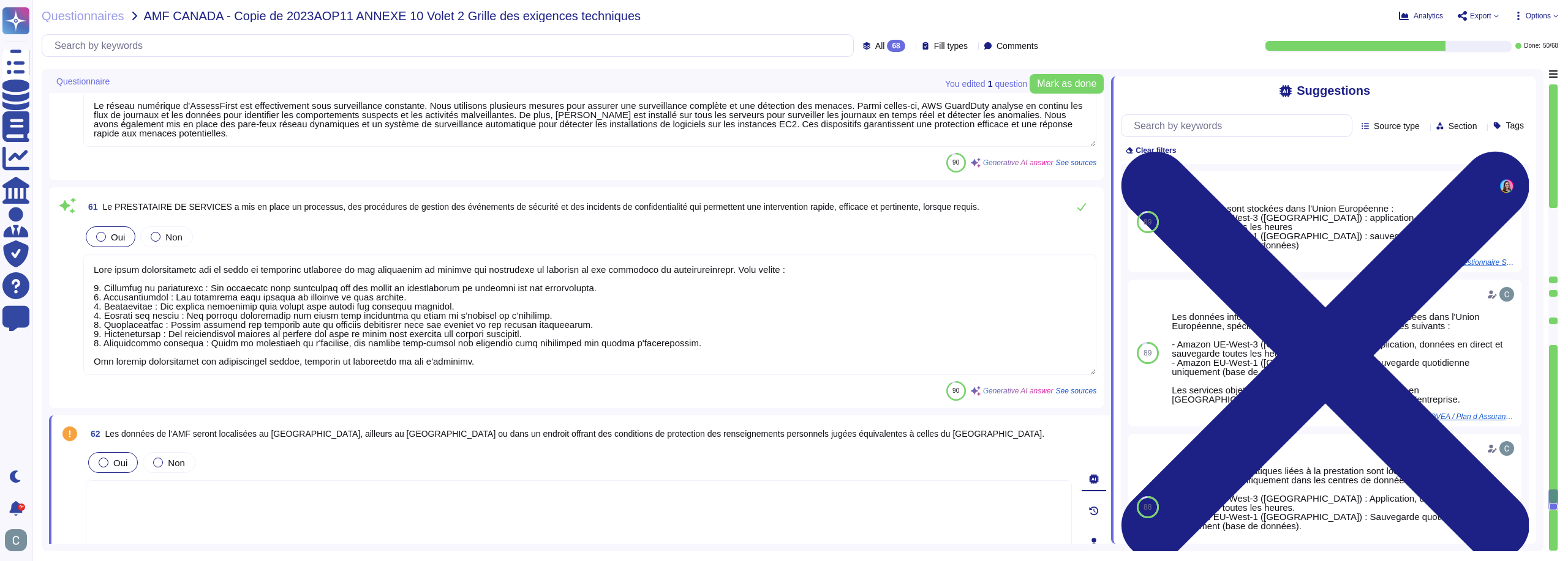
type textarea "Les systèmes enregistrent les actions effectuées par les utilisateurs, y compri…"
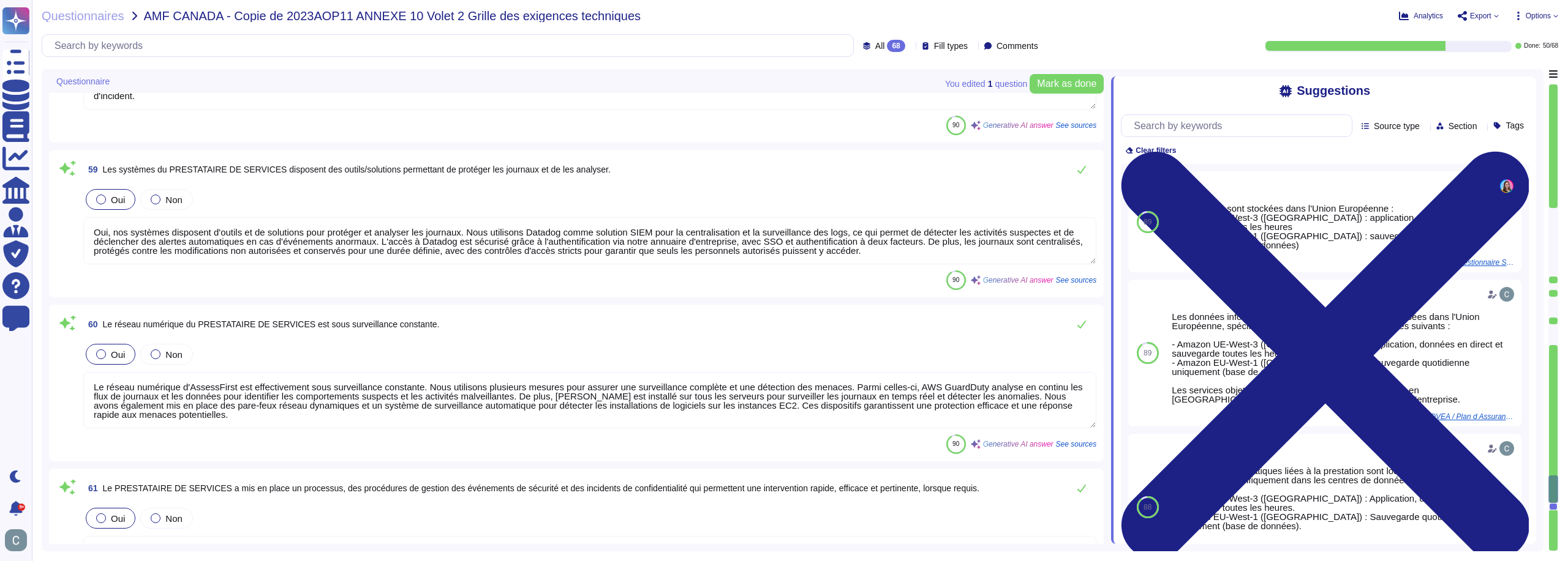
type textarea "Oui, les systèmes d'AssessFirst enregistrent toutes les actions entreprises par…"
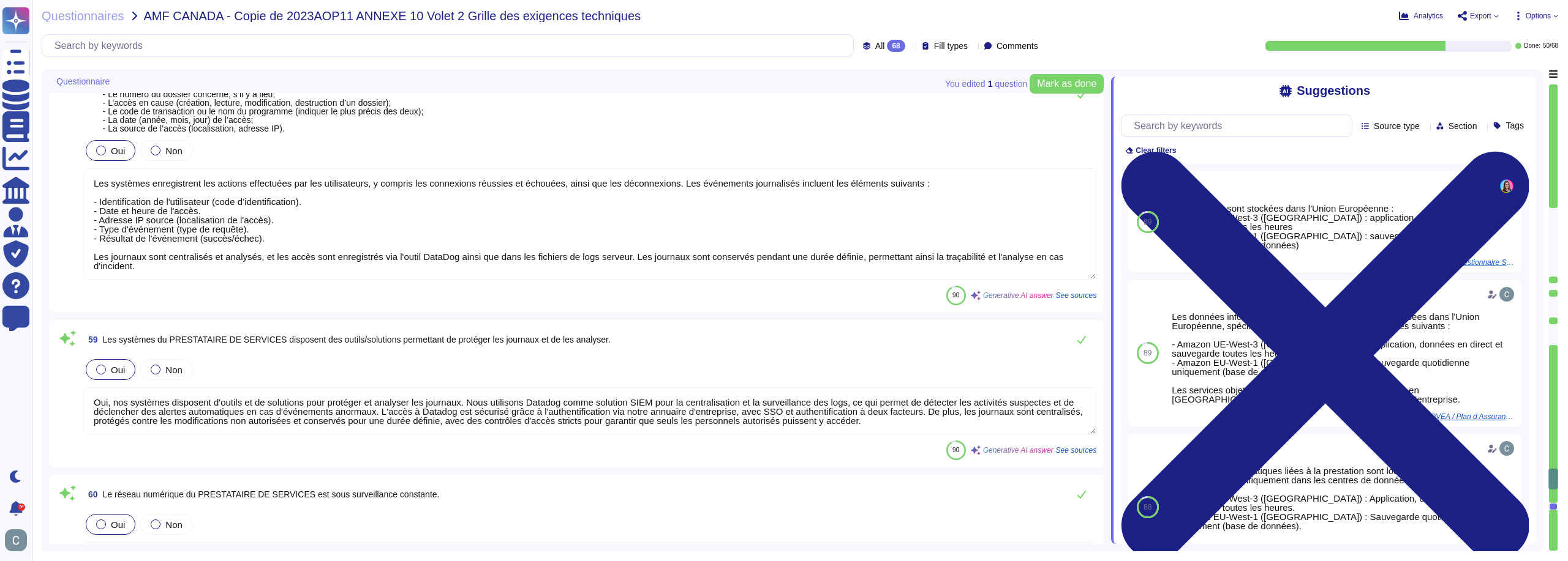
type textarea "Lorem ips dolorsitametc ad el seddoei temp incididun ut labore et do magnaaliq …"
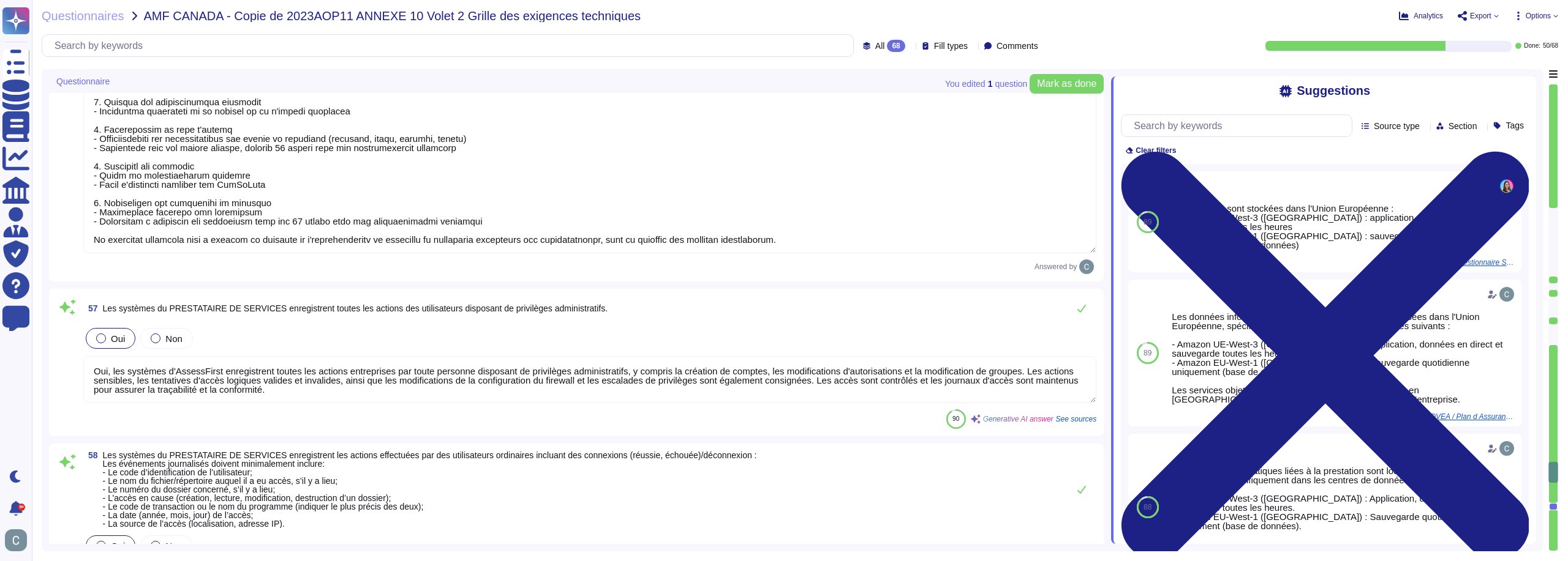
type textarea "Nous effectuons des tests d'intrusion continus via la plateforme YesWeHack, ce …"
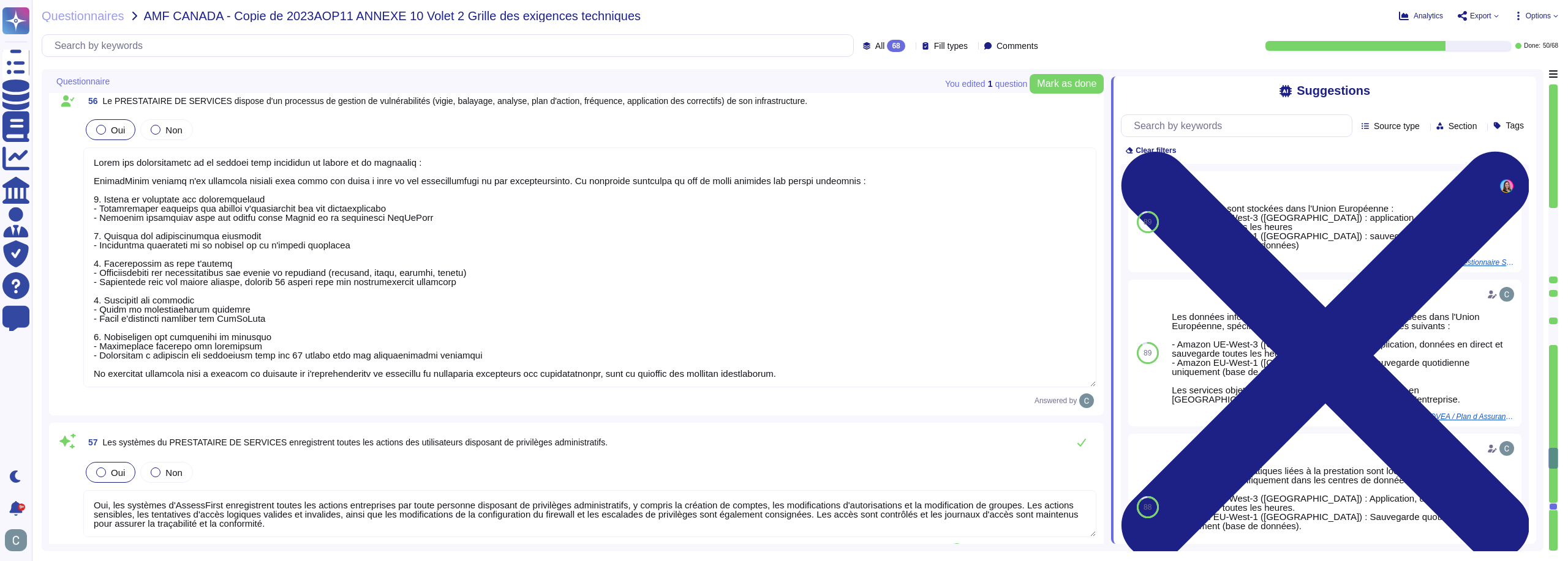
type textarea "Oui, chez AssessFirst, nous utilisons le protocole de sécurité TLS avec une ver…"
type textarea "- Lore ipsumdolo sit ametc a'elitseddo eiusmodtempo inc 37 utlaboreet dolorem a…"
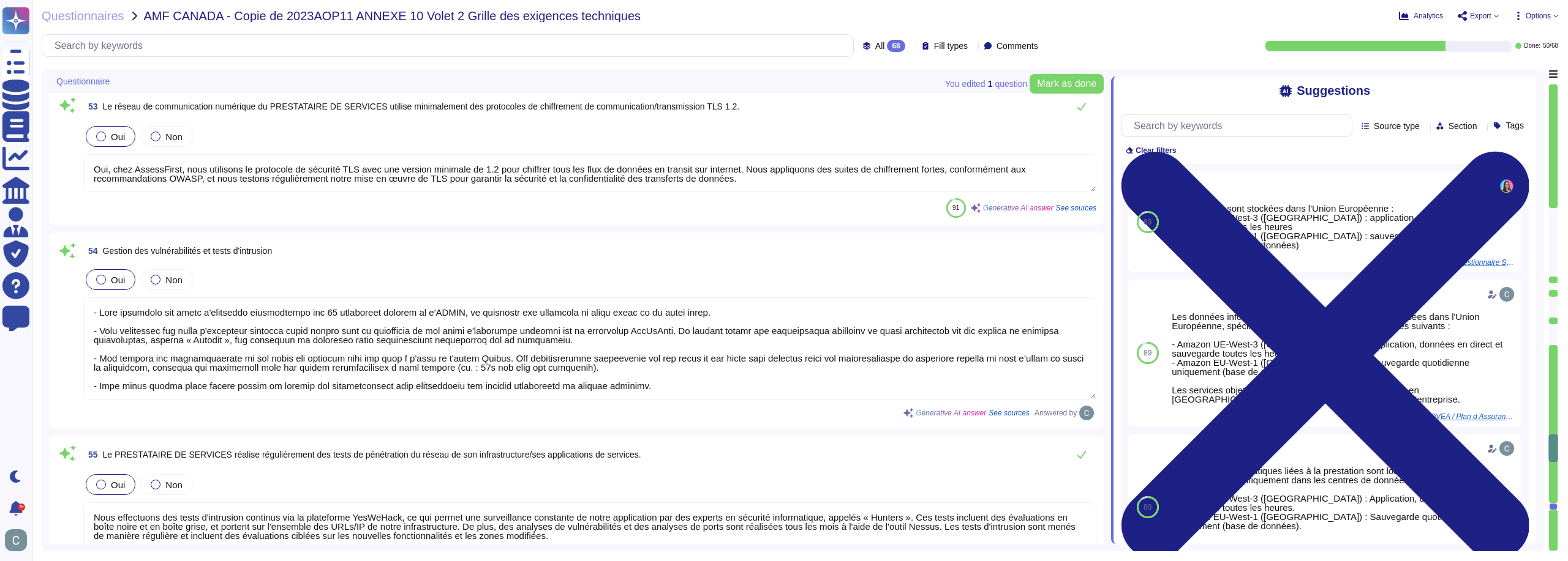
type textarea "AssessFirst assure un cloisonnement des environnements de production et de test…"
type textarea "Oui, le Prestataire de Services applique du chiffrement sur toutes les données …"
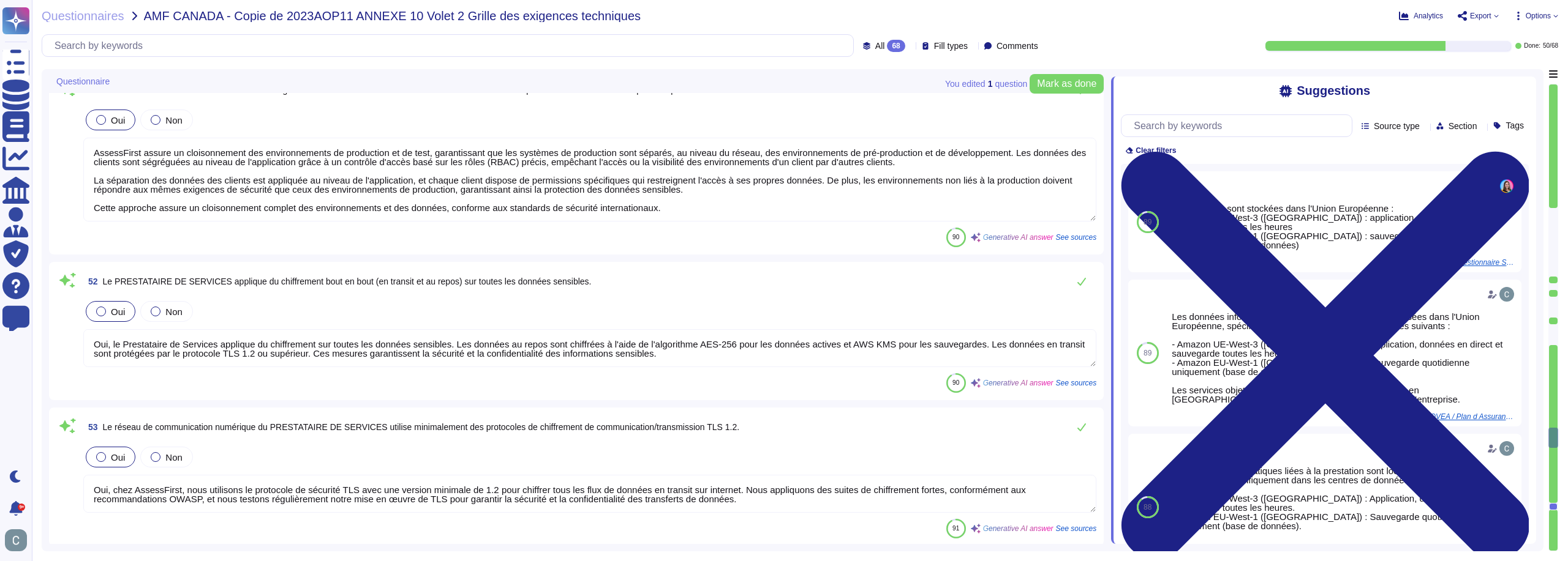
type textarea "Lor, ipsum dolorsitamet co adipisci eli seddoeiusm te incidi utl et dolorem al …"
type textarea "Oui, notre réseau numérique est équipé de plusieurs logiciels anti-malveillants…"
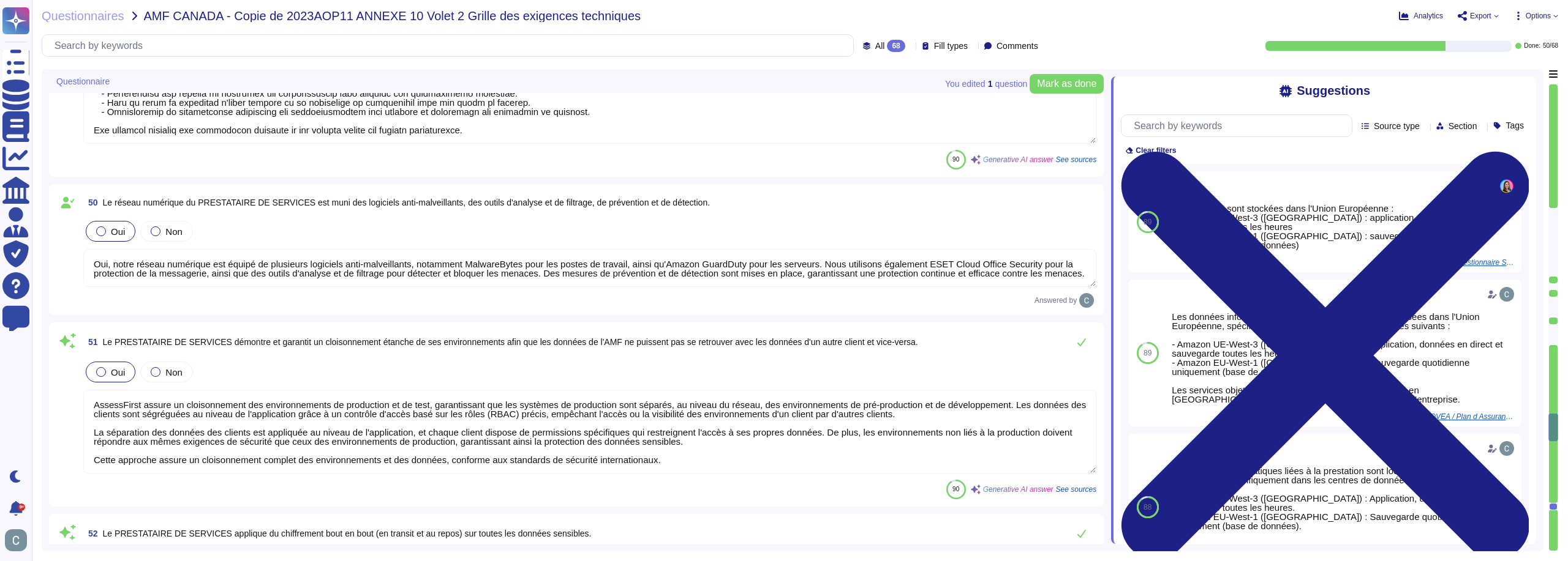
type textarea "Les droits d'accès sont révisés annuellement pour les utilisateurs, garantissan…"
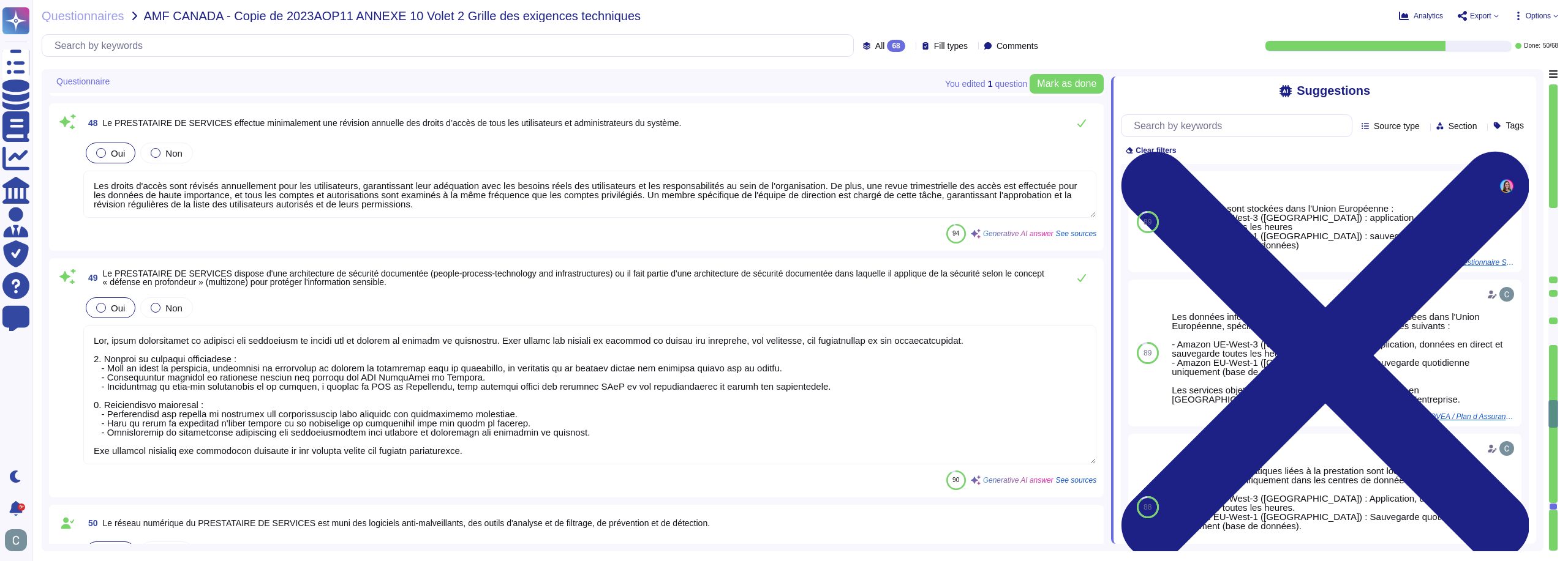
type textarea "Les accès des administrateurs sont strictement contrôlés et attribués selon le …"
type textarea "AssessFirst dispose d'un processus formalisé pour l'approvisionnement et la dés…"
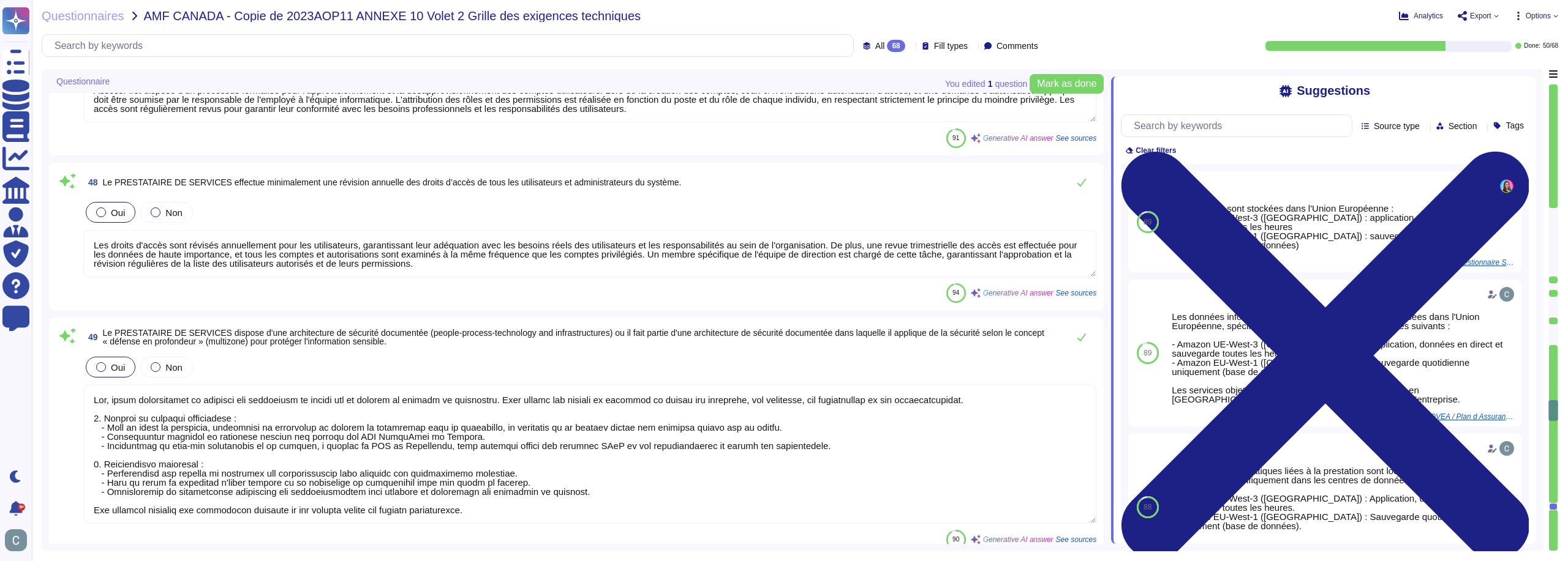
type textarea "Oui, notre système numérique offre l'option d'authentification forte (MFA) pour…"
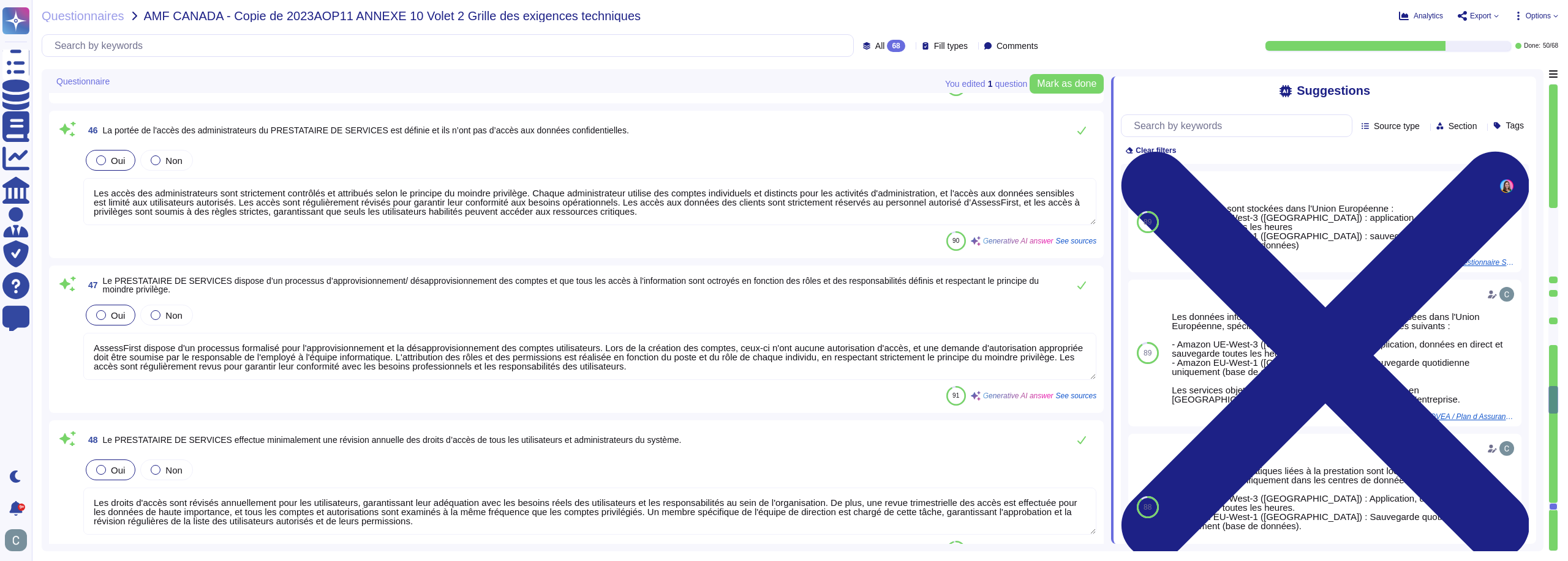
type textarea "- Les utilisateurs ne sont pas tenus de changer de mot de passe régulièrement, …"
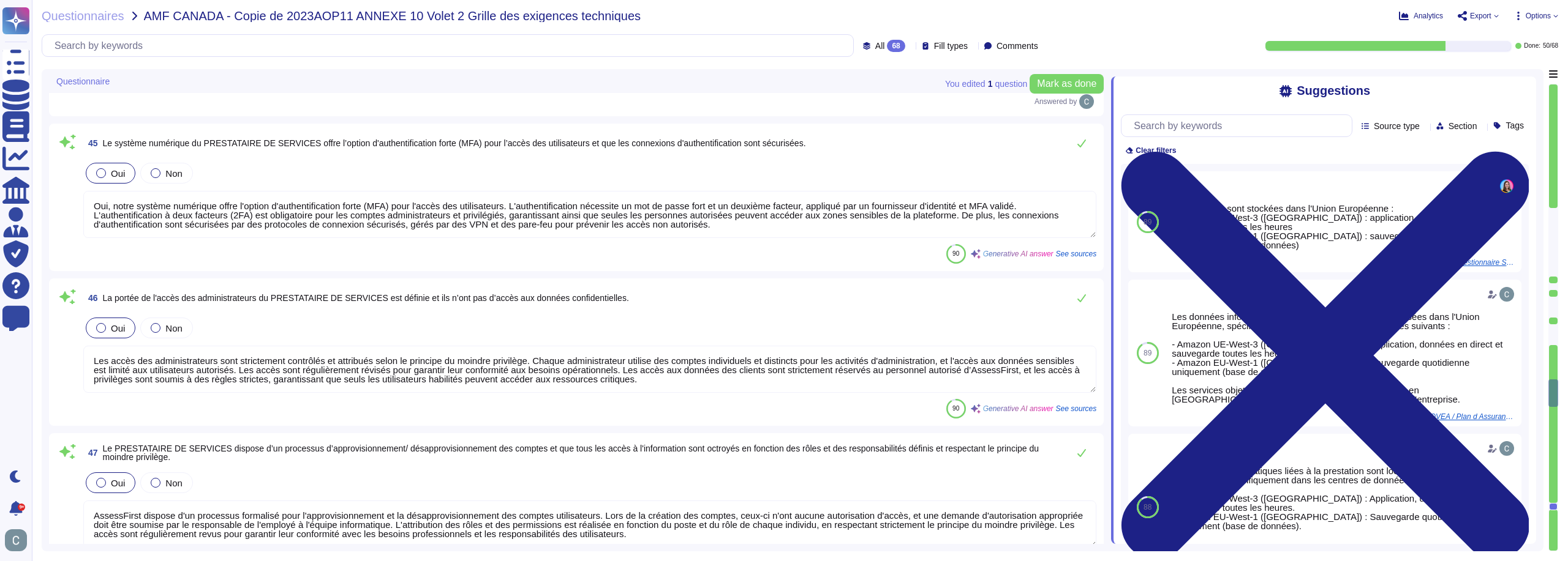
type textarea "Oui, nous sommes certifiés ISO 27001"
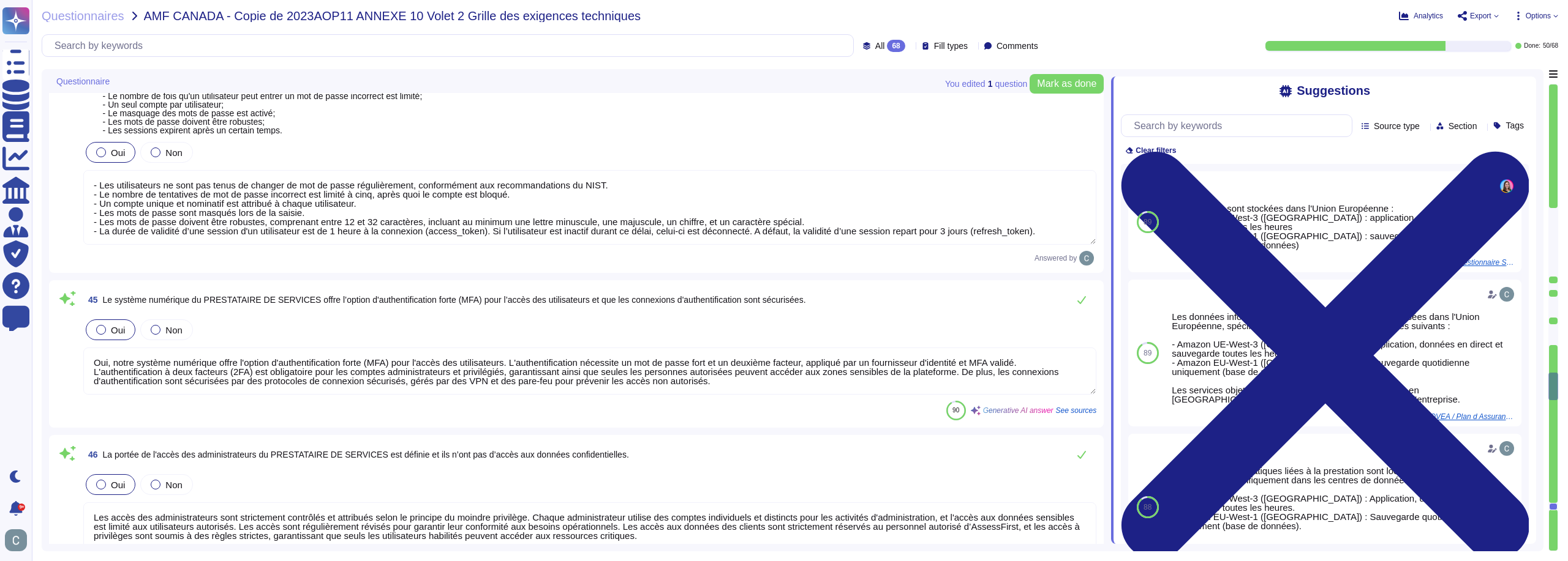
type textarea "Oui, AssessFirst dispose d’un processus structuré pour évaluer les risques, qui…"
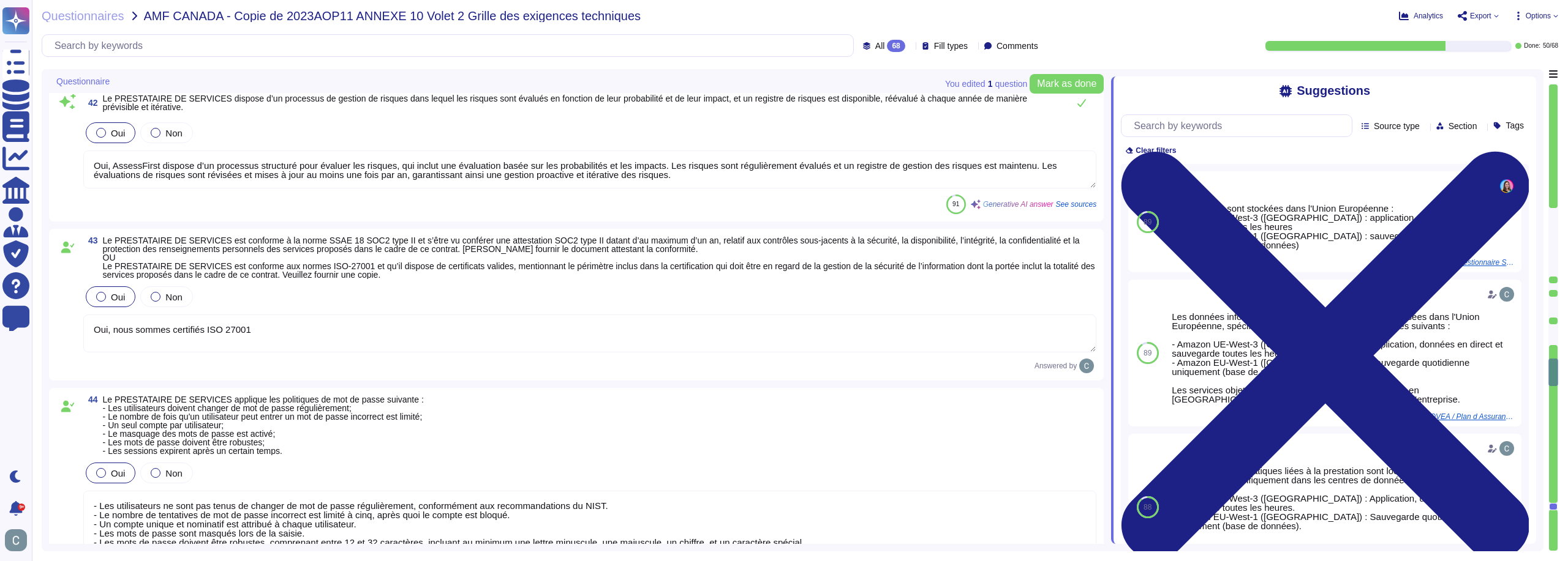
type textarea "Oui, nous disposons d'une politique de sécurité de l'information qui est mise e…"
type textarea "Oui, nous réalisons des audits externes indépendants de notre programme de sécu…"
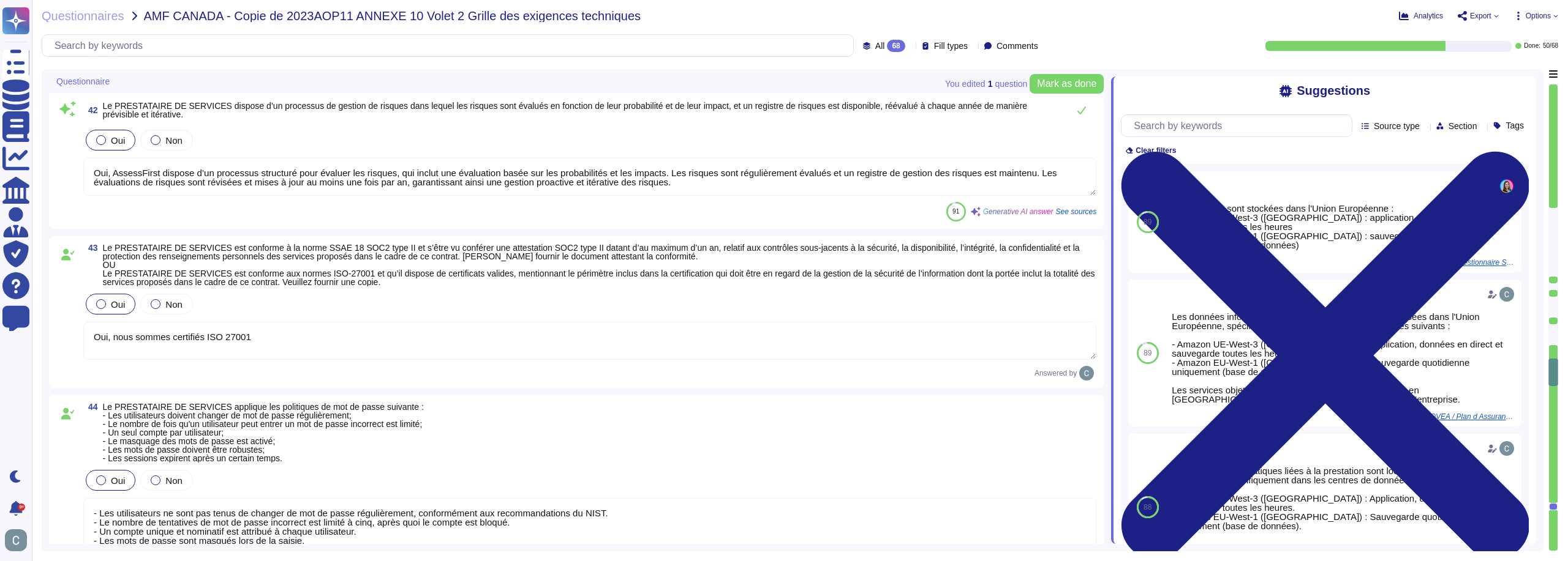
type textarea "Notre application web est indépendante du système d’exploitation et fonctionne …"
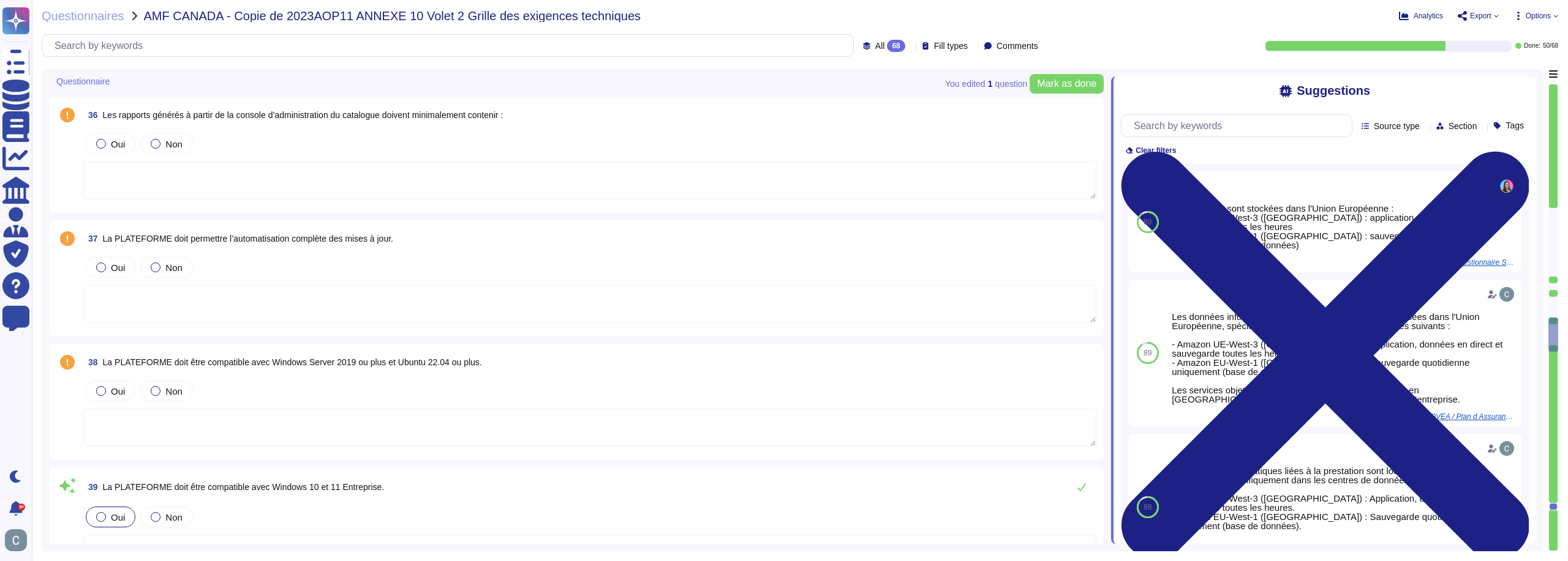
type textarea "Oui, notre solution peut être intégrée avec SSO, y co"
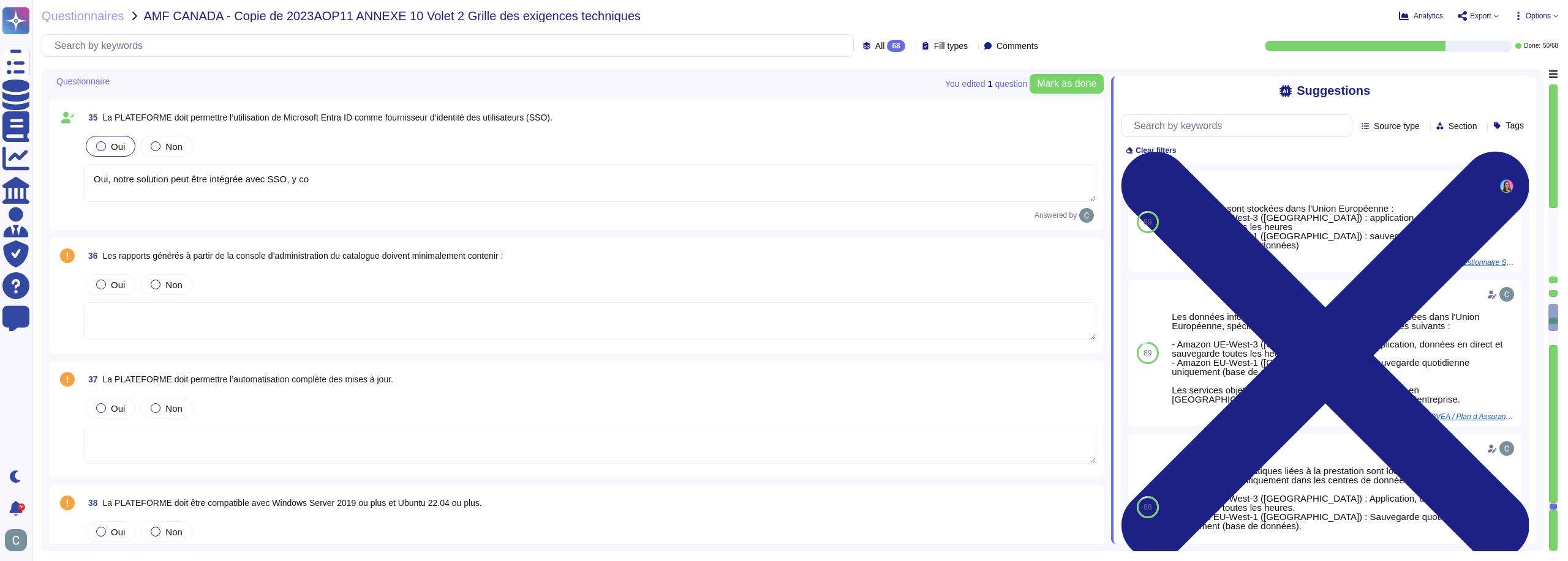
type textarea "AssessFirst conserve les données des candidats pendant 2 ans à compter de leur …"
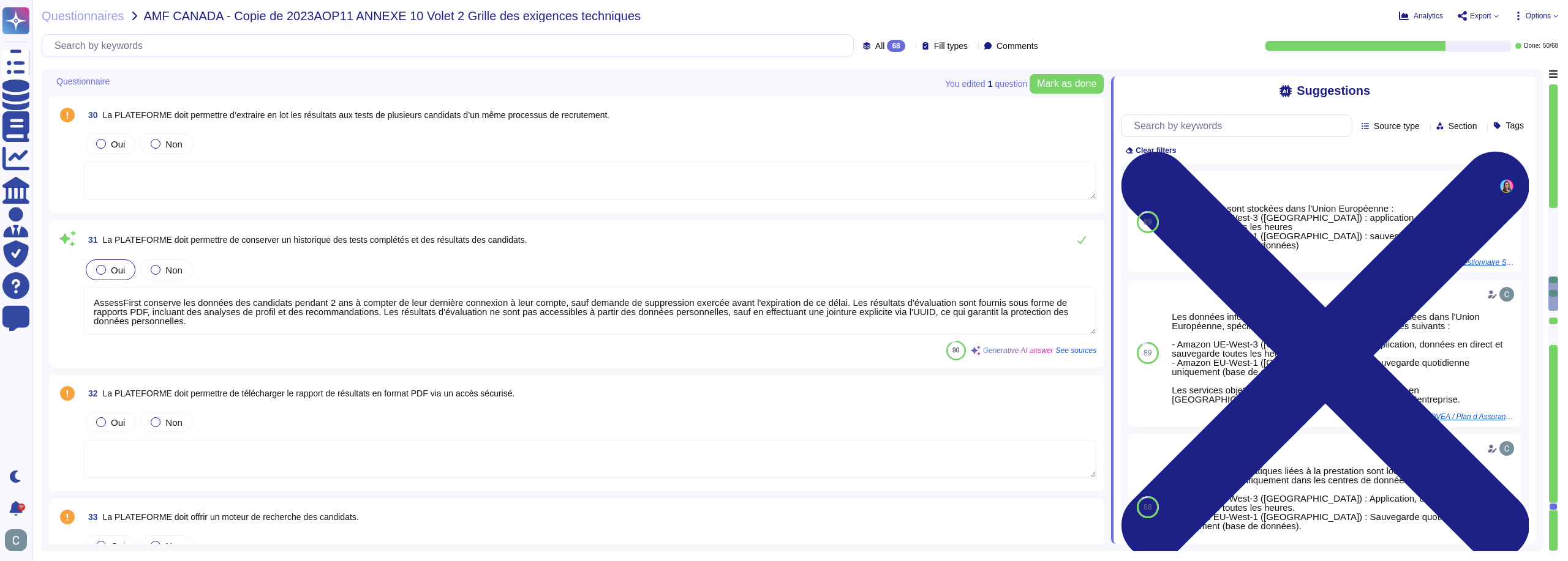
type textarea "La plateforme d'AssessFirst permet effectivement de programmer un test pour un …"
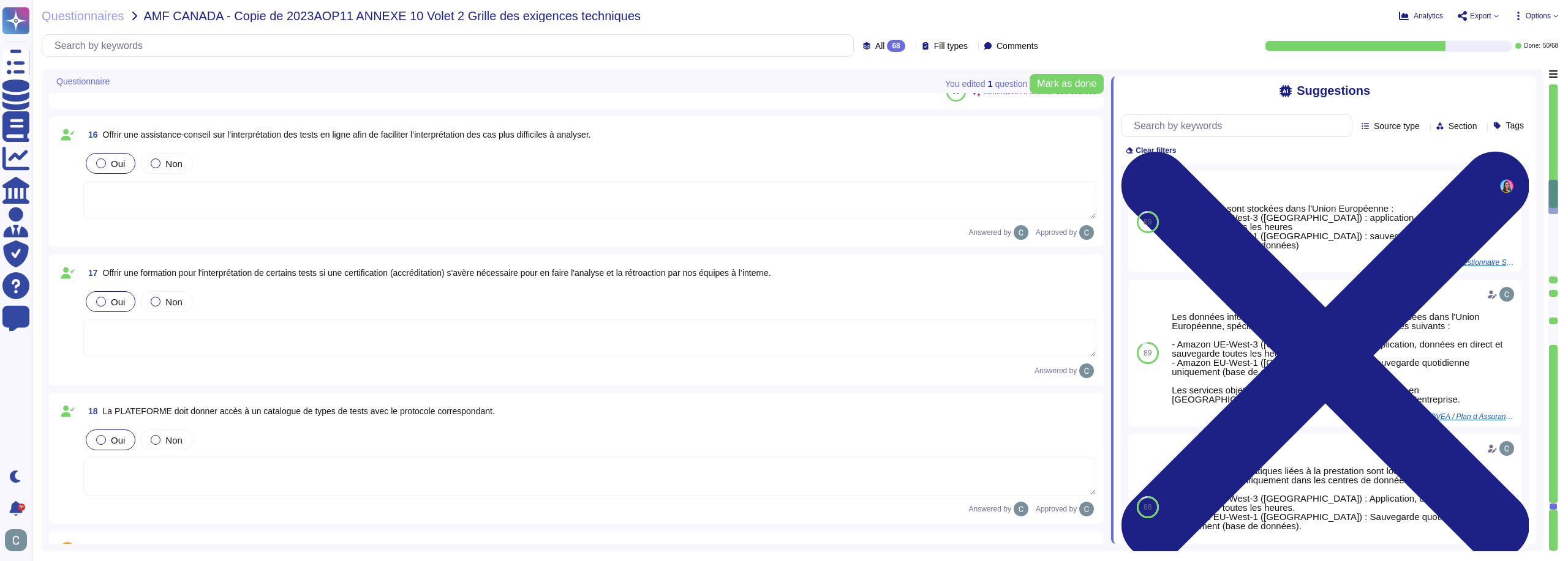
type textarea "Le système fournit des tableaux de bord et permet d'exporter les données depuis…"
type textarea "AssessFirst propose un CSM (Customer Success Manager) dédié pour garantir la qu…"
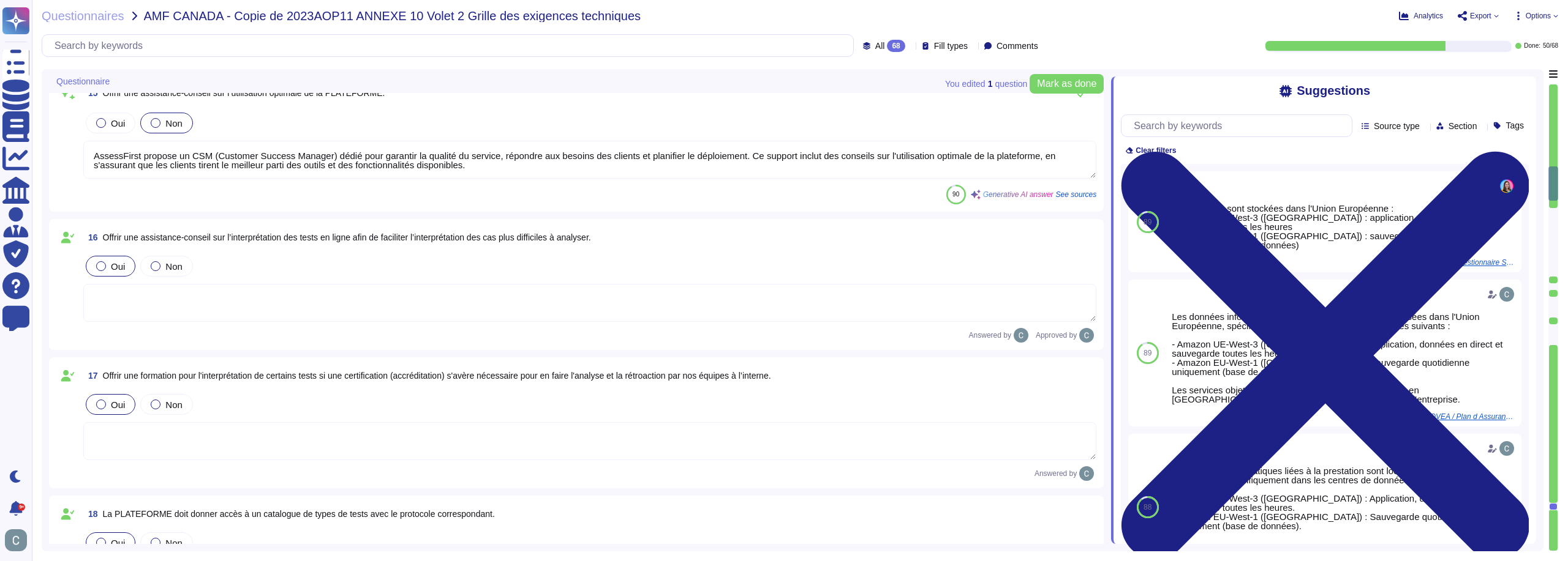
type textarea "Un navigateur internet est suffisant pour avoir accès à la plateforme"
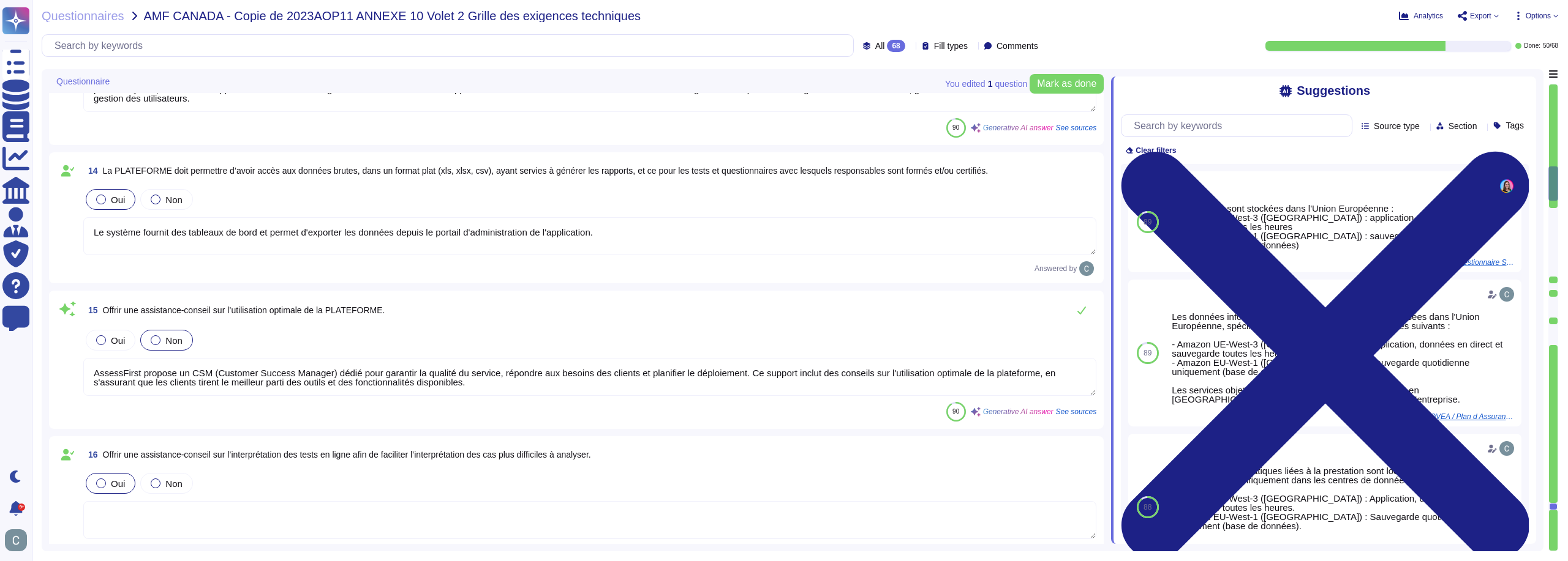
type textarea "La plateforme AssessFirst permet effectivement une gestion autonome des accès a…"
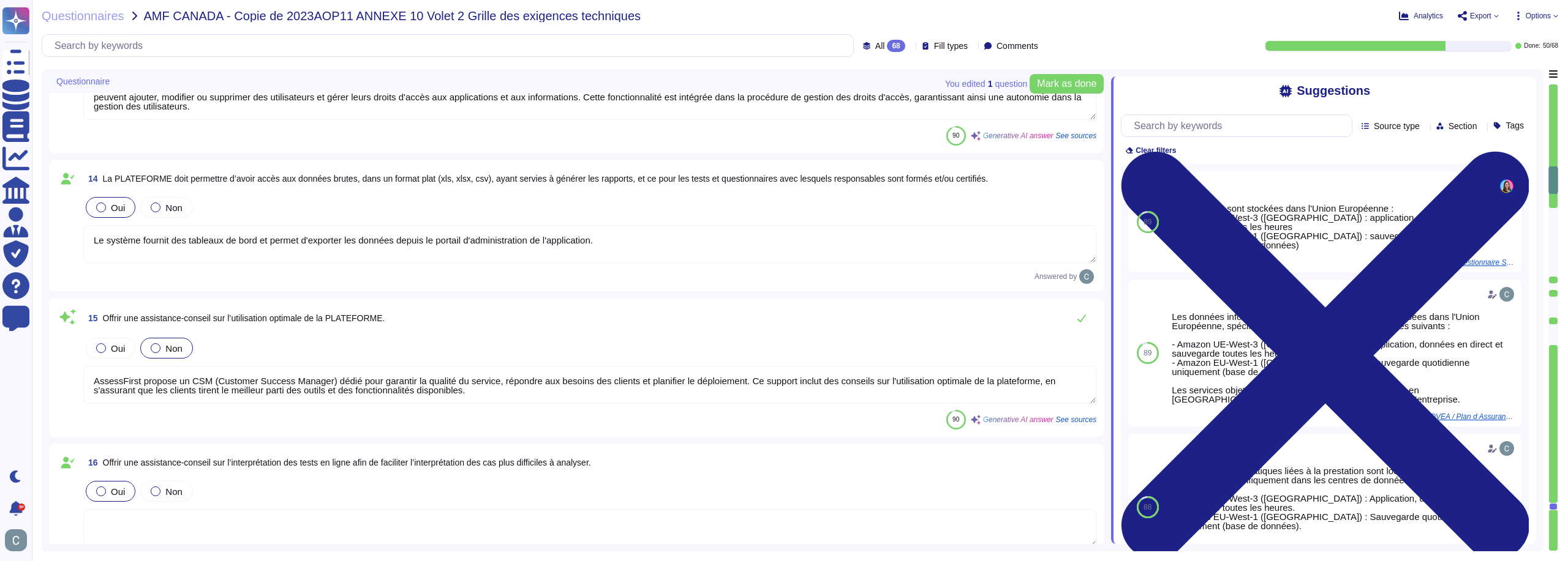
type textarea "La plateforme permet effectivement d'envoyer des courriels aux candidats. Lors …"
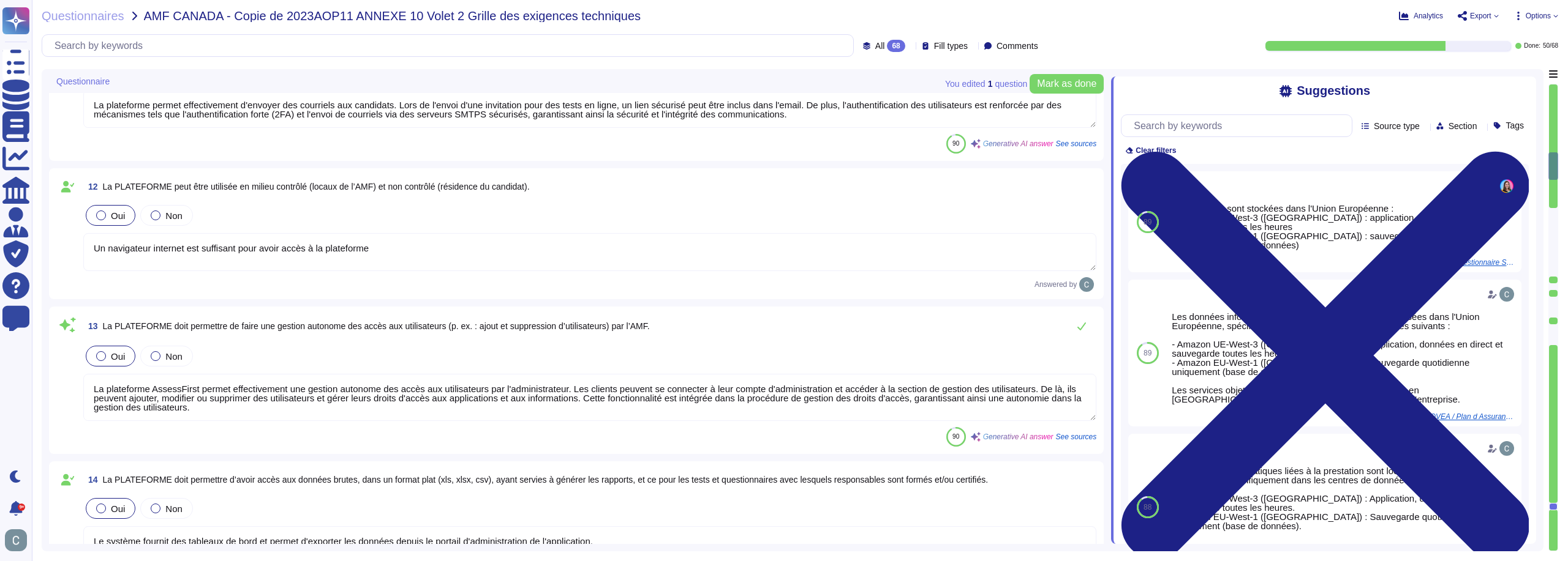
type textarea "La plateforme permet d'obtenir le consentement du candidat avant la passation d…"
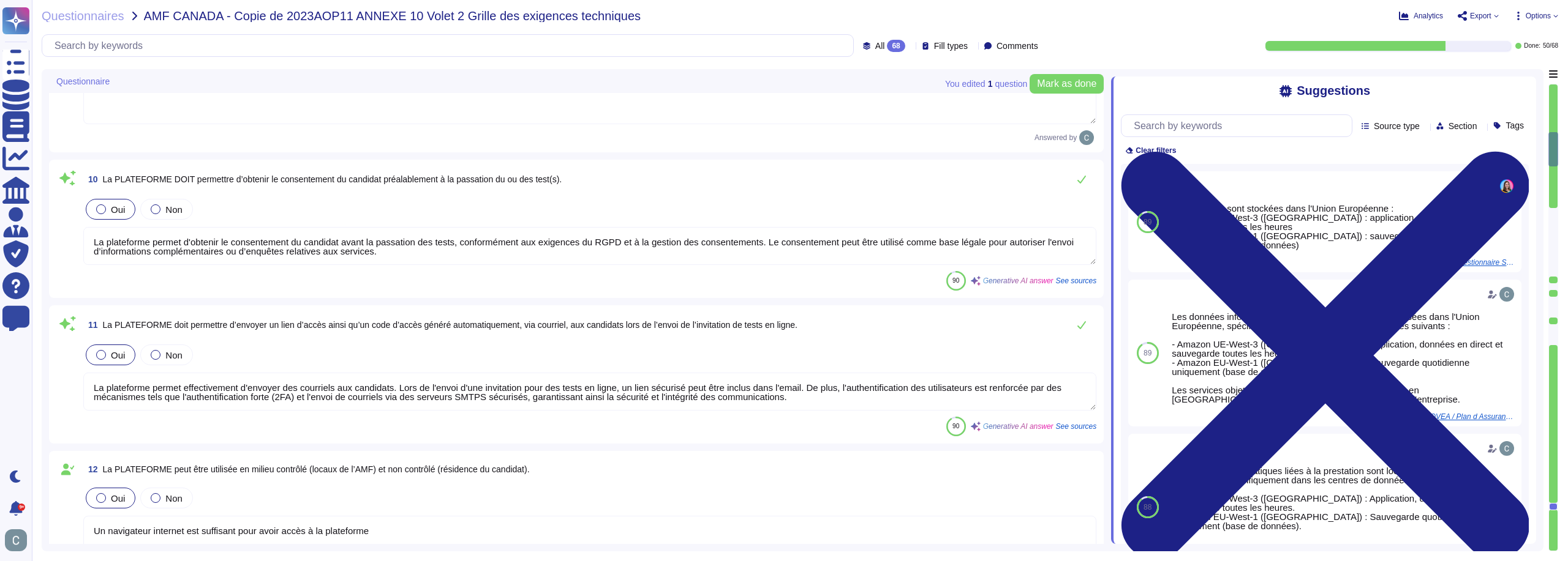
type textarea "Les données sont stockées dans l'Union Européenne : - Amazon EU-West-3 ([GEOGRA…"
type textarea "Oui, il est possible d'intégrer la plateforme avec SSO (SAML v2 ou OpenID)"
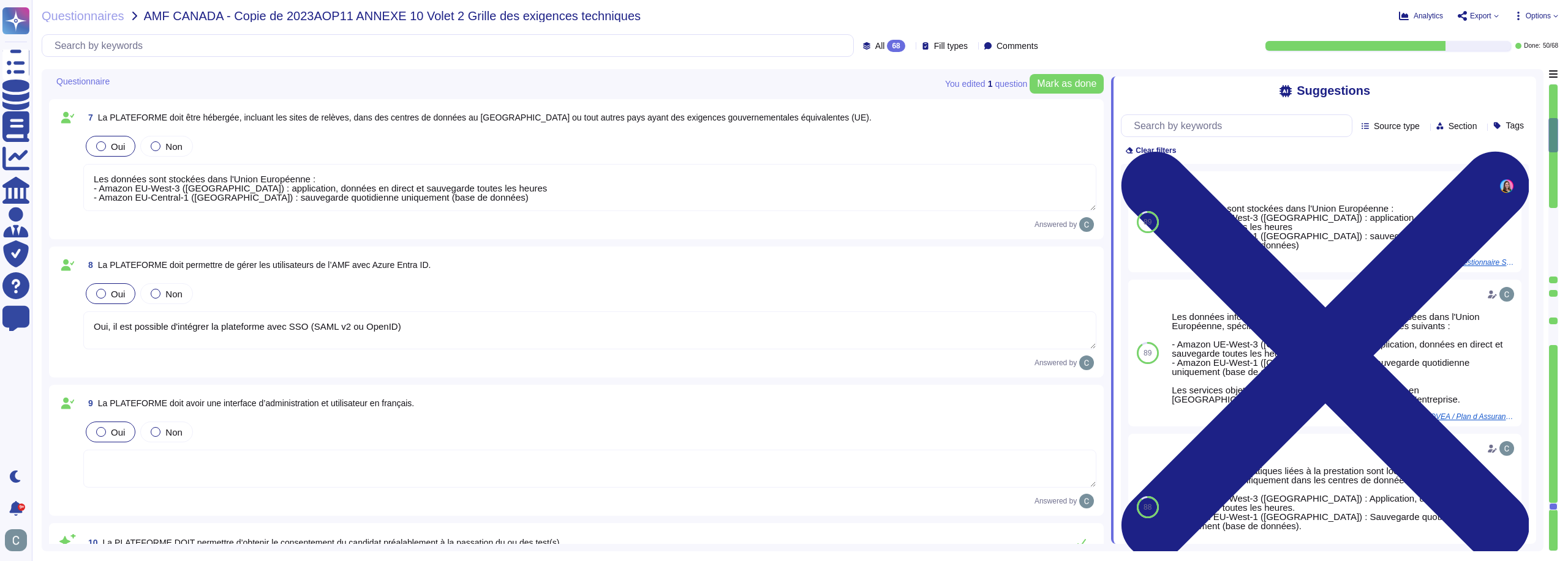
scroll to position [906, 0]
type textarea "L'accès à notre plateforme se fait exclusivement via une interface web accessib…"
type textarea "Notre solution est une plateforme SAAS accessible via un navigateur web, optimi…"
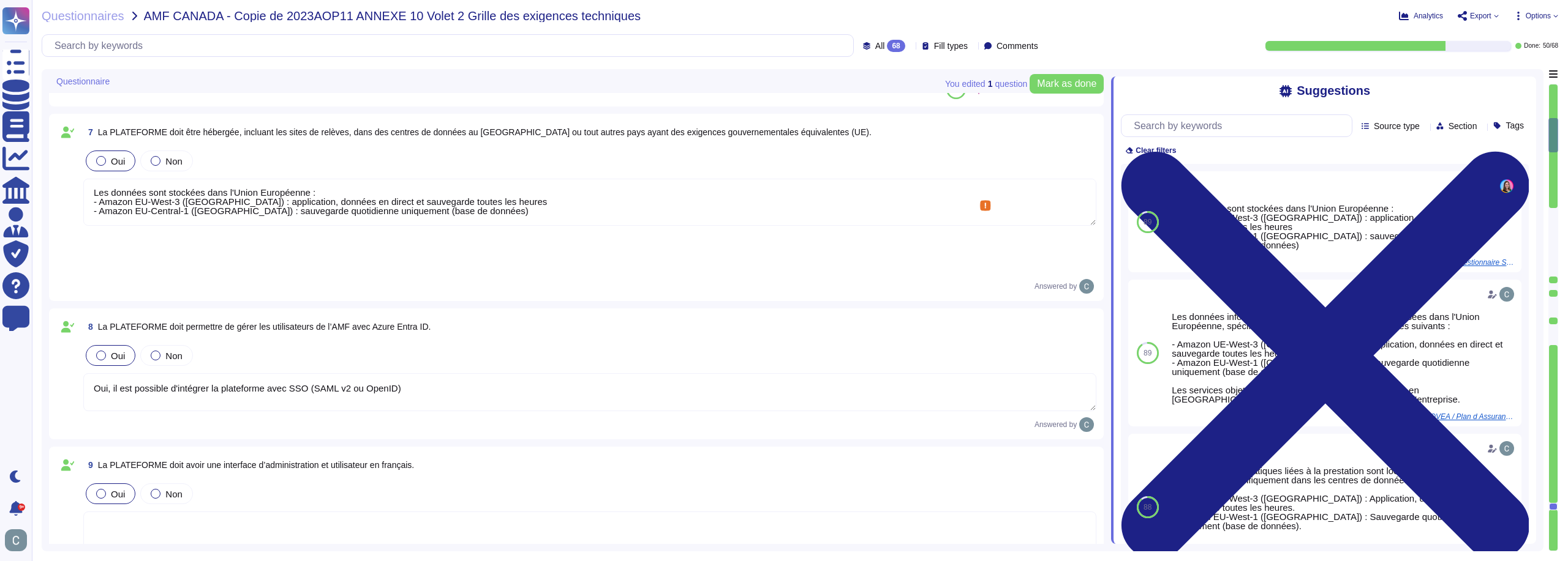
scroll to position [0, 0]
drag, startPoint x: 486, startPoint y: 211, endPoint x: 32, endPoint y: 181, distance: 455.0
click at [32, 181] on div "Questionnaires AMF CANADA - Copie de 2023AOP11 ANNEXE 10 Volet 2 Grille des exi…" at bounding box center [799, 280] width 1537 height 561
click at [385, 197] on textarea "Les données sont stockées dans l'Union Européenne : - Amazon EU-West-3 ([GEOGRA…" at bounding box center [589, 203] width 1014 height 47
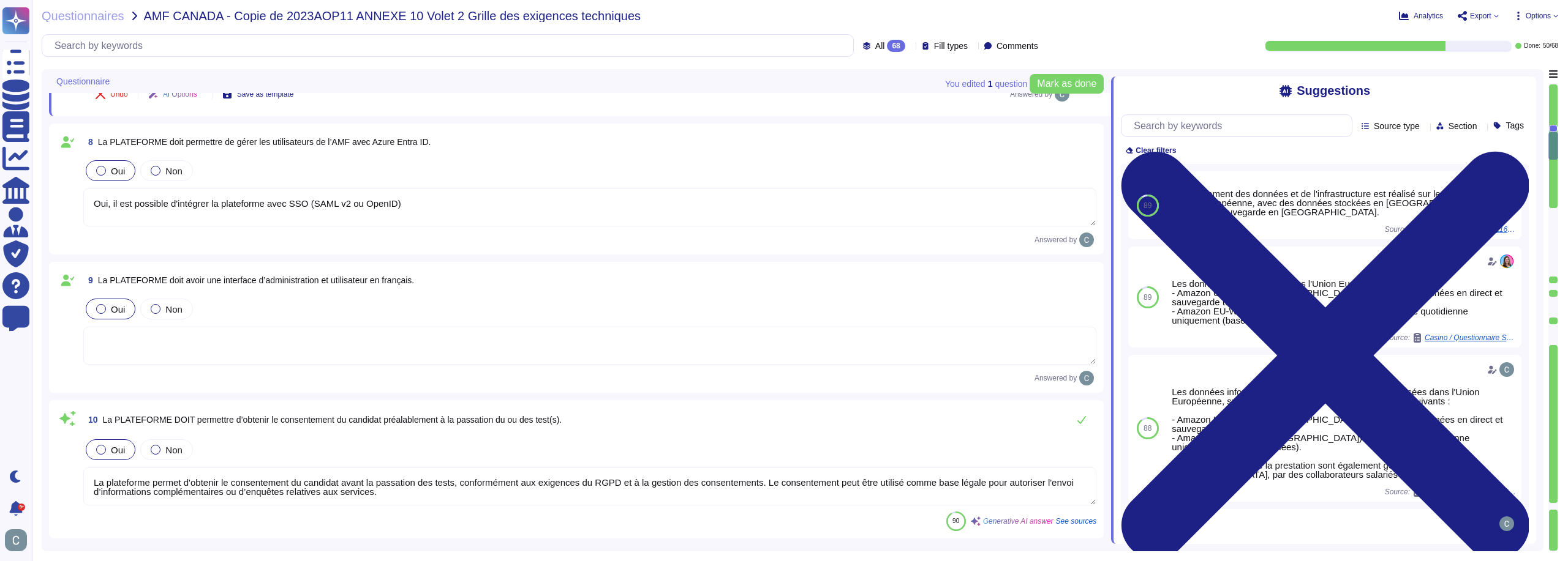
type textarea "La plateforme AssessFirst permet effectivement une gestion autonome des accès a…"
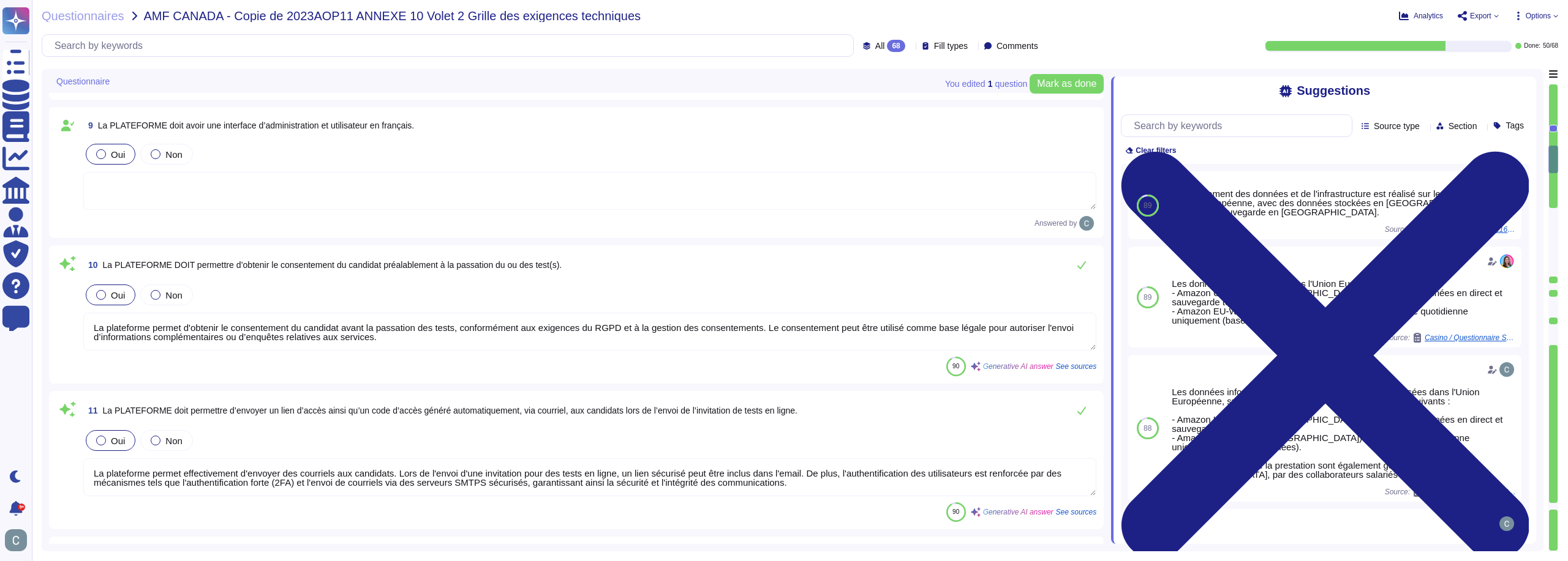
type textarea "Le système fournit des tableaux de bord et permet d'exporter les données depuis…"
type textarea "AssessFirst propose un CSM (Customer Success Manager) dédié pour garantir la qu…"
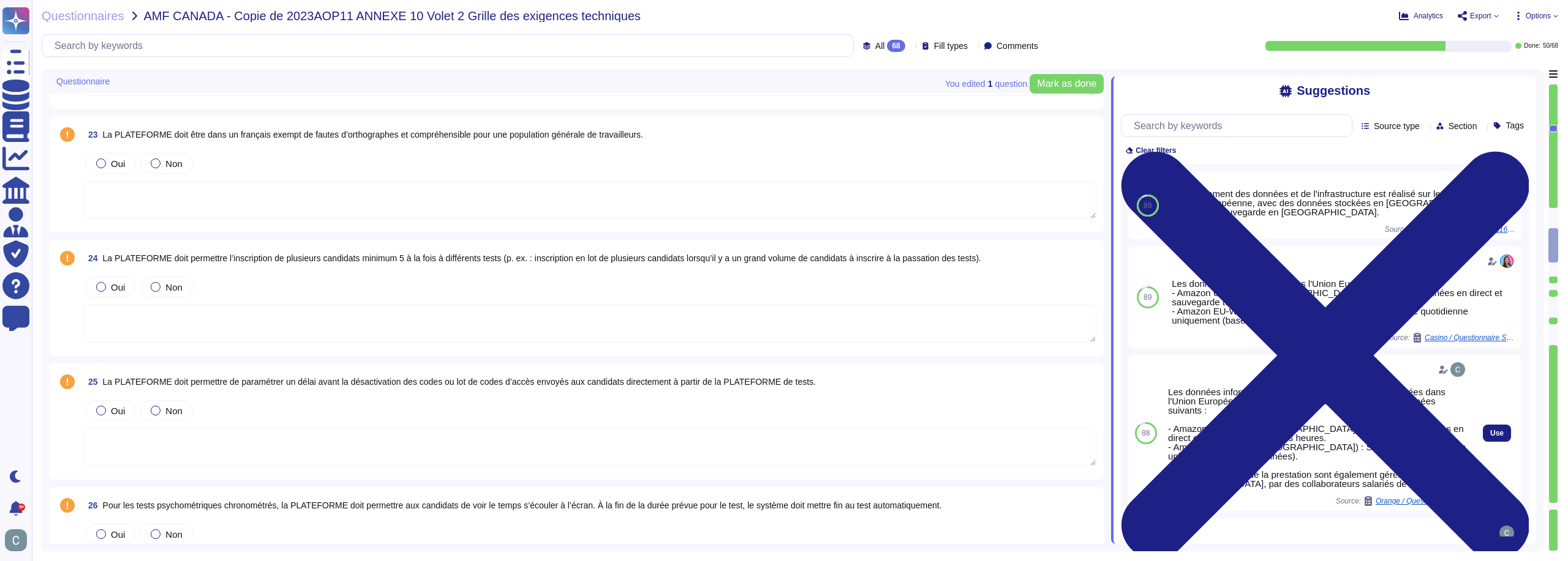
scroll to position [3355, 0]
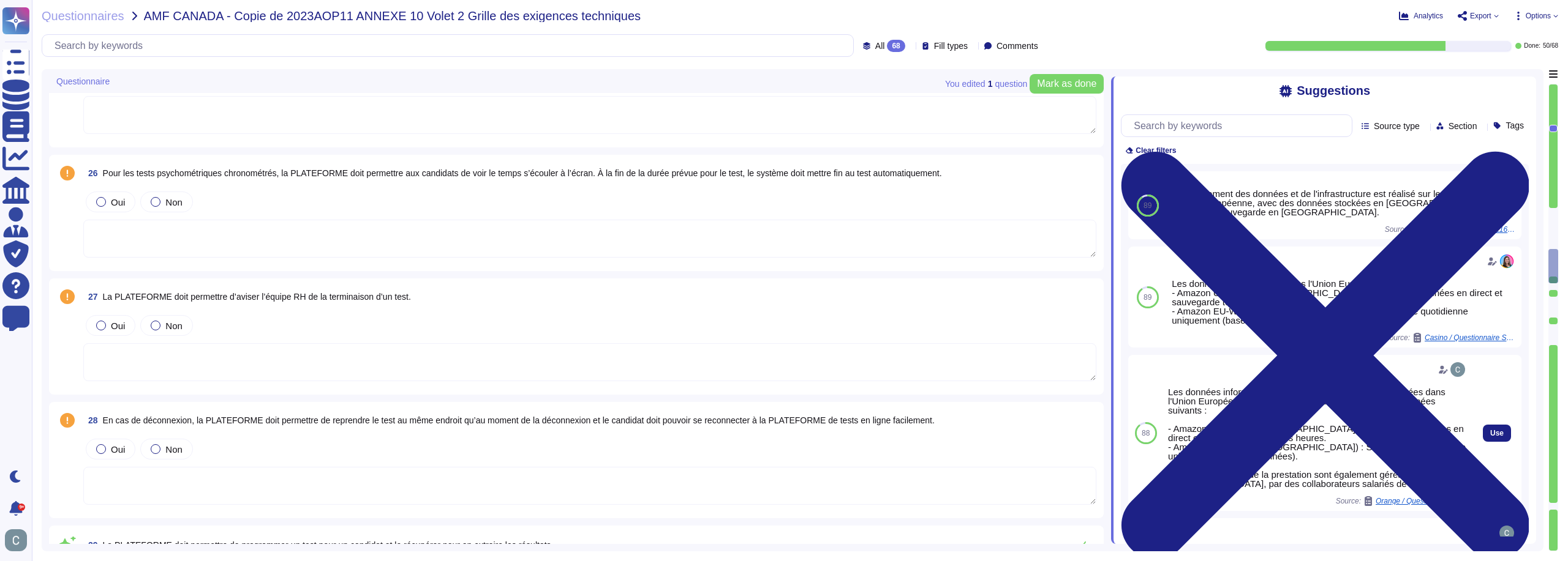
type textarea "La plateforme d'AssessFirst permet effectivement de programmer un test pour un …"
type textarea "AssessFirst conserve les données des candidats pendant 2 ans à compter de leur …"
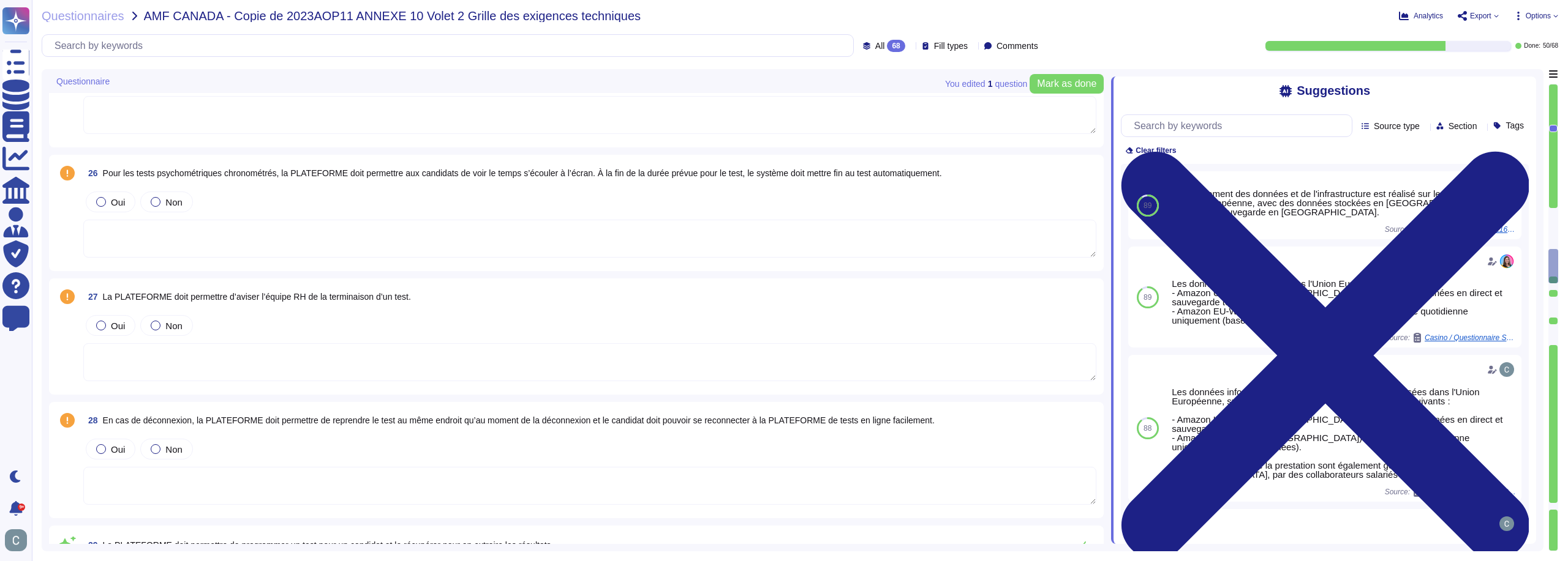
click at [1558, 508] on div "Questionnaires AMF CANADA - Copie de 2023AOP11 ANNEXE 10 Volet 2 Grille des exi…" at bounding box center [799, 280] width 1537 height 561
click at [1551, 506] on div at bounding box center [1553, 507] width 9 height 7
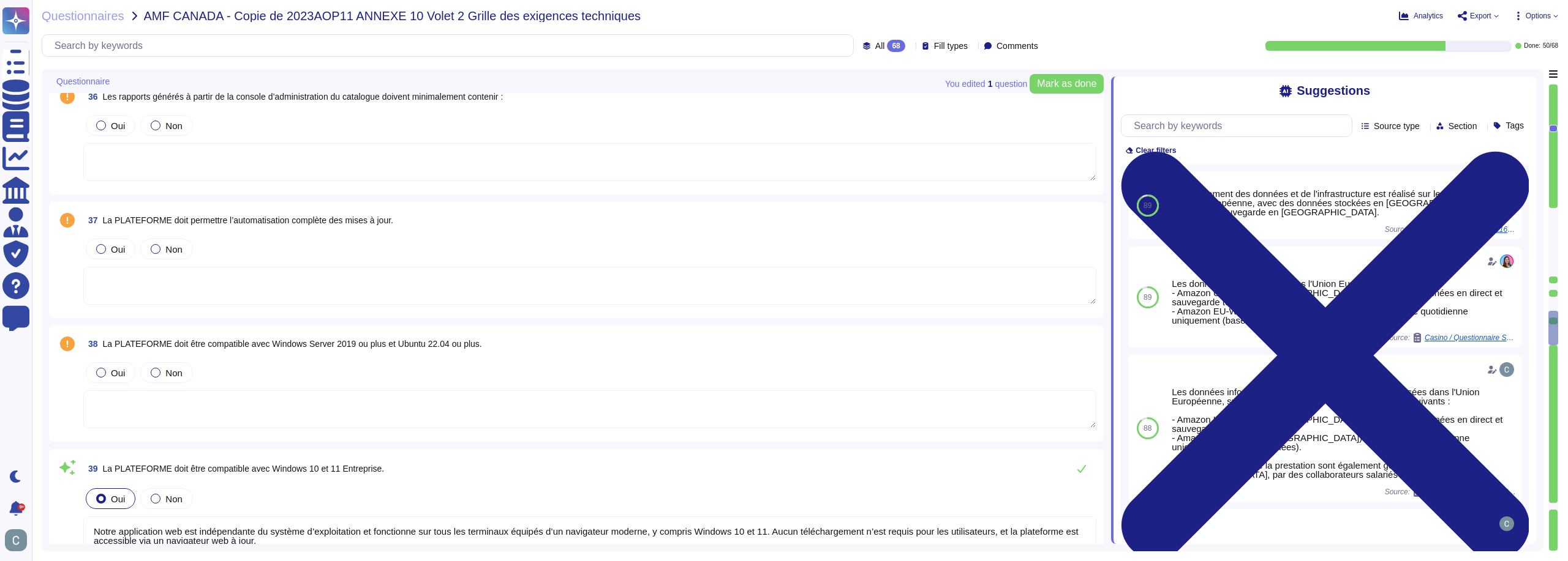
type textarea "Notre application web est indépendante du système d’exploitation et fonctionne …"
type textarea "Oui, nous disposons d'une politique de sécurité de l'information qui est mise e…"
type textarea "Oui, nous réalisons des audits externes indépendants de notre programme de sécu…"
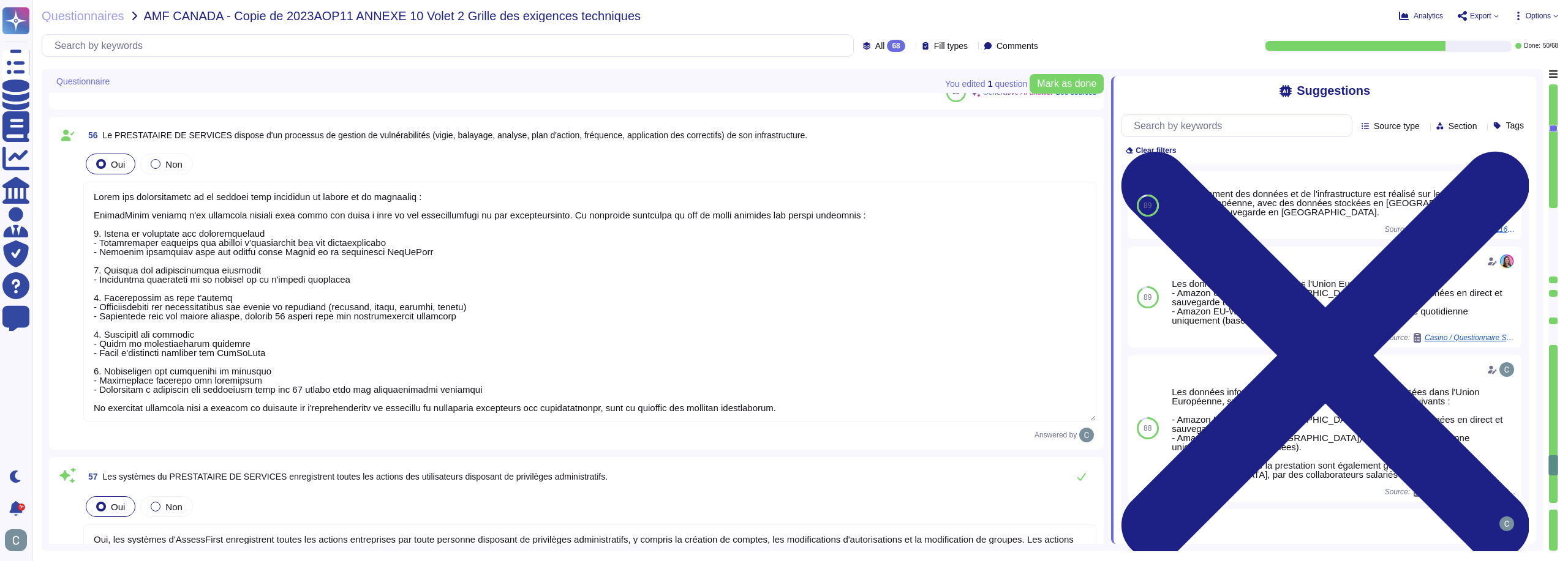
type textarea "Oui, les systèmes d'AssessFirst enregistrent toutes les actions entreprises par…"
type textarea "Les systèmes enregistrent les actions effectuées par les utilisateurs, y compri…"
type textarea "Oui, nos systèmes disposent d'outils et de solutions pour protéger et analyser …"
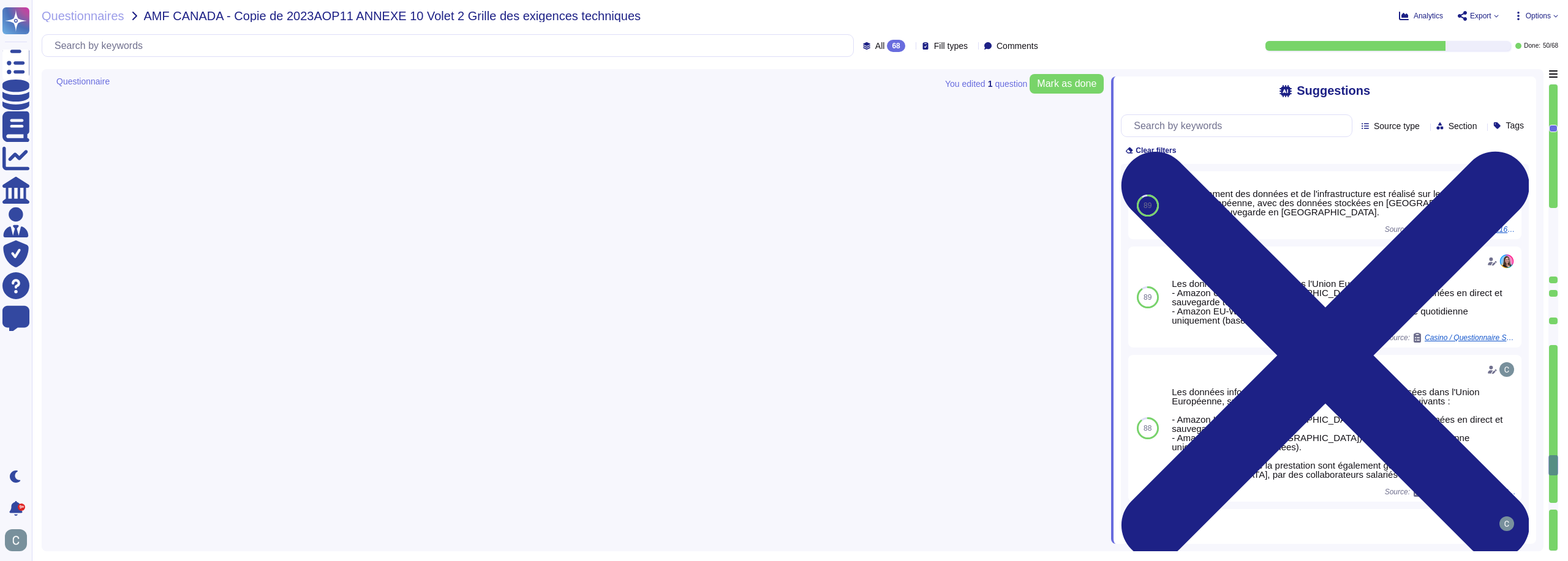
scroll to position [8921, 0]
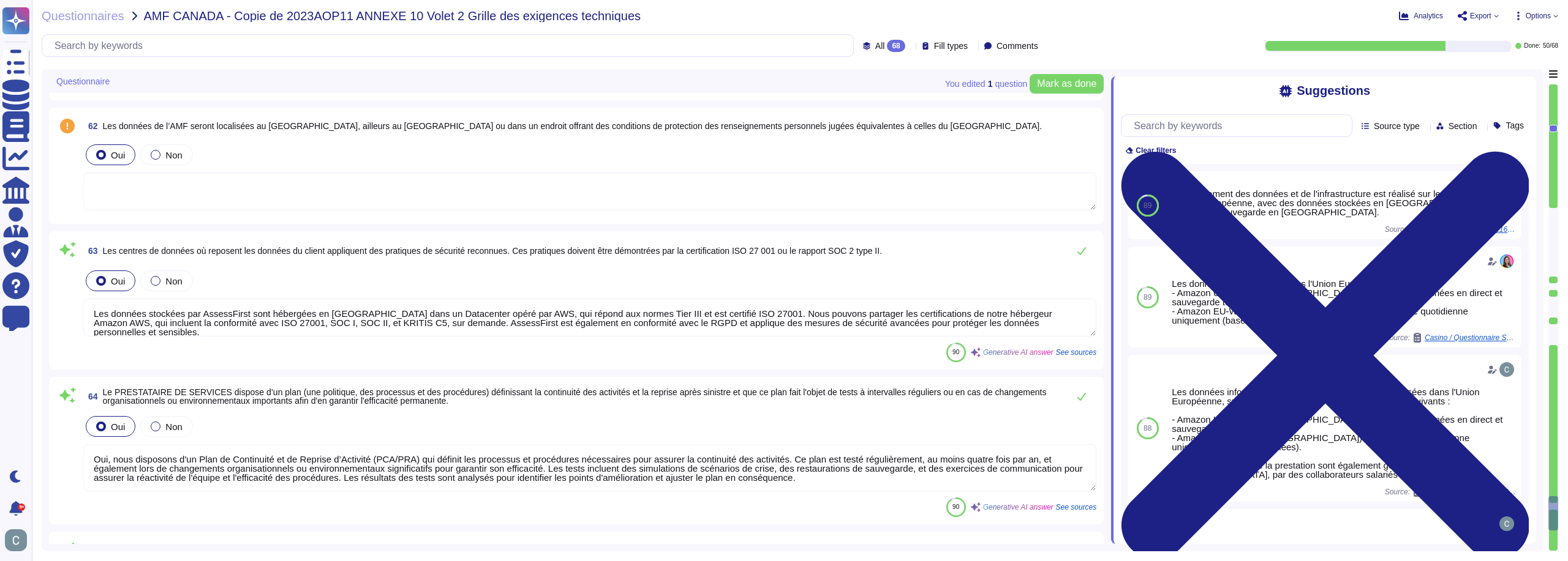
type textarea "Le réseau numérique d'AssessFirst est effectivement sous surveillance constante…"
type textarea "Lore ipsum dolorsitametc adi el seddo ei temporinc utlaboree do mag aliquaenim …"
type textarea "Les données stockées par AssessFirst sont hébergées en [GEOGRAPHIC_DATA] dans u…"
type textarea "Oui, nous disposons d'un Plan de Continuité et de Reprise d’Activité (PCA/PRA) …"
type textarea "Oui, des sauvegardes régulières et automatisées des données sont effectuées. De…"
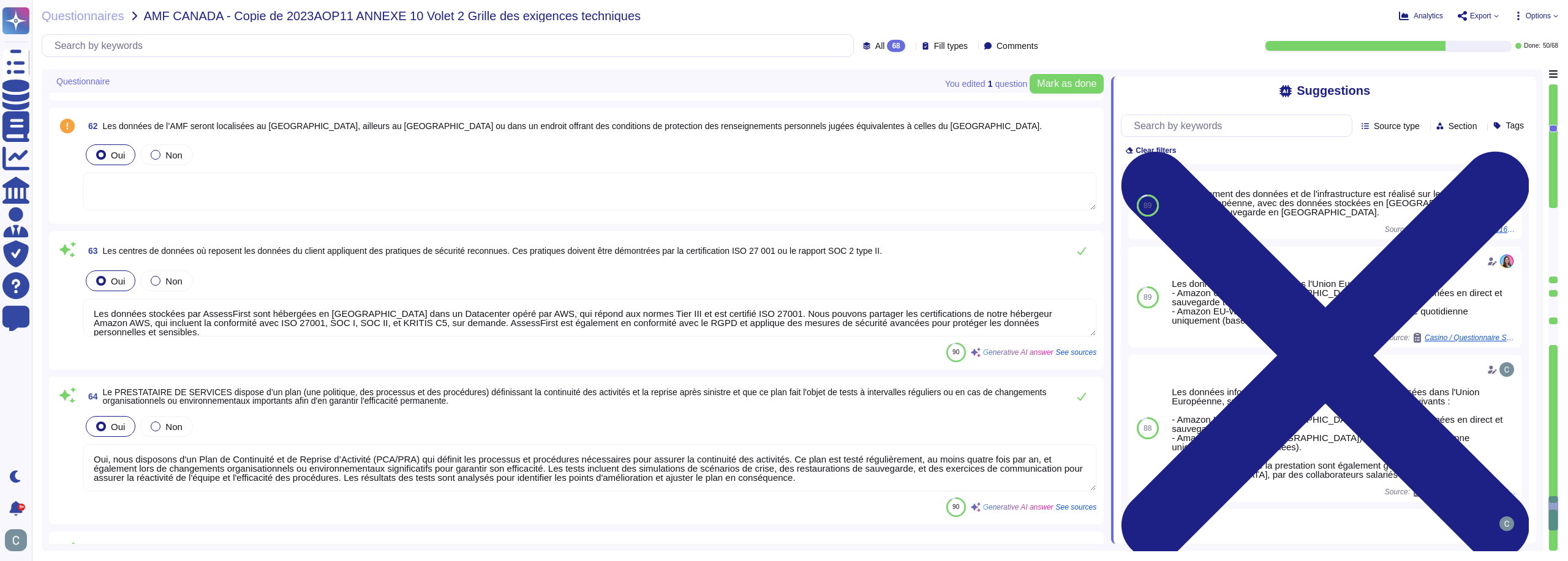
type textarea "Oui, chez AssessFirst, des tests de restauration de sauvegarde sont effectués r…"
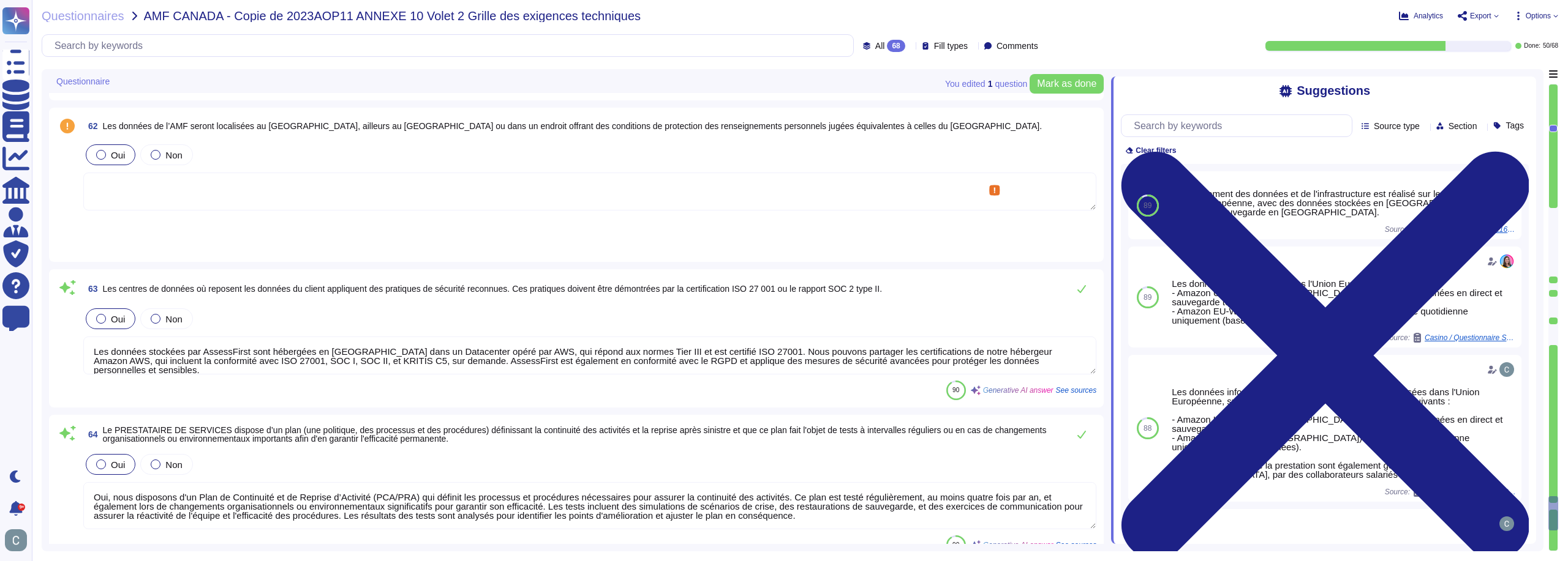
paste textarea "Les données sont stockées dans l'Union Européenne : - Amazon EU-West-3 ([GEOGRA…"
click at [323, 193] on textarea at bounding box center [589, 191] width 1014 height 38
type textarea "Les données sont stockées dans l'Union Européenne : - Amazon EU-West-3 ([GEOGRA…"
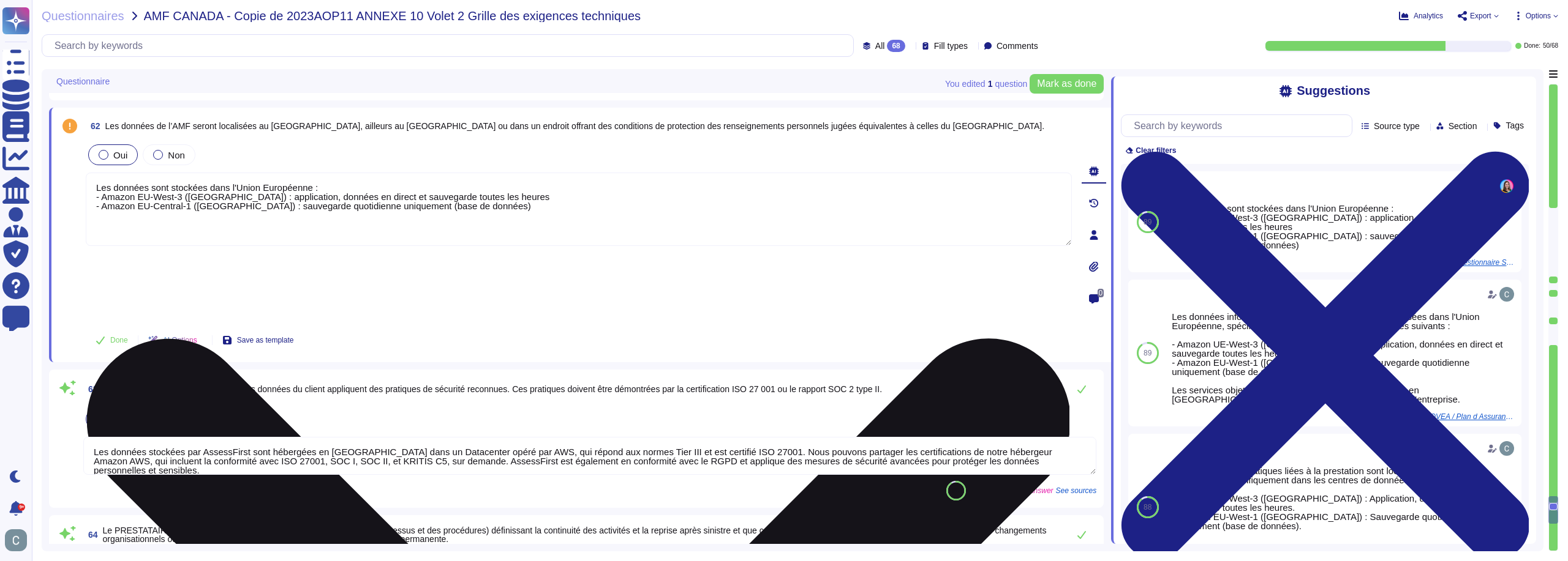
type textarea "Oui, chez AssessFirst, des tests de restauration de sauvegarde sont effectués r…"
paste textarea "Les données sont stockées dans l'Union Européenne : - Amazon EU-West-3 ([GEOGRA…"
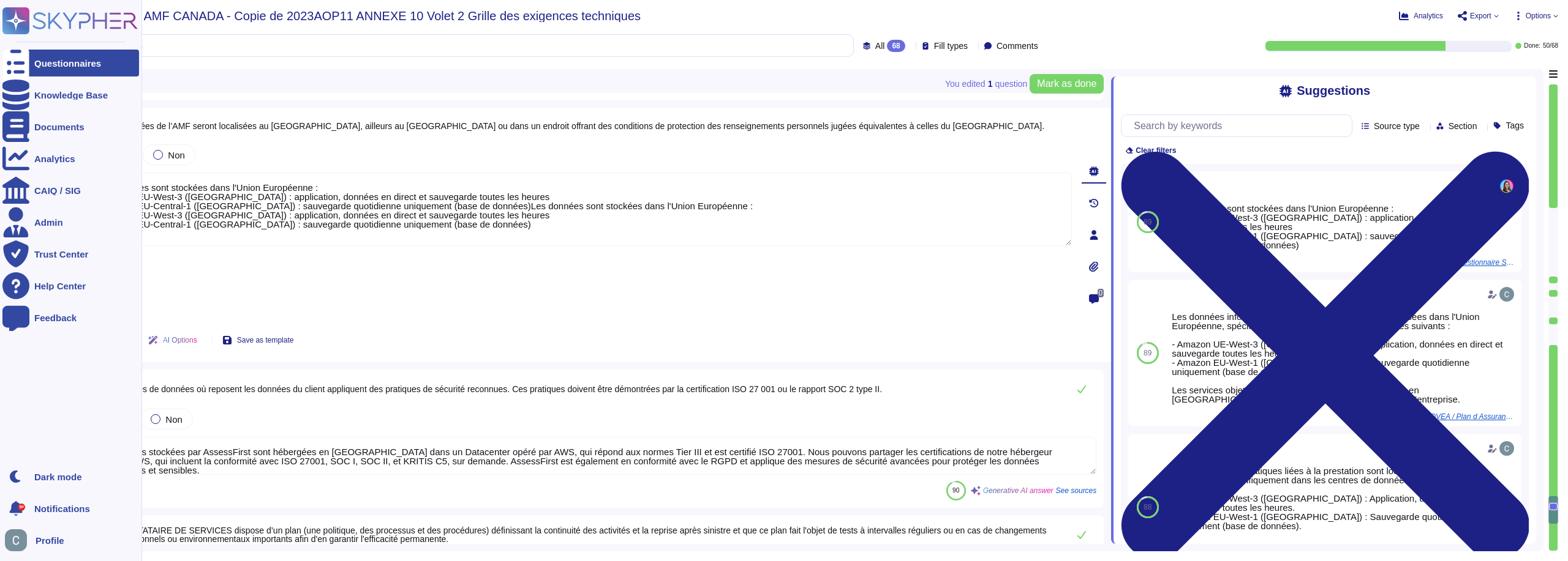
drag, startPoint x: 491, startPoint y: 226, endPoint x: 0, endPoint y: 124, distance: 501.5
click at [0, 124] on div "Questionnaires Knowledge Base Documents Analytics CAIQ / SIG Admin Trust Center…" at bounding box center [784, 280] width 1568 height 561
paste textarea
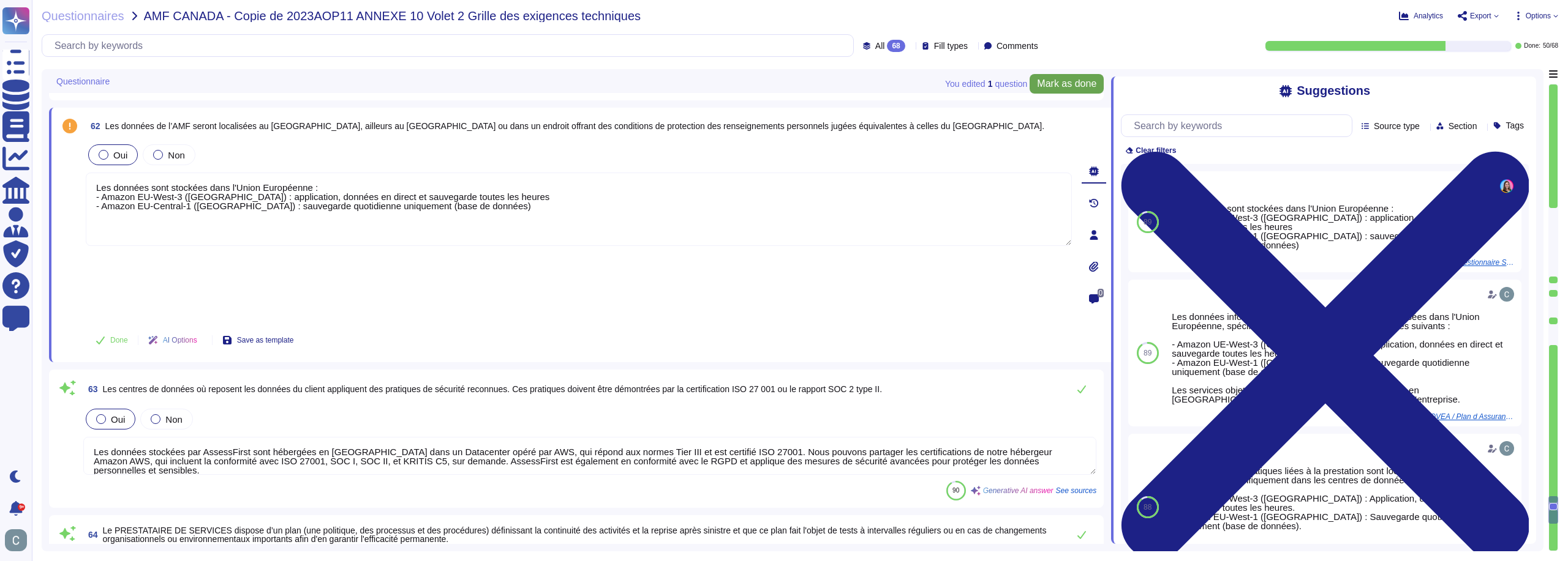
type textarea "Les données sont stockées dans l'Union Européenne : - Amazon EU-West-3 ([GEOGRA…"
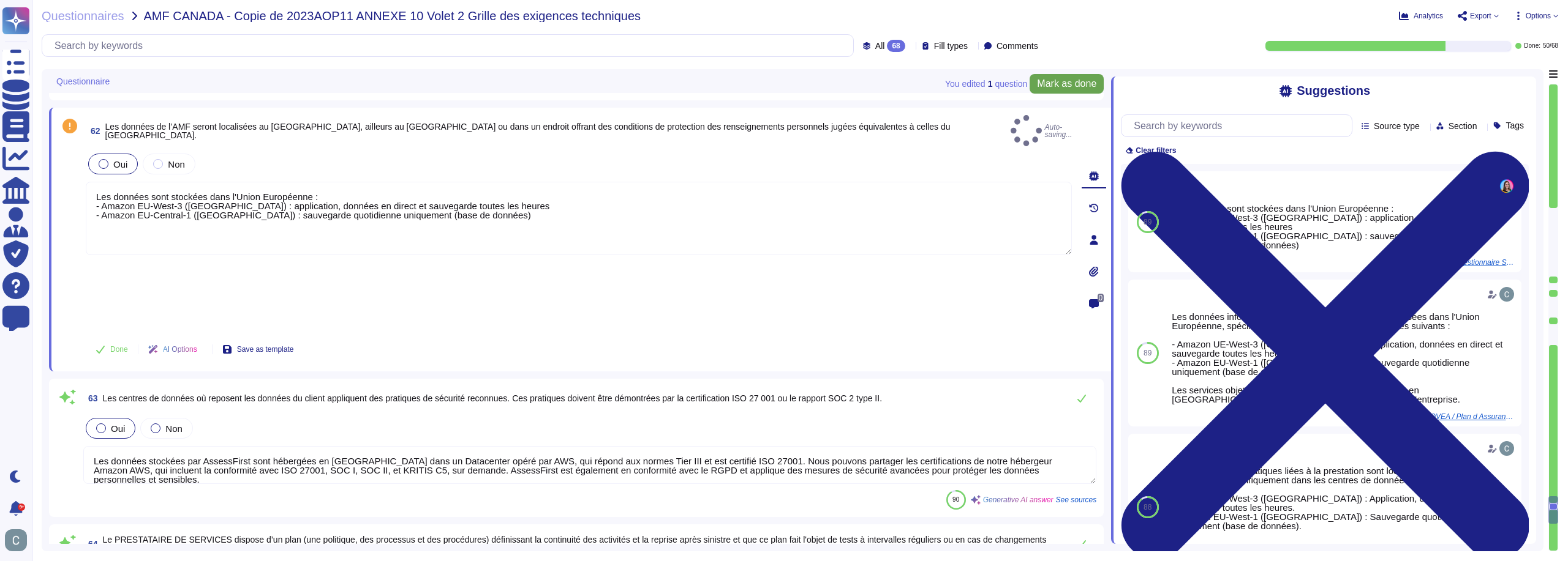
click at [1044, 87] on span "Mark as done" at bounding box center [1067, 83] width 59 height 10
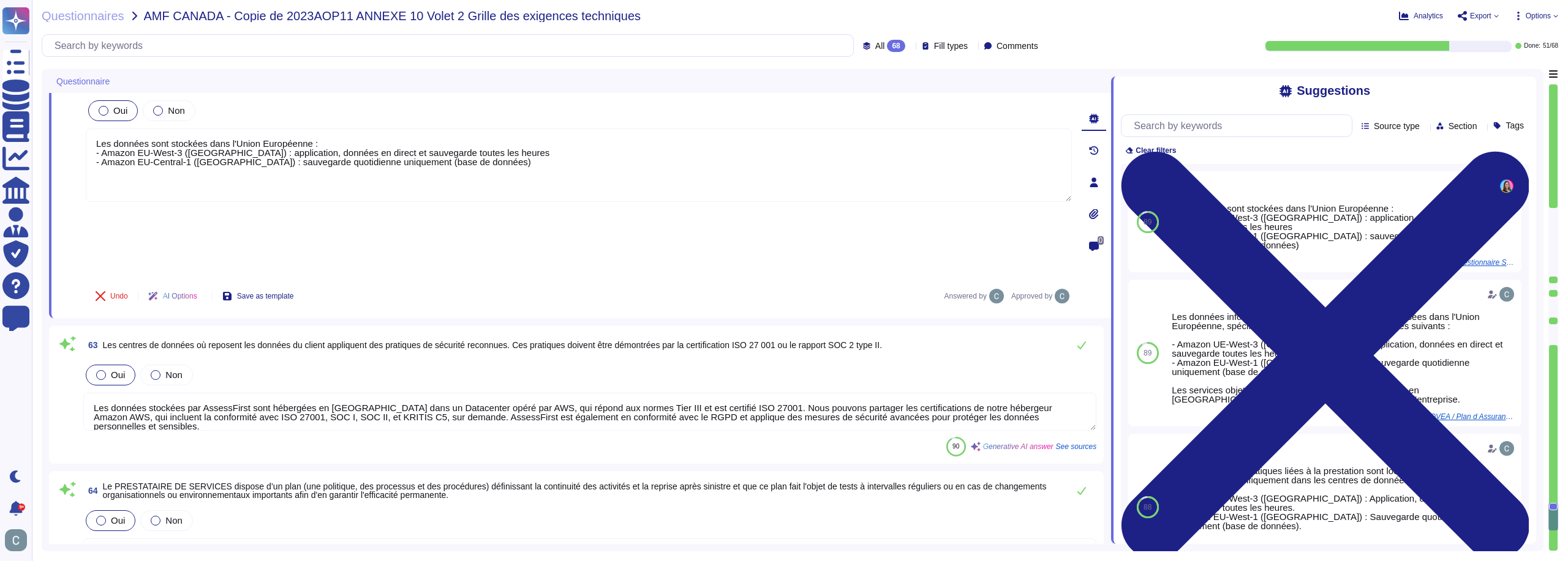
type textarea "LoremiPsumd sitametc adi elitse do eiusmodtempor incididuntu, l etdolor mag ali…"
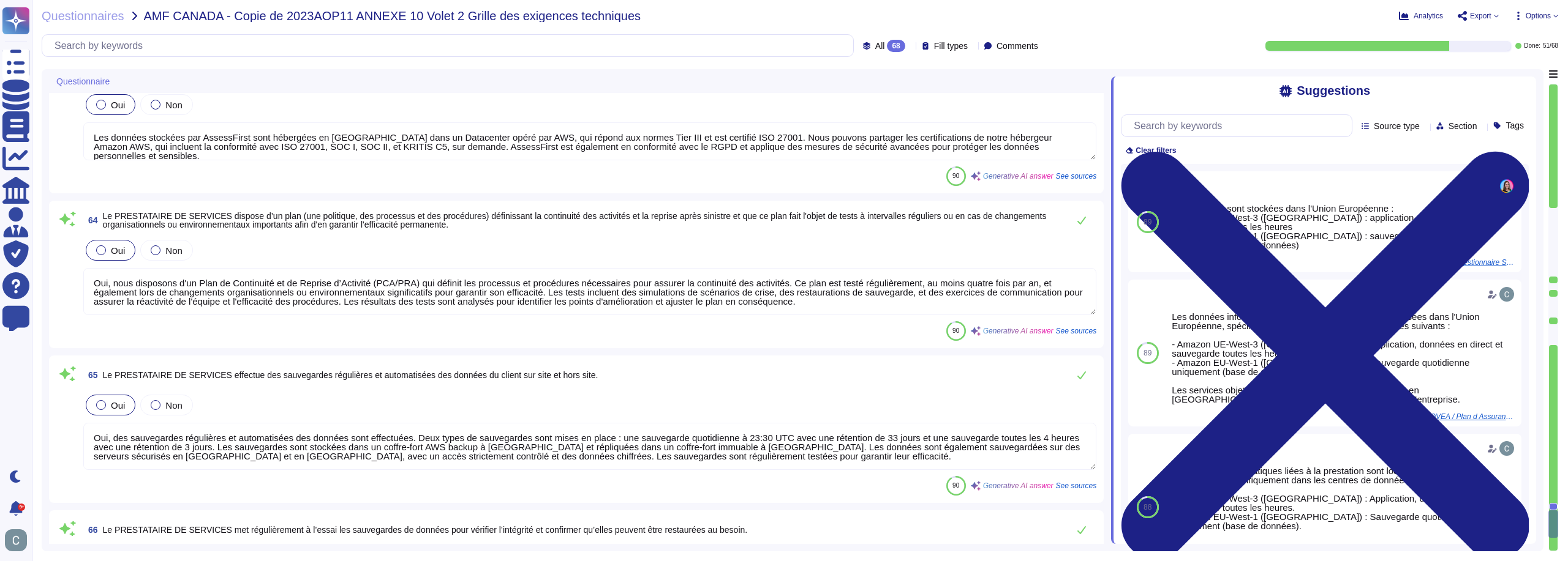
scroll to position [9227, 0]
type textarea "AssessFirst s'engage à procéder à une destruction sécurisée des données à la fi…"
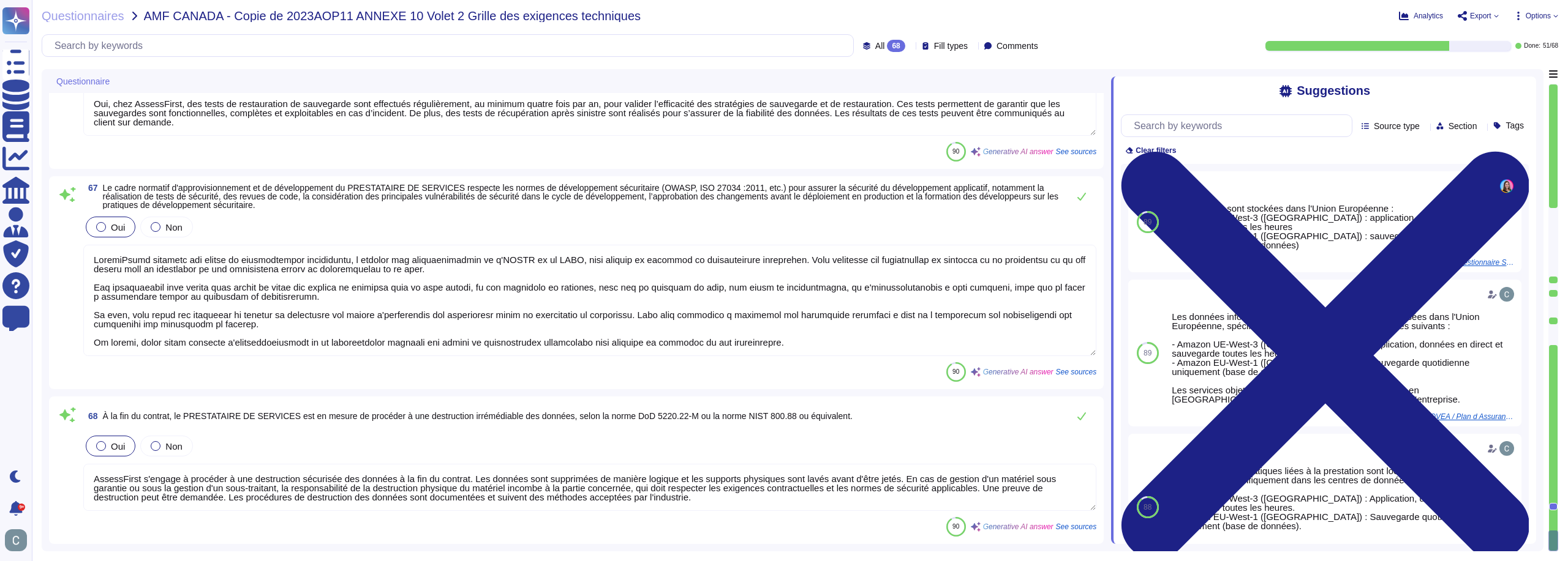
scroll to position [1, 0]
click at [1483, 17] on span "Export" at bounding box center [1481, 16] width 22 height 7
click at [1502, 74] on p "Download" at bounding box center [1524, 91] width 44 height 34
